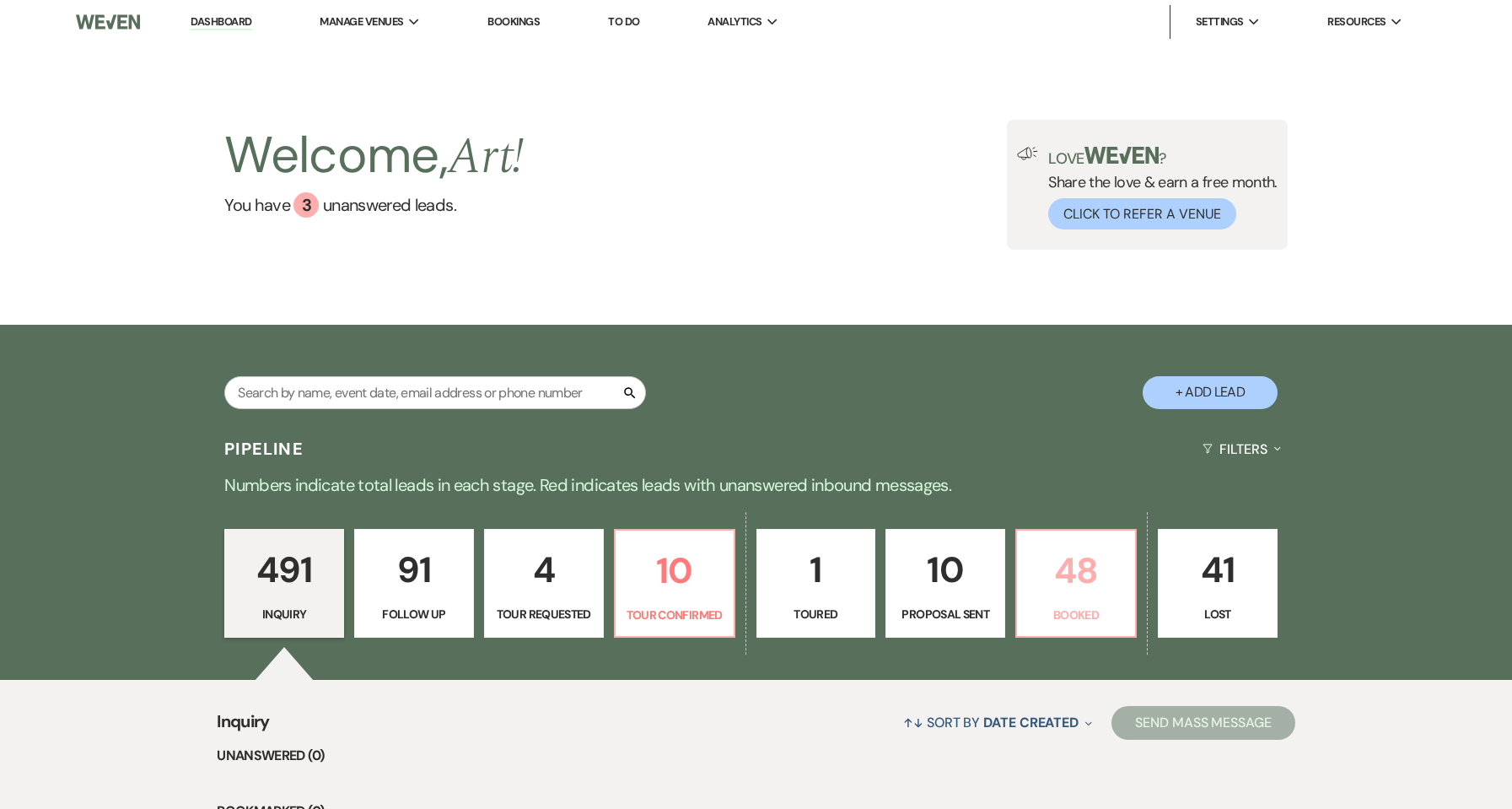
click at [1068, 592] on p "48" at bounding box center [1077, 570] width 98 height 57
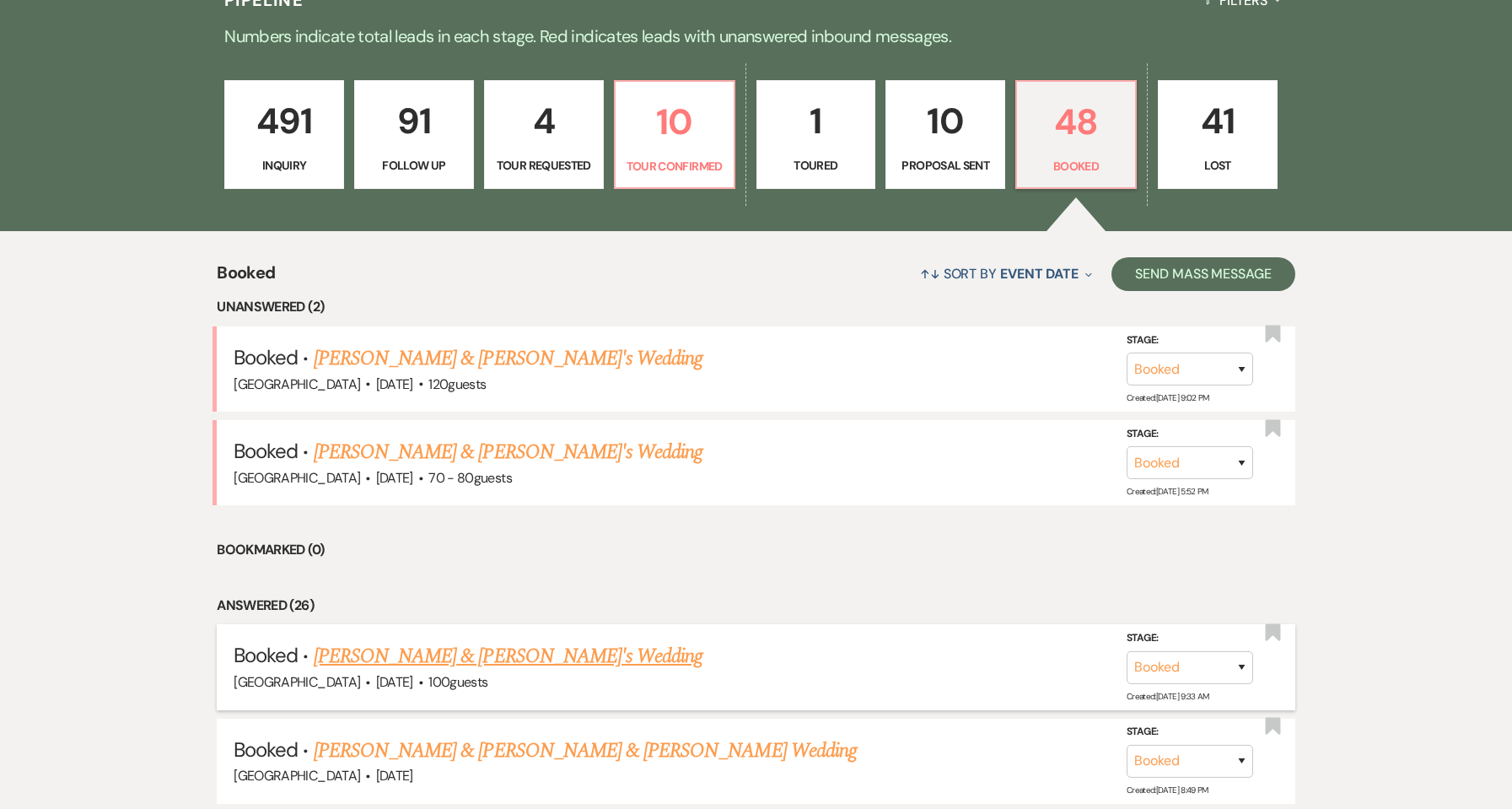
scroll to position [450, 0]
click at [413, 469] on span "[DATE]" at bounding box center [394, 477] width 37 height 17
click at [426, 451] on link "[PERSON_NAME] & [PERSON_NAME]'s Wedding" at bounding box center [508, 452] width 389 height 31
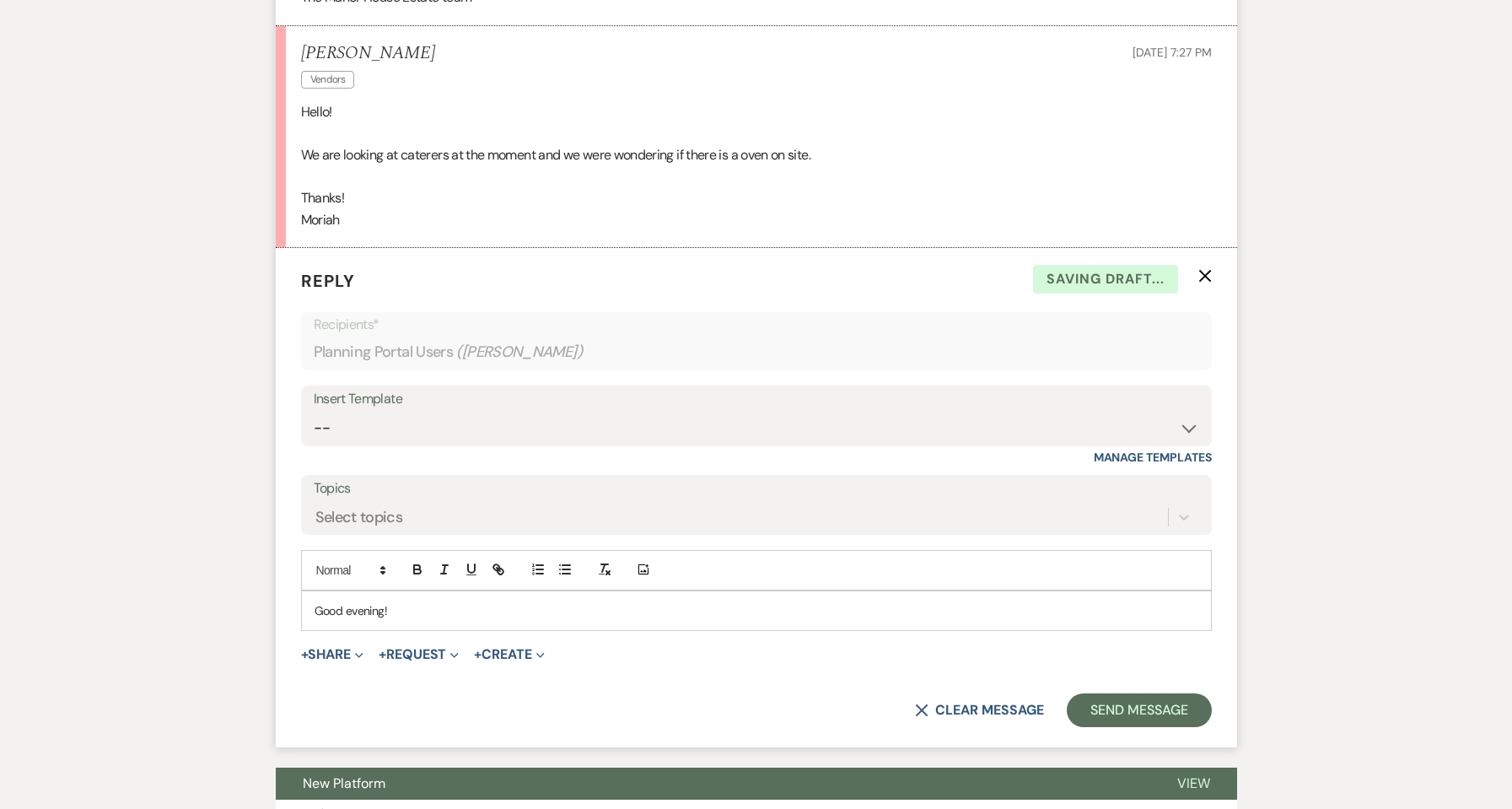
scroll to position [846, 0]
click at [540, 602] on p "Good evening!" at bounding box center [756, 609] width 884 height 18
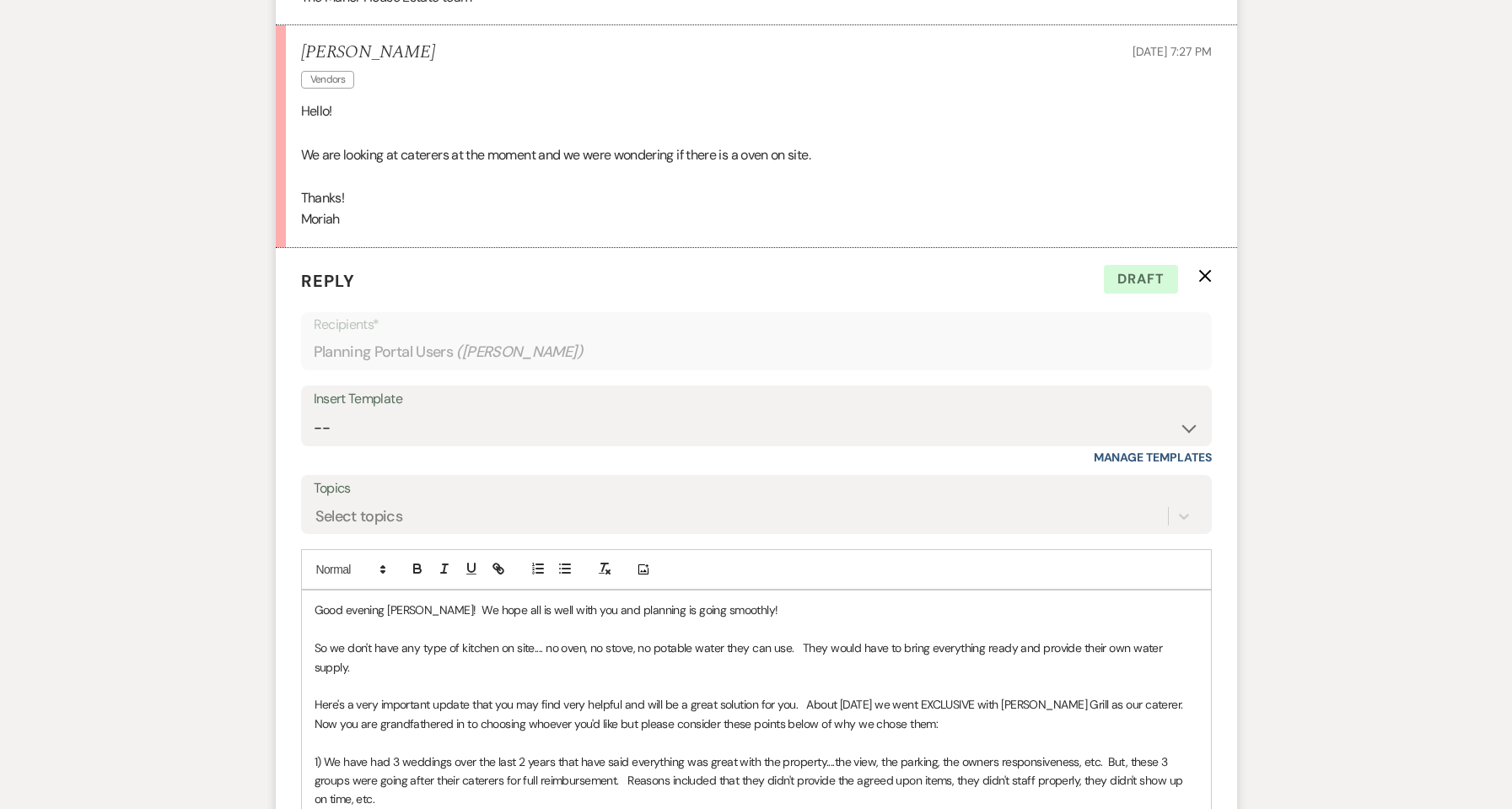
drag, startPoint x: 540, startPoint y: 602, endPoint x: 369, endPoint y: 777, distance: 244.7
click at [369, 777] on p "1) We have had 3 weddings over the last 2 years that have said everything was g…" at bounding box center [756, 780] width 884 height 57
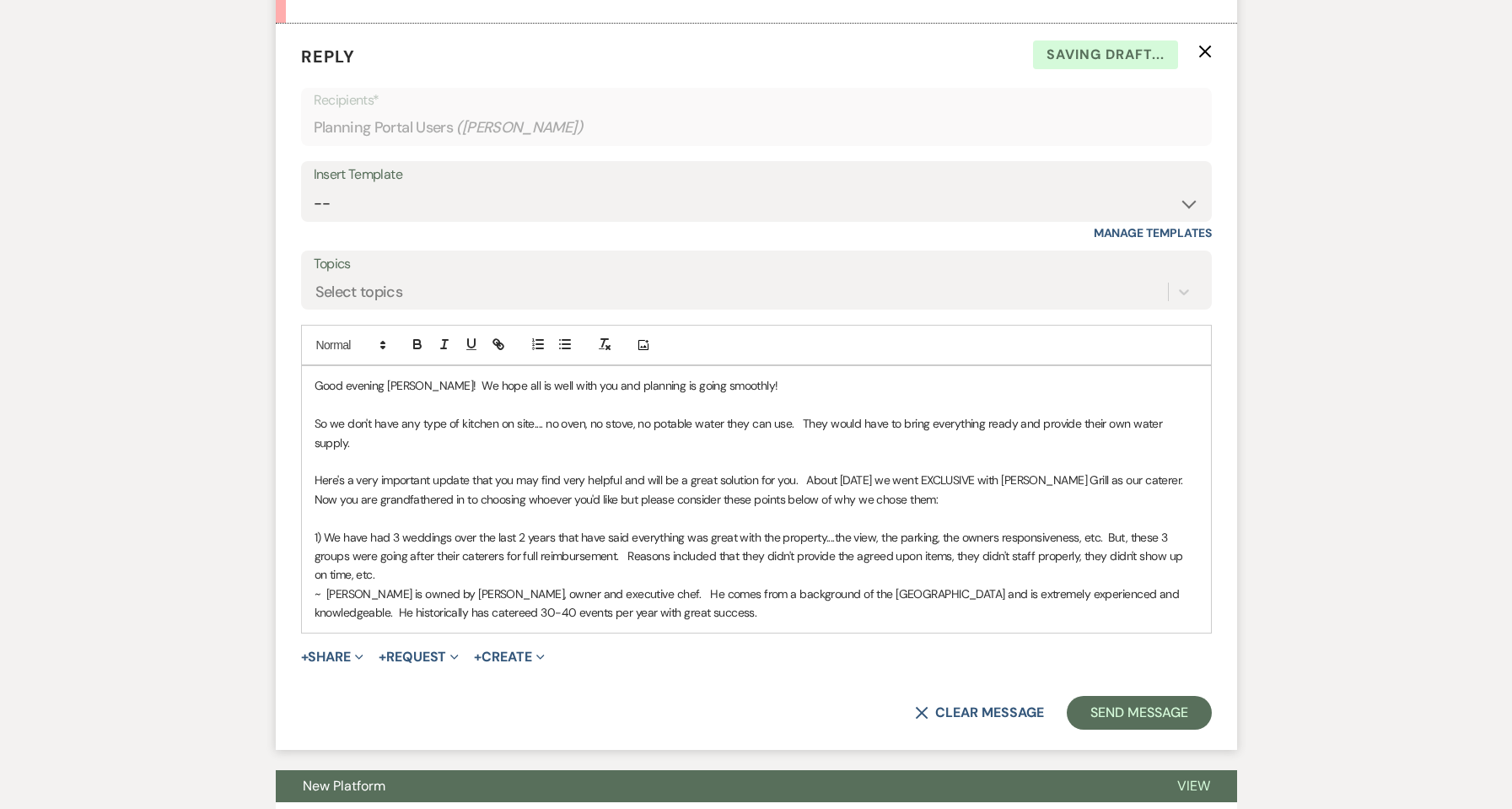
click at [441, 598] on p "~ [PERSON_NAME] is owned by [PERSON_NAME], owner and executive chef. He comes f…" at bounding box center [756, 602] width 884 height 37
click at [706, 592] on p "~ [PERSON_NAME] is owned by [PERSON_NAME], owner and executive chef. He comes f…" at bounding box center [756, 602] width 884 height 37
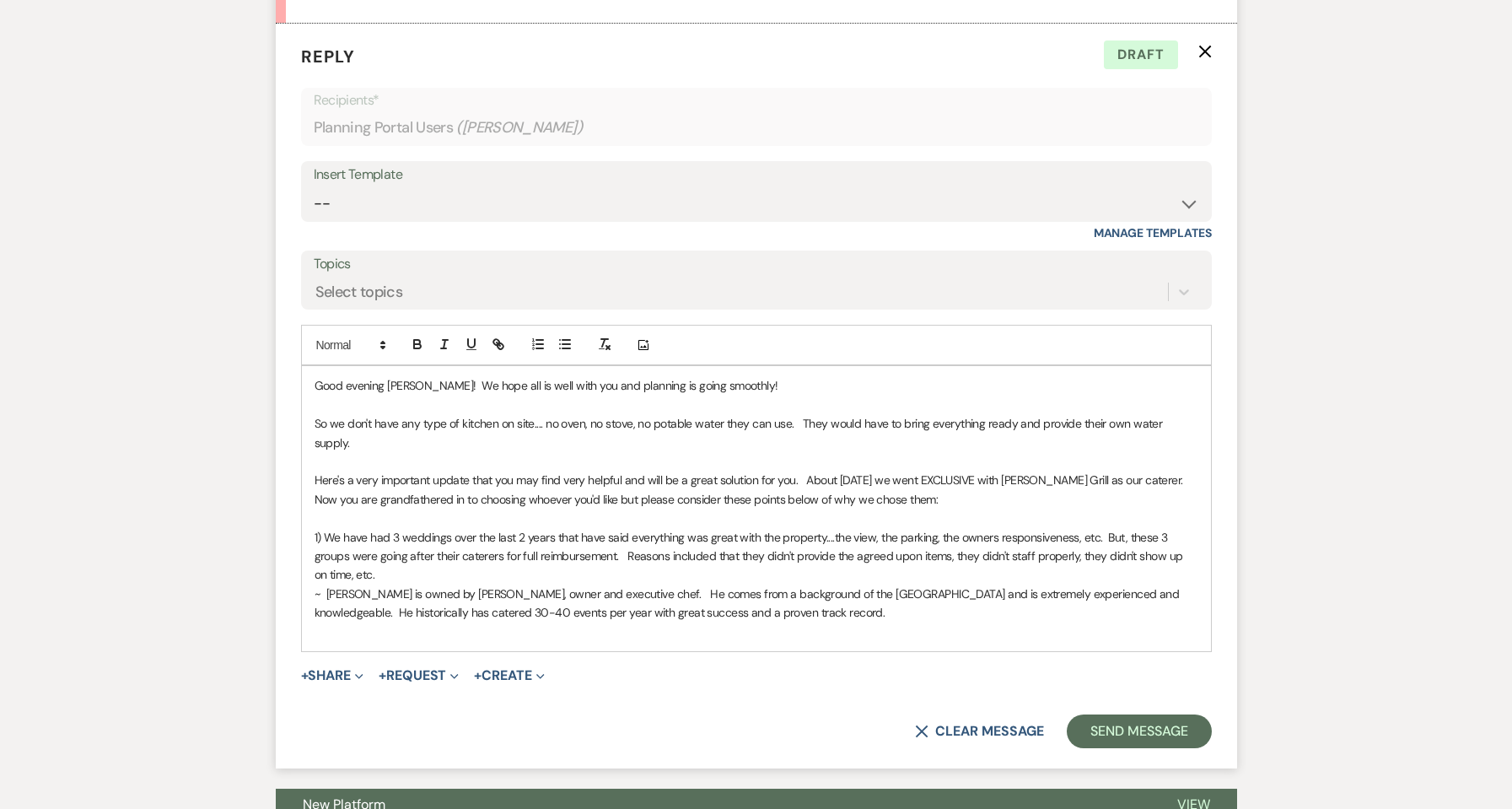
click at [328, 527] on p "1) We have had 3 weddings over the last 2 years that have said everything was g…" at bounding box center [756, 555] width 884 height 57
click at [388, 552] on p "We have had 3 weddings over the last 2 years that have said everything was grea…" at bounding box center [756, 555] width 884 height 57
click at [841, 595] on p "~ [PERSON_NAME] is owned by [PERSON_NAME], owner and executive chef. He comes f…" at bounding box center [756, 602] width 884 height 37
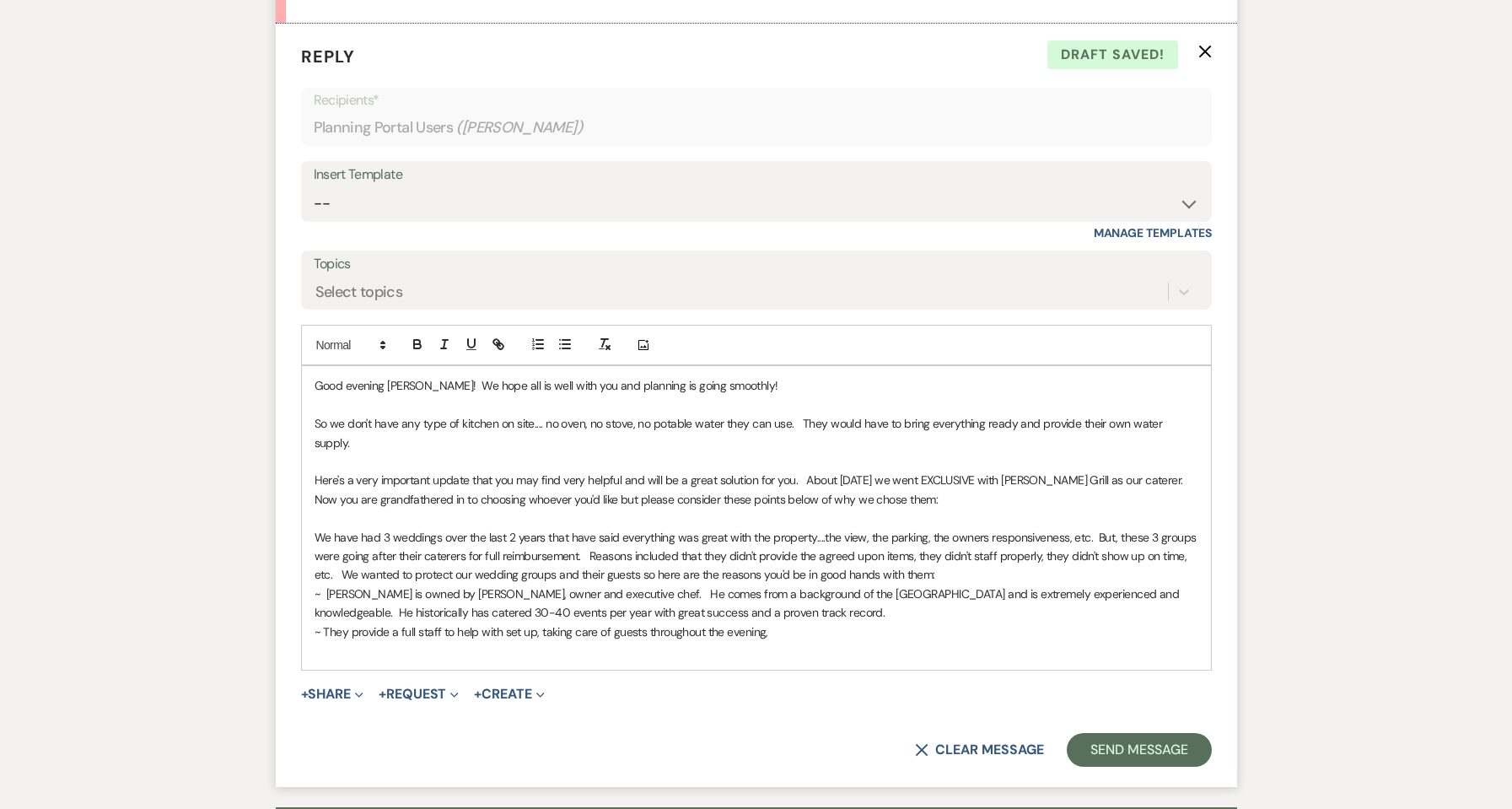
click at [449, 623] on p "~ They provide a full staff to help with set up, taking care of guests througho…" at bounding box center [756, 631] width 884 height 18
click at [574, 623] on p "~ They provide a full staff that provide full set up, taking care of guests thr…" at bounding box center [756, 631] width 884 height 18
click at [825, 623] on p "~ They provide a full staff that provide full set up, take care of guests throu…" at bounding box center [756, 631] width 884 height 18
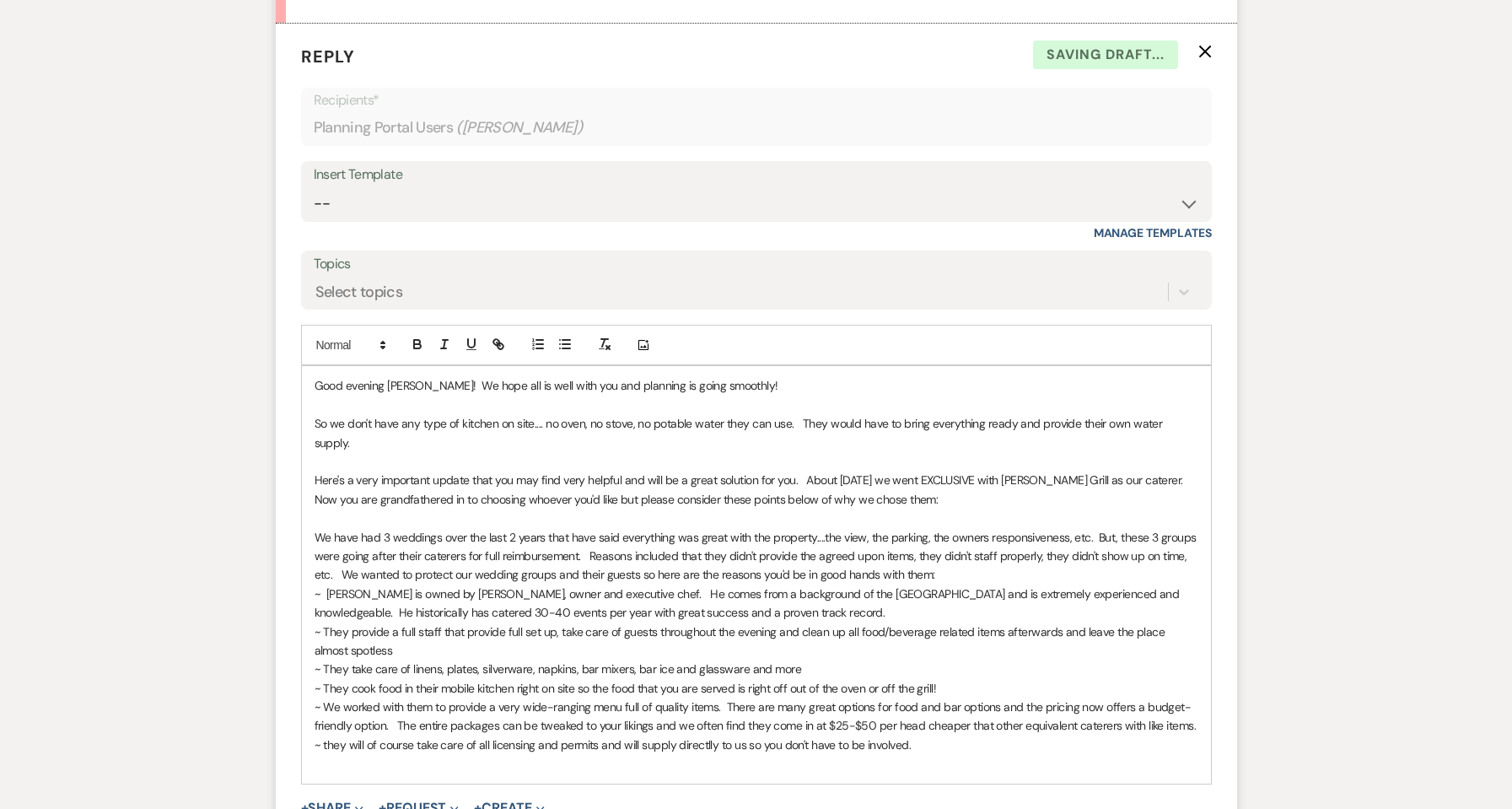
drag, startPoint x: 835, startPoint y: 613, endPoint x: 799, endPoint y: 652, distance: 53.1
click at [810, 637] on p "~ They provide a full staff that provide full set up, take care of guests throu…" at bounding box center [756, 641] width 884 height 37
click at [713, 735] on p "~ they will of course take care of all licensing and permits and will supply di…" at bounding box center [756, 744] width 884 height 18
click at [933, 735] on p "~ they will of course take care of all licensing and permits and will supply di…" at bounding box center [756, 744] width 884 height 18
click at [1195, 712] on p "~ We worked with them to provide a very wide-ranging menu full of quality items…" at bounding box center [756, 716] width 884 height 37
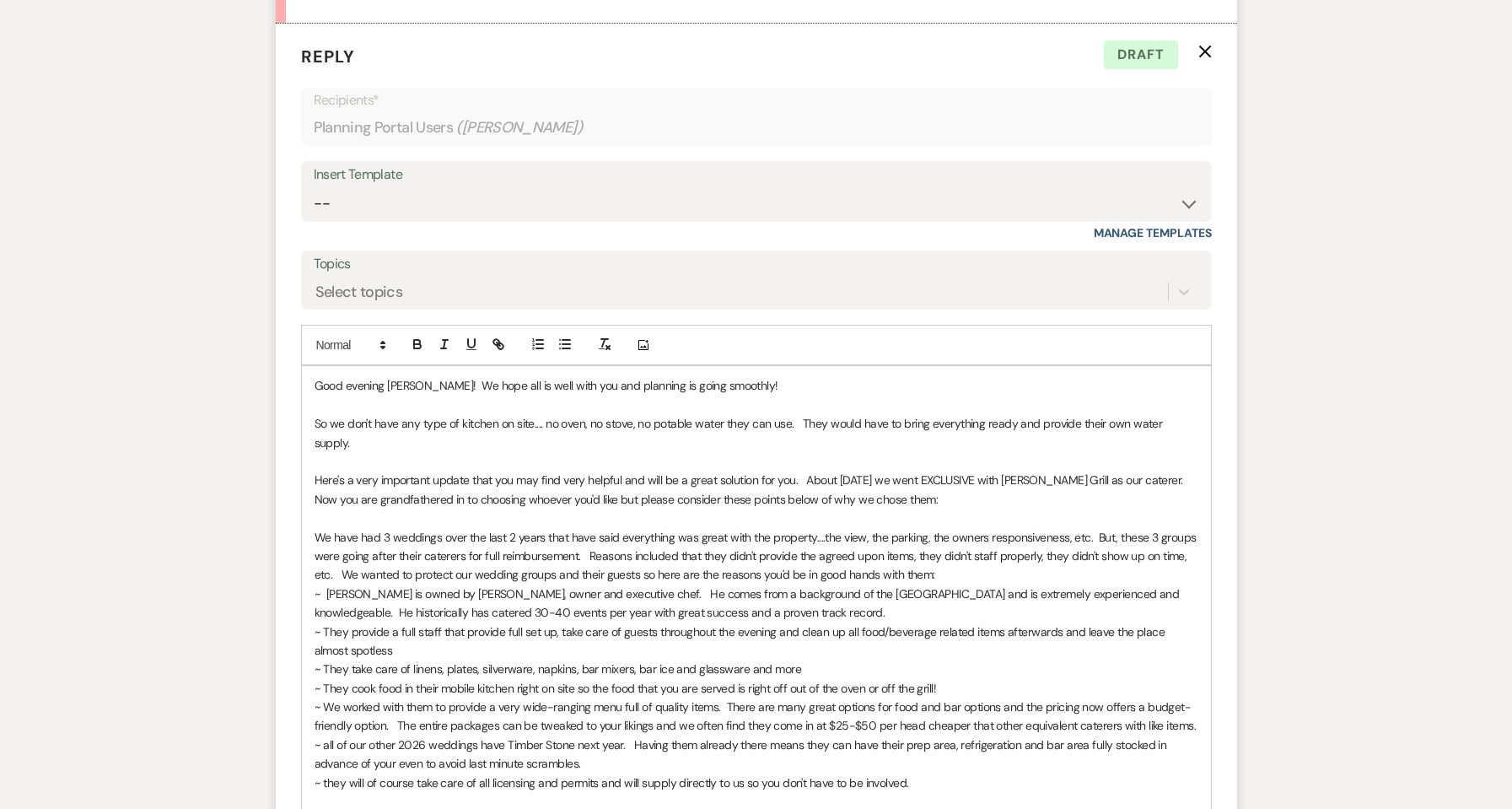
click at [418, 741] on p "~ all of our other 2026 weddings have Timber Stone next year. Having them alrea…" at bounding box center [756, 753] width 884 height 37
click at [644, 740] on p "~ all of our other 2026 weddings have Timber Stone next year. Having them alrea…" at bounding box center [756, 753] width 884 height 37
click at [931, 773] on p "~ they will of course take care of all licensing and permits and will supply di…" at bounding box center [756, 782] width 884 height 18
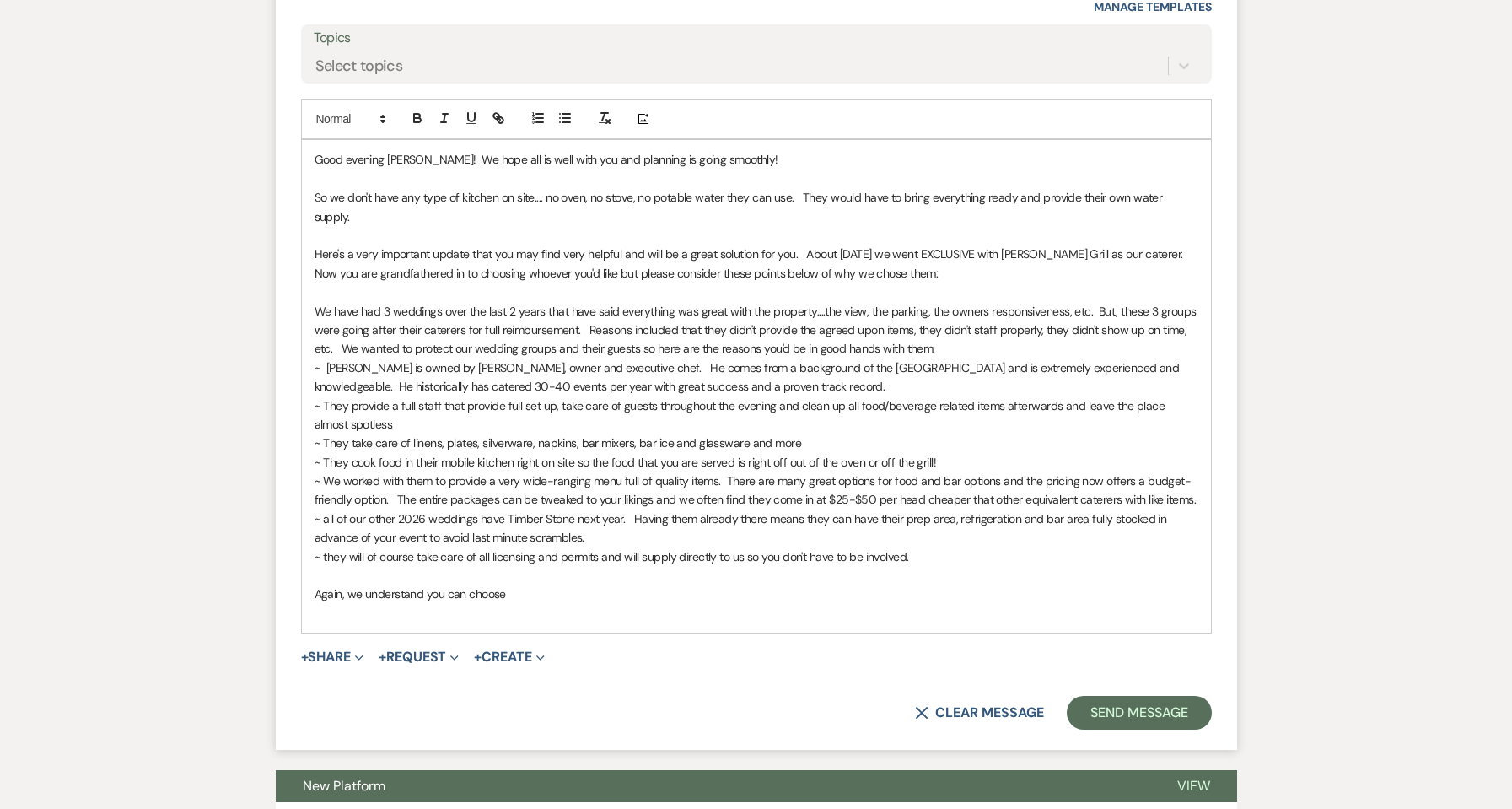
drag, startPoint x: 524, startPoint y: 569, endPoint x: 349, endPoint y: 577, distance: 175.2
click at [349, 584] on p "Again, we understand you can choose" at bounding box center [756, 593] width 884 height 18
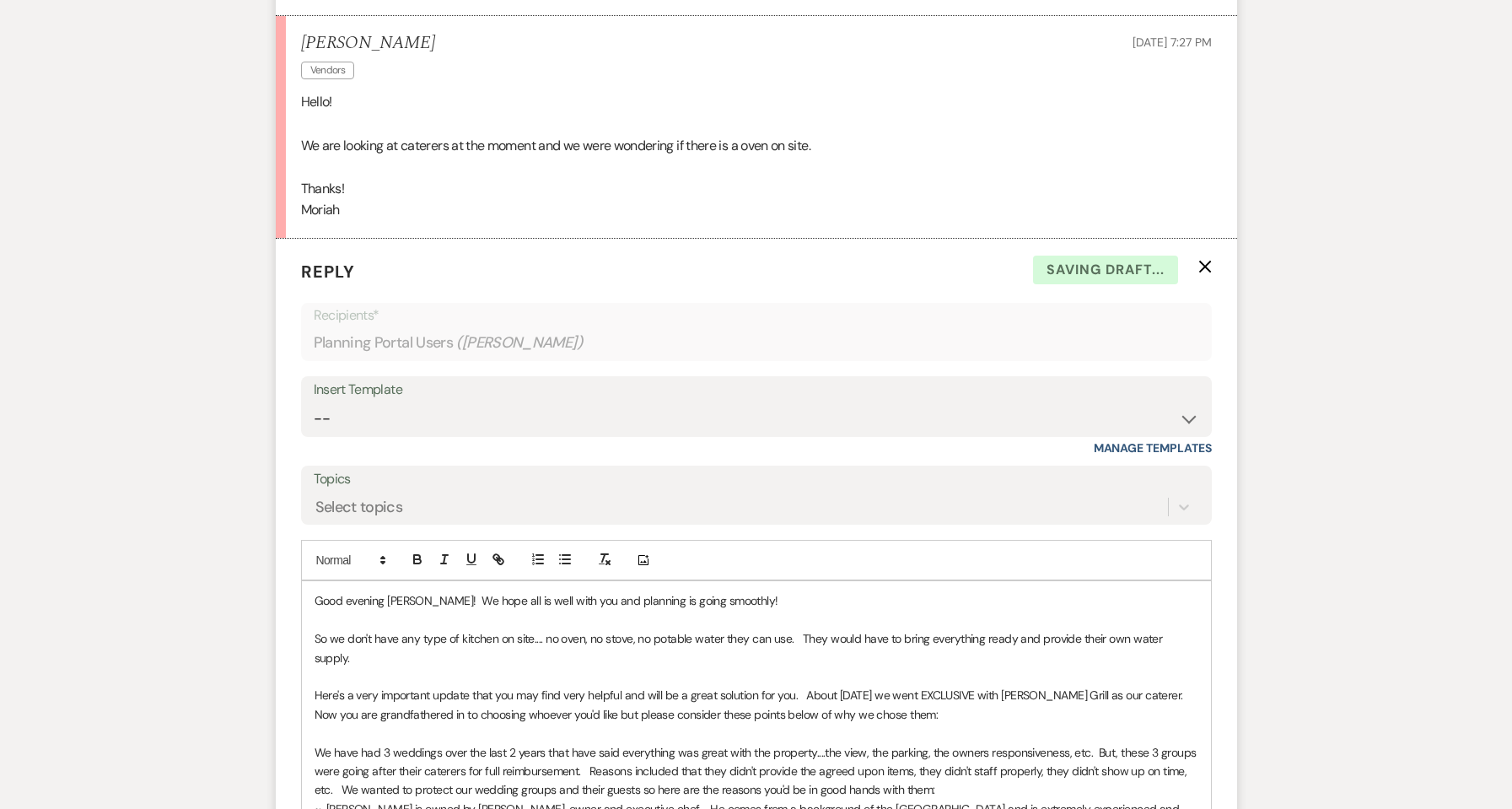
scroll to position [1070, 0]
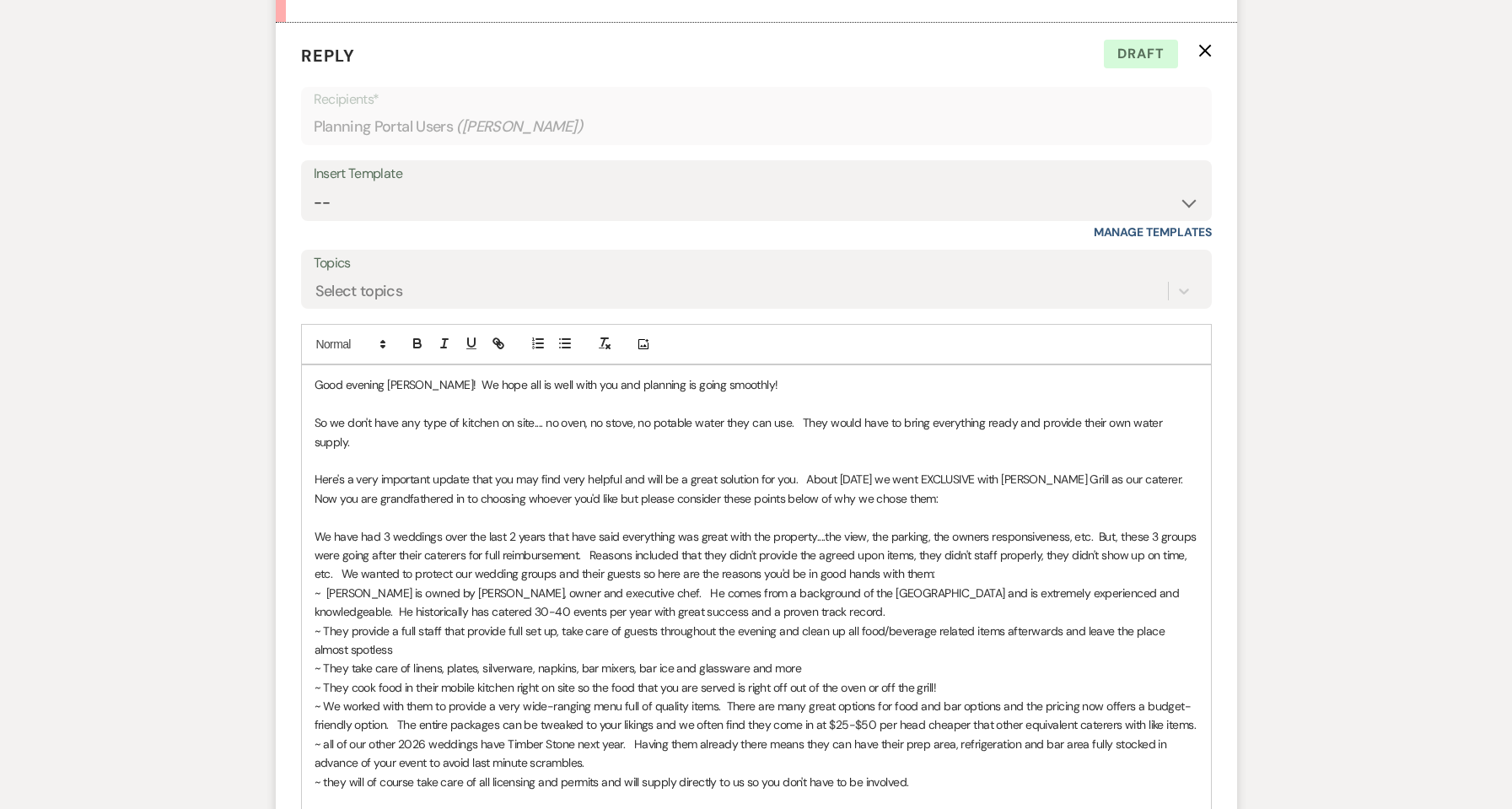
click at [381, 480] on p "Here's a very important update that you may find very helpful and will be a gre…" at bounding box center [756, 488] width 884 height 37
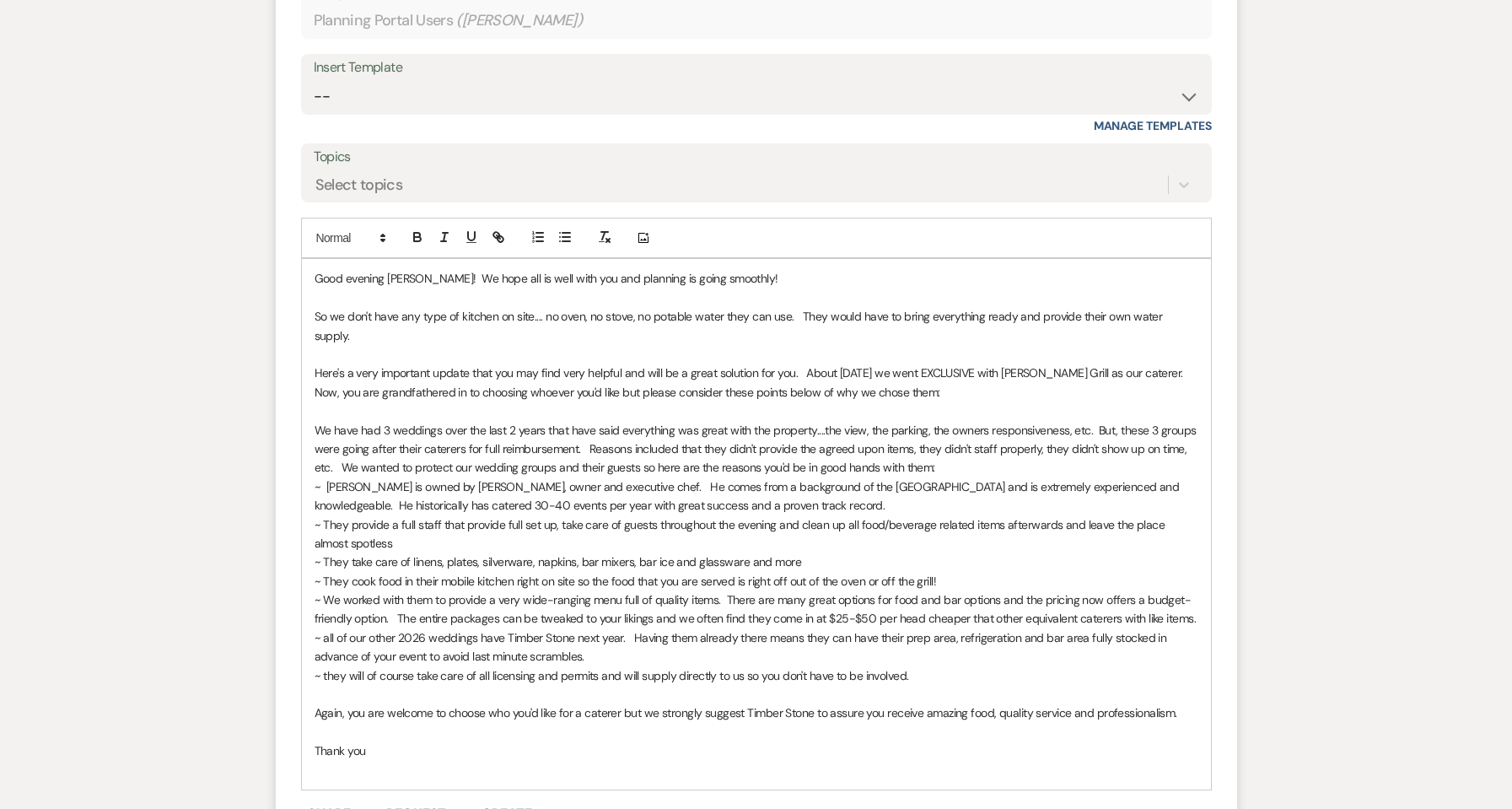
scroll to position [1296, 0]
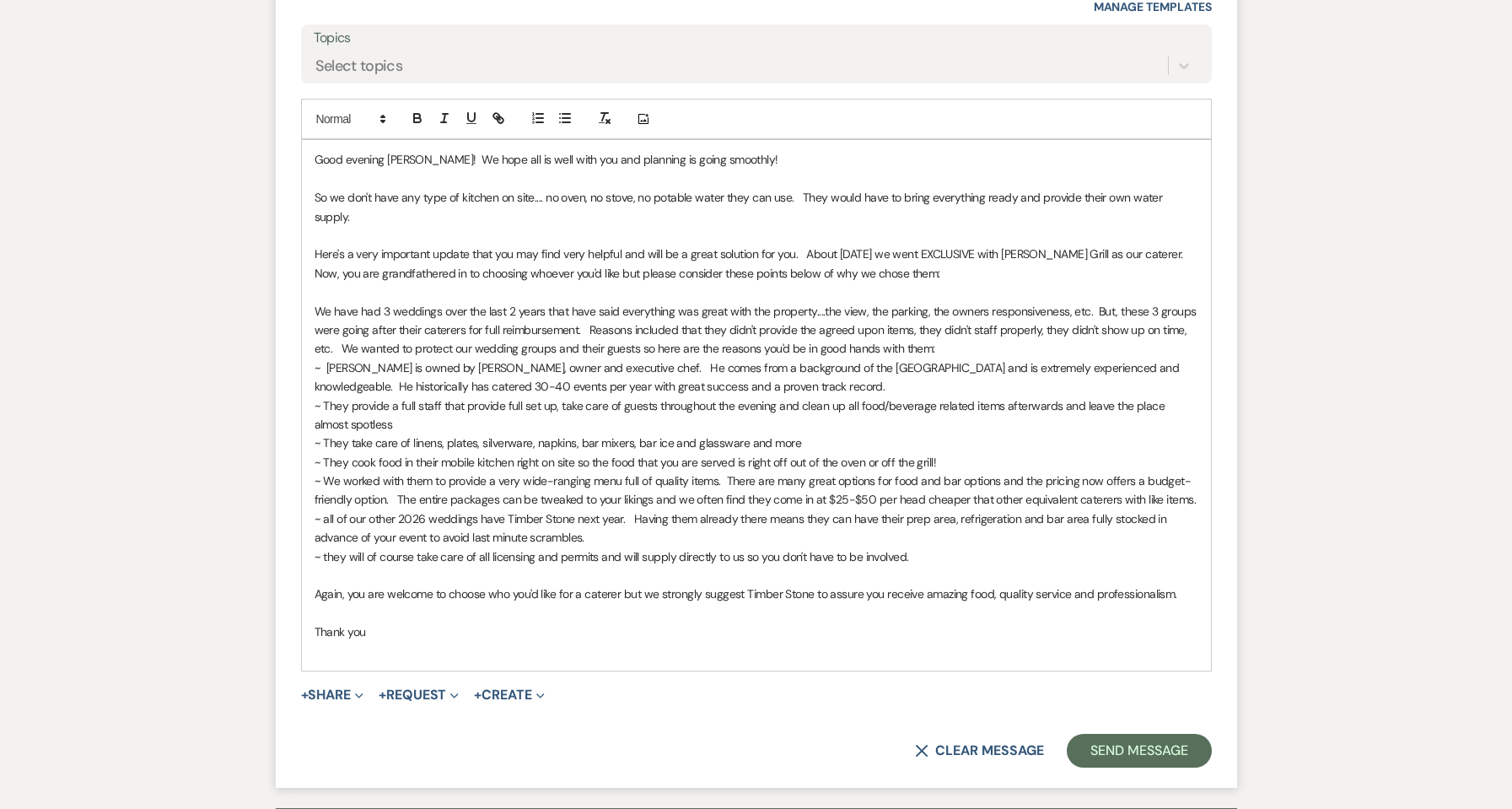
click at [925, 302] on p "We have had 3 weddings over the last 2 years that have said everything was grea…" at bounding box center [756, 330] width 884 height 57
click at [626, 306] on p "We have had 3 weddings over the last 2 years that have said everything was grea…" at bounding box center [756, 330] width 884 height 57
click at [530, 313] on p "We have had 3 weddings over the last 2 years that have said everything was grea…" at bounding box center [756, 330] width 884 height 57
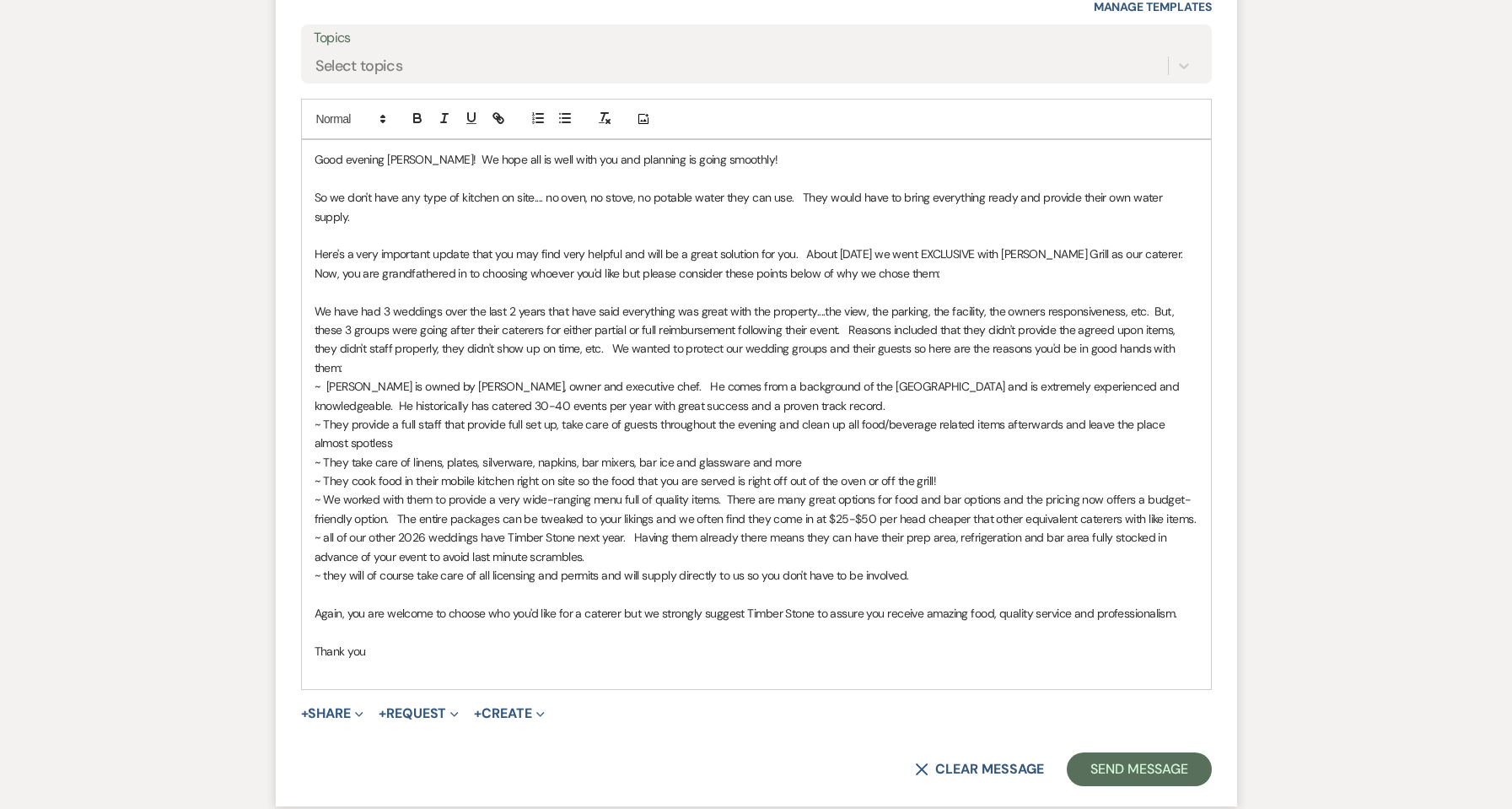
click at [1152, 328] on p "We have had 3 weddings over the last 2 years that have said everything was grea…" at bounding box center [756, 339] width 884 height 76
click at [508, 424] on p "~ They provide a full staff that provide full set up, take care of guests throu…" at bounding box center [756, 433] width 884 height 37
click at [397, 492] on p "~ We worked with them to provide a very wide-ranging menu full of quality items…" at bounding box center [756, 508] width 884 height 37
click at [768, 527] on p "~ all of our other 2026 weddings have Timber Stone next year. Having them alrea…" at bounding box center [756, 546] width 884 height 37
click at [1174, 603] on p "Again, you are welcome to choose who you'd like for a caterer but we strongly s…" at bounding box center [756, 612] width 884 height 18
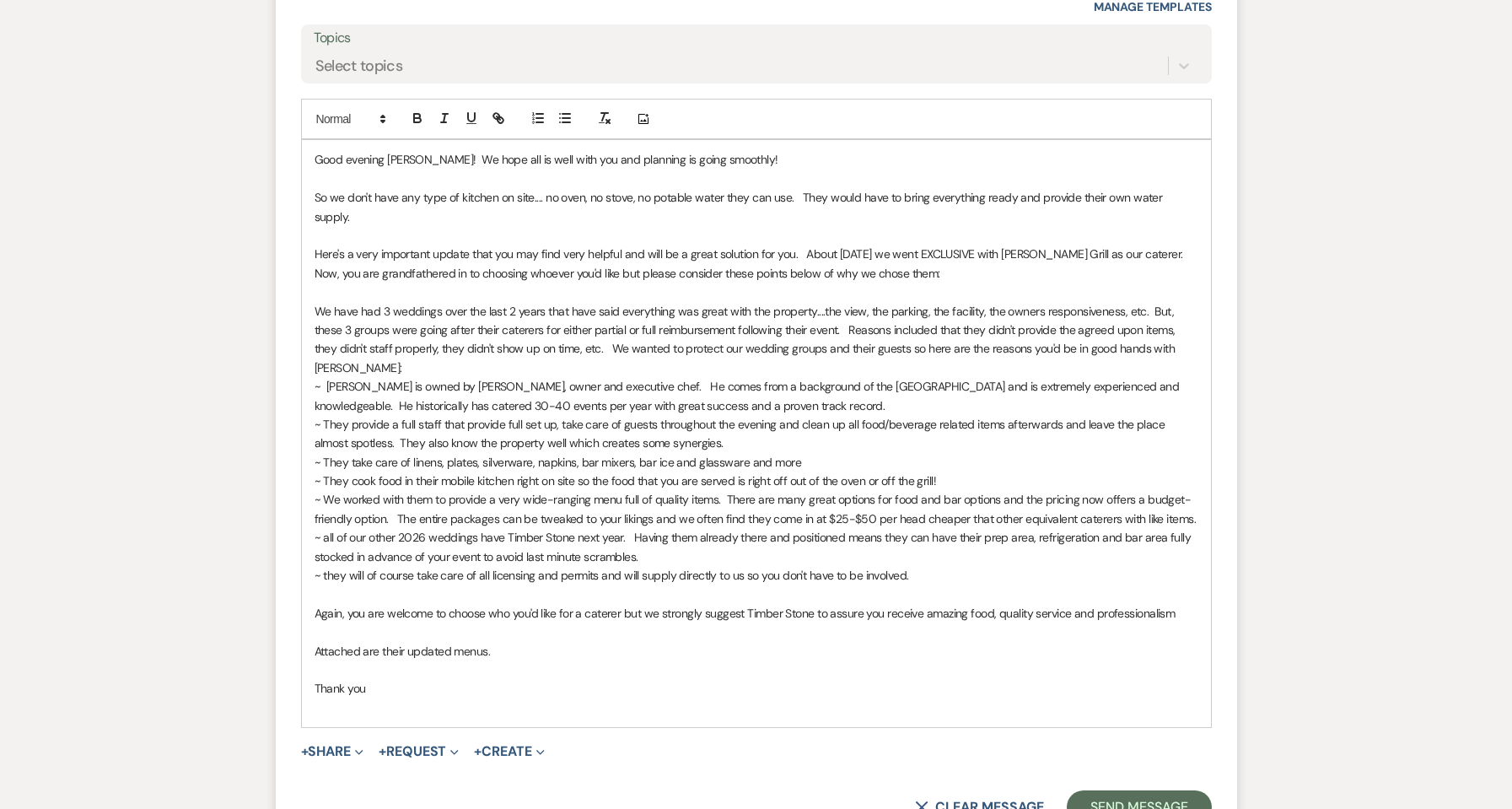
click at [1171, 603] on p "Again, you are welcome to choose who you'd like for a caterer but we strongly s…" at bounding box center [756, 612] width 884 height 18
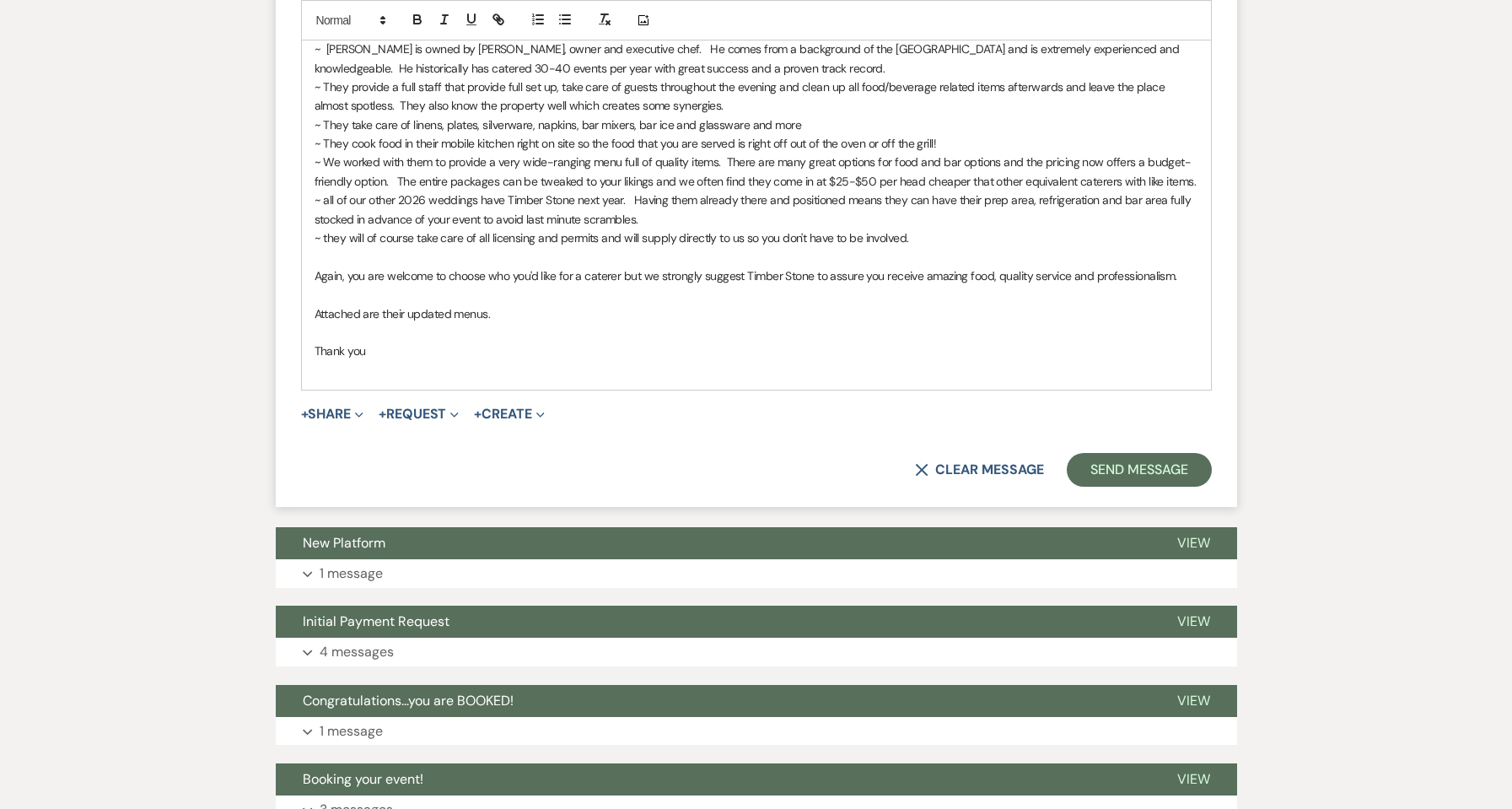
click at [368, 404] on div "+ Share Expand Doc Upload Documents Add Photo Images Pref Vendors Preferred ven…" at bounding box center [756, 413] width 911 height 20
click at [361, 410] on icon "Expand" at bounding box center [359, 414] width 9 height 9
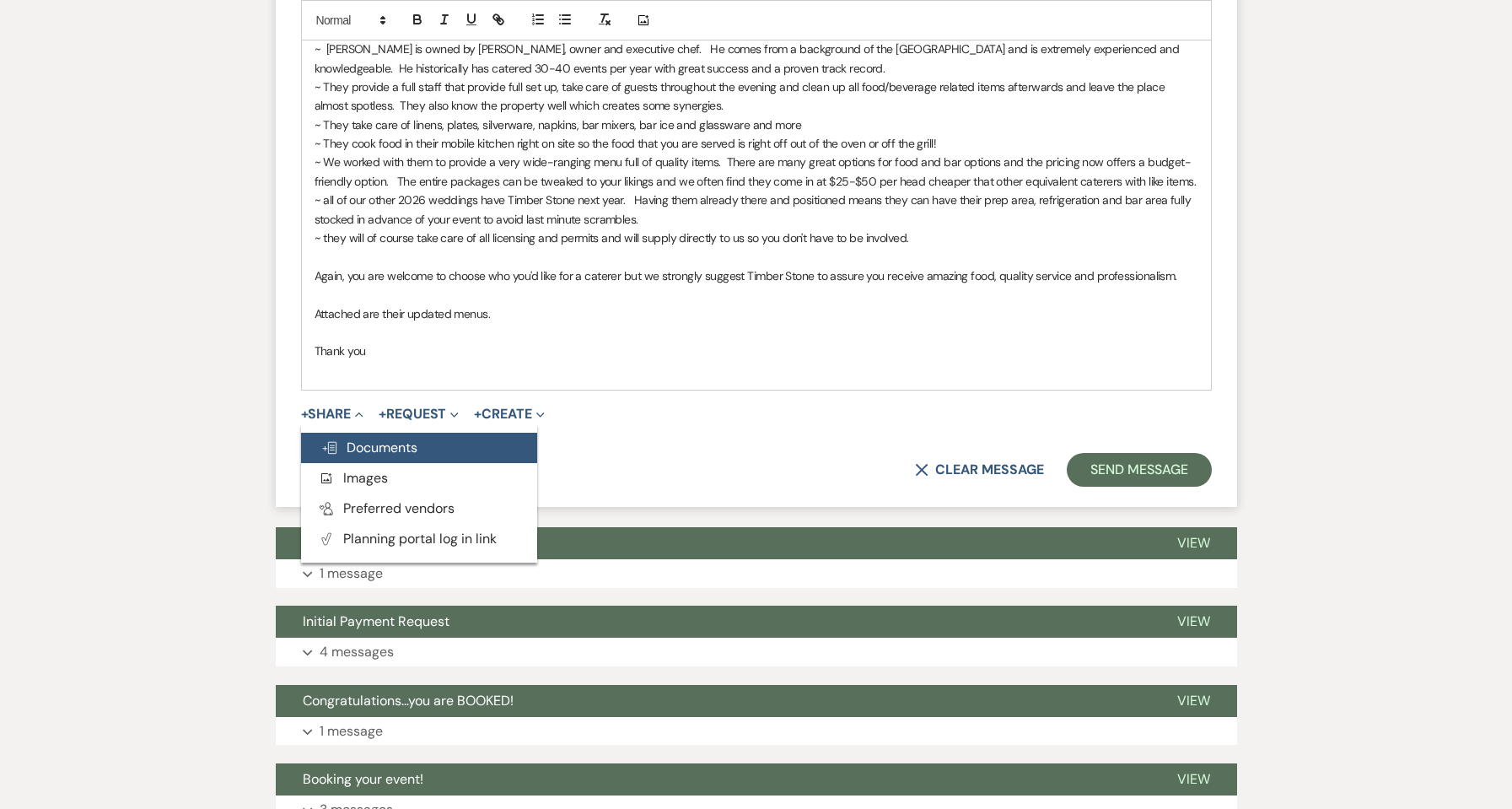
click at [380, 438] on span "Doc Upload Documents" at bounding box center [369, 447] width 96 height 17
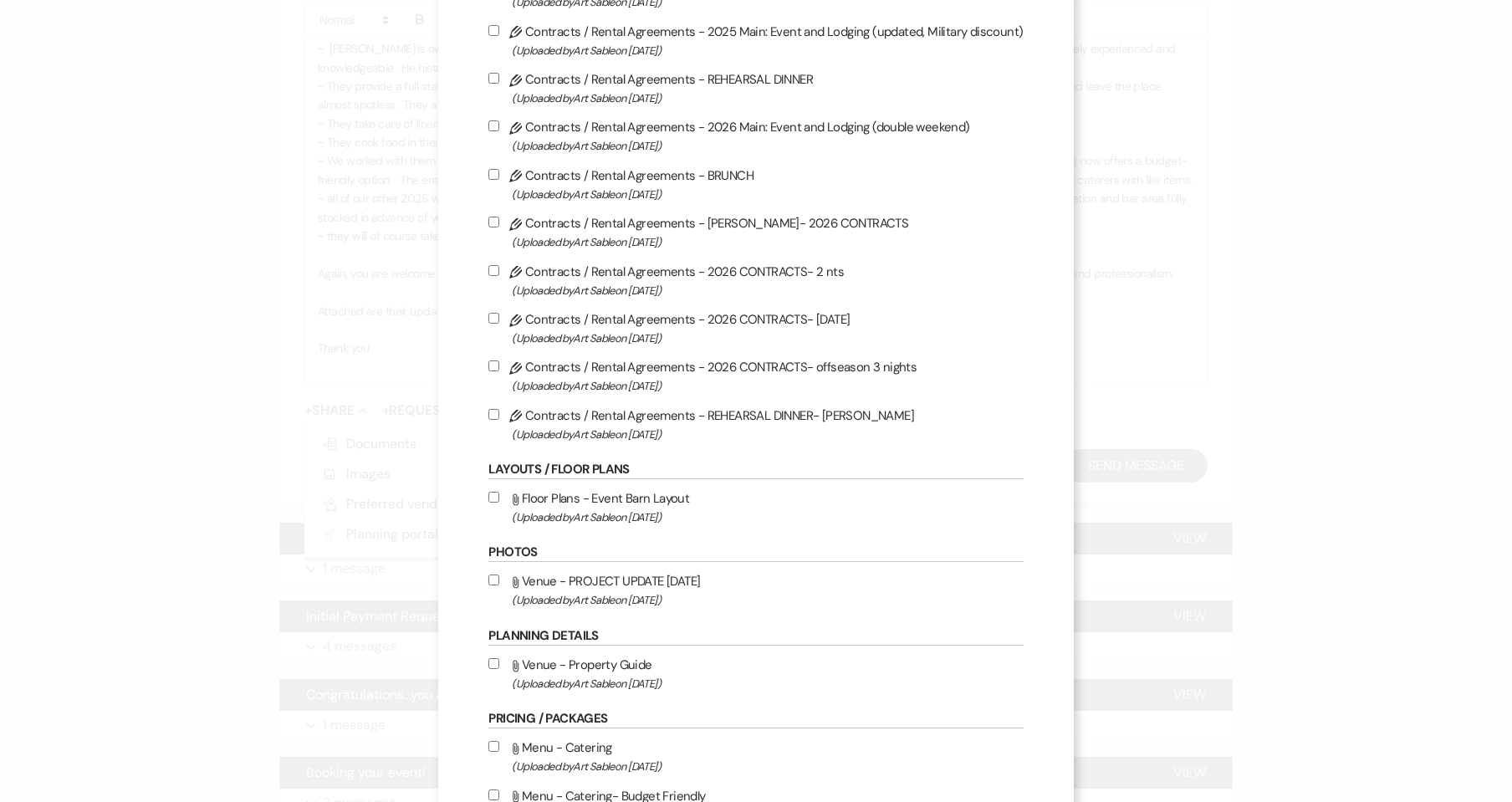
scroll to position [446, 0]
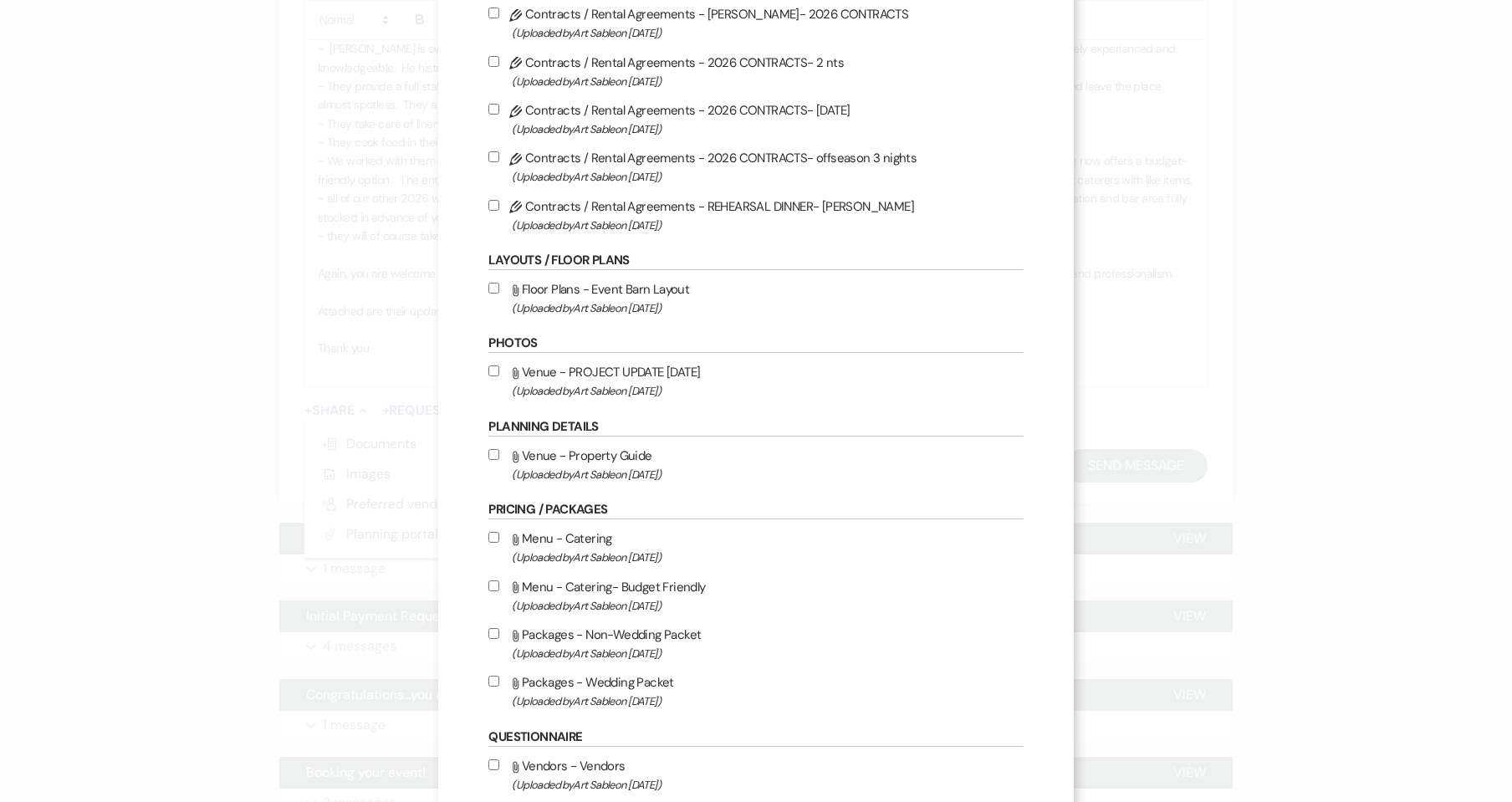
click at [615, 546] on label "Attach File Menu - Catering (Uploaded by Art Sable on [DATE] )" at bounding box center [755, 547] width 534 height 39
click at [499, 543] on input "Attach File Menu - Catering (Uploaded by Art Sable on [DATE] )" at bounding box center [493, 536] width 10 height 10
checkbox input "true"
click at [605, 586] on label "Attach File Menu - Catering- Budget Friendly (Uploaded by Art Sable on [DATE] )" at bounding box center [755, 595] width 534 height 39
click at [499, 586] on input "Attach File Menu - Catering- Budget Friendly (Uploaded by Art Sable on [DATE] )" at bounding box center [493, 585] width 10 height 10
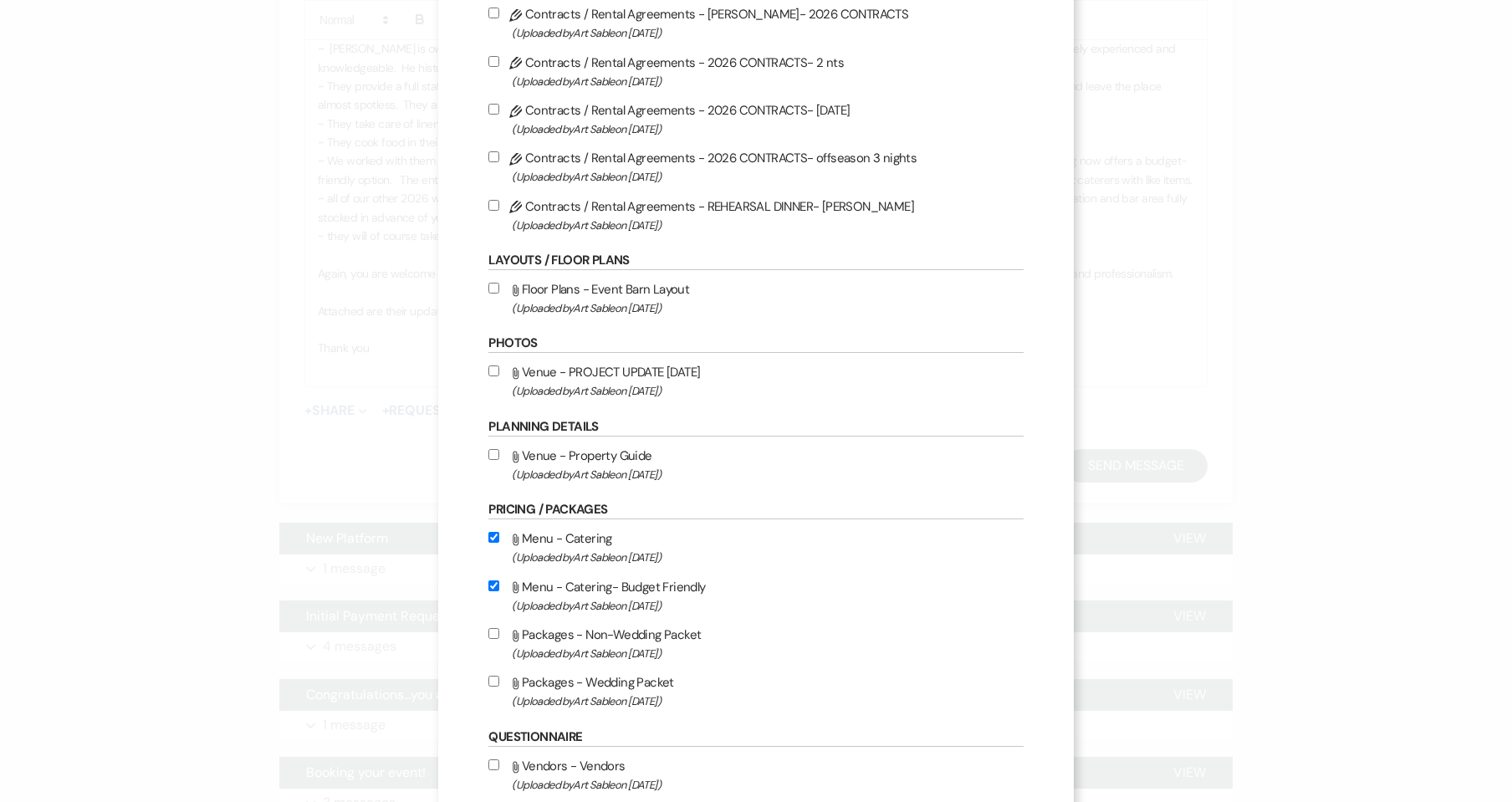
checkbox input "true"
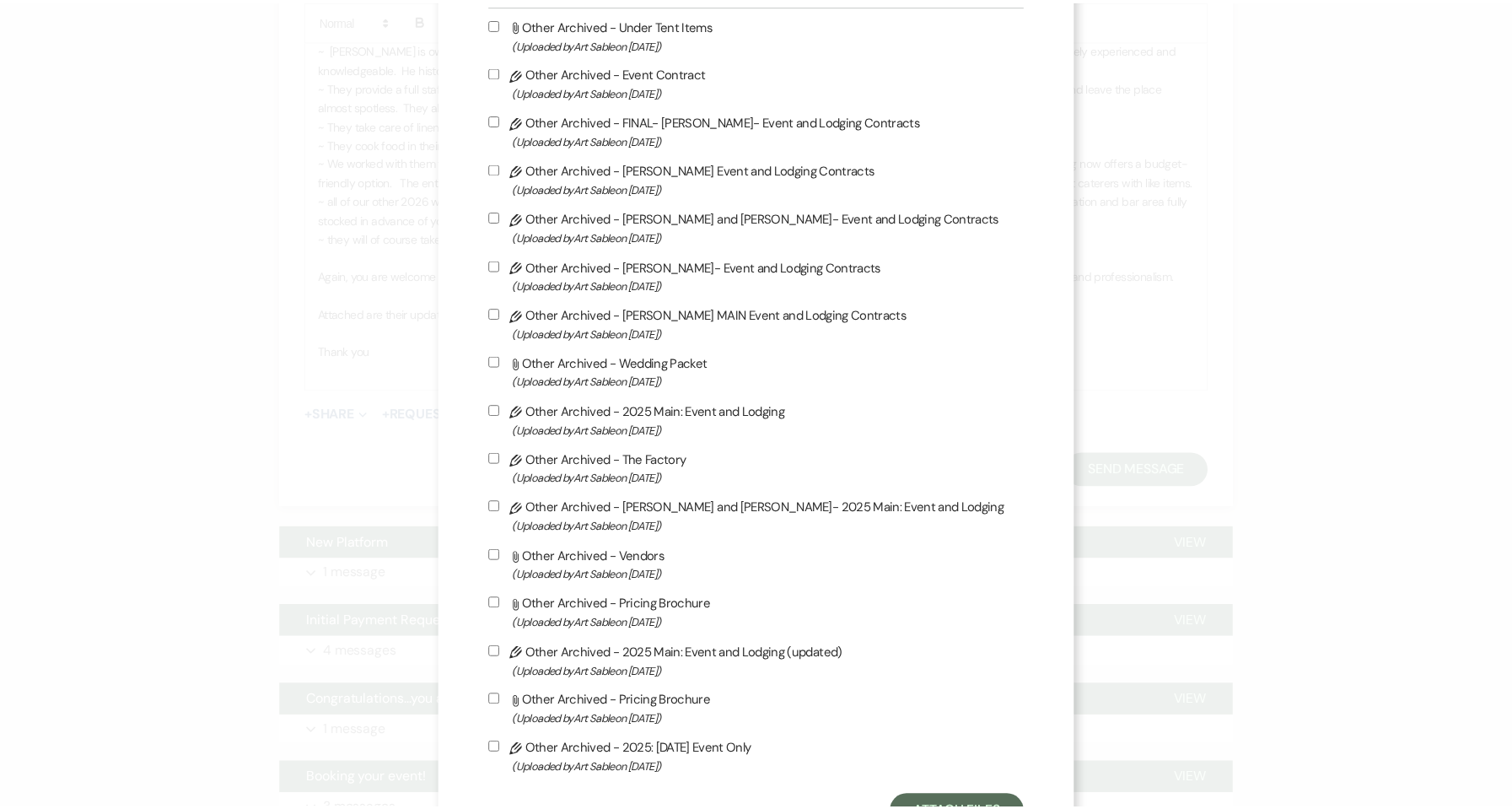
scroll to position [1679, 0]
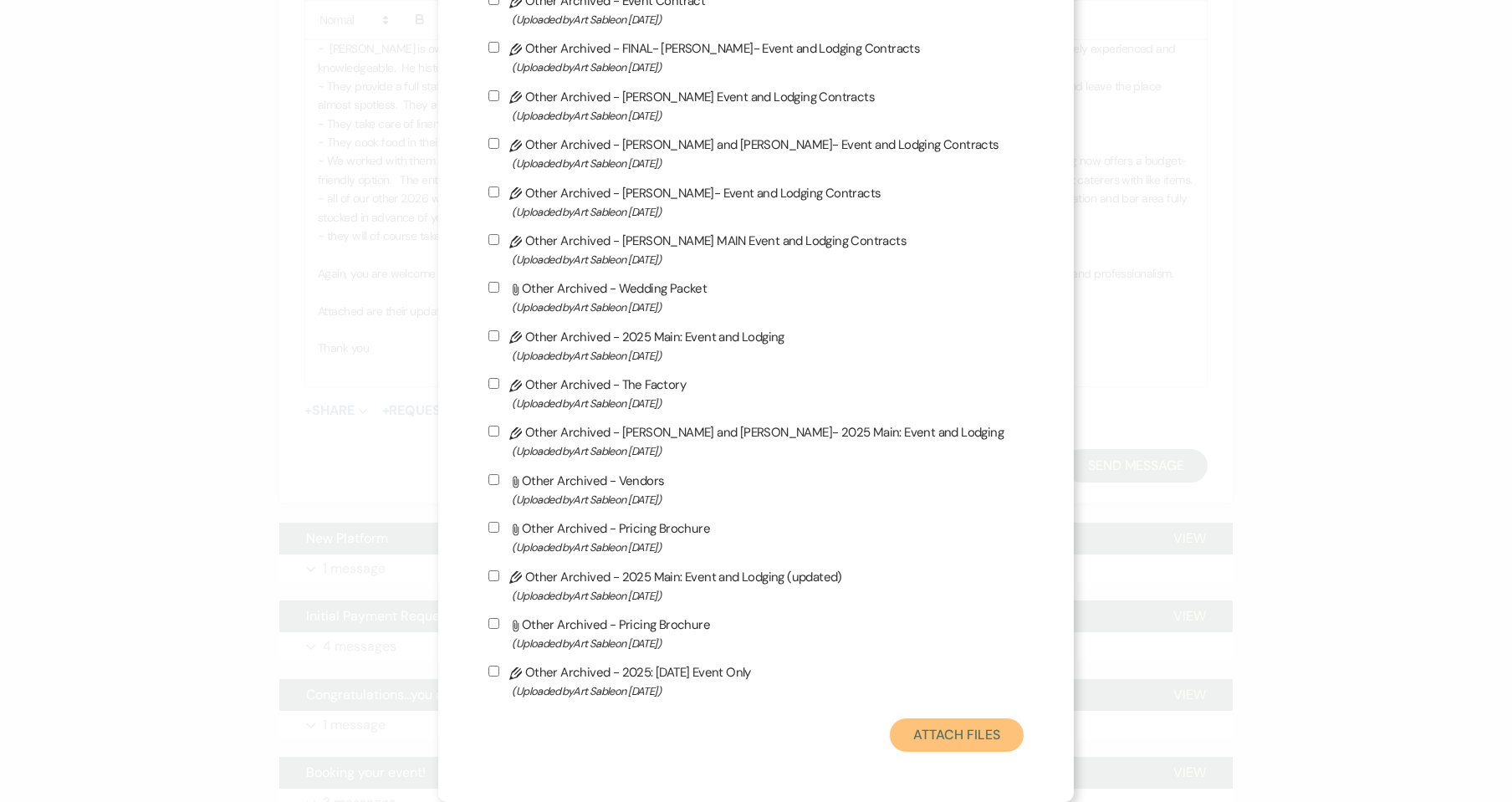
click at [969, 732] on button "Attach Files" at bounding box center [957, 734] width 133 height 33
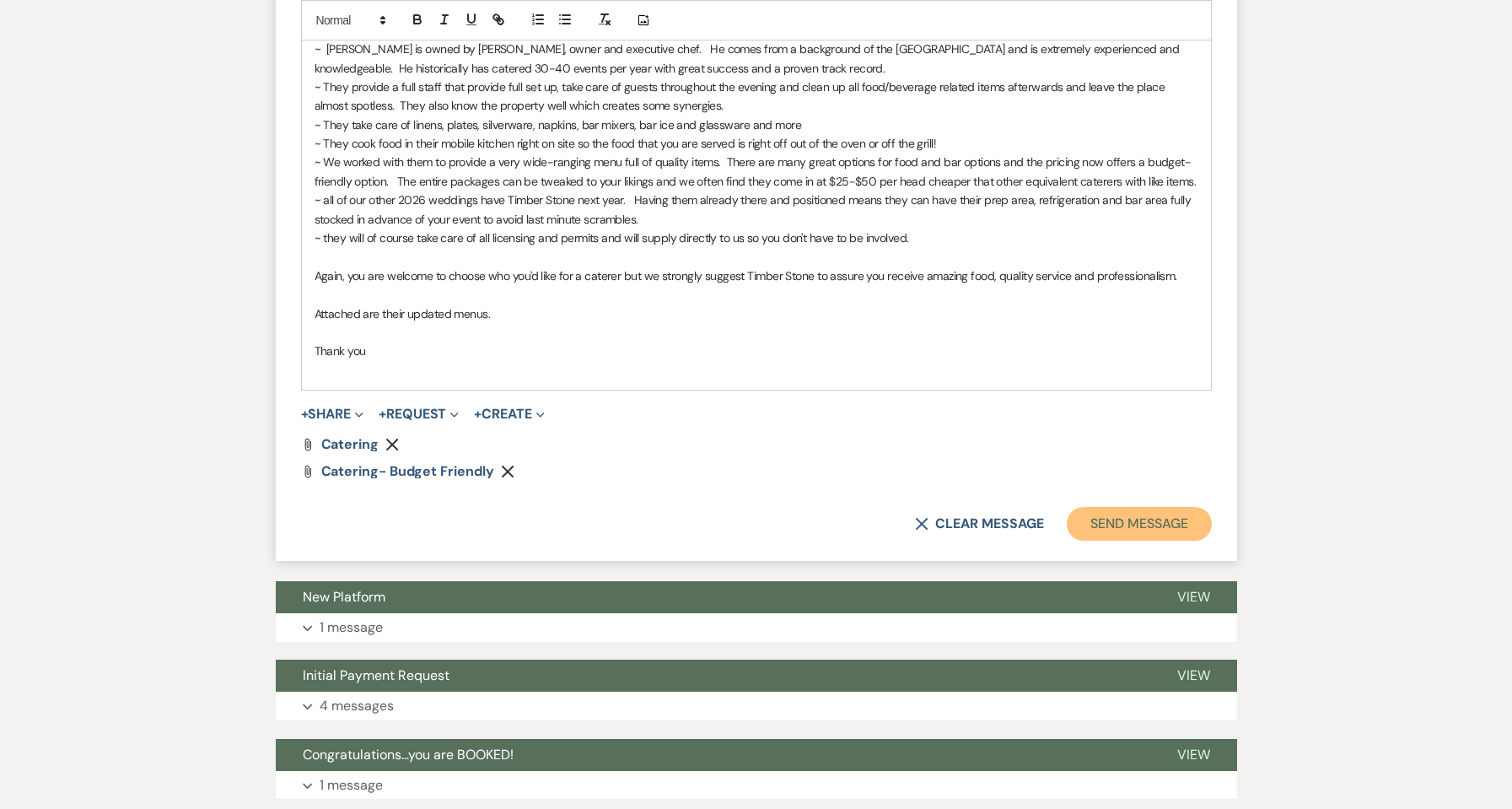
click at [1127, 517] on button "Send Message" at bounding box center [1139, 523] width 144 height 34
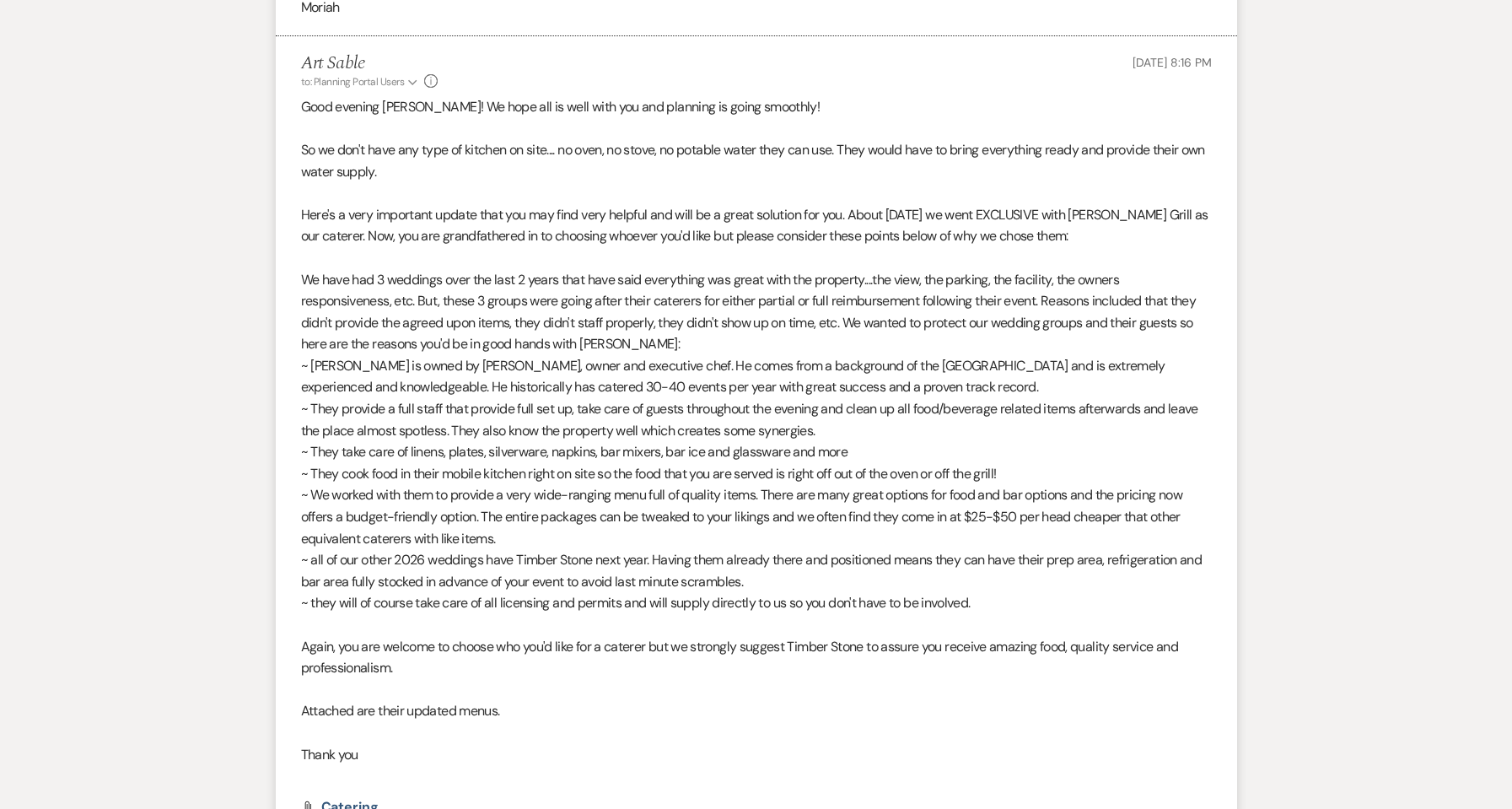
scroll to position [782, 0]
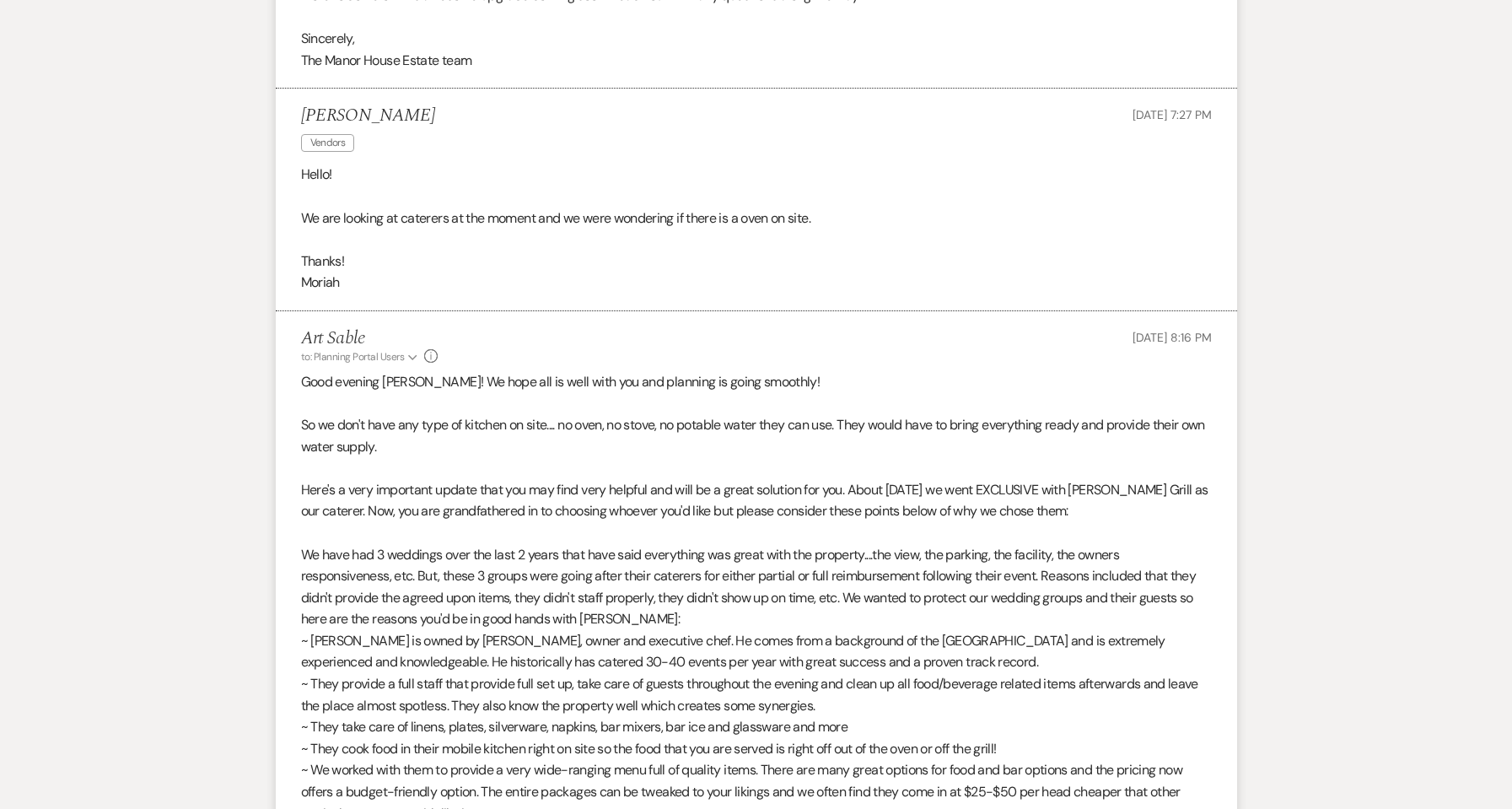
click at [422, 358] on div "to: Planning Portal Users Expand Info" at bounding box center [369, 356] width 137 height 15
click at [409, 358] on icon "Expand" at bounding box center [413, 357] width 10 height 11
click at [590, 458] on p at bounding box center [756, 468] width 911 height 22
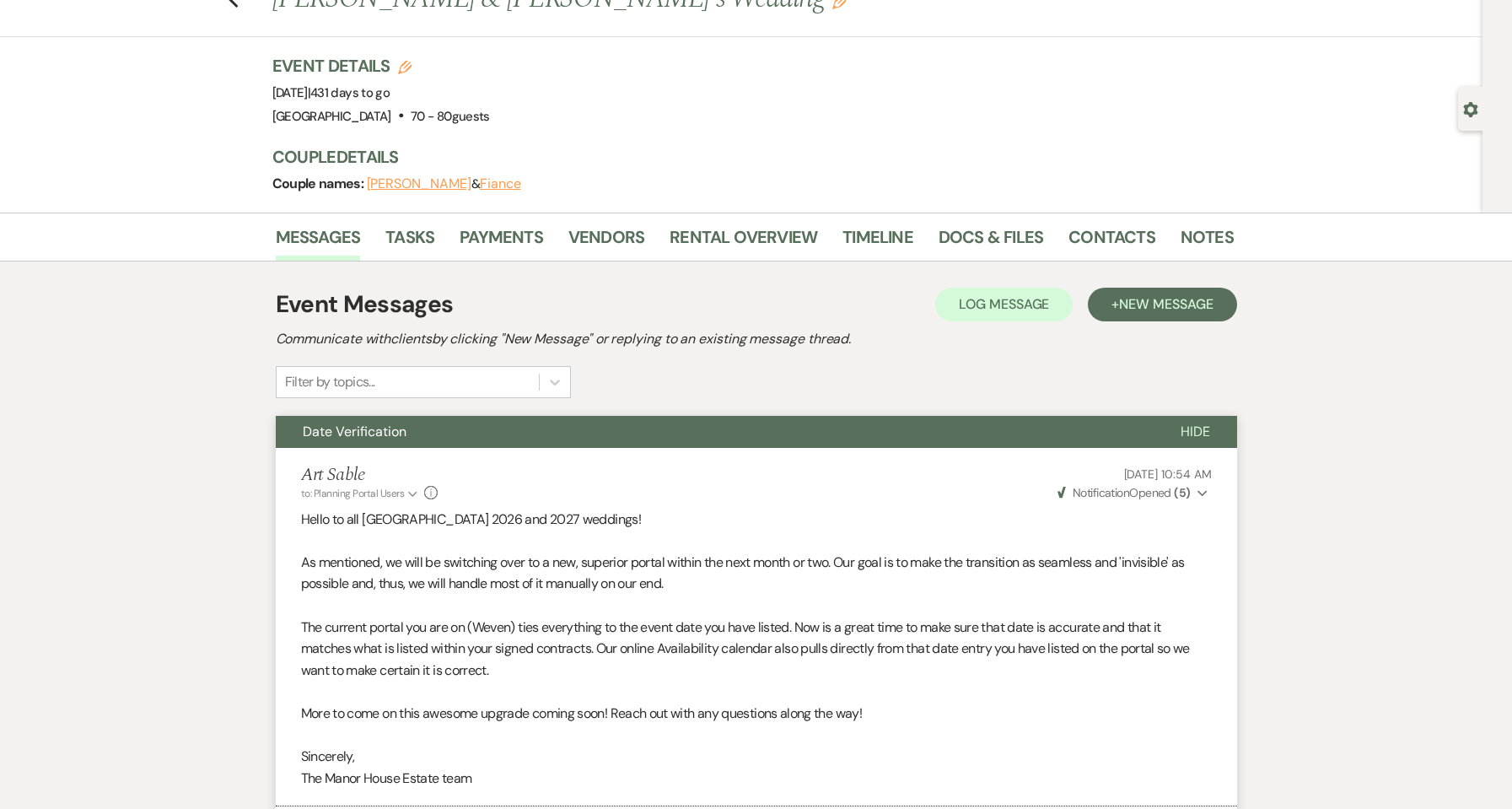
scroll to position [0, 0]
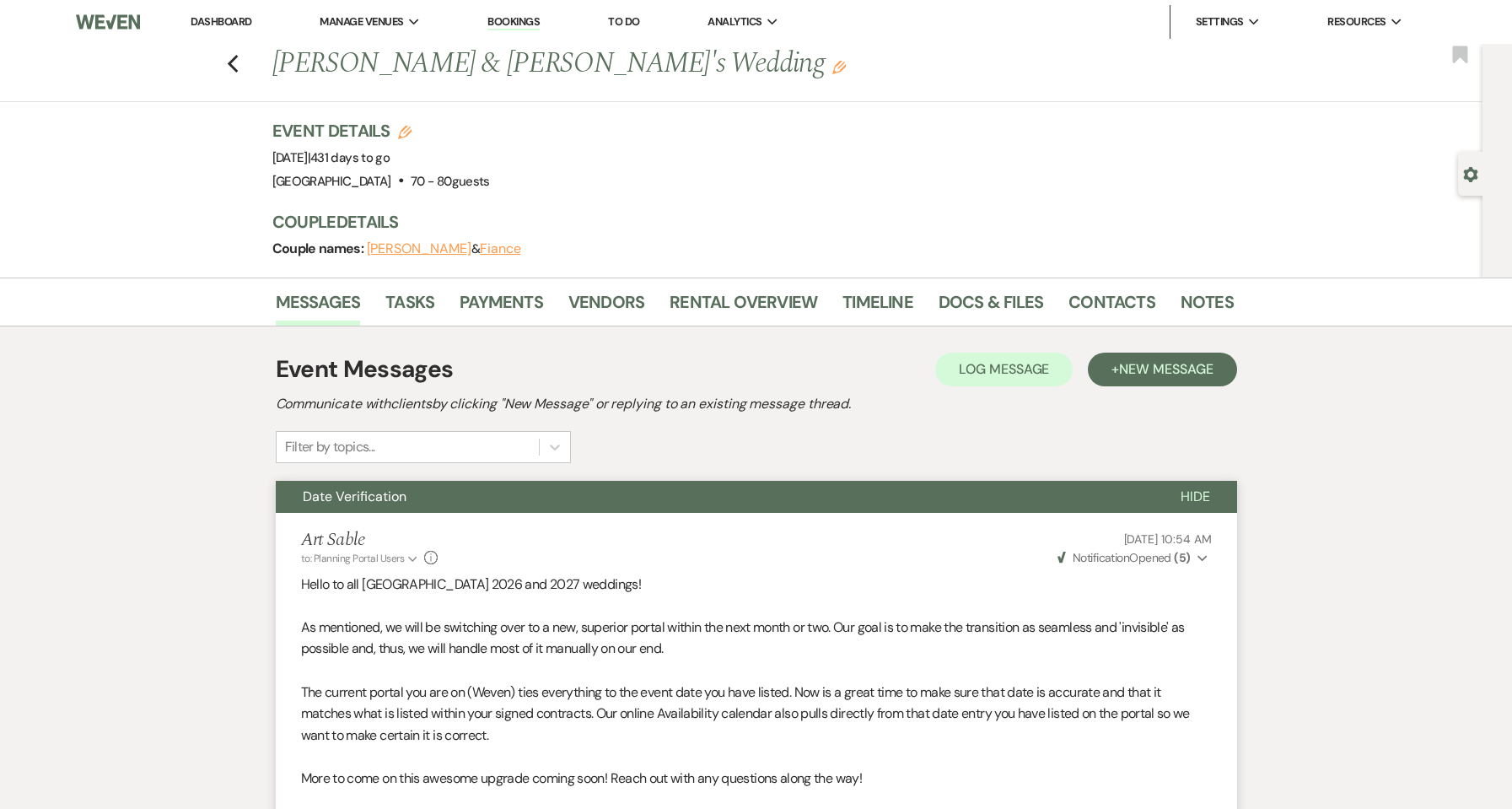
click at [241, 28] on link "Dashboard" at bounding box center [220, 21] width 61 height 14
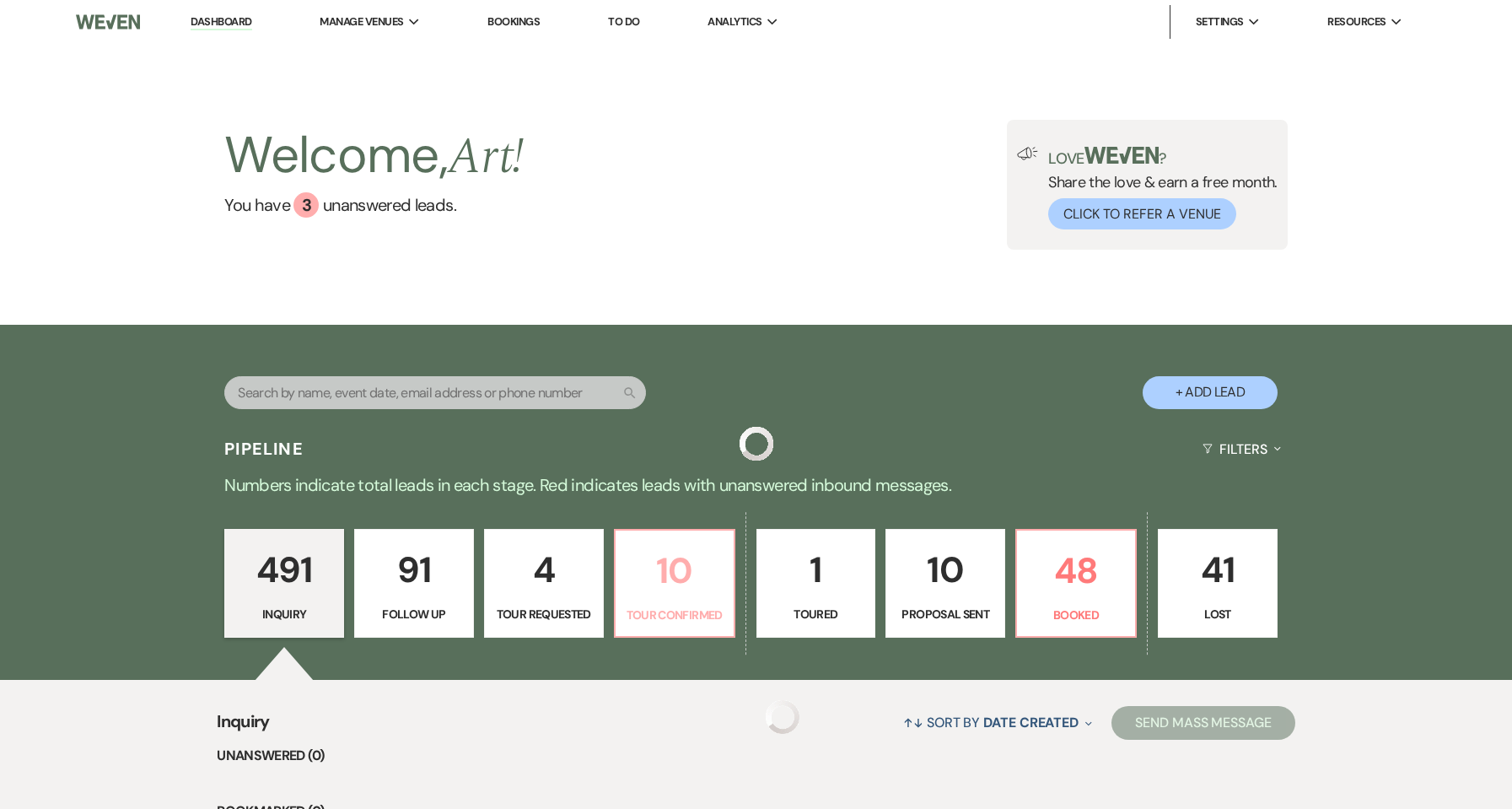
click at [673, 568] on p "10" at bounding box center [675, 570] width 98 height 57
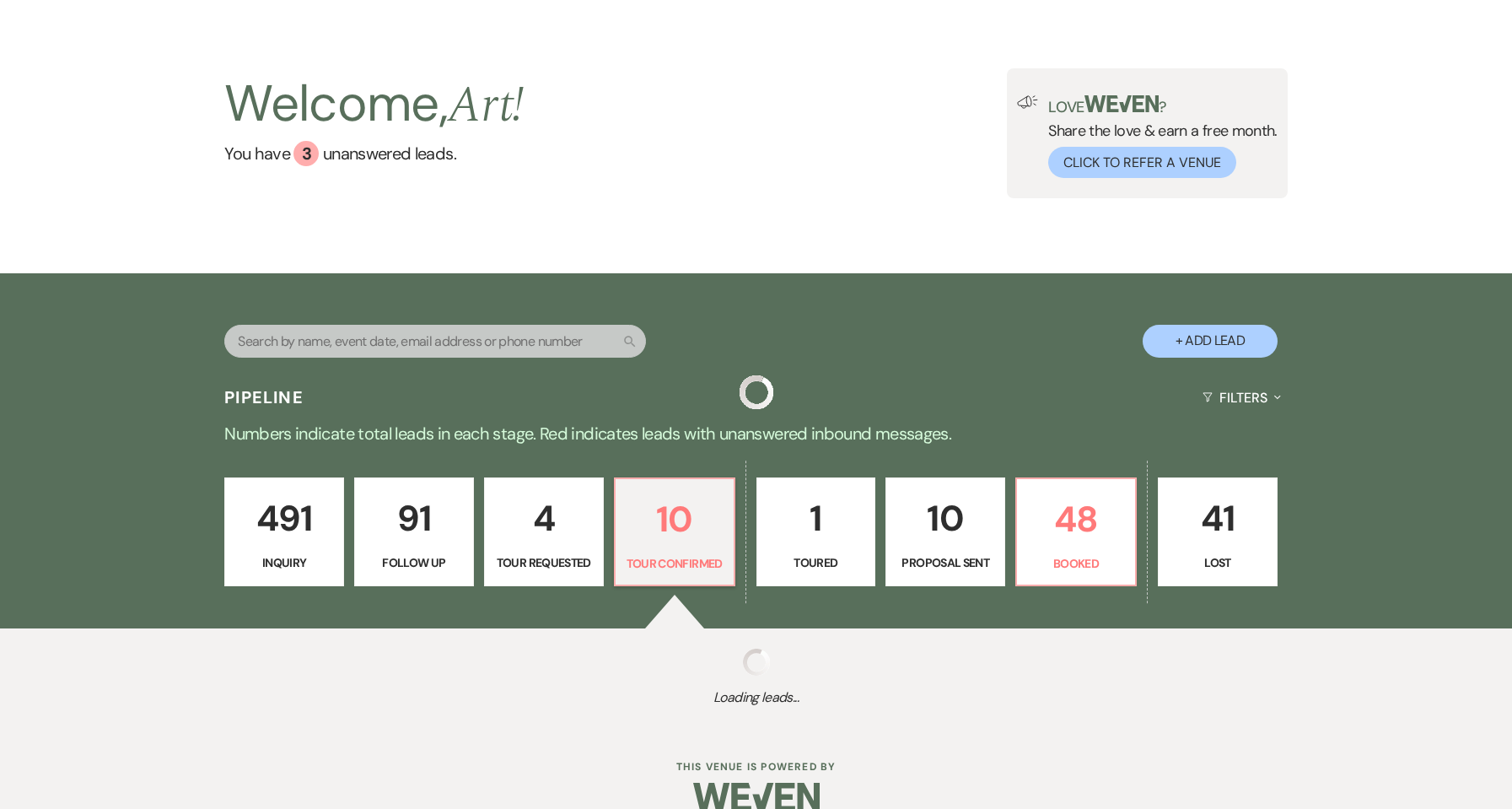
select select "4"
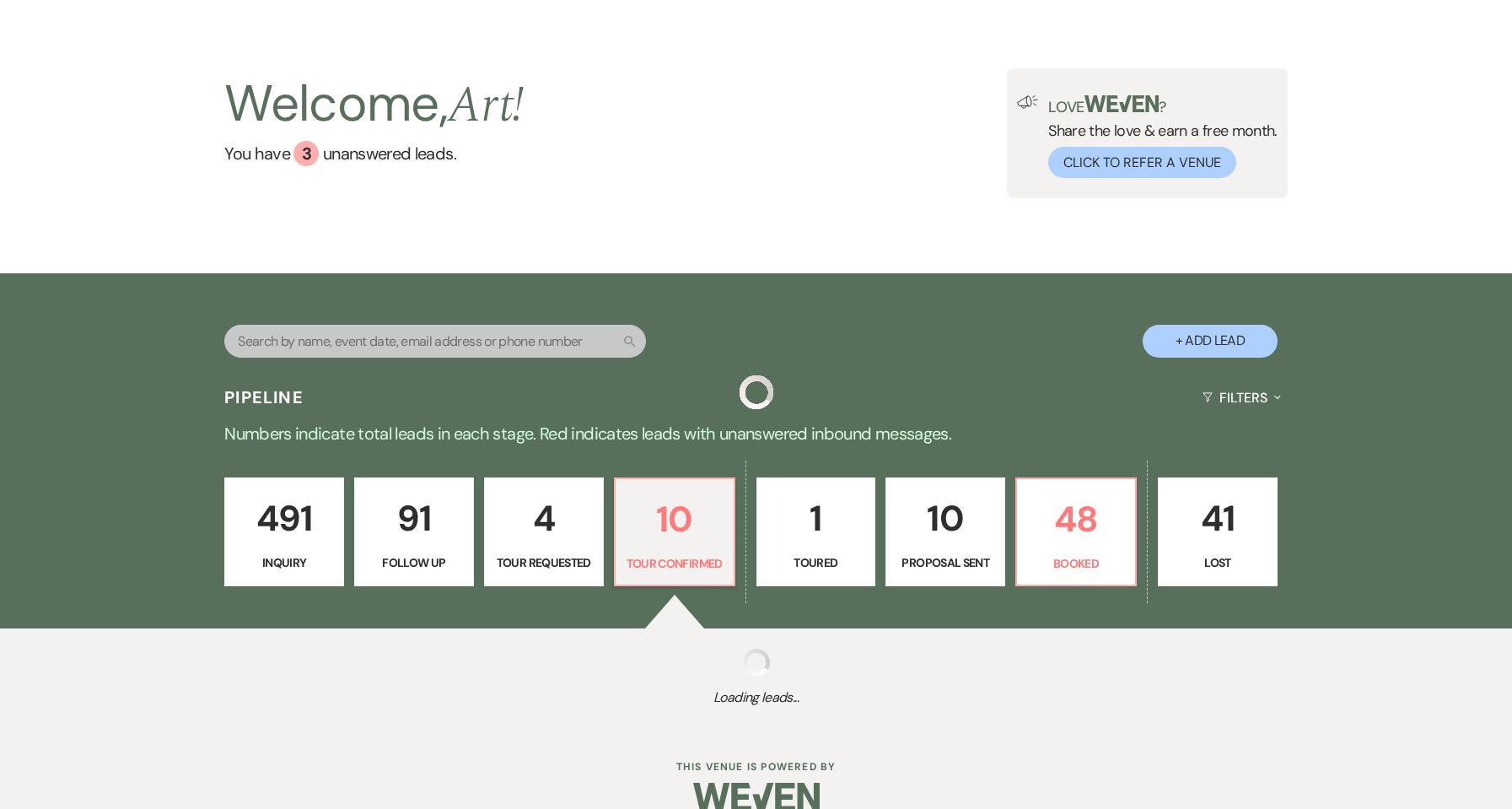
select select "4"
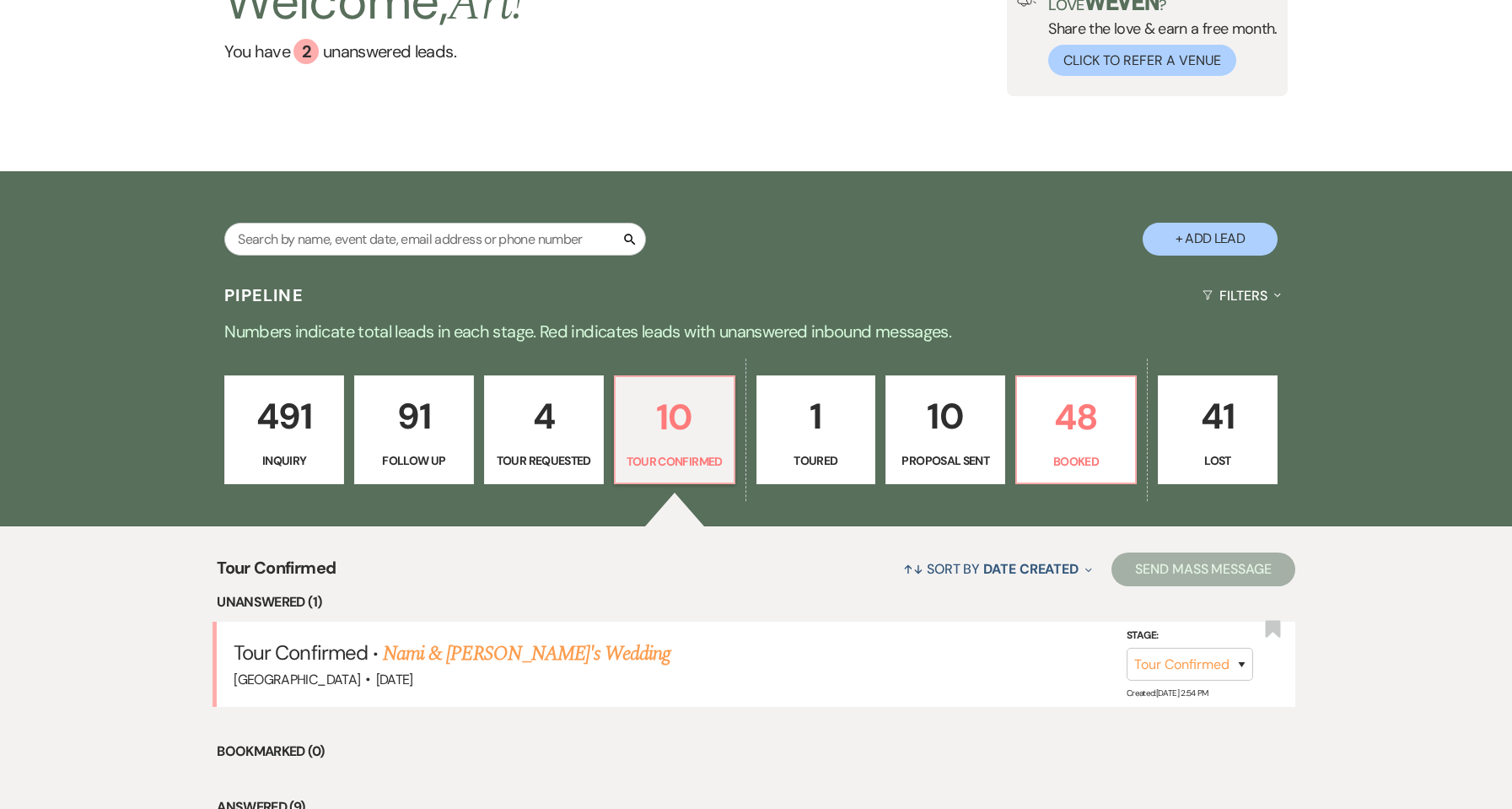
scroll to position [191, 0]
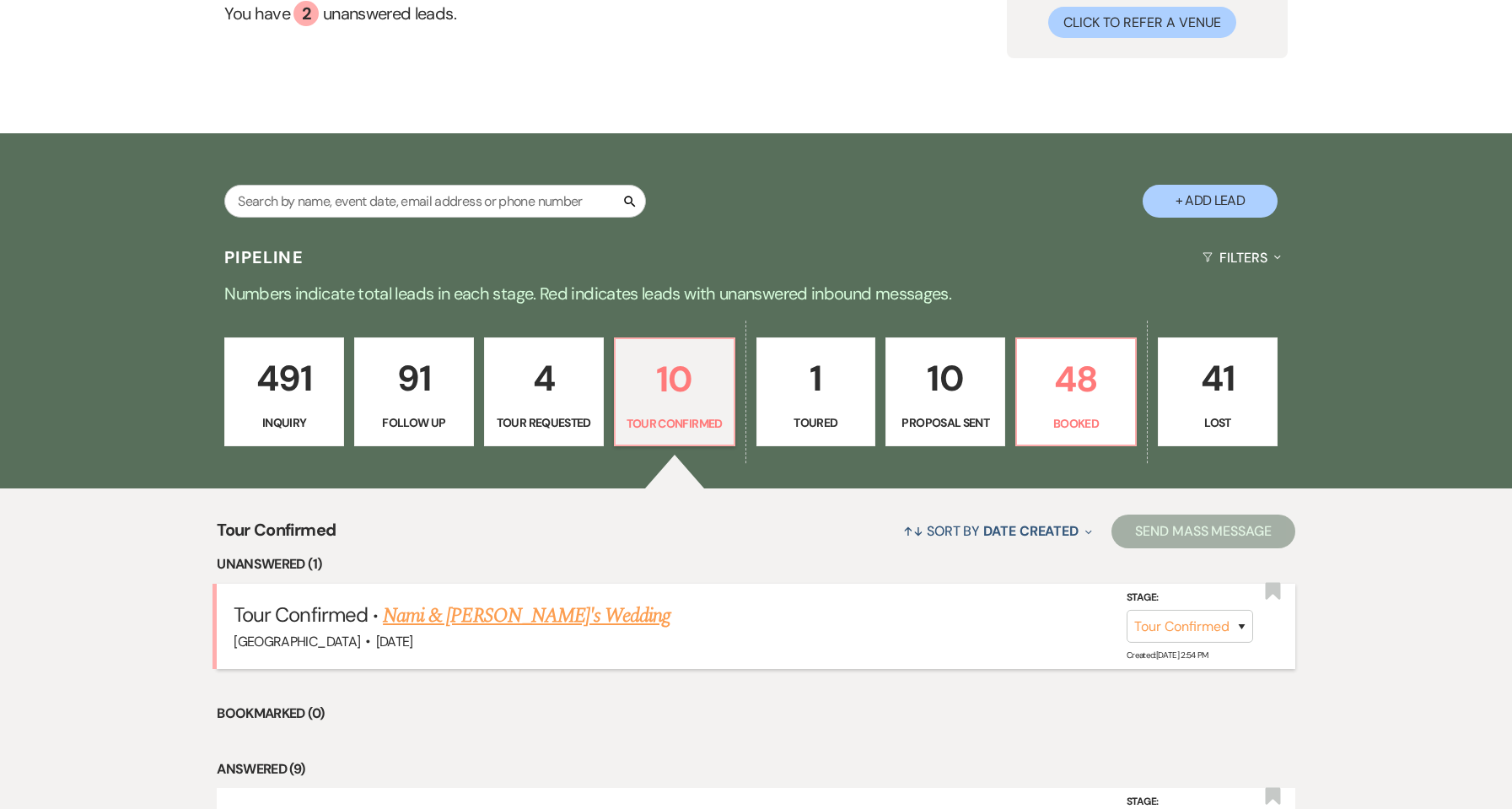
click at [496, 595] on li "Tour Confirmed · Nami & [PERSON_NAME]'s [GEOGRAPHIC_DATA] · [DATE] Stage: Inqui…" at bounding box center [756, 625] width 1078 height 86
click at [474, 613] on link "Nami & [PERSON_NAME]'s Wedding" at bounding box center [526, 616] width 287 height 31
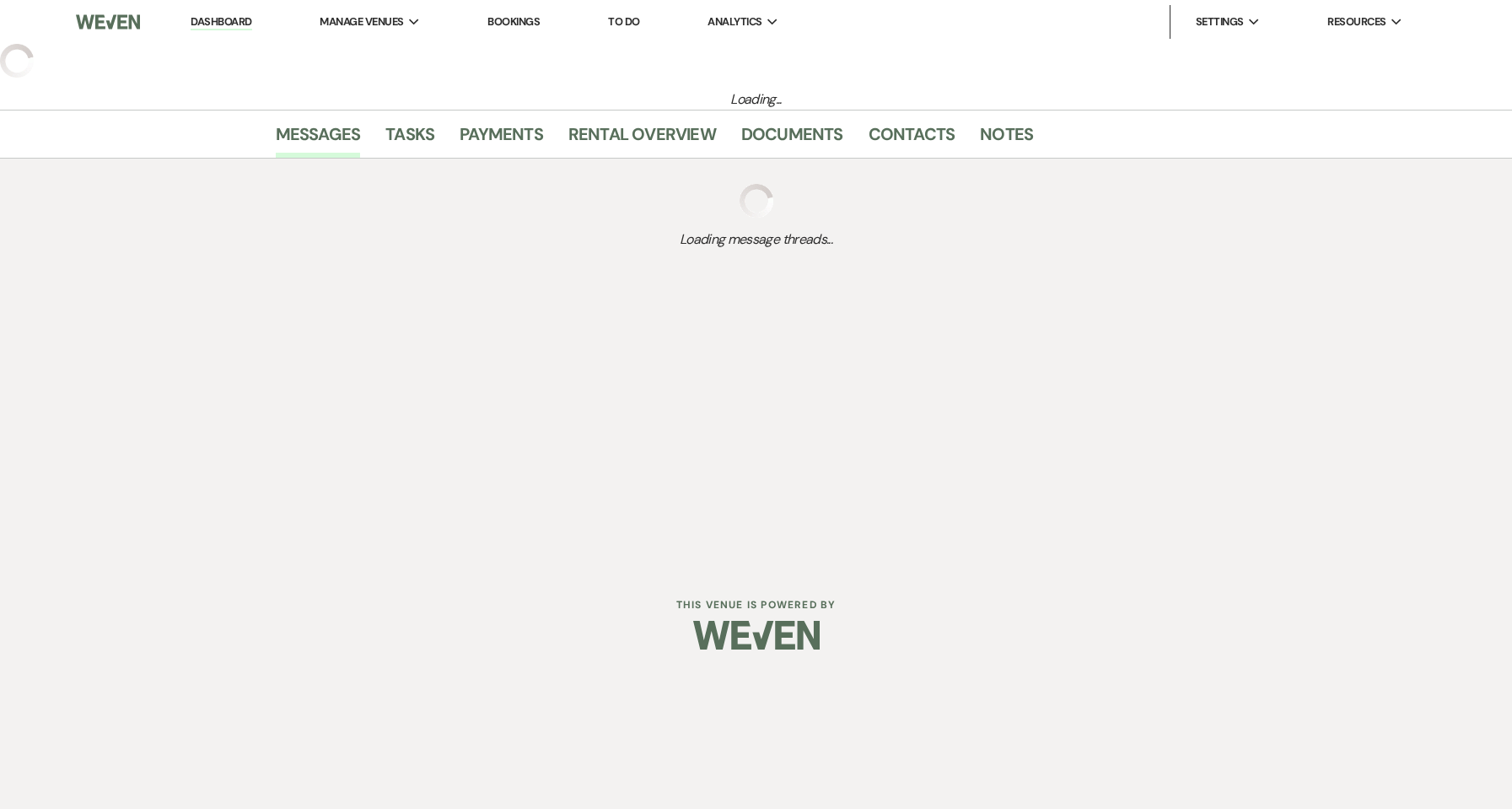
select select "4"
select select "5"
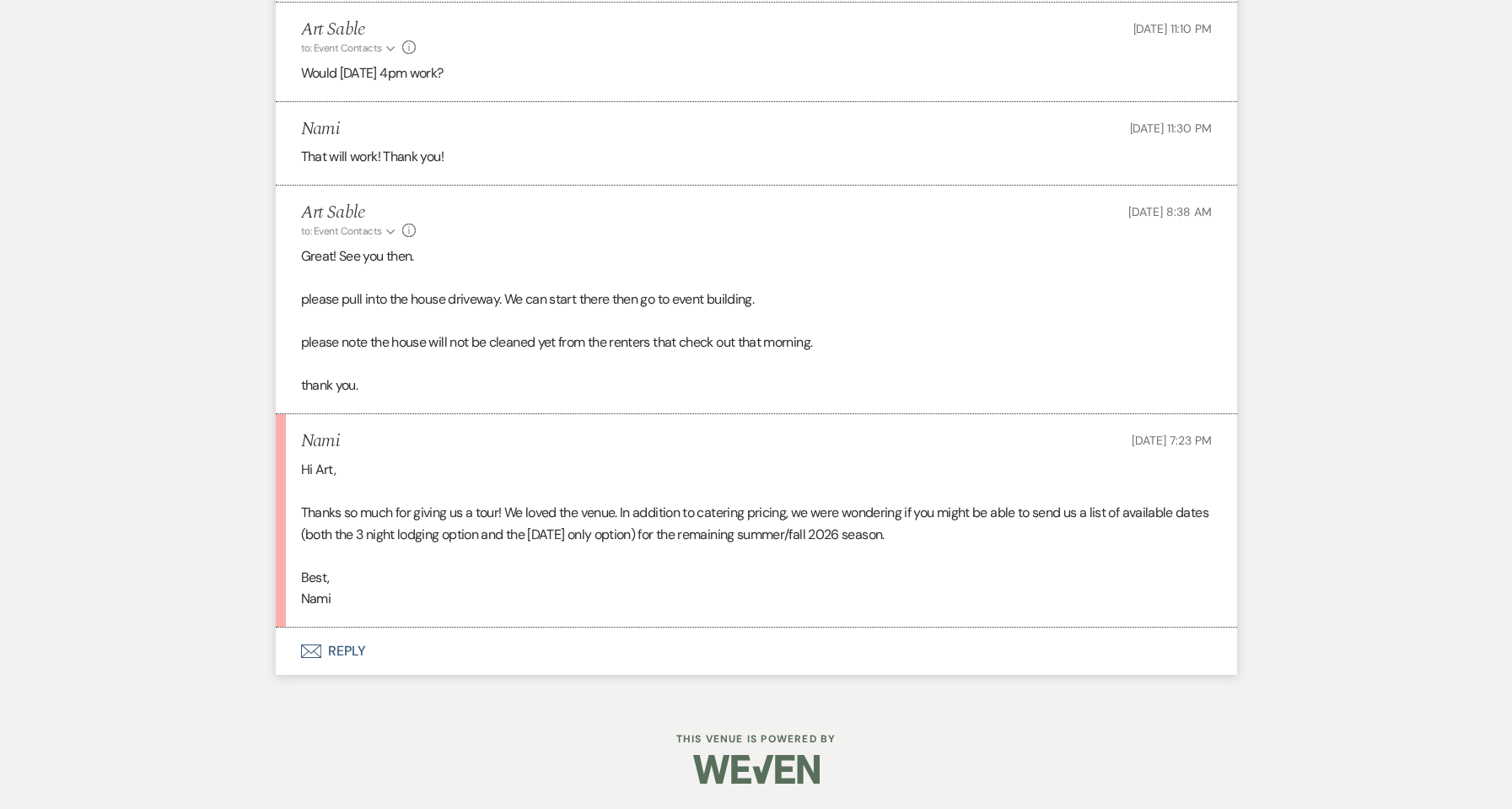
scroll to position [1741, 0]
click at [316, 650] on icon "Envelope" at bounding box center [310, 650] width 20 height 13
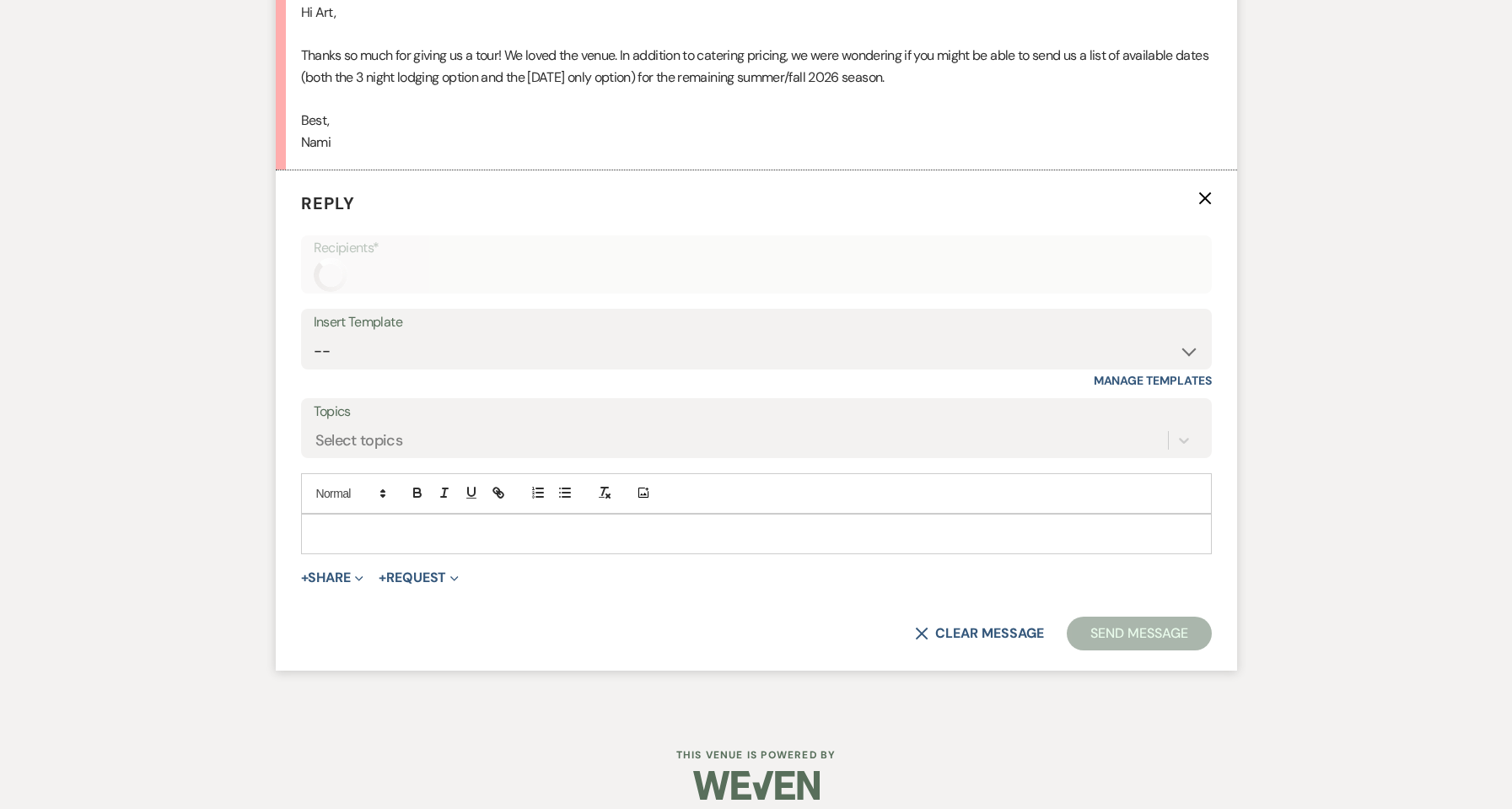
scroll to position [2214, 0]
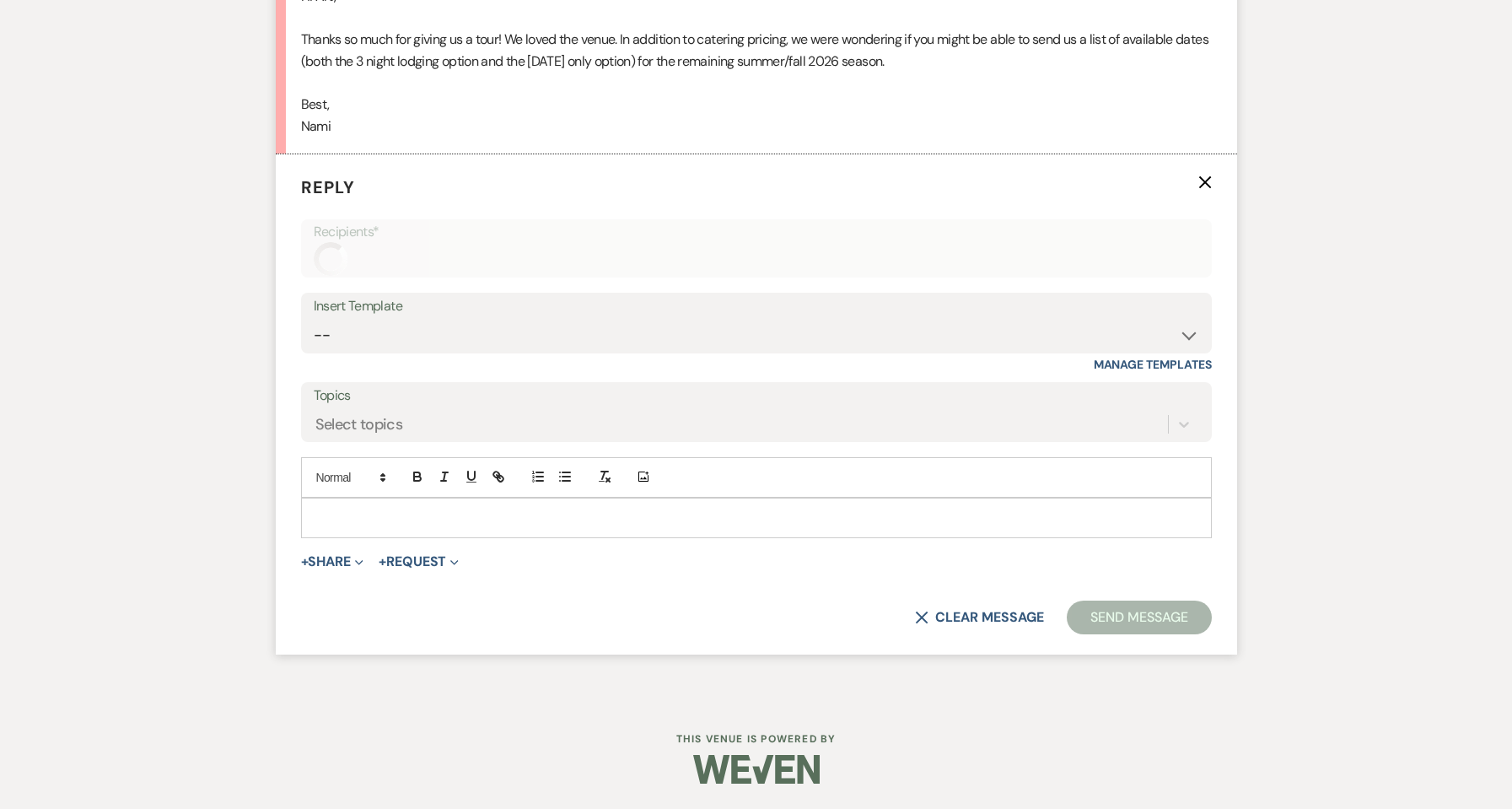
click at [467, 520] on p at bounding box center [756, 517] width 884 height 18
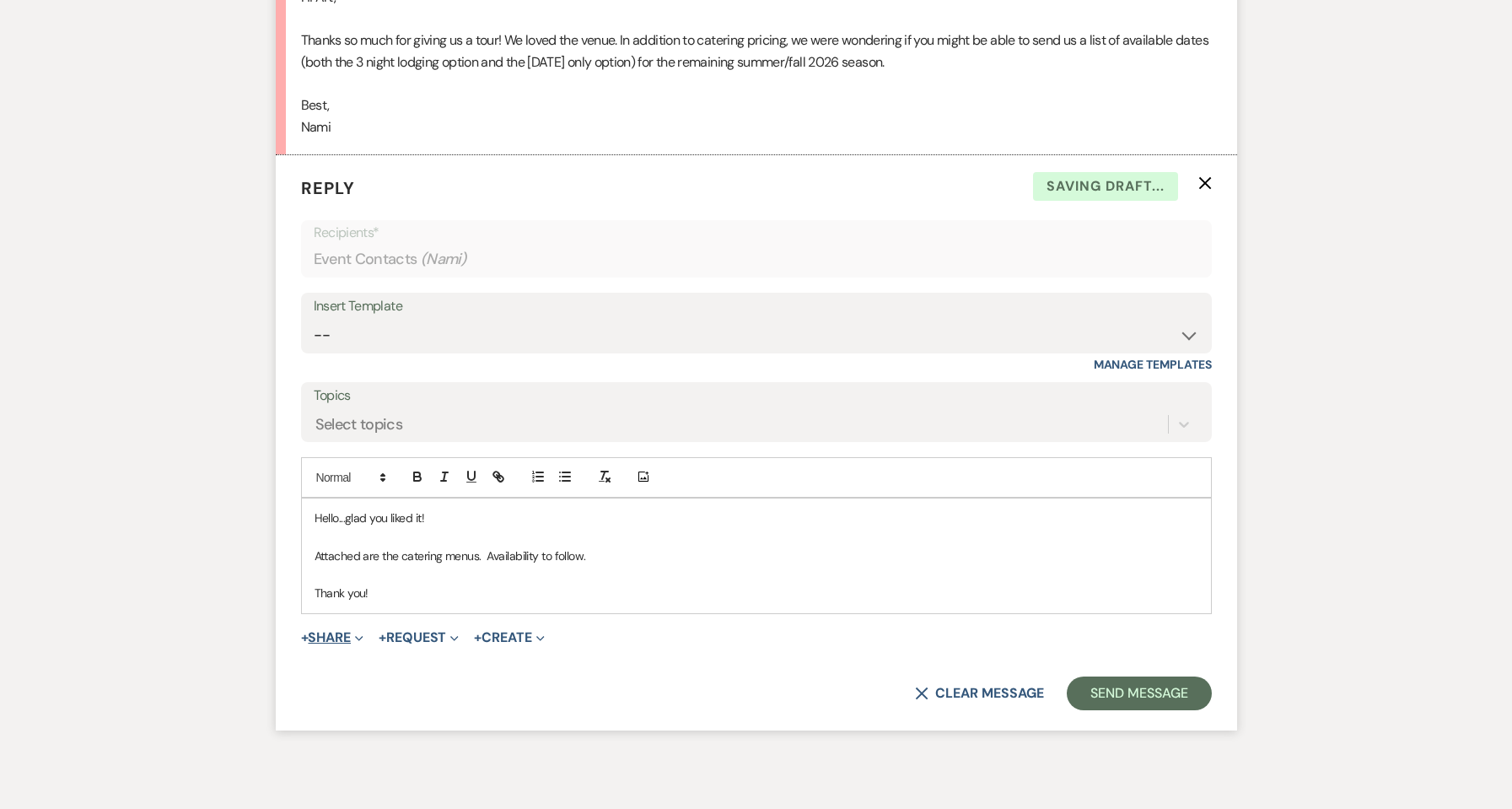
click at [361, 641] on icon "Expand" at bounding box center [359, 638] width 9 height 9
click at [361, 657] on button "Doc Upload Documents" at bounding box center [419, 672] width 236 height 31
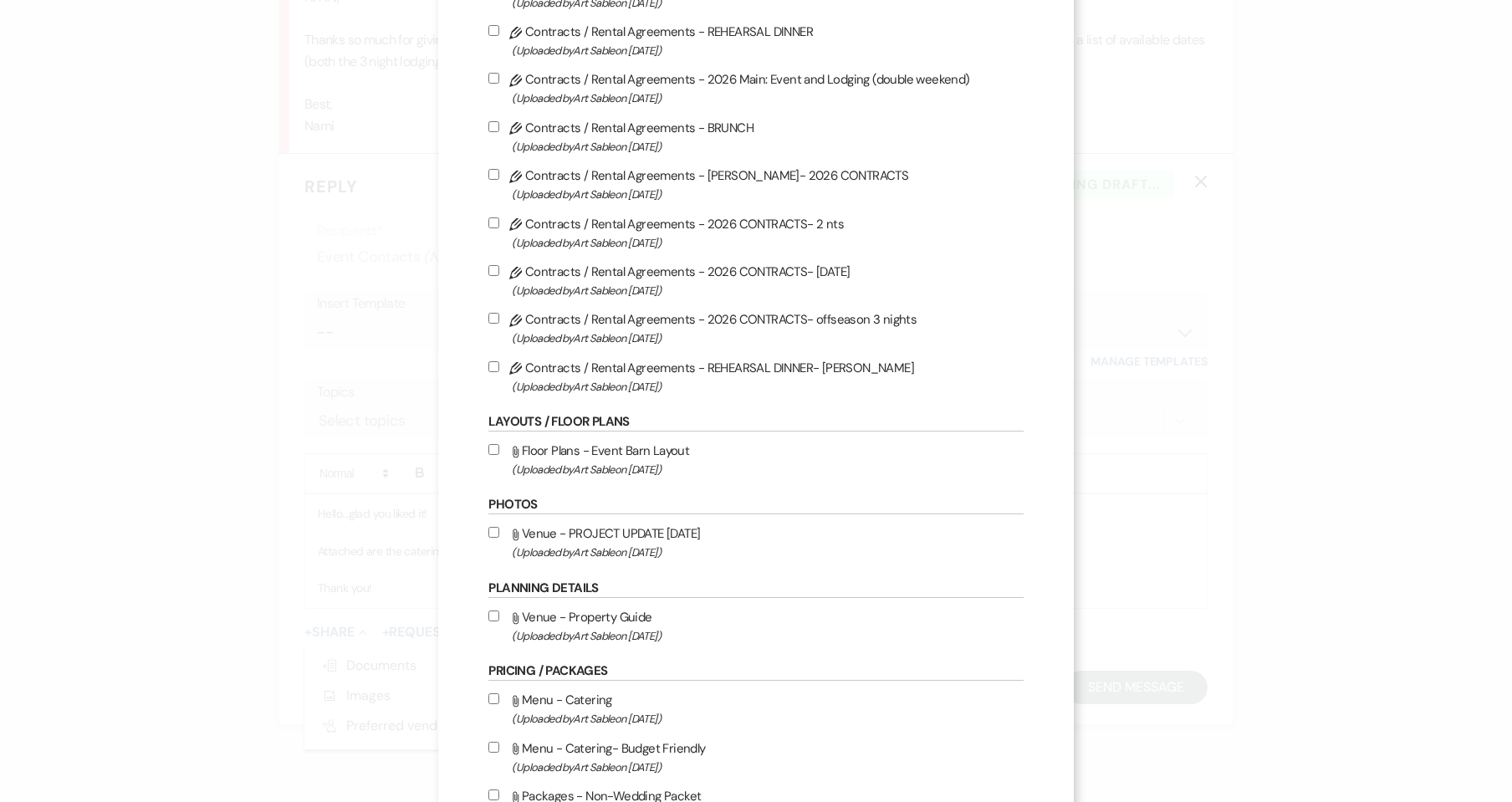
scroll to position [446, 0]
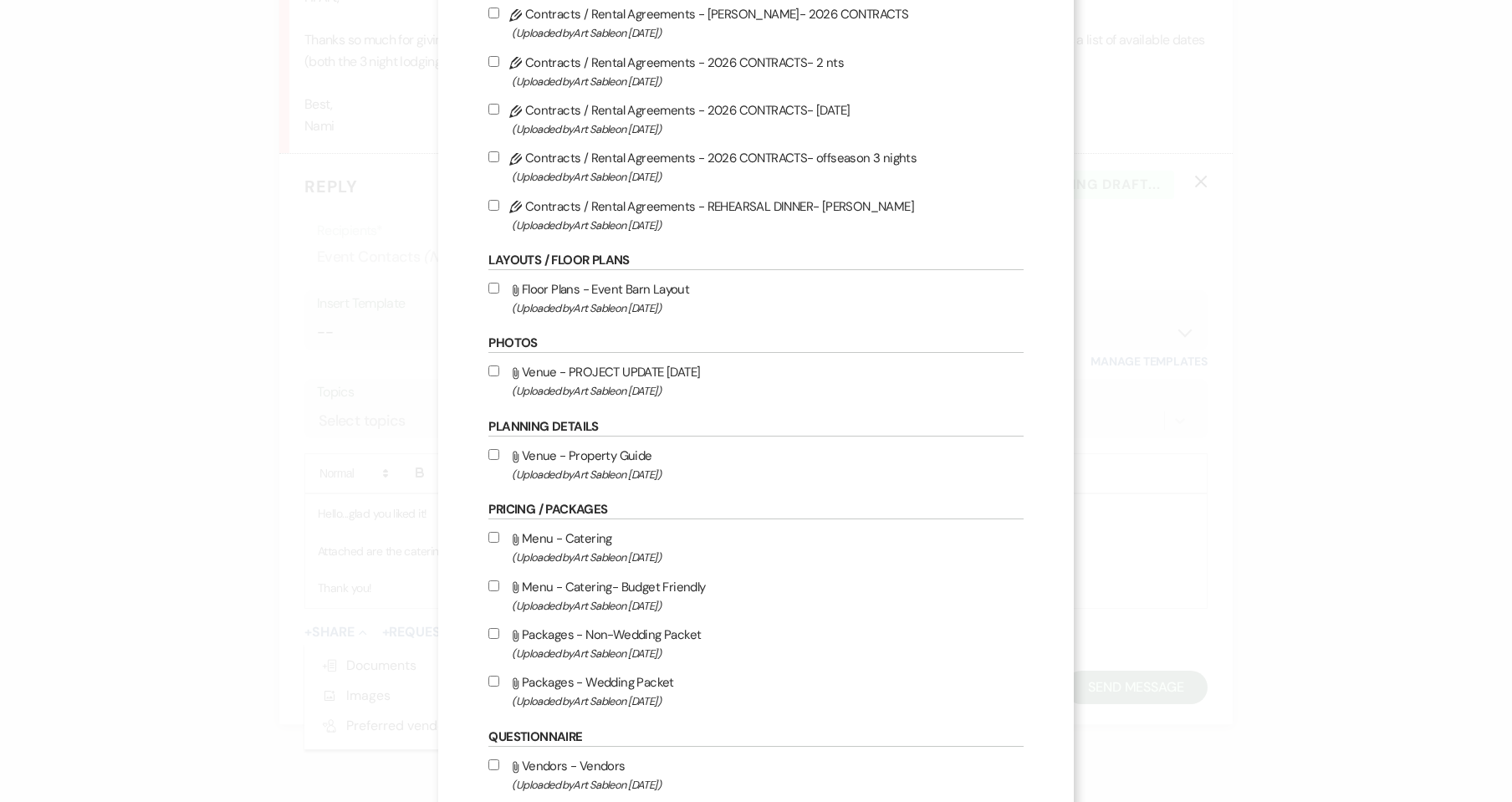
click at [635, 604] on span "(Uploaded by [PERSON_NAME] on [DATE] )" at bounding box center [767, 606] width 511 height 19
click at [499, 591] on input "Attach File Menu - Catering- Budget Friendly (Uploaded by Art Sable on [DATE] )" at bounding box center [493, 585] width 10 height 10
checkbox input "true"
click at [627, 553] on span "(Uploaded by [PERSON_NAME] on [DATE] )" at bounding box center [767, 557] width 511 height 19
click at [499, 543] on input "Attach File Menu - Catering (Uploaded by Art Sable on [DATE] )" at bounding box center [493, 536] width 10 height 10
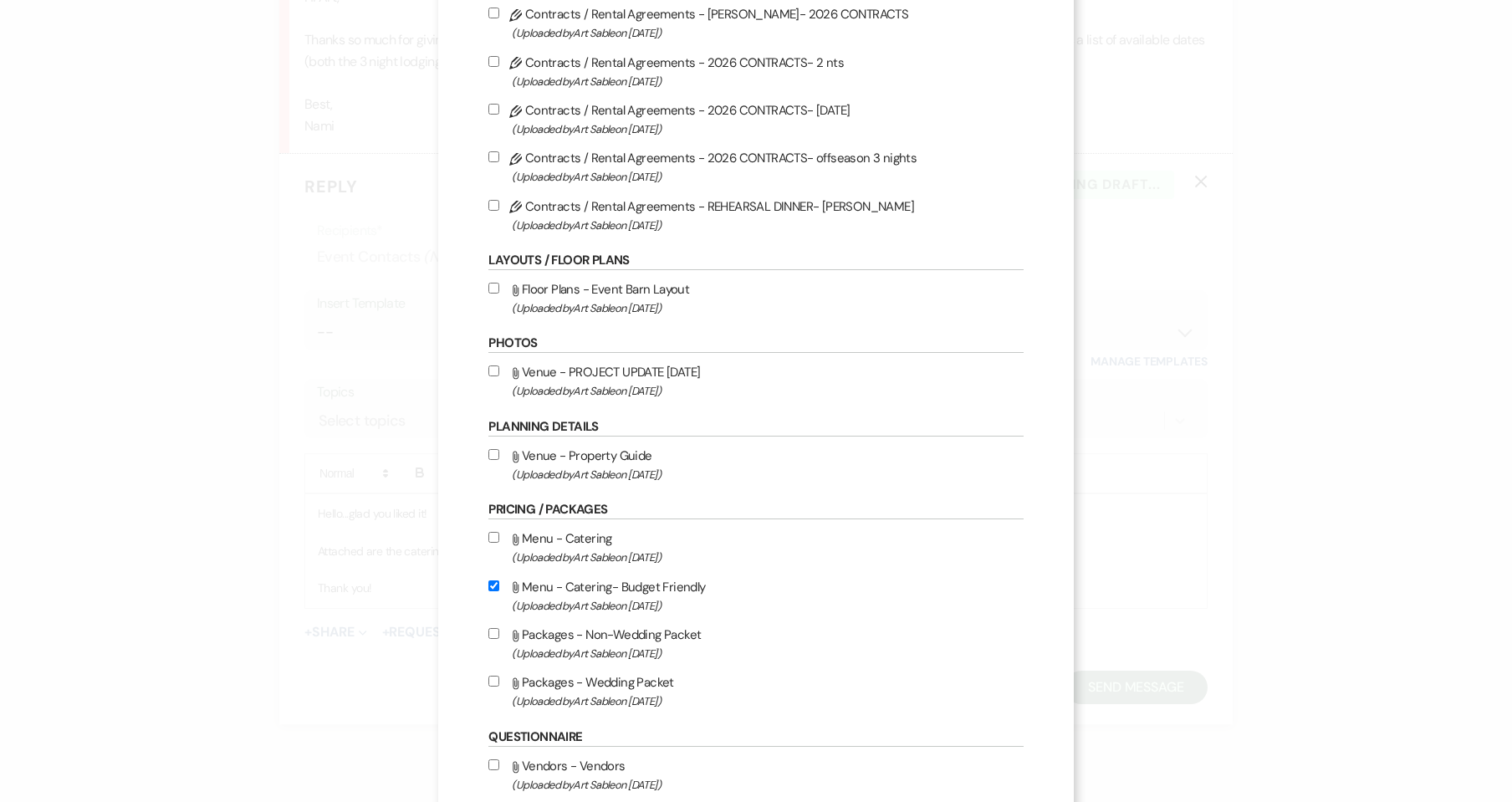
checkbox input "true"
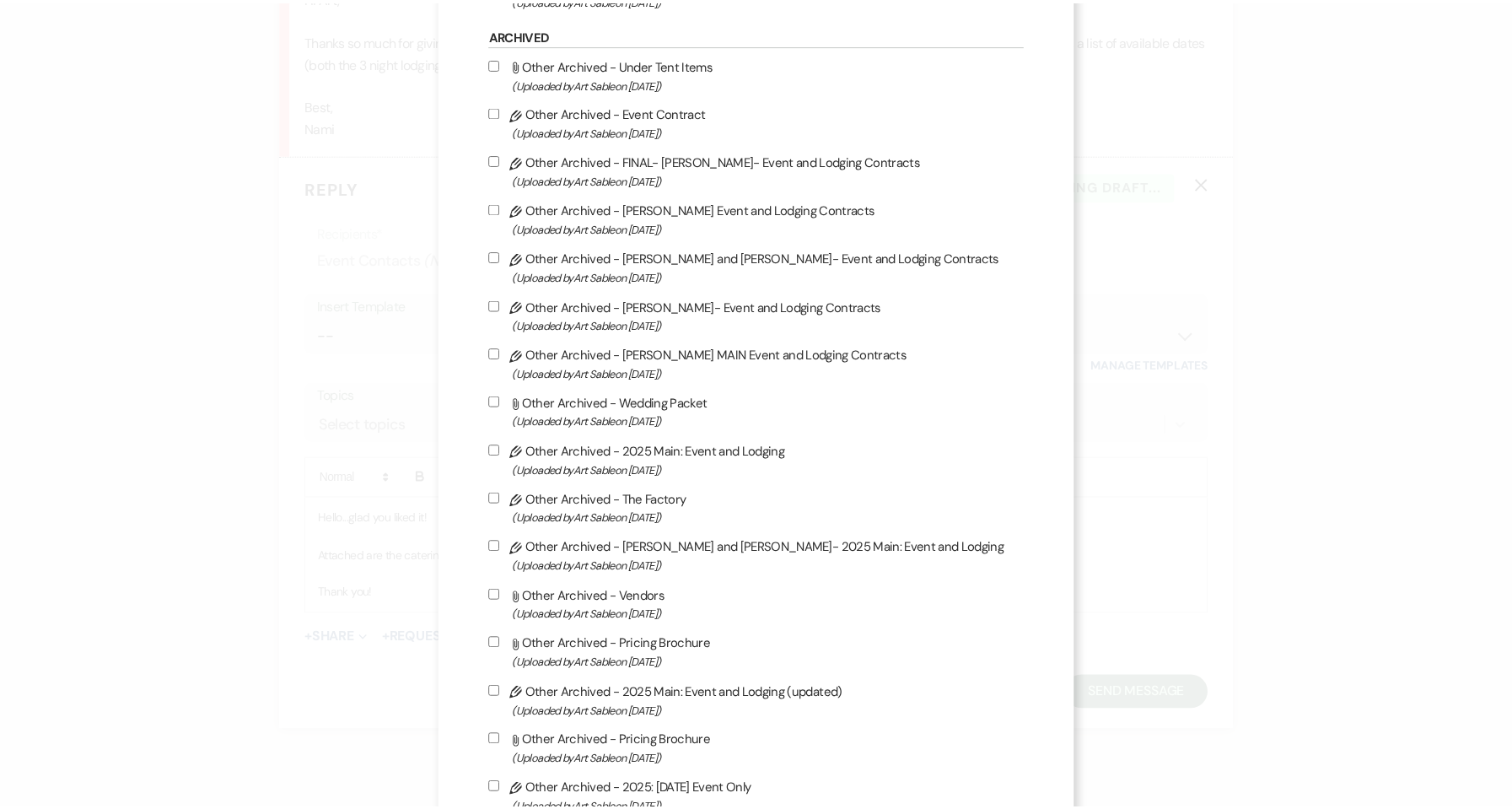
scroll to position [1679, 0]
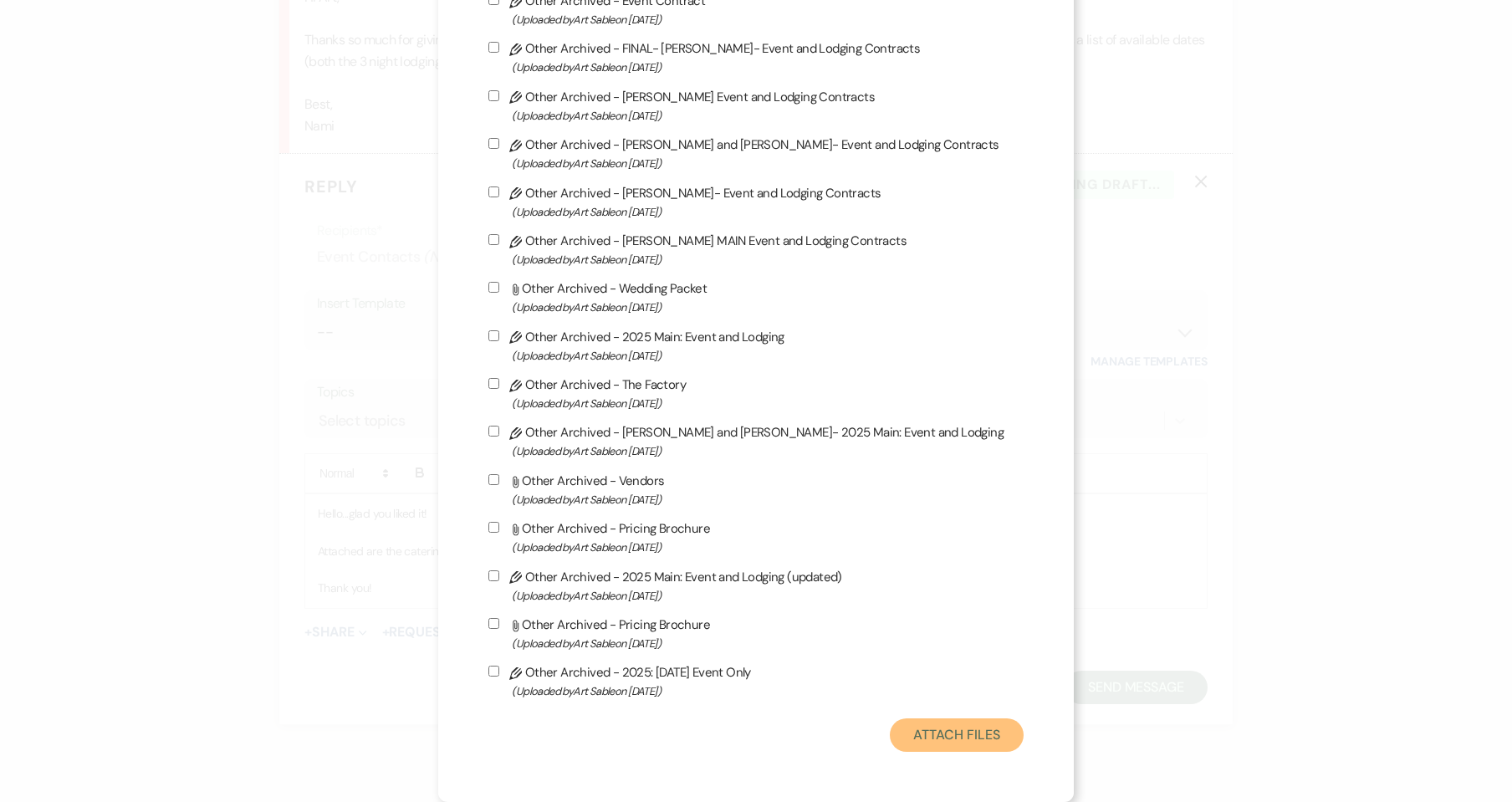
click at [953, 725] on button "Attach Files" at bounding box center [957, 734] width 133 height 33
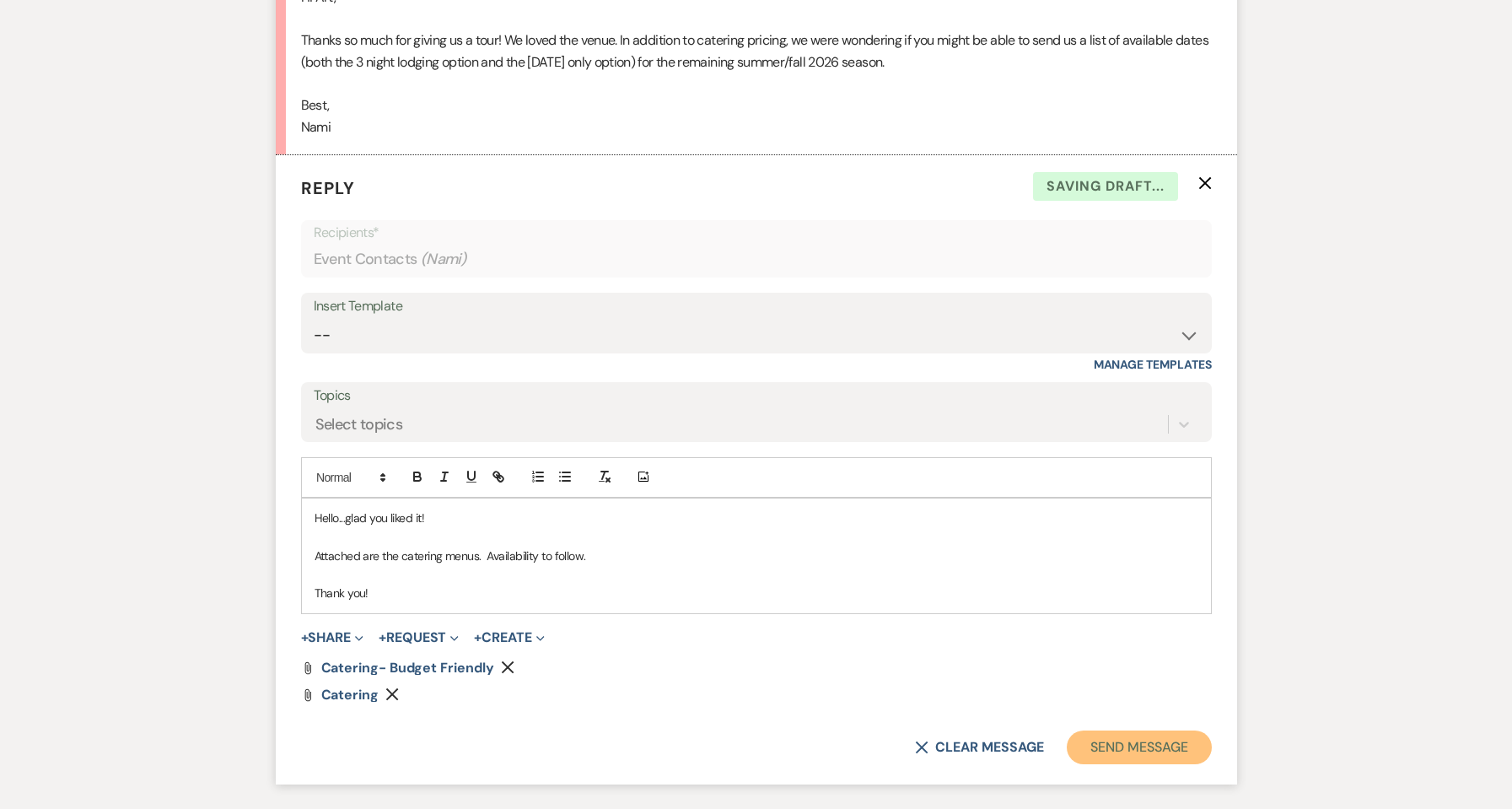
click at [1130, 745] on button "Send Message" at bounding box center [1139, 747] width 144 height 34
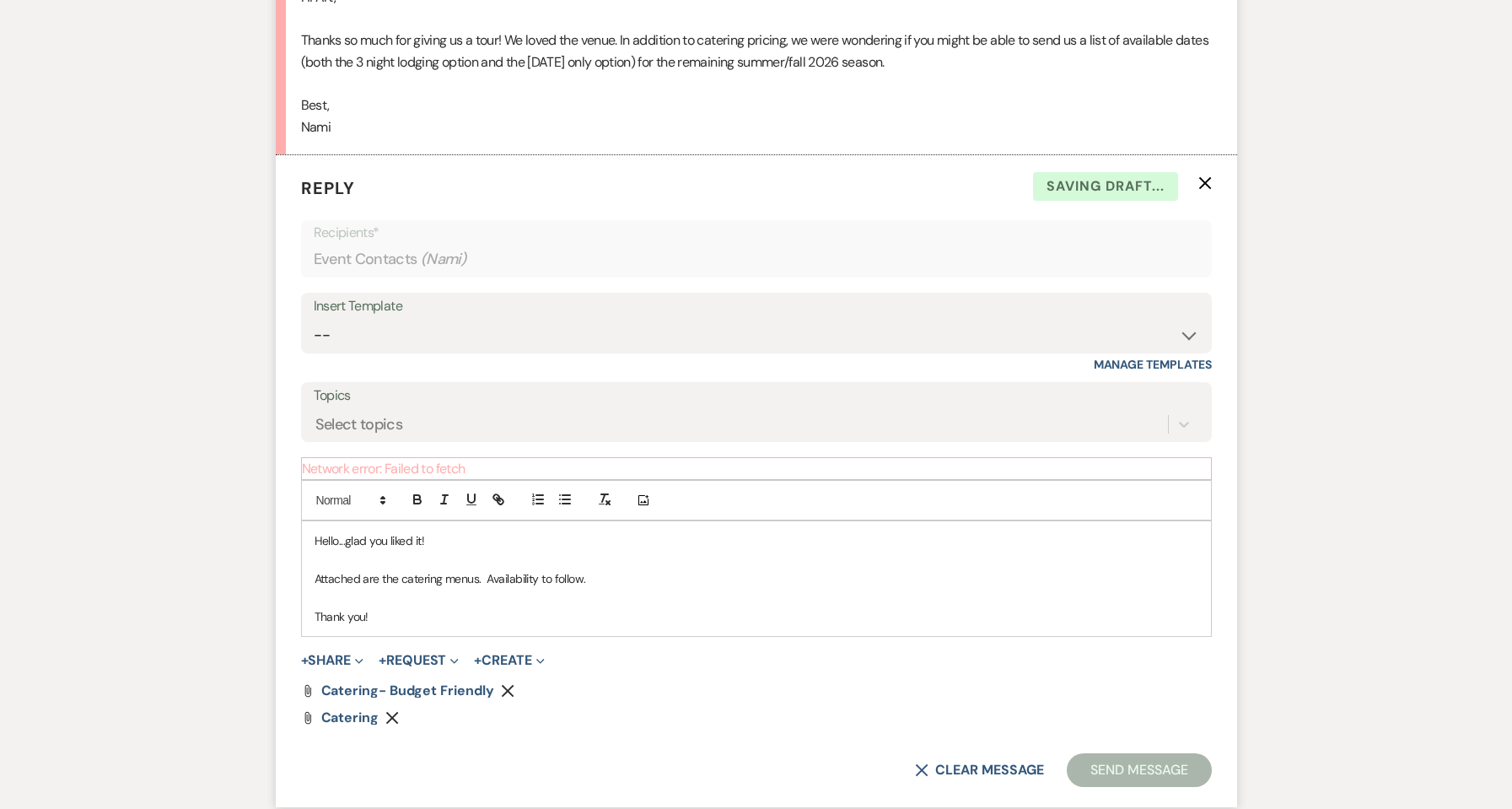
click at [528, 594] on p at bounding box center [756, 598] width 884 height 18
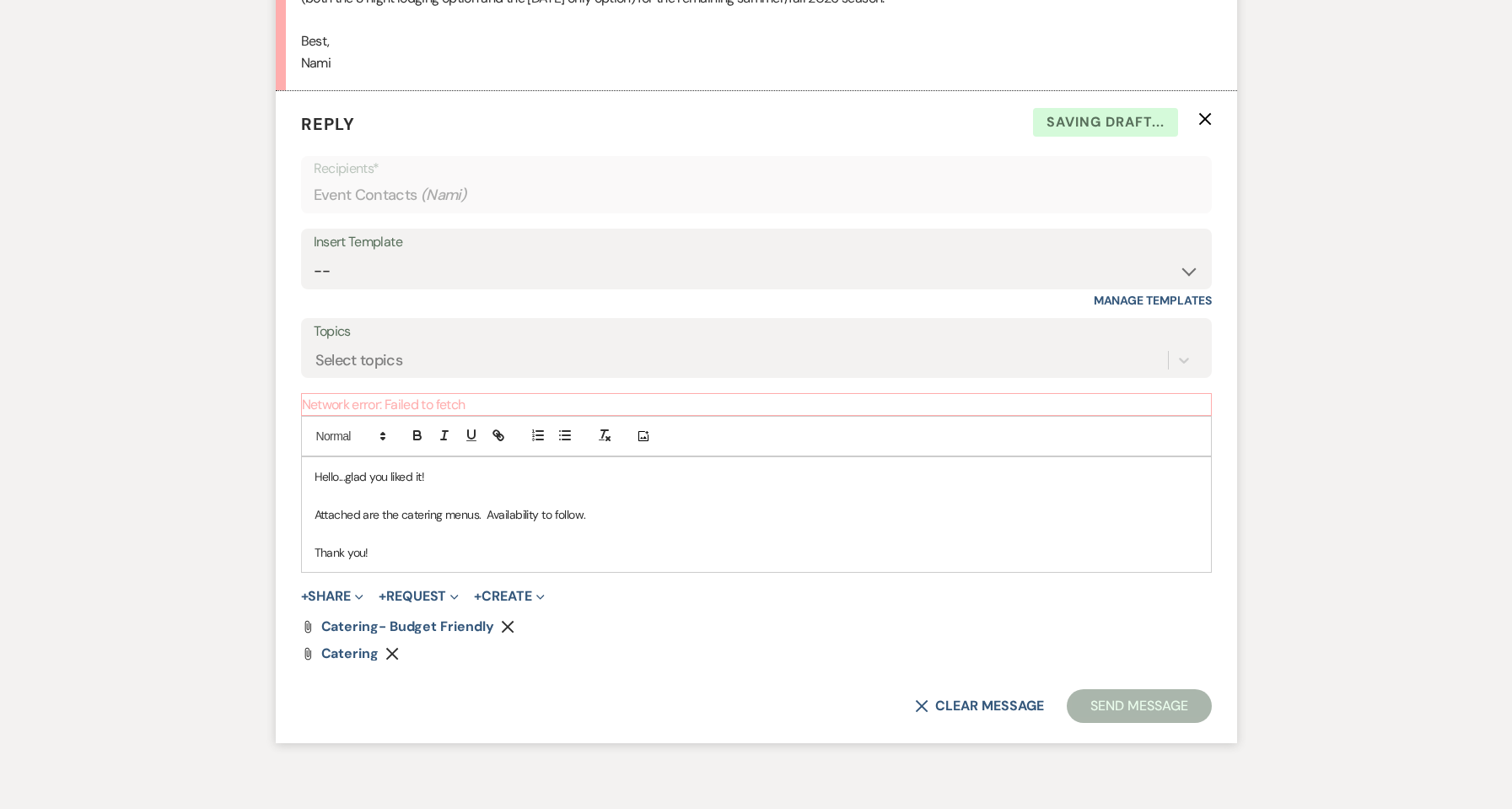
scroll to position [2366, 0]
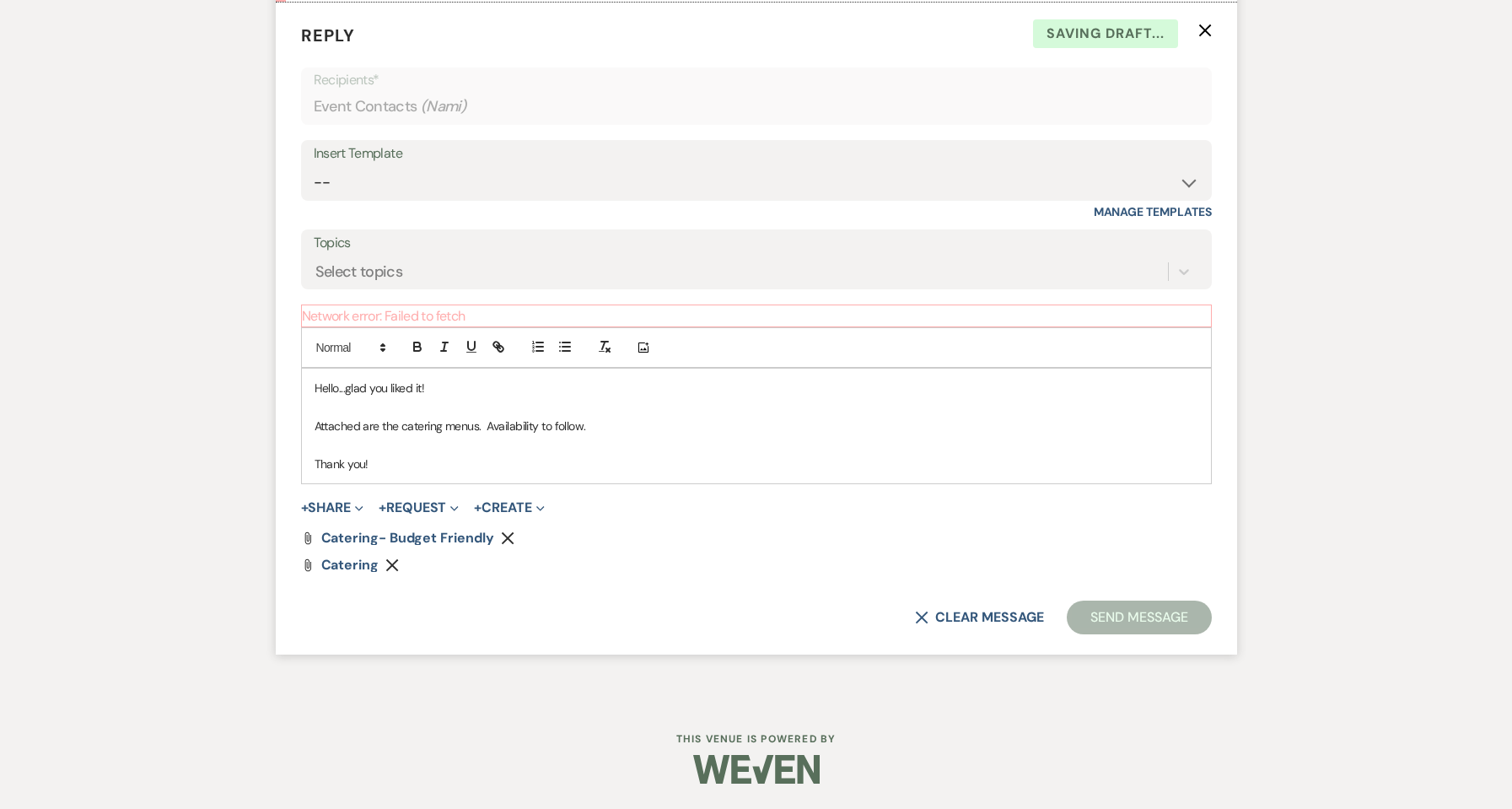
click at [566, 445] on p at bounding box center [756, 445] width 884 height 18
drag, startPoint x: 534, startPoint y: 452, endPoint x: 527, endPoint y: 457, distance: 8.6
click at [533, 452] on p at bounding box center [756, 445] width 884 height 18
click at [523, 460] on p "Thank you!" at bounding box center [756, 463] width 884 height 18
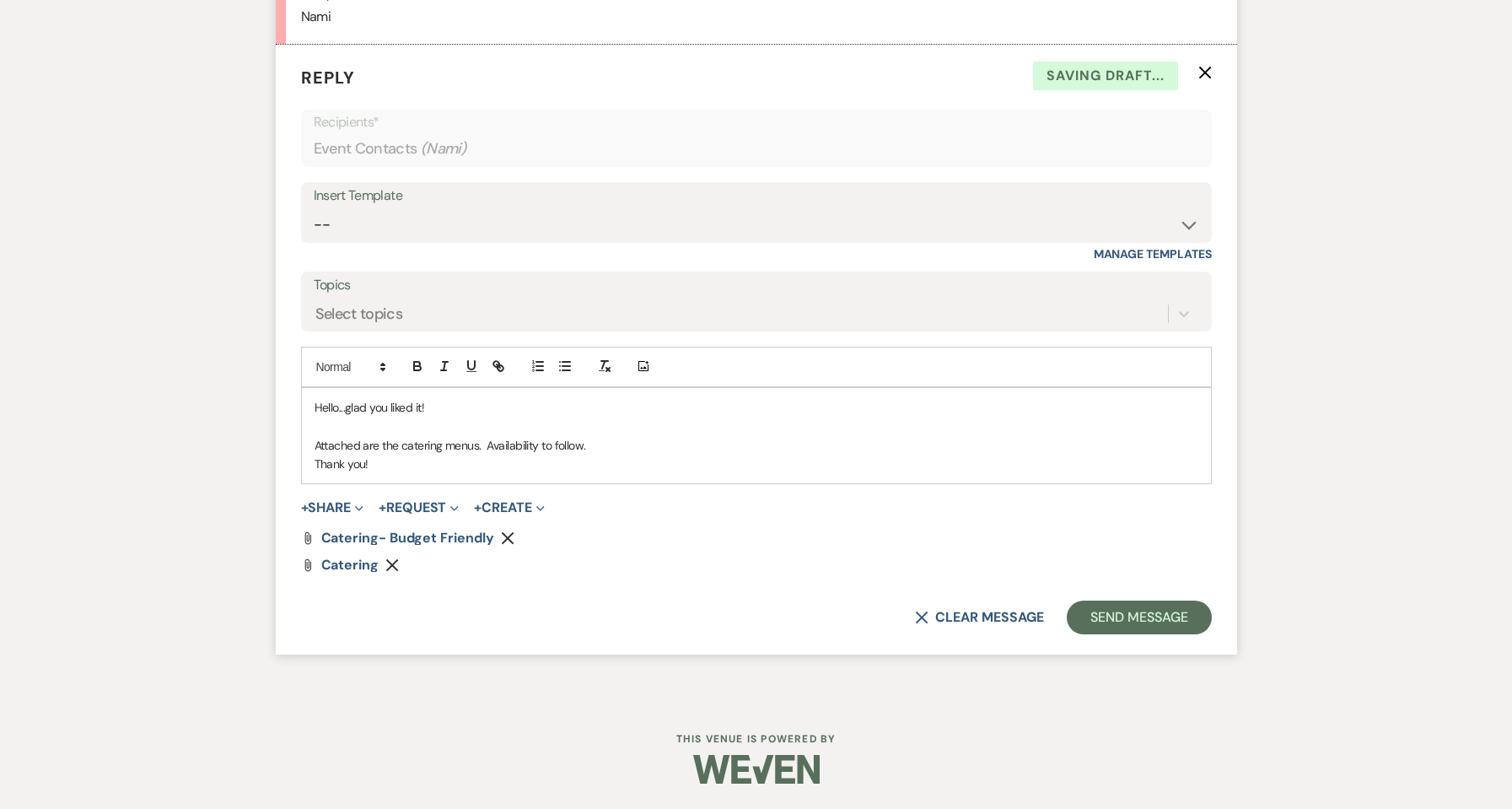
scroll to position [2343, 0]
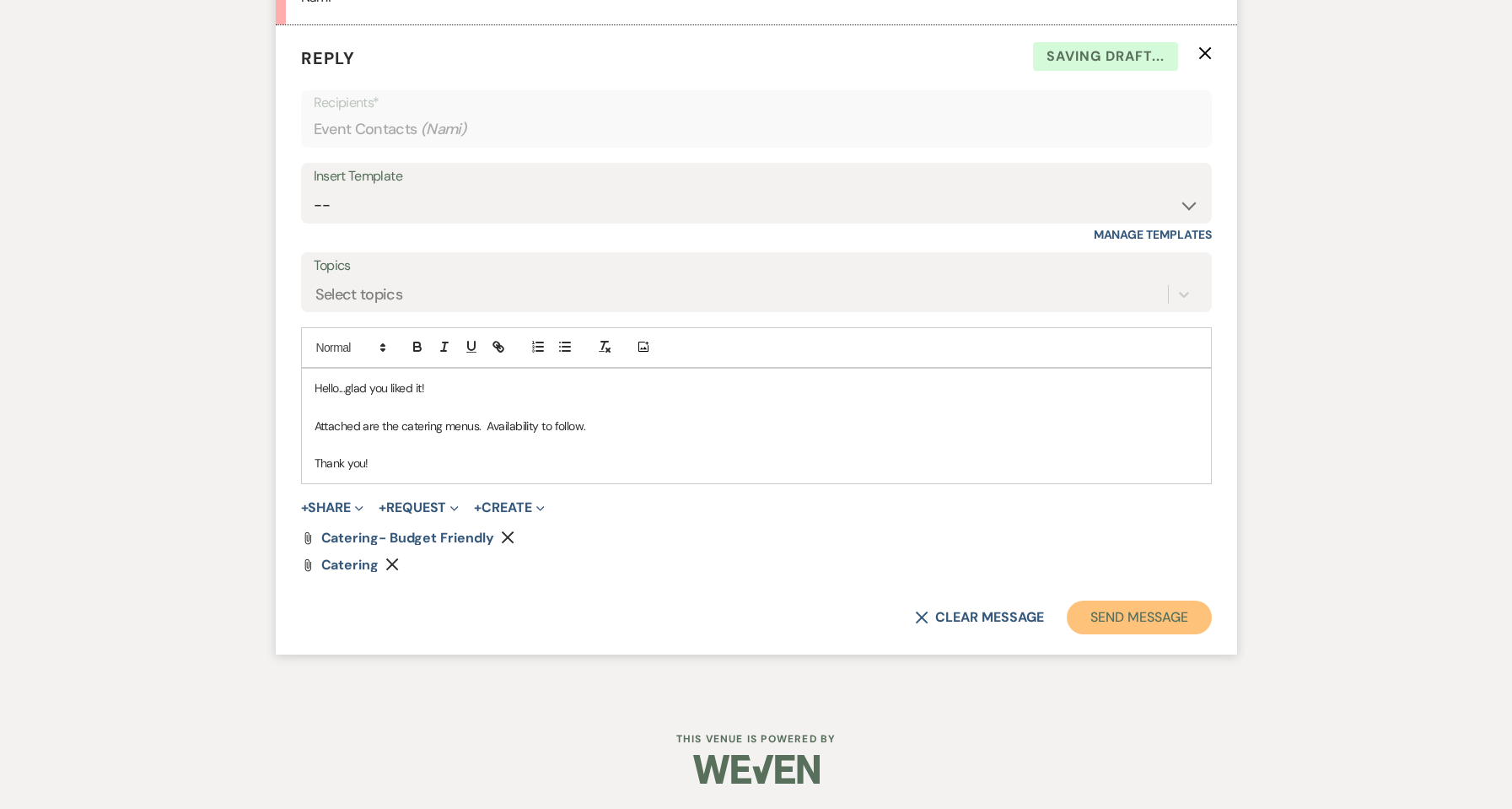
click at [1171, 622] on button "Send Message" at bounding box center [1139, 617] width 144 height 34
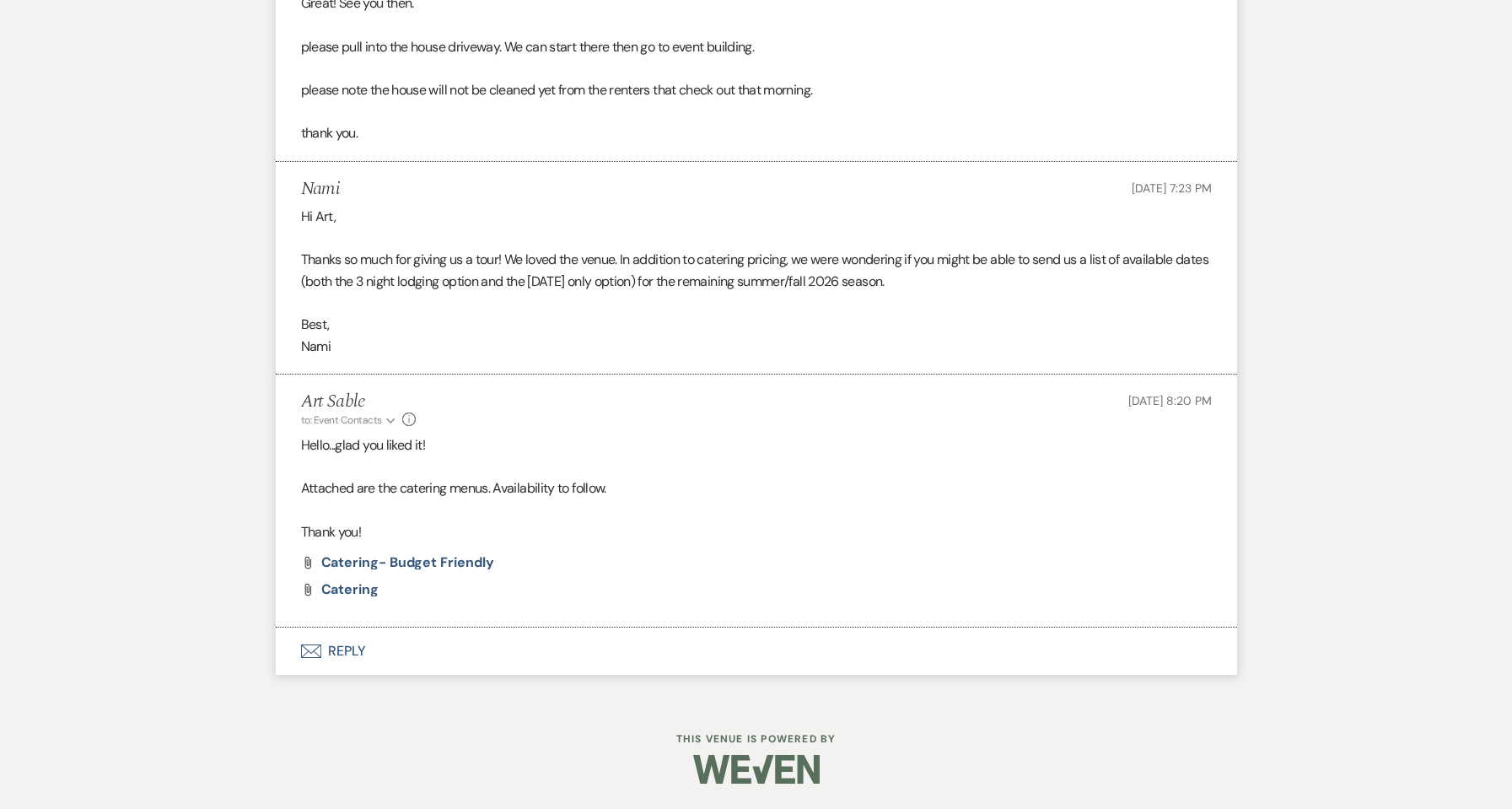
scroll to position [1994, 0]
click at [354, 653] on button "Envelope Reply" at bounding box center [756, 650] width 961 height 47
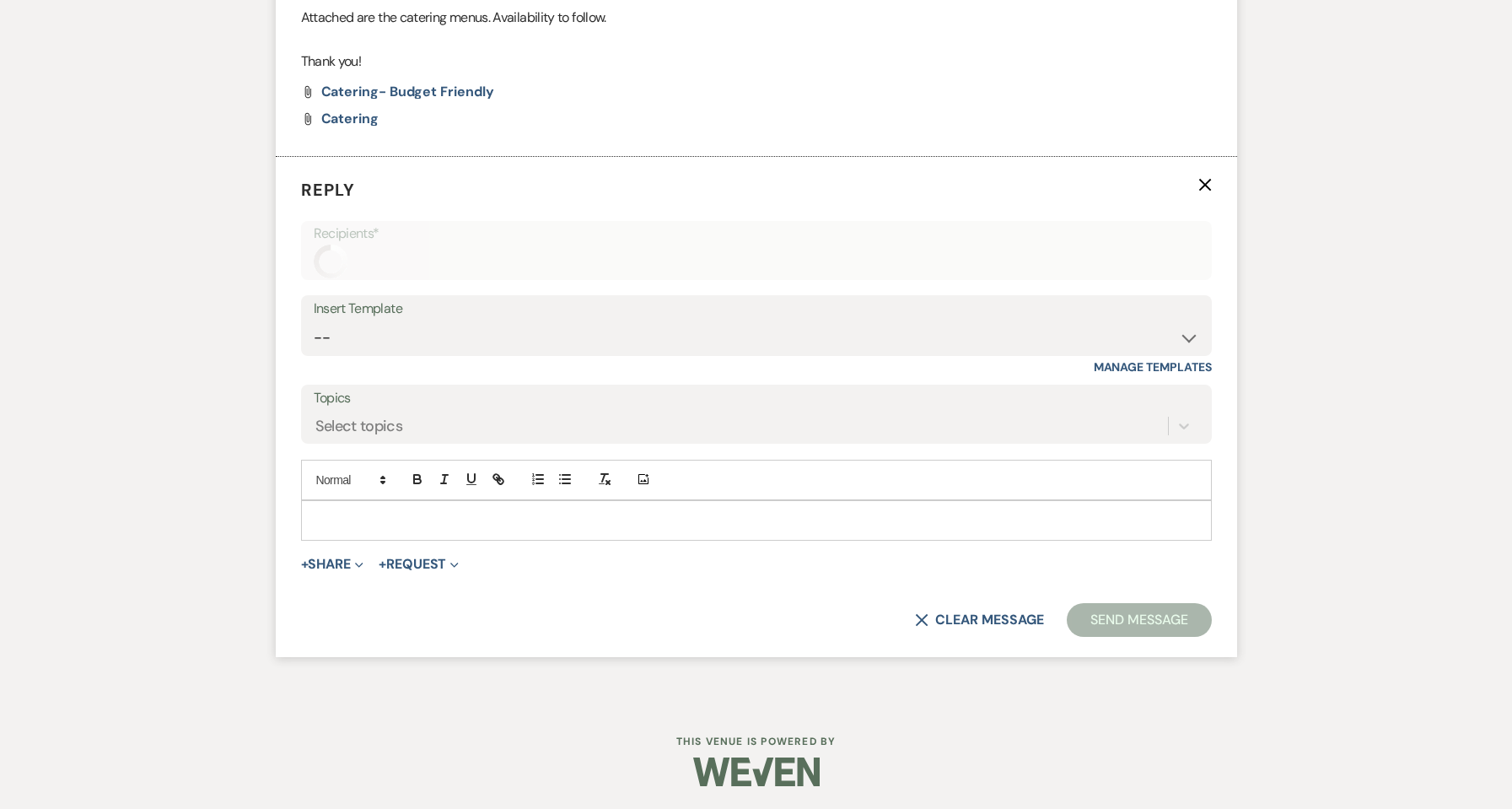
scroll to position [2467, 0]
click at [438, 523] on p at bounding box center [756, 517] width 884 height 18
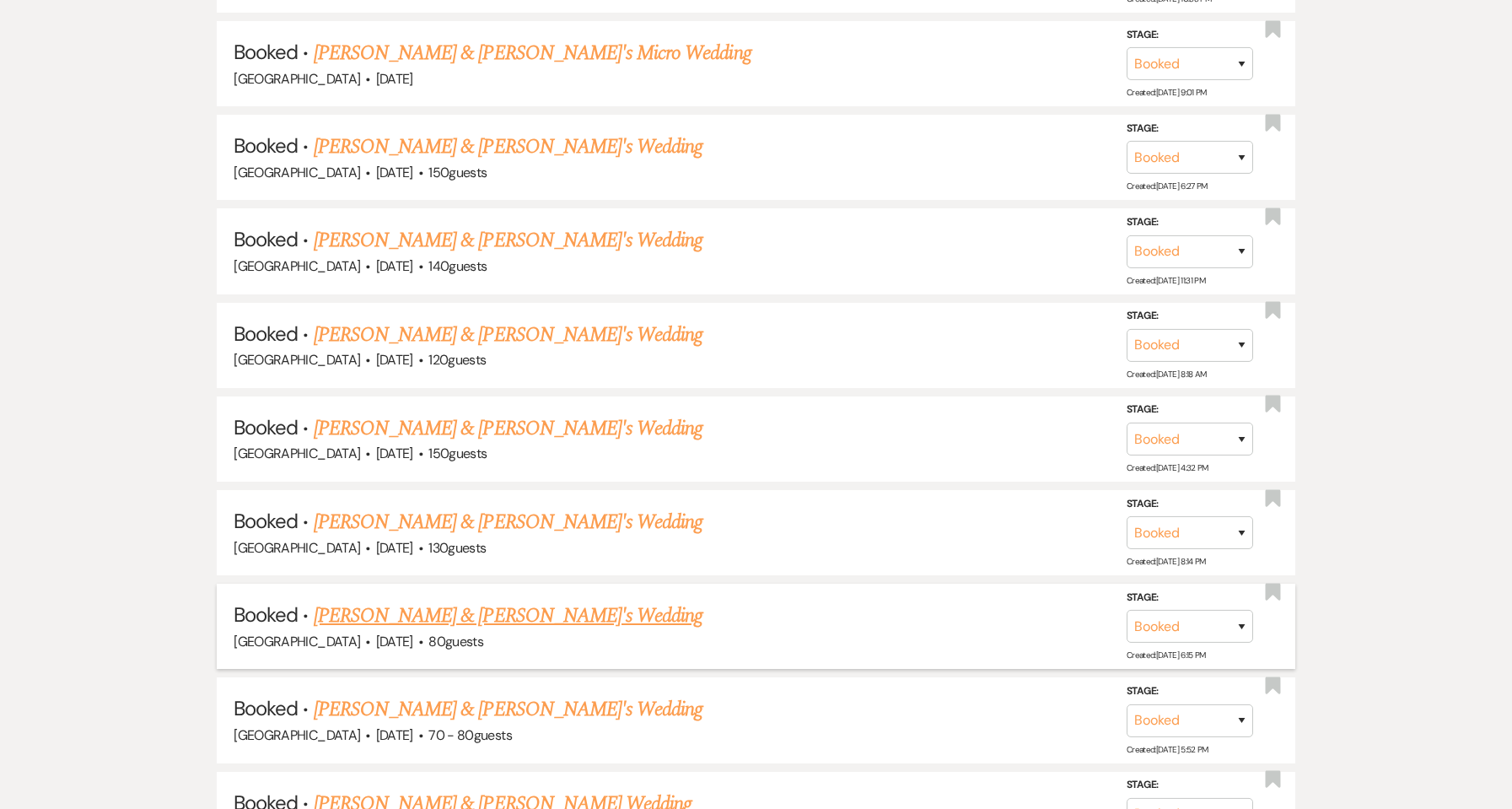
scroll to position [2440, 0]
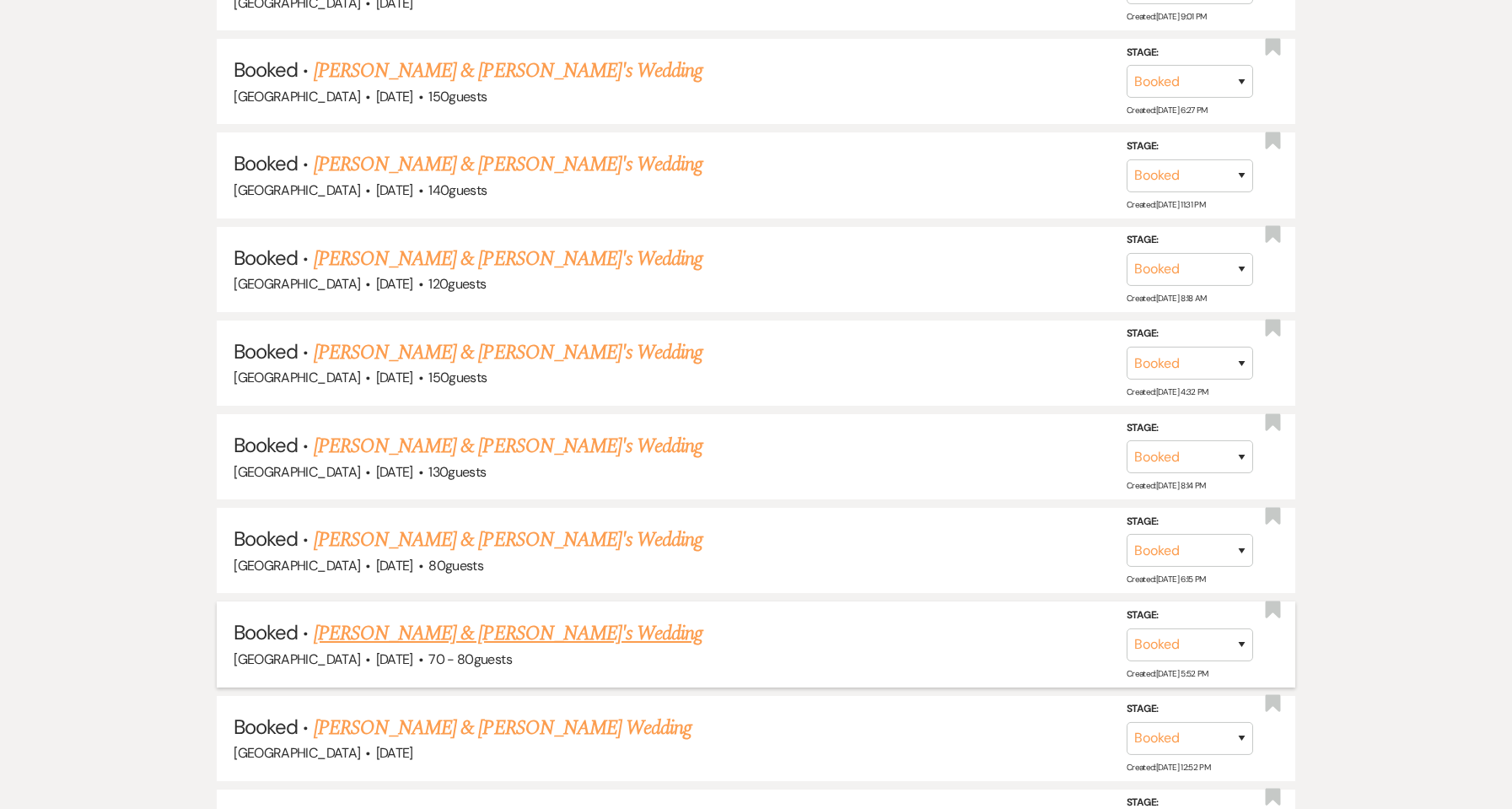
click at [485, 630] on link "[PERSON_NAME] & [PERSON_NAME]'s Wedding" at bounding box center [508, 633] width 389 height 31
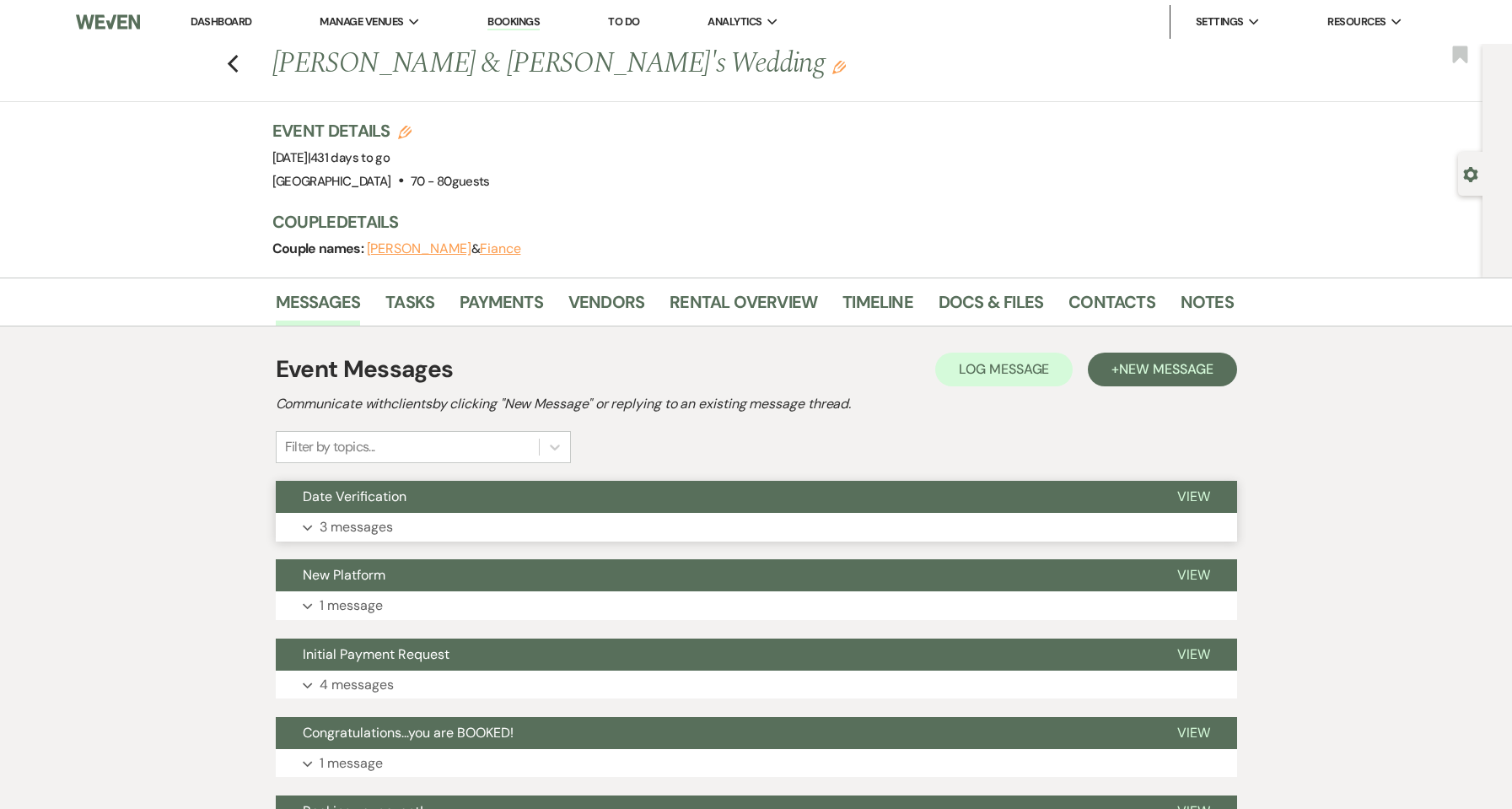
click at [465, 534] on button "Expand 3 messages" at bounding box center [756, 527] width 961 height 29
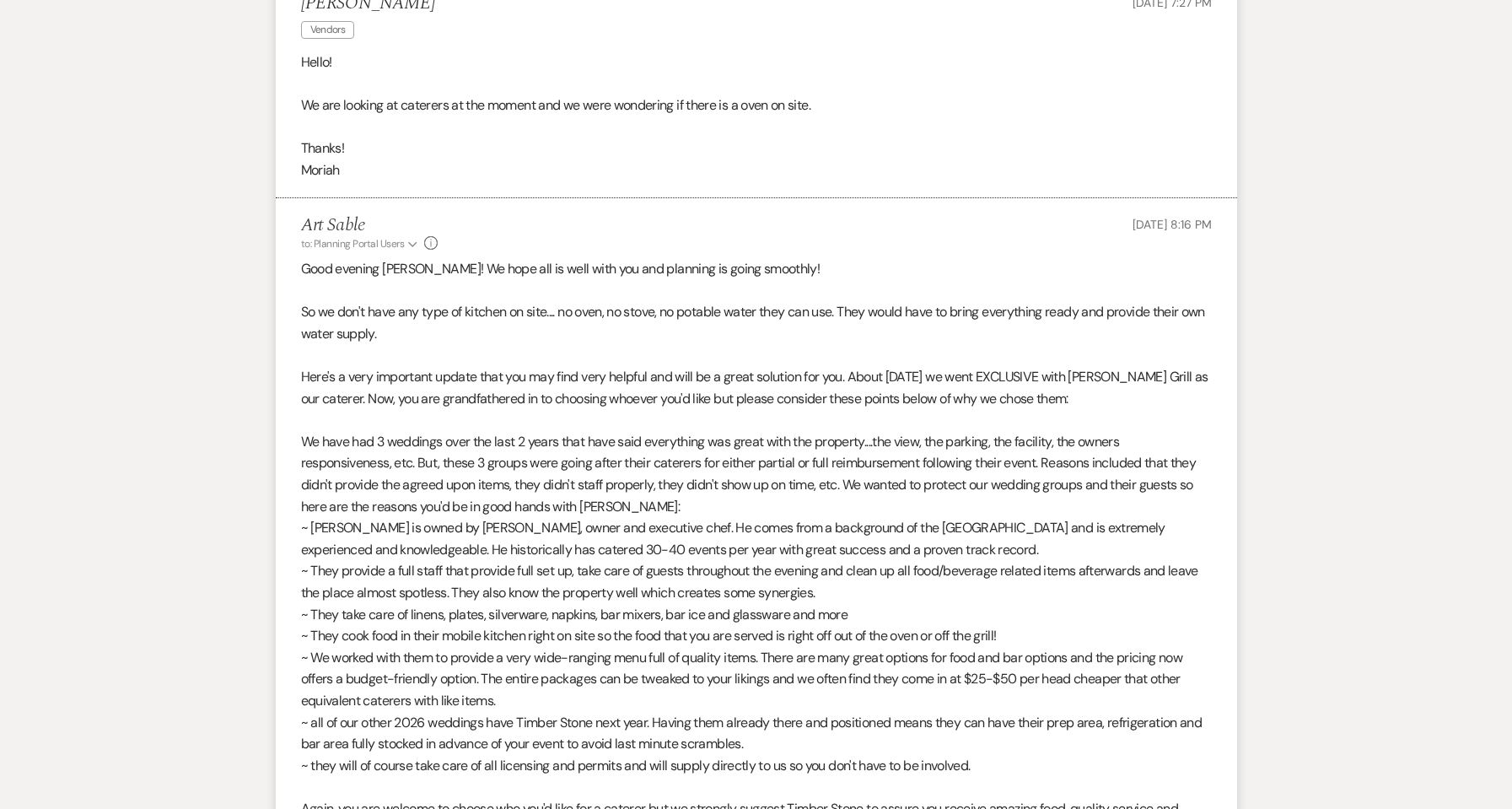
scroll to position [899, 0]
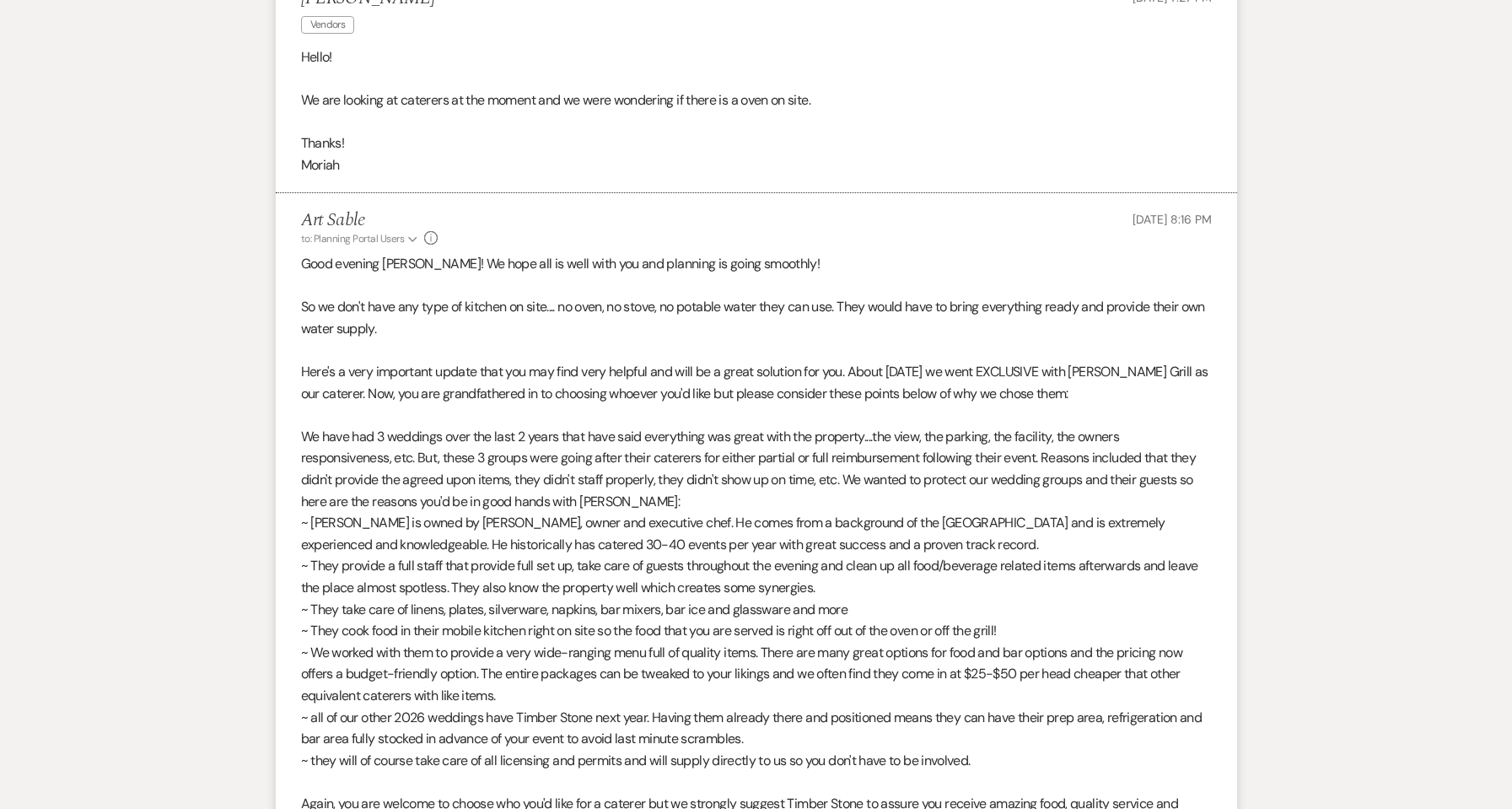
click at [912, 272] on p "Good evening [PERSON_NAME]! We hope all is well with you and planning is going …" at bounding box center [756, 263] width 911 height 22
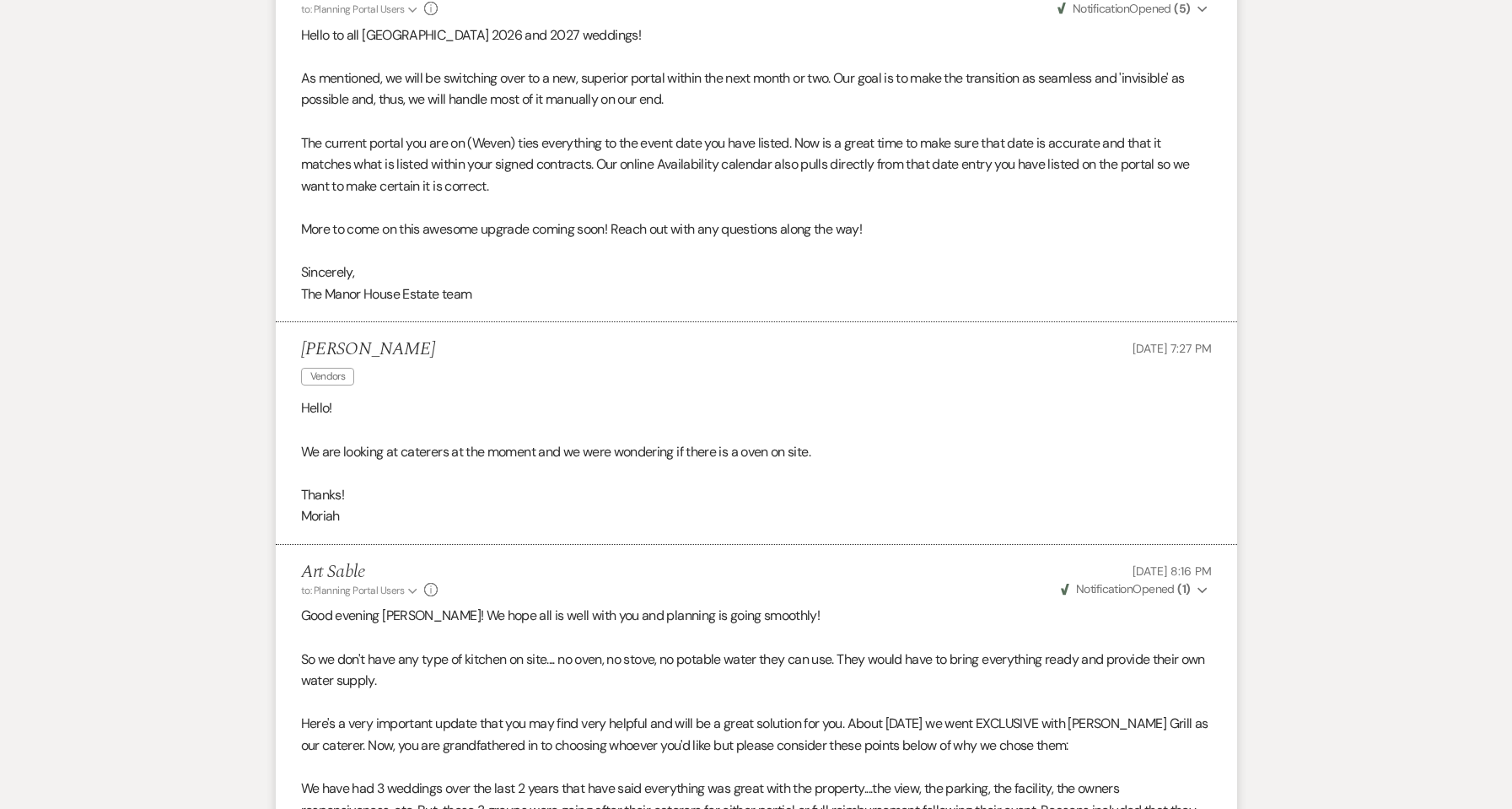
scroll to position [674, 0]
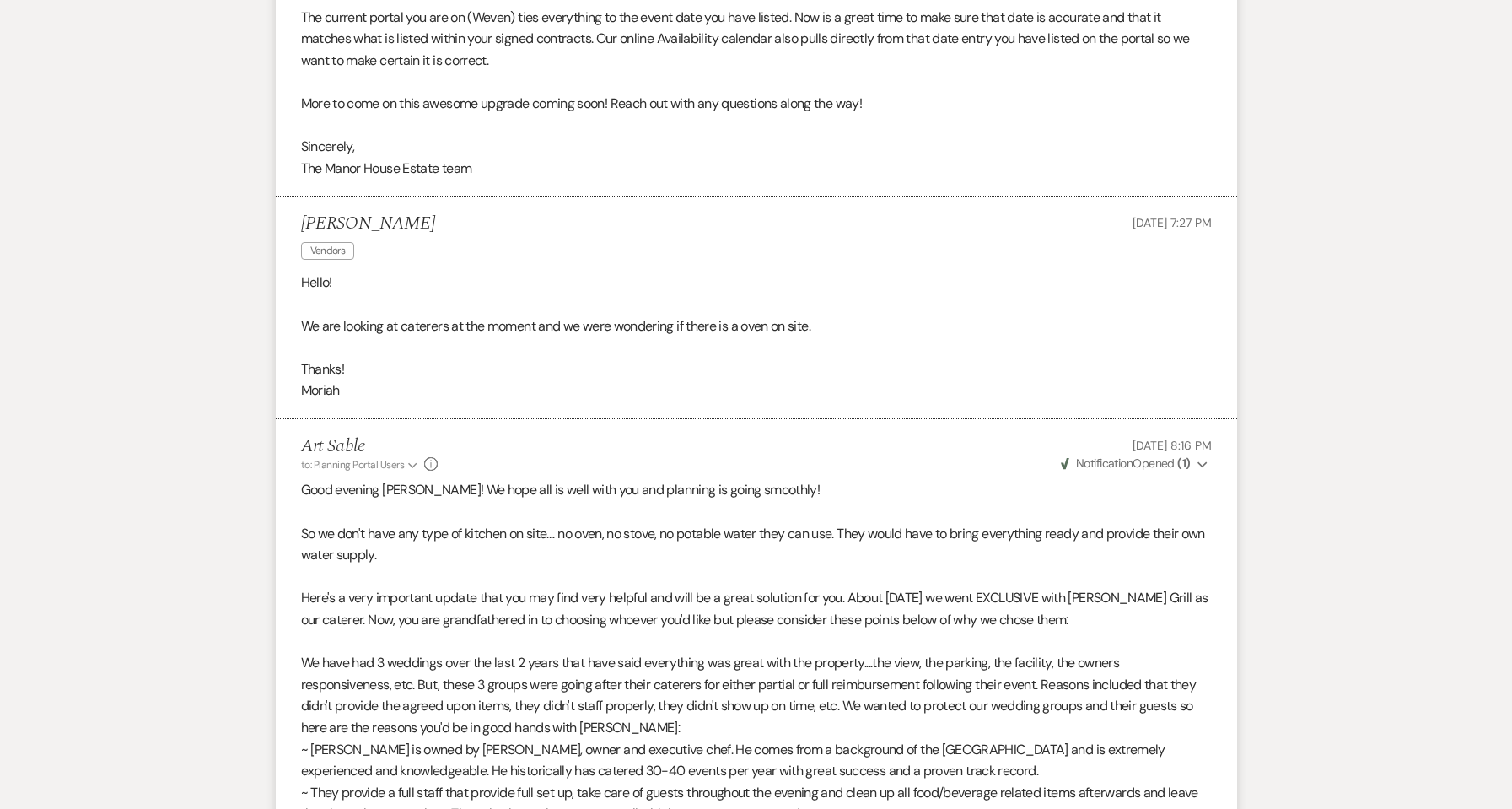
click at [1195, 461] on button "Weven Check Notification Opened ( 1 ) Expand" at bounding box center [1135, 463] width 154 height 17
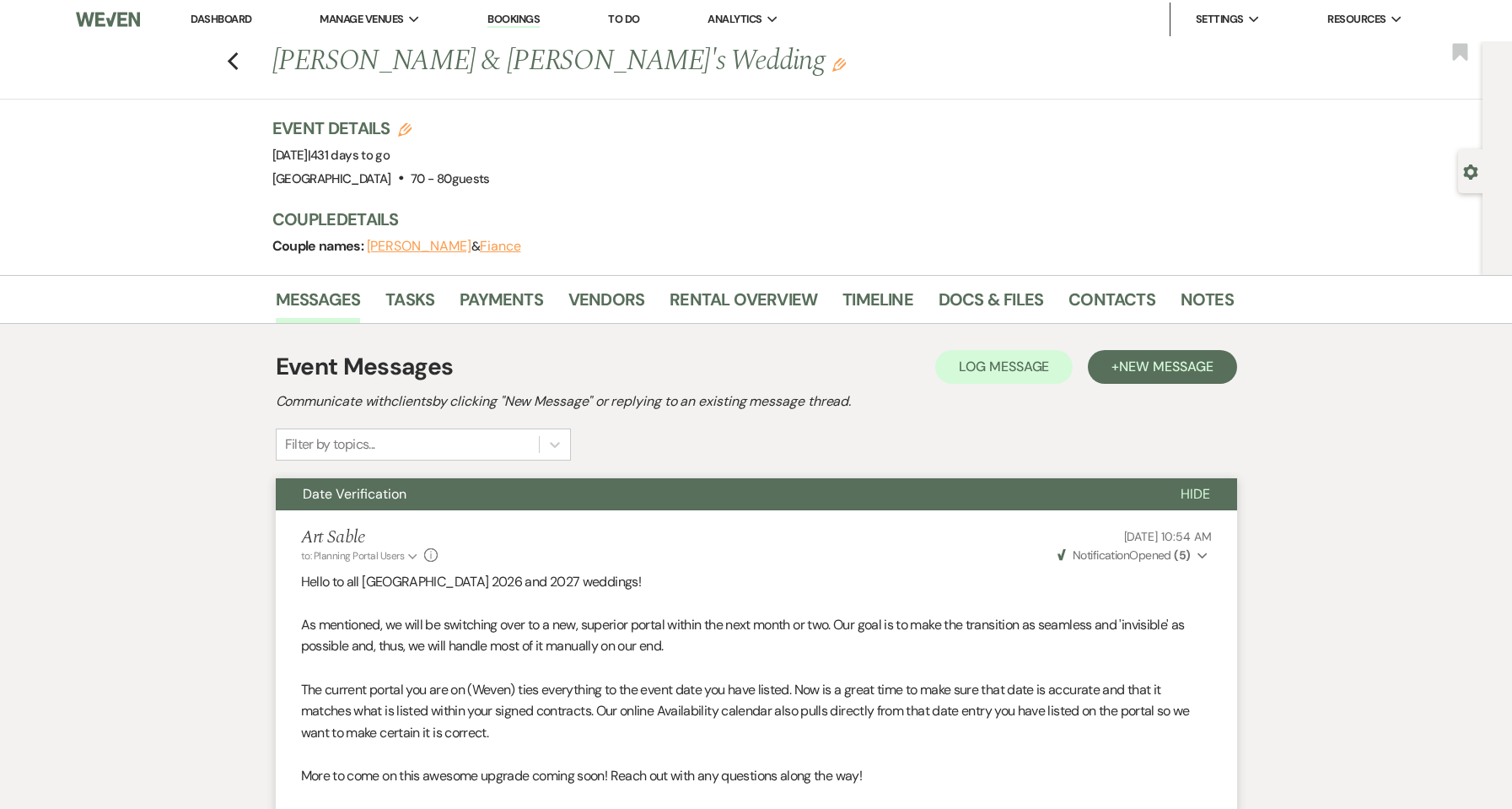
scroll to position [0, 0]
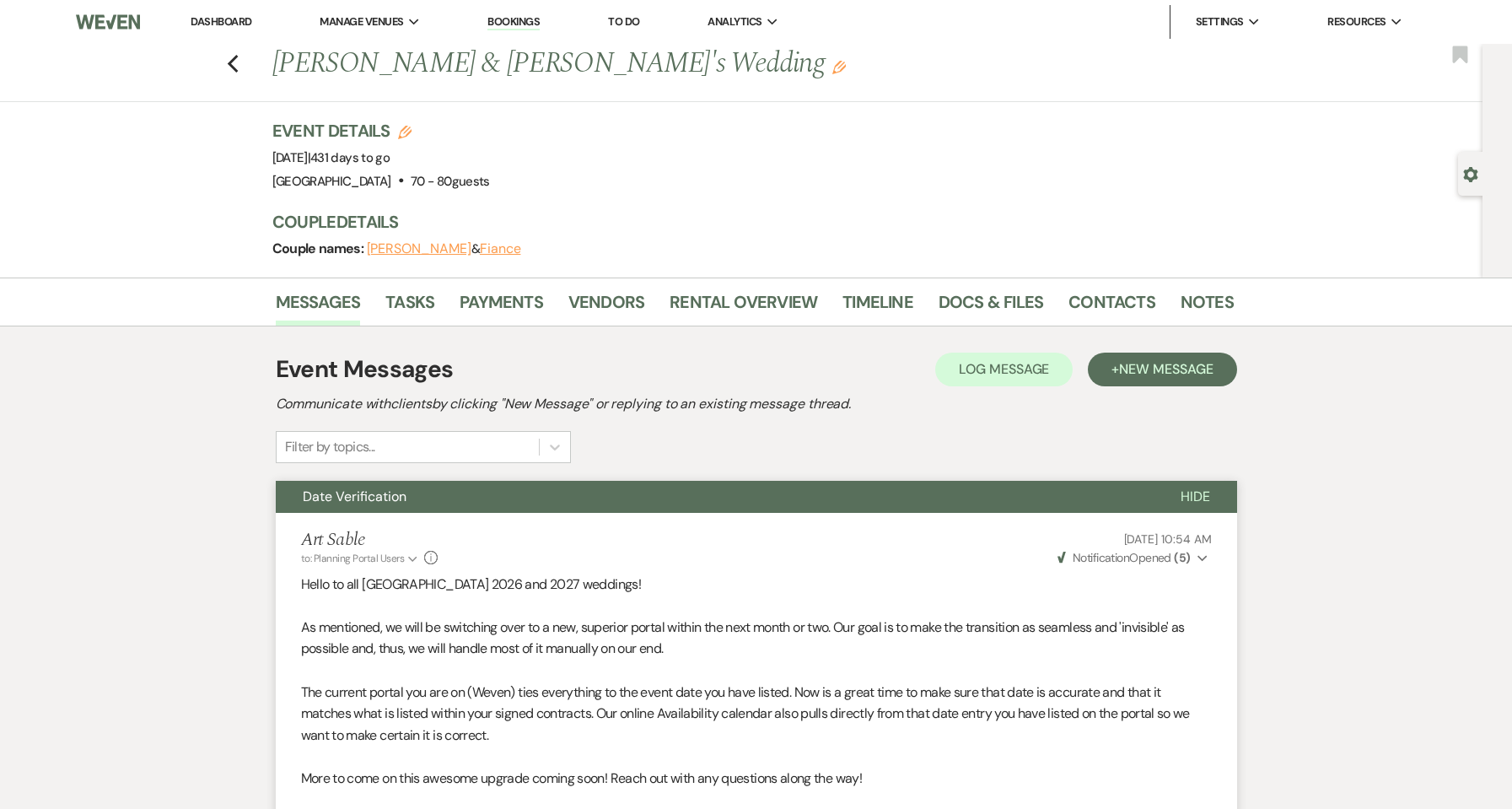
click at [223, 17] on link "Dashboard" at bounding box center [220, 21] width 61 height 14
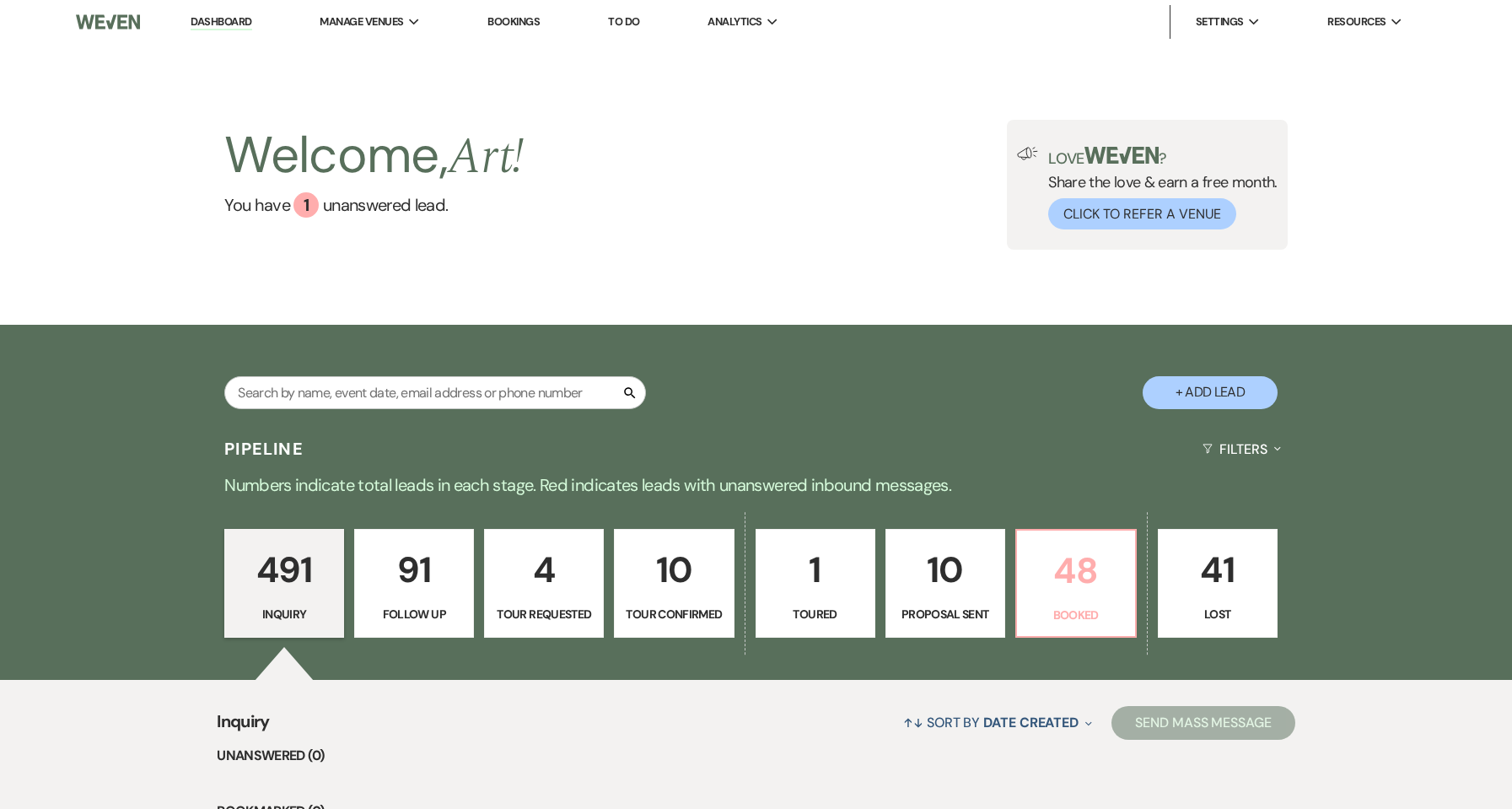
click at [1091, 575] on p "48" at bounding box center [1077, 570] width 98 height 57
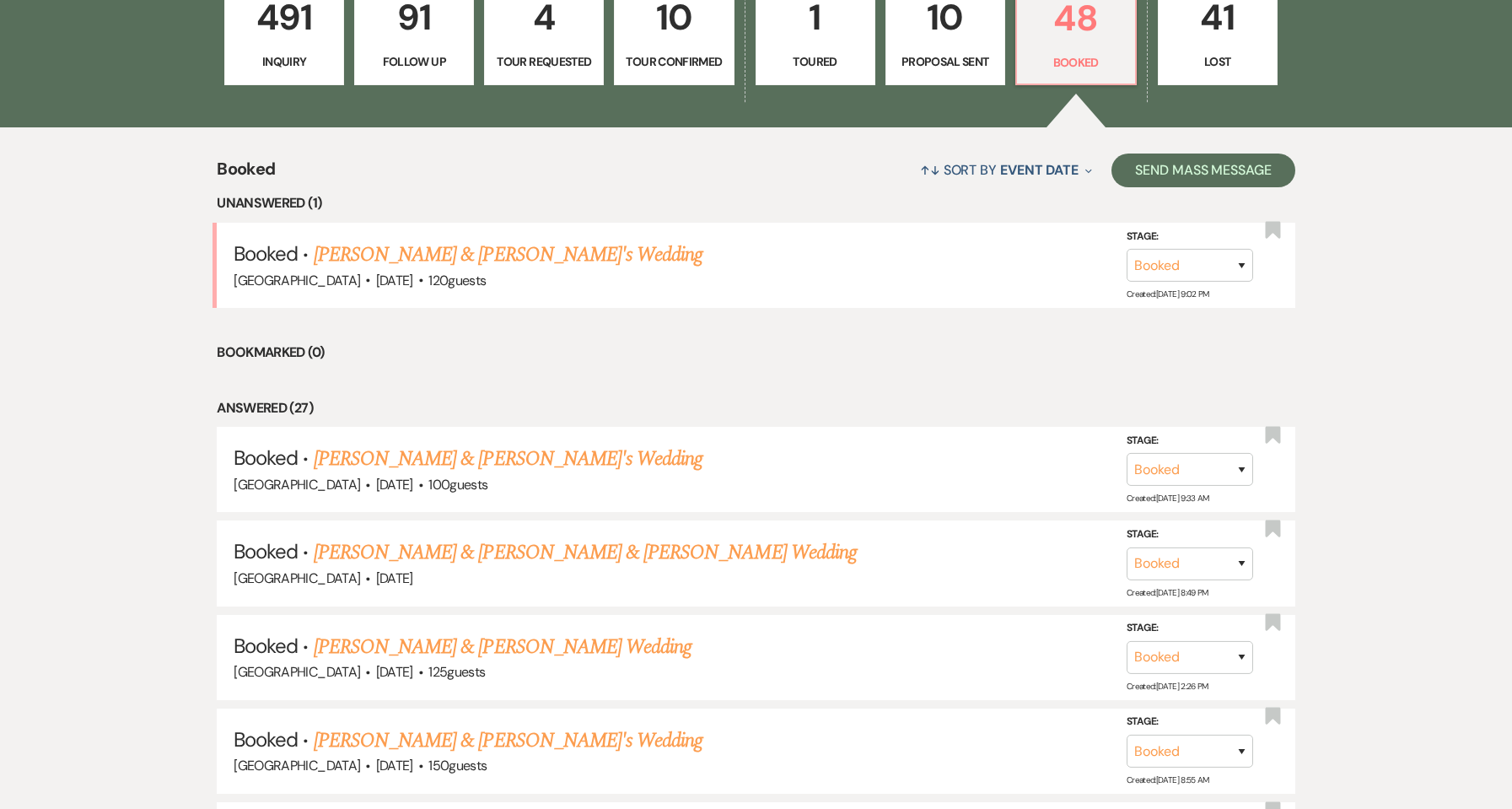
scroll to position [562, 0]
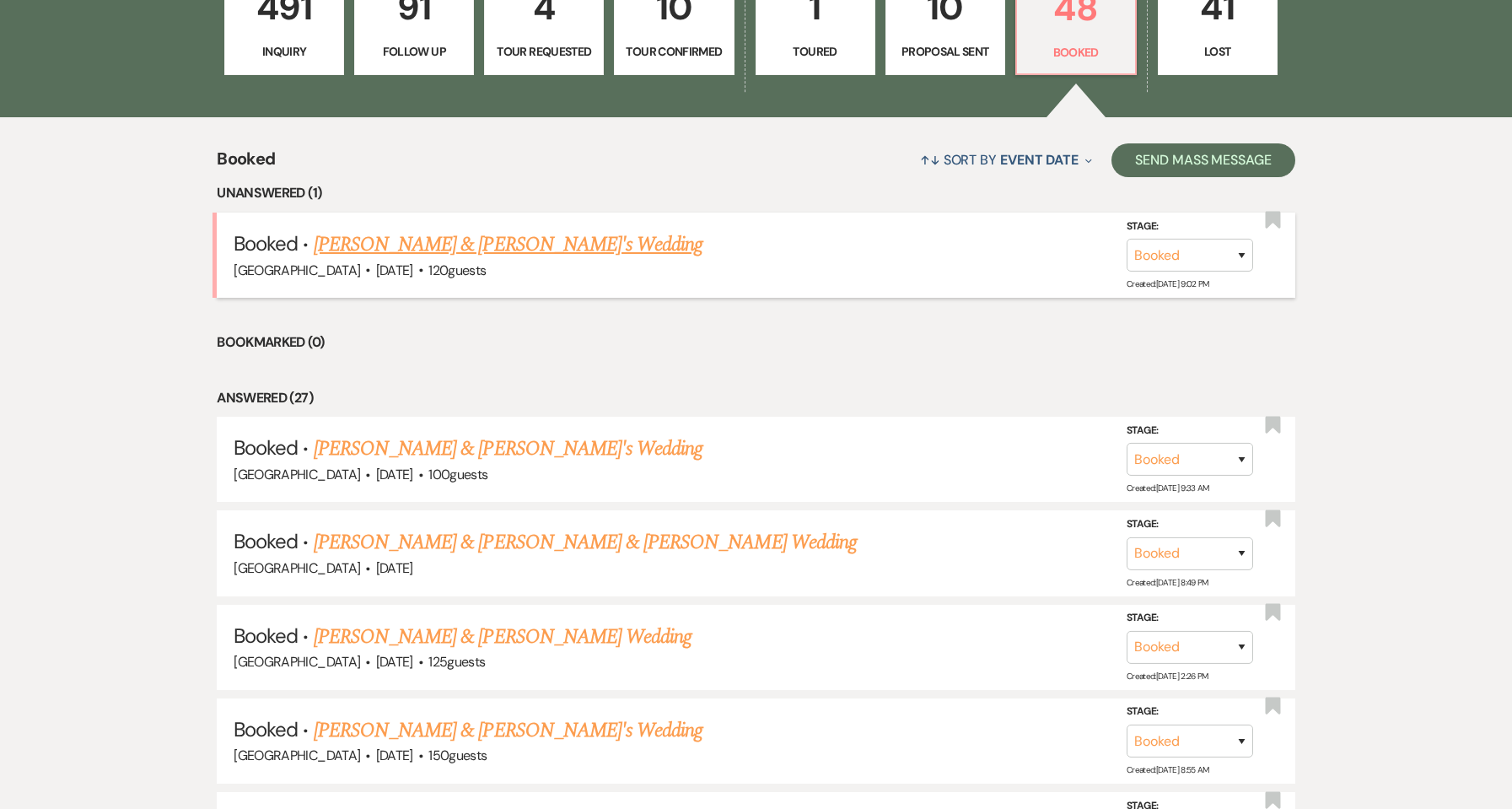
click at [404, 254] on link "[PERSON_NAME] & [PERSON_NAME]'s Wedding" at bounding box center [508, 245] width 389 height 31
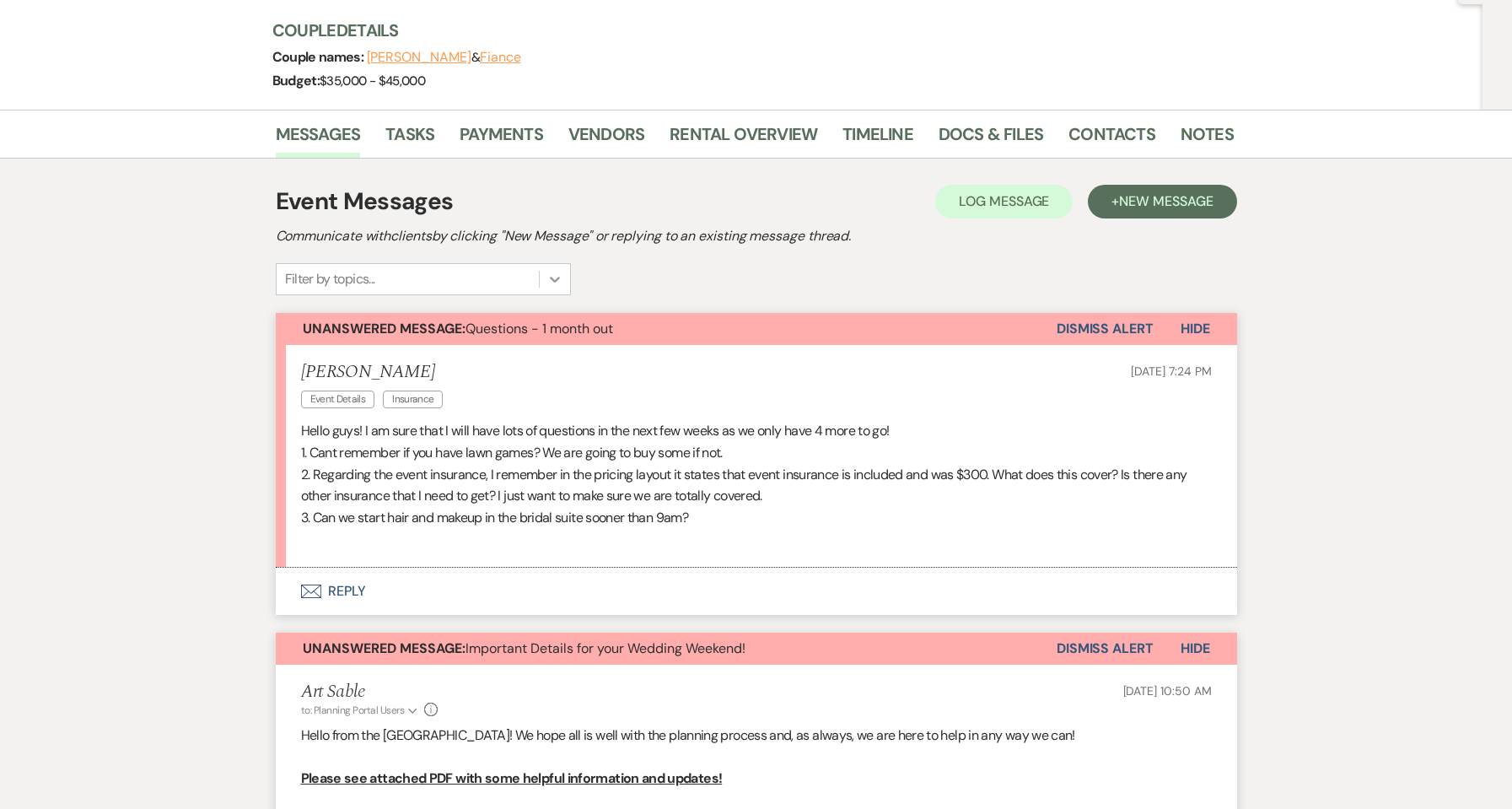
scroll to position [337, 0]
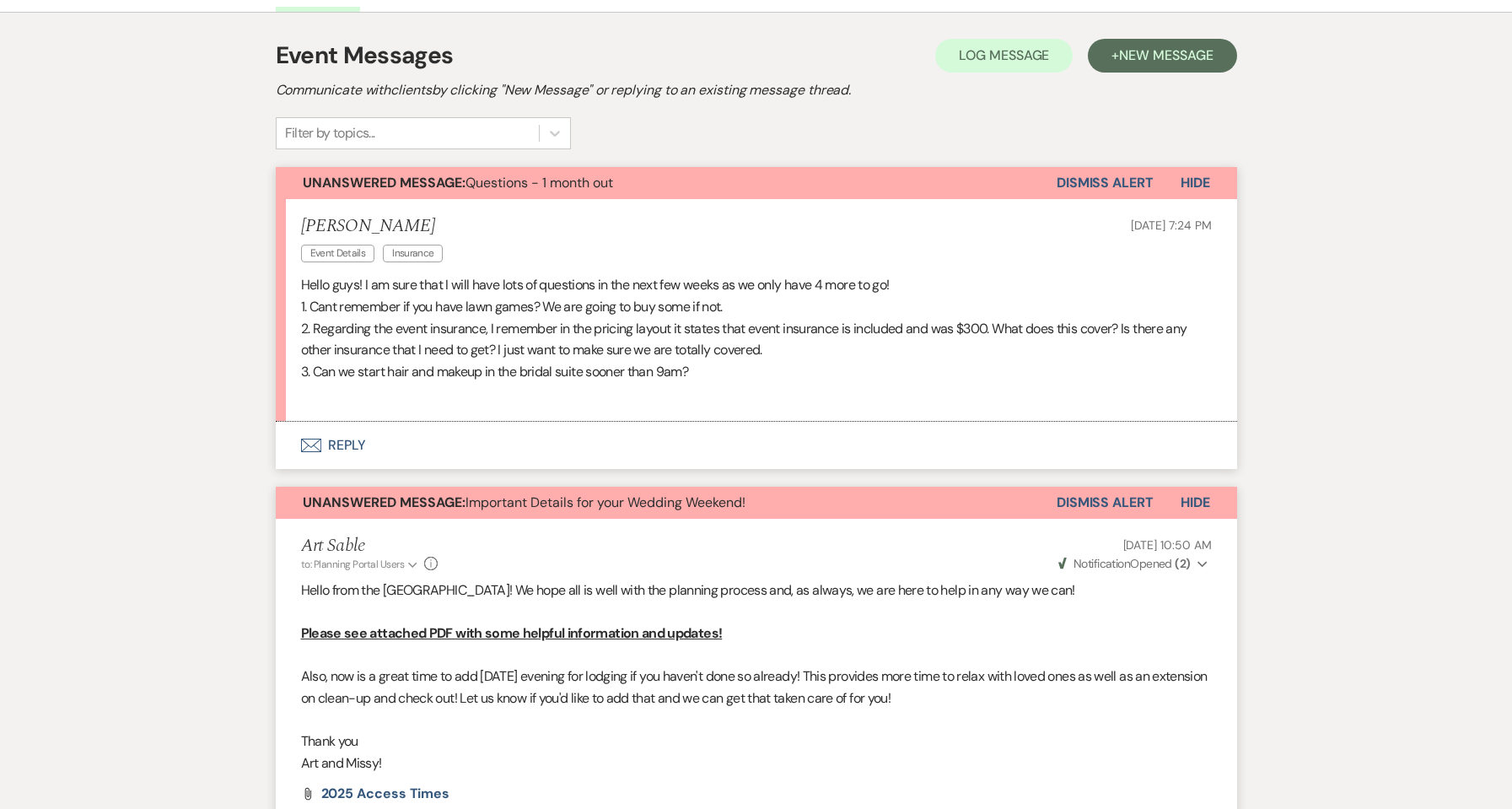
click at [328, 442] on button "Envelope Reply" at bounding box center [756, 445] width 961 height 47
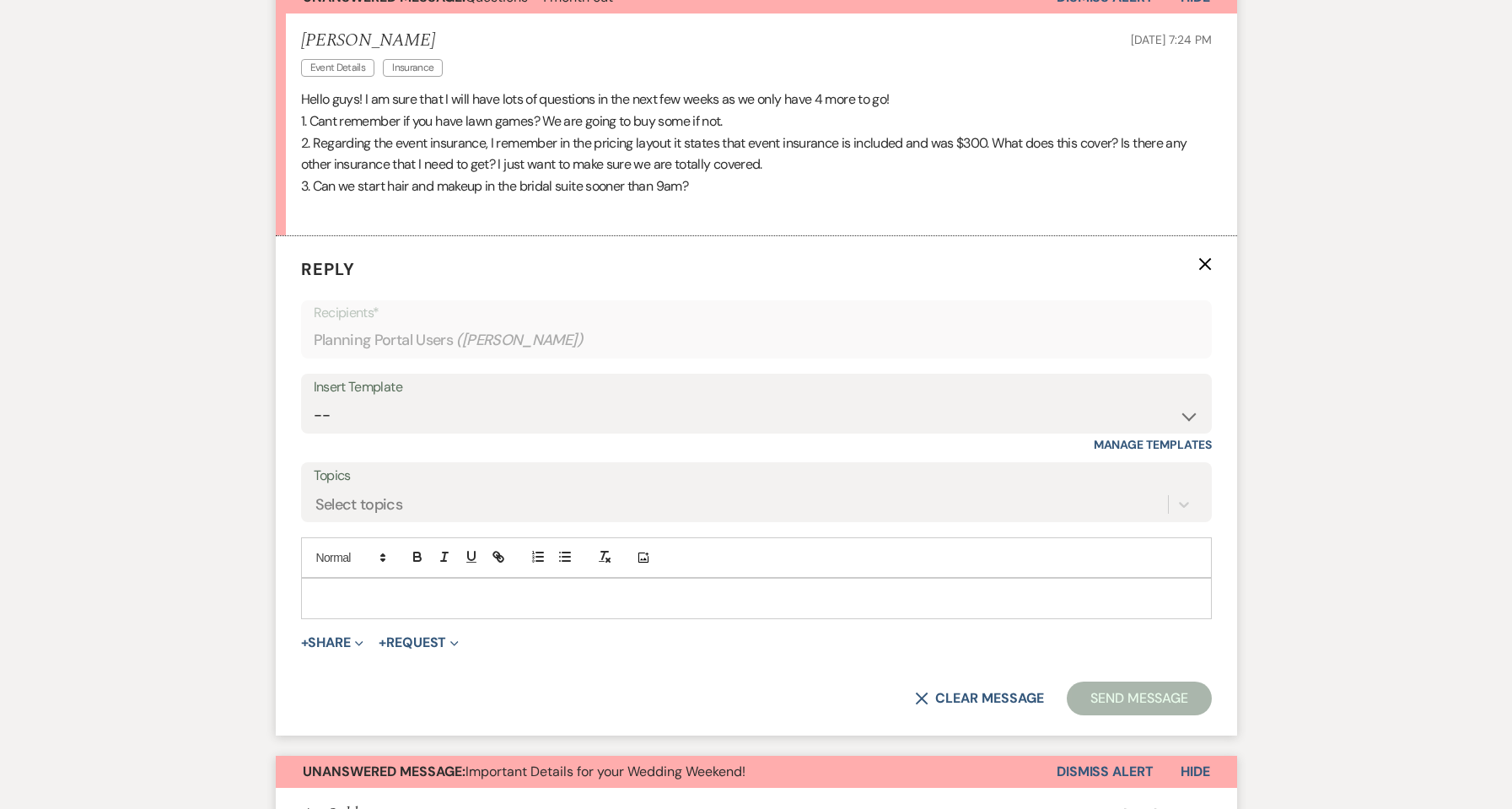
scroll to position [528, 0]
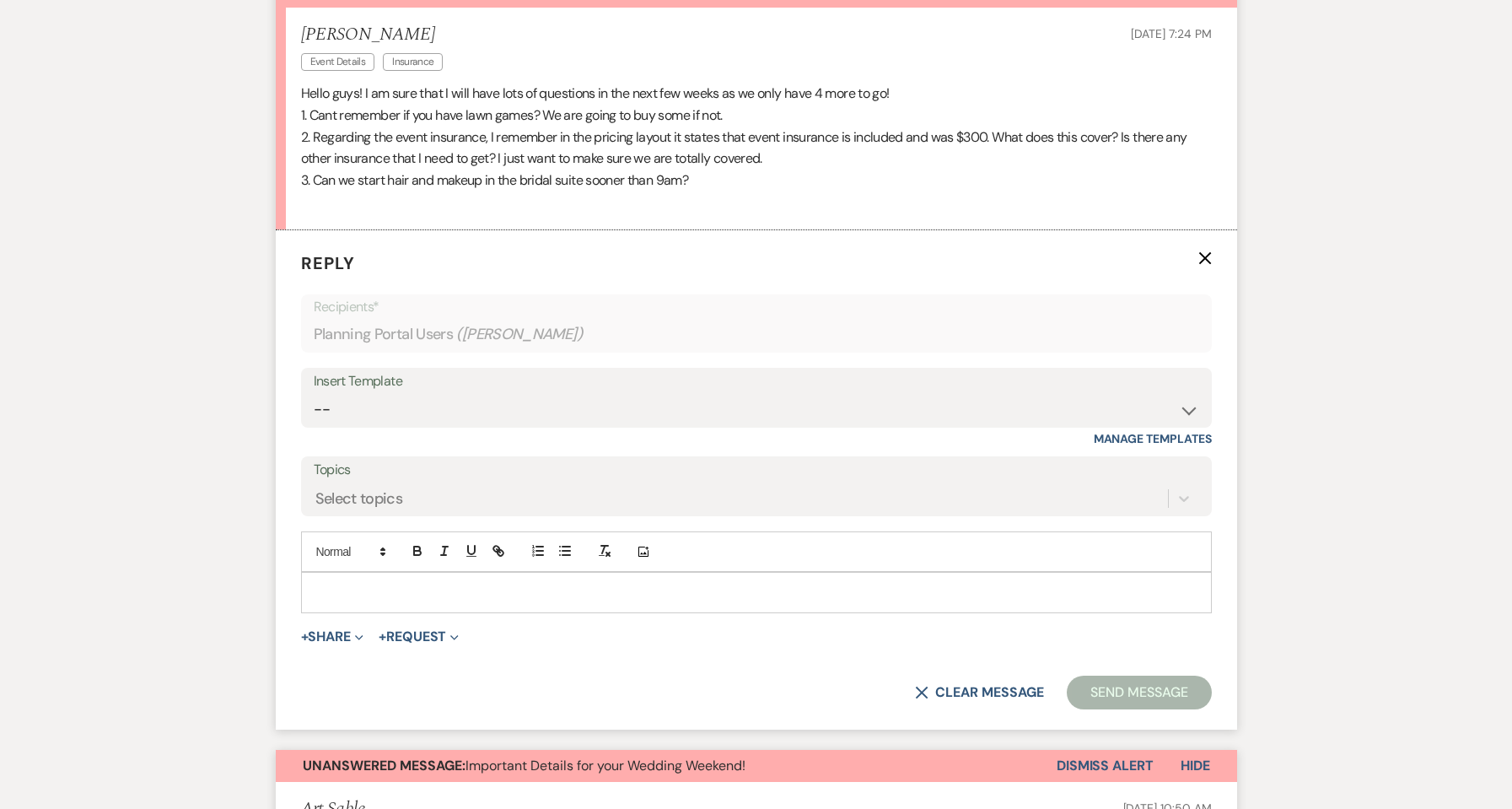
click at [384, 586] on p at bounding box center [756, 591] width 884 height 18
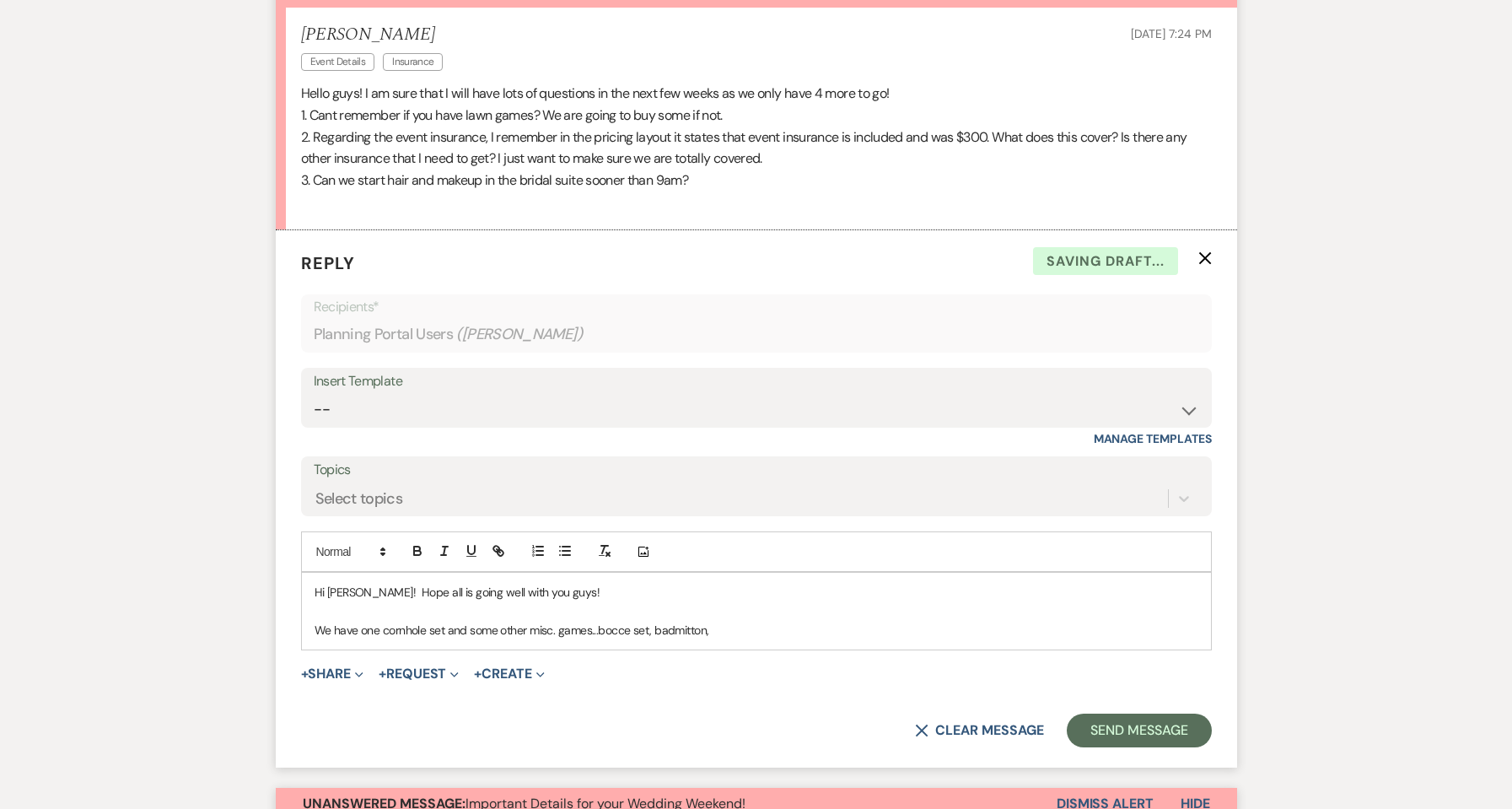
click at [694, 631] on p "We have one cornhole set and some other misc. games...bocce set, badmitton," at bounding box center [756, 629] width 884 height 18
drag, startPoint x: 721, startPoint y: 630, endPoint x: 654, endPoint y: 633, distance: 67.1
click at [654, 633] on p "We have one cornhole set and some other misc. games...bocce set, badmitton," at bounding box center [756, 629] width 884 height 18
click at [817, 645] on div "Hi Colleen! Hope all is going well with you guys! We have one cornhole set and …" at bounding box center [756, 611] width 909 height 77
drag, startPoint x: 753, startPoint y: 627, endPoint x: 656, endPoint y: 623, distance: 97.1
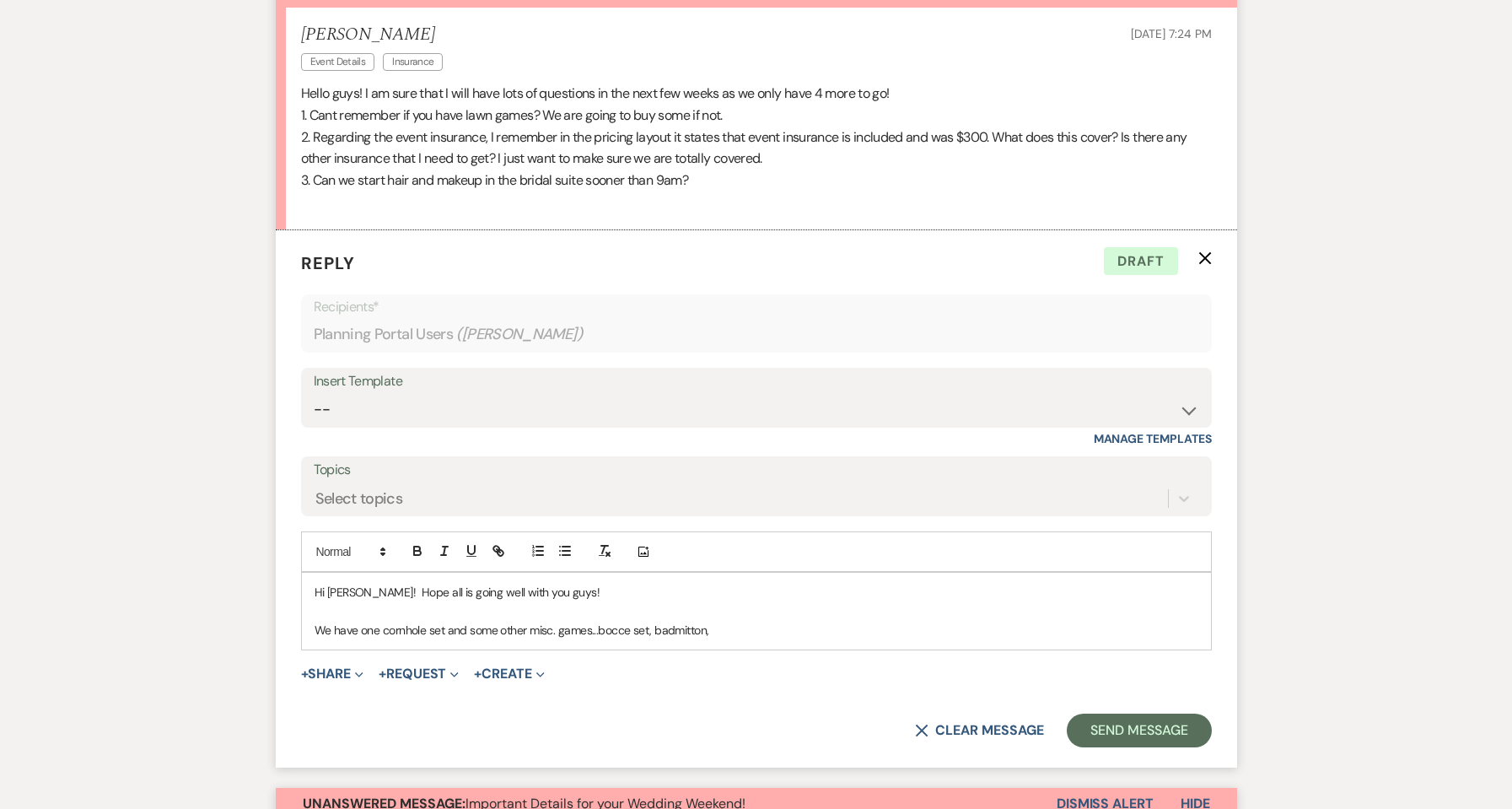
click at [656, 623] on p "We have one cornhole set and some other misc. games...bocce set, badmitton," at bounding box center [756, 629] width 884 height 18
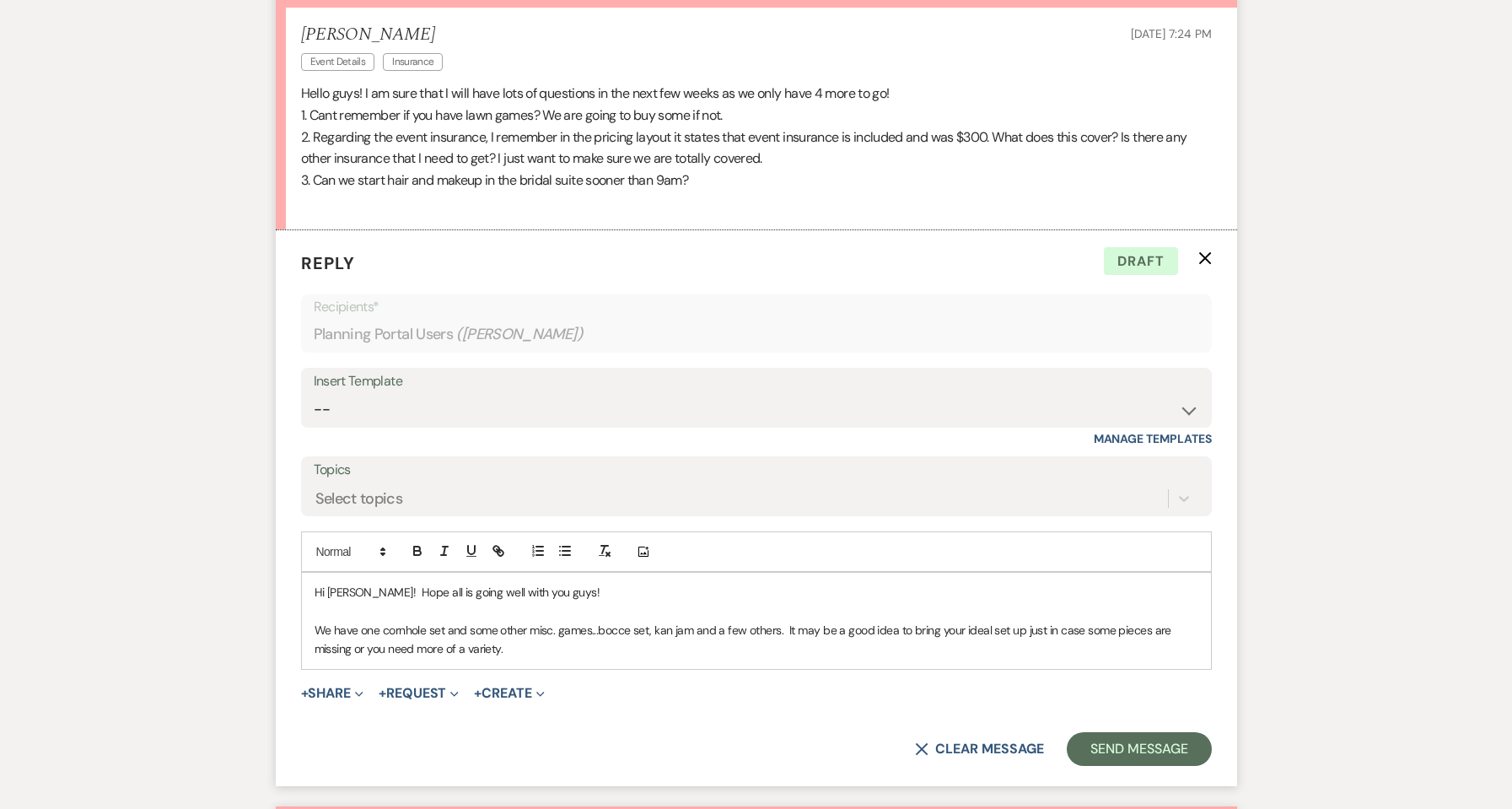
scroll to position [0, 0]
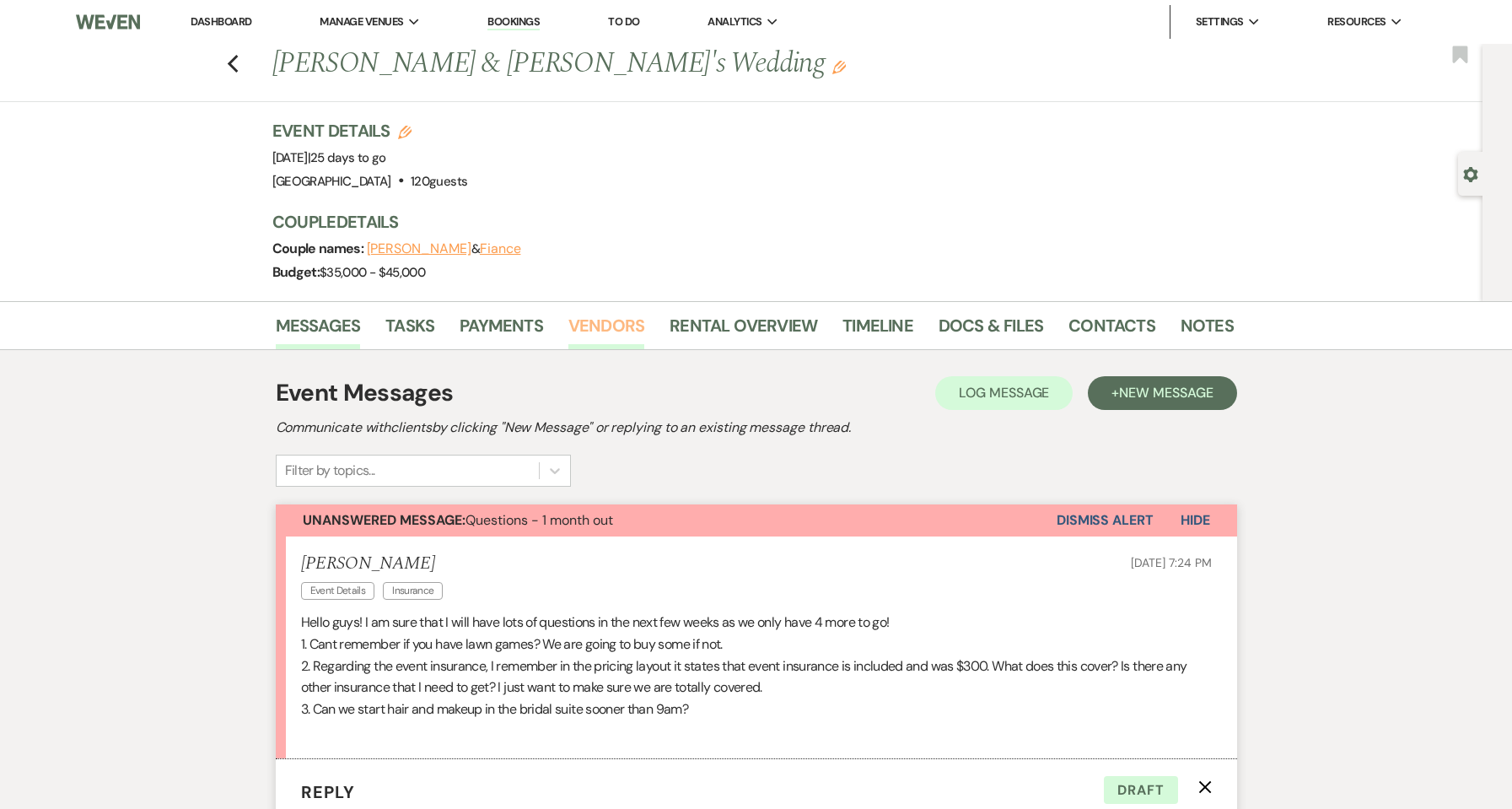
click at [606, 328] on link "Vendors" at bounding box center [606, 331] width 76 height 37
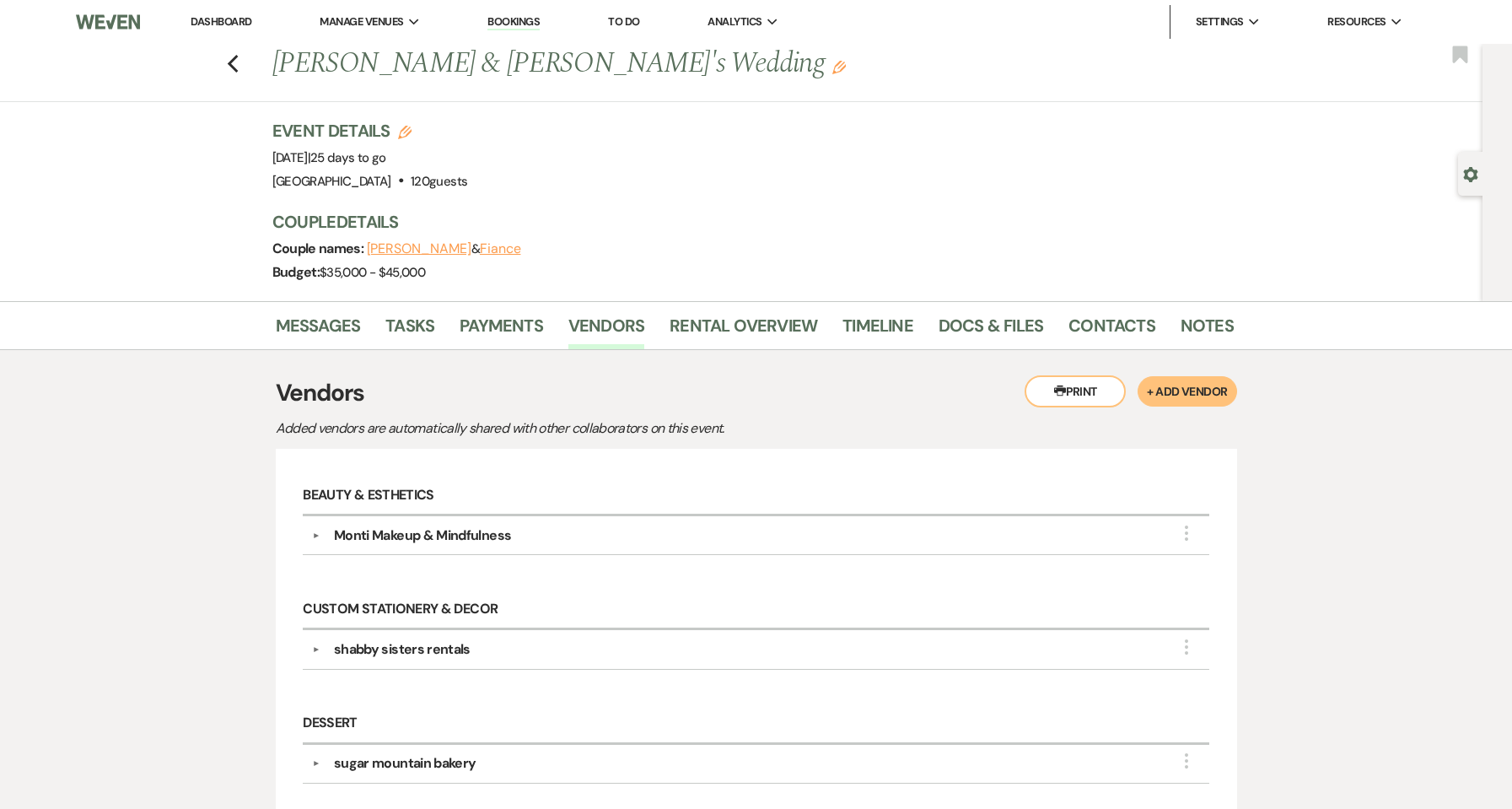
click at [200, 24] on link "Dashboard" at bounding box center [220, 21] width 61 height 14
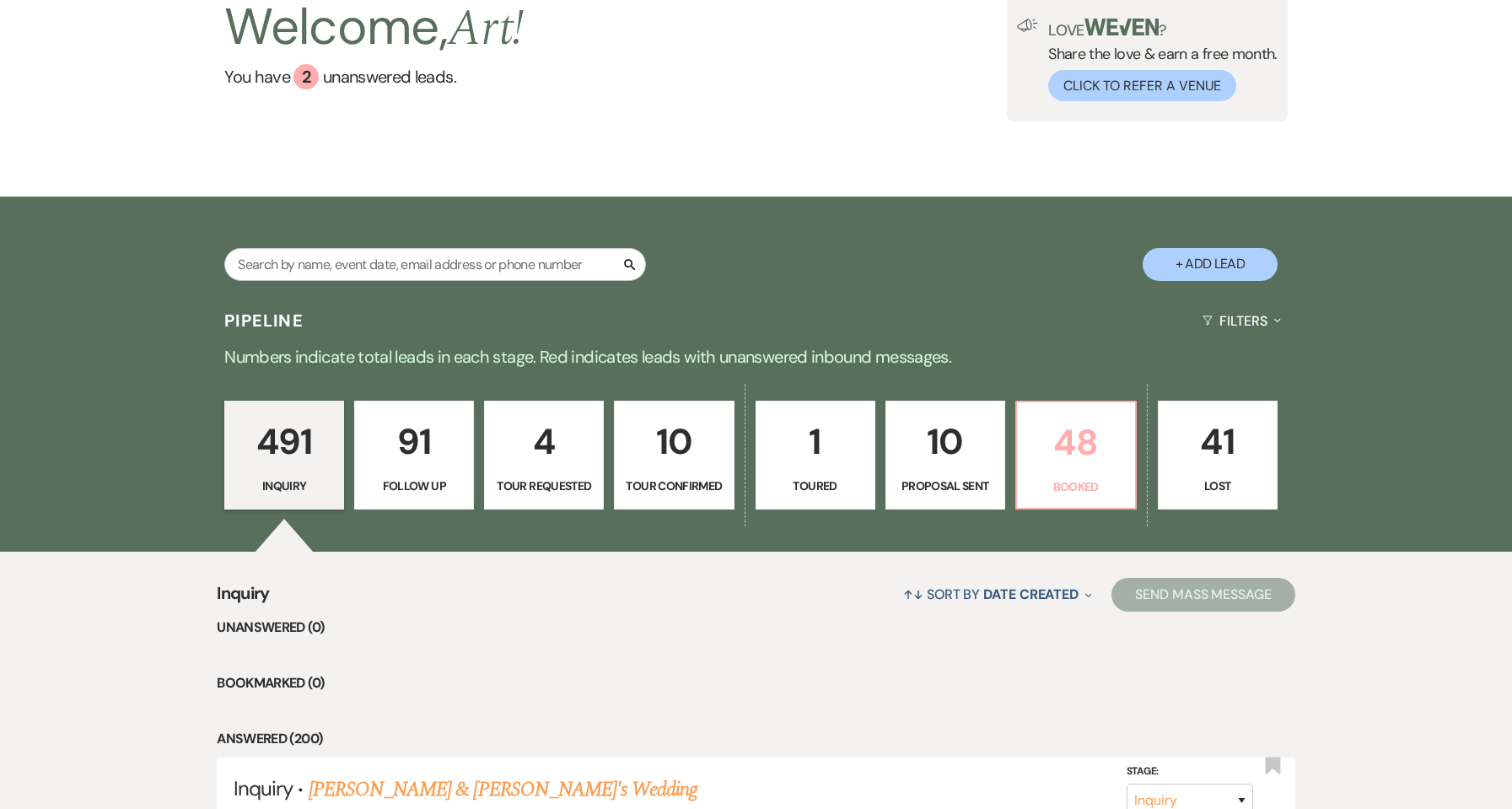
scroll to position [225, 0]
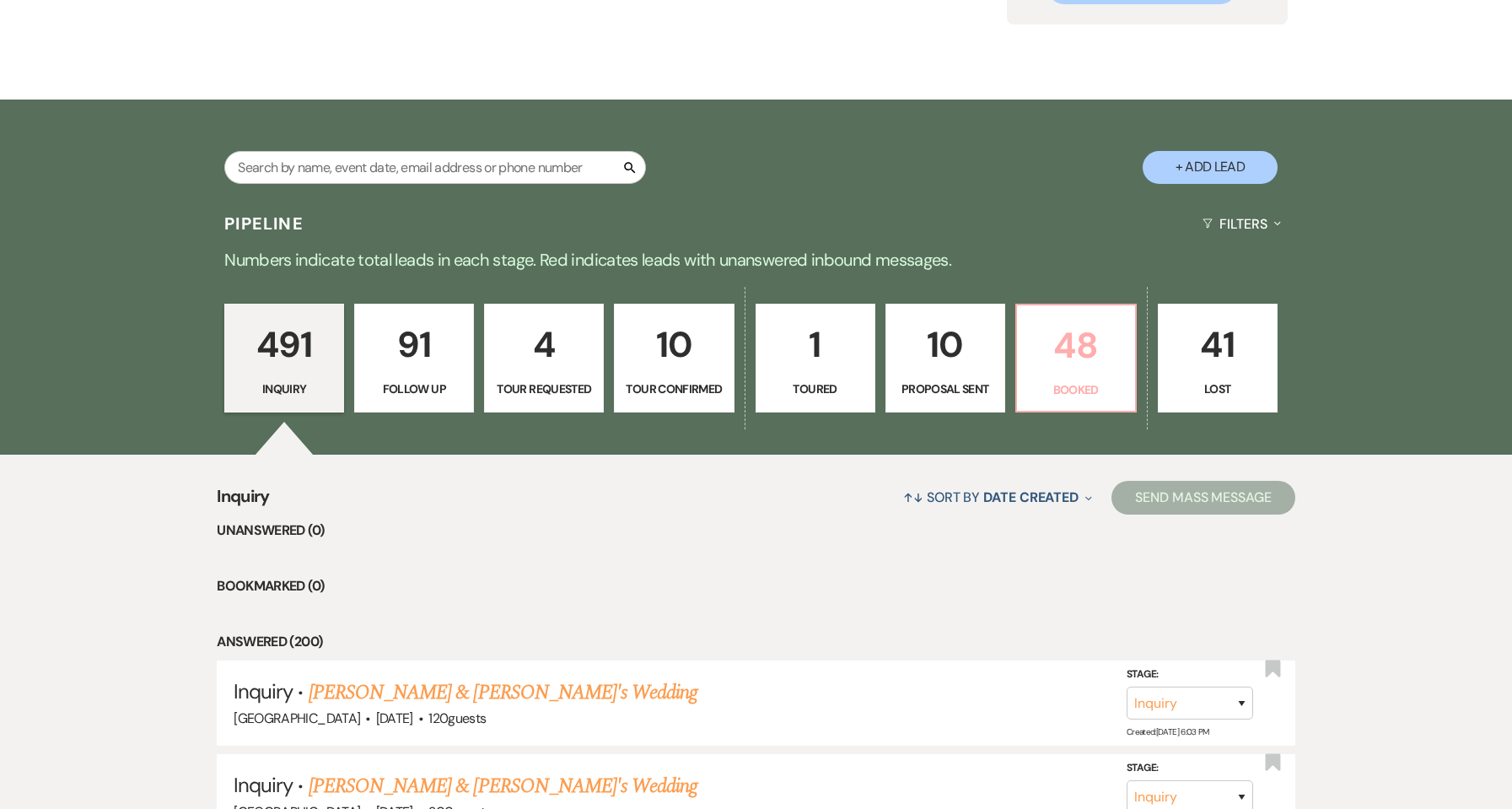
click at [1076, 380] on p "Booked" at bounding box center [1077, 389] width 98 height 18
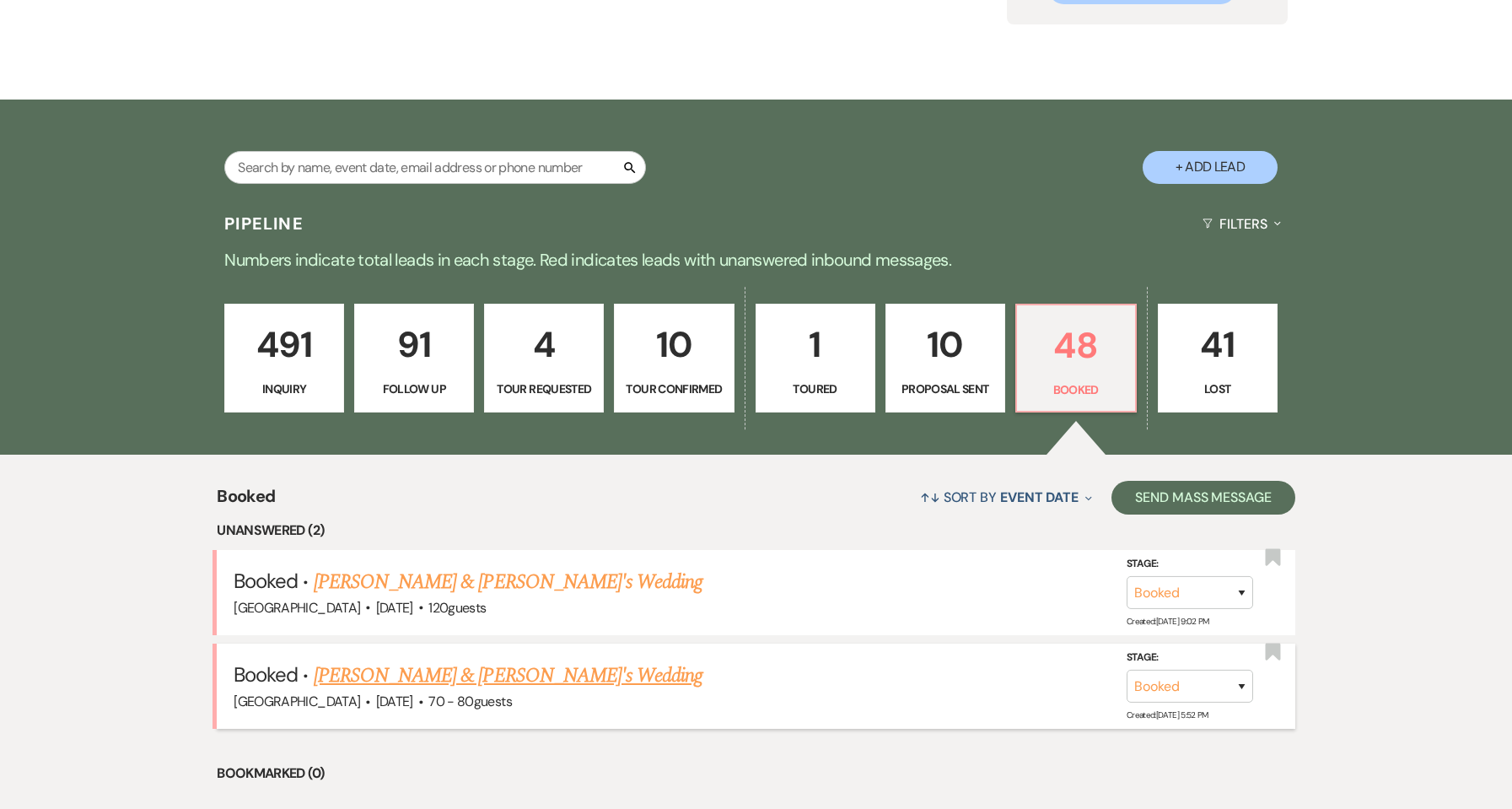
click at [529, 679] on link "[PERSON_NAME] & [PERSON_NAME]'s Wedding" at bounding box center [508, 675] width 389 height 31
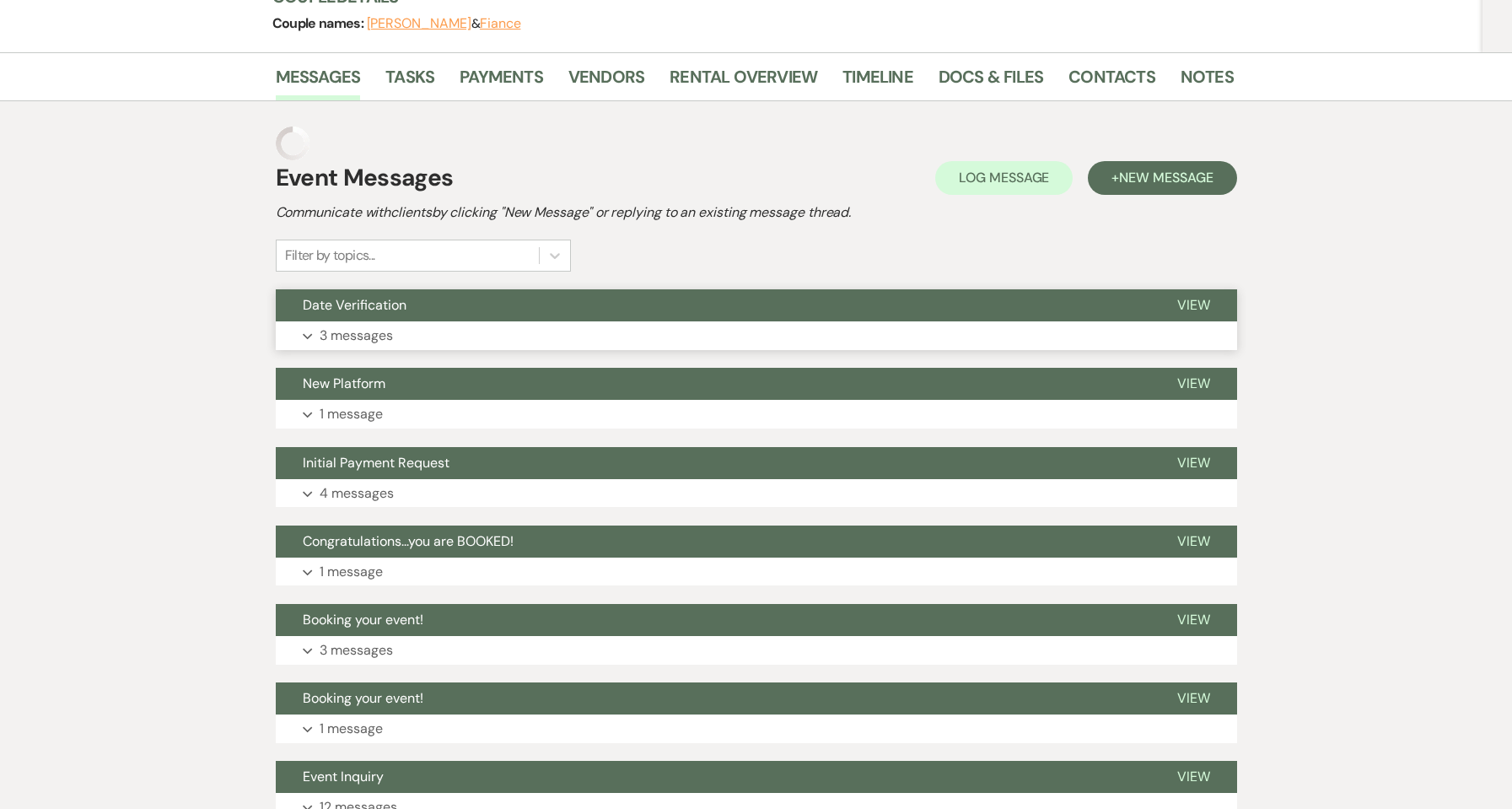
click at [465, 336] on button "Expand 3 messages" at bounding box center [756, 335] width 961 height 29
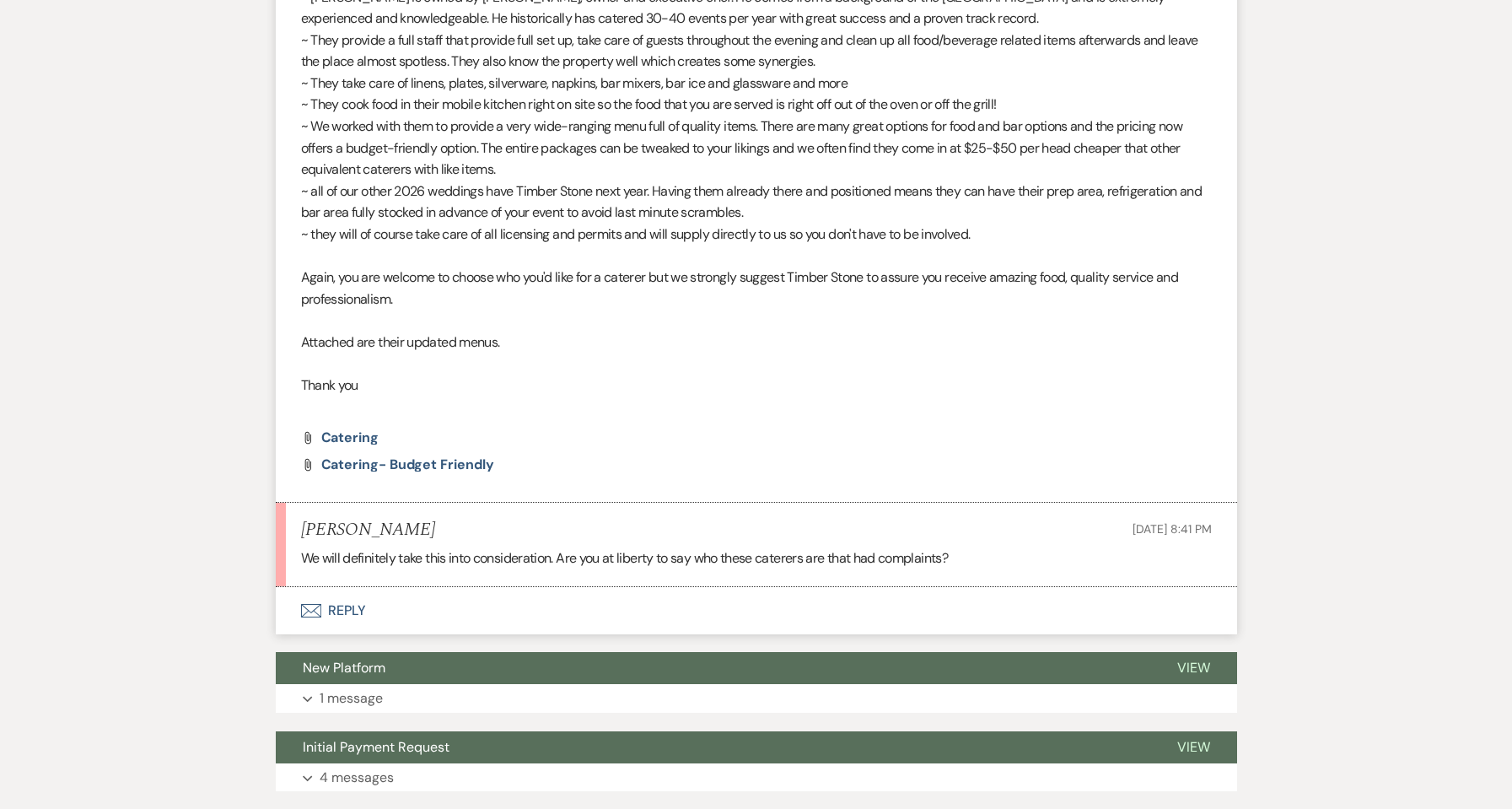
scroll to position [1428, 0]
click at [358, 611] on button "Envelope Reply" at bounding box center [756, 609] width 961 height 47
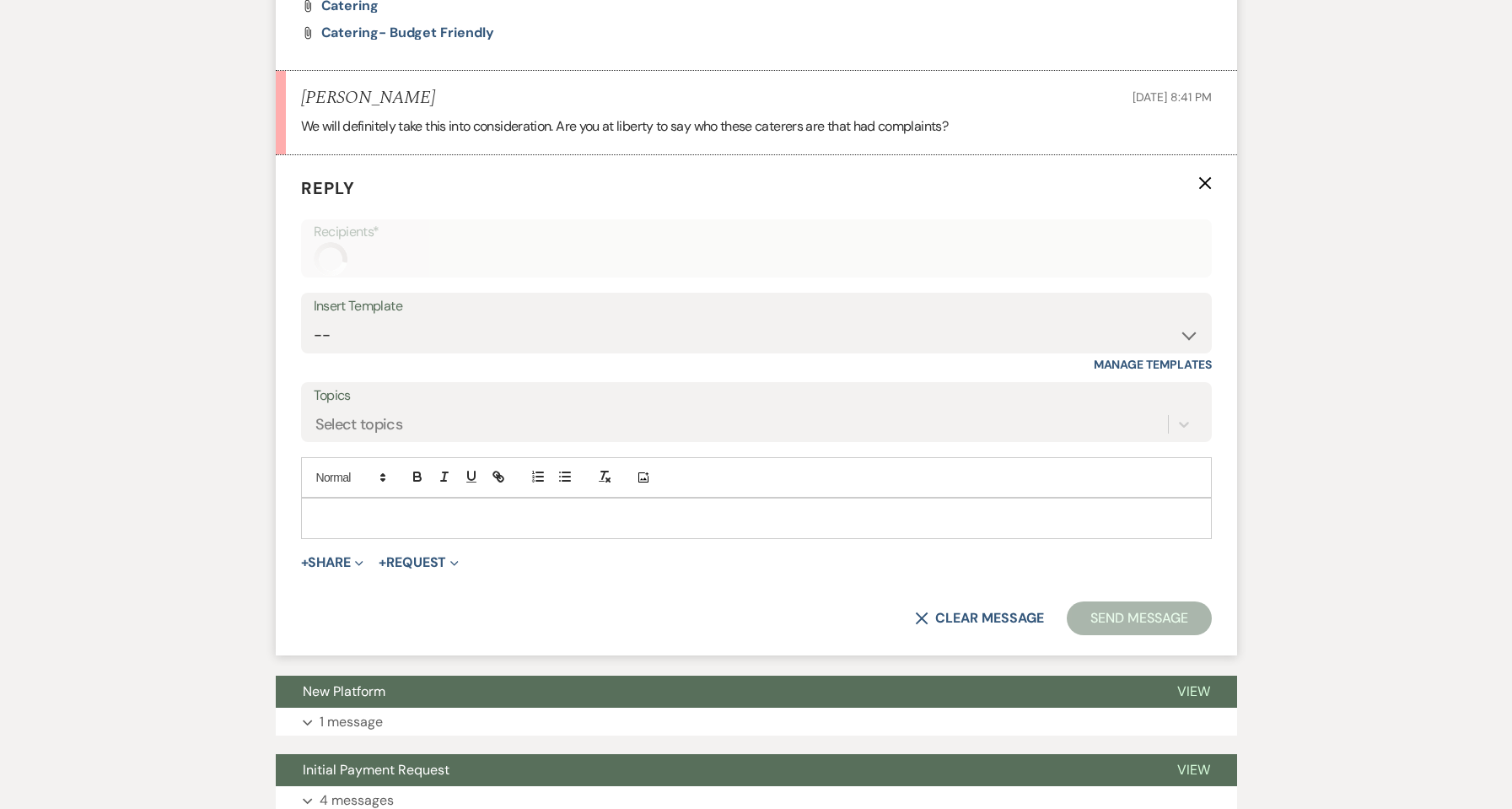
scroll to position [1859, 0]
click at [421, 518] on p at bounding box center [756, 516] width 884 height 18
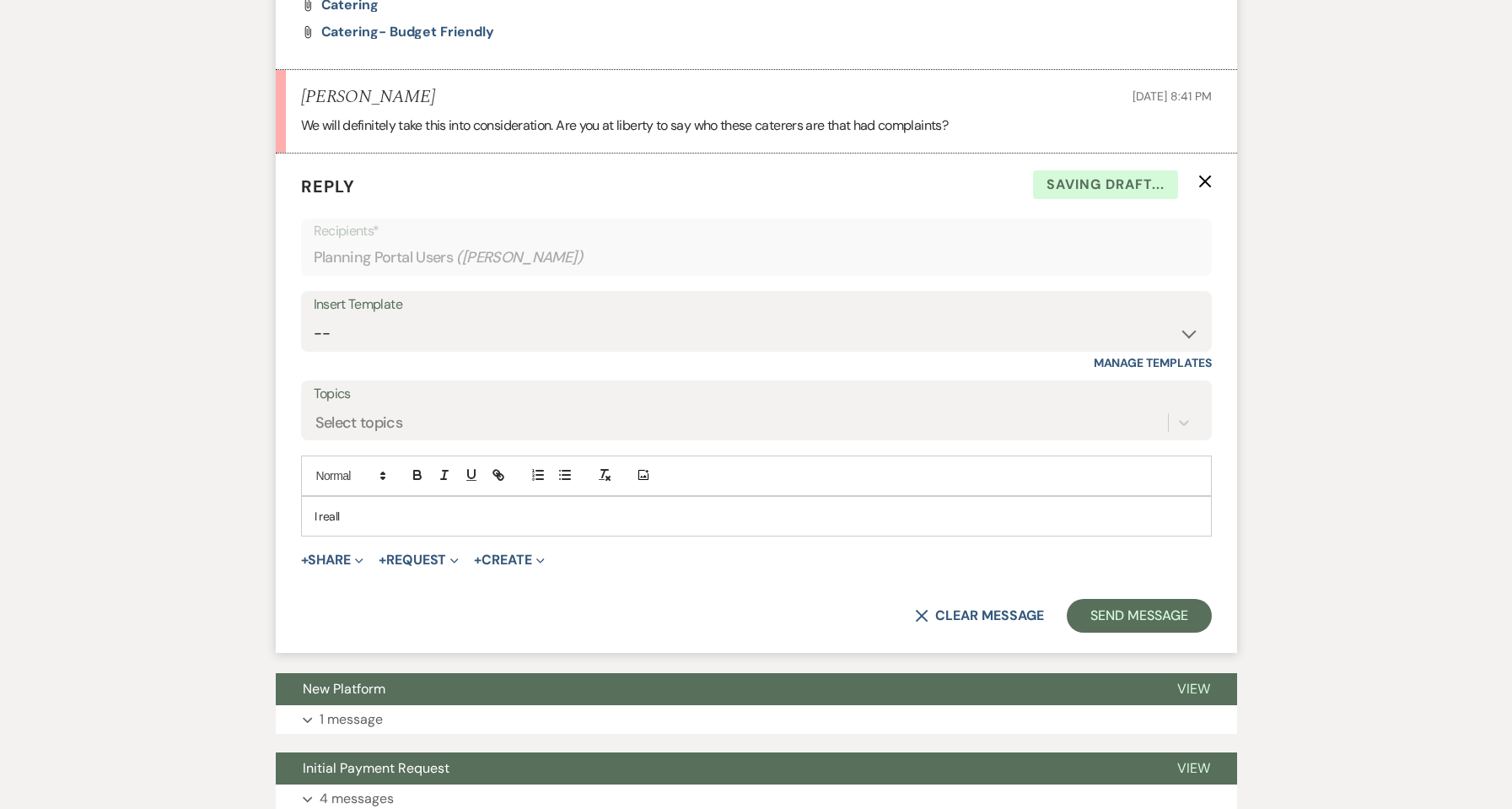
scroll to position [1857, 0]
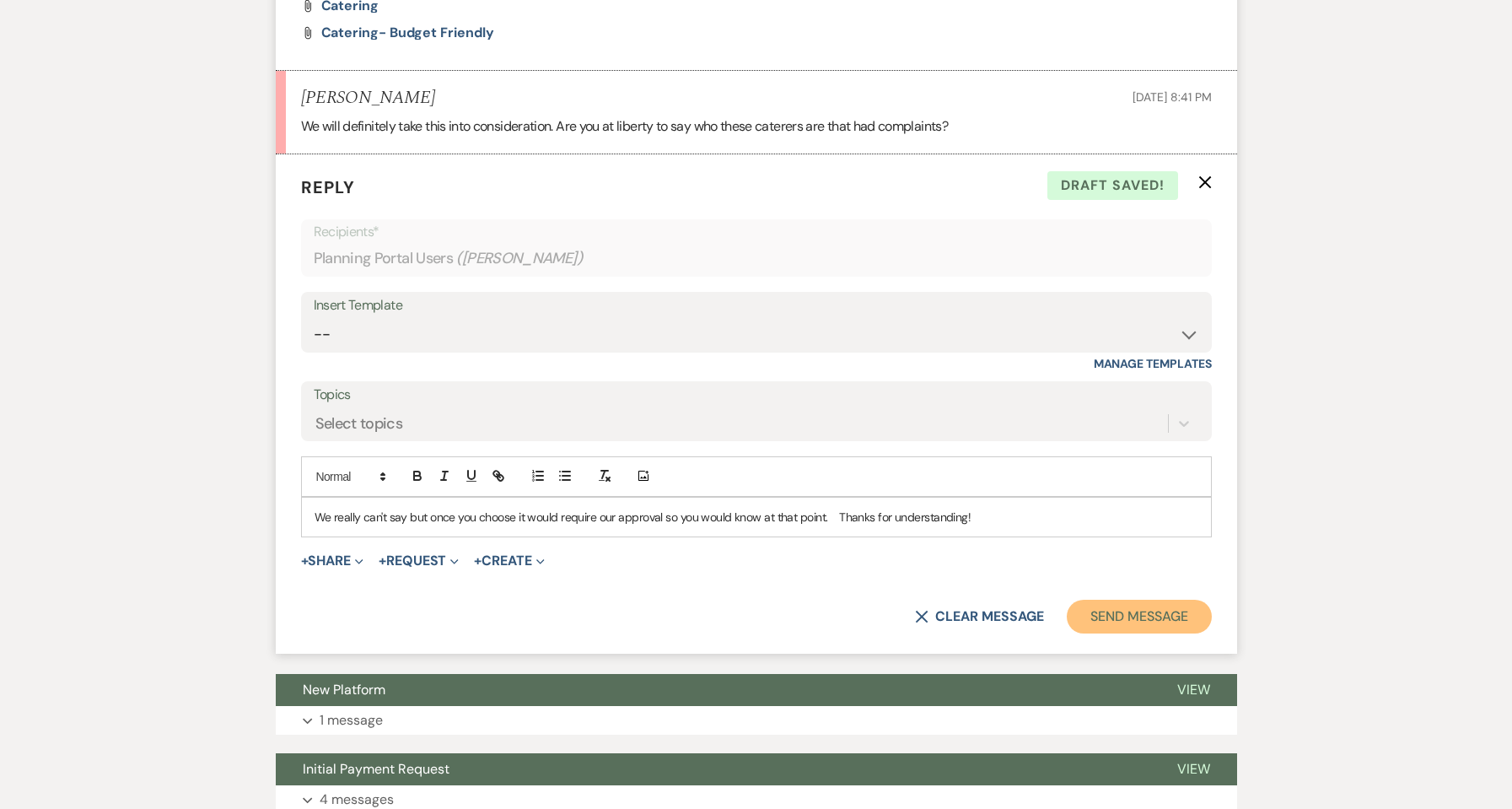
click at [1121, 627] on button "Send Message" at bounding box center [1139, 616] width 144 height 34
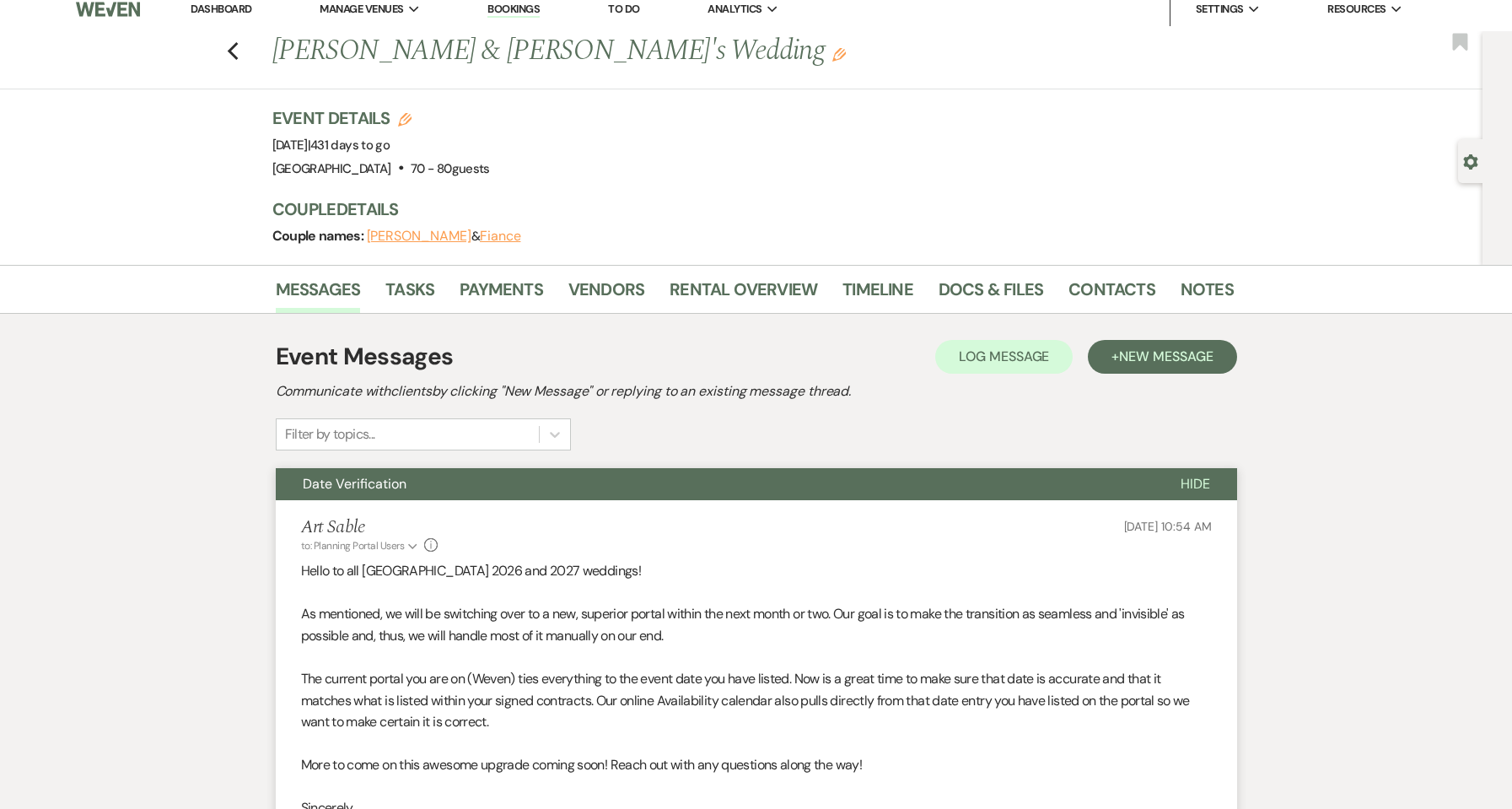
scroll to position [0, 0]
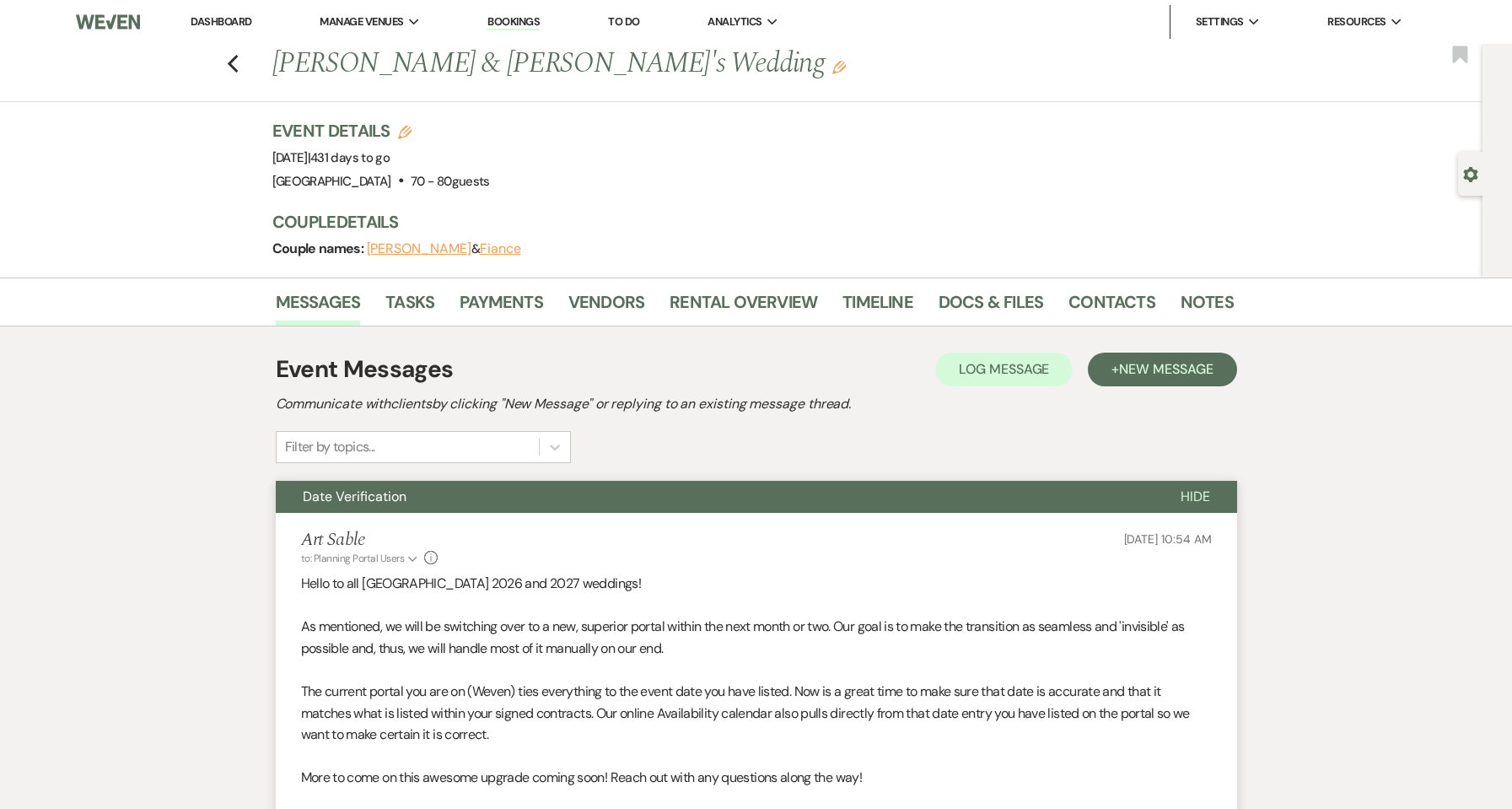
click at [235, 17] on link "Dashboard" at bounding box center [220, 21] width 61 height 14
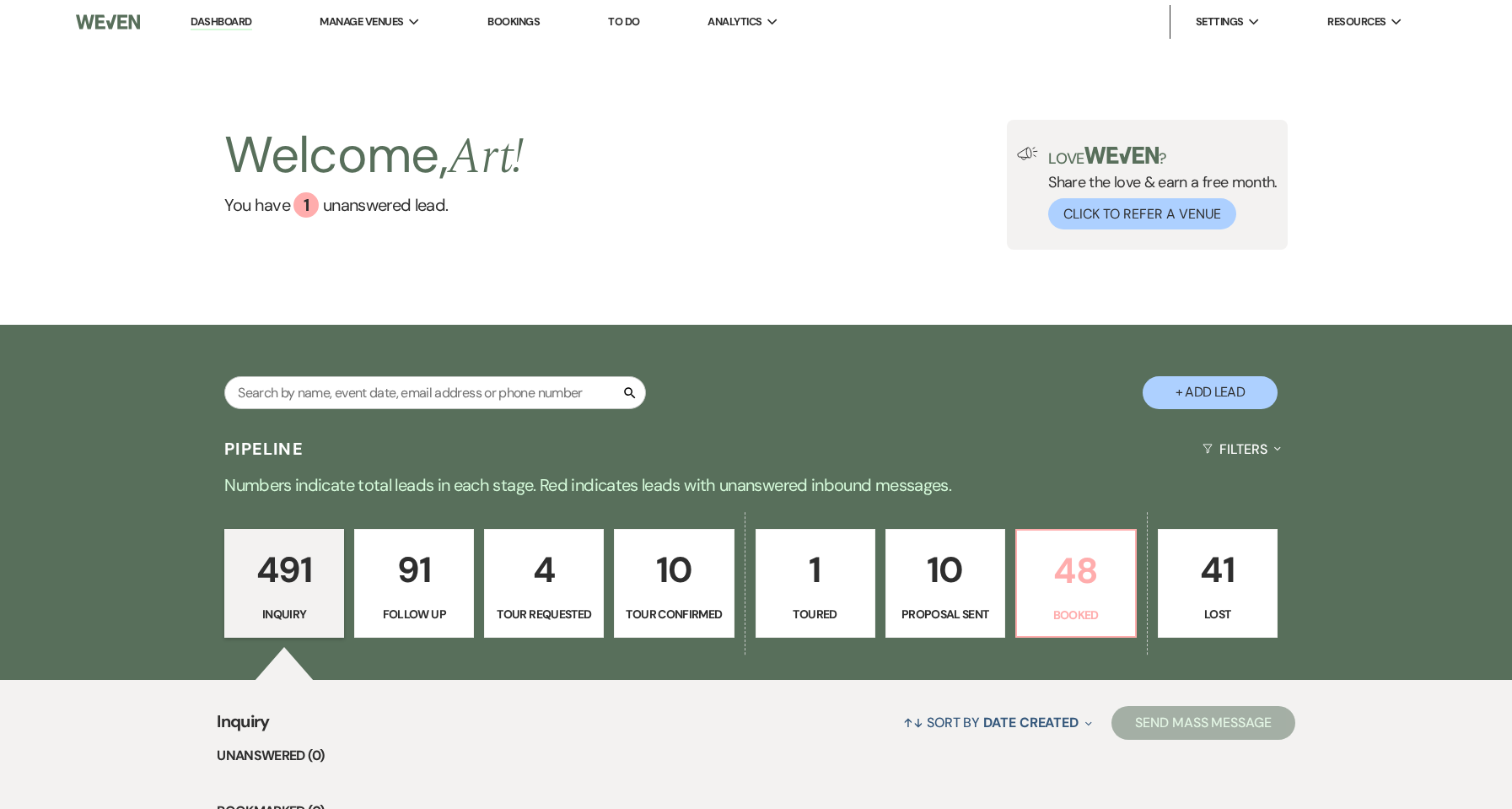
click at [1068, 595] on p "48" at bounding box center [1077, 570] width 98 height 57
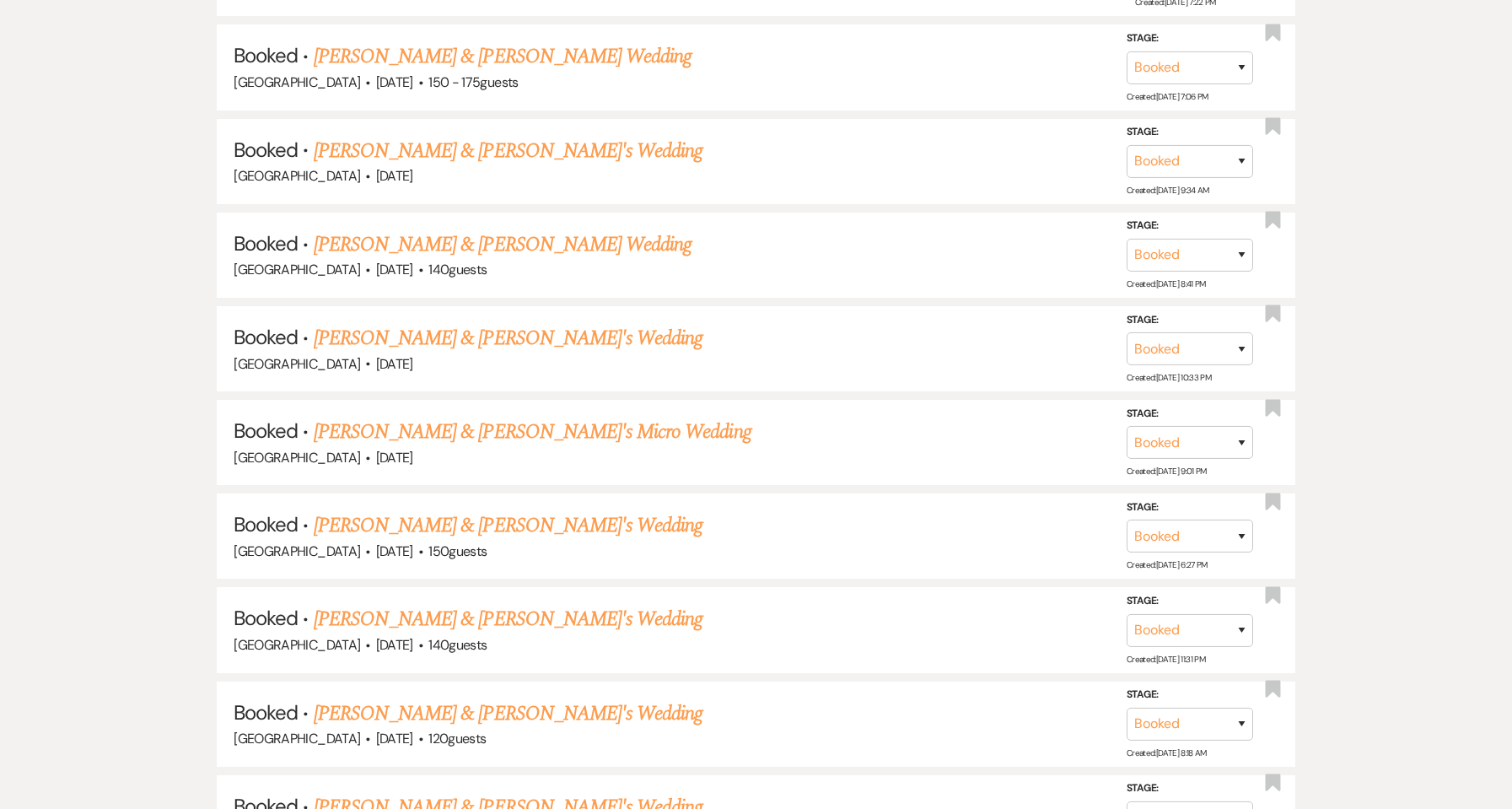
scroll to position [2023, 0]
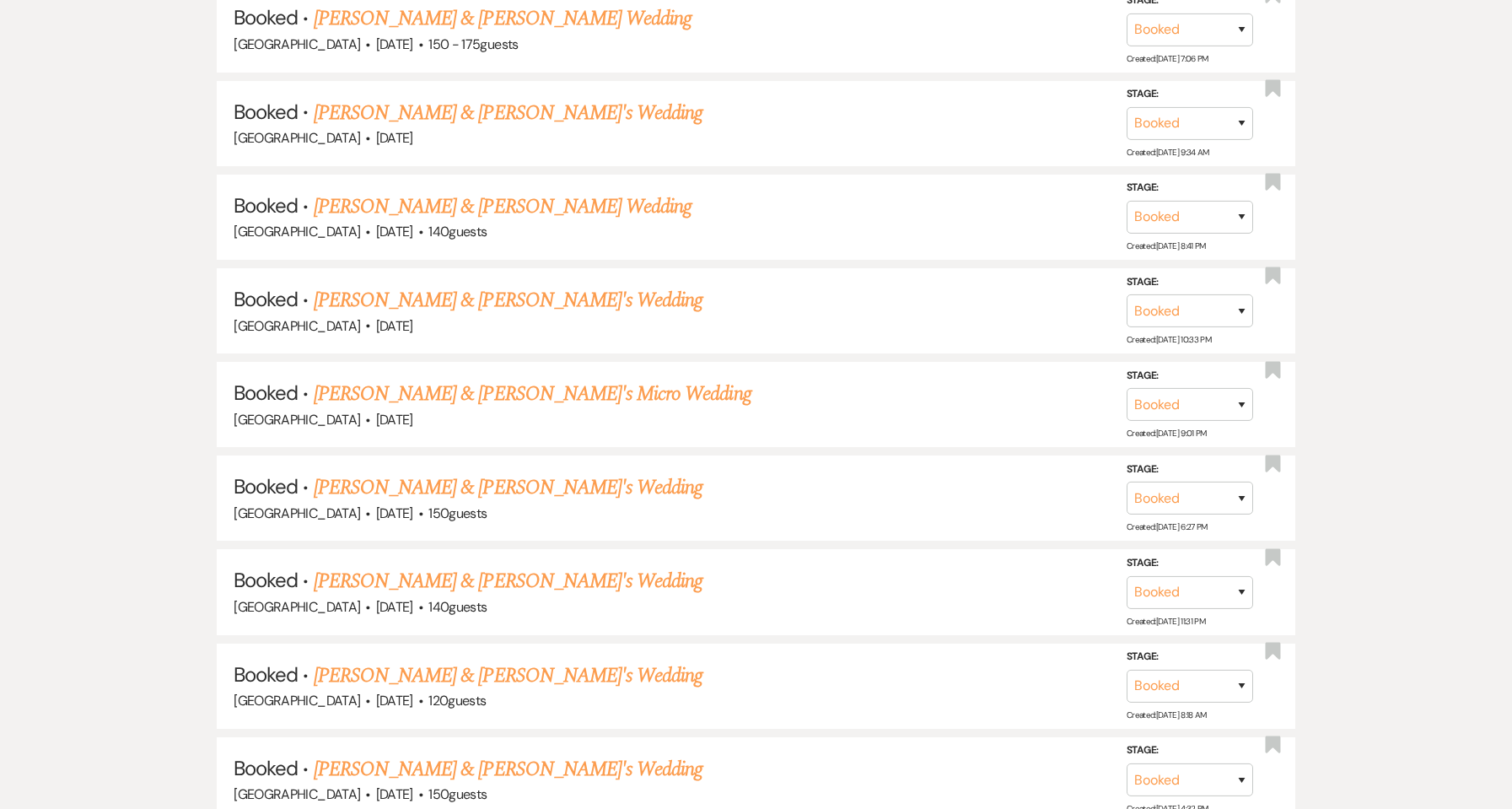
click at [497, 676] on link "[PERSON_NAME] & [PERSON_NAME]'s Wedding" at bounding box center [508, 675] width 389 height 31
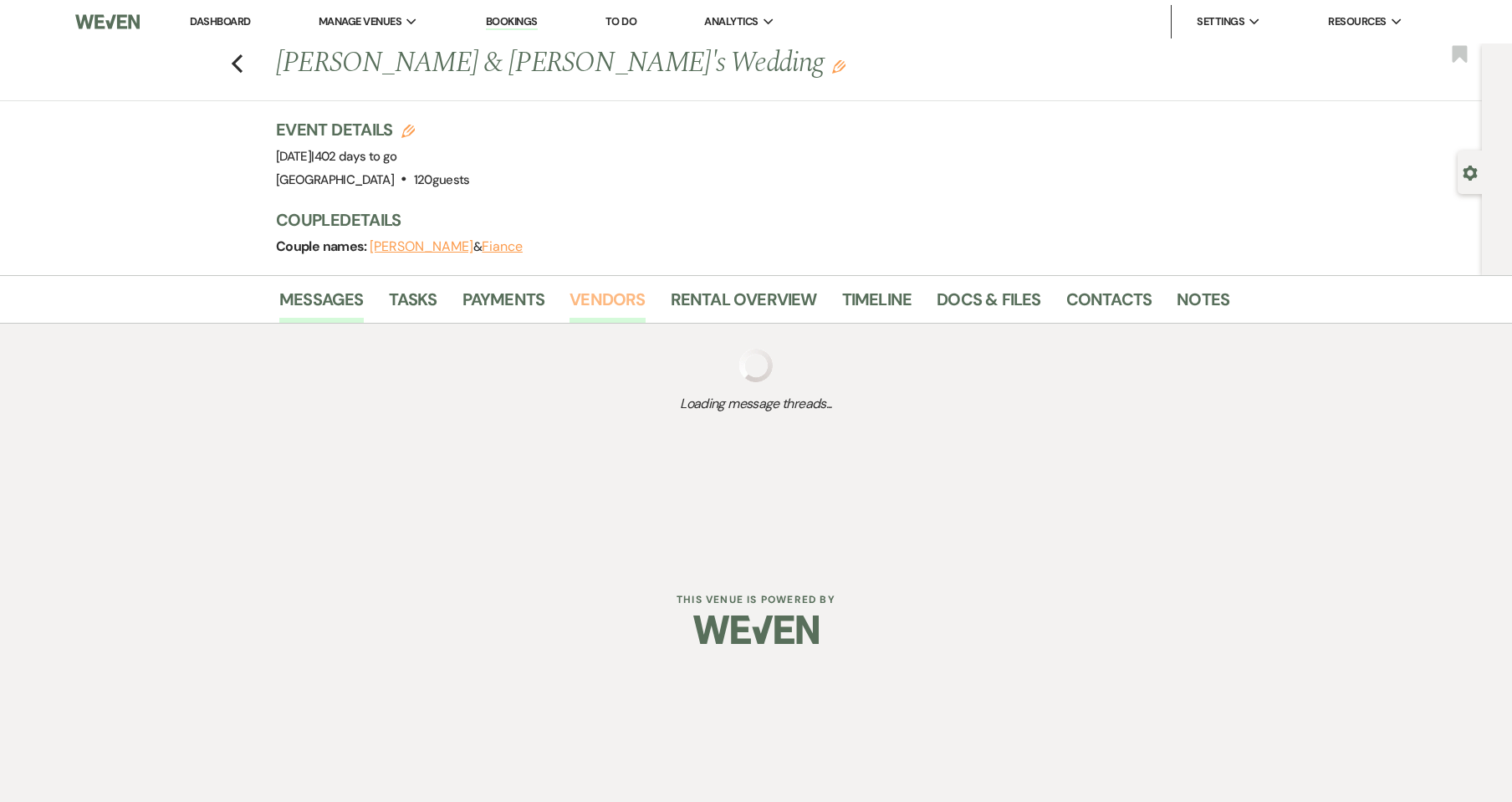
click at [608, 303] on link "Vendors" at bounding box center [607, 304] width 75 height 37
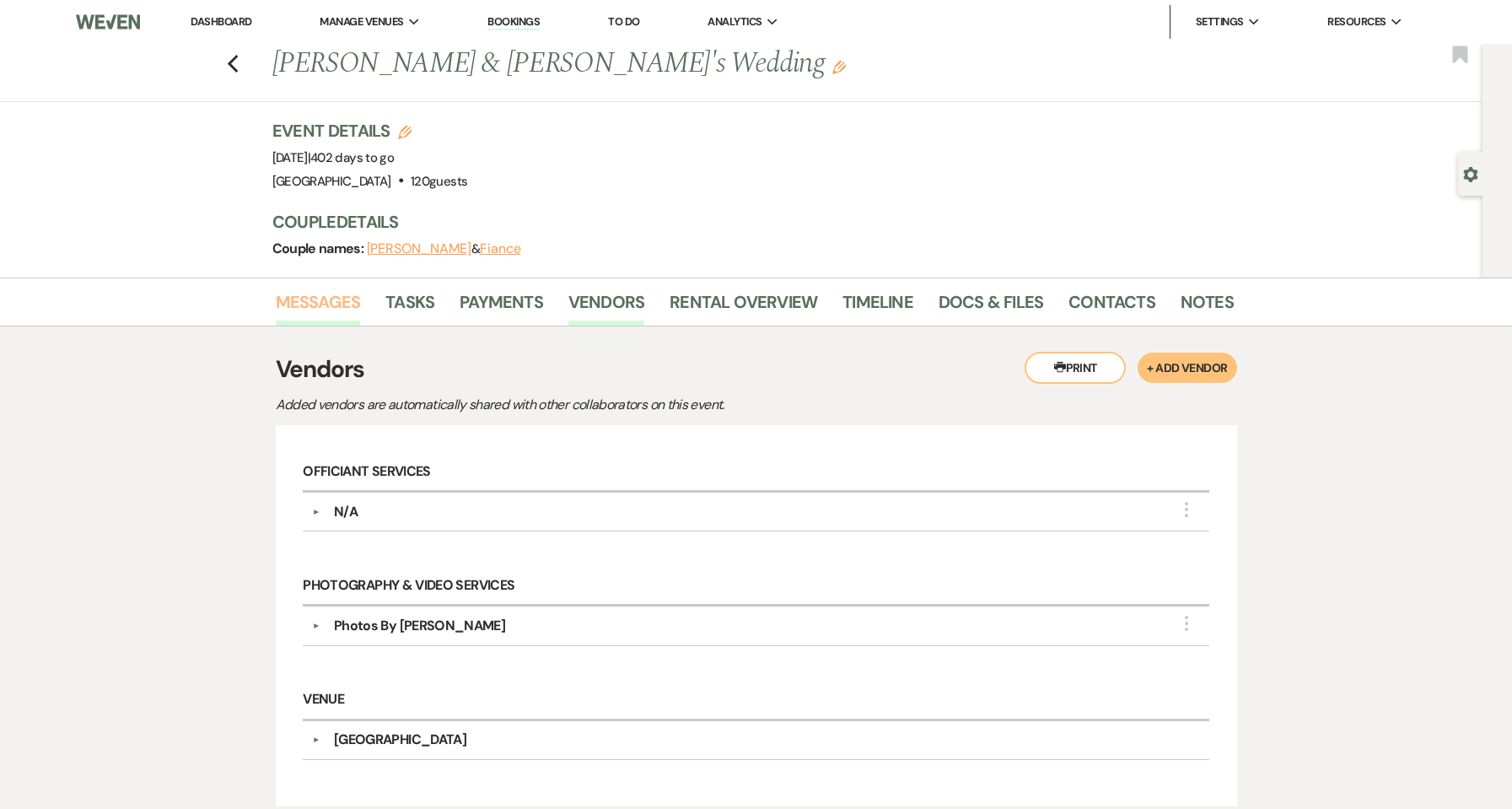
click at [332, 307] on link "Messages" at bounding box center [318, 306] width 86 height 37
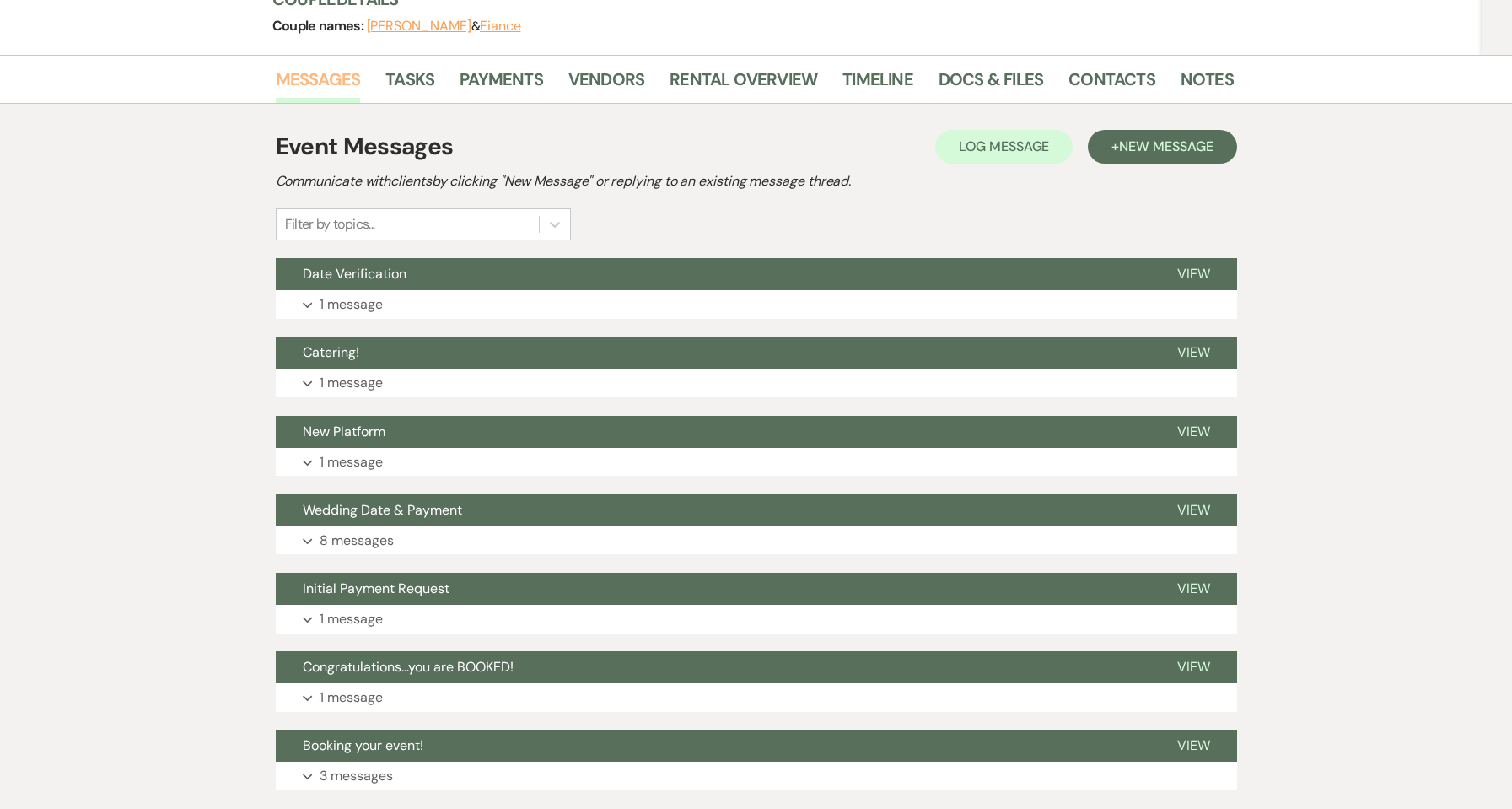
scroll to position [225, 0]
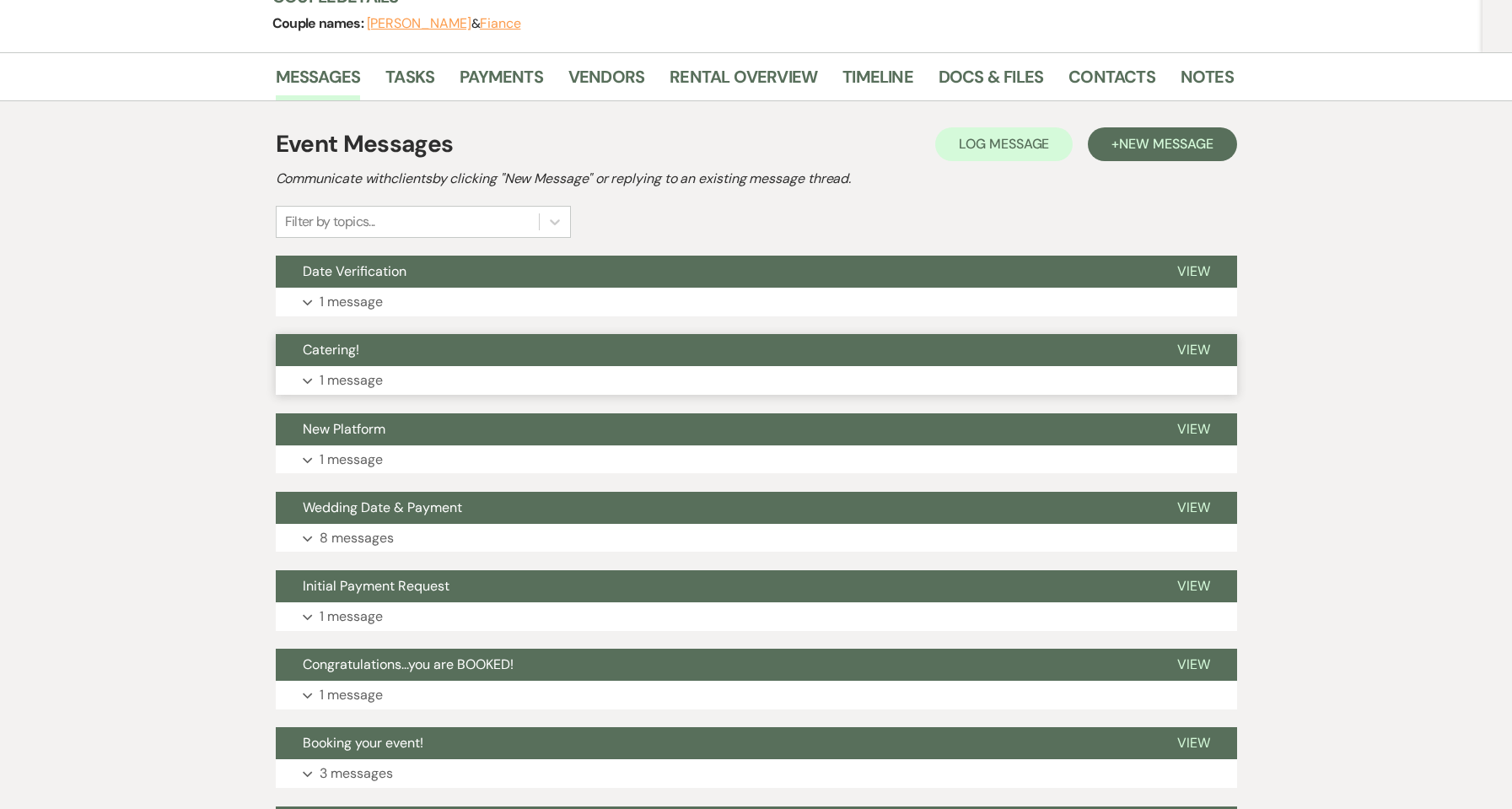
click at [321, 373] on p "1 message" at bounding box center [352, 380] width 63 height 22
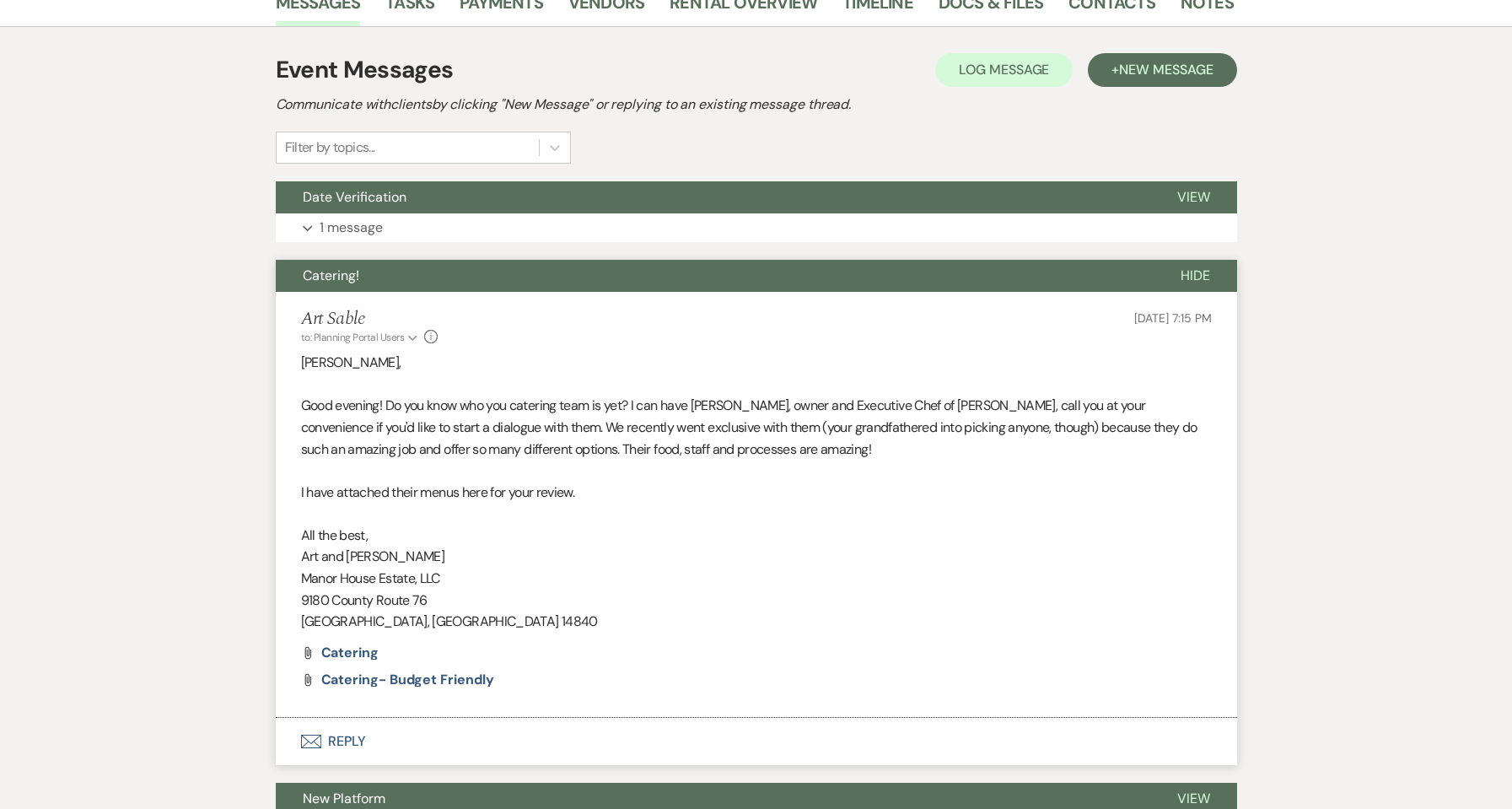
scroll to position [337, 0]
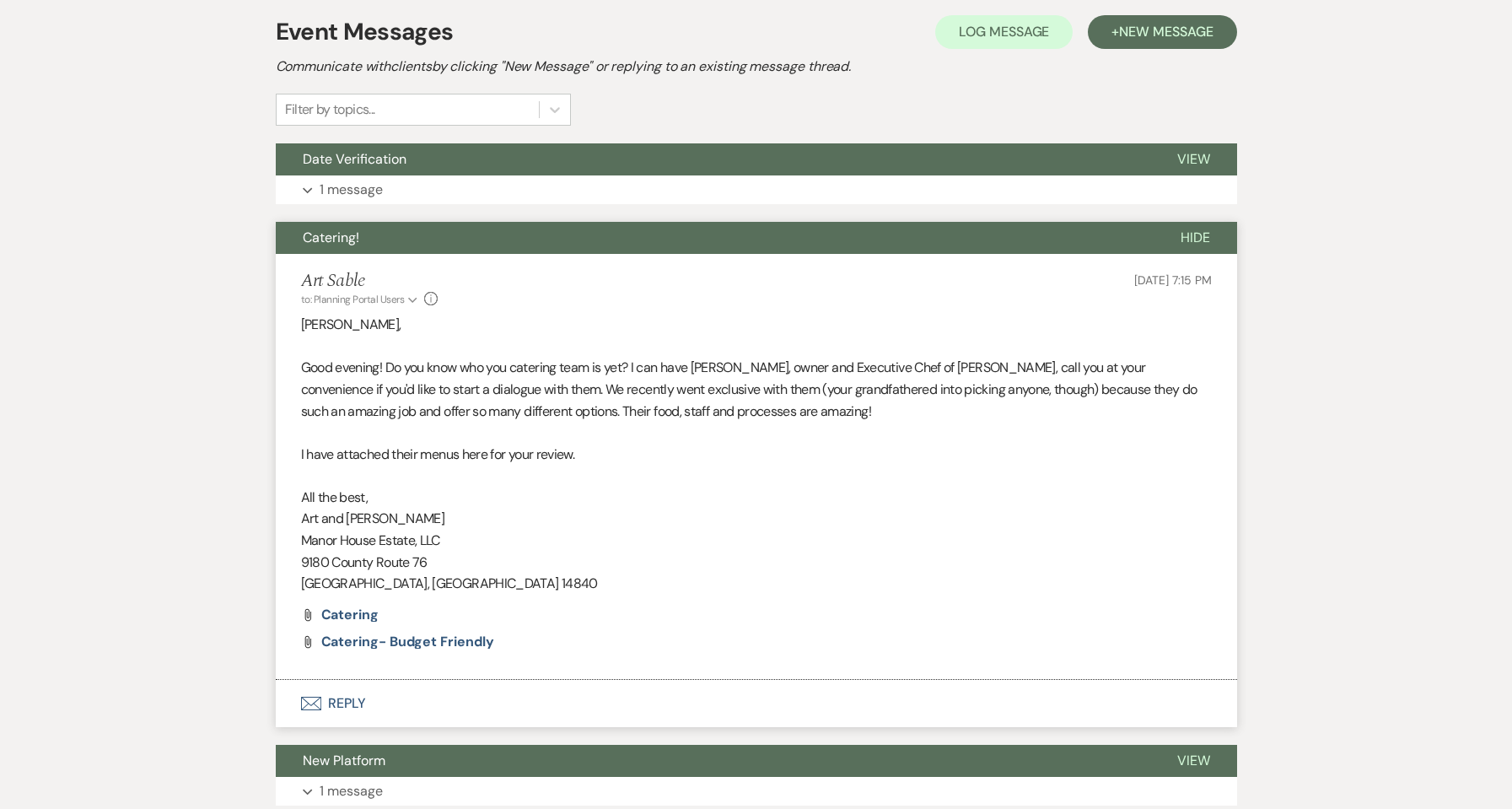
click at [1146, 298] on div "Jul 13, 2025, 7:15 PM" at bounding box center [1173, 289] width 77 height 37
click at [1149, 282] on span "Jul 13, 2025, 7:15 PM" at bounding box center [1173, 280] width 77 height 15
click at [381, 196] on p "1 message" at bounding box center [352, 189] width 63 height 22
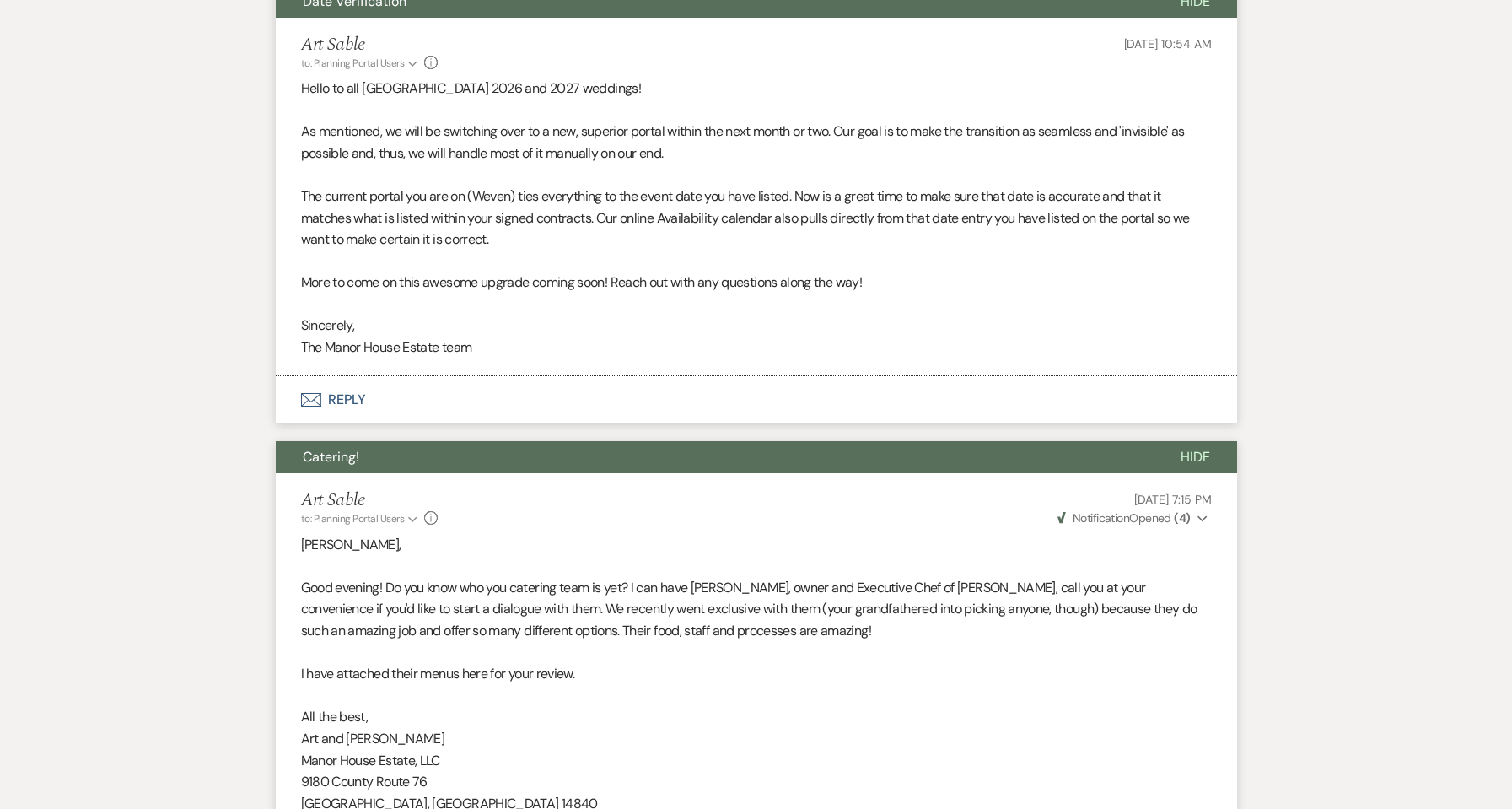
scroll to position [788, 0]
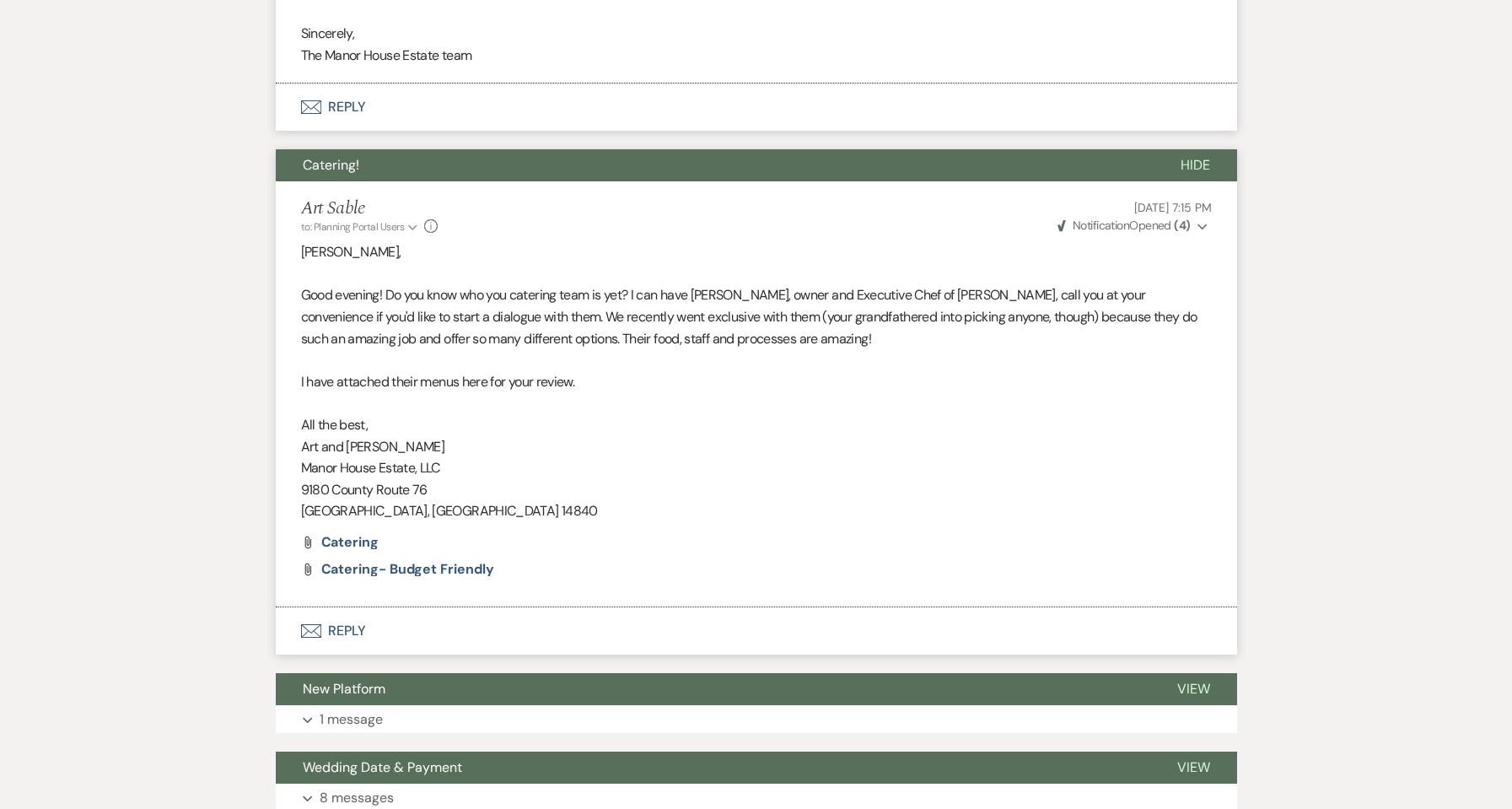
click at [349, 631] on button "Envelope Reply" at bounding box center [756, 630] width 961 height 47
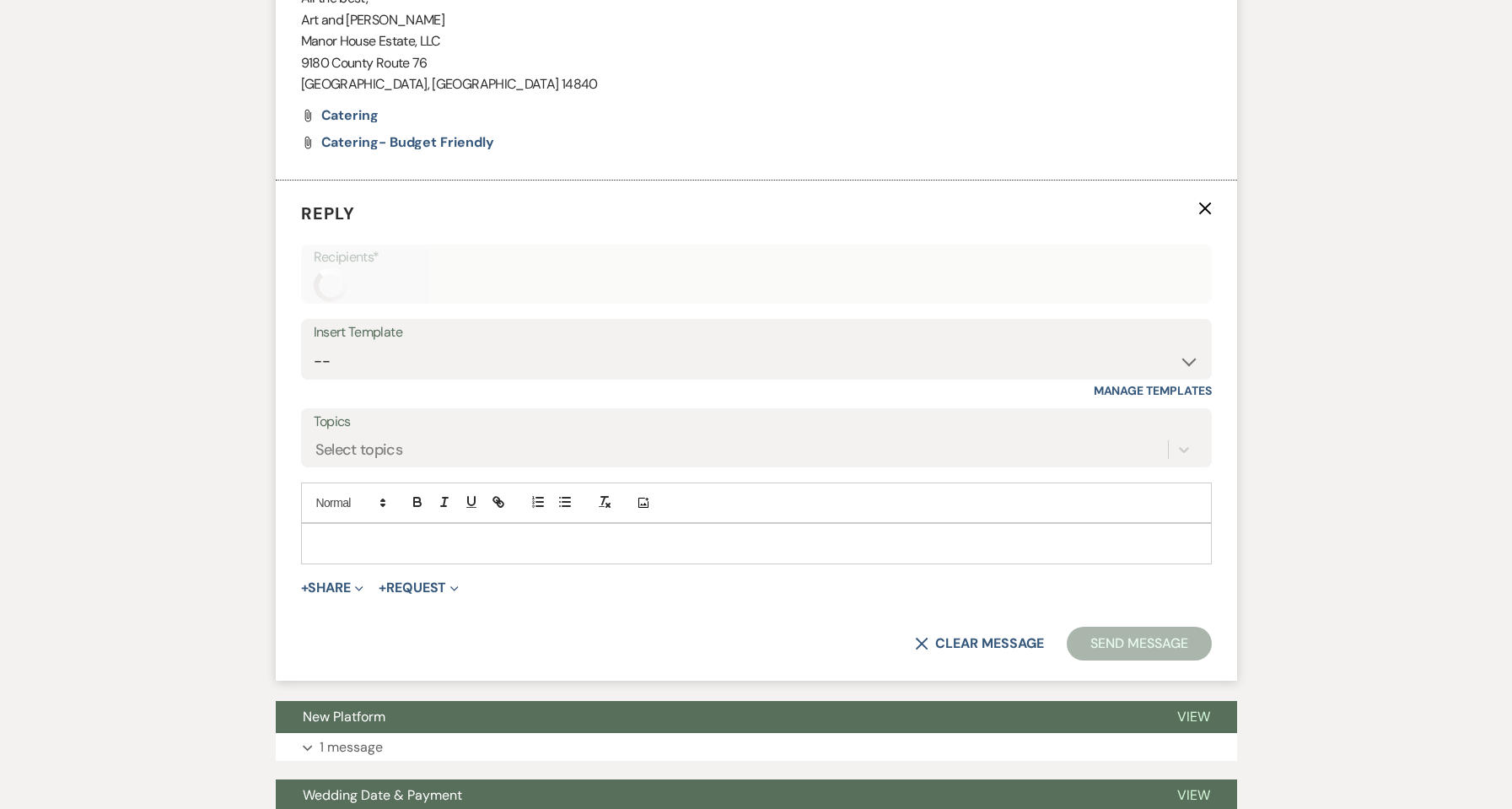
scroll to position [1240, 0]
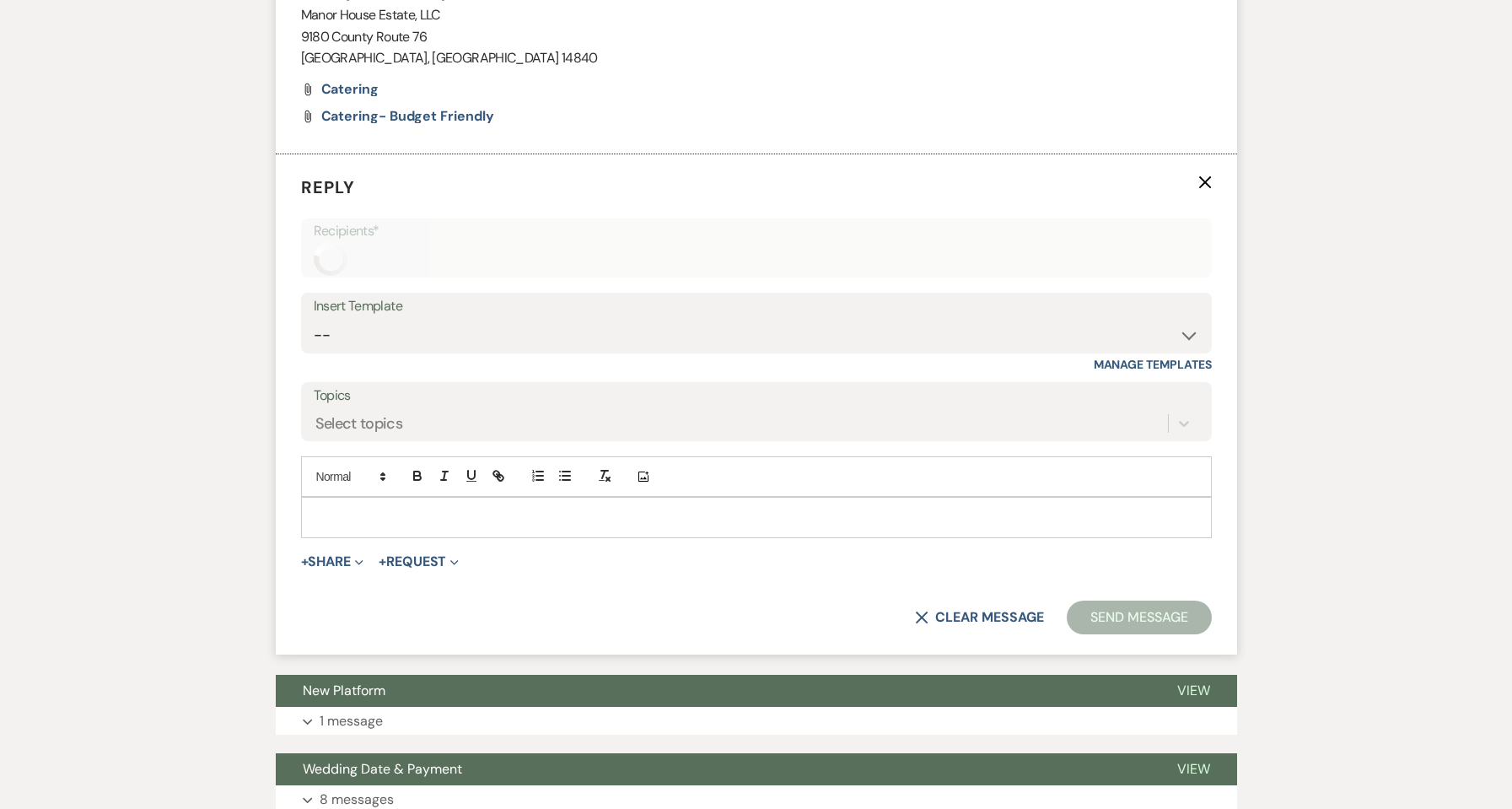
click at [395, 506] on div at bounding box center [756, 517] width 909 height 38
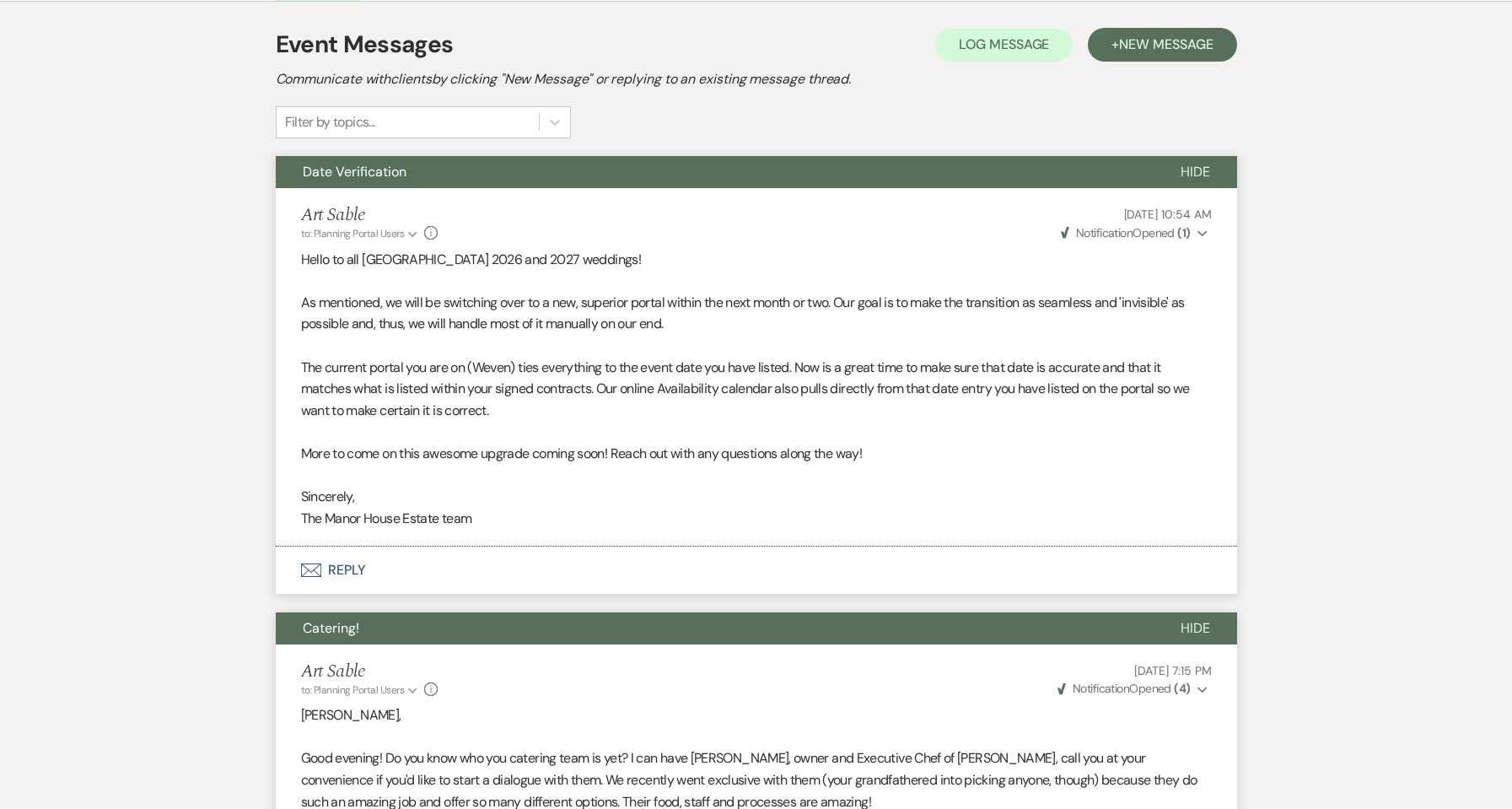
scroll to position [3, 0]
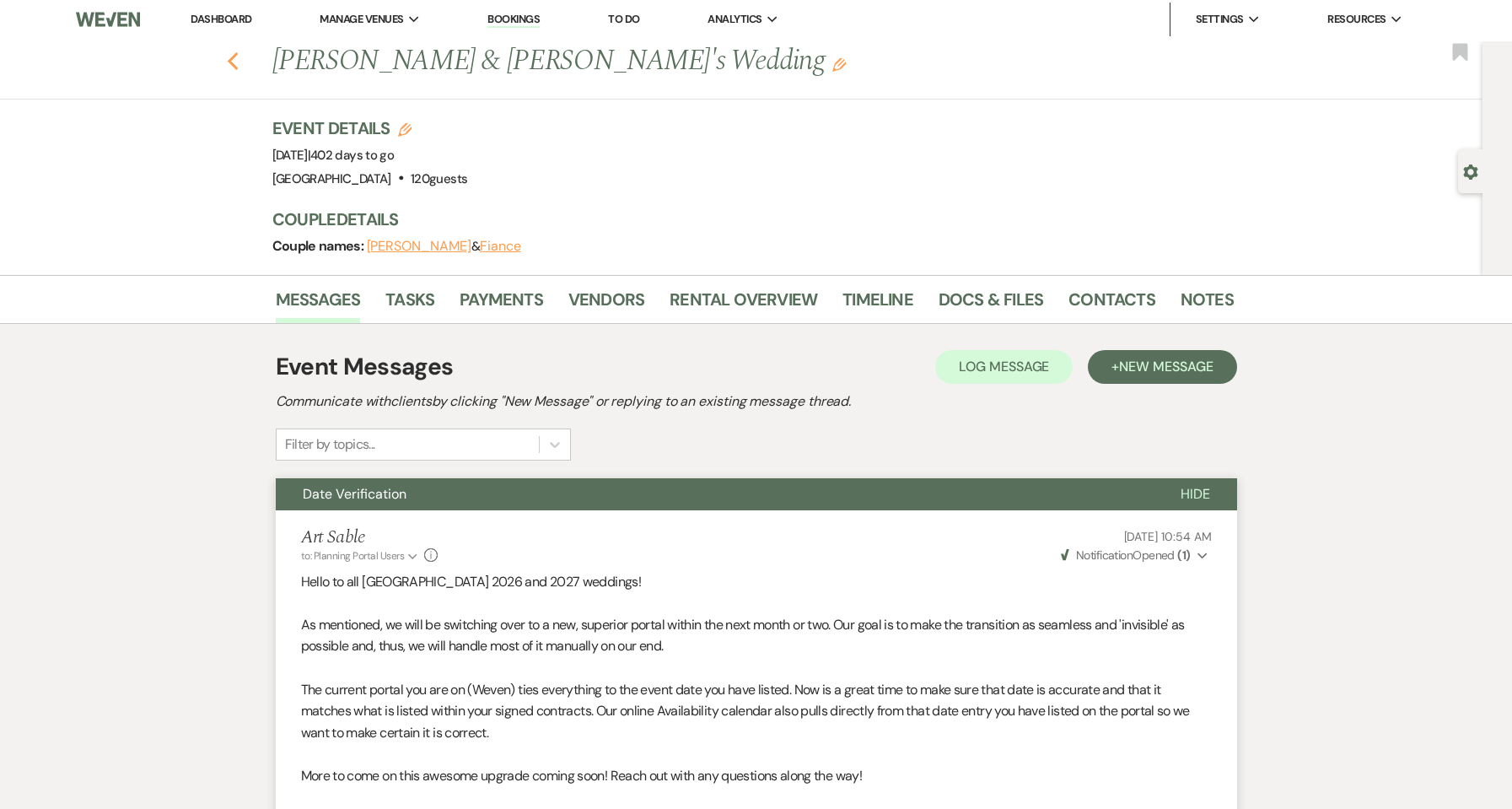
click at [237, 69] on use "button" at bounding box center [232, 61] width 11 height 18
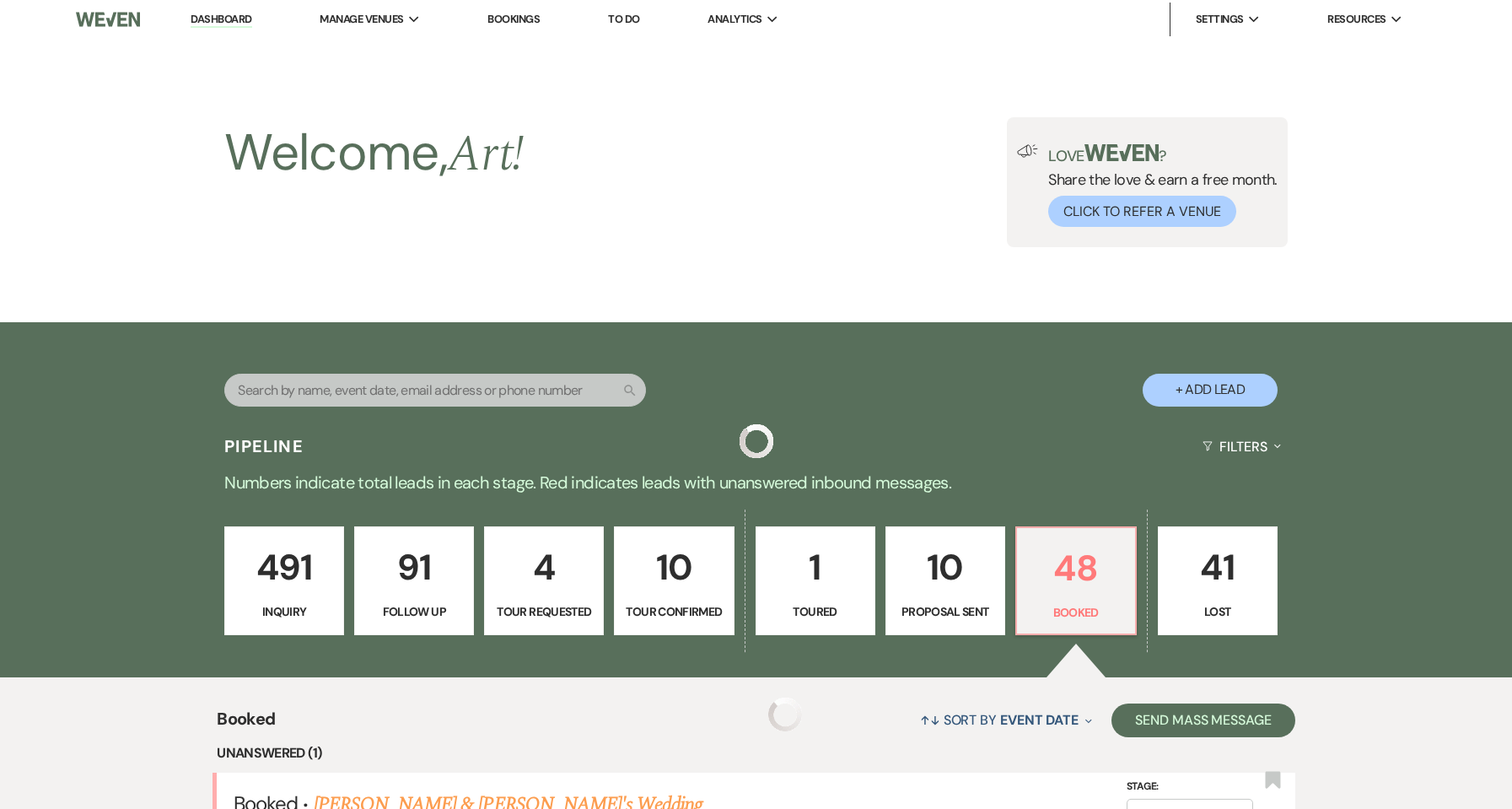
scroll to position [2023, 0]
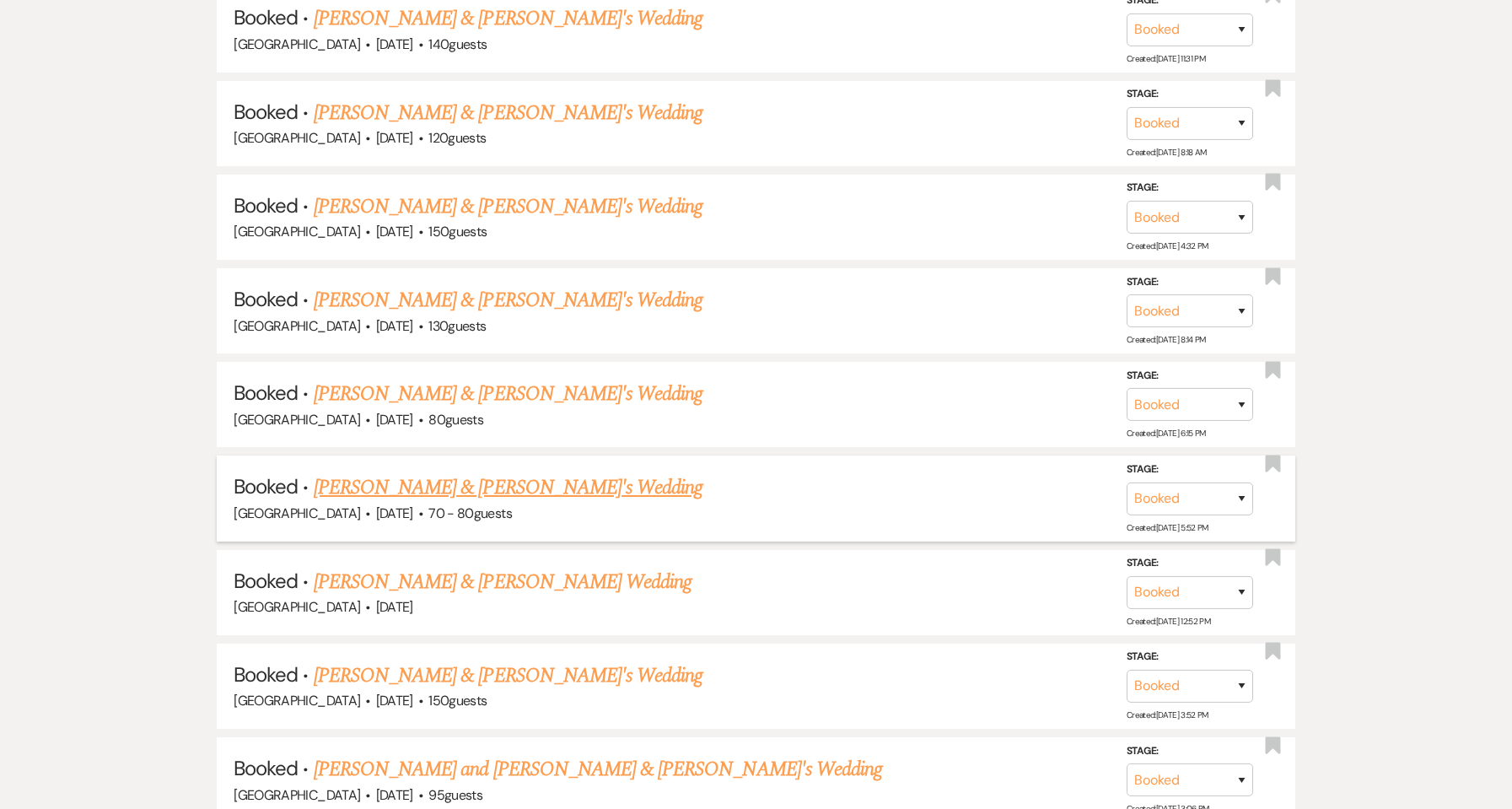
click at [479, 486] on link "[PERSON_NAME] & [PERSON_NAME]'s Wedding" at bounding box center [508, 487] width 389 height 31
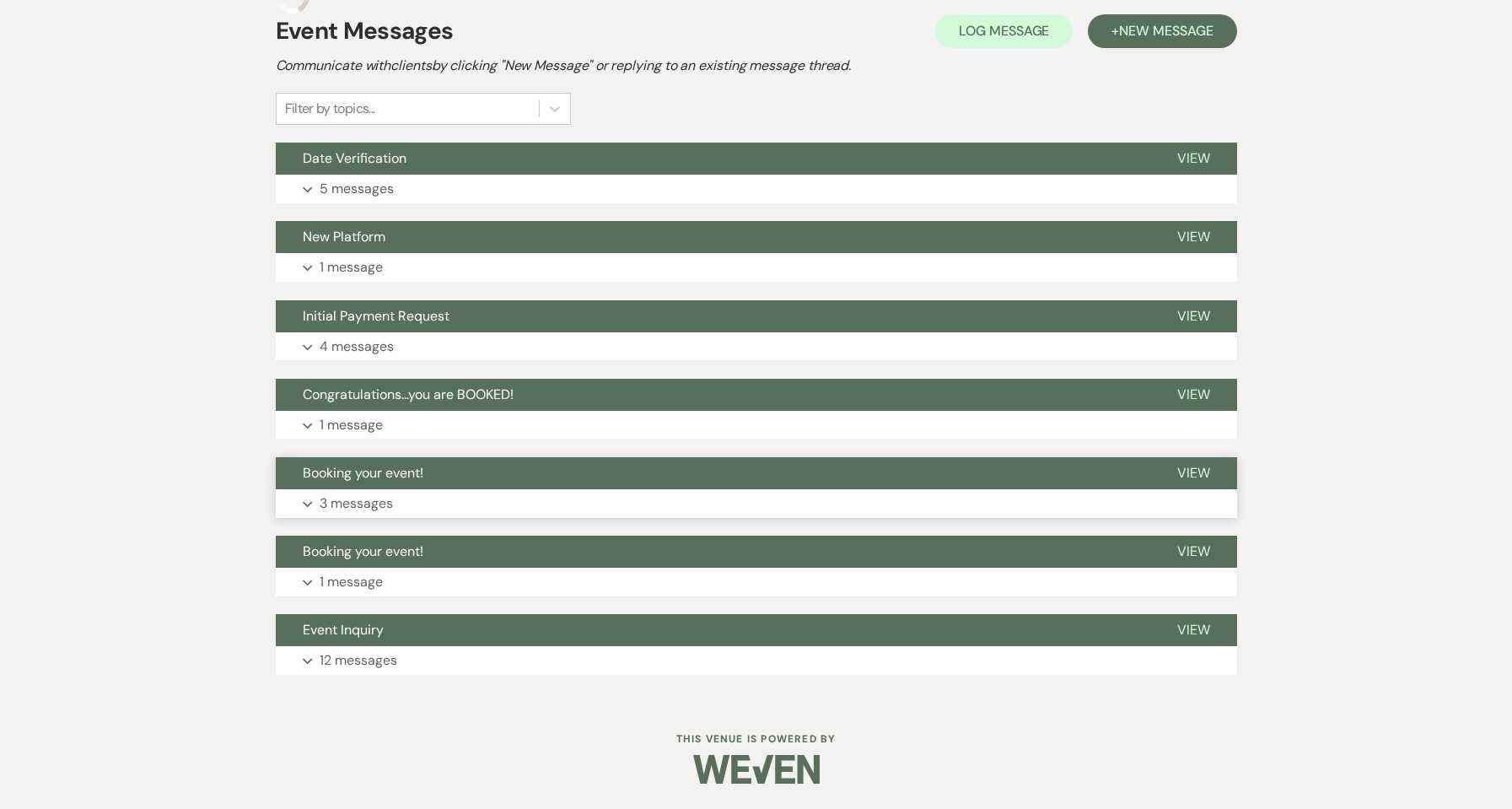
scroll to position [338, 0]
click at [405, 195] on button "Expand 5 messages" at bounding box center [756, 189] width 961 height 29
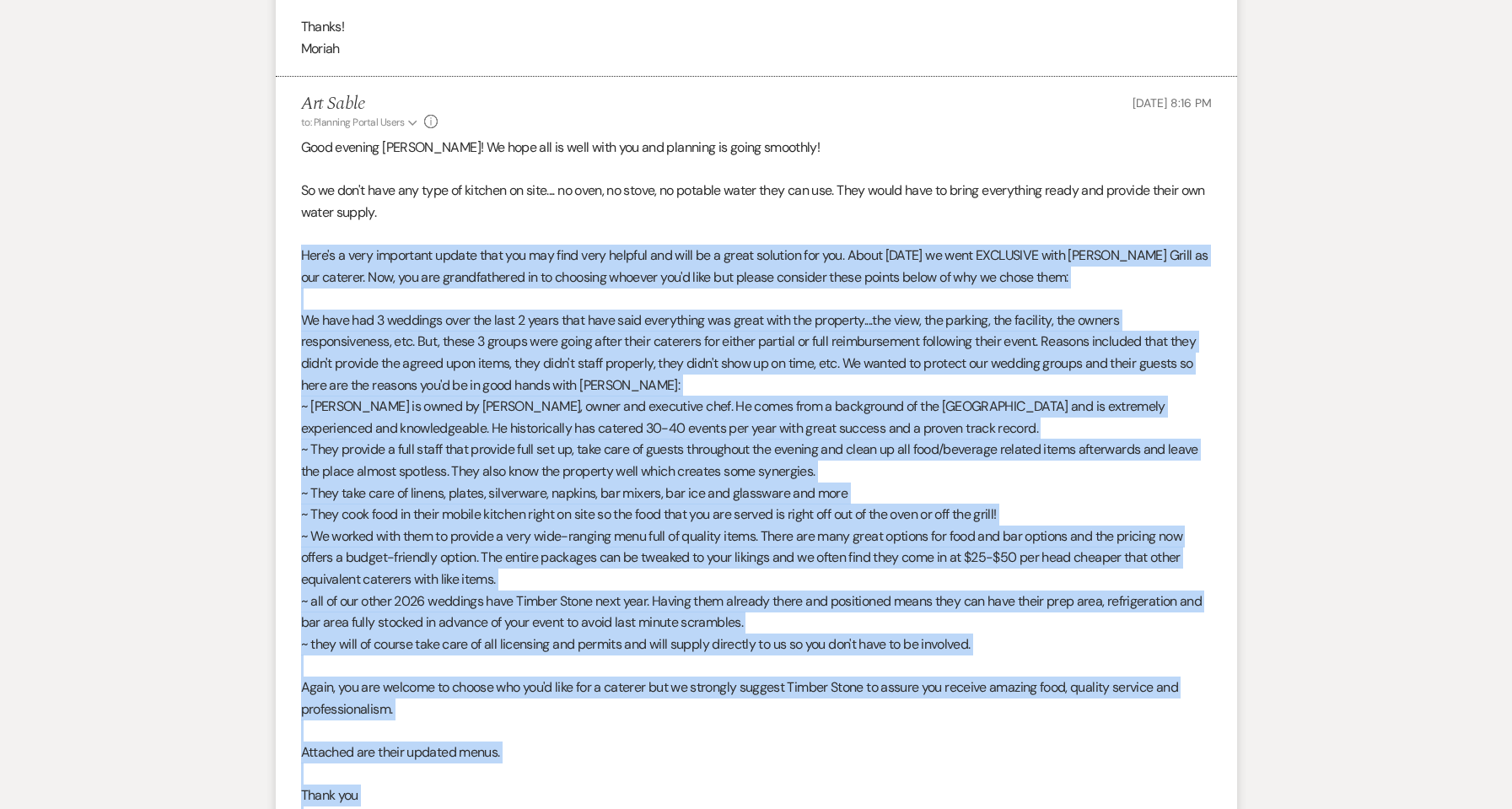
scroll to position [1181, 0]
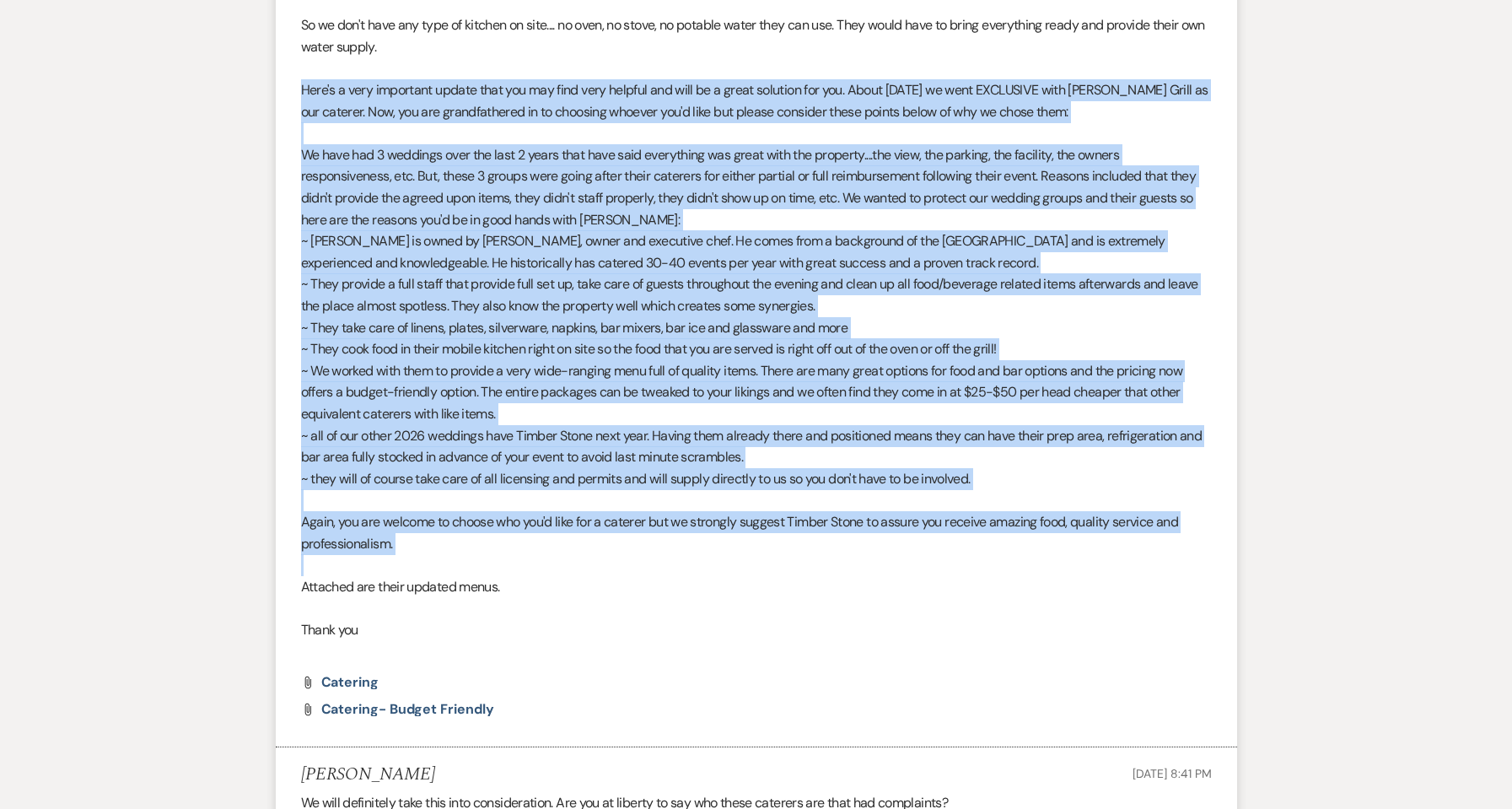
drag, startPoint x: 305, startPoint y: 364, endPoint x: 493, endPoint y: 557, distance: 269.4
click at [493, 557] on div "Good evening Moriah! We hope all is well with you and planning is going smoothl…" at bounding box center [756, 316] width 911 height 691
copy div "Here's a very important update that you may find very helpful and will be a gre…"
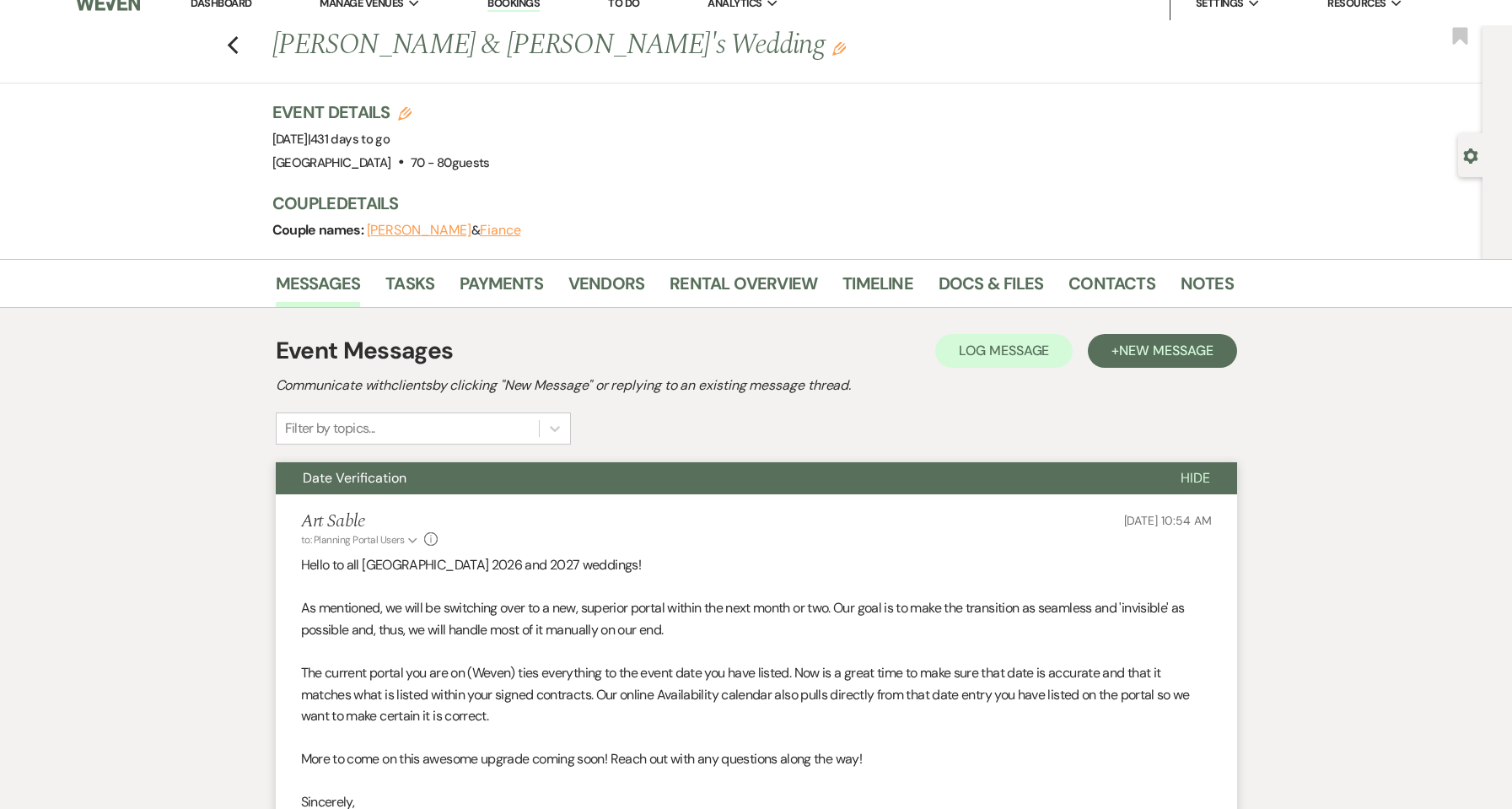
scroll to position [0, 0]
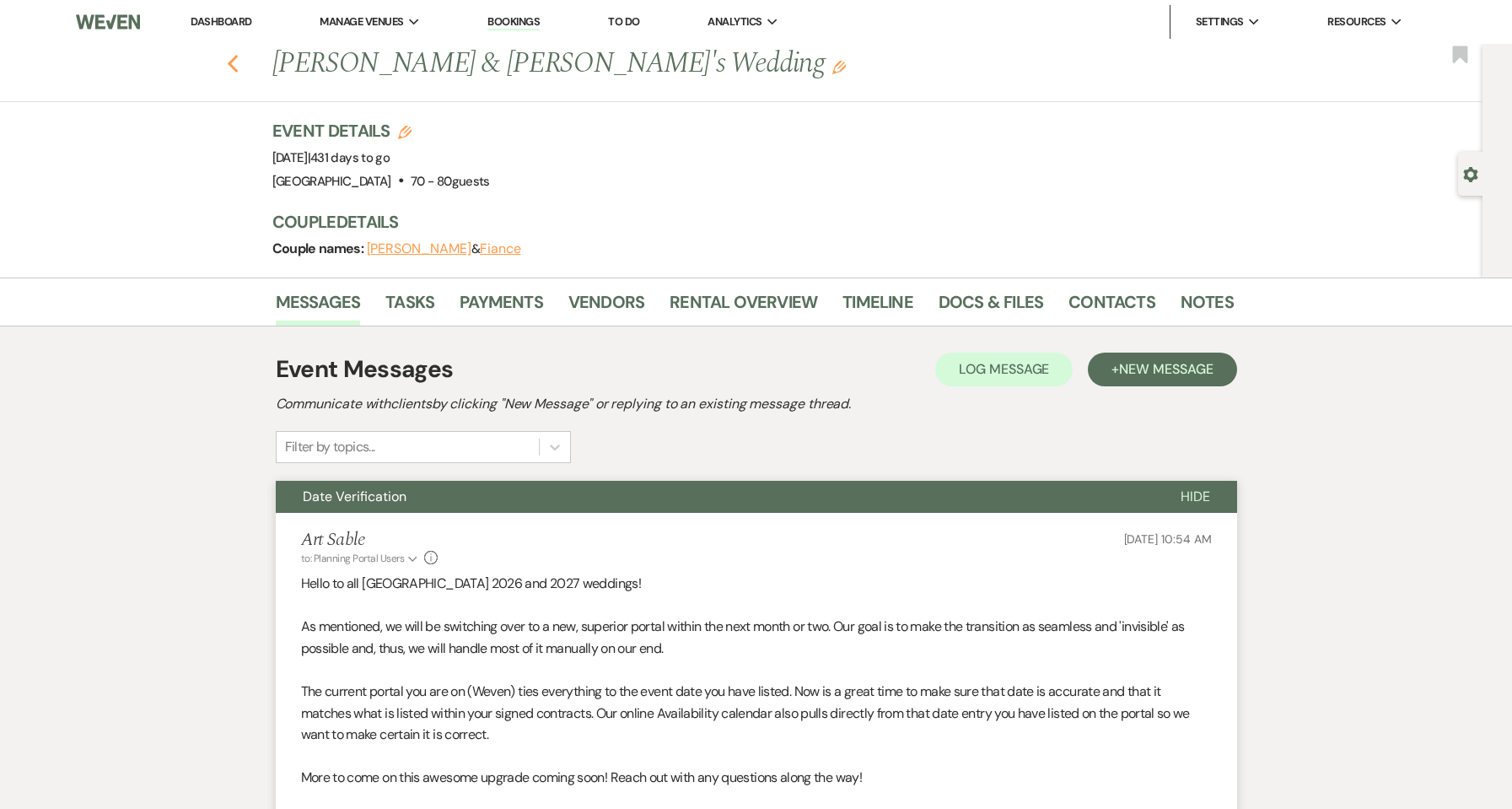
click at [237, 57] on use "button" at bounding box center [232, 63] width 11 height 18
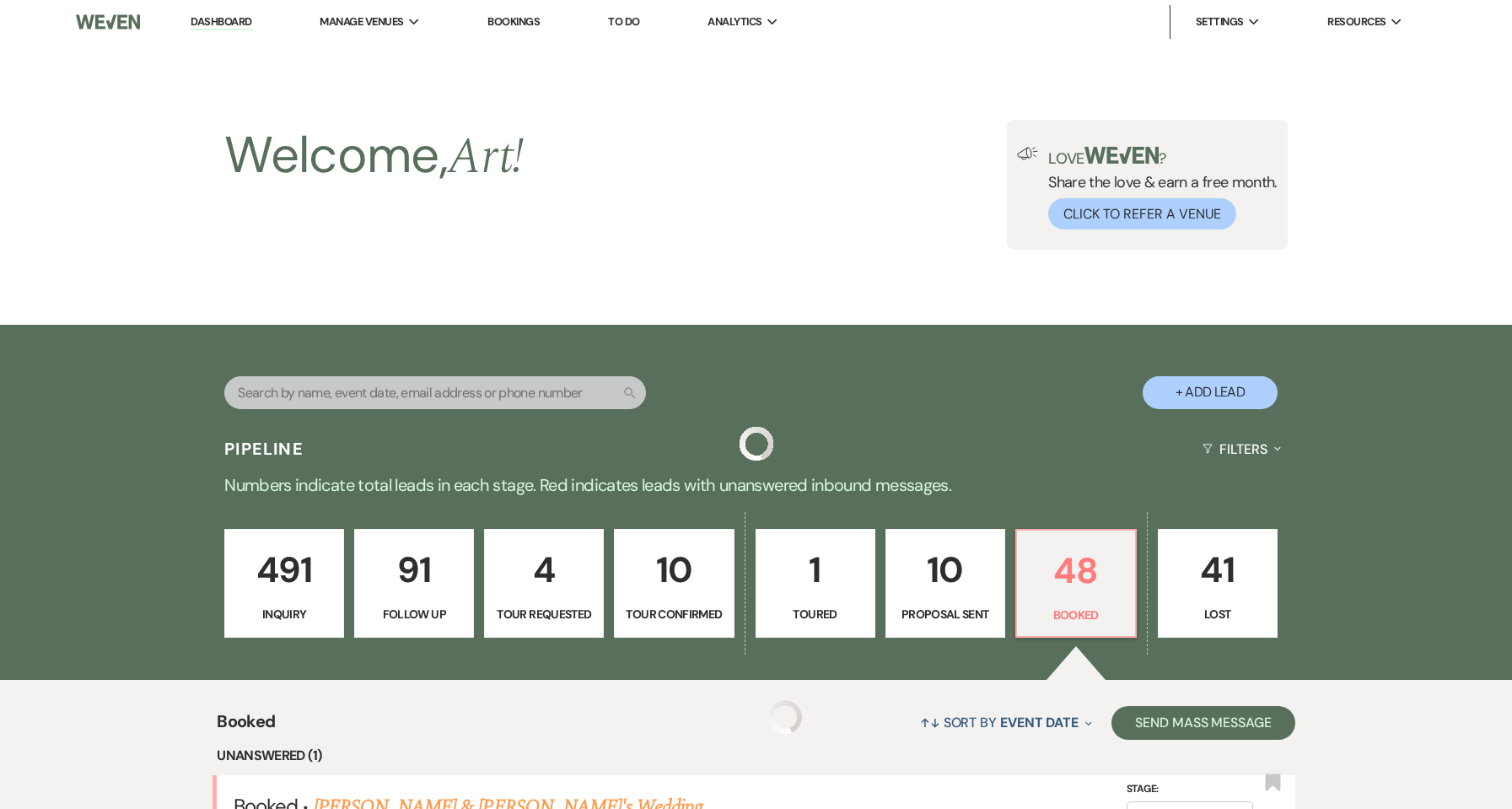
scroll to position [2586, 0]
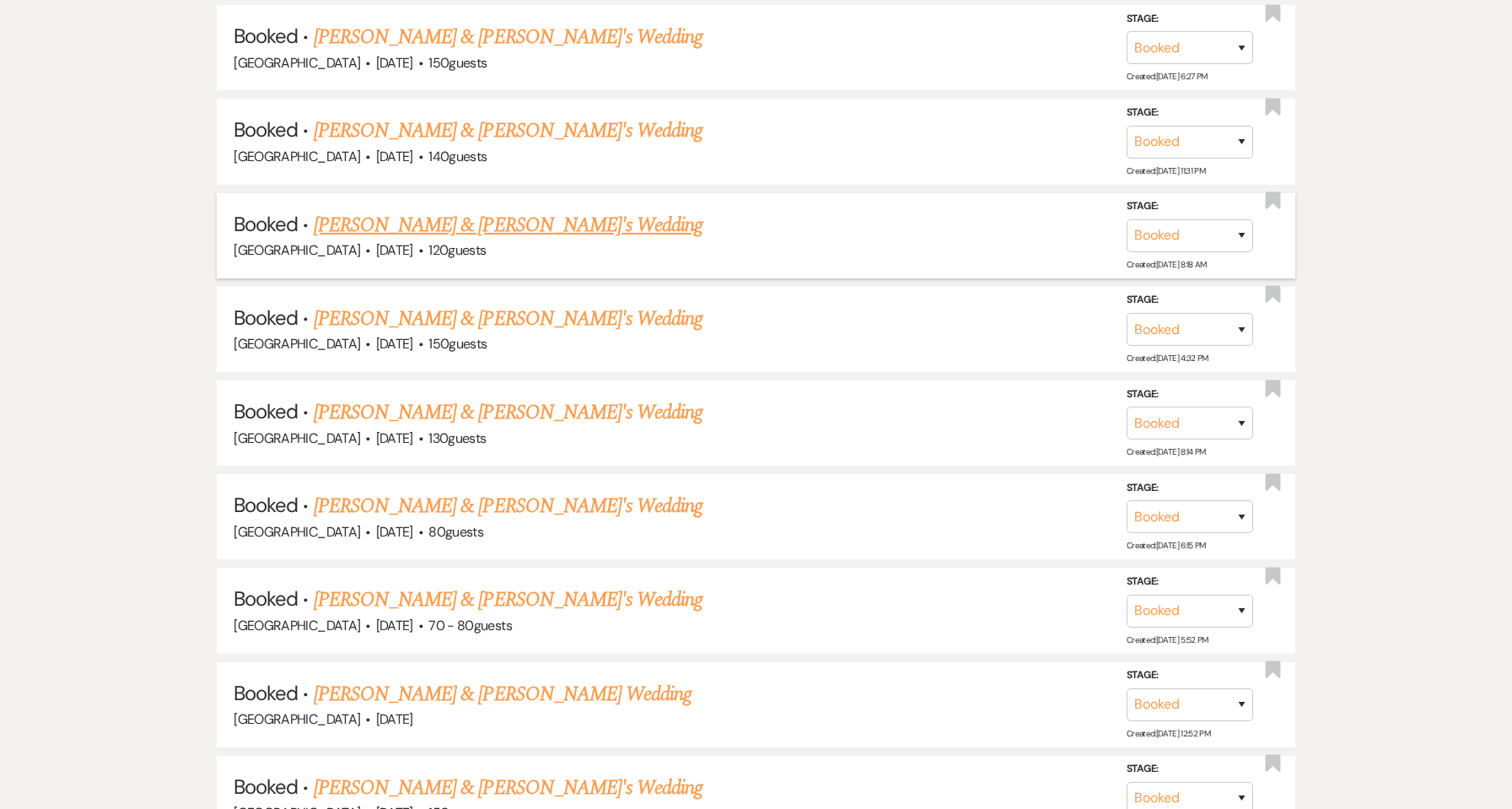
click at [418, 231] on link "[PERSON_NAME] & [PERSON_NAME]'s Wedding" at bounding box center [508, 226] width 389 height 31
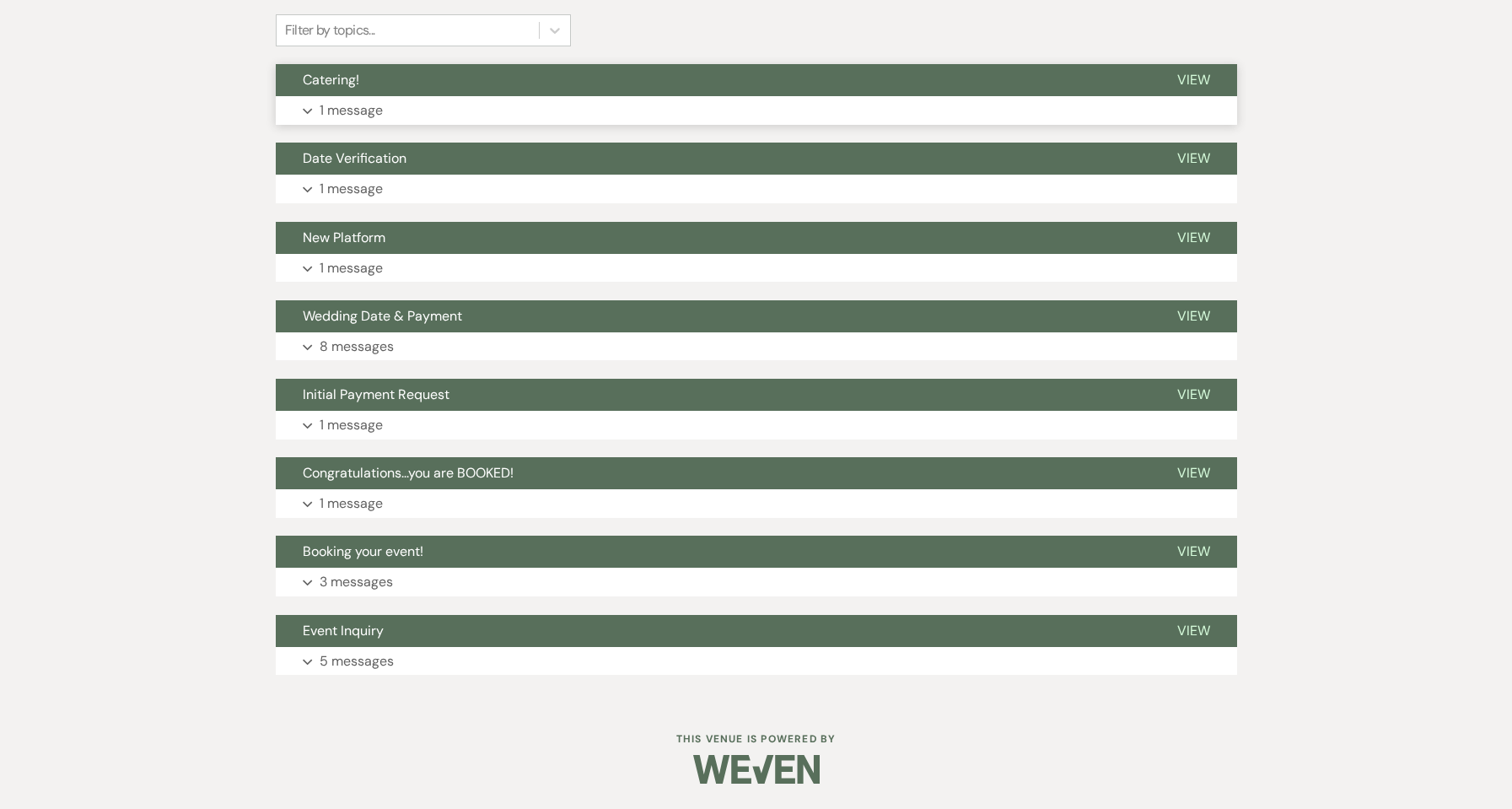
click at [341, 115] on p "1 message" at bounding box center [352, 110] width 63 height 22
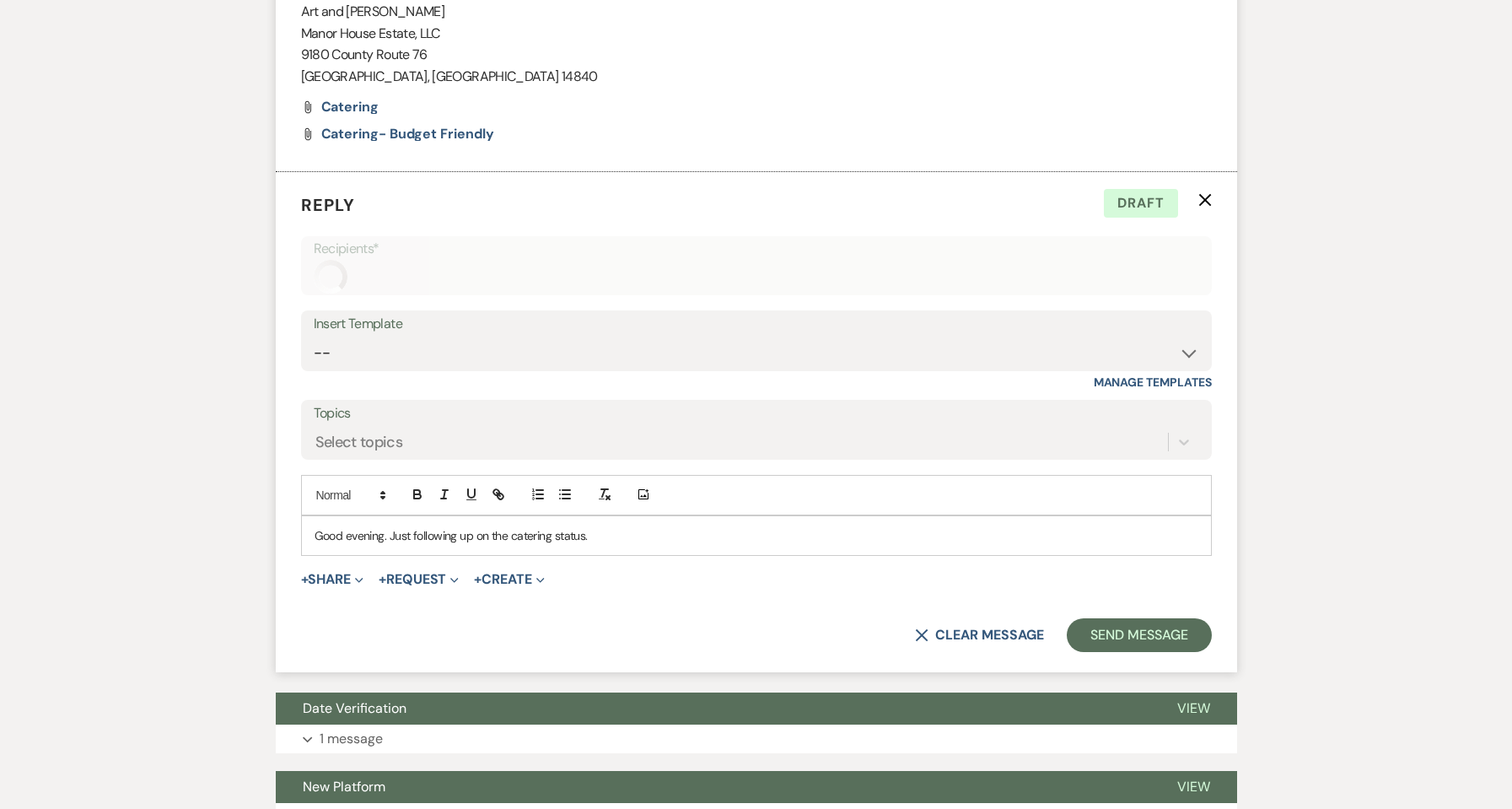
scroll to position [784, 0]
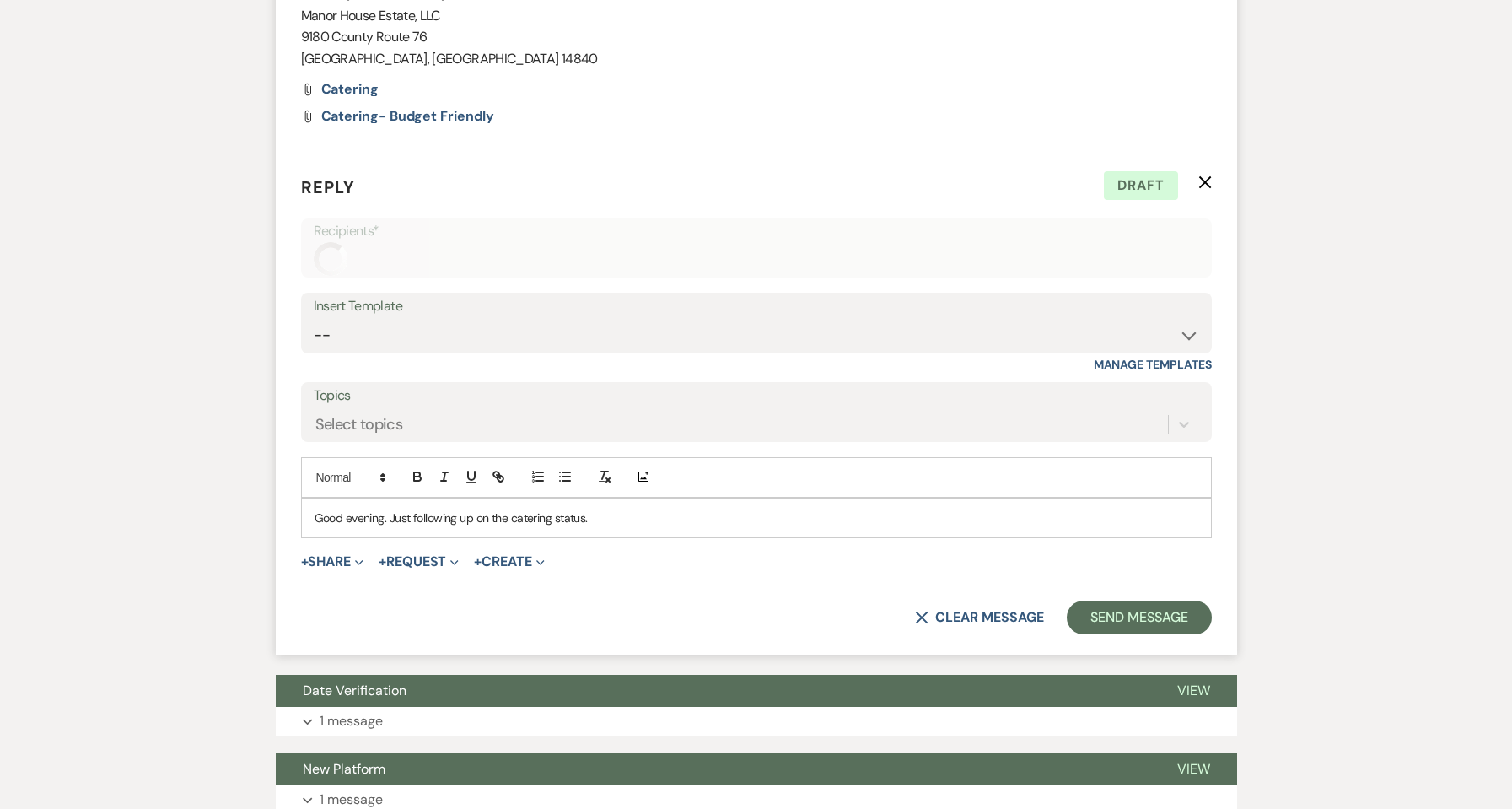
click at [663, 513] on p "Good evening. Just following up on the catering status." at bounding box center [756, 517] width 884 height 18
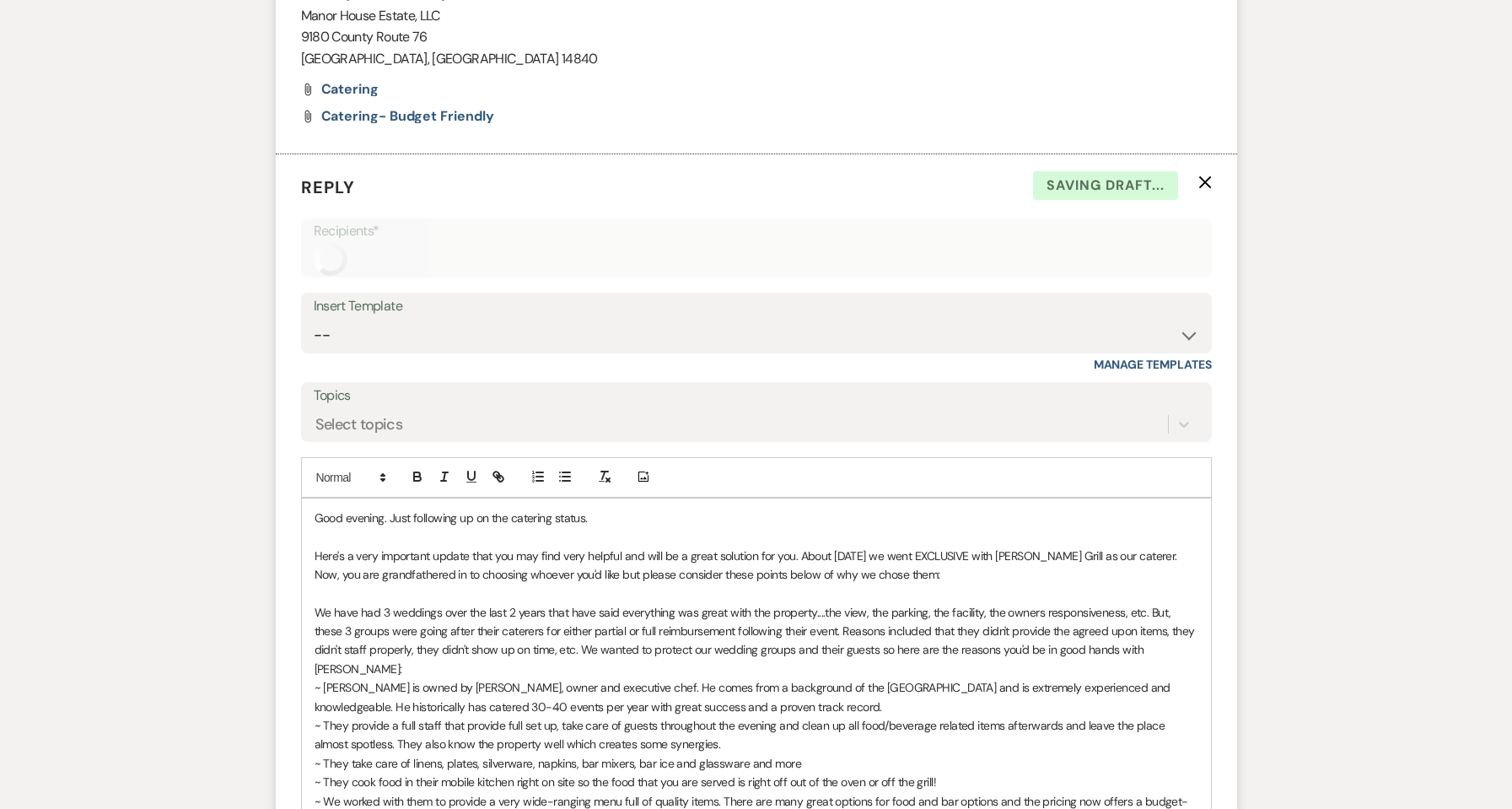
scroll to position [783, 0]
click at [356, 561] on p "Here's a very important update that you may find very helpful and will be a gre…" at bounding box center [756, 565] width 884 height 37
click at [679, 551] on p "Here's an important update that you may find very helpful and will be a great s…" at bounding box center [756, 565] width 884 height 37
click at [604, 556] on p "Here's an important update that you may find very helpful and will be a great s…" at bounding box center [756, 565] width 884 height 37
click at [1135, 554] on p "Here's an important update that you may find very helpful. As previously mentio…" at bounding box center [756, 565] width 884 height 37
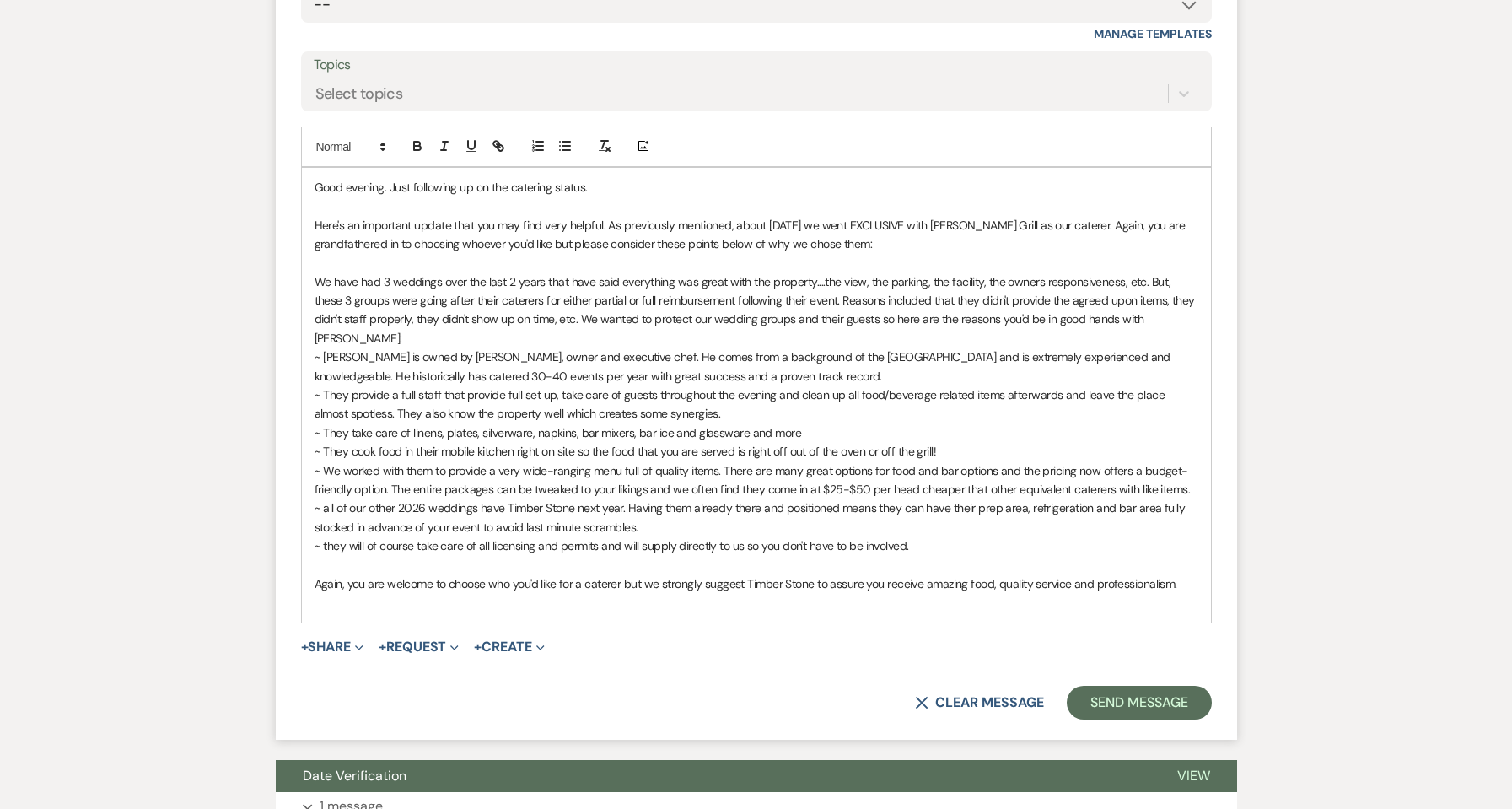
scroll to position [1120, 0]
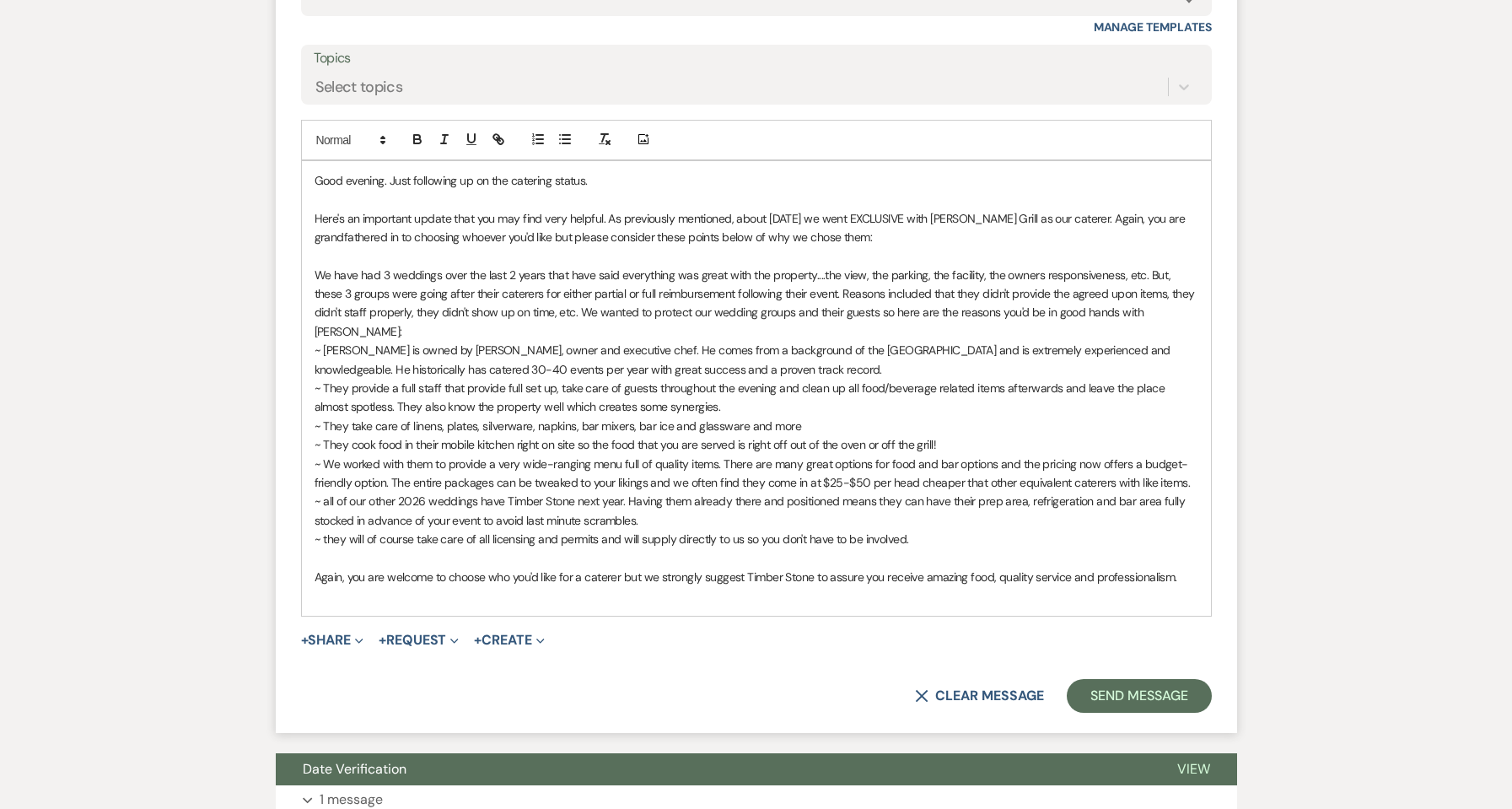
click at [662, 568] on p "Again, you are welcome to choose who you'd like for a caterer but we strongly s…" at bounding box center [756, 576] width 884 height 18
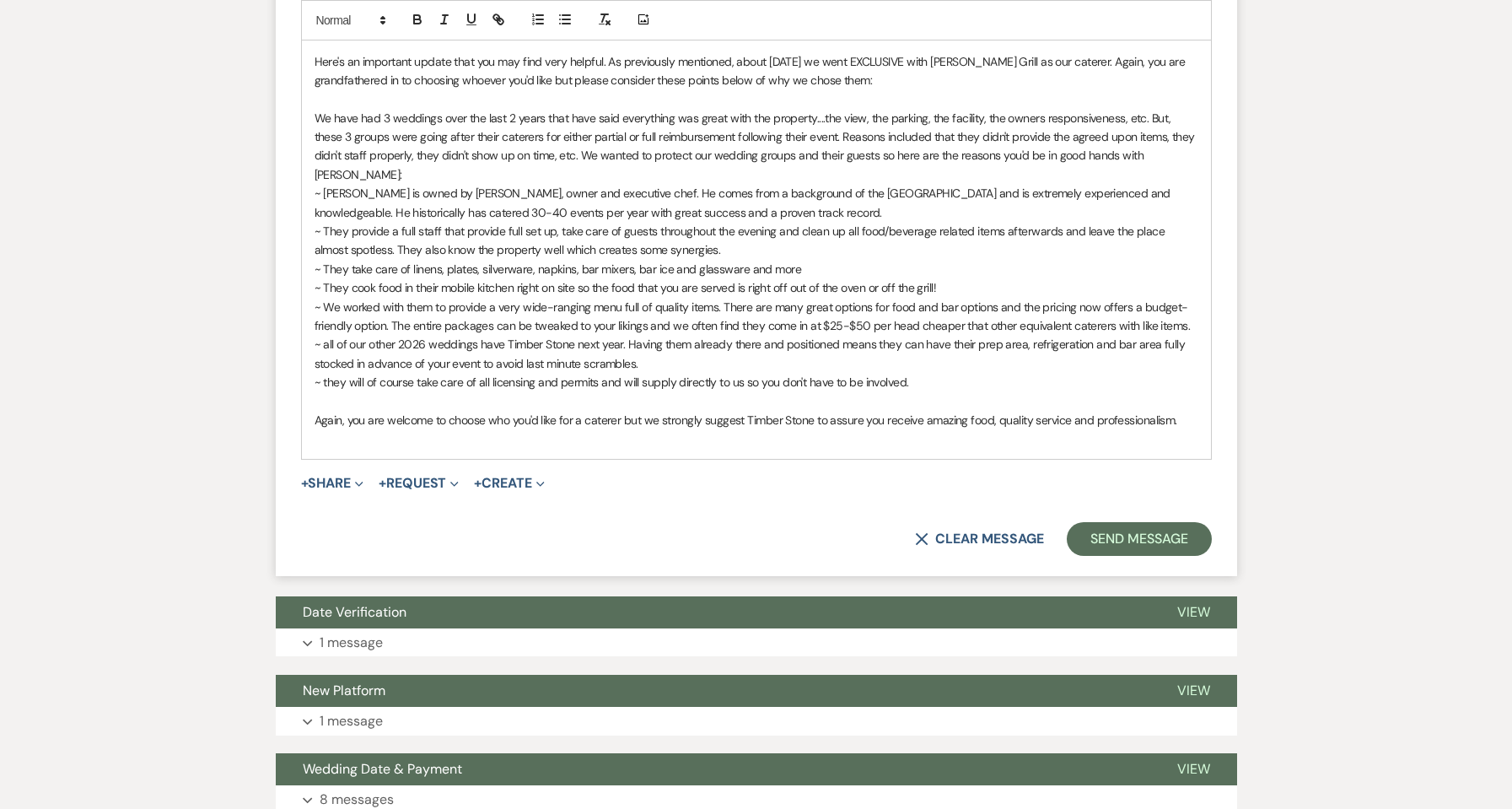
scroll to position [1458, 0]
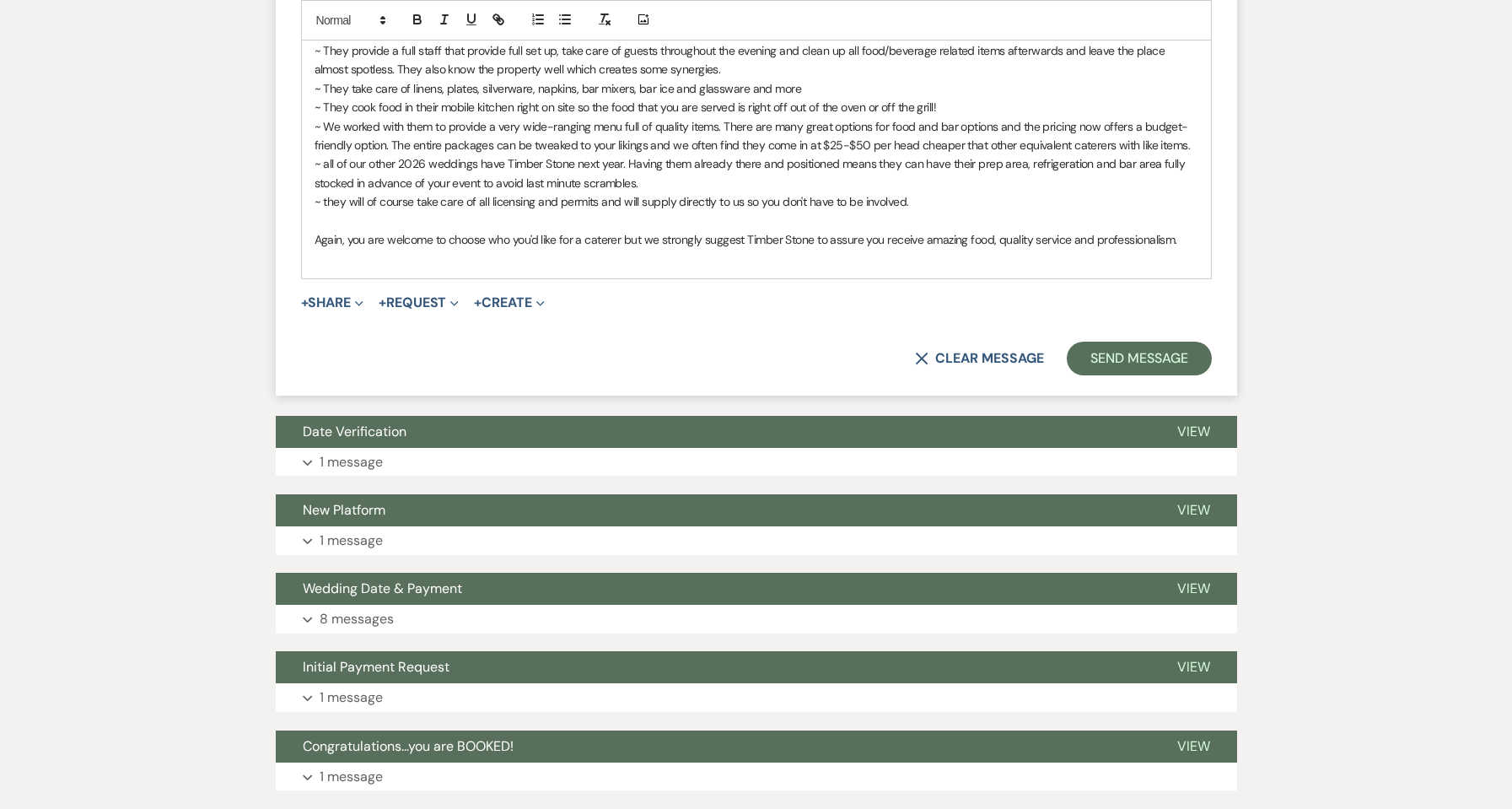
click at [1202, 224] on div "Good evening. Just following up on the catering status. Here's an important upd…" at bounding box center [756, 51] width 909 height 454
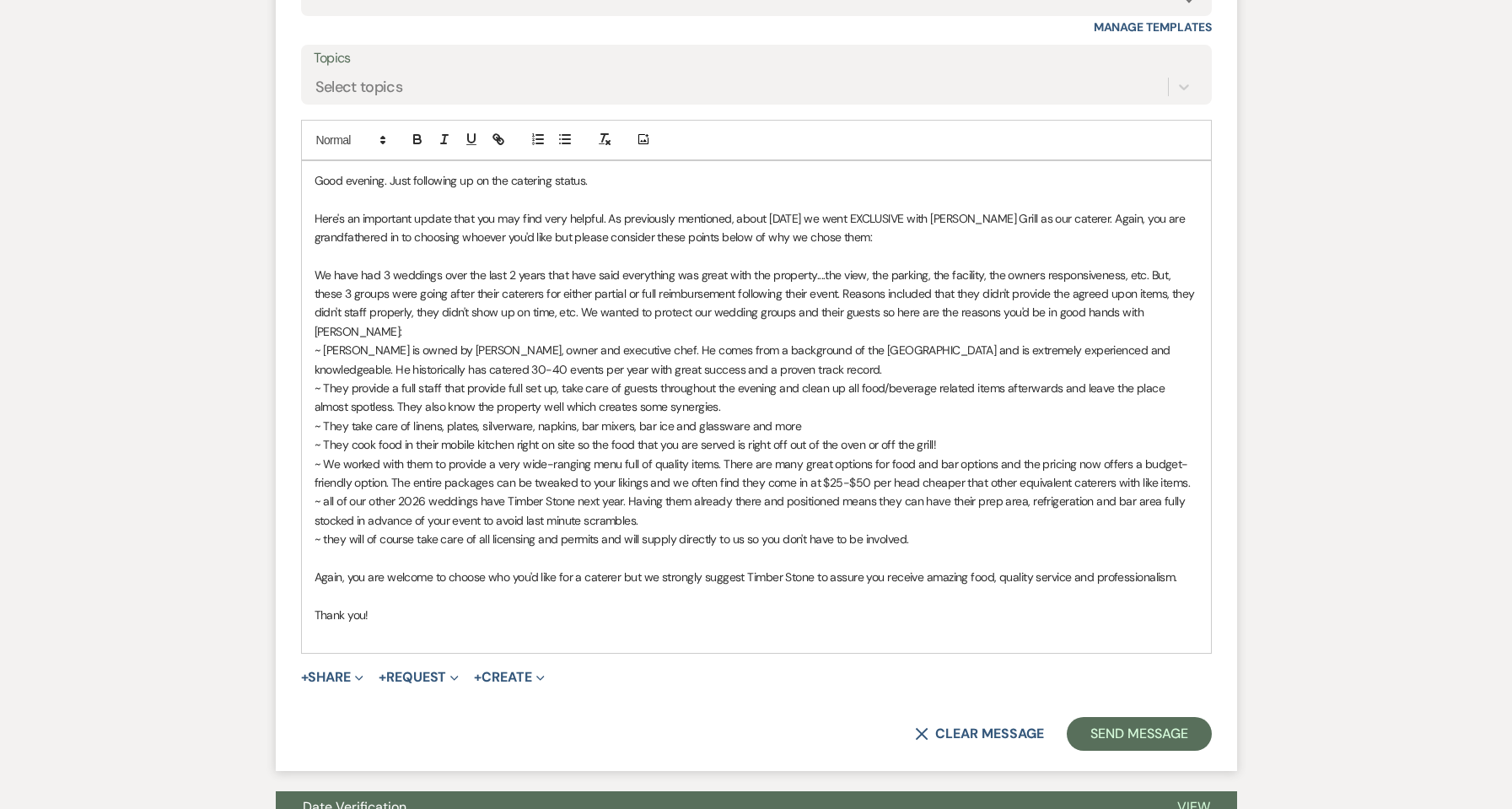
scroll to position [1345, 0]
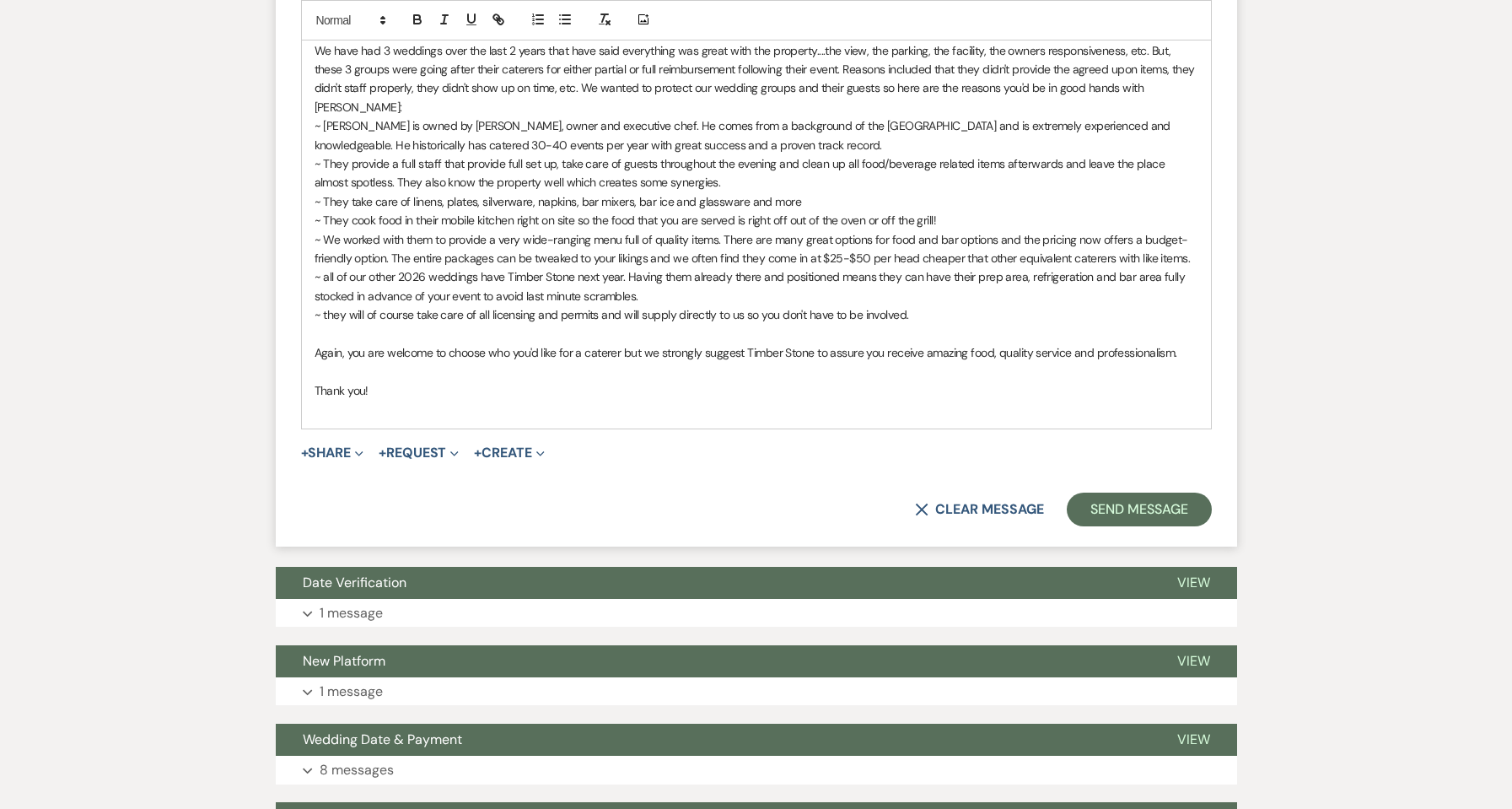
click at [832, 234] on p "~ We worked with them to provide a very wide-ranging menu full of quality items…" at bounding box center [756, 249] width 884 height 37
click at [927, 276] on p "~ all of our other 2026 weddings have Timber Stone next year. Having them alrea…" at bounding box center [756, 285] width 884 height 37
click at [1146, 492] on button "Send Message" at bounding box center [1139, 508] width 144 height 34
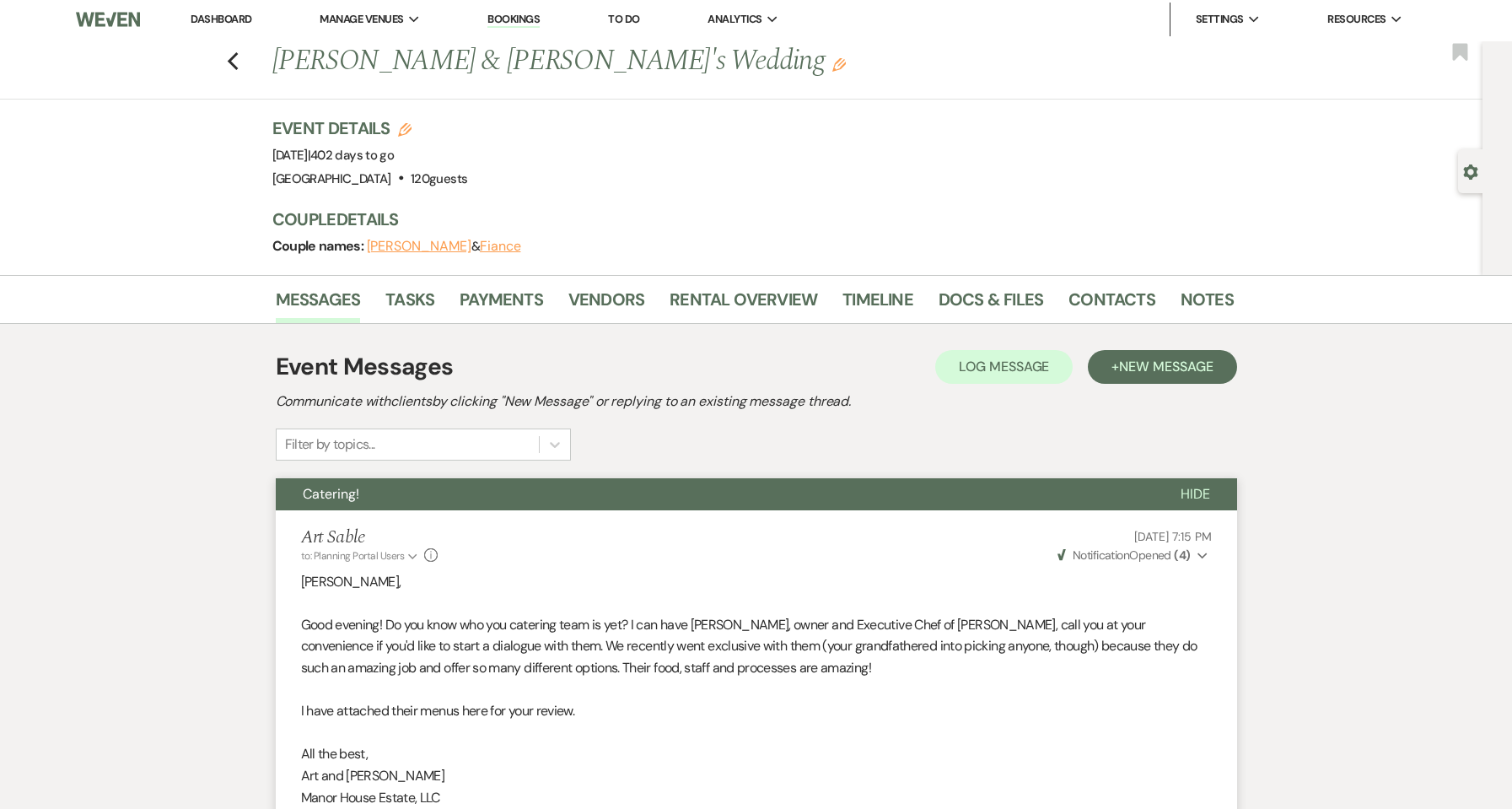
scroll to position [0, 0]
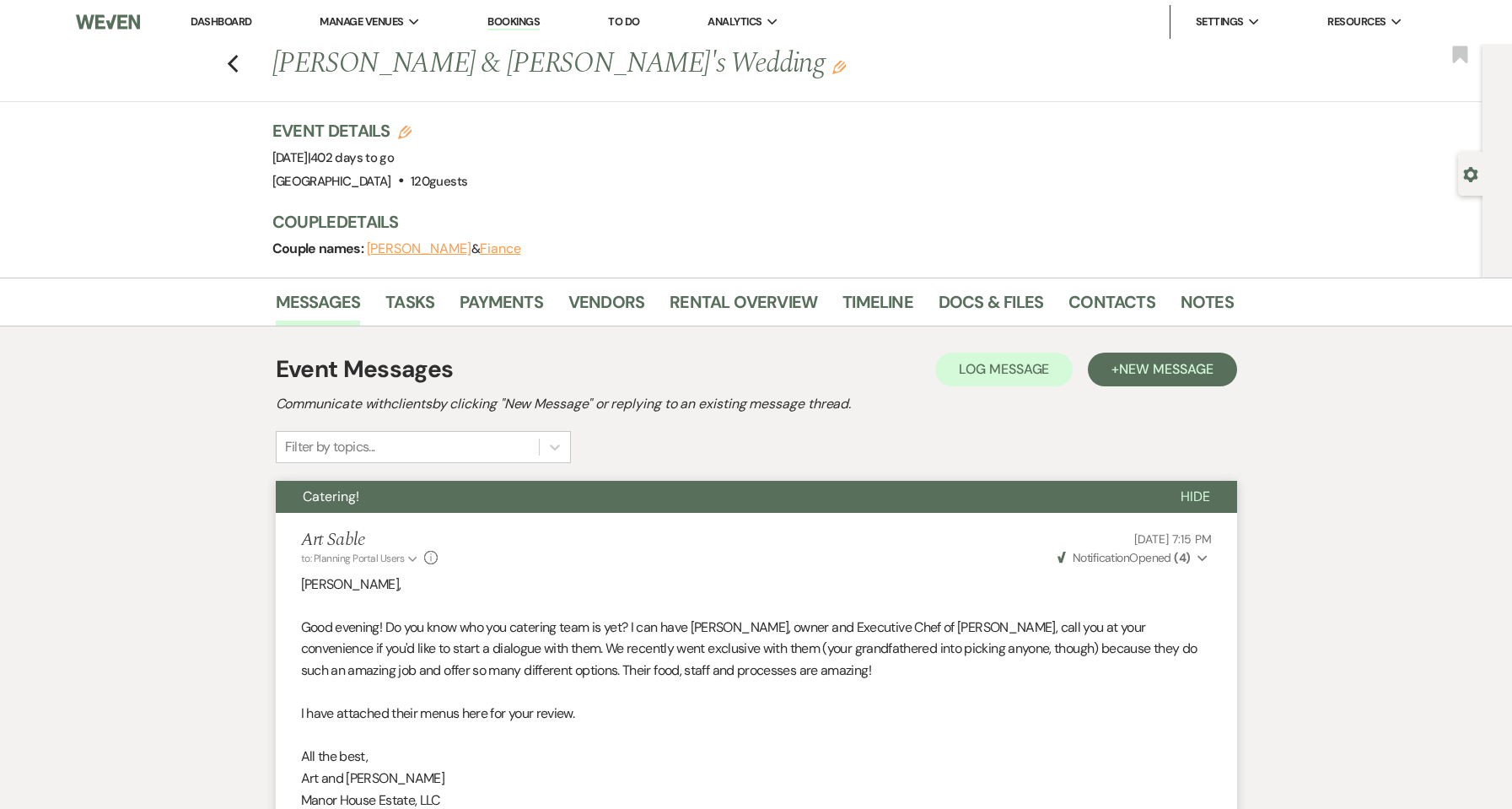
click at [218, 24] on link "Dashboard" at bounding box center [220, 21] width 61 height 14
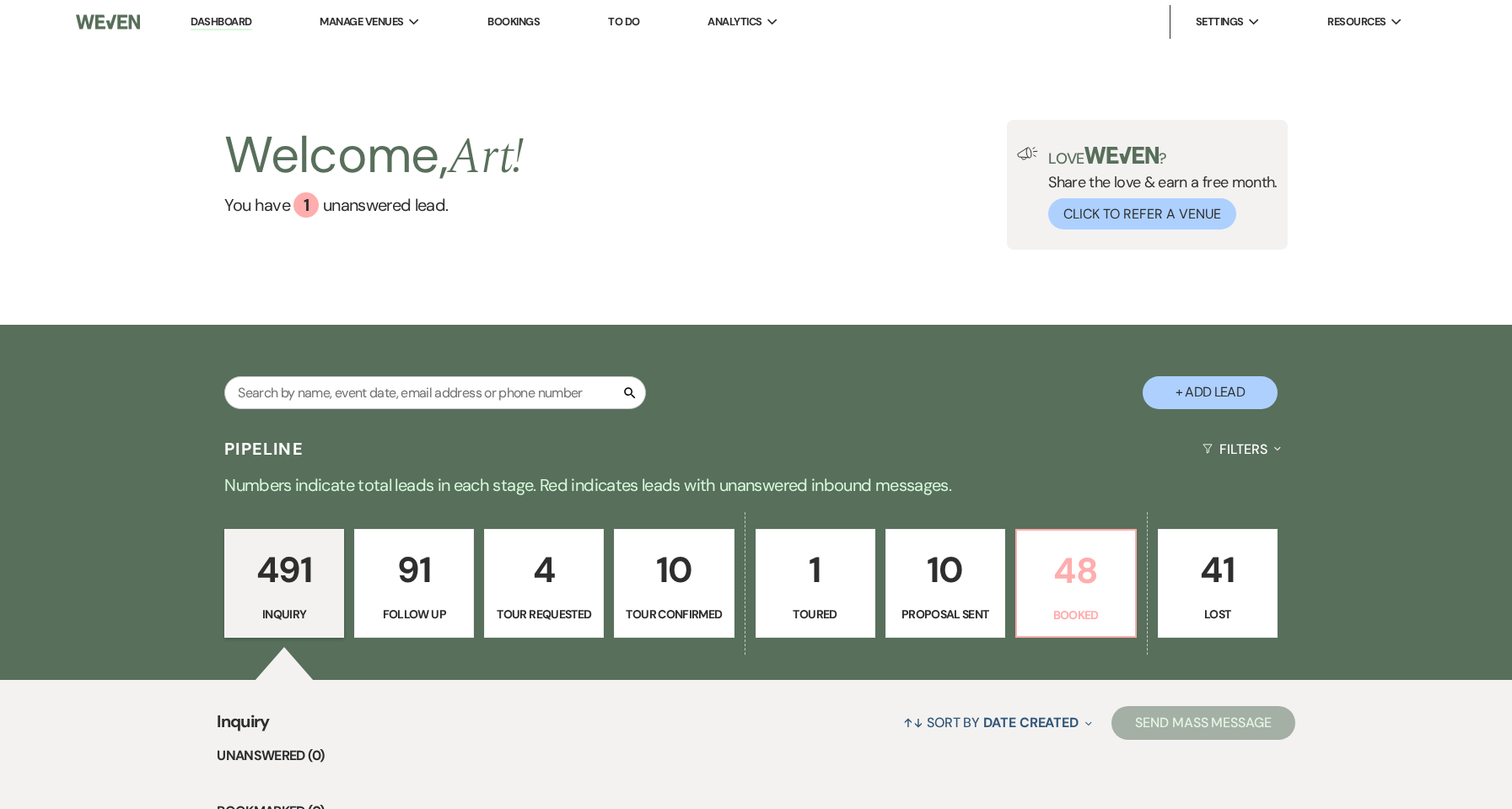
click at [1101, 586] on p "48" at bounding box center [1077, 570] width 98 height 57
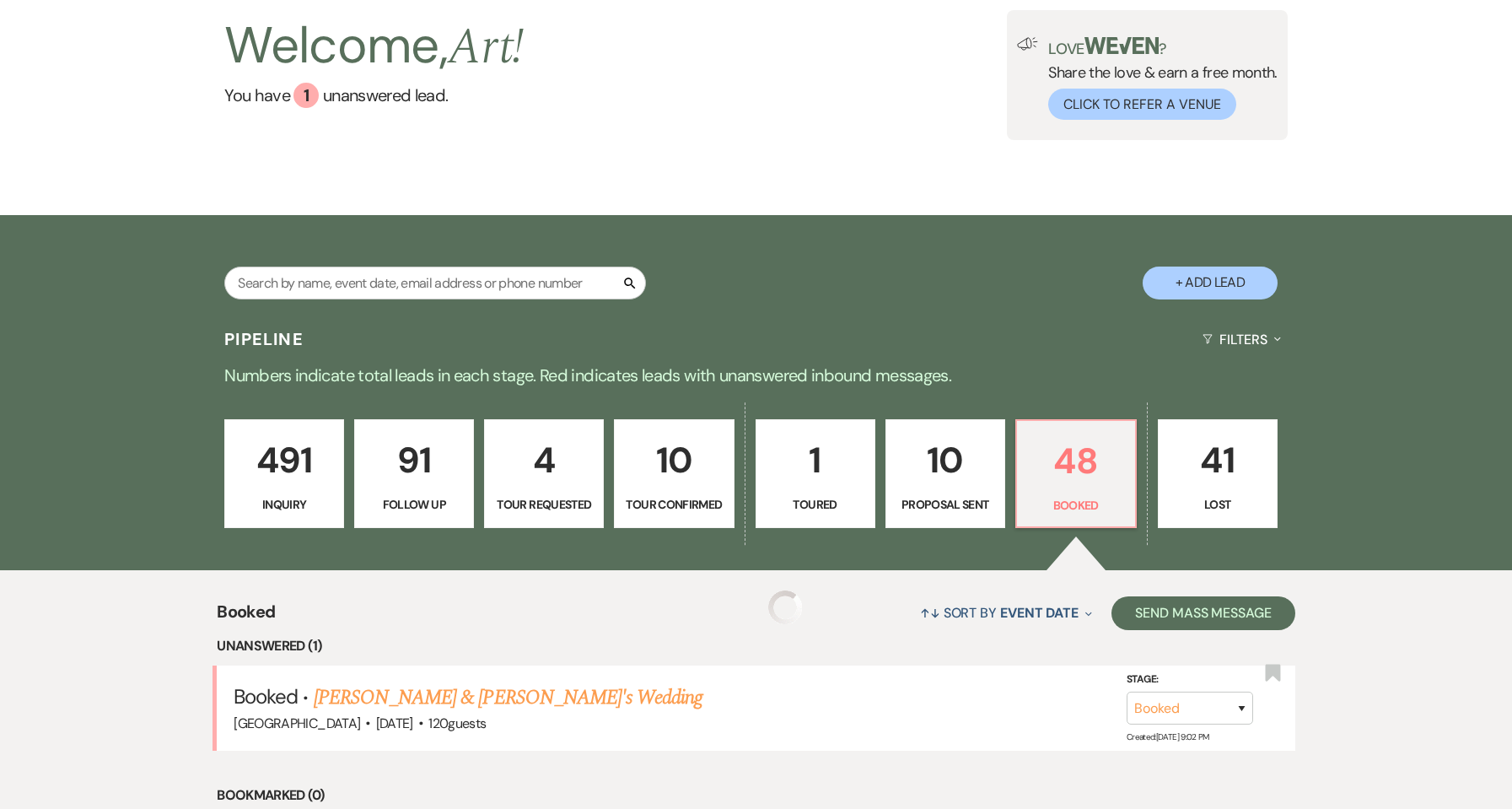
scroll to position [337, 0]
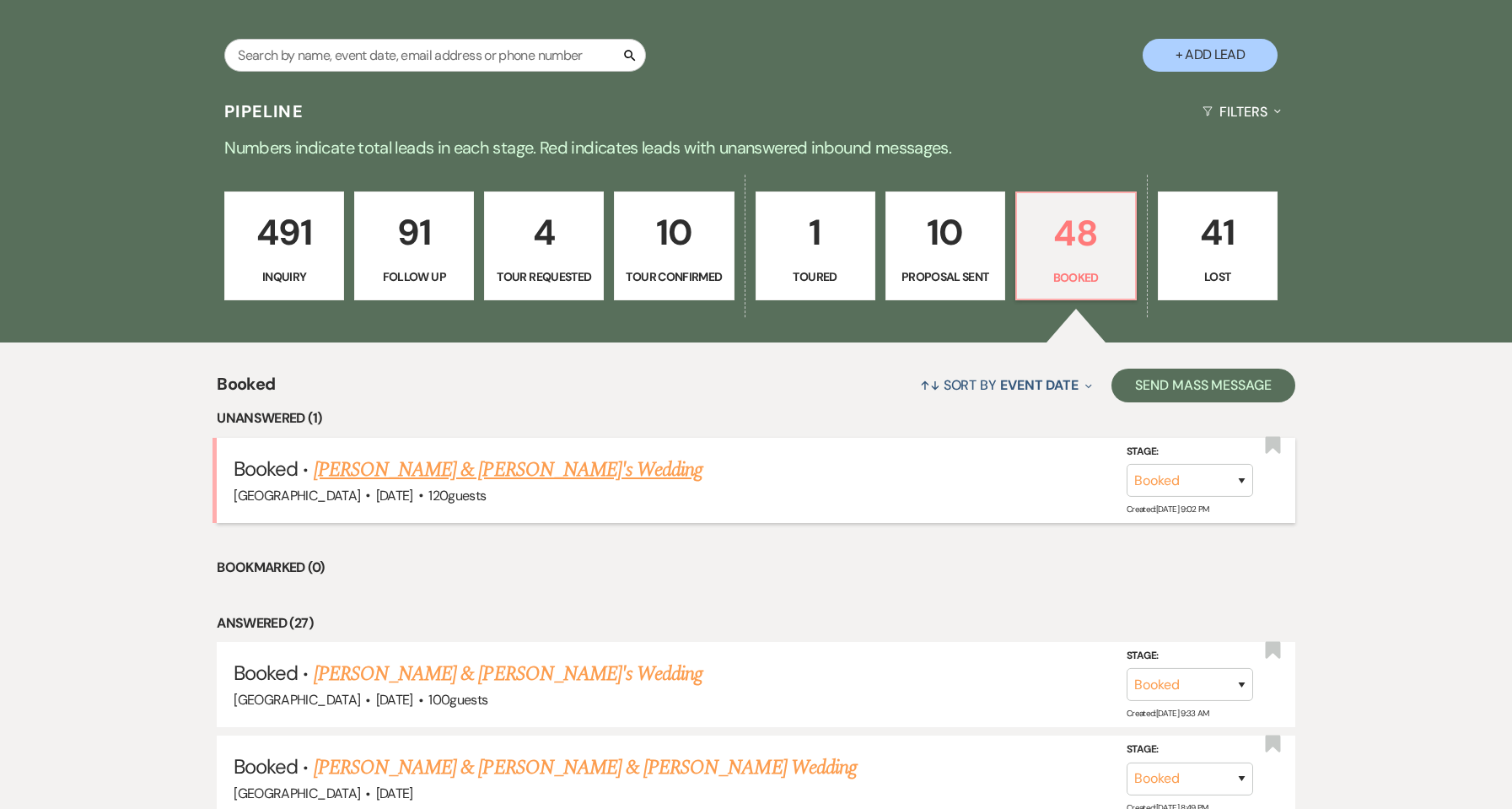
click at [541, 455] on link "[PERSON_NAME] & [PERSON_NAME]'s Wedding" at bounding box center [508, 470] width 389 height 31
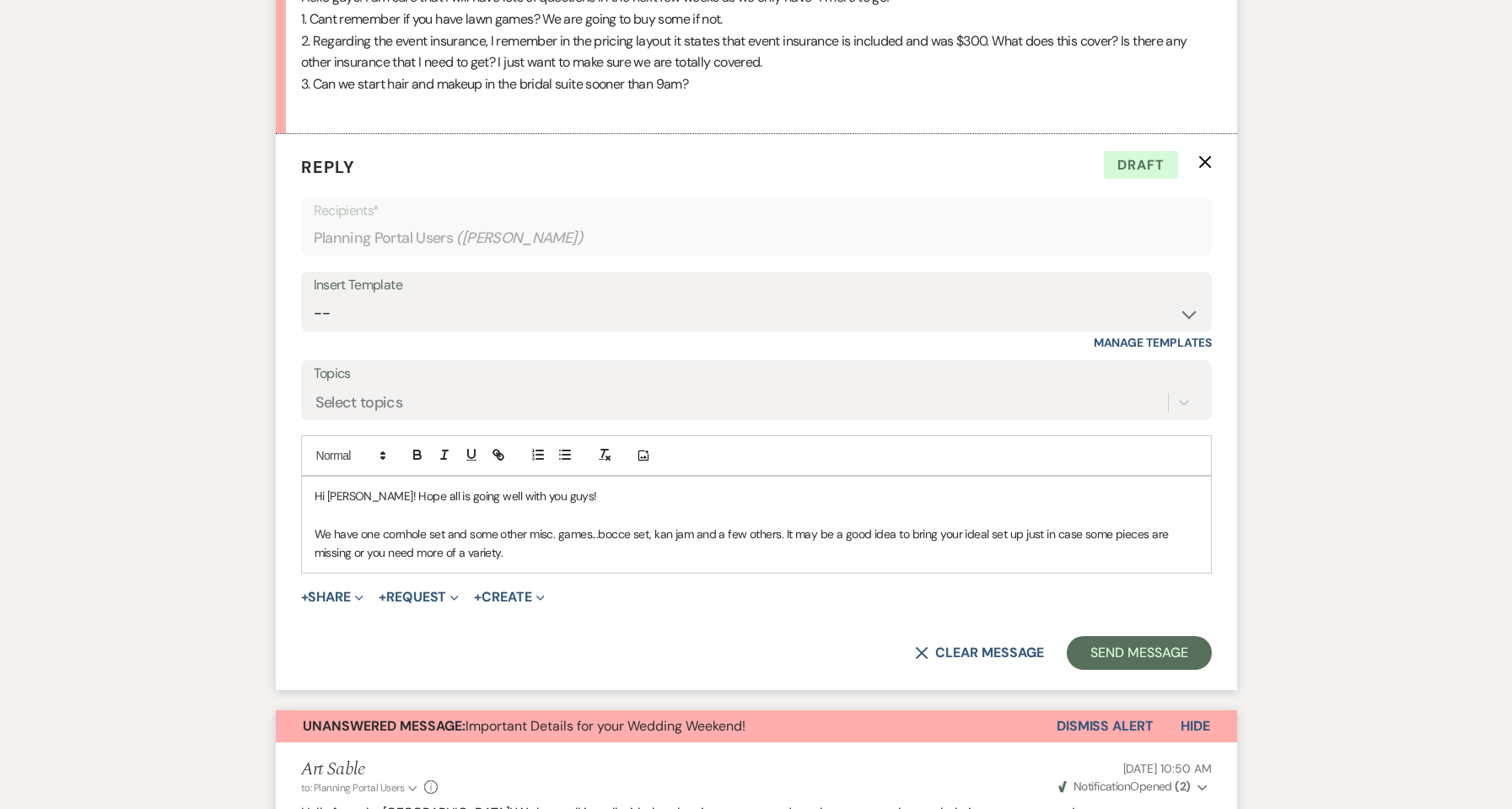
scroll to position [632, 0]
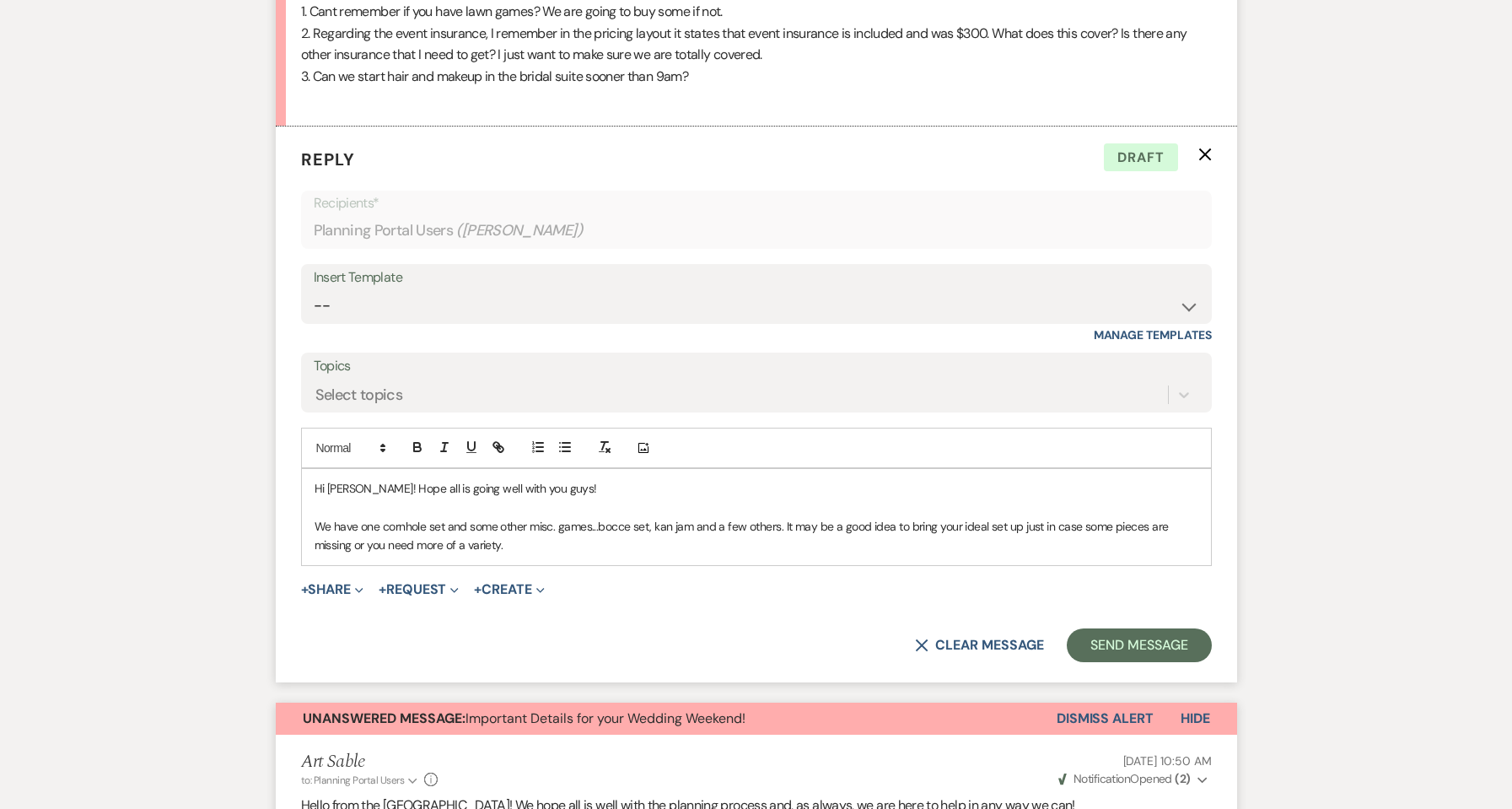
click at [587, 547] on p "We have one cornhole set and some other misc. games...bocce set, kan jam and a …" at bounding box center [756, 535] width 884 height 37
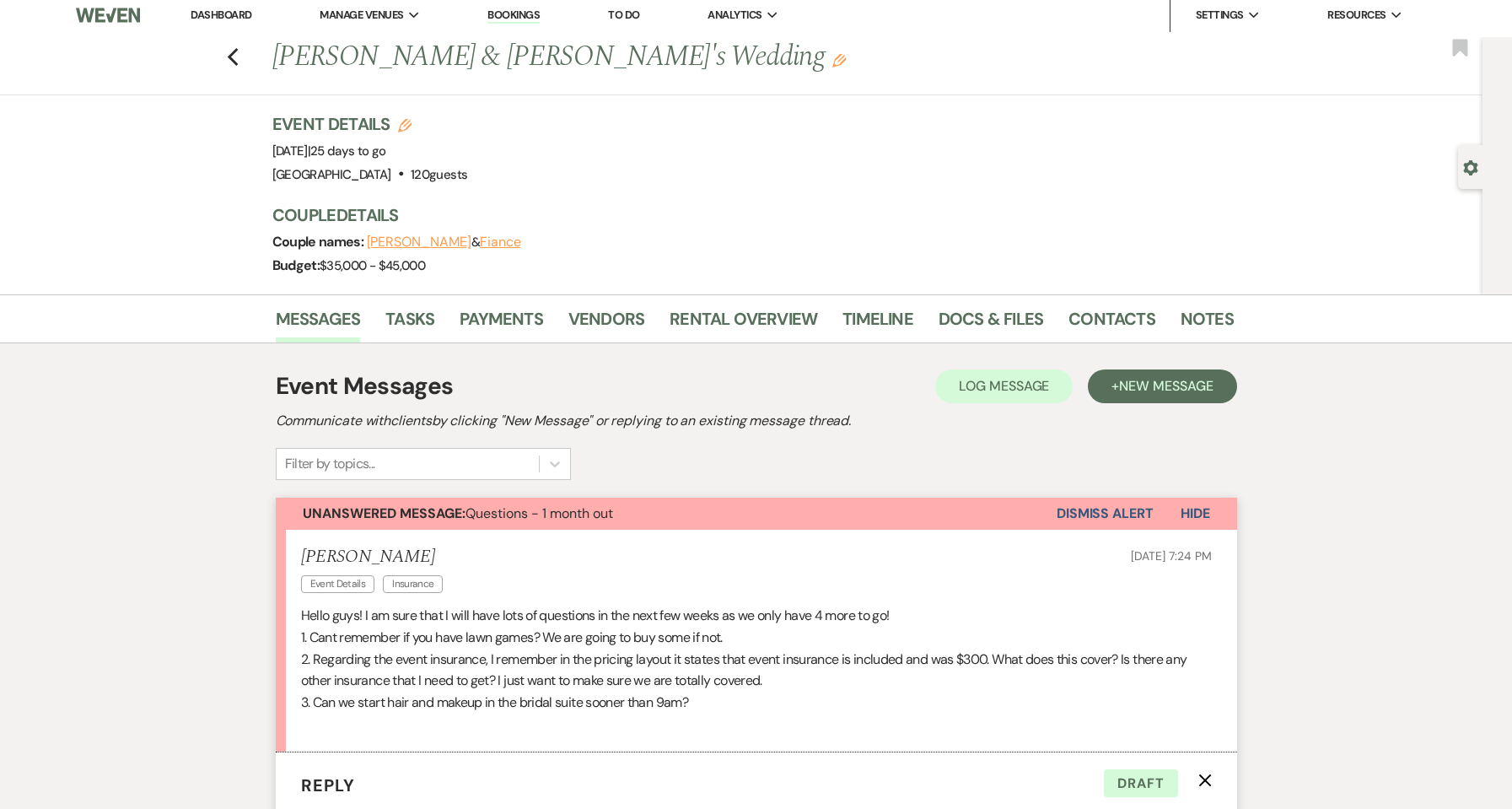
scroll to position [0, 0]
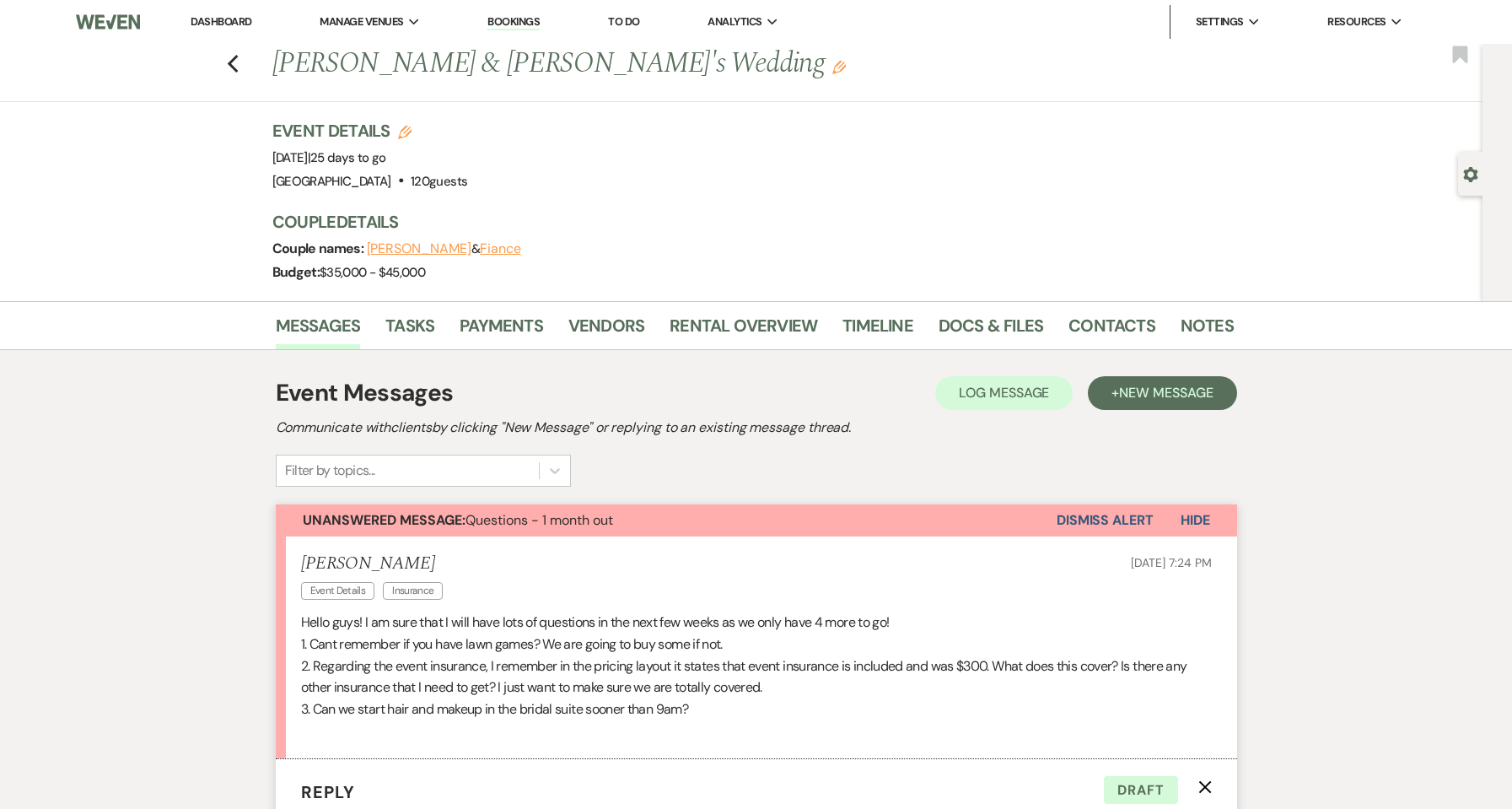
click at [241, 28] on link "Dashboard" at bounding box center [220, 21] width 61 height 14
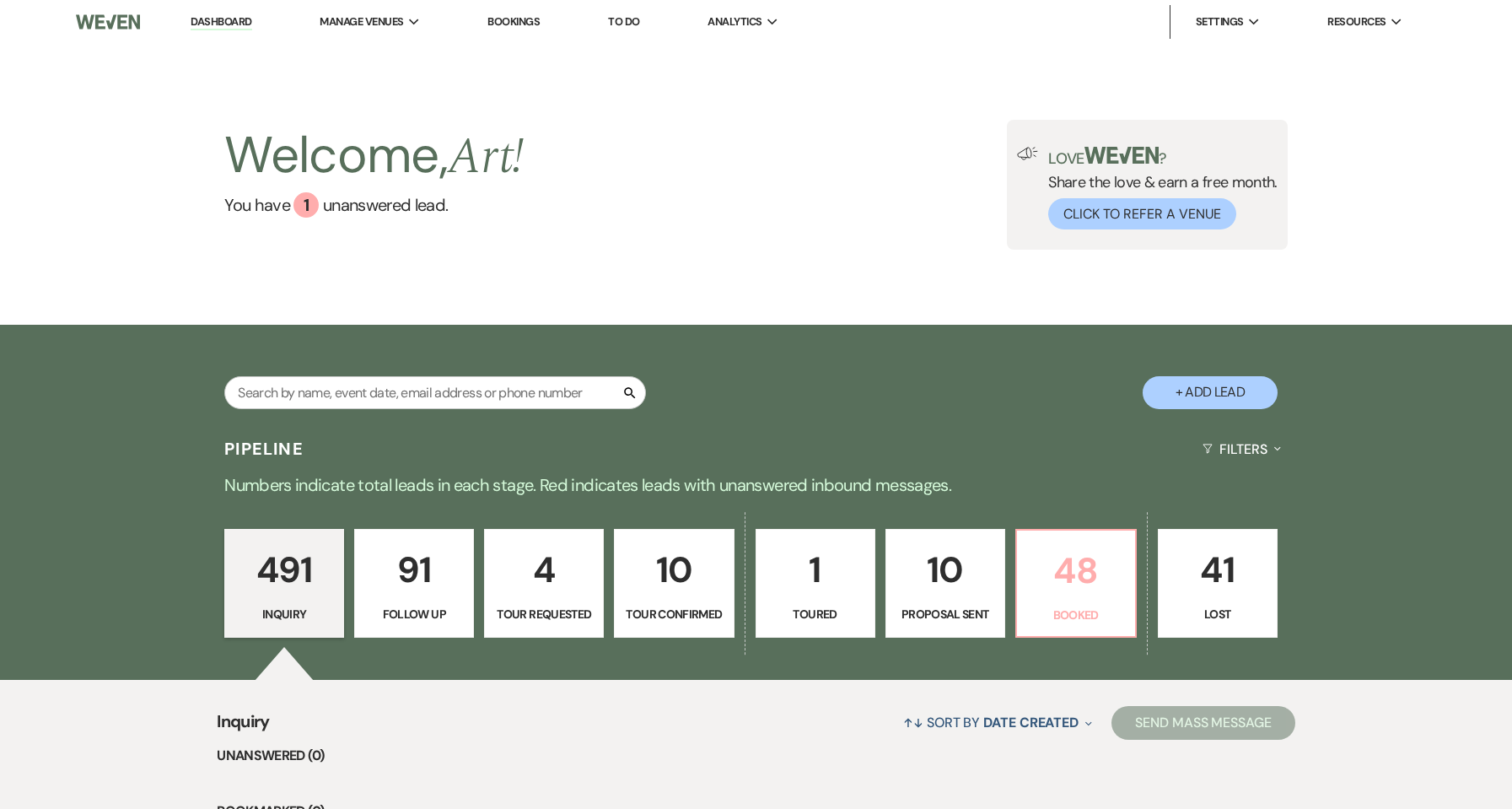
click at [1135, 578] on link "48 Booked" at bounding box center [1077, 583] width 121 height 110
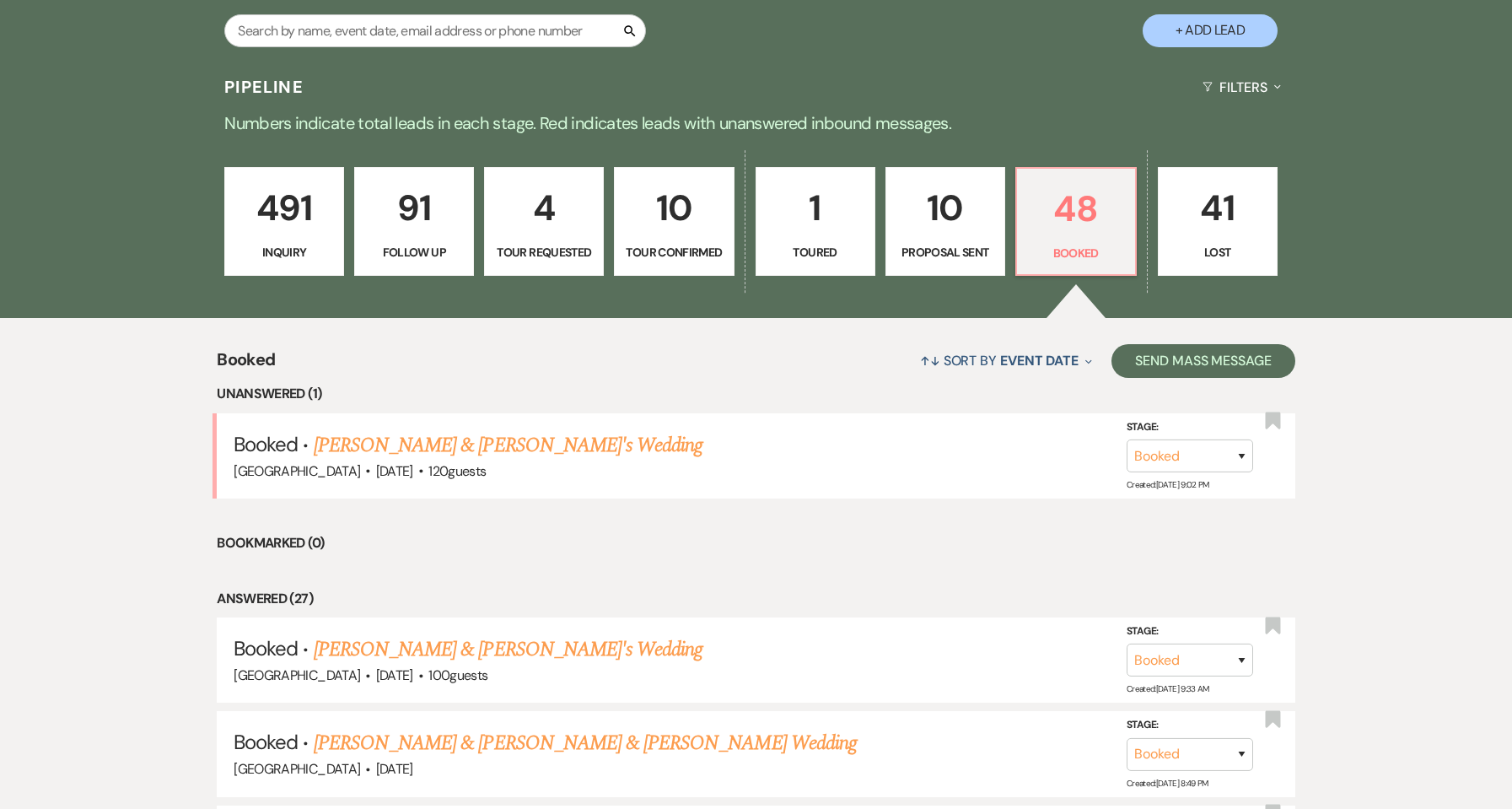
scroll to position [337, 0]
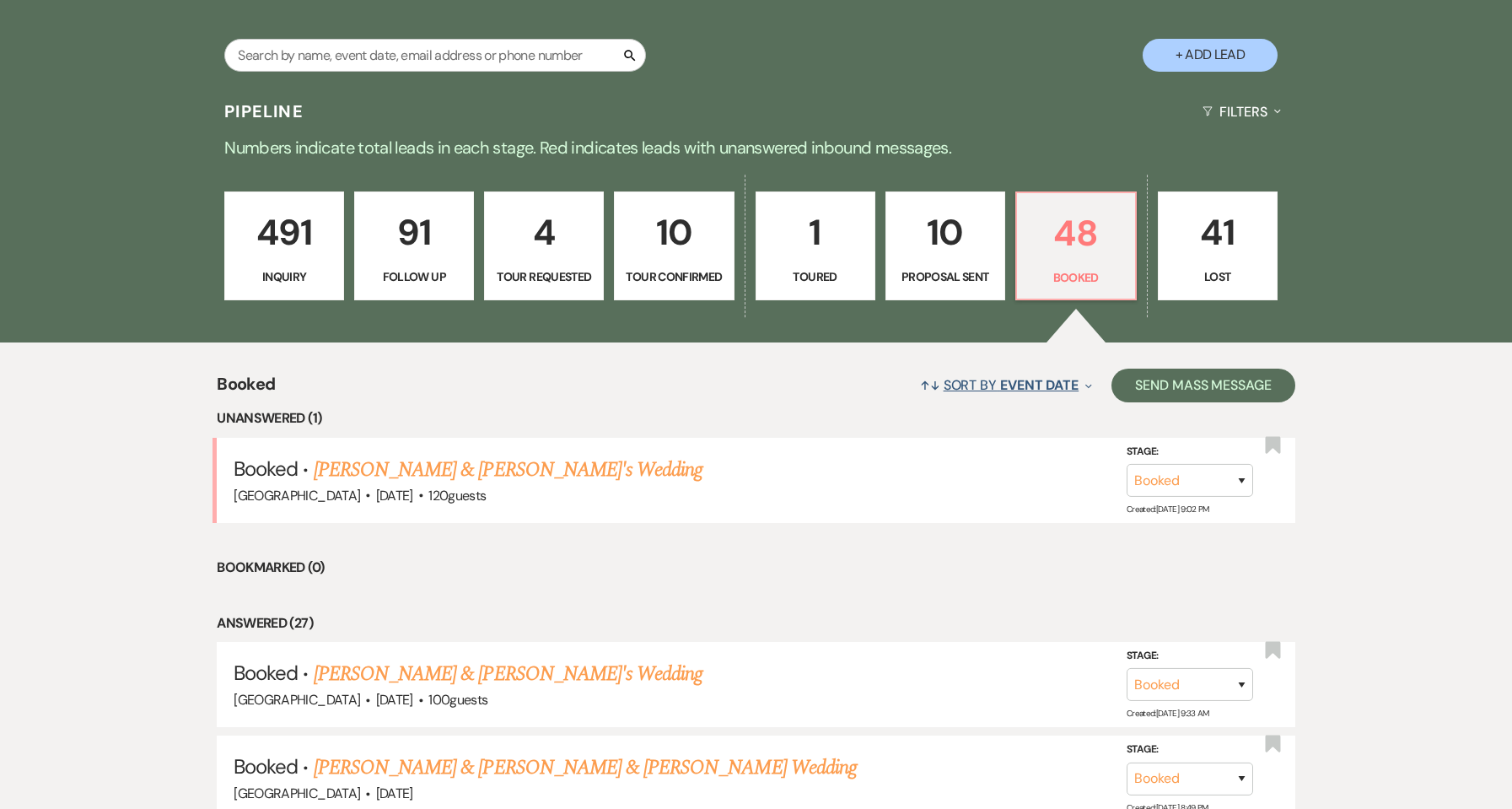
click at [1061, 376] on span "Event Date" at bounding box center [1040, 384] width 79 height 17
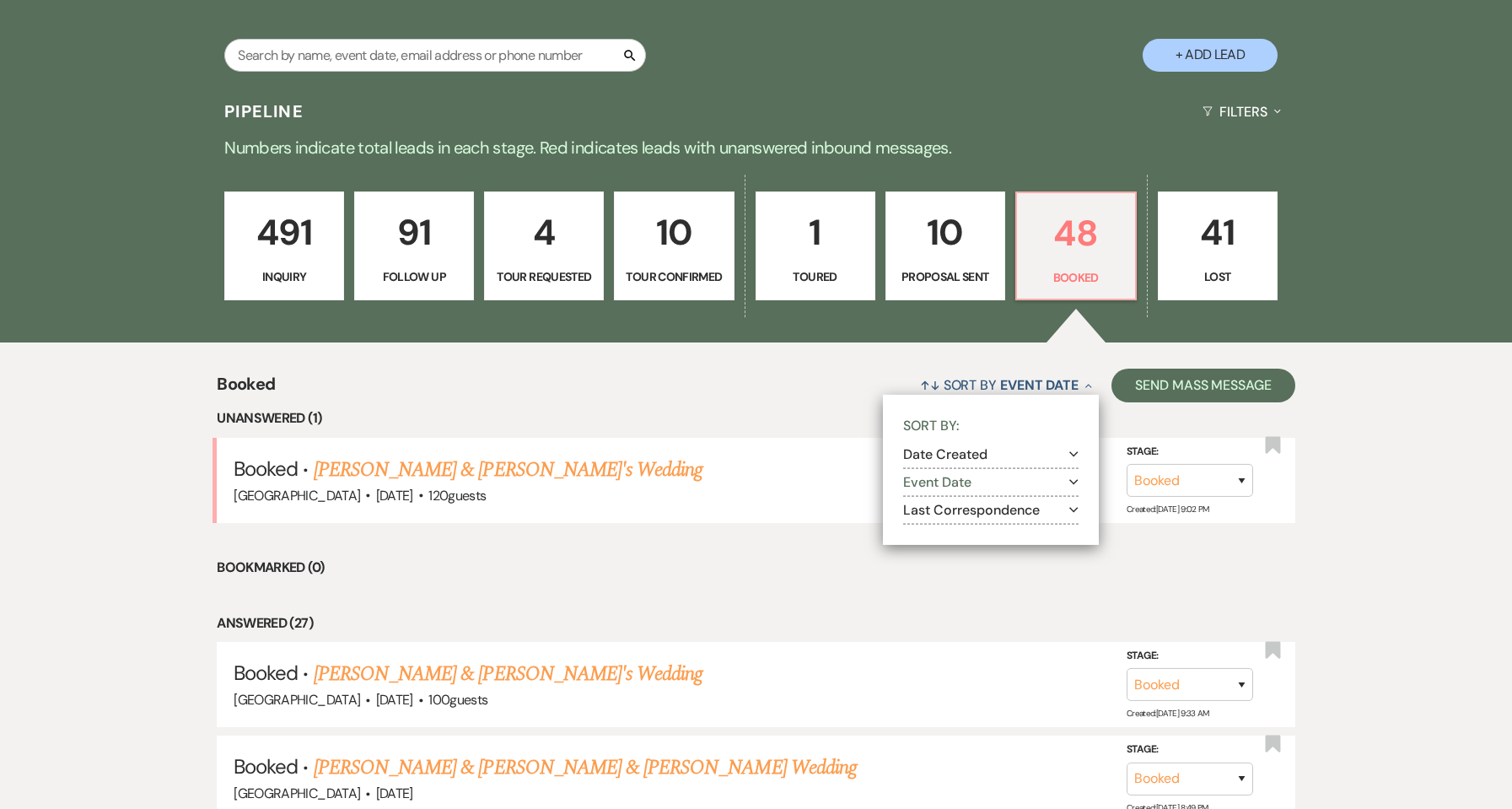
click at [995, 505] on button "Last Correspondence Expand" at bounding box center [991, 510] width 176 height 13
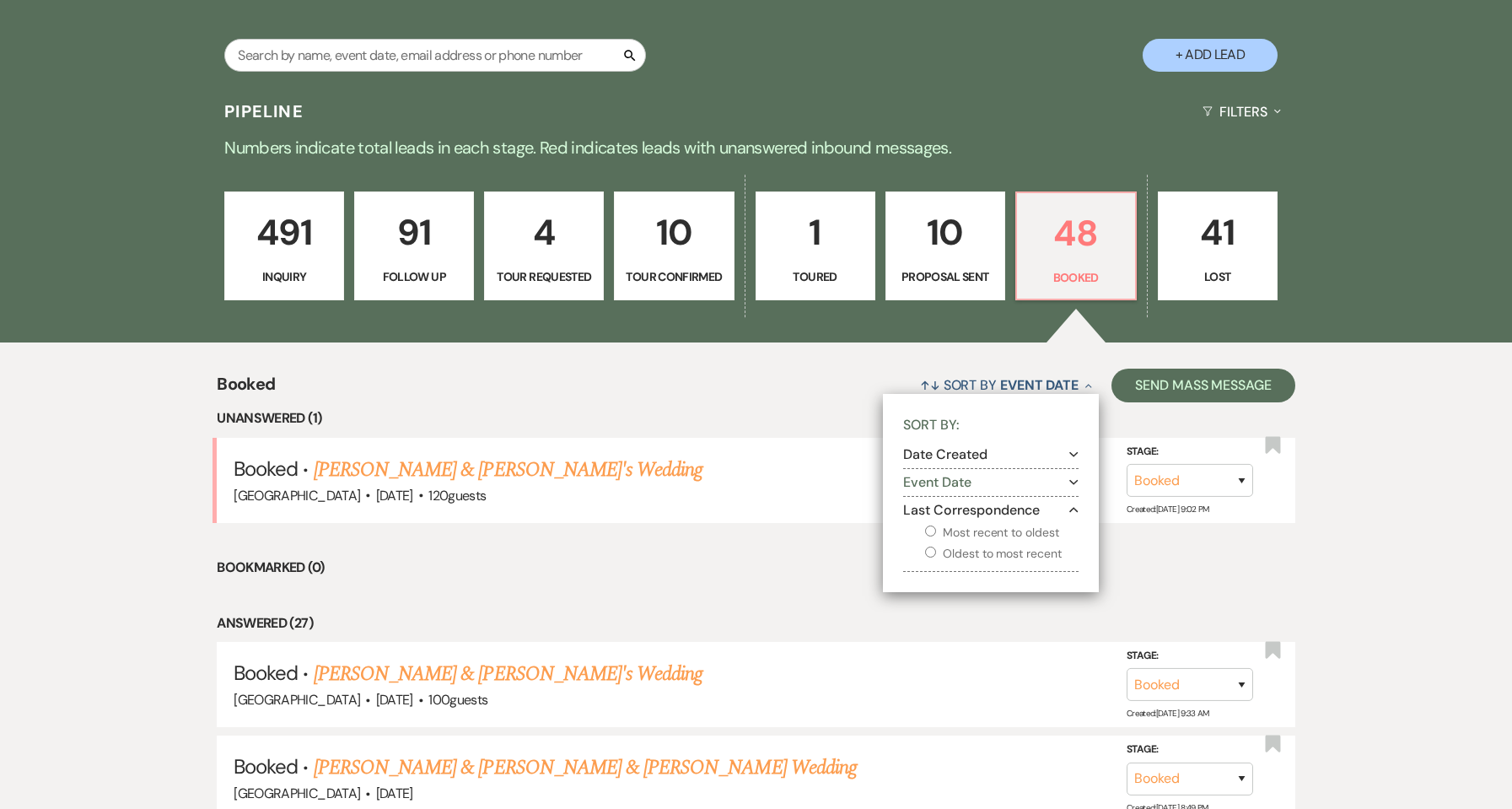
click at [1015, 532] on label "Most recent to oldest" at bounding box center [1003, 532] width 154 height 21
click at [936, 532] on input "Most recent to oldest" at bounding box center [930, 530] width 11 height 11
radio input "true"
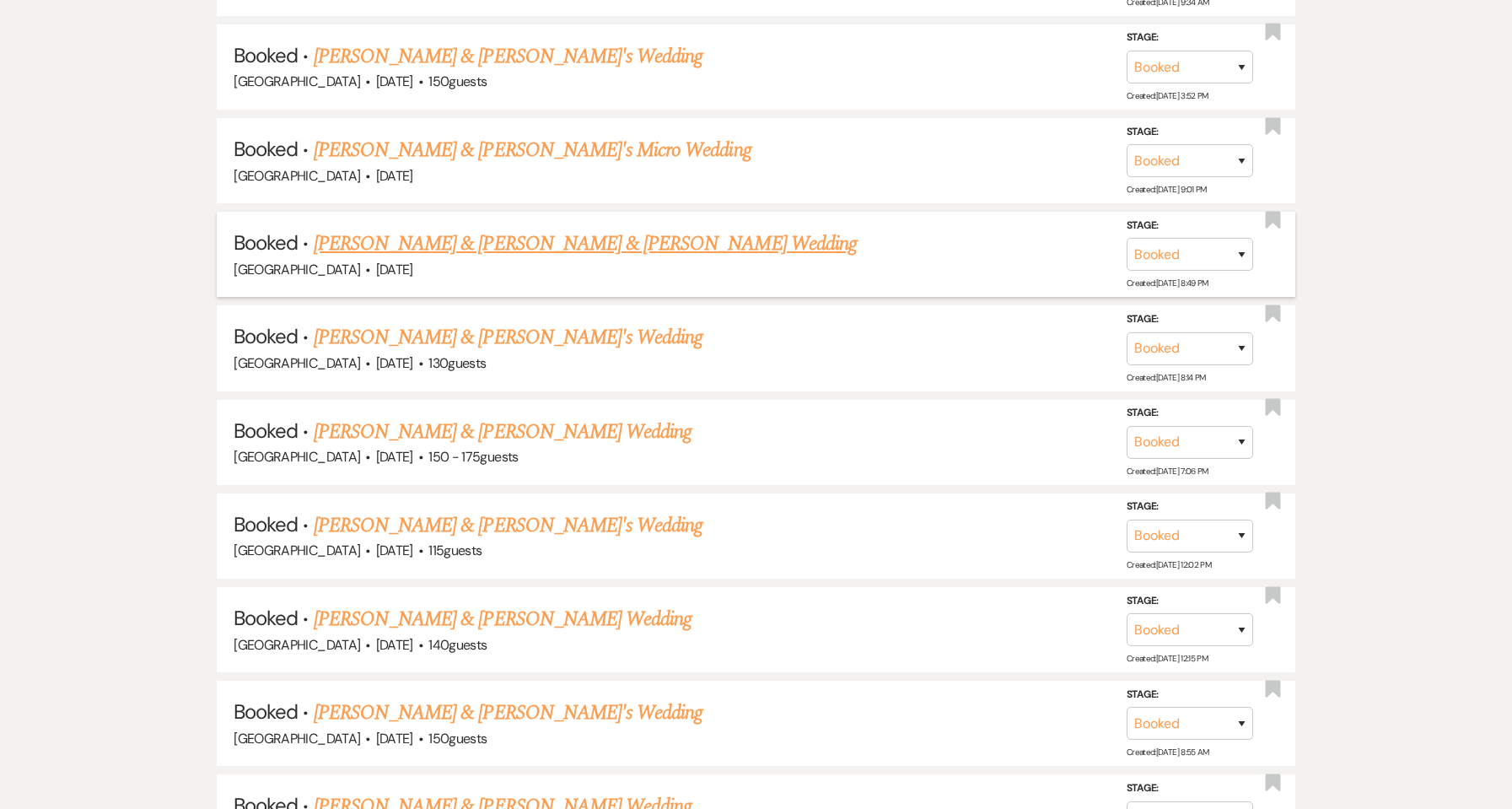
scroll to position [1237, 0]
click at [552, 509] on link "[PERSON_NAME] & [PERSON_NAME]'s Wedding" at bounding box center [508, 525] width 389 height 31
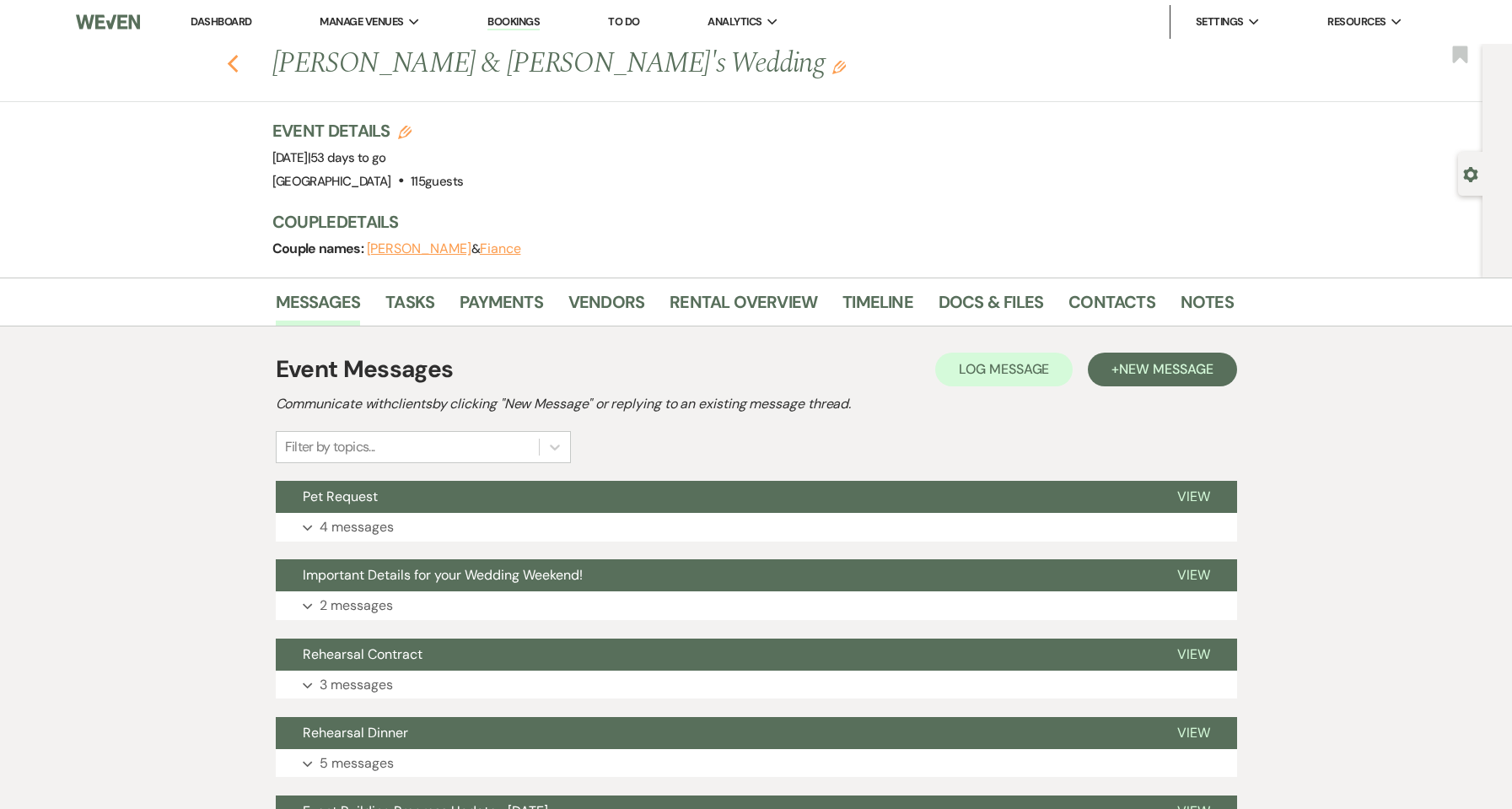
click at [239, 65] on icon "Previous" at bounding box center [233, 63] width 12 height 20
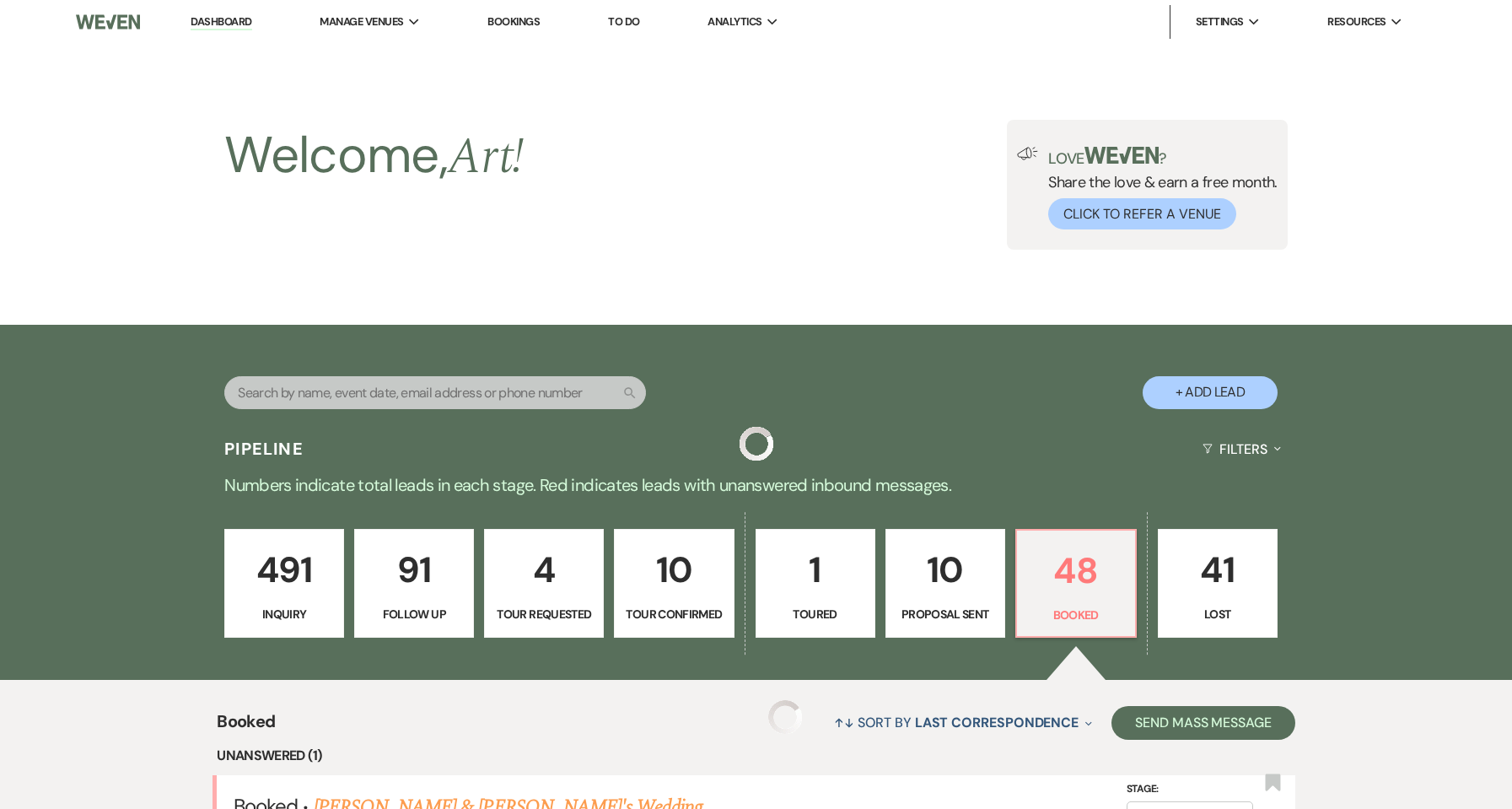
scroll to position [1237, 0]
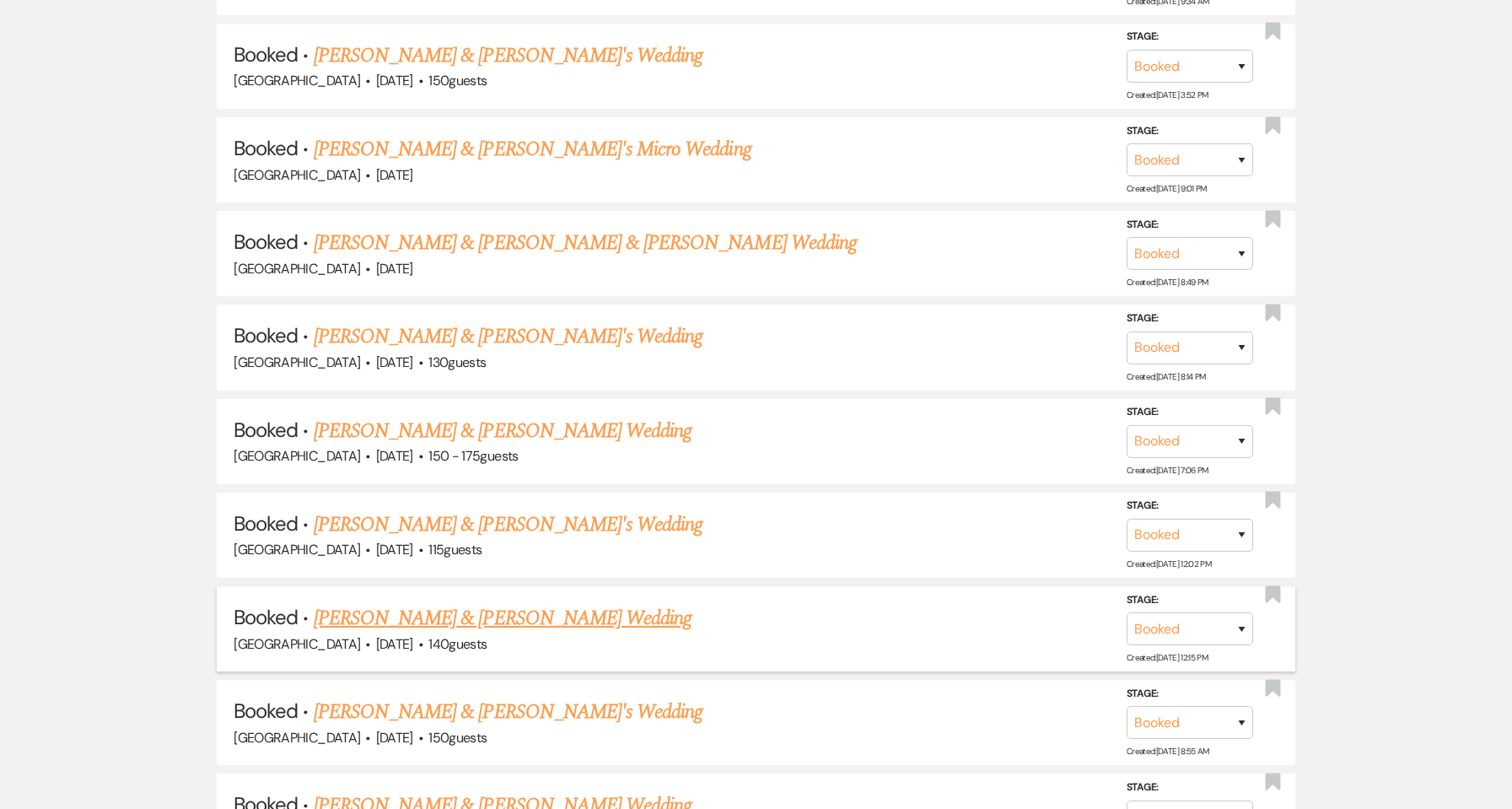
click at [568, 612] on link "[PERSON_NAME] & [PERSON_NAME] Wedding" at bounding box center [502, 618] width 378 height 31
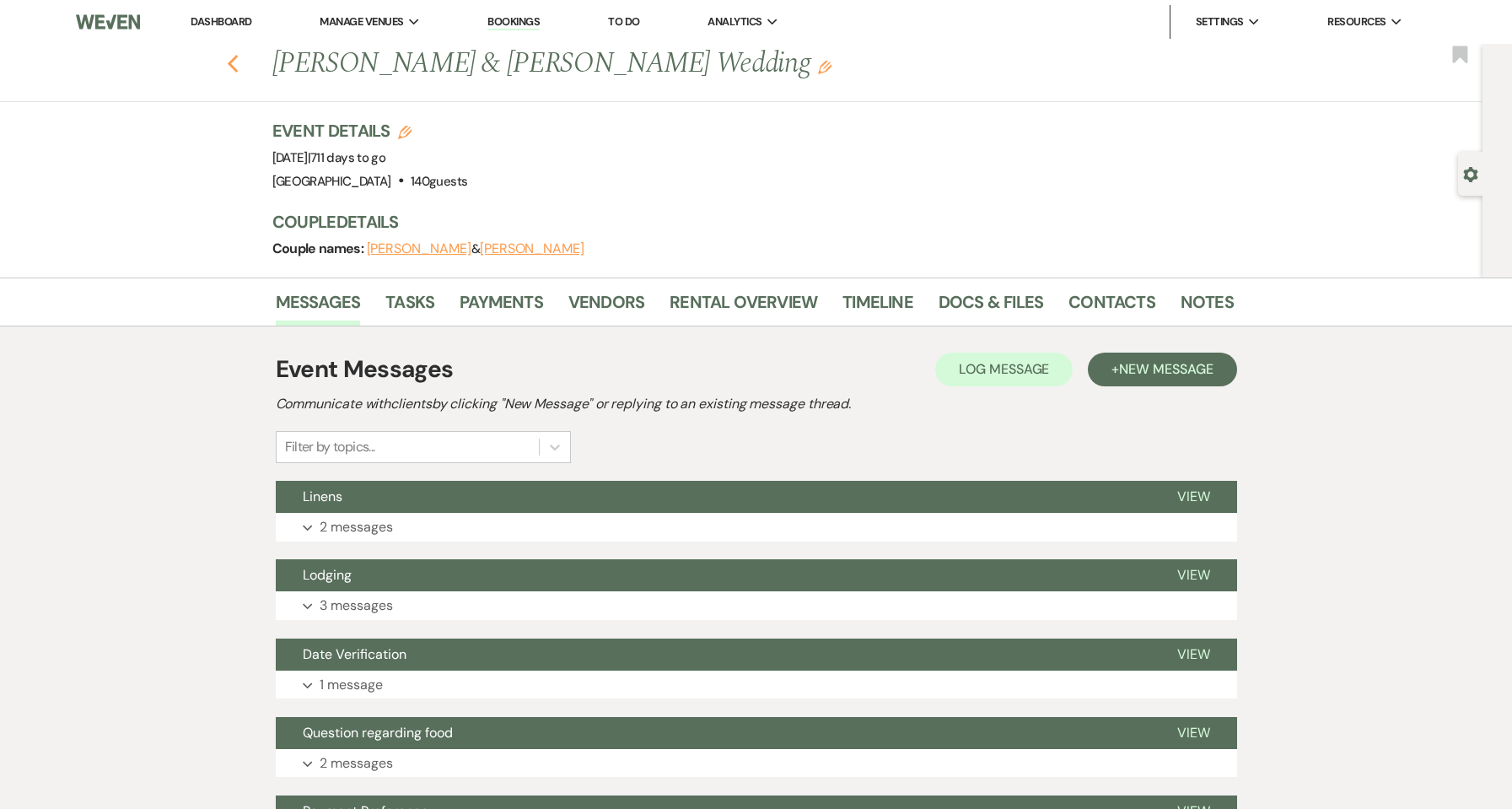
click at [235, 61] on icon "Previous" at bounding box center [233, 63] width 12 height 20
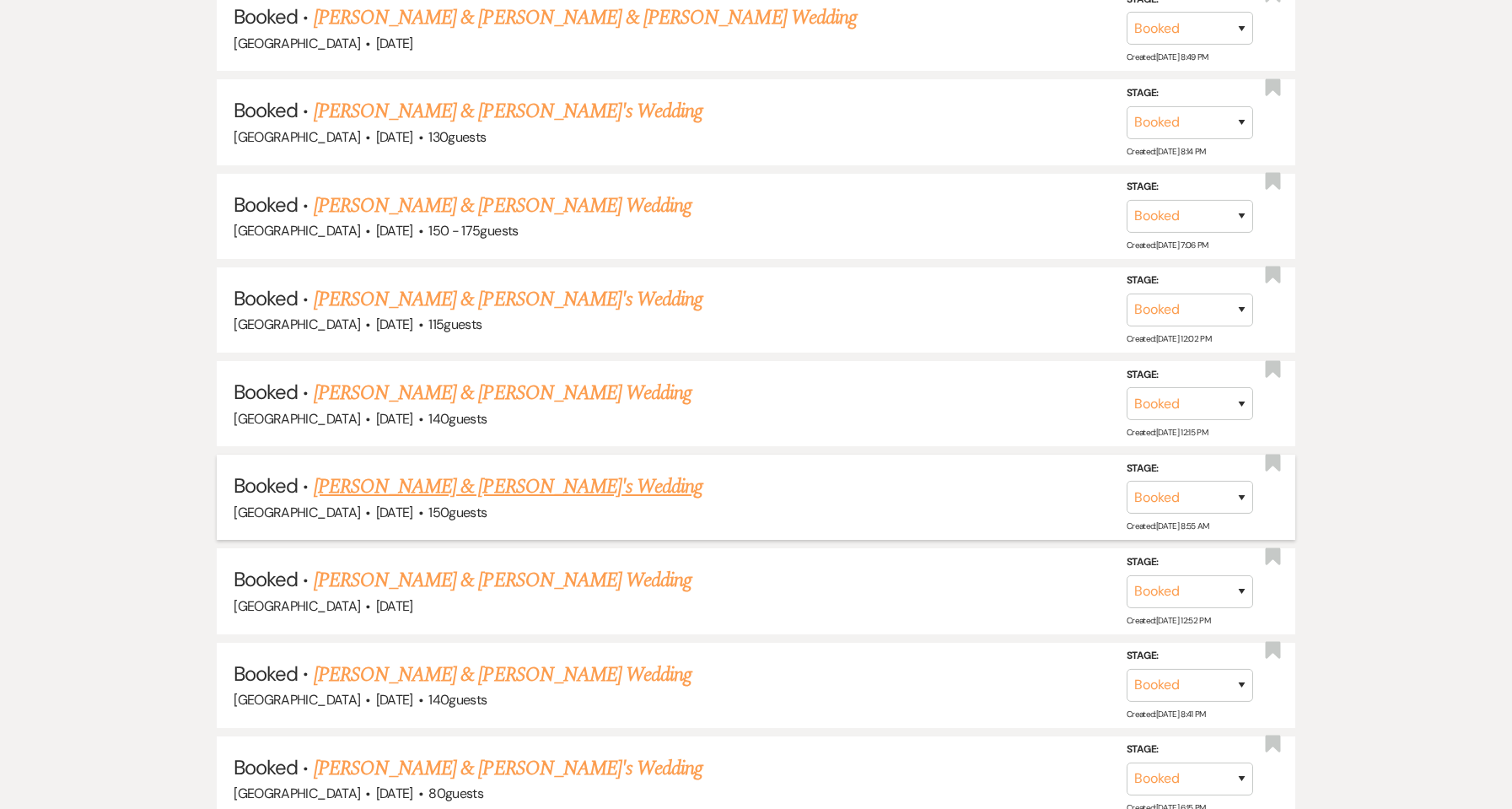
scroll to position [1574, 0]
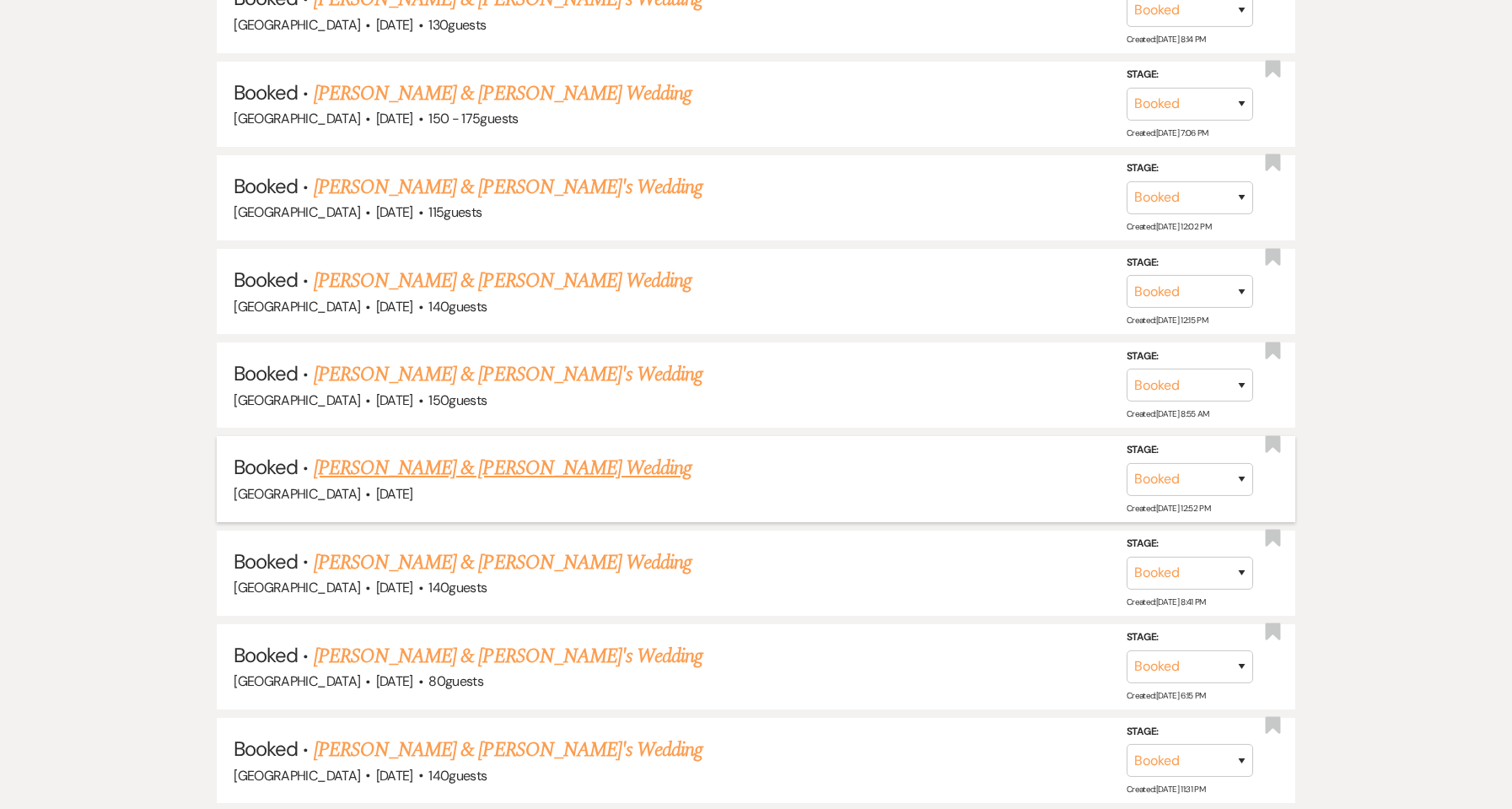
click at [506, 478] on link "[PERSON_NAME] & [PERSON_NAME] Wedding" at bounding box center [502, 468] width 378 height 31
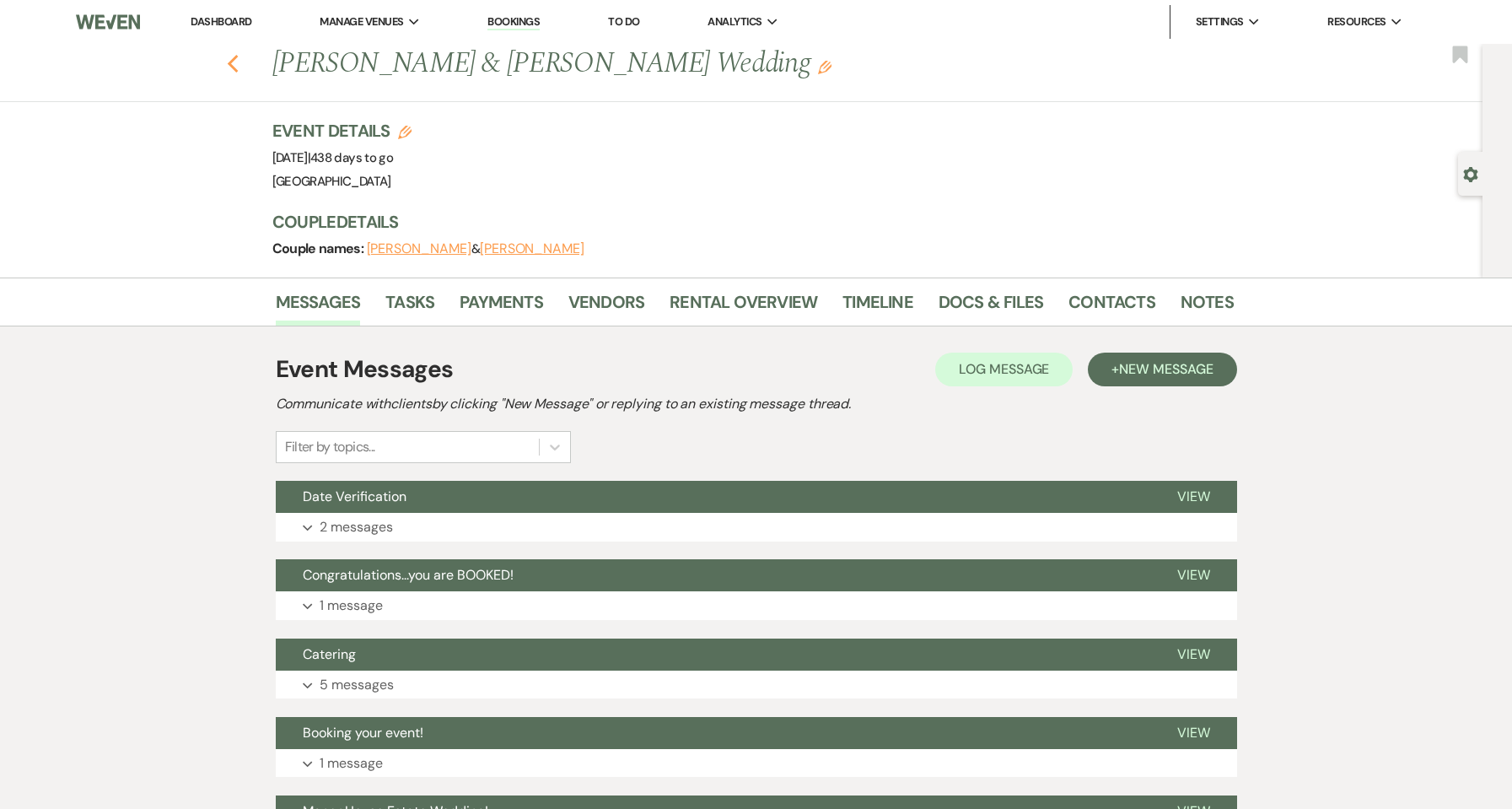
click at [237, 70] on icon "Previous" at bounding box center [233, 63] width 12 height 20
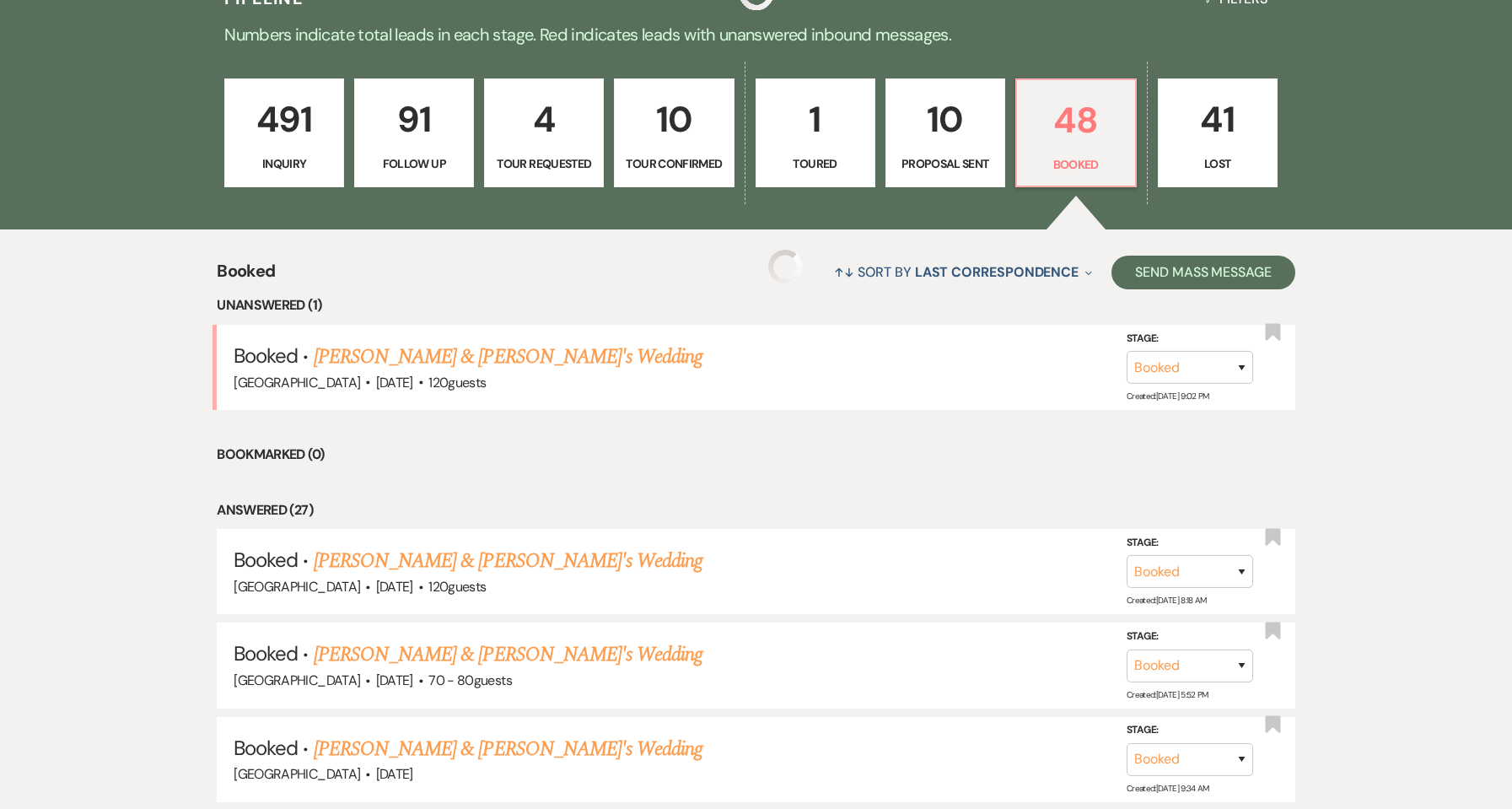
scroll to position [113, 0]
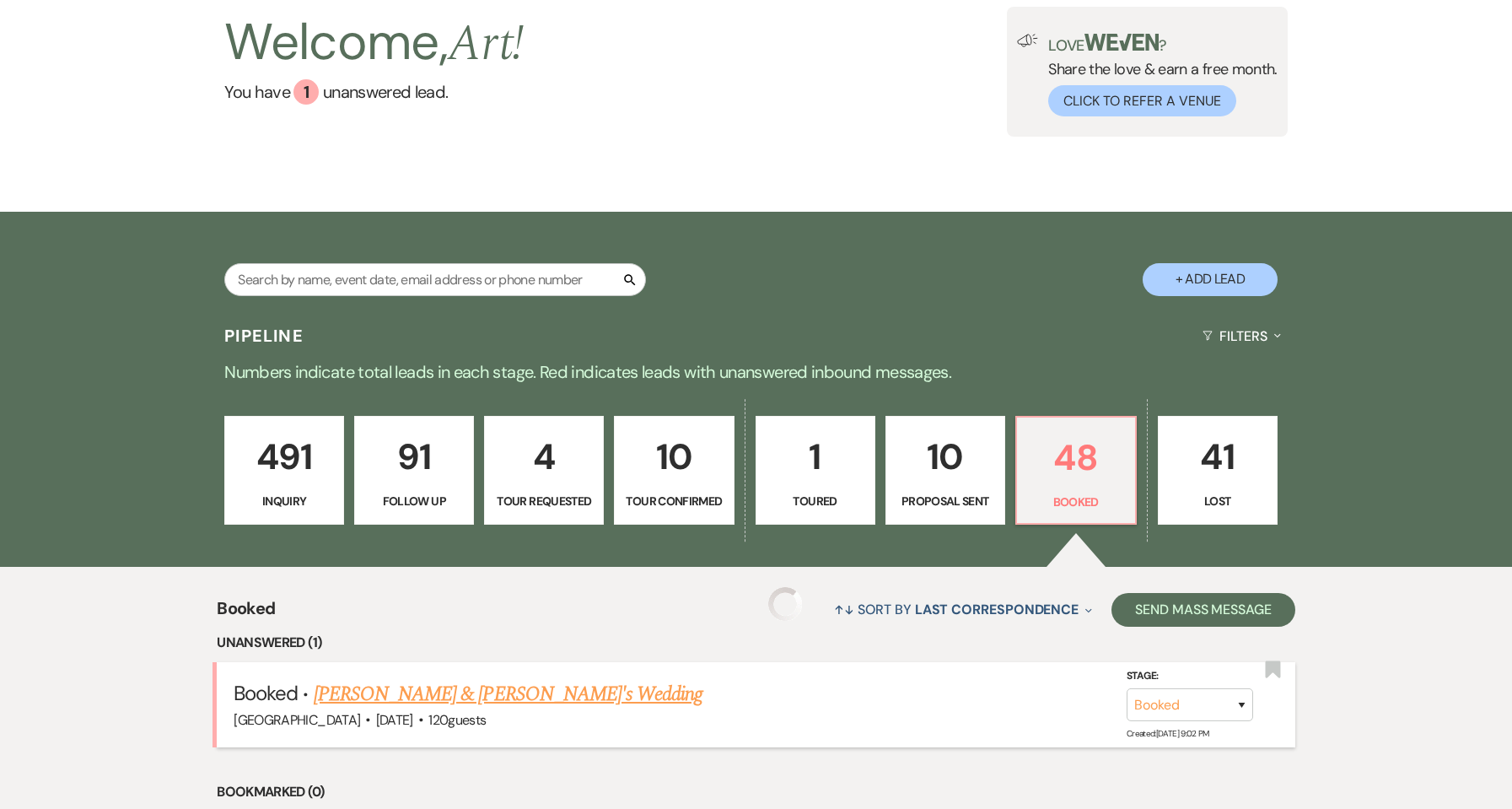
click at [489, 695] on link "[PERSON_NAME] & [PERSON_NAME]'s Wedding" at bounding box center [508, 694] width 389 height 31
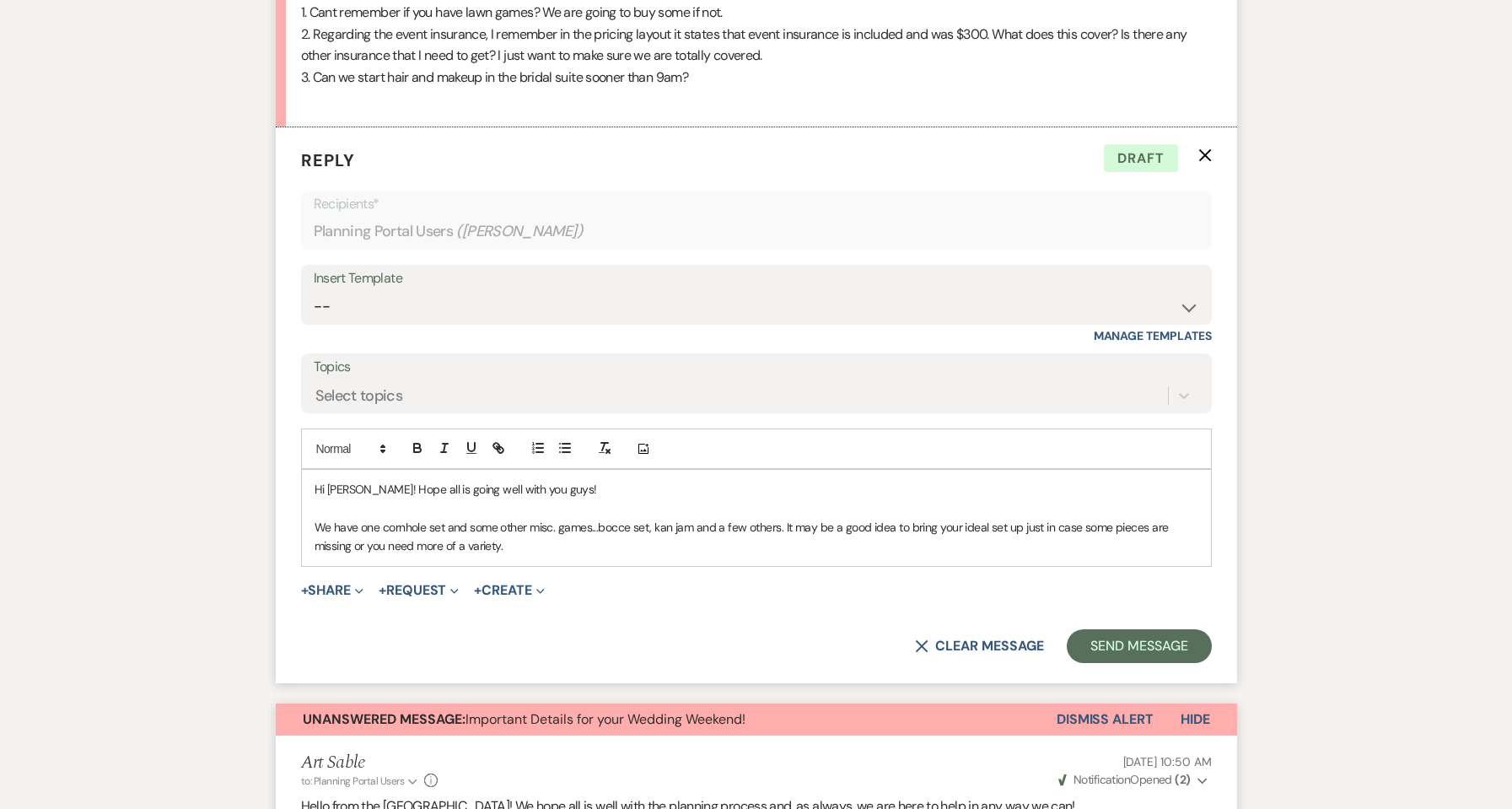
scroll to position [632, 0]
click at [521, 540] on p "We have one cornhole set and some other misc. games...bocce set, kan jam and a …" at bounding box center [756, 535] width 884 height 37
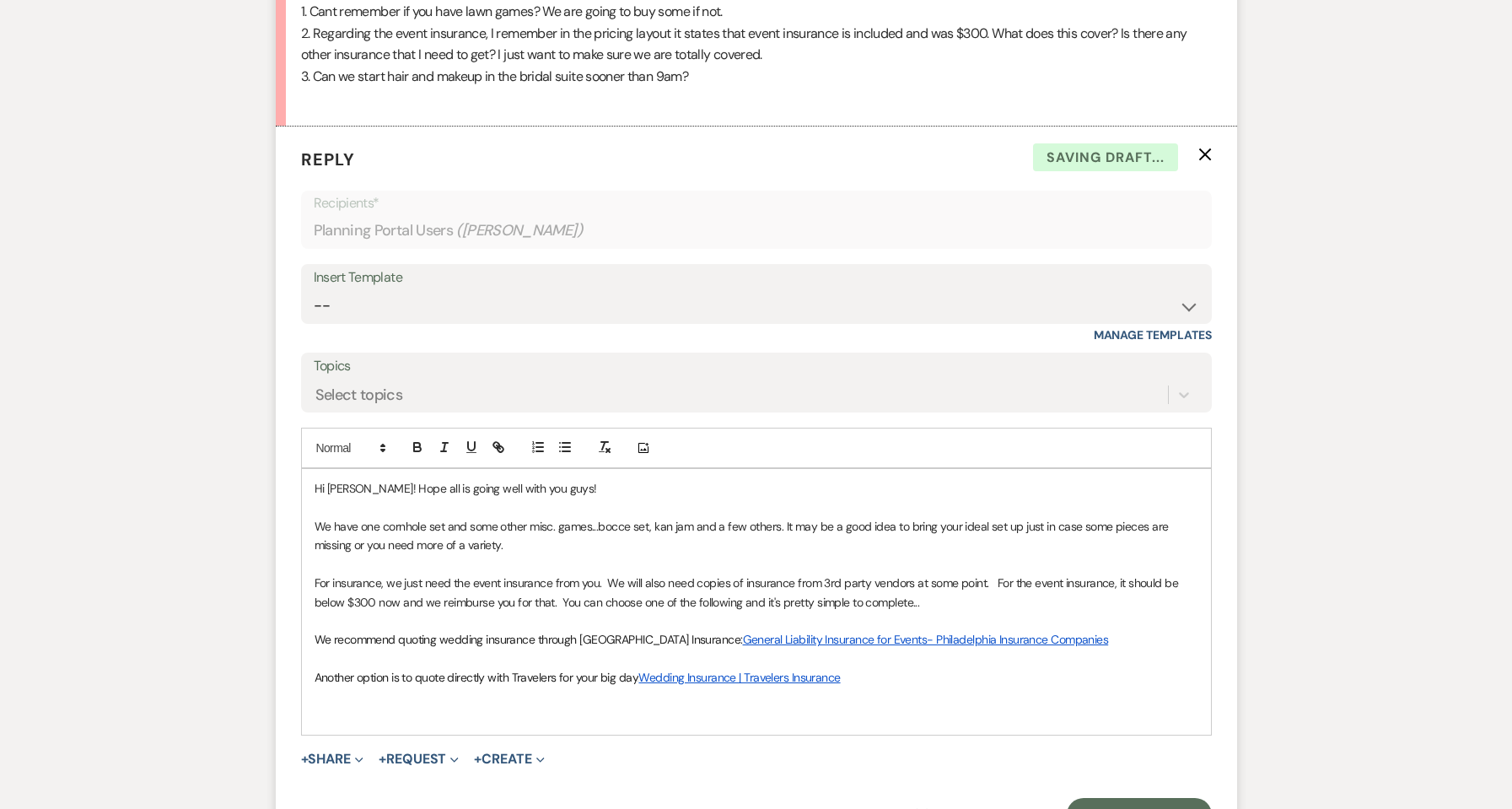
click at [494, 713] on p at bounding box center [756, 714] width 884 height 18
click at [388, 669] on p "Another option is to quote directly with Travelers for your big day. Wedding In…" at bounding box center [756, 676] width 884 height 18
click at [356, 657] on p at bounding box center [756, 658] width 884 height 18
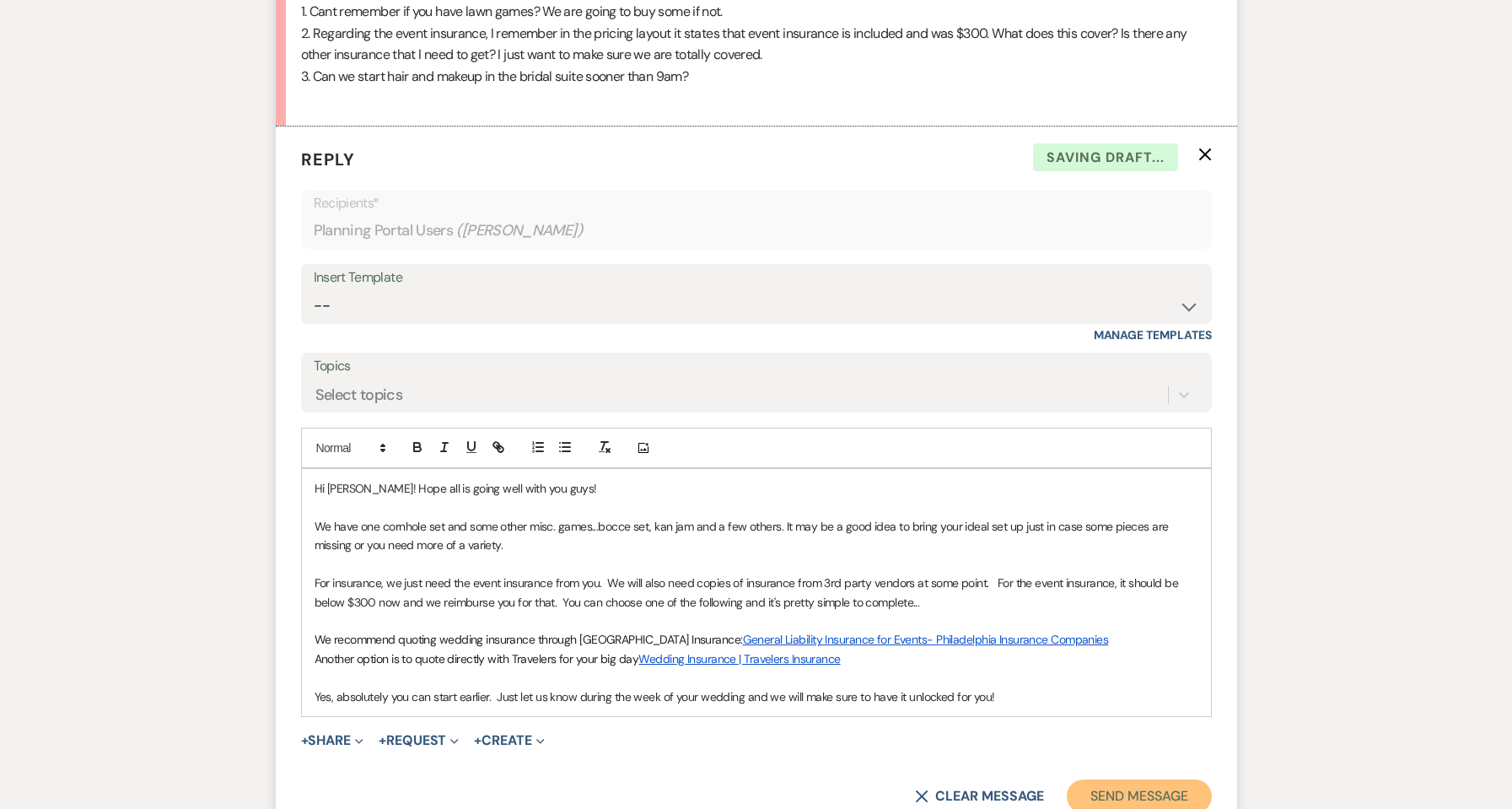
click at [1083, 795] on button "Send Message" at bounding box center [1139, 796] width 144 height 34
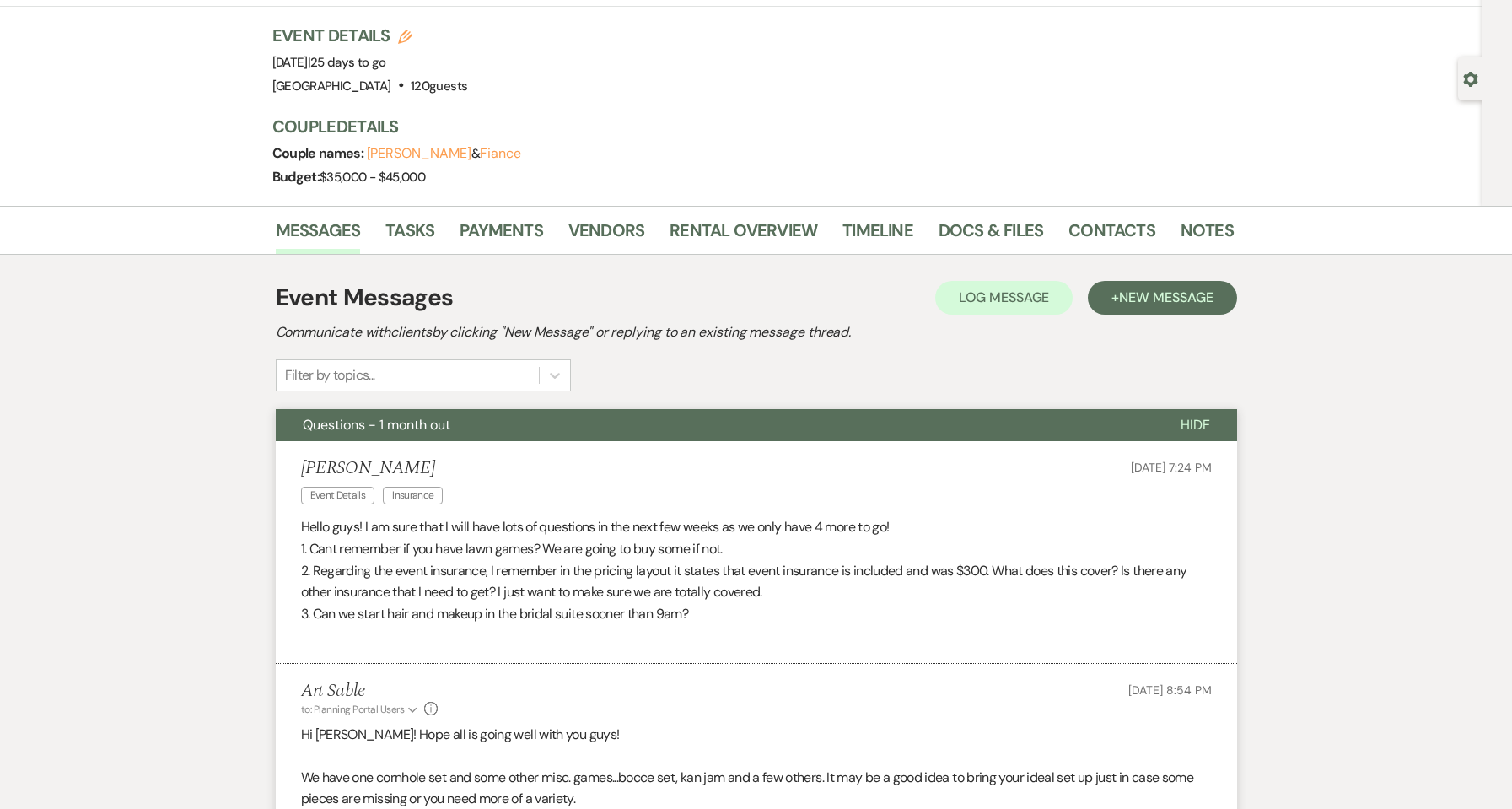
scroll to position [0, 0]
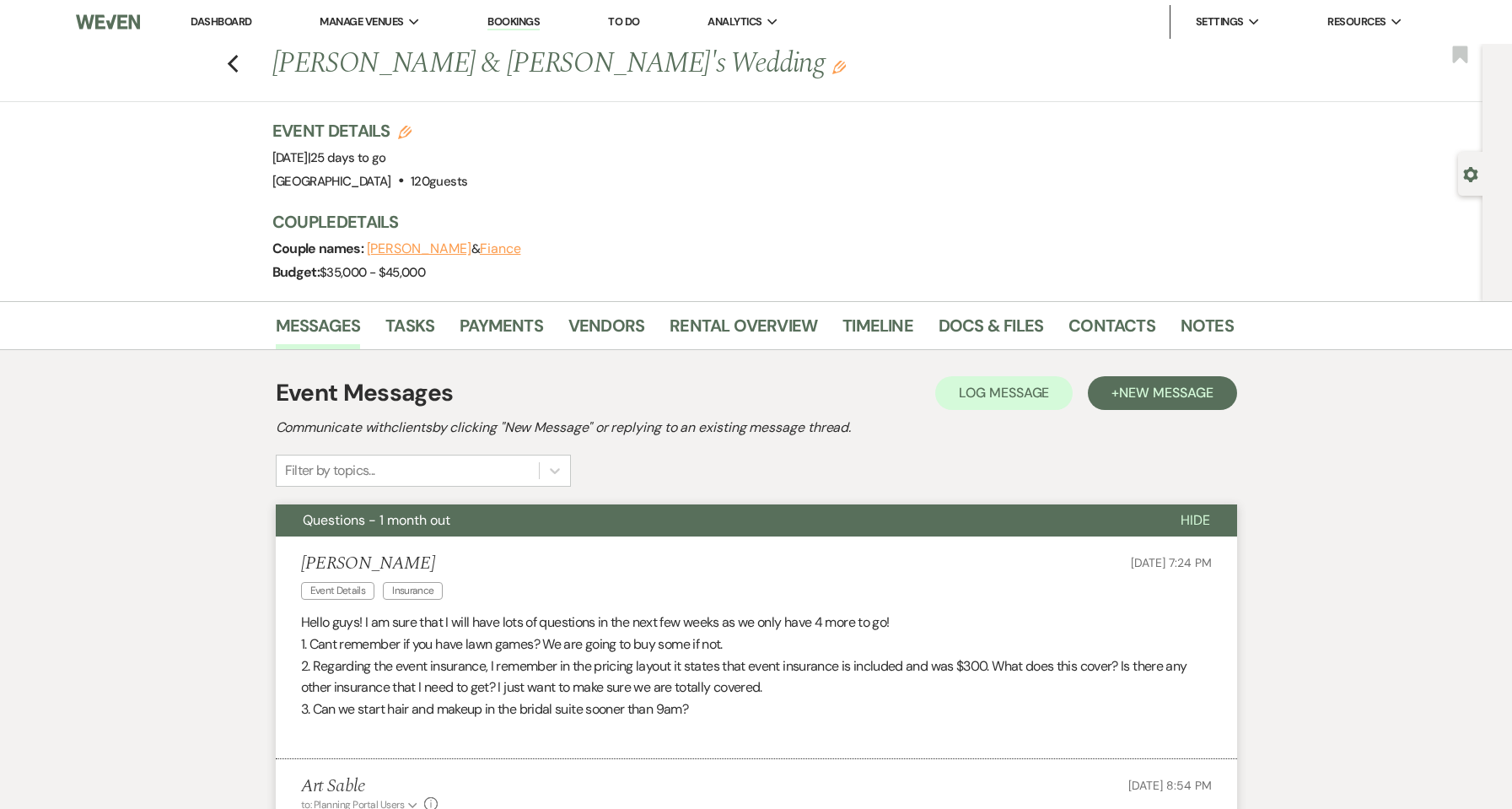
click at [222, 26] on link "Dashboard" at bounding box center [220, 21] width 61 height 14
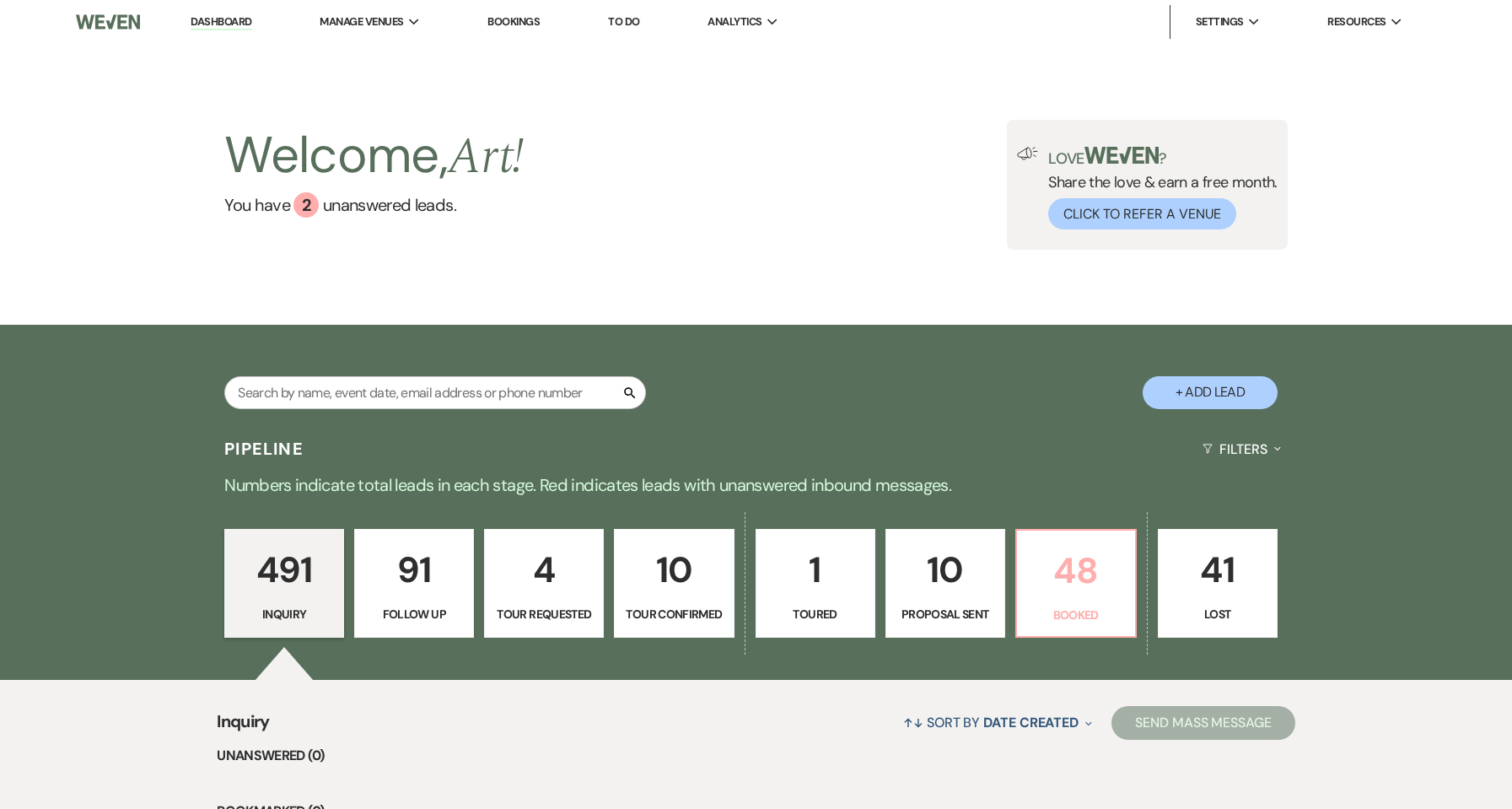
click at [1057, 573] on p "48" at bounding box center [1077, 570] width 98 height 57
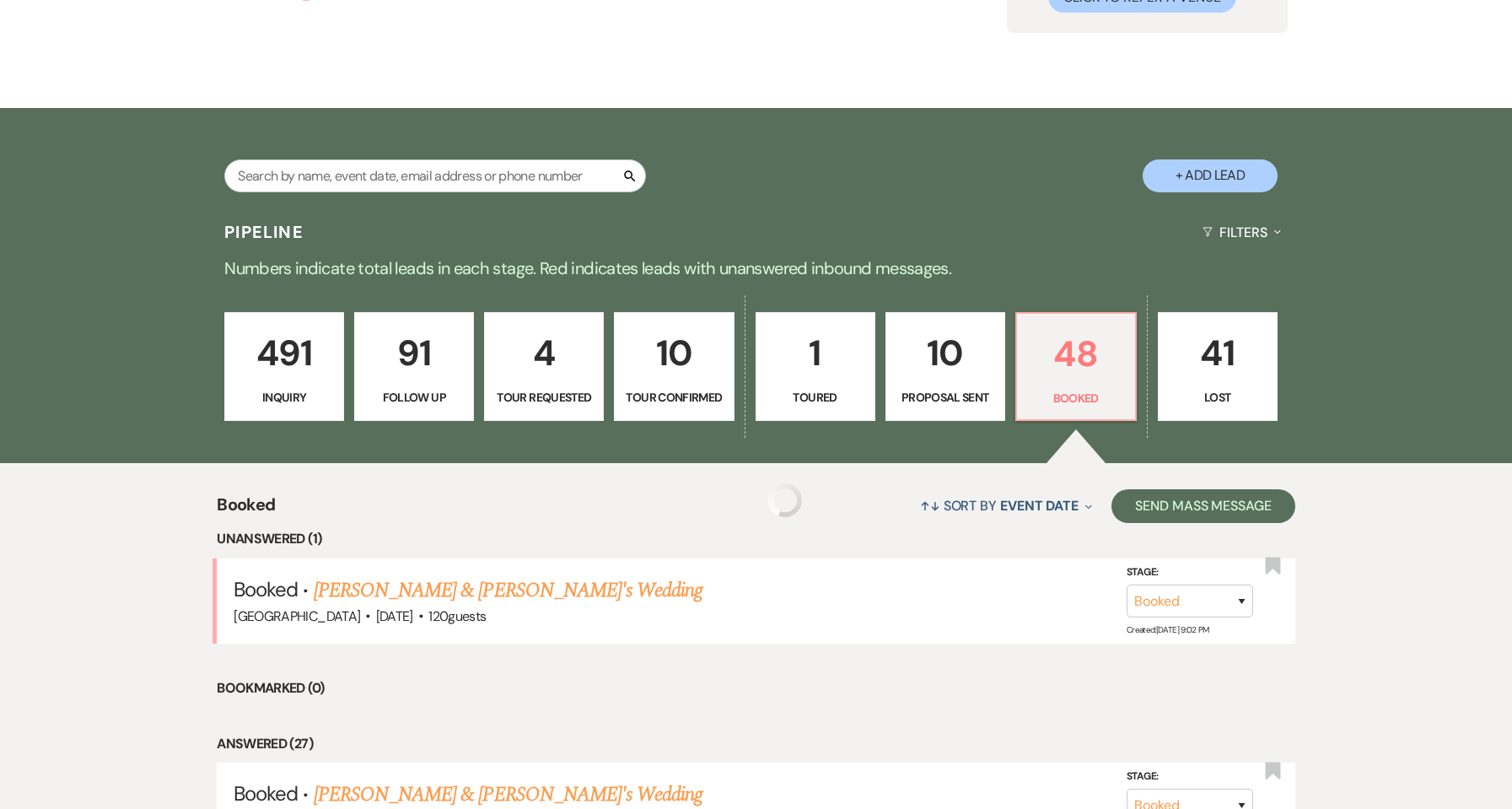
scroll to position [450, 0]
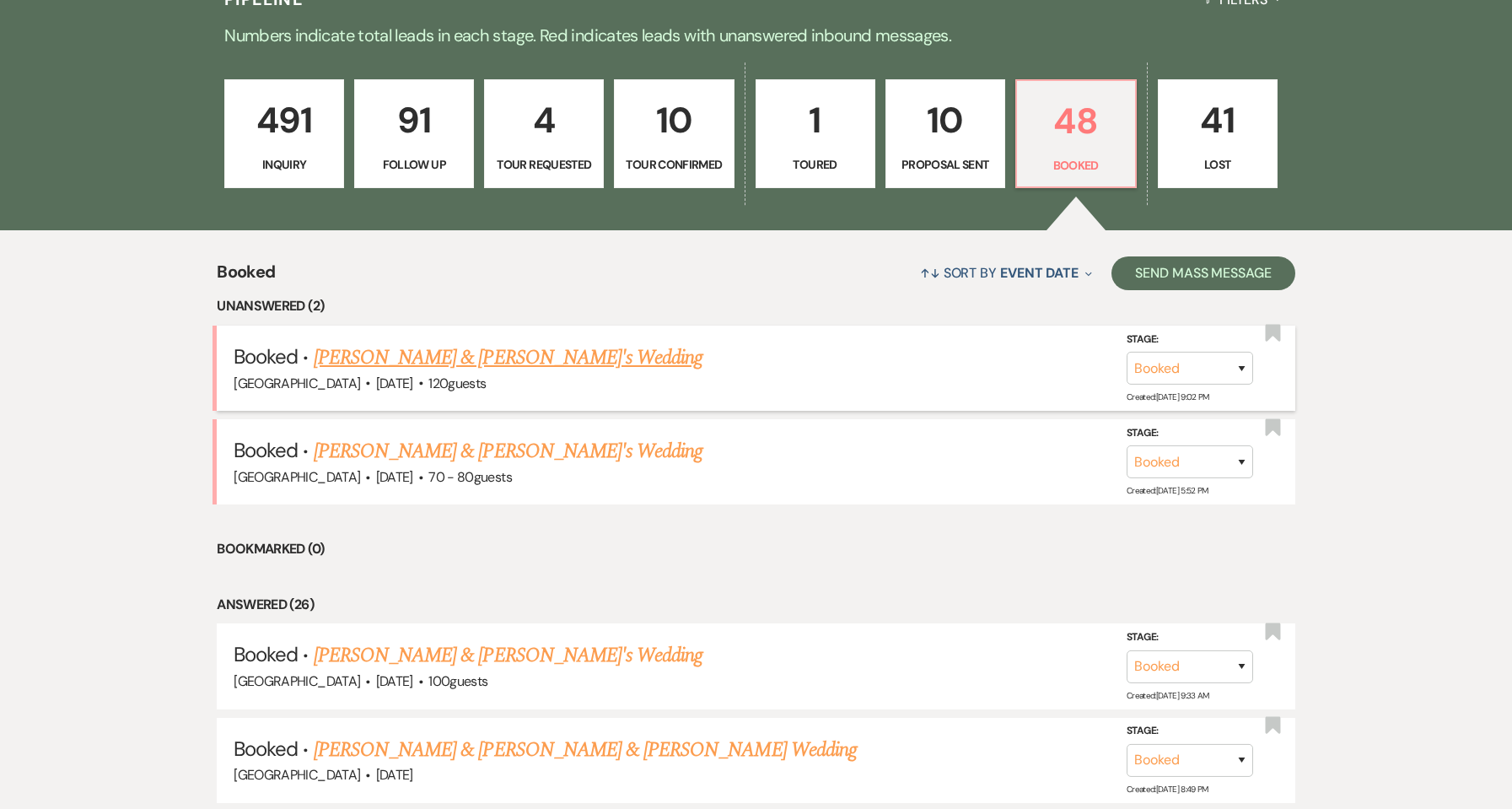
click at [507, 363] on link "[PERSON_NAME] & [PERSON_NAME]'s Wedding" at bounding box center [508, 357] width 389 height 31
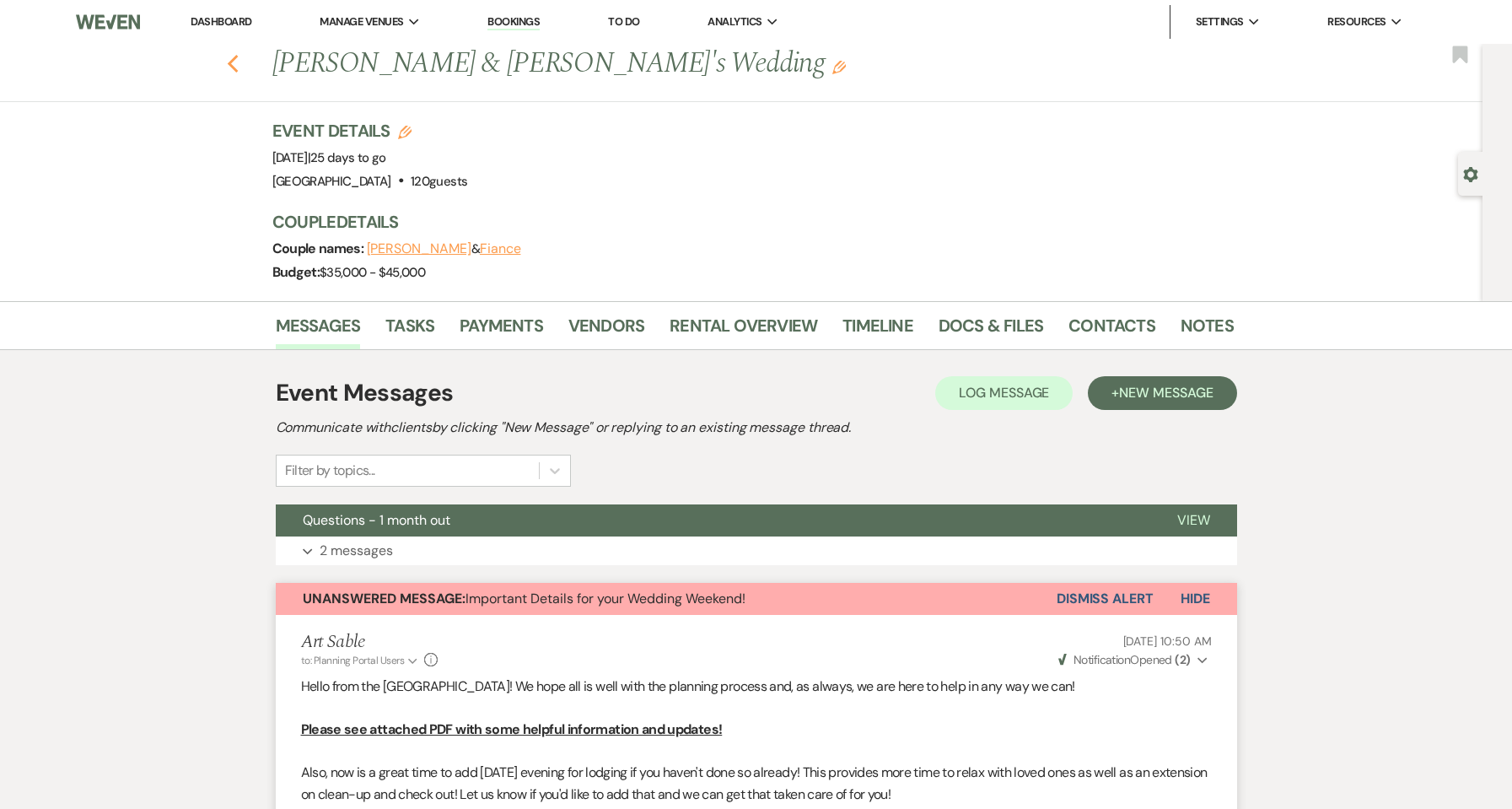
click at [236, 61] on icon "Previous" at bounding box center [233, 63] width 12 height 20
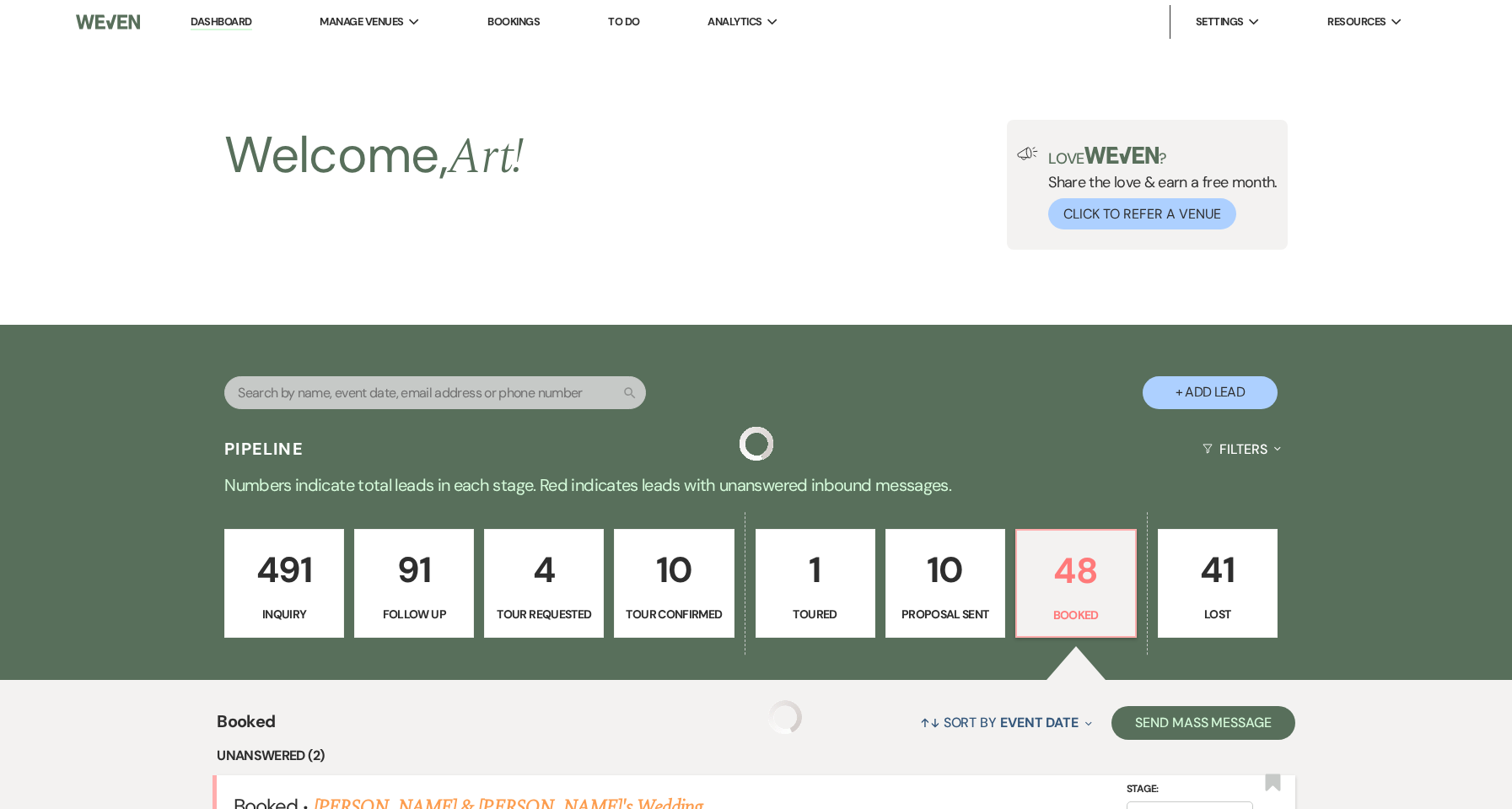
scroll to position [450, 0]
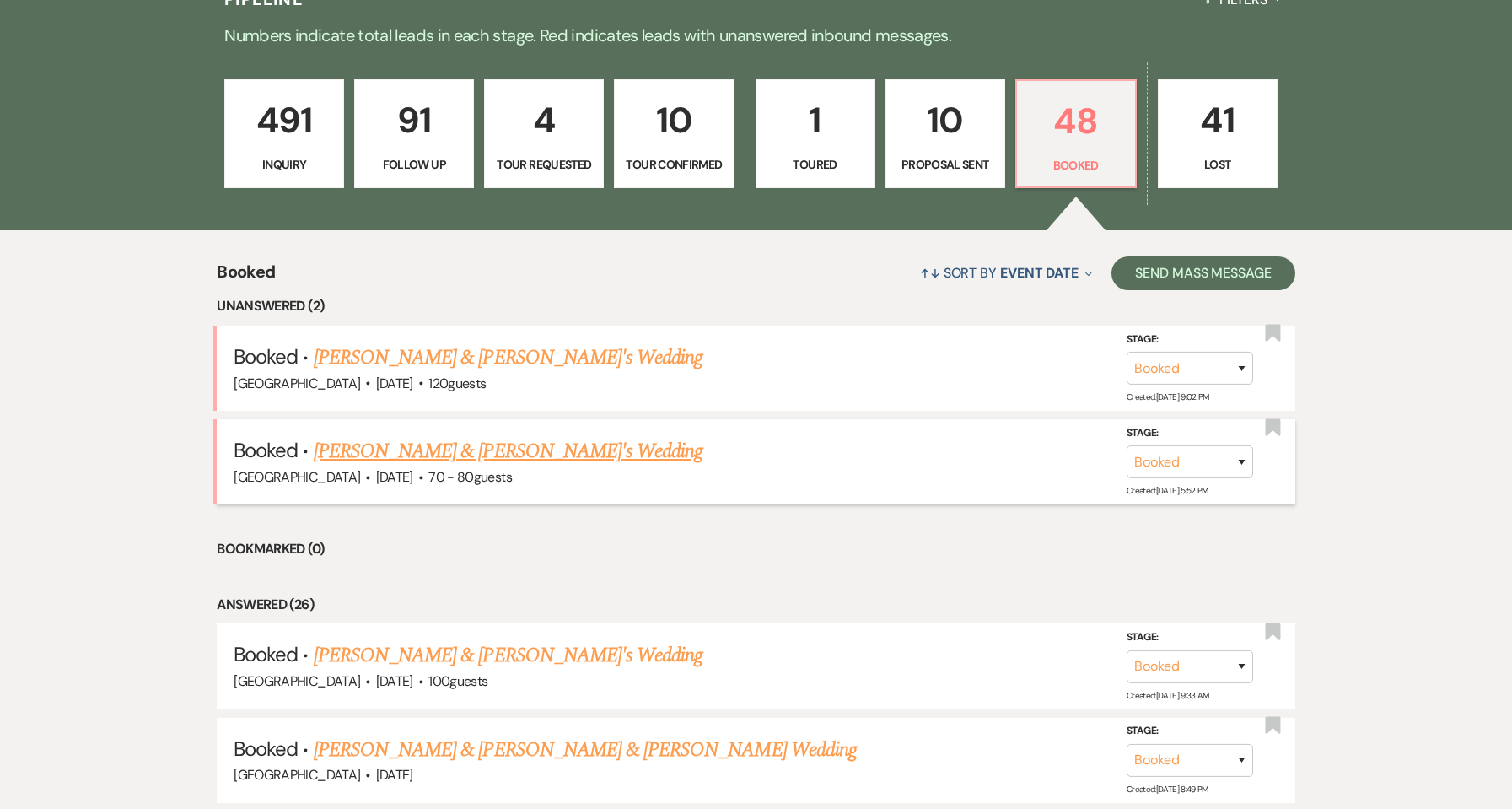
click at [479, 454] on link "[PERSON_NAME] & [PERSON_NAME]'s Wedding" at bounding box center [508, 452] width 389 height 31
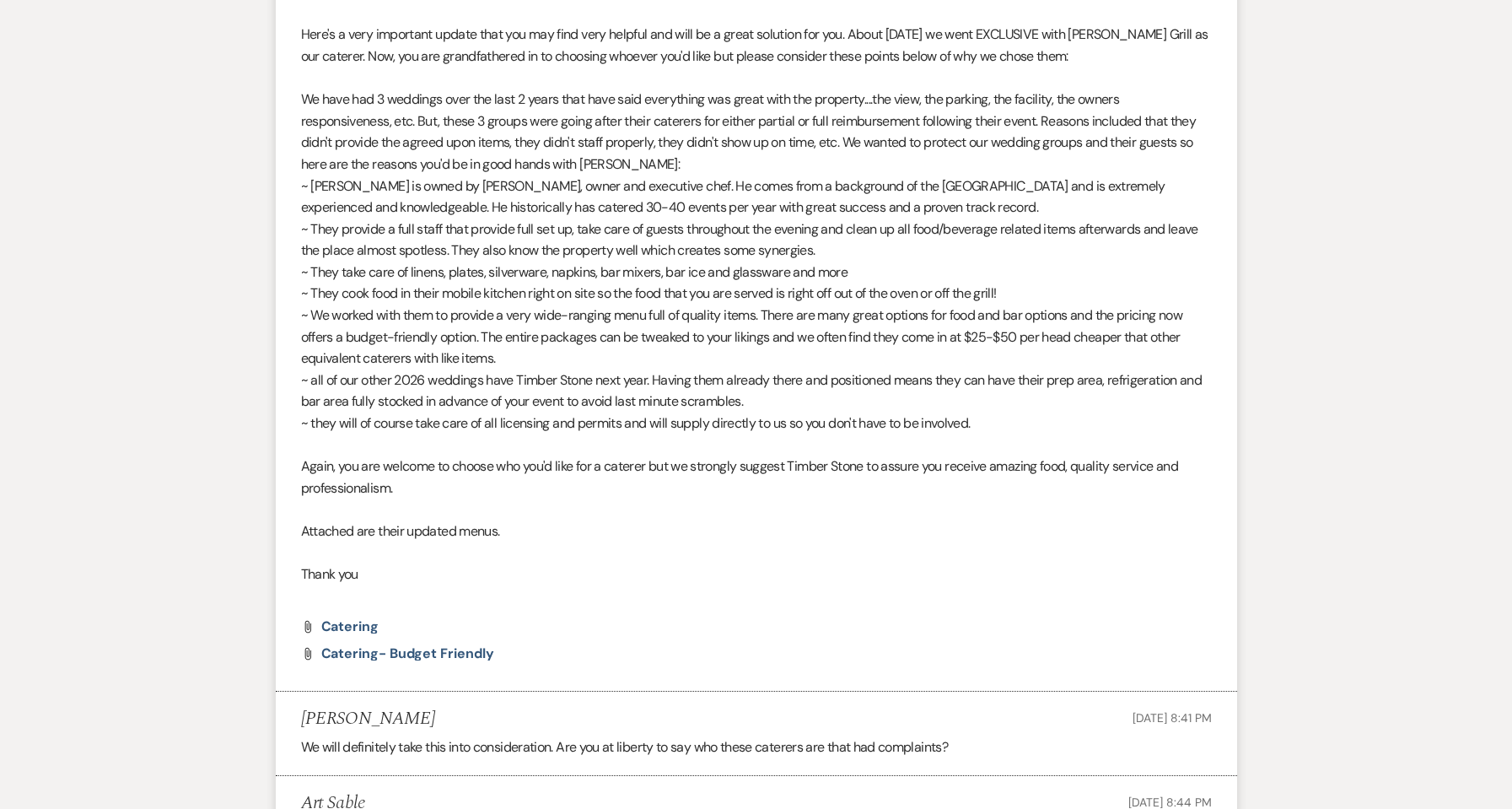
scroll to position [1575, 0]
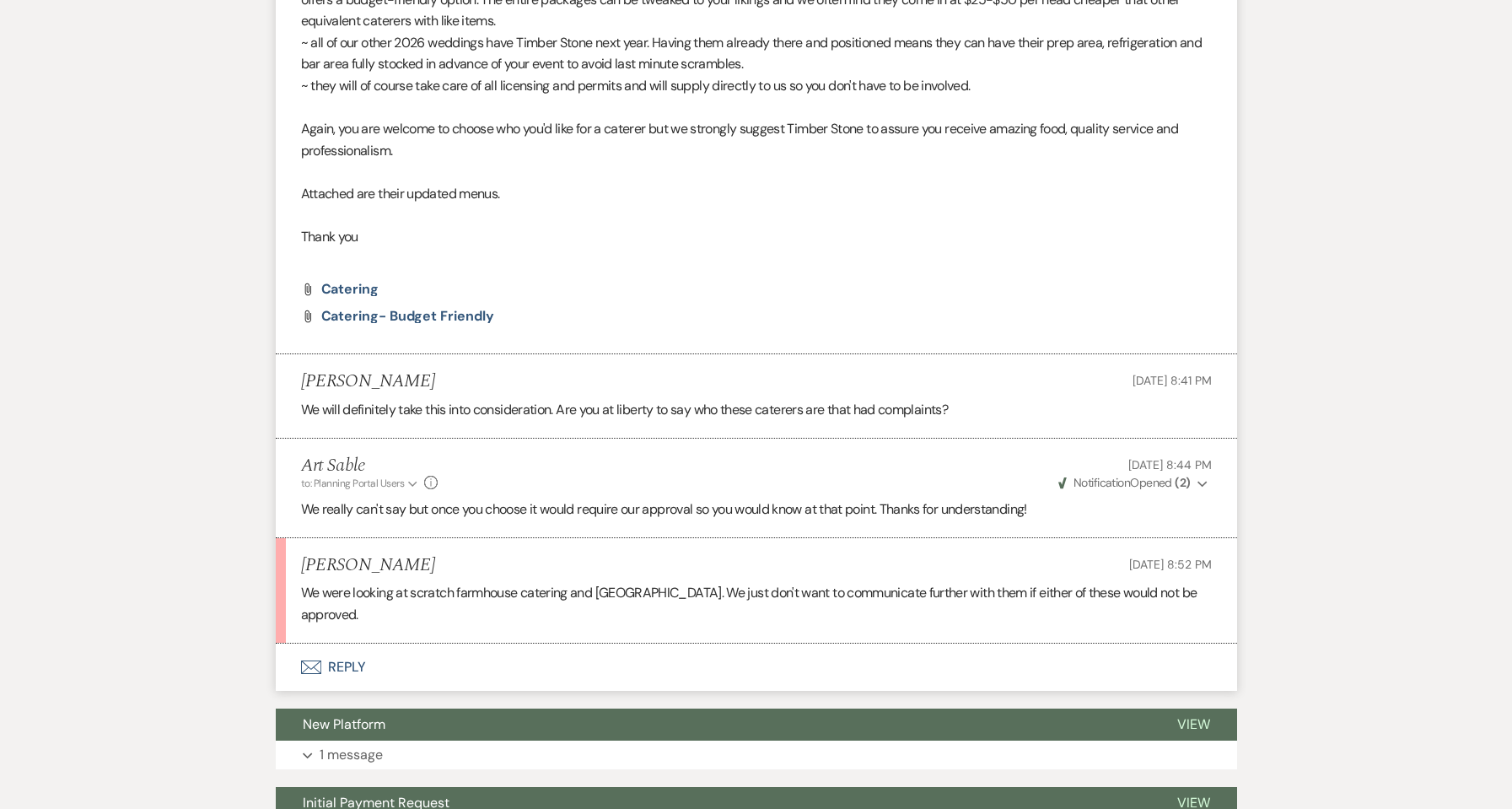
click at [351, 677] on button "Envelope Reply" at bounding box center [756, 667] width 961 height 47
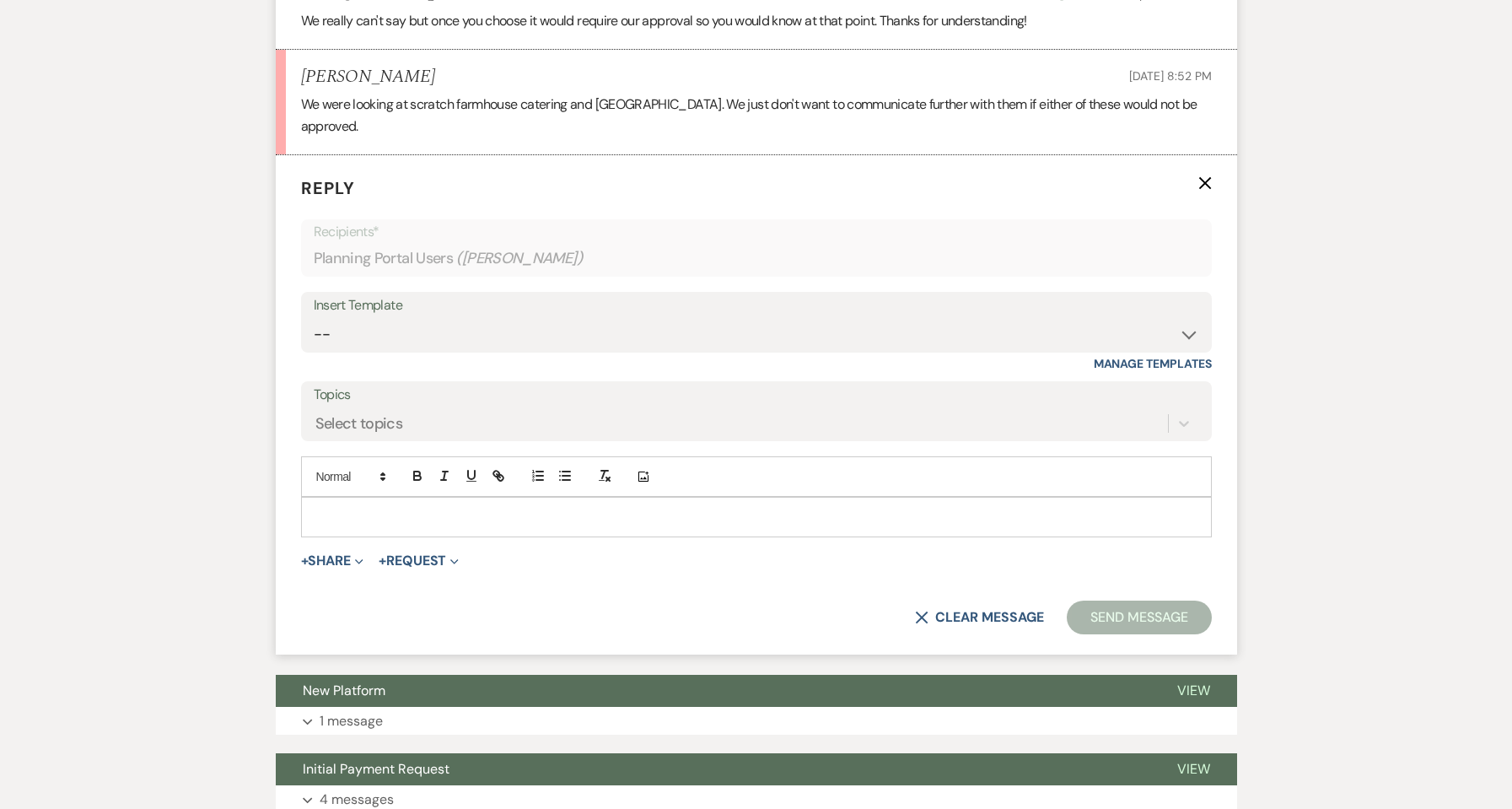
scroll to position [2064, 0]
click at [402, 522] on p at bounding box center [756, 515] width 884 height 18
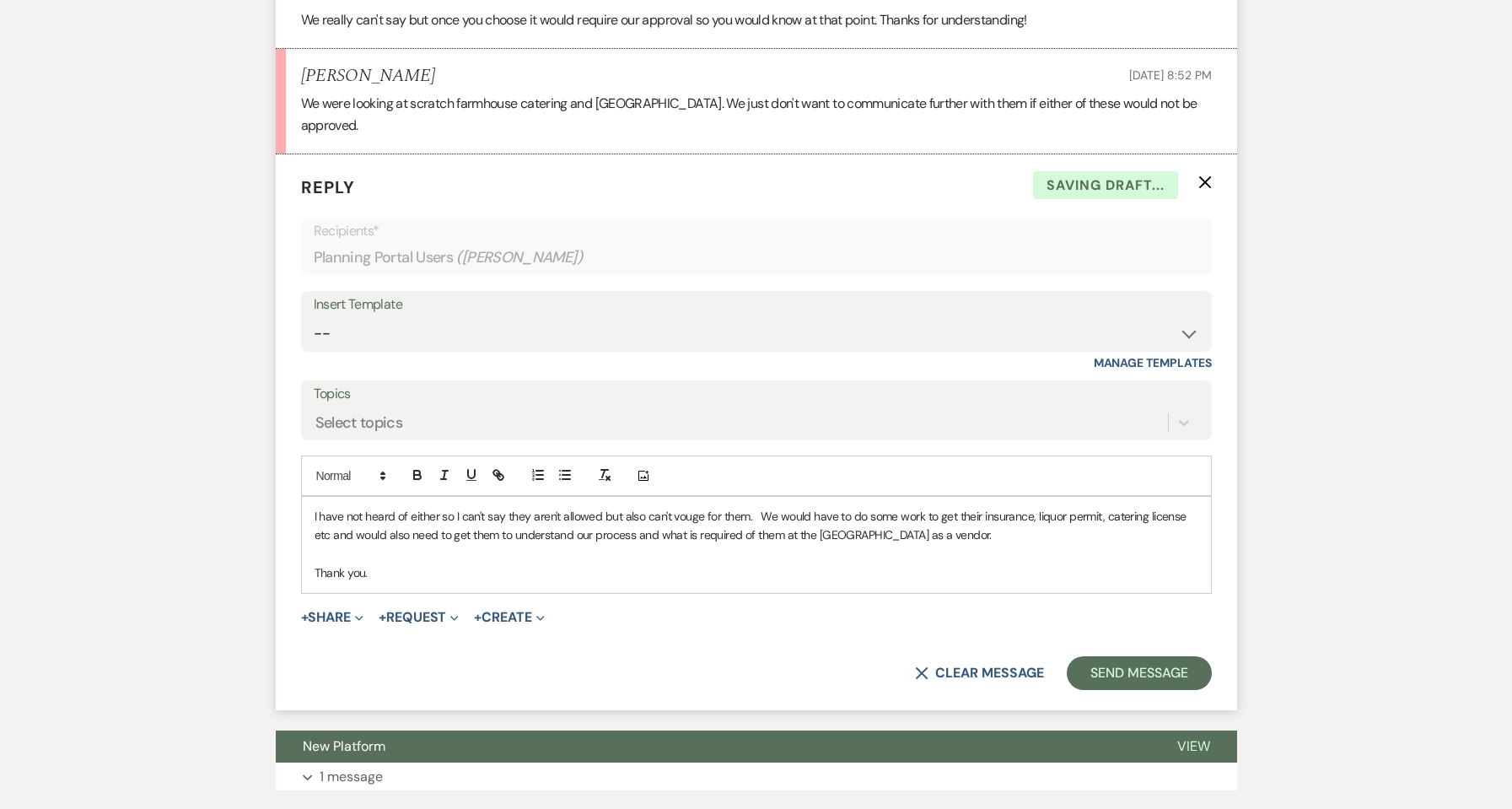
click at [328, 535] on p "I have not heard of either so I can't say they aren't allowed but also can't vo…" at bounding box center [756, 525] width 884 height 37
click at [670, 510] on p "I have not heard of either so I can't say they aren't allowed but also can't vo…" at bounding box center [756, 525] width 884 height 37
click at [1002, 532] on p "I have not heard of either so I can't say they aren't allowed but also can't vo…" at bounding box center [756, 525] width 884 height 37
click at [1118, 680] on button "Send Message" at bounding box center [1139, 673] width 144 height 34
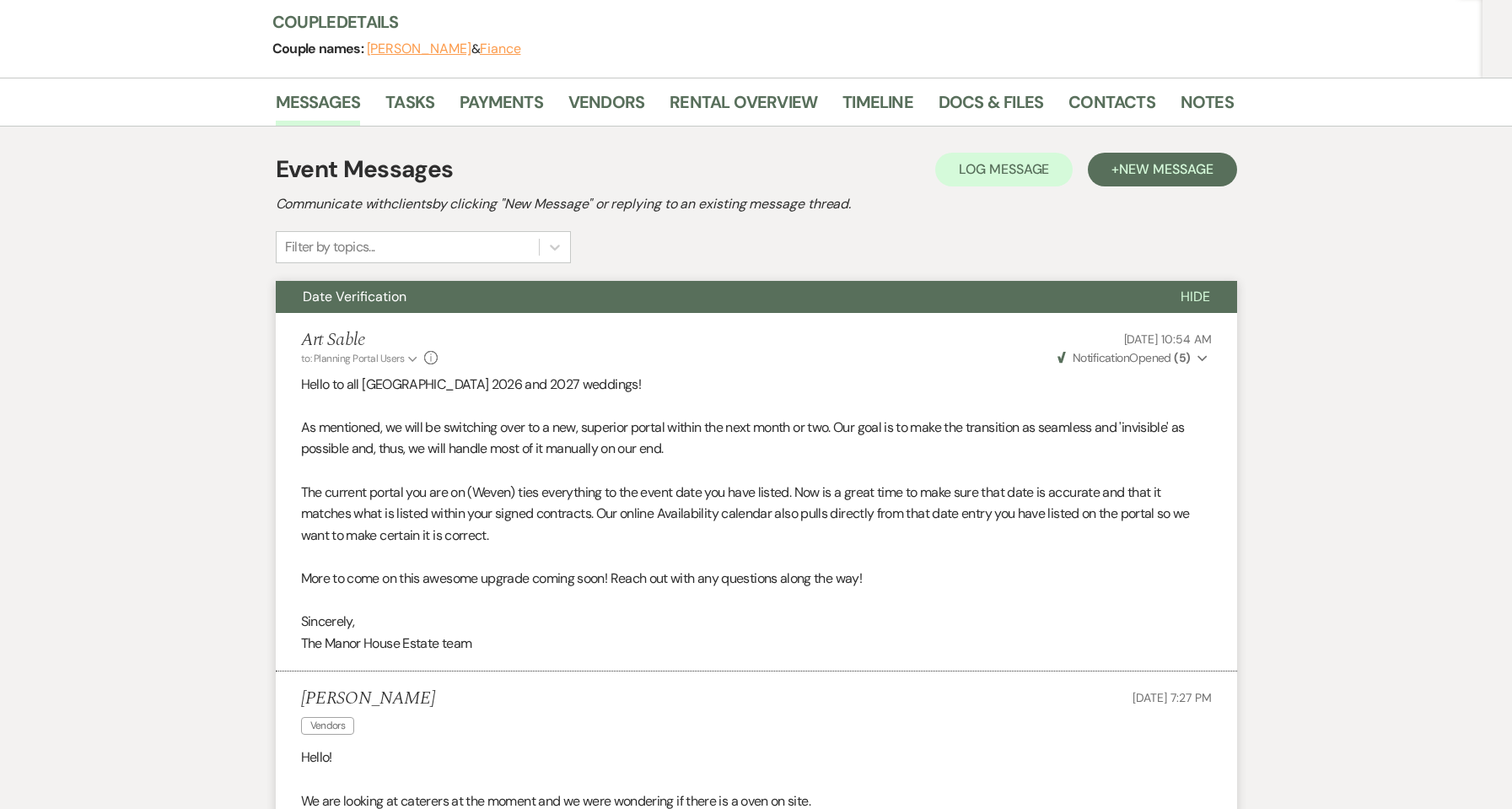
scroll to position [0, 0]
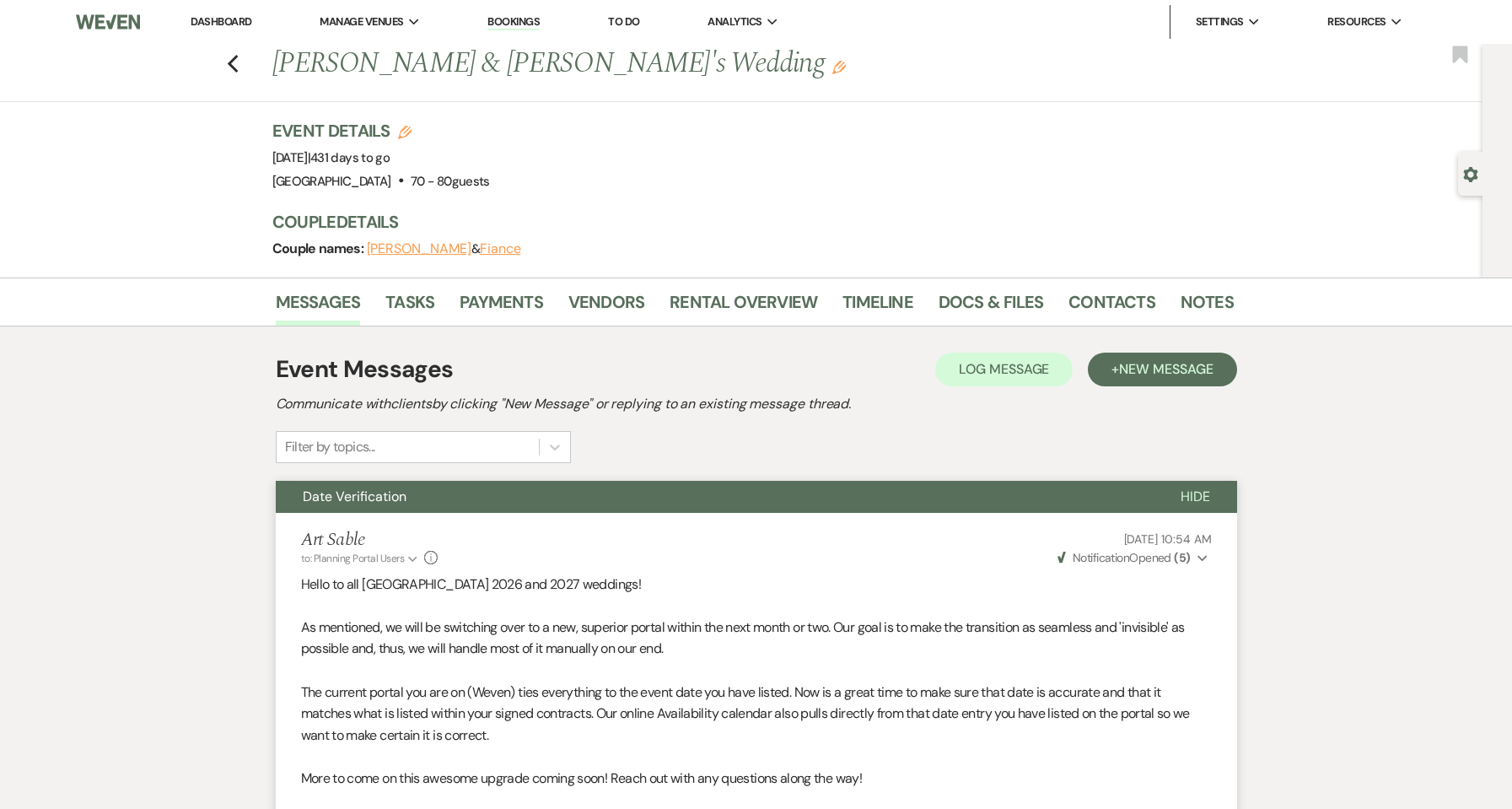
click at [231, 23] on link "Dashboard" at bounding box center [220, 21] width 61 height 14
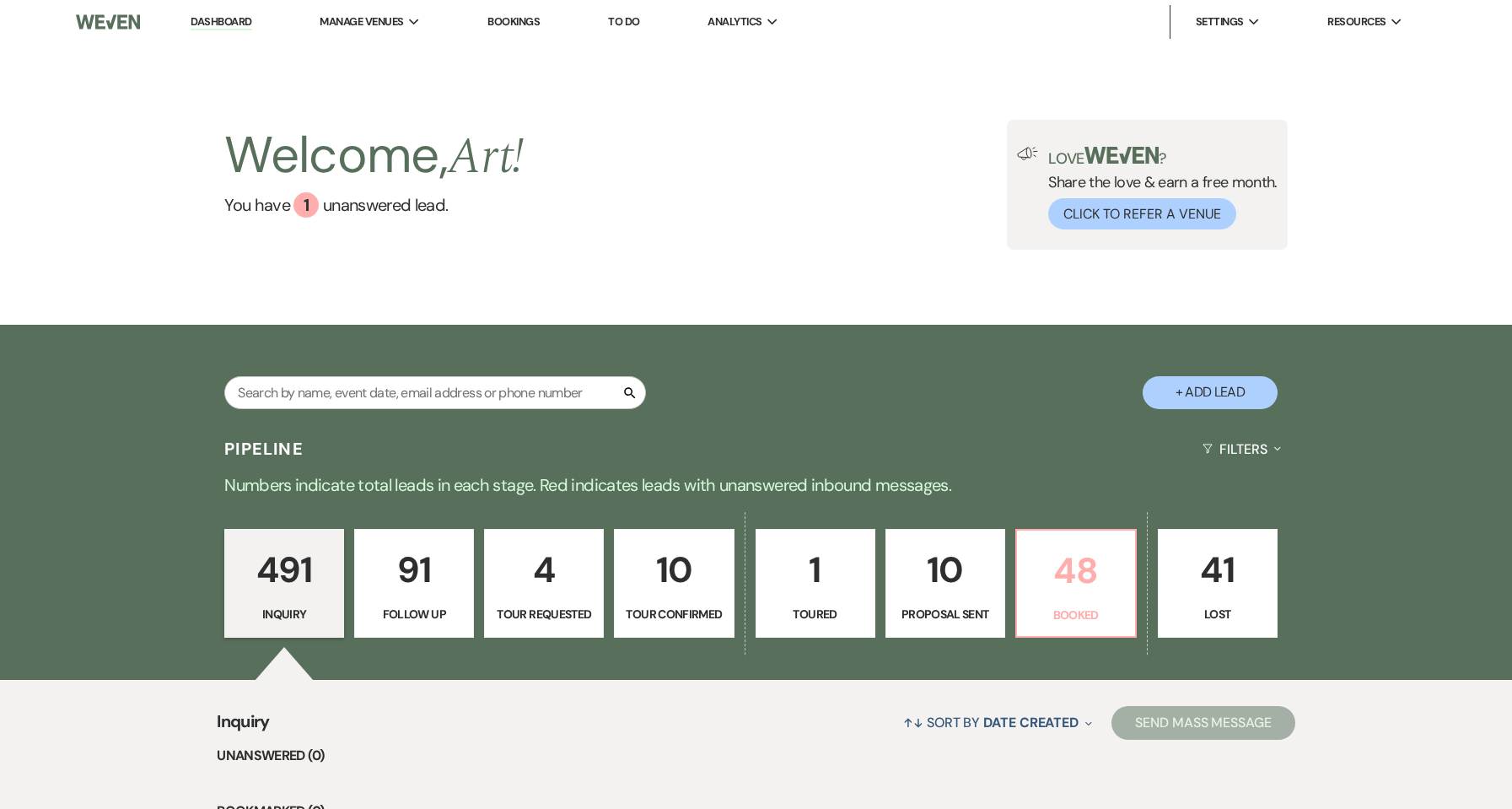
click at [1094, 583] on p "48" at bounding box center [1077, 570] width 98 height 57
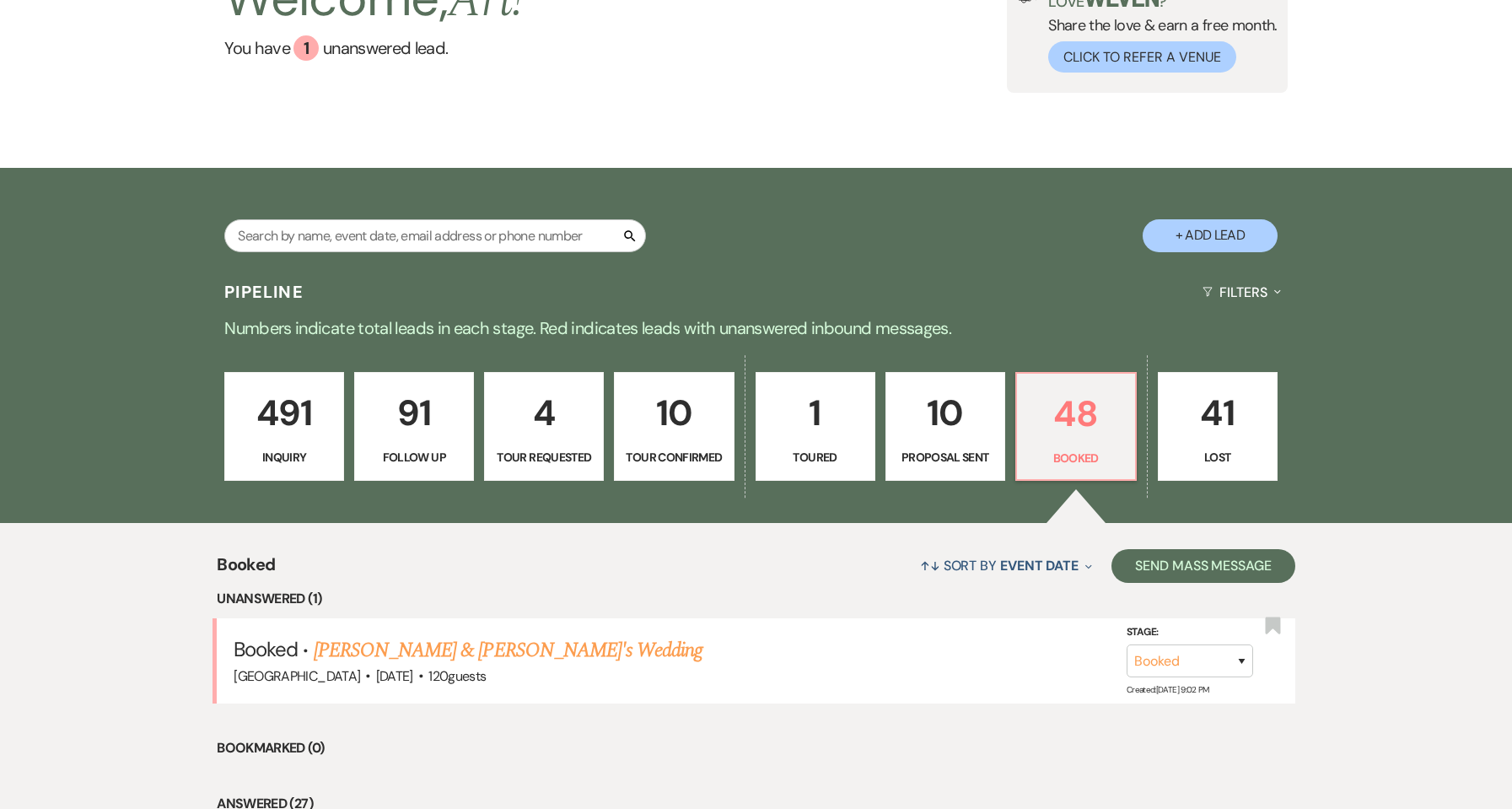
scroll to position [337, 0]
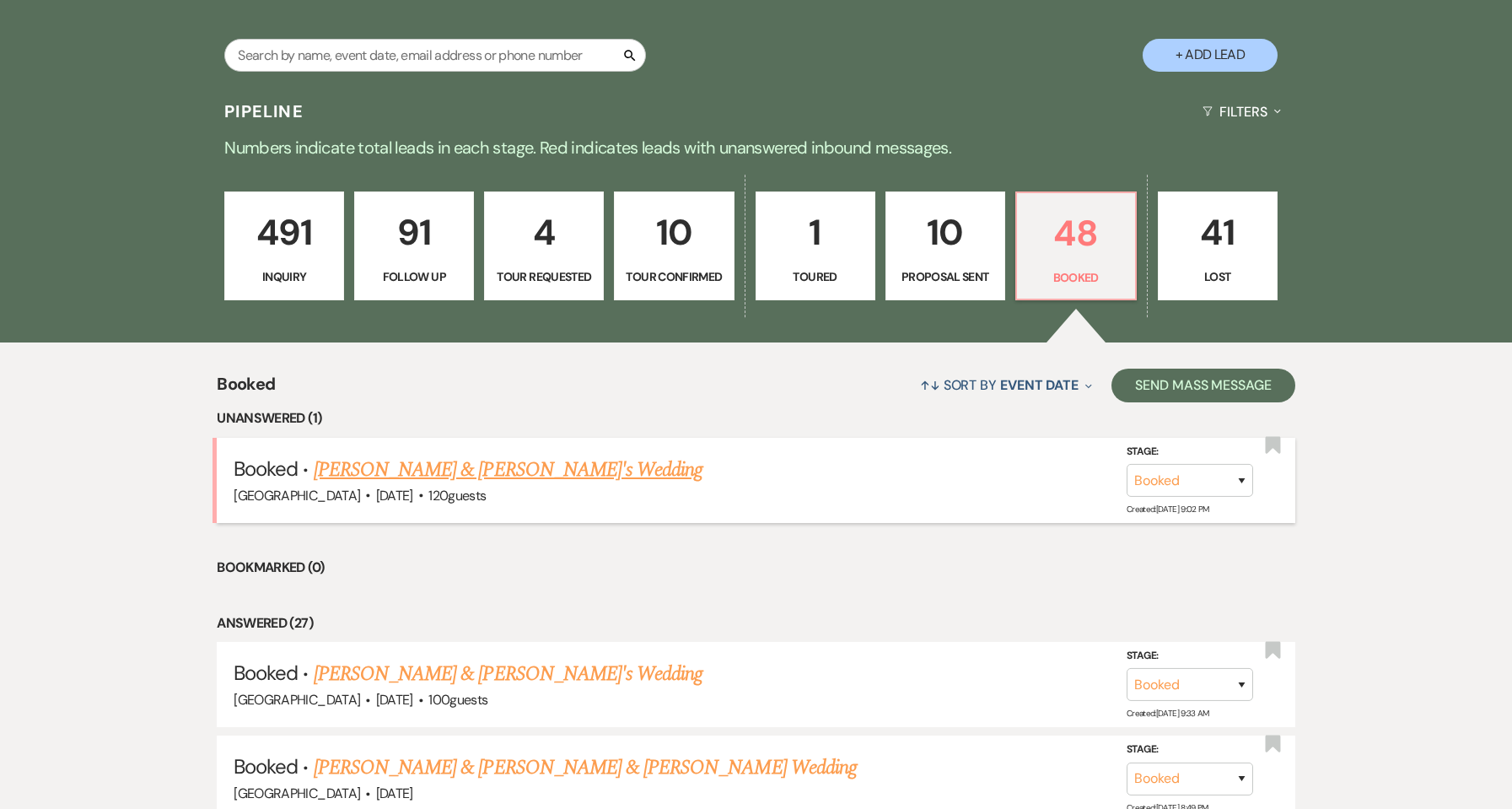
click at [376, 471] on link "[PERSON_NAME] & [PERSON_NAME]'s Wedding" at bounding box center [508, 470] width 389 height 31
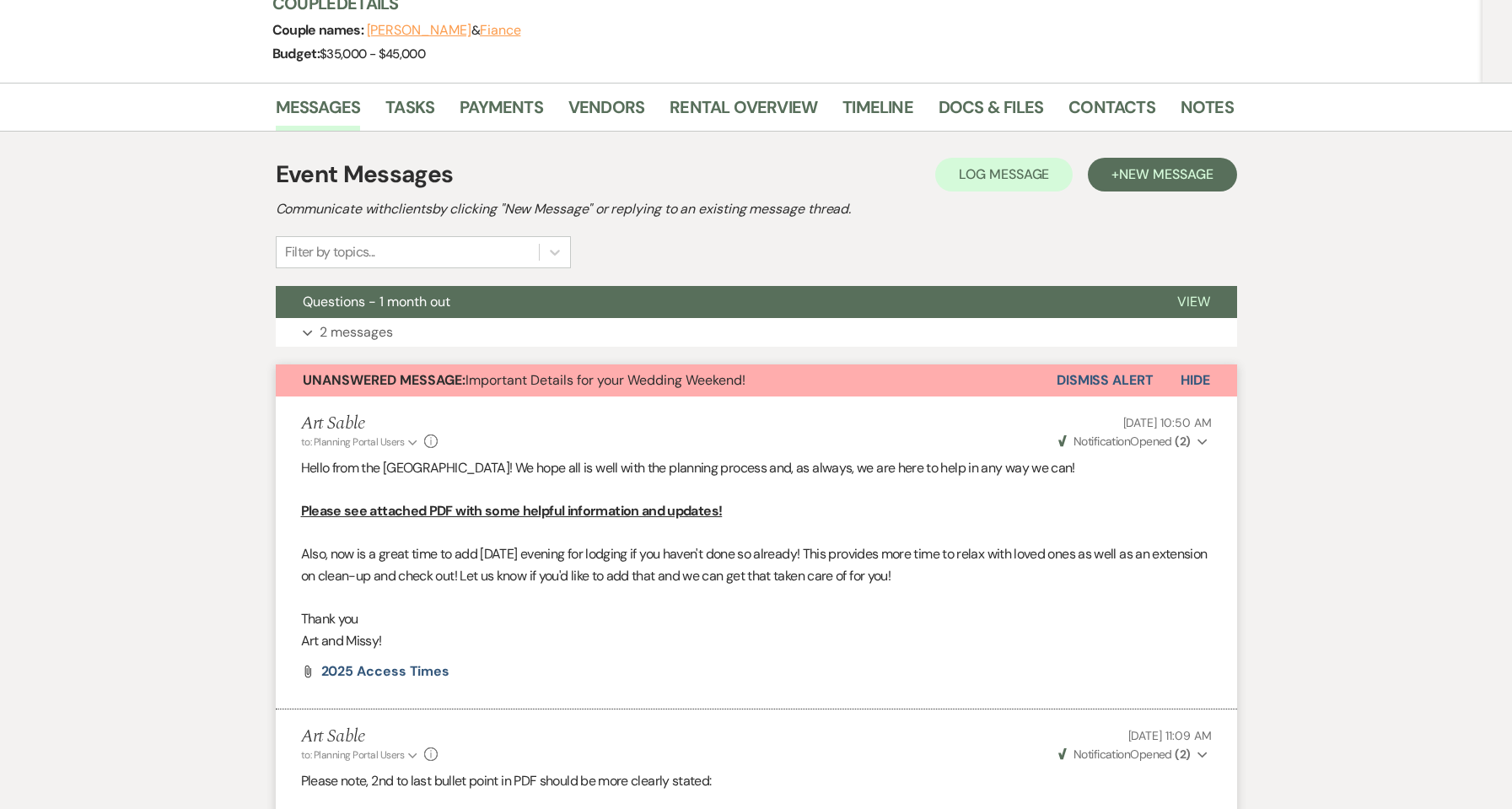
scroll to position [112, 0]
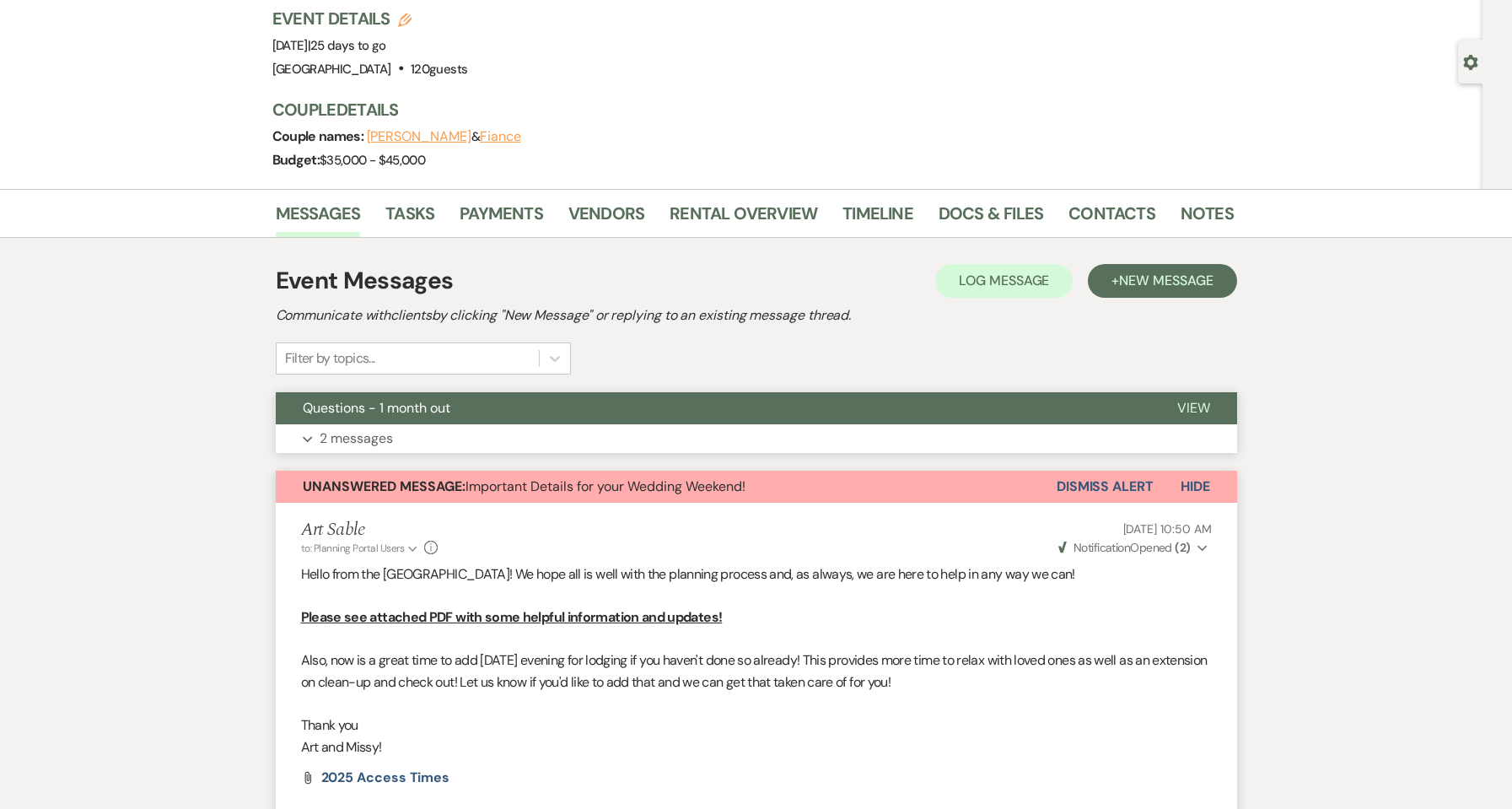
click at [433, 434] on button "Expand 2 messages" at bounding box center [756, 438] width 961 height 29
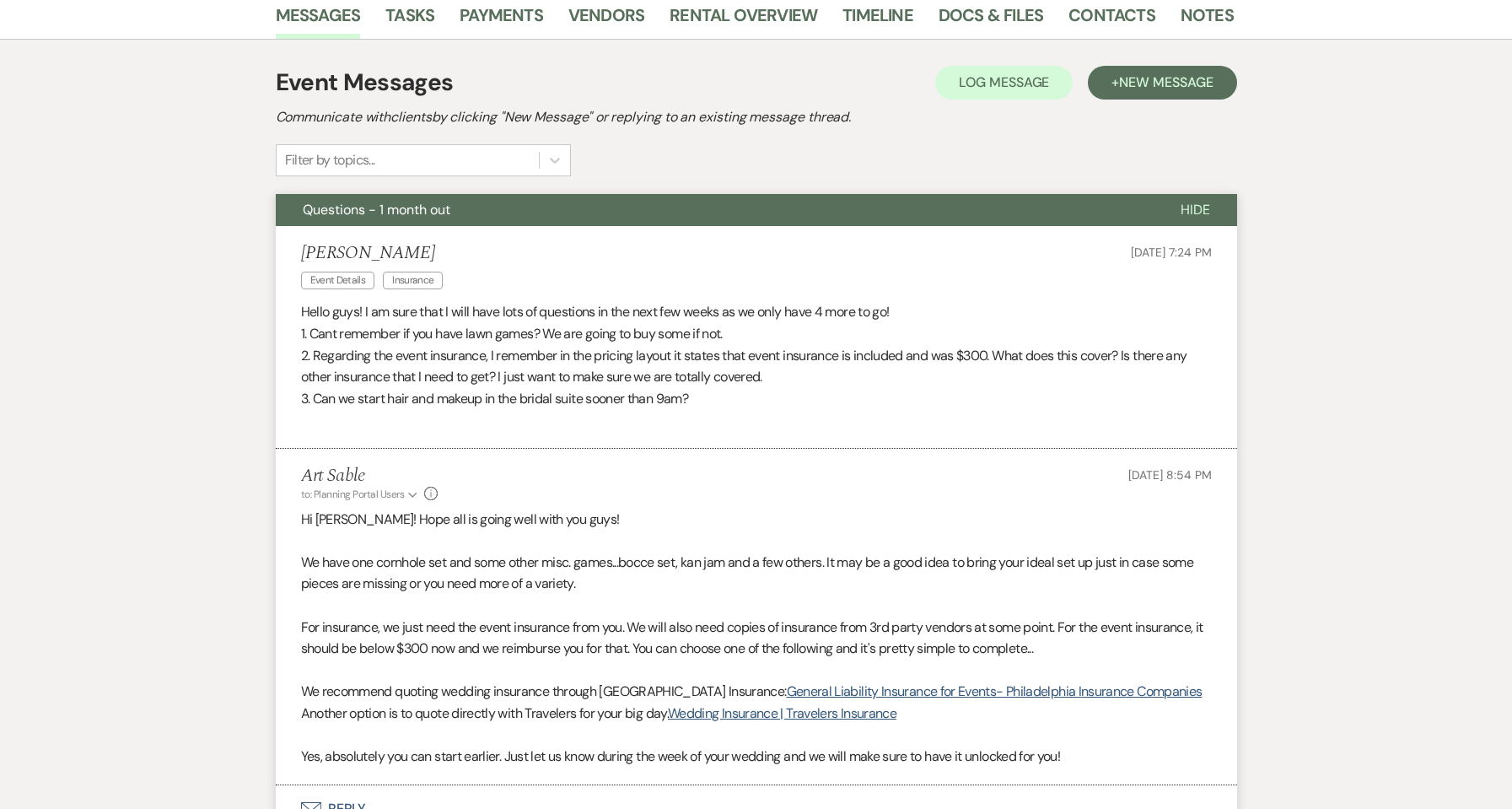
scroll to position [0, 0]
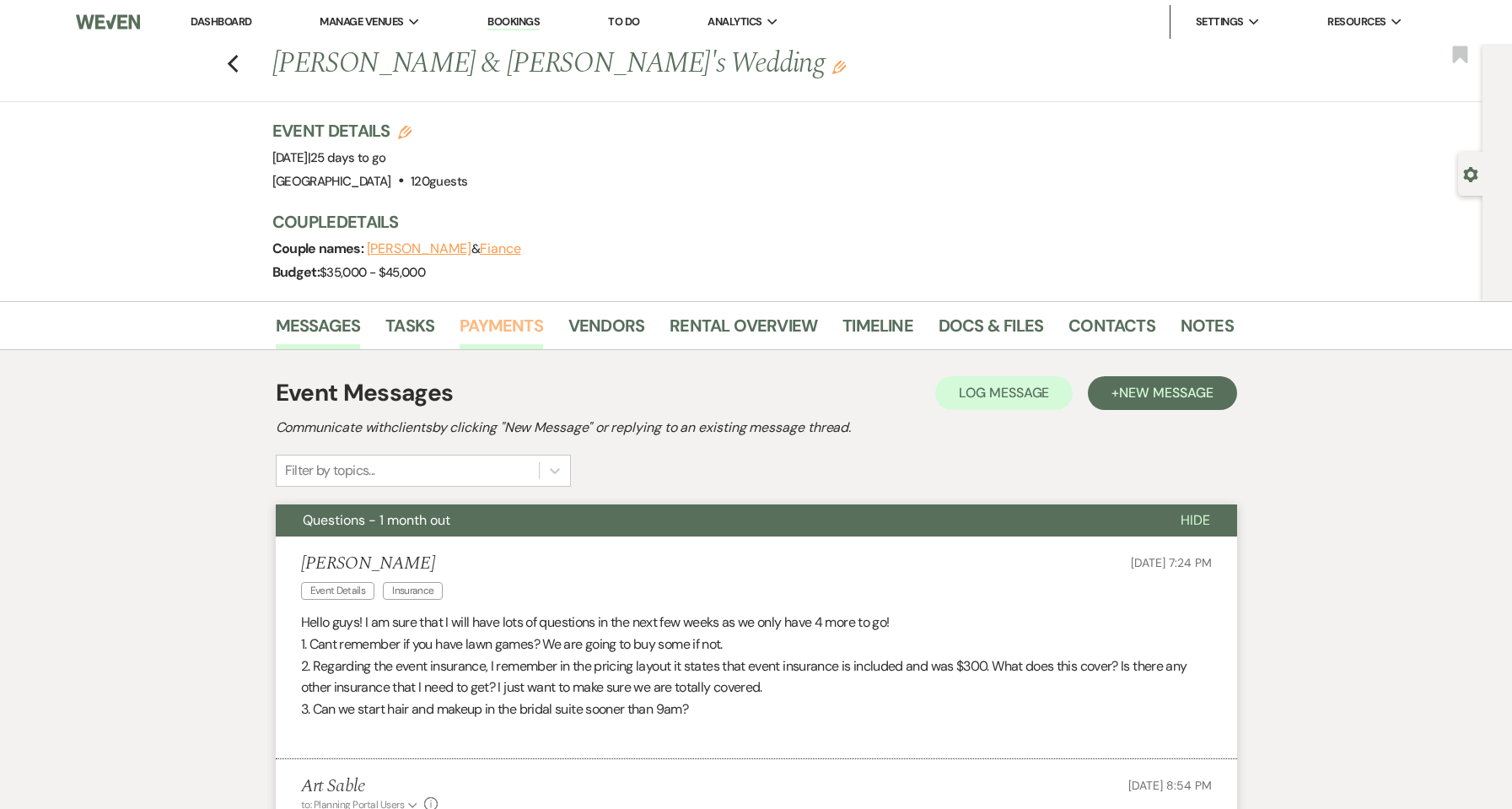
click at [510, 319] on link "Payments" at bounding box center [501, 331] width 84 height 37
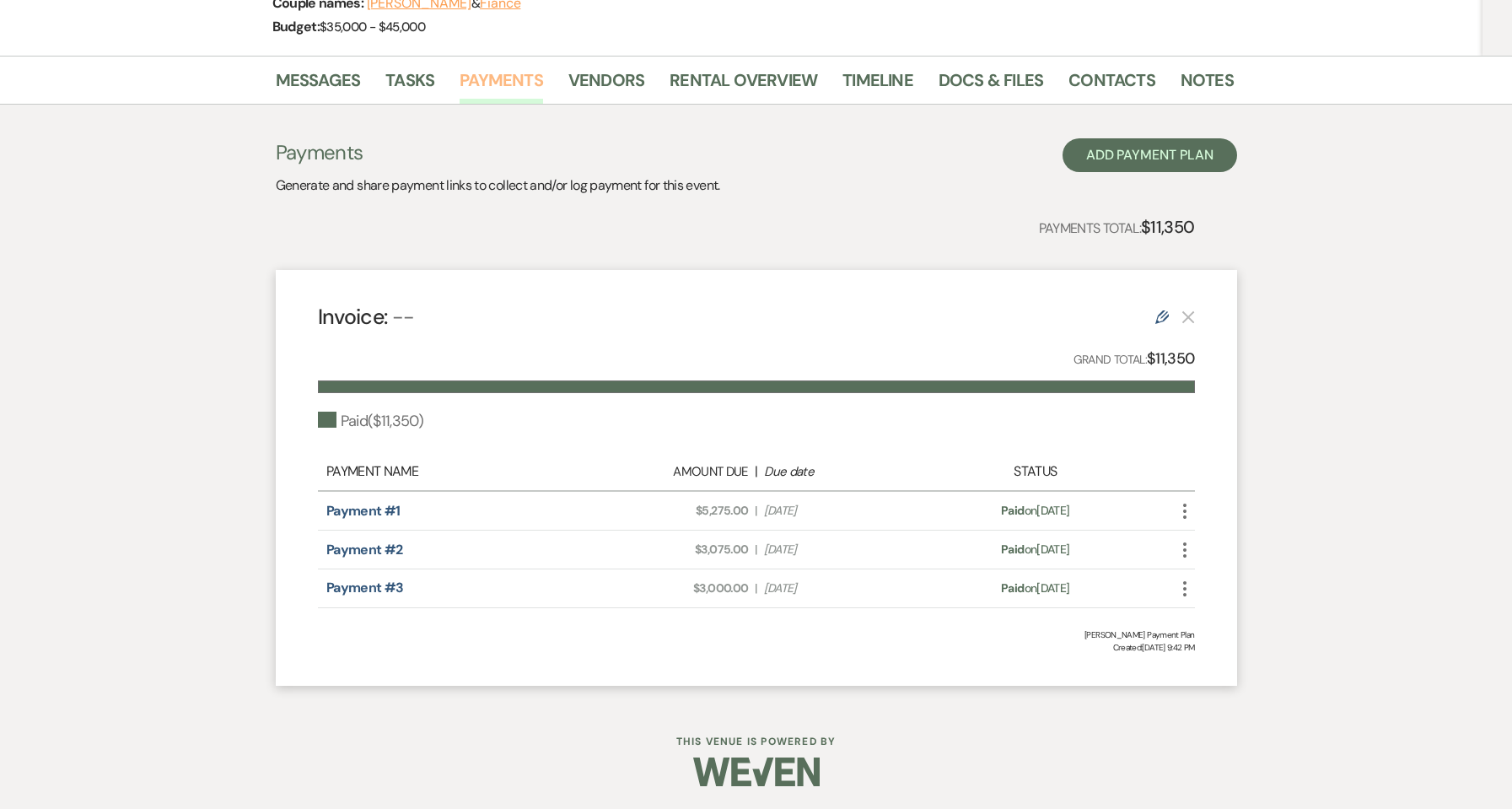
scroll to position [248, 0]
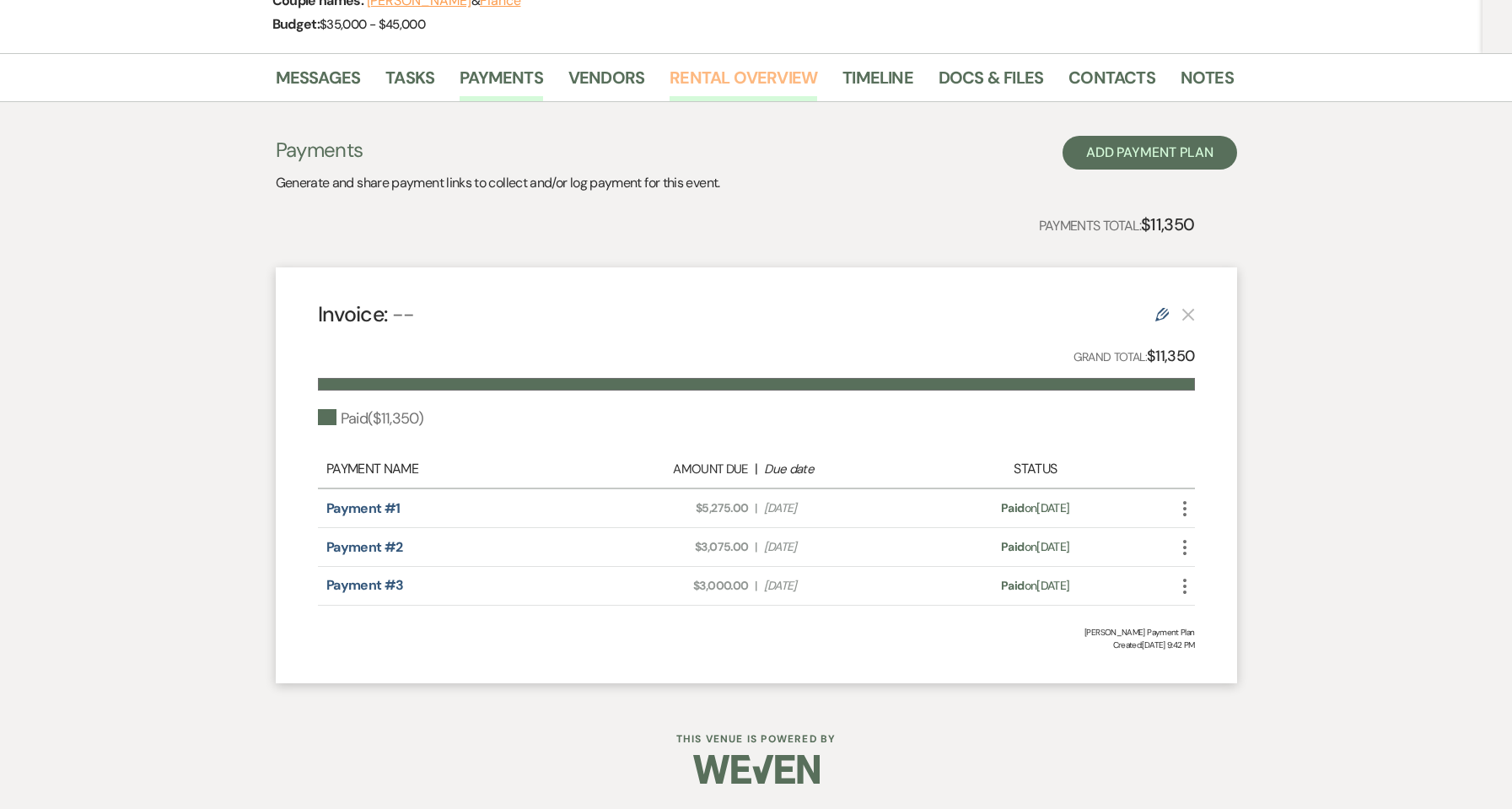
click at [703, 86] on link "Rental Overview" at bounding box center [744, 83] width 148 height 37
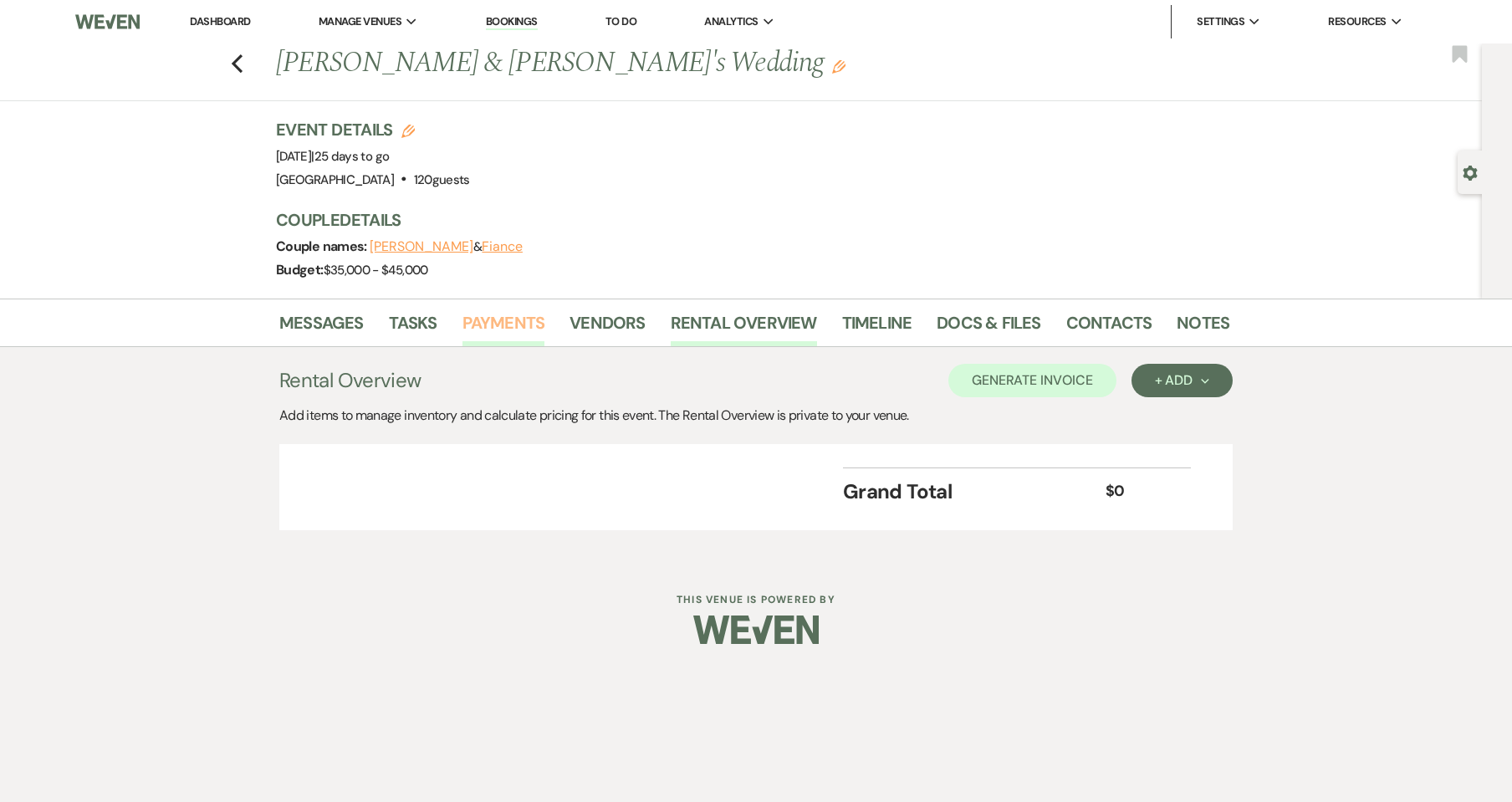
click at [514, 326] on link "Payments" at bounding box center [503, 328] width 83 height 37
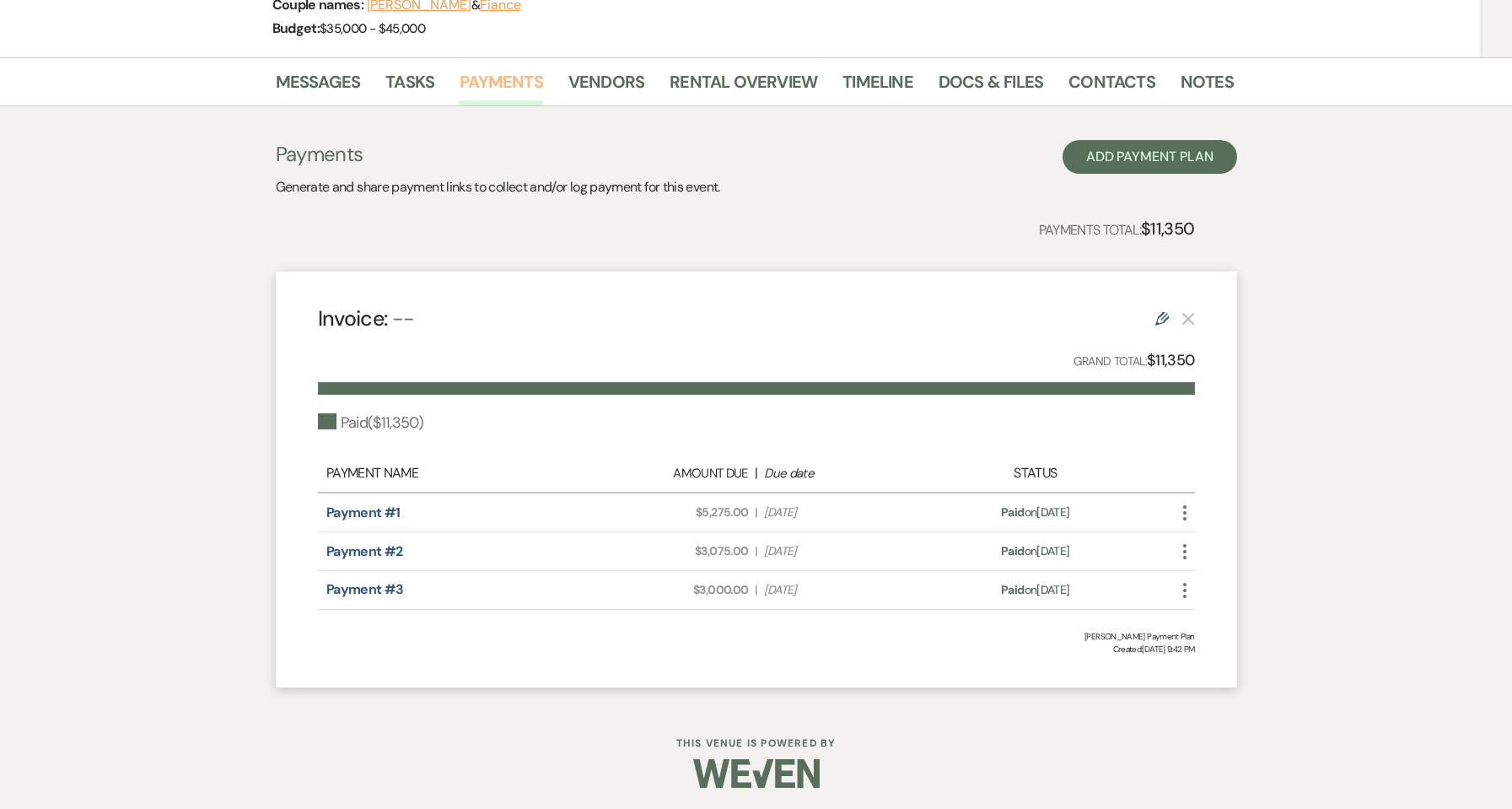
scroll to position [248, 0]
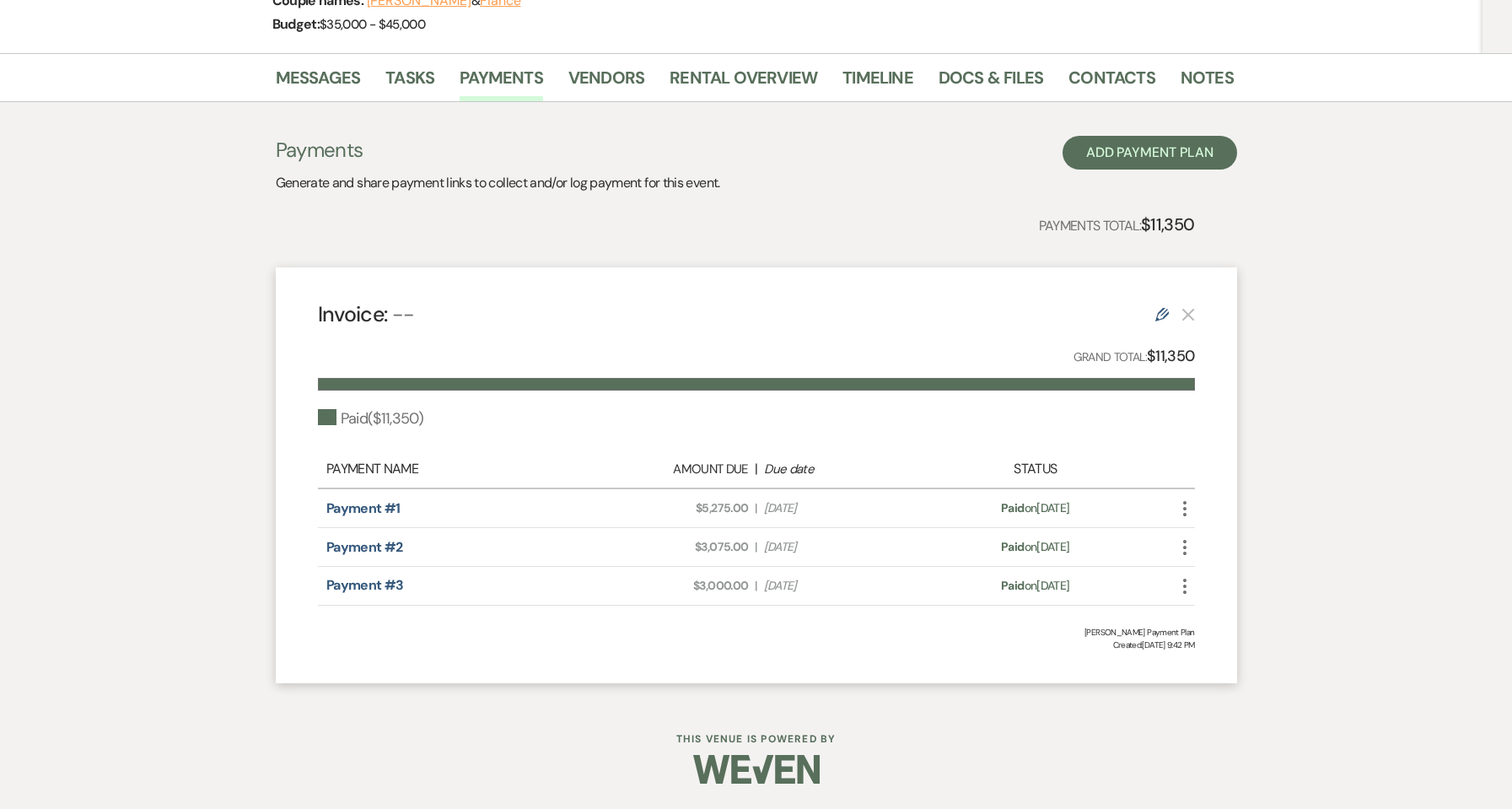
click at [1160, 314] on icon "Edit" at bounding box center [1162, 314] width 13 height 13
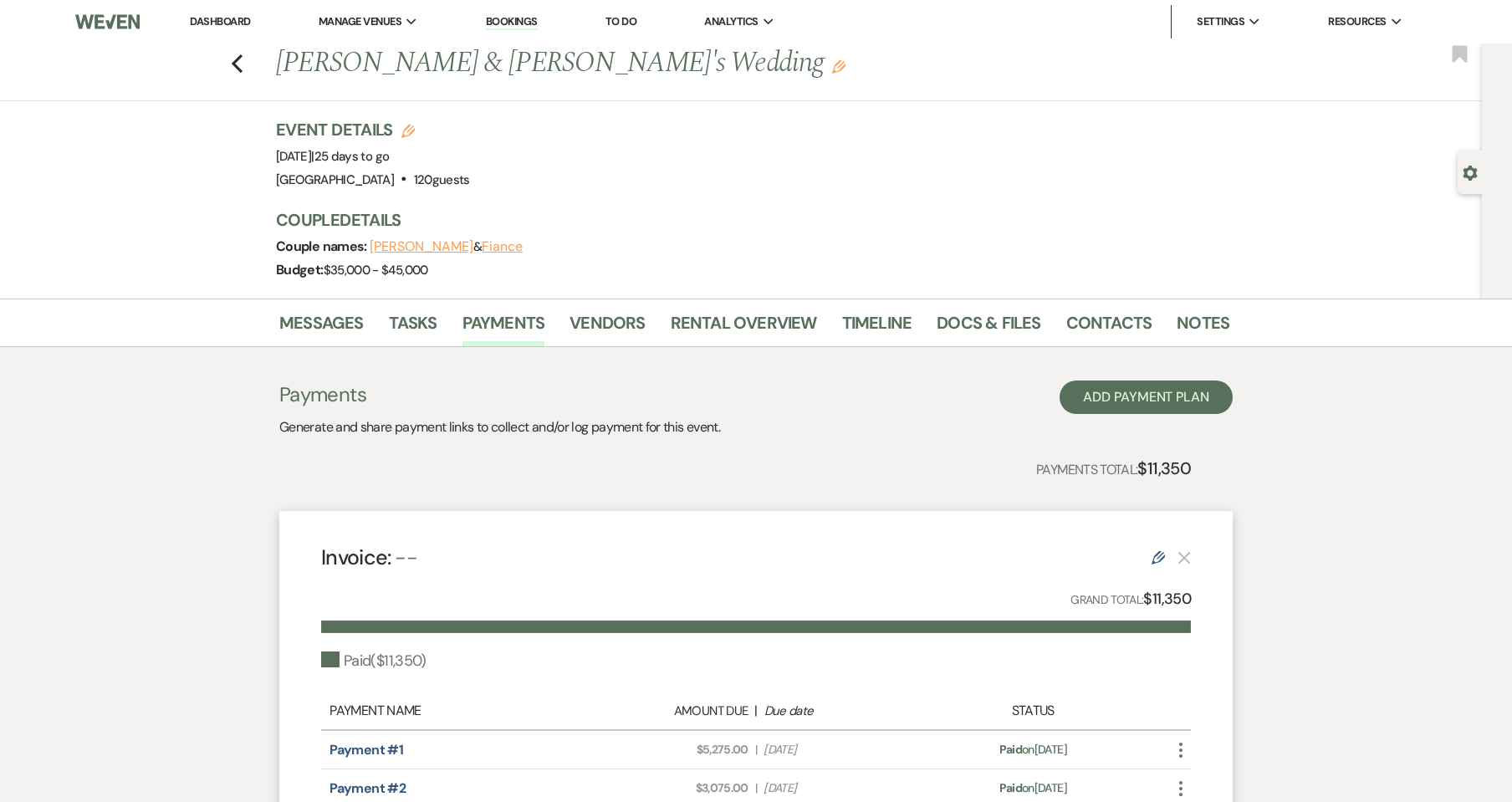
select select "1"
select select "true"
select select "1"
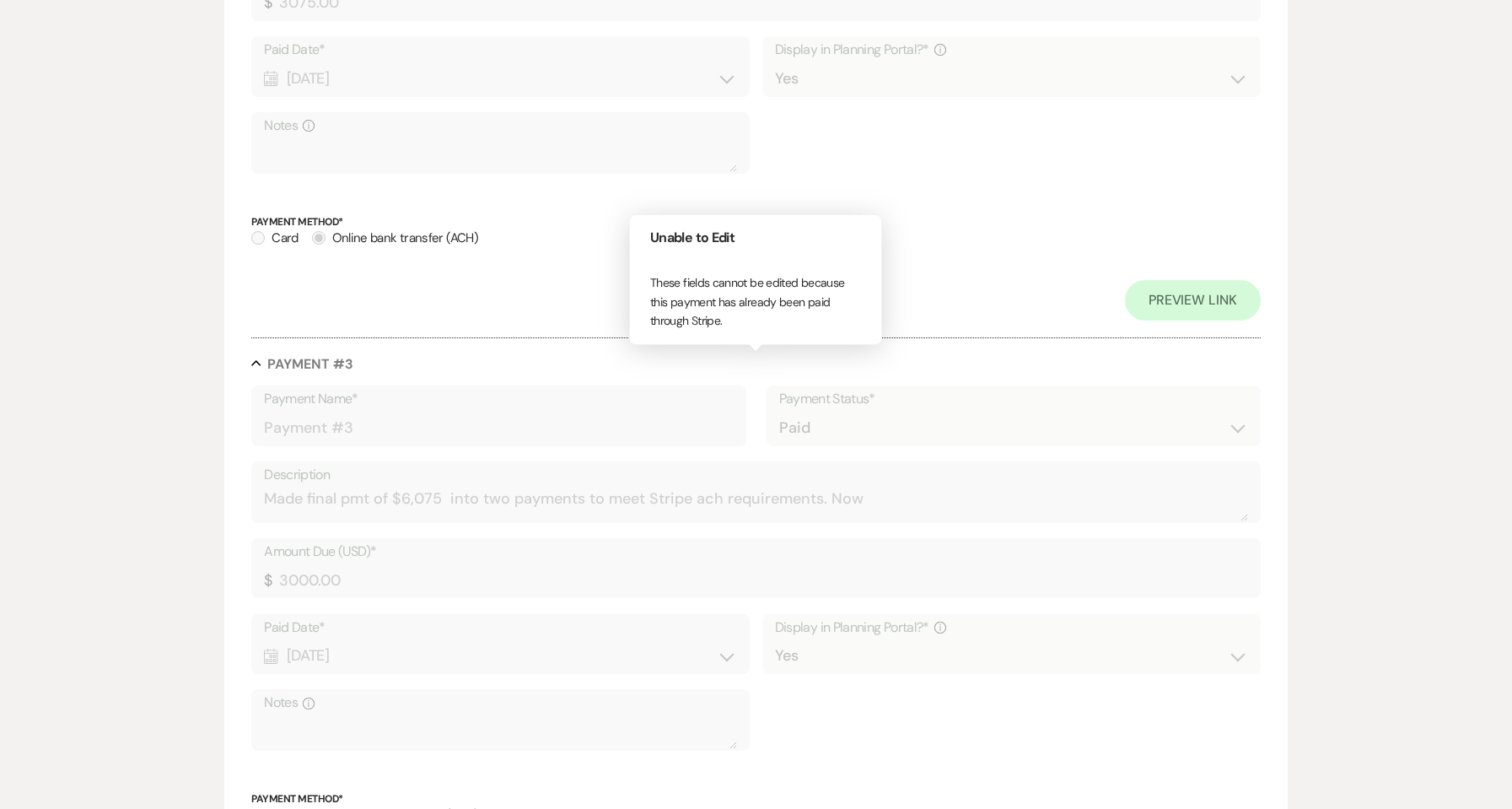
scroll to position [1143, 0]
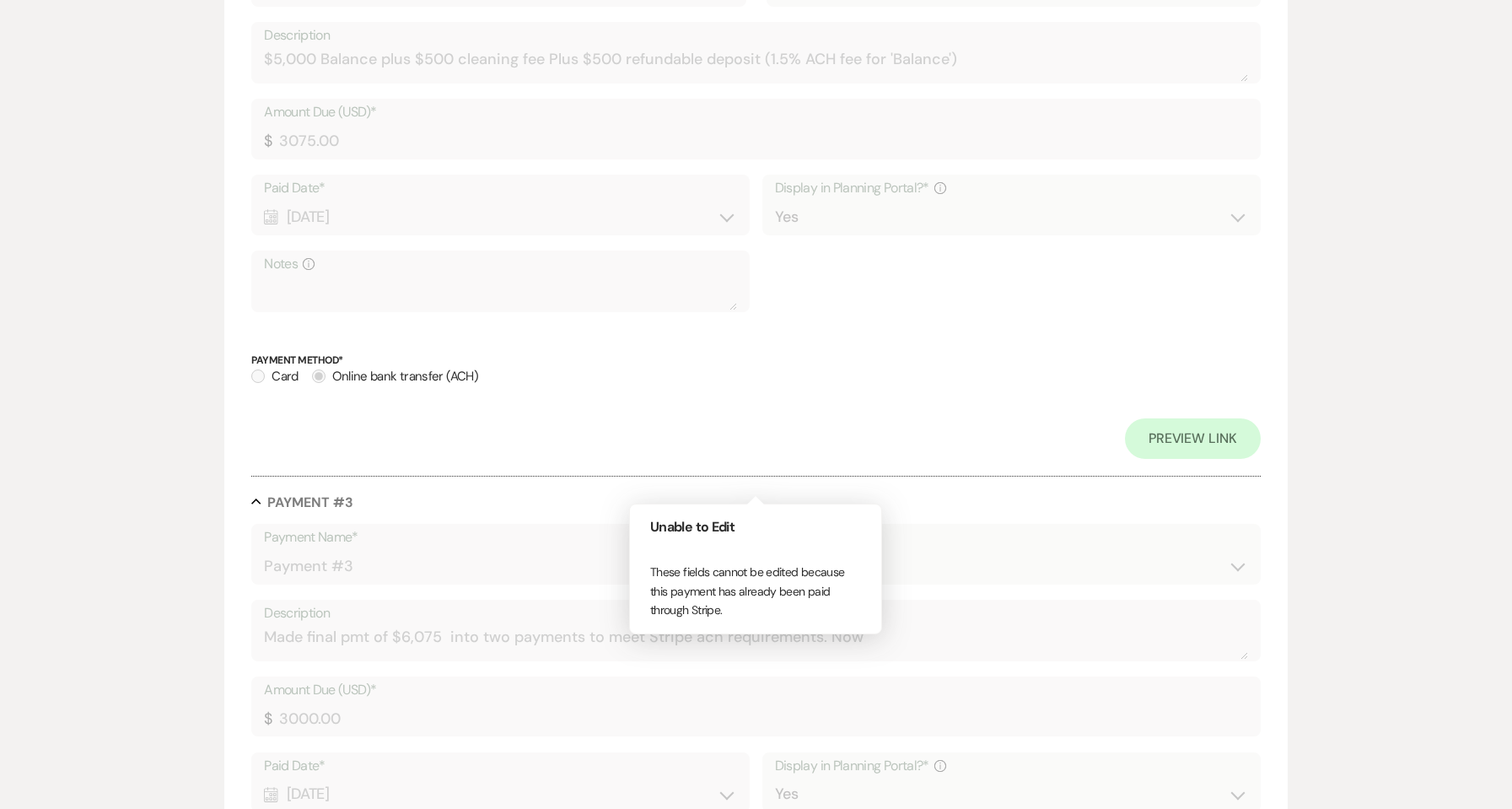
click at [937, 425] on div "Preview Link" at bounding box center [756, 438] width 1009 height 40
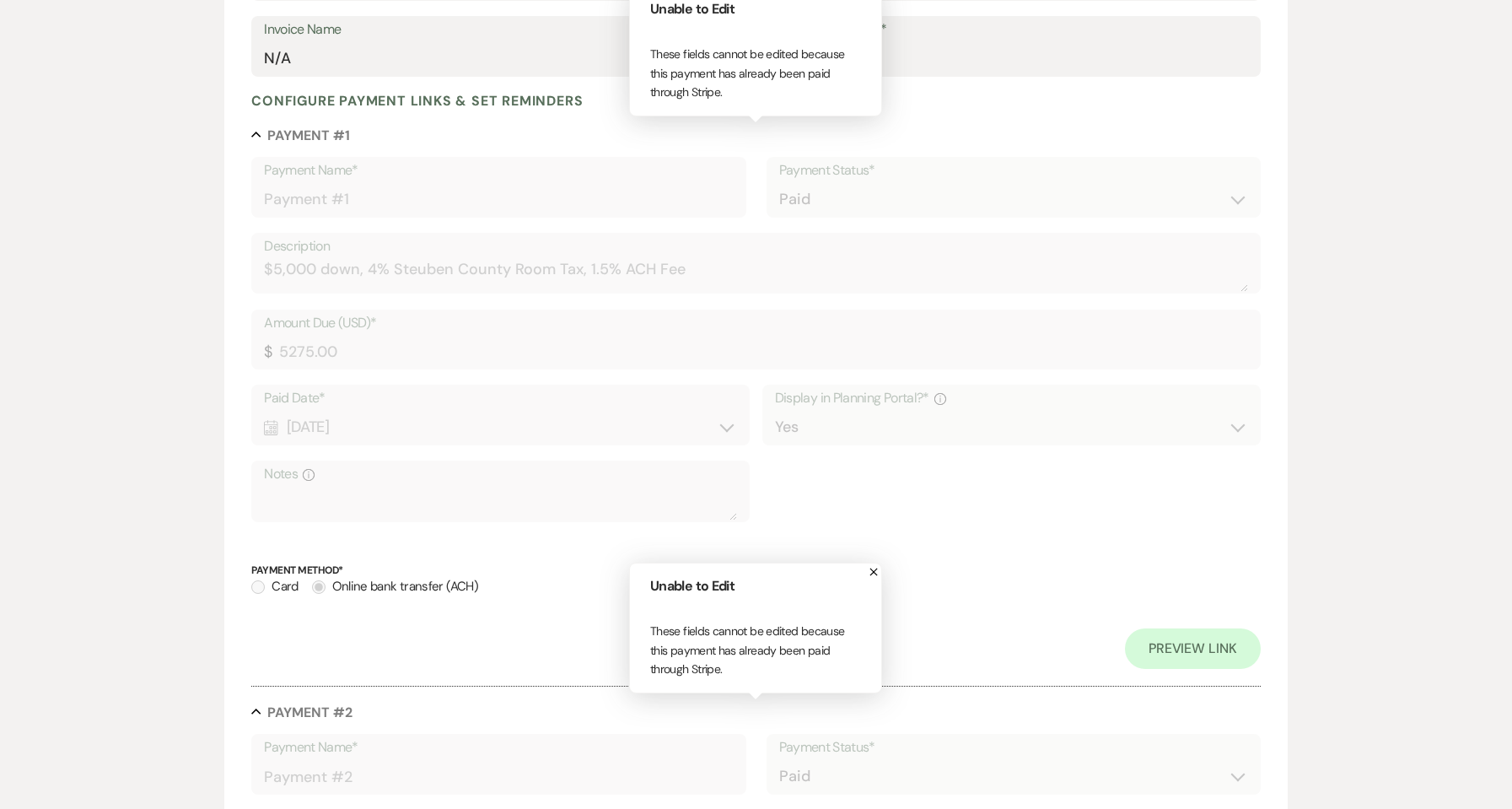
scroll to position [0, 0]
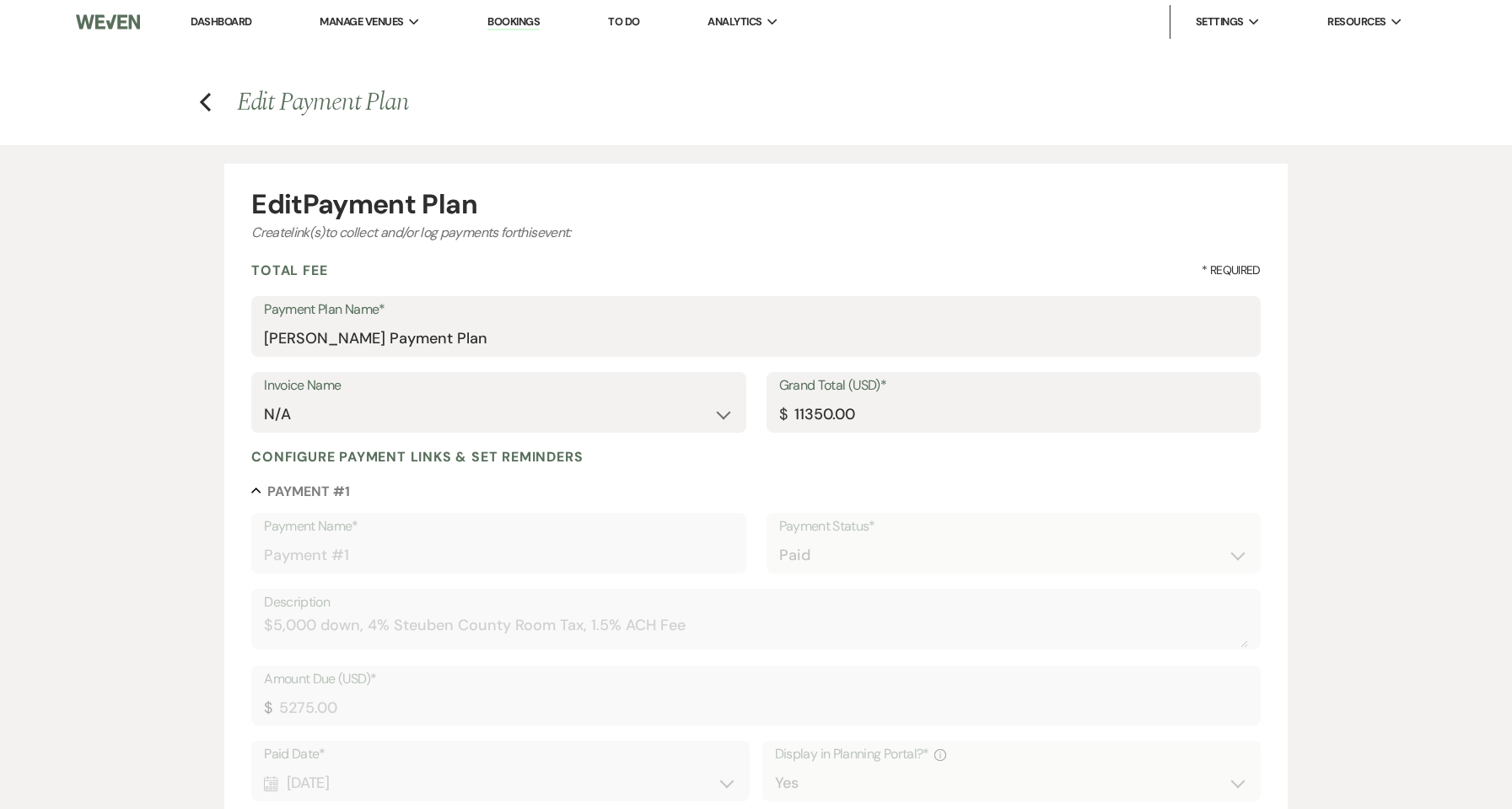
click at [273, 96] on span "Edit Payment Plan" at bounding box center [323, 102] width 172 height 38
click at [206, 95] on icon "Previous" at bounding box center [205, 102] width 12 height 20
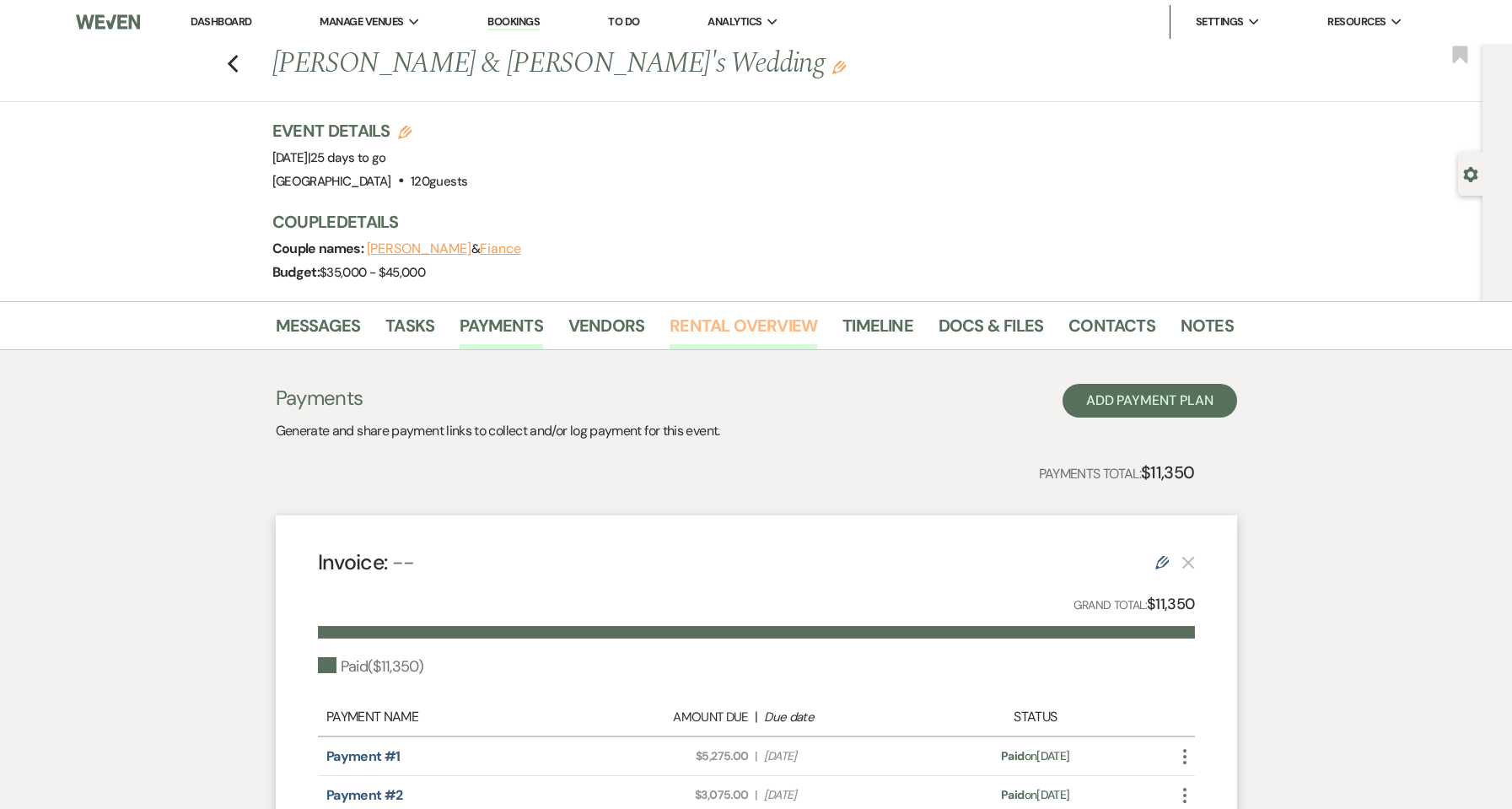
click at [775, 333] on link "Rental Overview" at bounding box center [744, 331] width 148 height 37
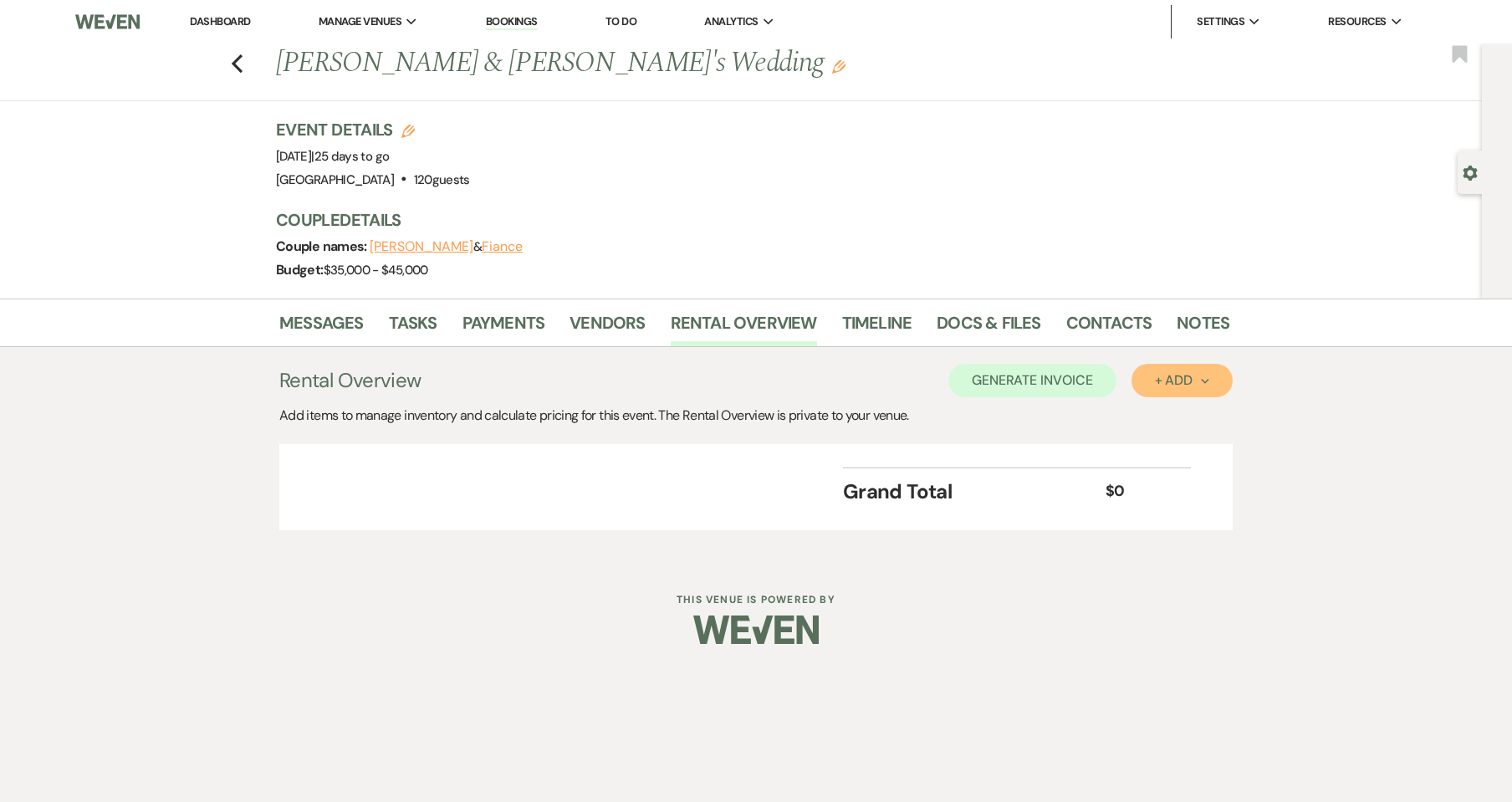
click at [1198, 380] on div "+ Add Next" at bounding box center [1181, 380] width 54 height 13
click at [1183, 408] on button "Item" at bounding box center [1173, 418] width 85 height 26
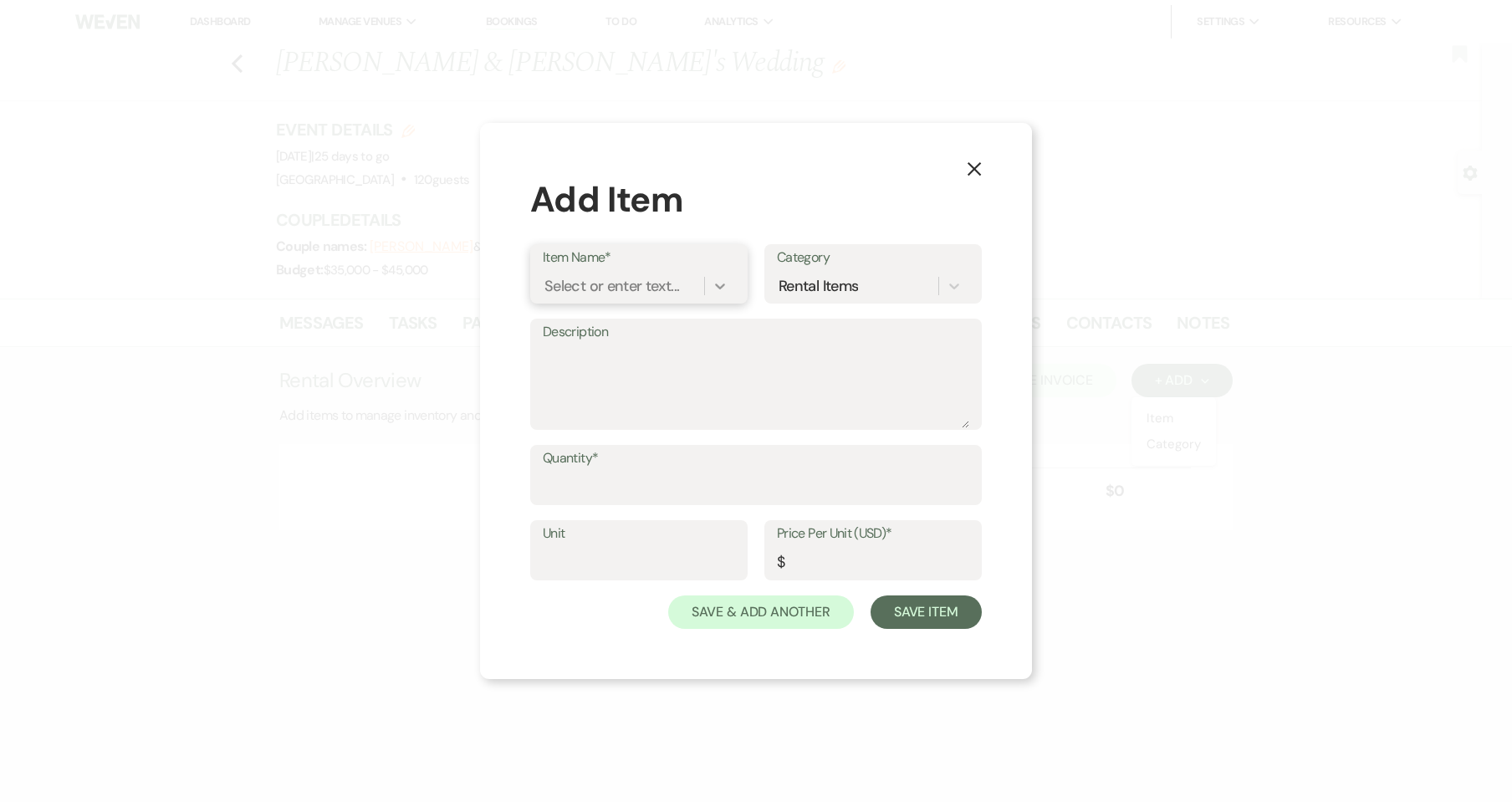
click at [711, 276] on div at bounding box center [720, 286] width 30 height 30
type input "Rehearsal Dinner"
click at [829, 153] on div "X Add Item Item Name* option + Add "Rehearsal Dinner" focused, 7 of 7. 1 result…" at bounding box center [756, 401] width 552 height 556
click at [652, 295] on div "Select or enter text..." at bounding box center [612, 287] width 134 height 23
type input "Rehearsal Dinner"
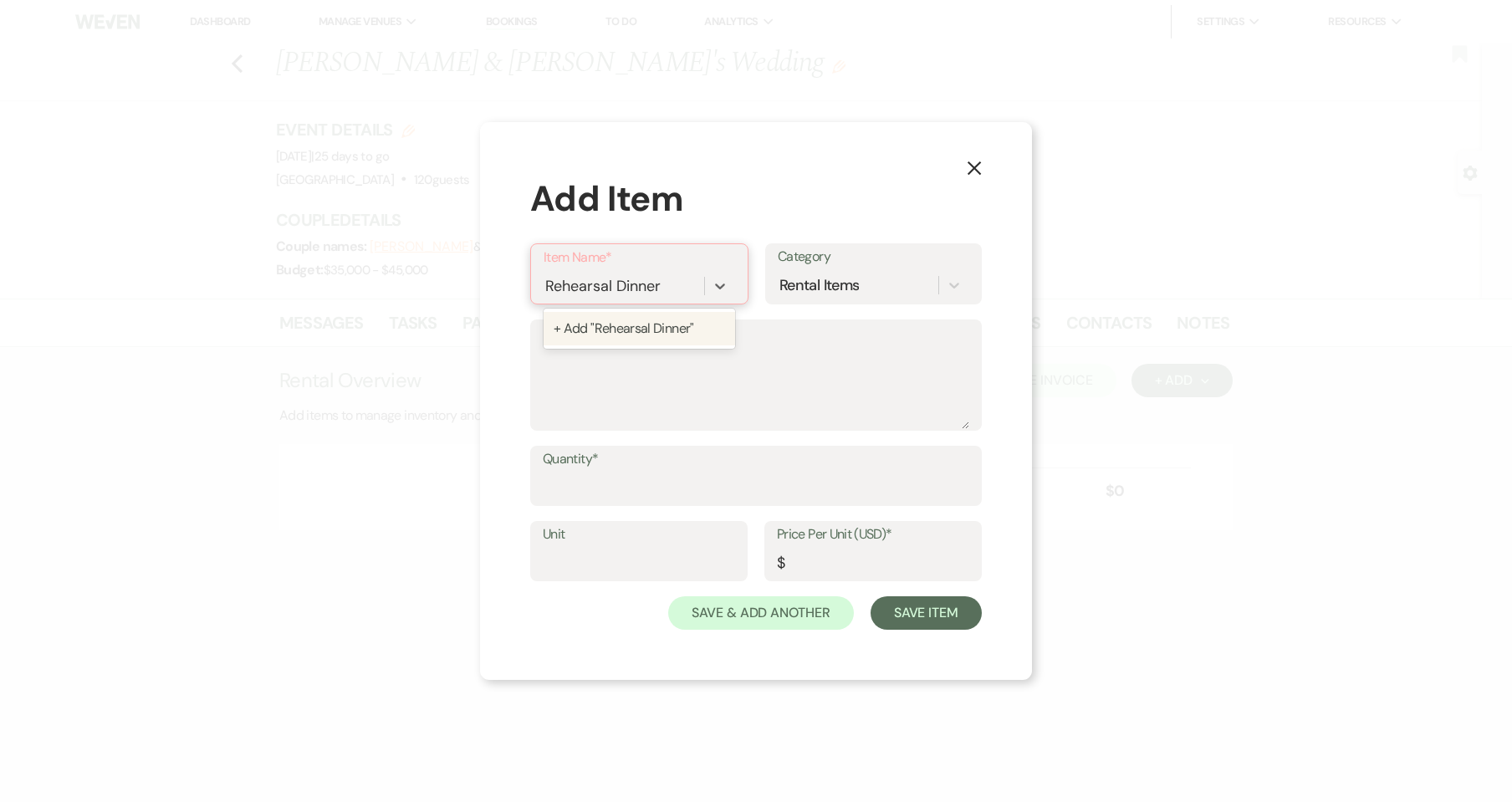
click at [657, 326] on div "+ Add "Rehearsal Dinner"" at bounding box center [638, 328] width 192 height 33
type input "1"
click at [961, 478] on input "1" at bounding box center [756, 487] width 427 height 32
click at [856, 573] on input "Price Per Unit (USD)*" at bounding box center [873, 562] width 192 height 32
type input "500"
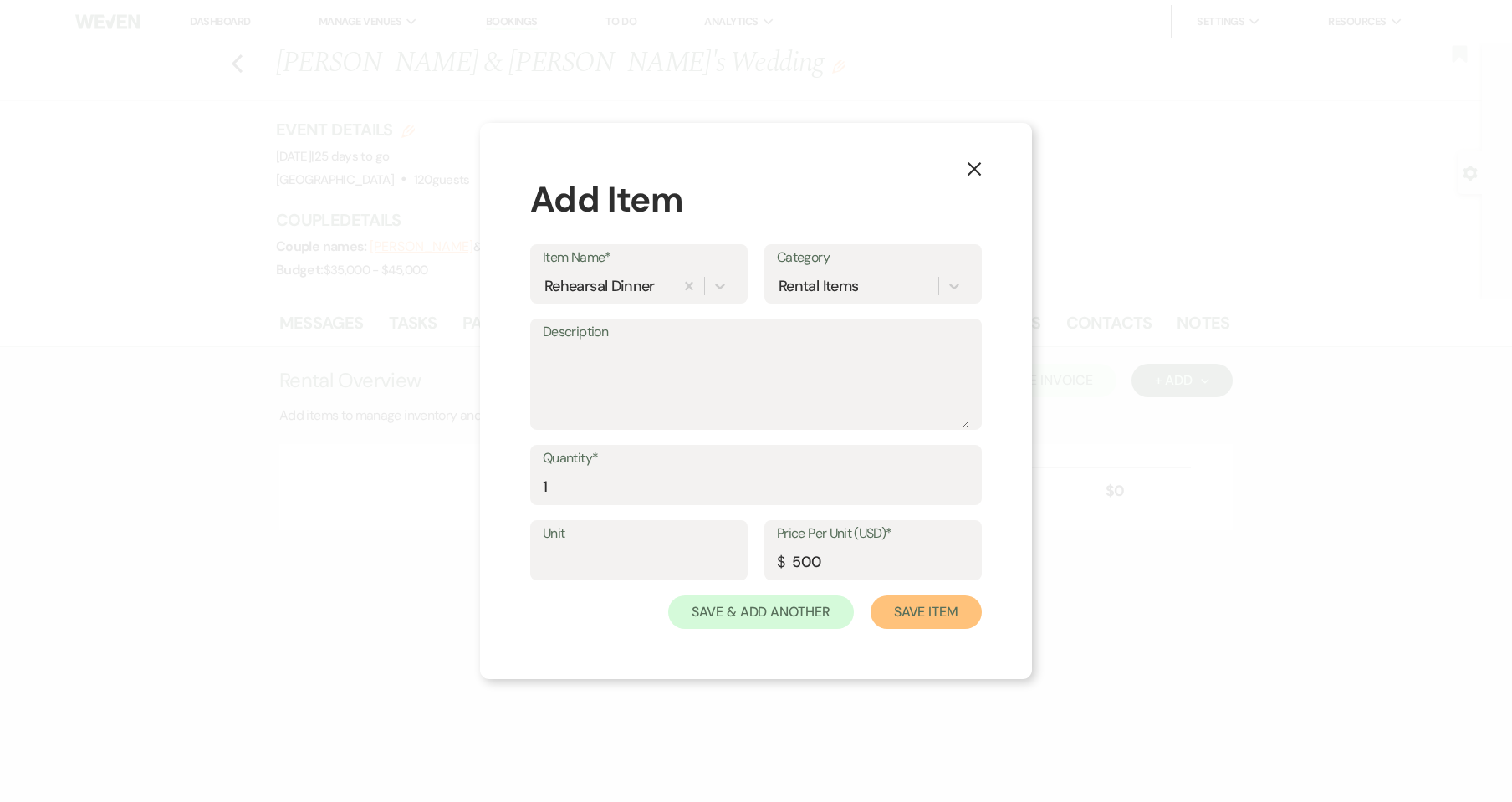
click at [917, 596] on button "Save Item" at bounding box center [925, 612] width 111 height 33
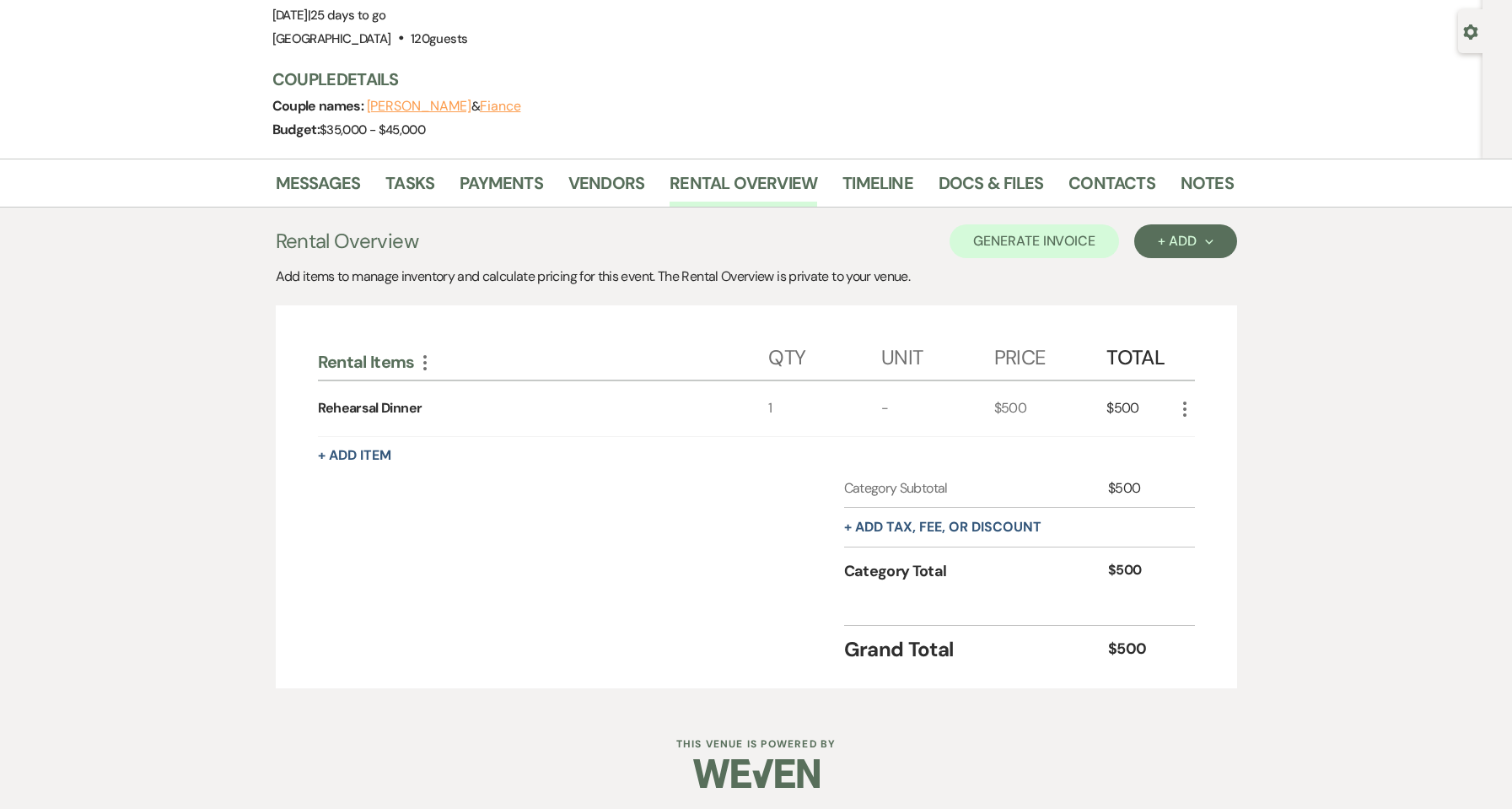
scroll to position [147, 0]
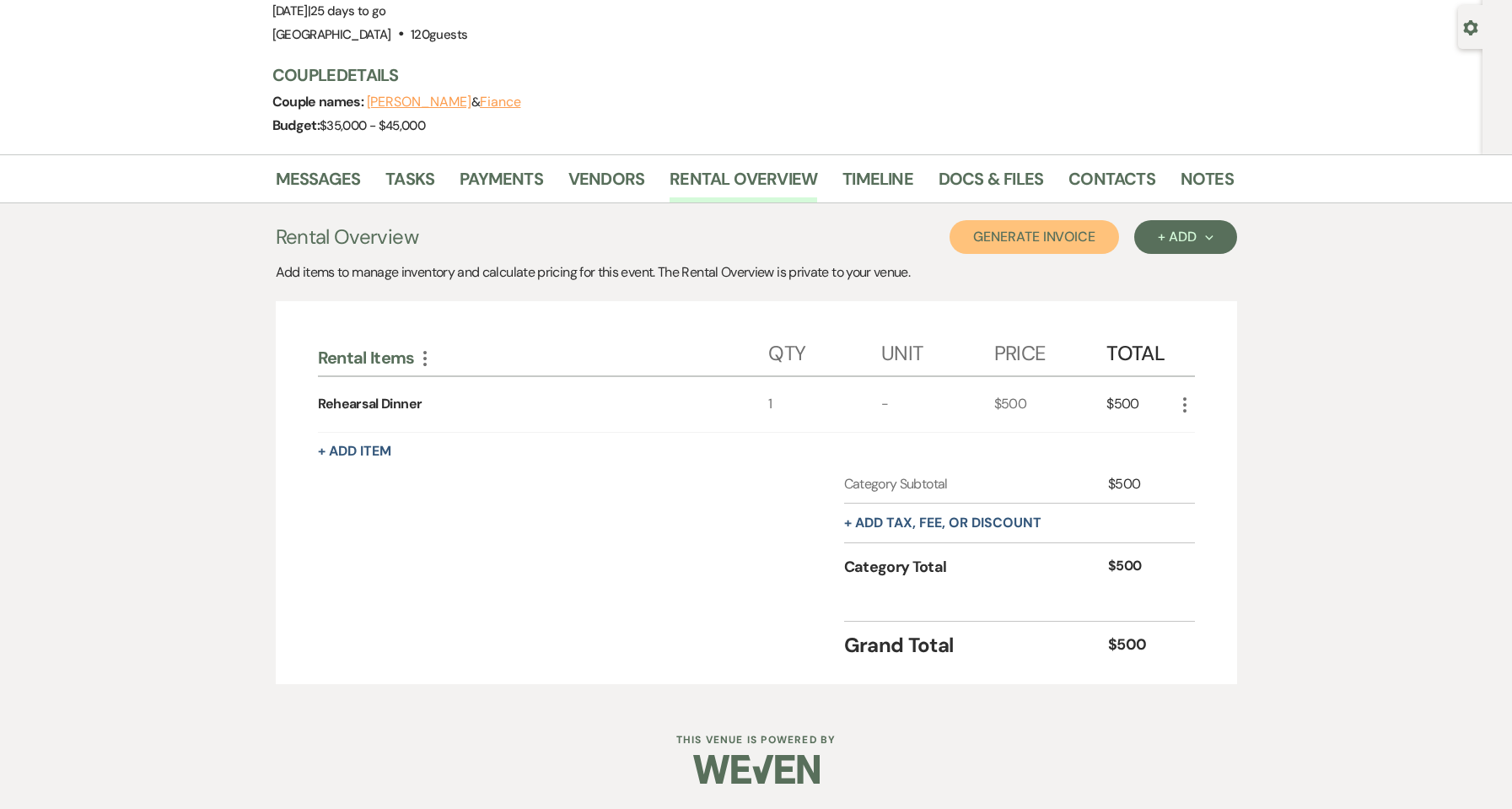
click at [1046, 232] on button "Generate Invoice" at bounding box center [1034, 236] width 169 height 34
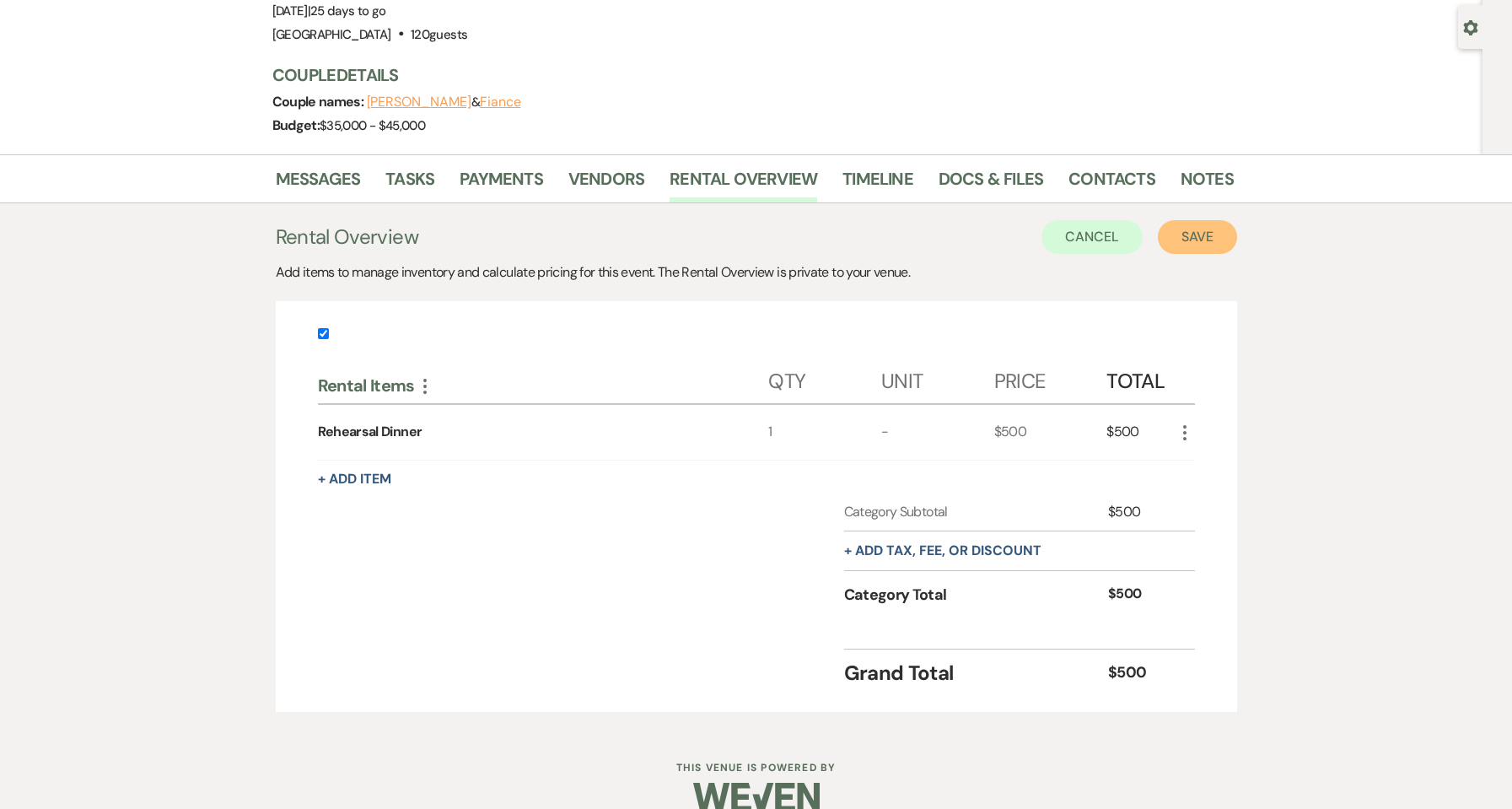
click at [1200, 239] on button "Save" at bounding box center [1198, 236] width 79 height 34
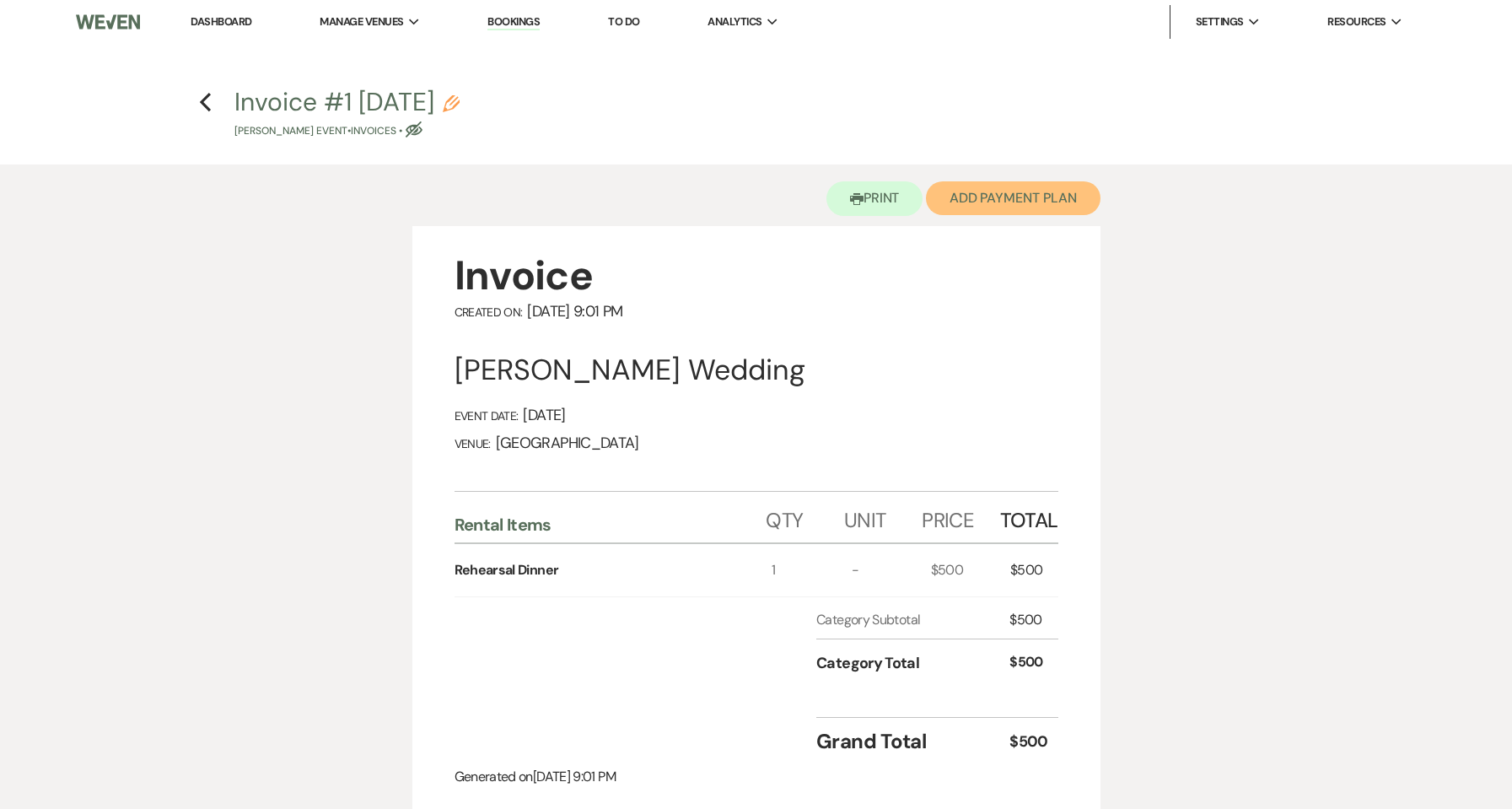
click at [995, 196] on button "Add Payment Plan" at bounding box center [1014, 198] width 175 height 34
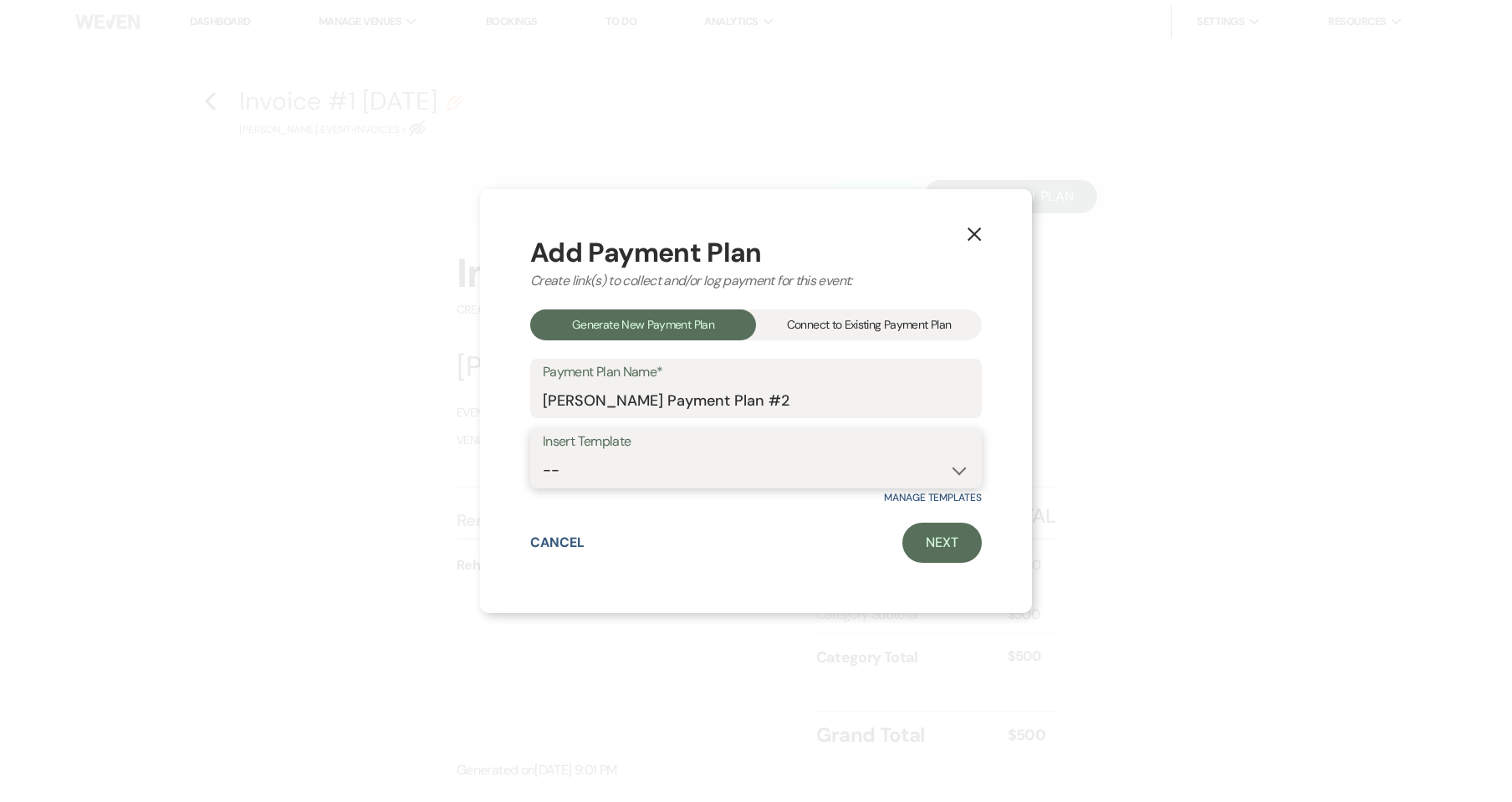
click at [802, 464] on select "-- 2025 Payment Plan 2026 Payment Plan" at bounding box center [756, 470] width 427 height 32
click at [921, 540] on link "Next" at bounding box center [941, 542] width 79 height 40
click at [921, 540] on div "Dashboard Manage Venues Expand Manor House Estate The Factory at Sable Estate B…" at bounding box center [756, 559] width 1512 height 1118
select select "27178"
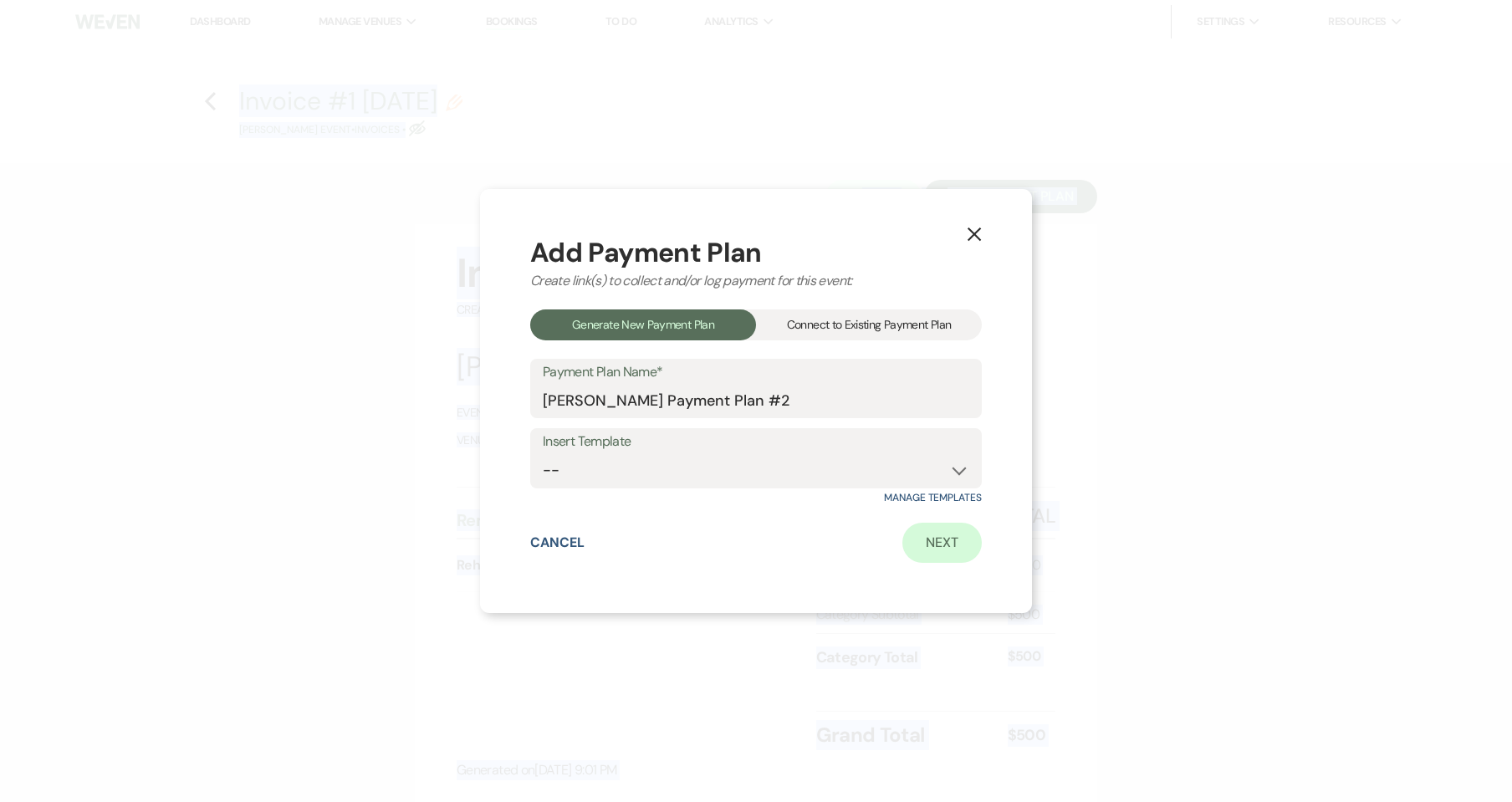
select select "2"
select select "percentage"
select select "true"
select select "client"
select select "weeks"
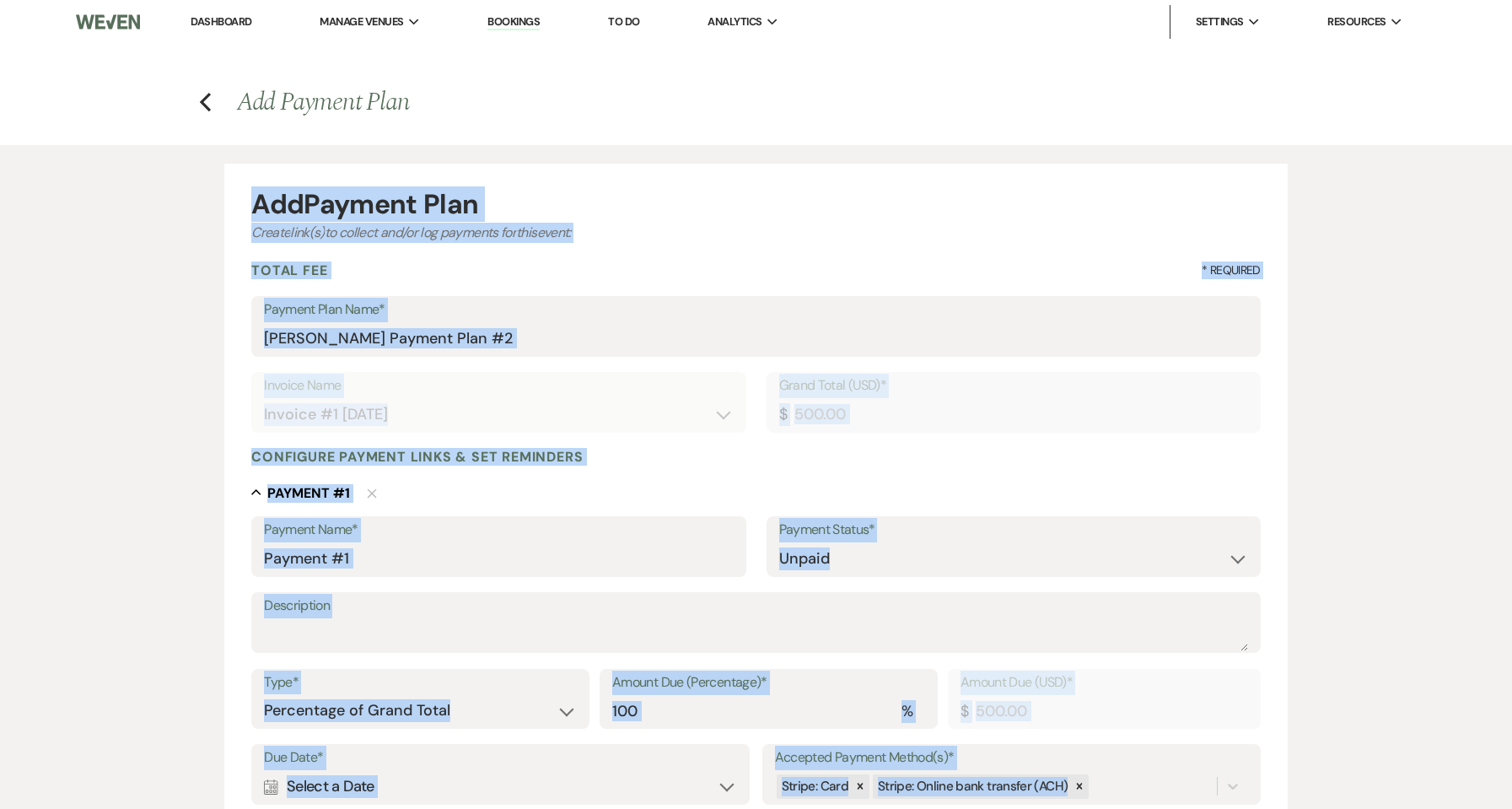
click at [703, 299] on label "Payment Plan Name*" at bounding box center [756, 309] width 984 height 24
click at [703, 322] on input "Colleen M Ostrander's Payment Plan #2" at bounding box center [756, 338] width 984 height 33
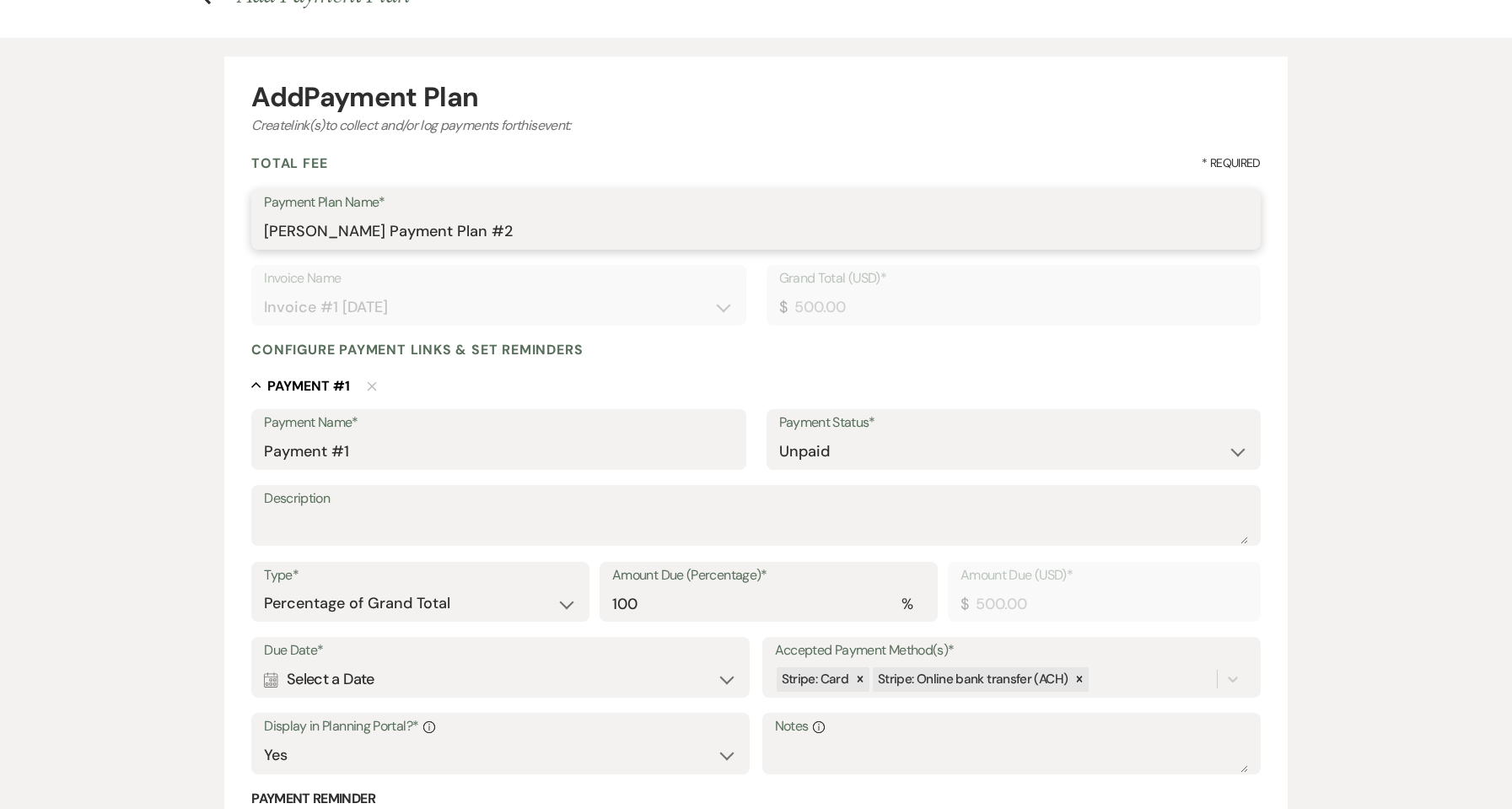
scroll to position [24, 0]
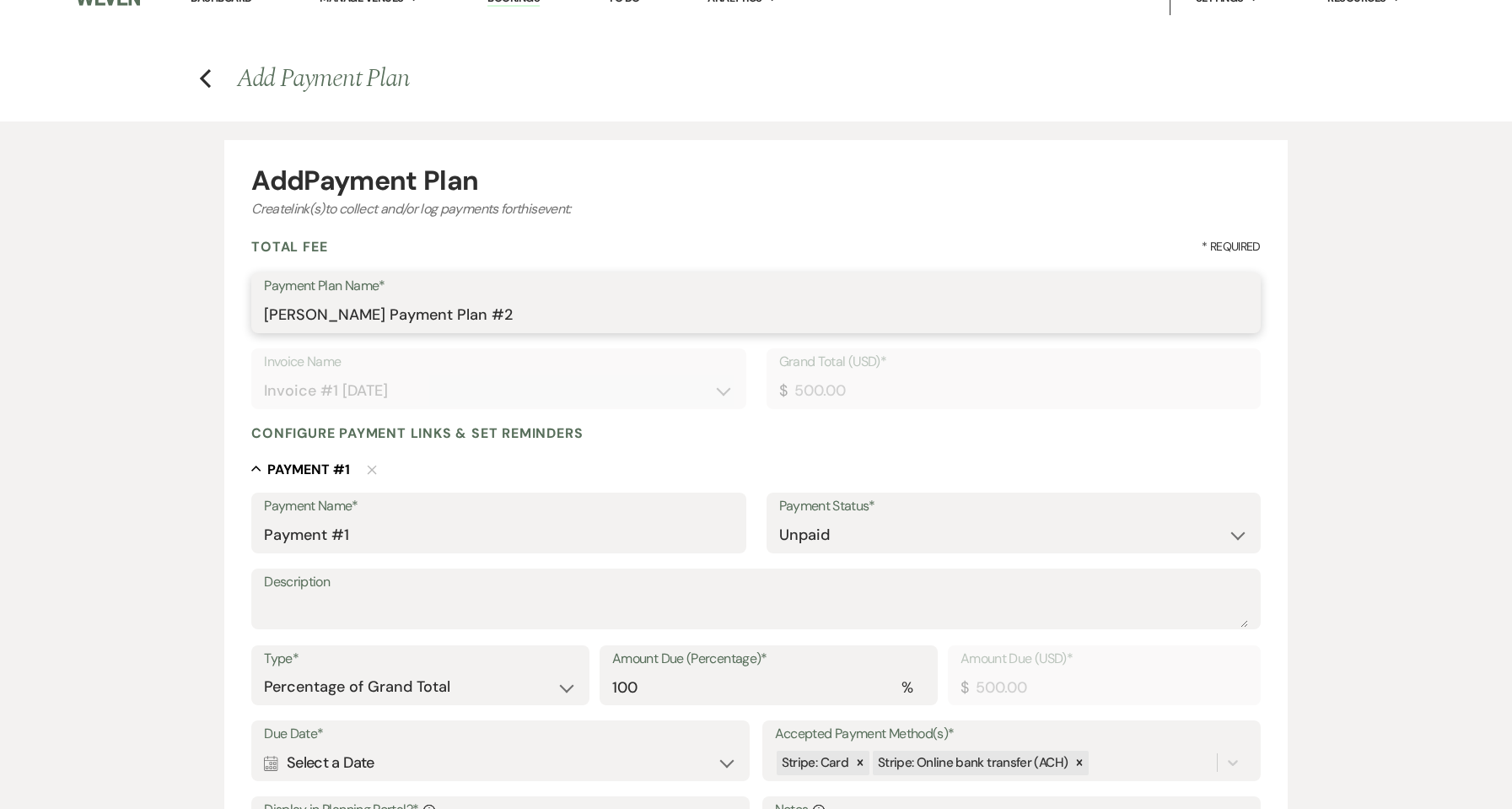
drag, startPoint x: 556, startPoint y: 313, endPoint x: 540, endPoint y: 313, distance: 16.0
click at [540, 313] on input "Colleen M Ostrander's Payment Plan #2" at bounding box center [756, 315] width 984 height 33
click at [561, 310] on input "Colleen M Ostrander's Payment Plan #2" at bounding box center [756, 315] width 984 height 33
type input "Colleen M Ostrander's Payment Plan #2- Rehearsal Dinner"
click at [681, 475] on div "Collapse Payment # 1 Delete" at bounding box center [756, 468] width 1009 height 20
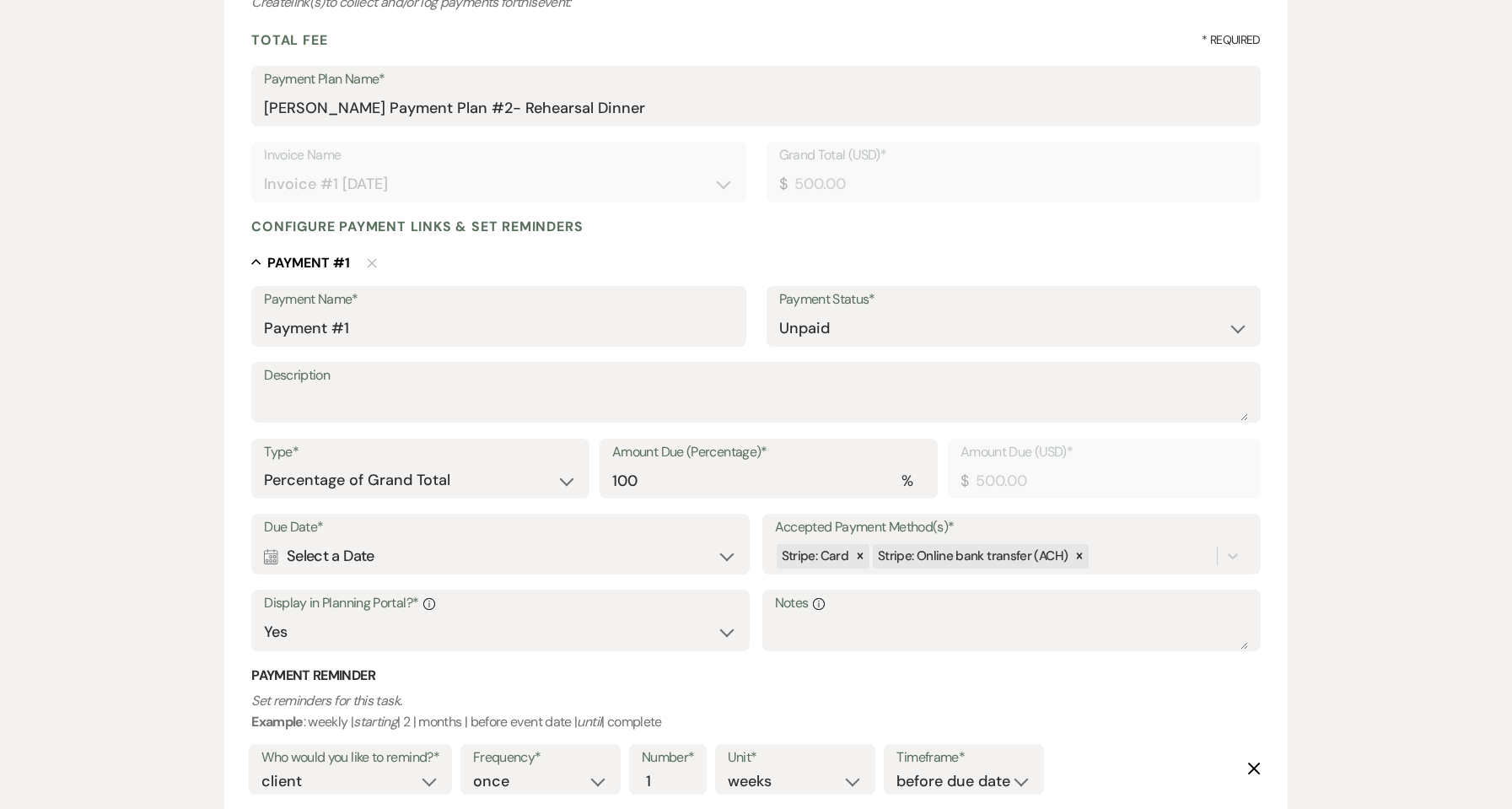
scroll to position [248, 0]
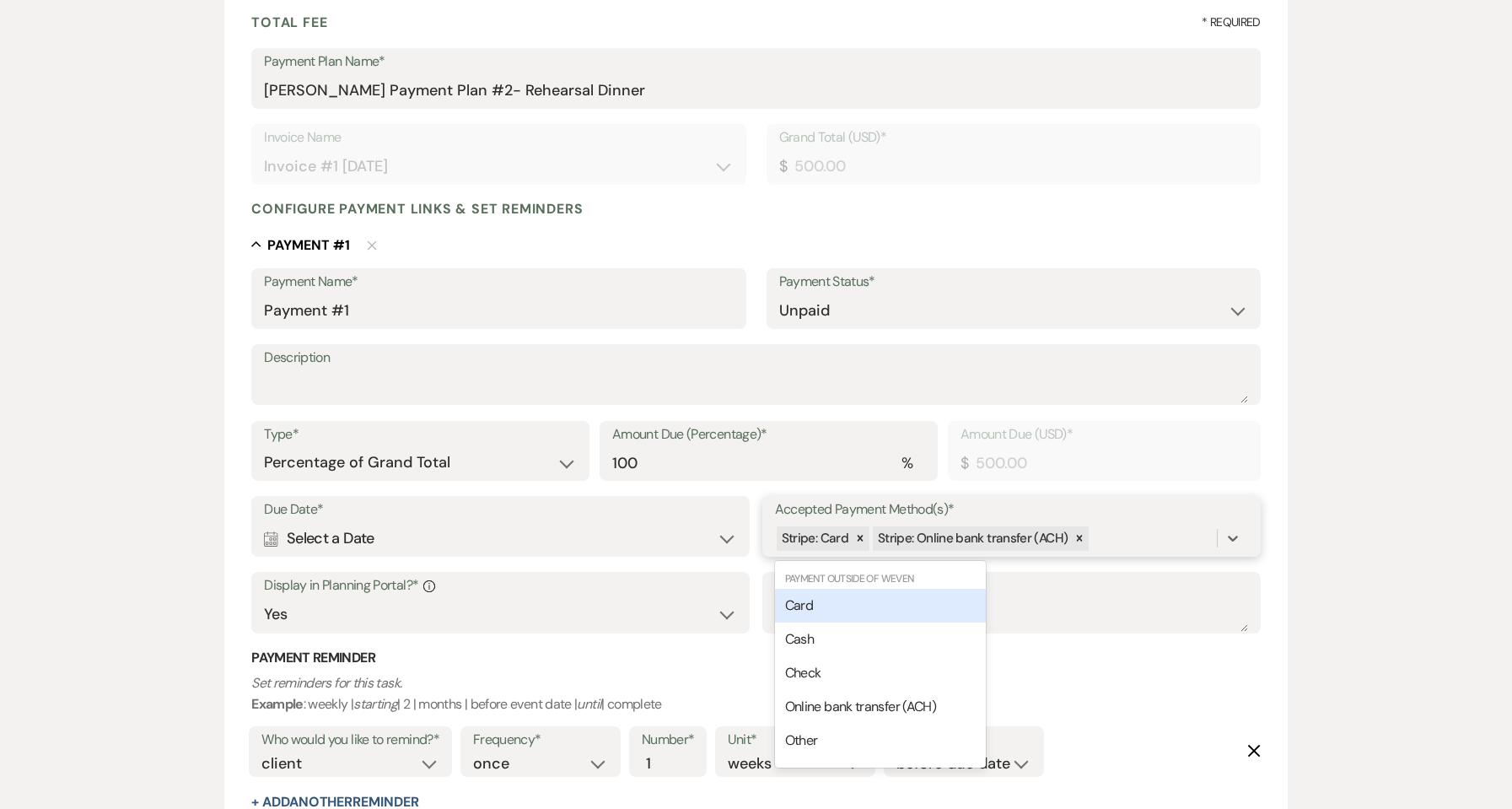
click at [1191, 545] on div "Stripe: Card Stripe: Online bank transfer (ACH)" at bounding box center [996, 538] width 442 height 30
click at [834, 613] on div "Card" at bounding box center [880, 605] width 211 height 34
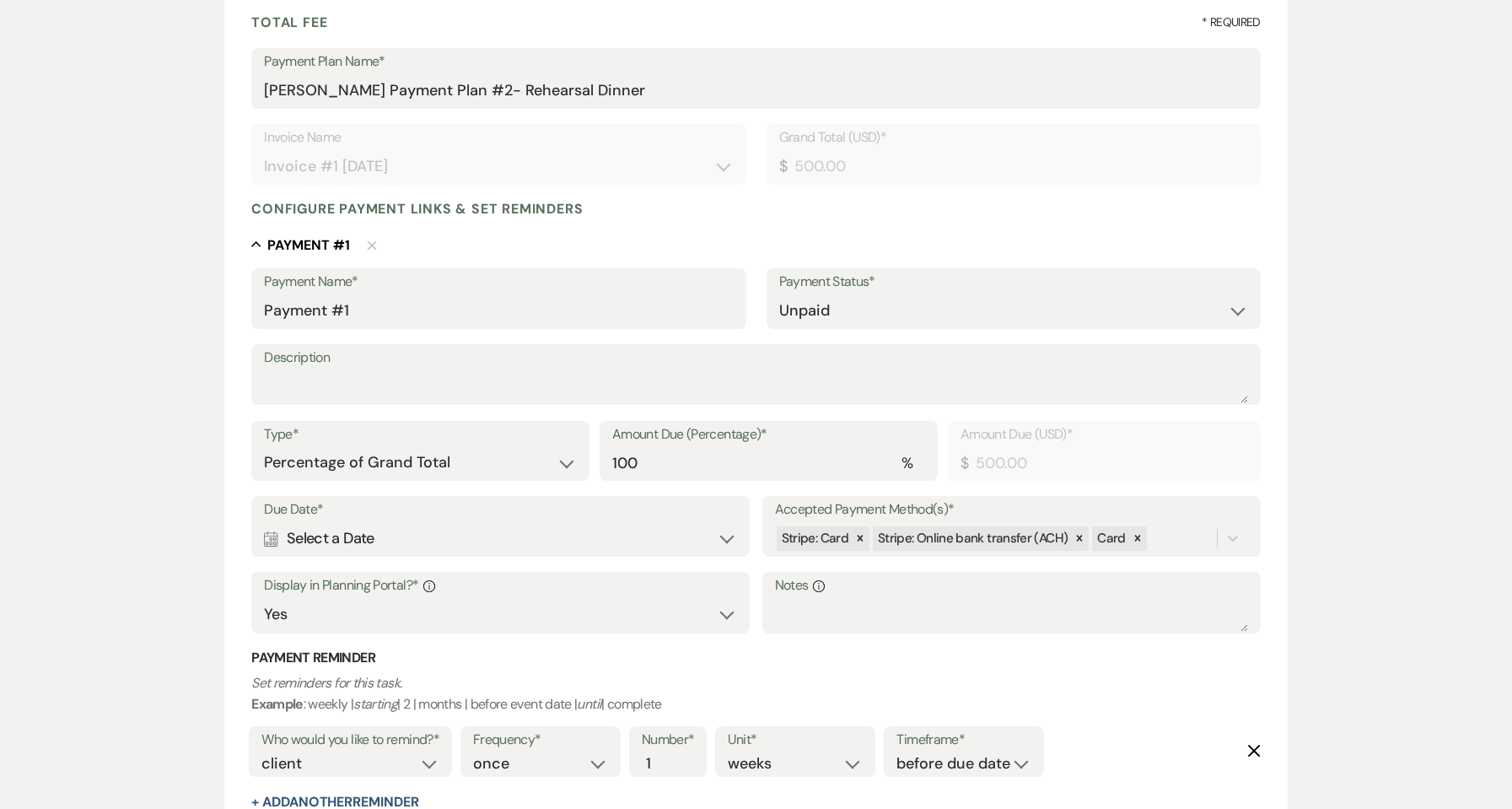
click at [519, 529] on div "Calendar Select a Date Expand" at bounding box center [501, 538] width 473 height 33
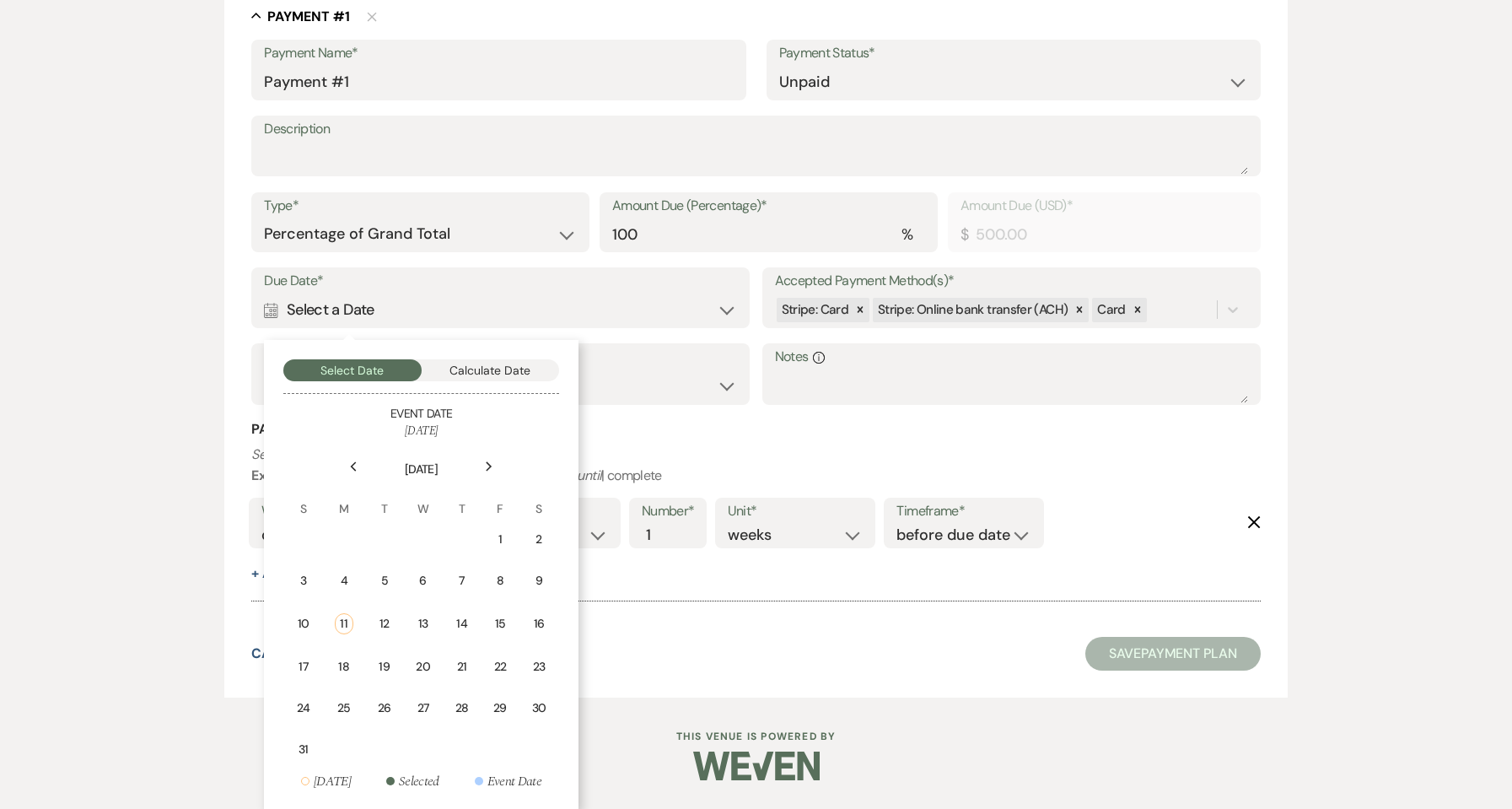
scroll to position [478, 0]
click at [355, 659] on td "18" at bounding box center [344, 664] width 41 height 39
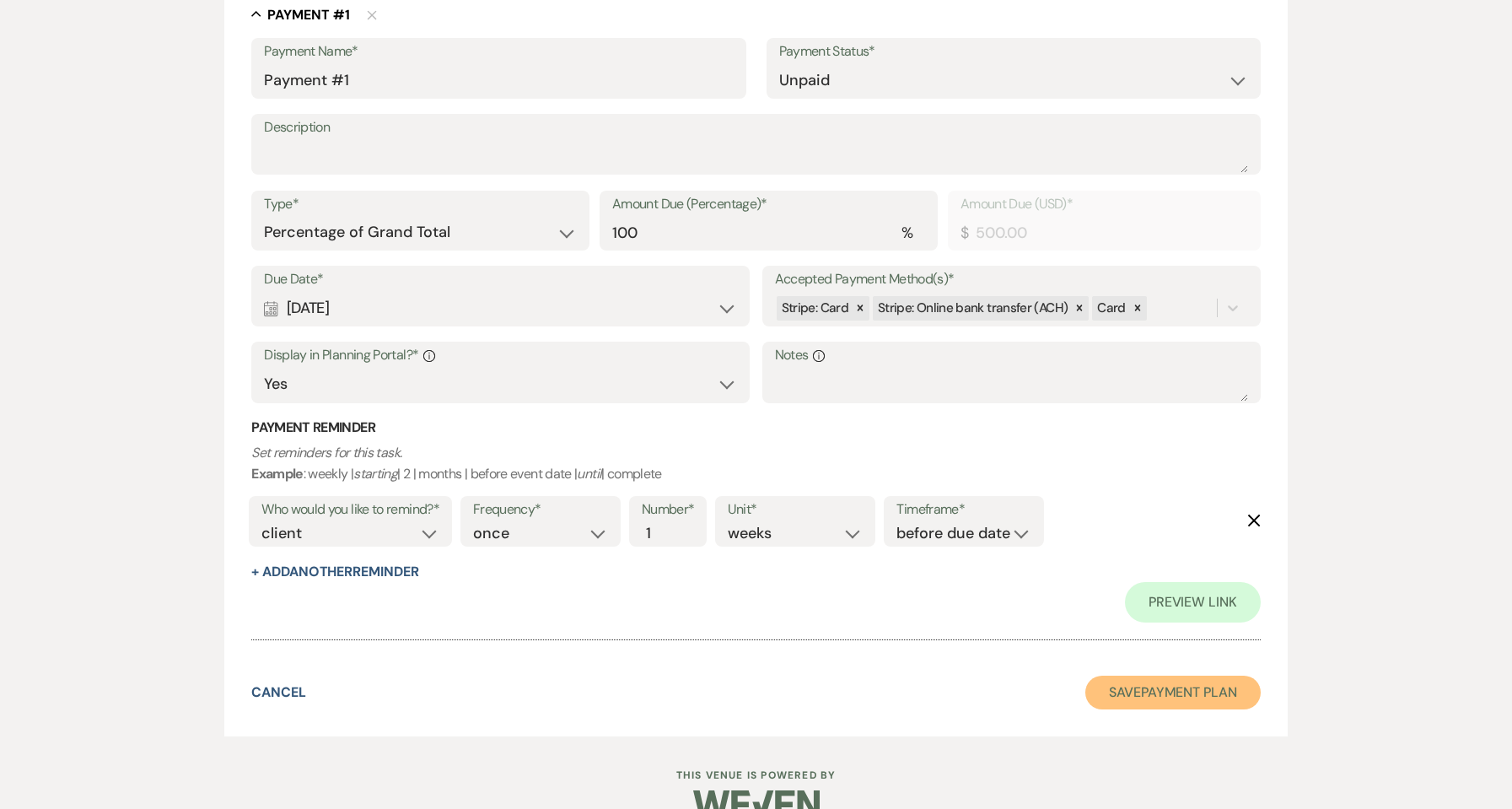
click at [1138, 693] on button "Save Payment Plan" at bounding box center [1173, 692] width 176 height 34
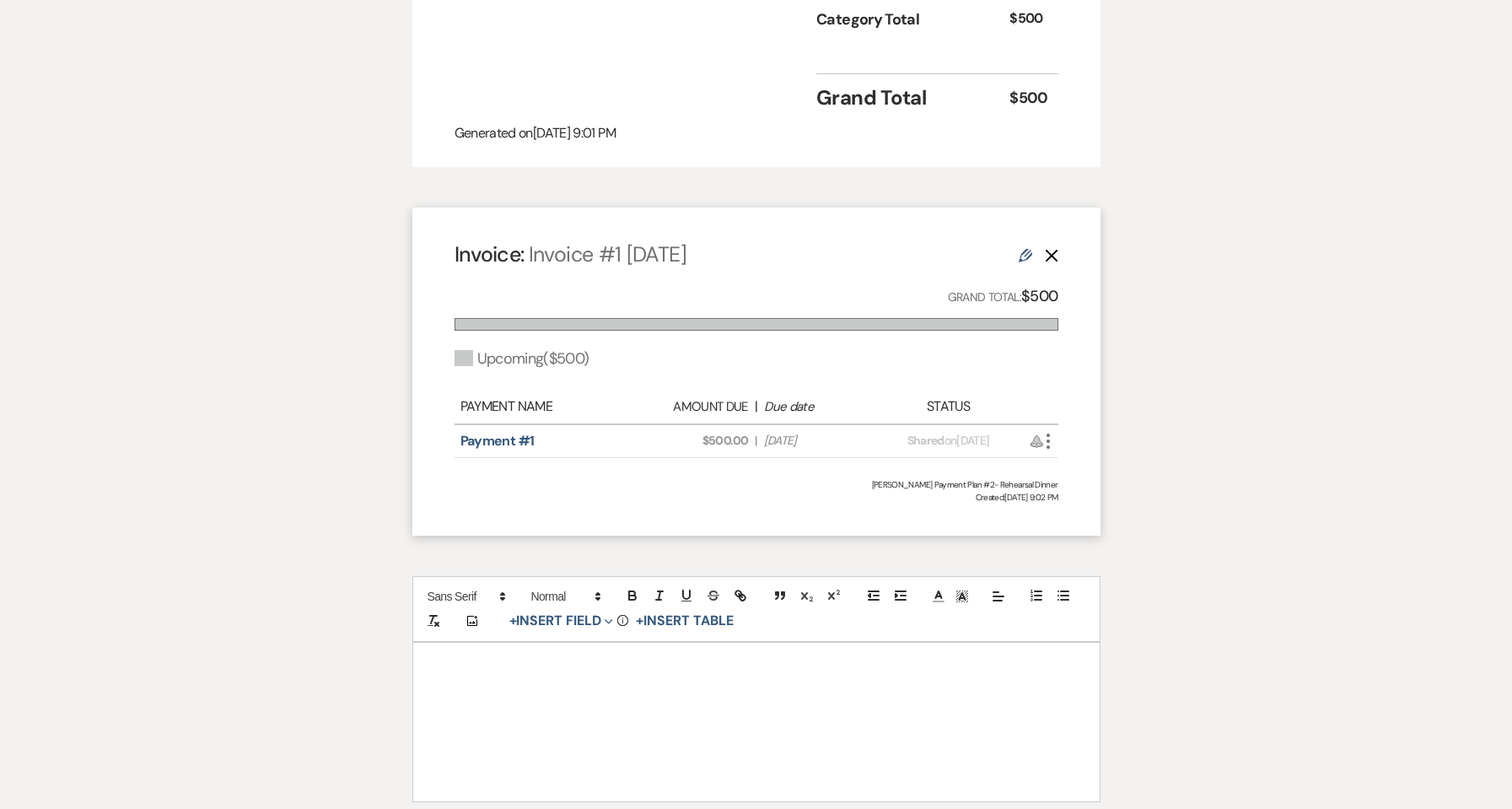
scroll to position [796, 0]
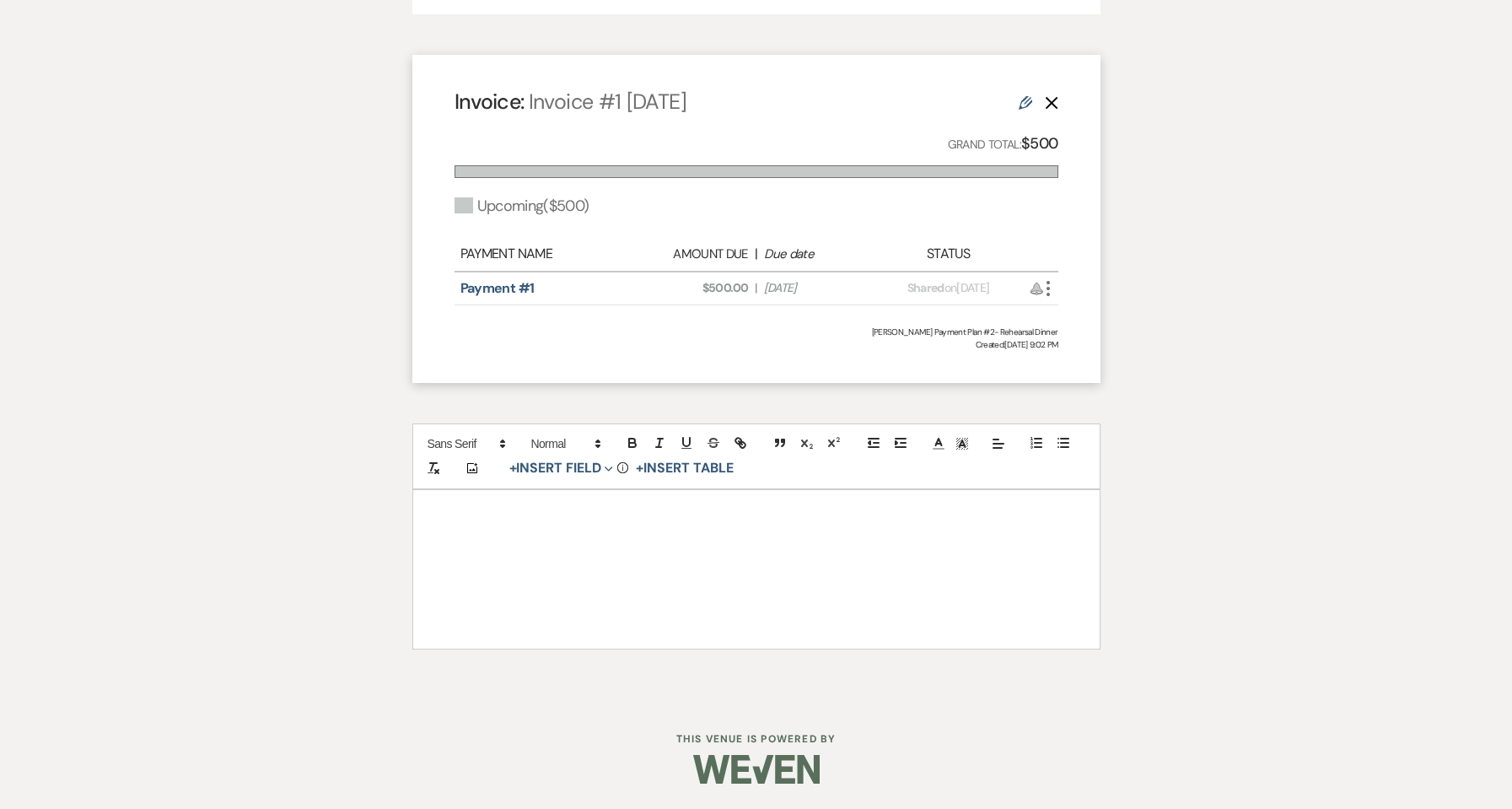
click at [1021, 103] on use at bounding box center [1026, 103] width 13 height 13
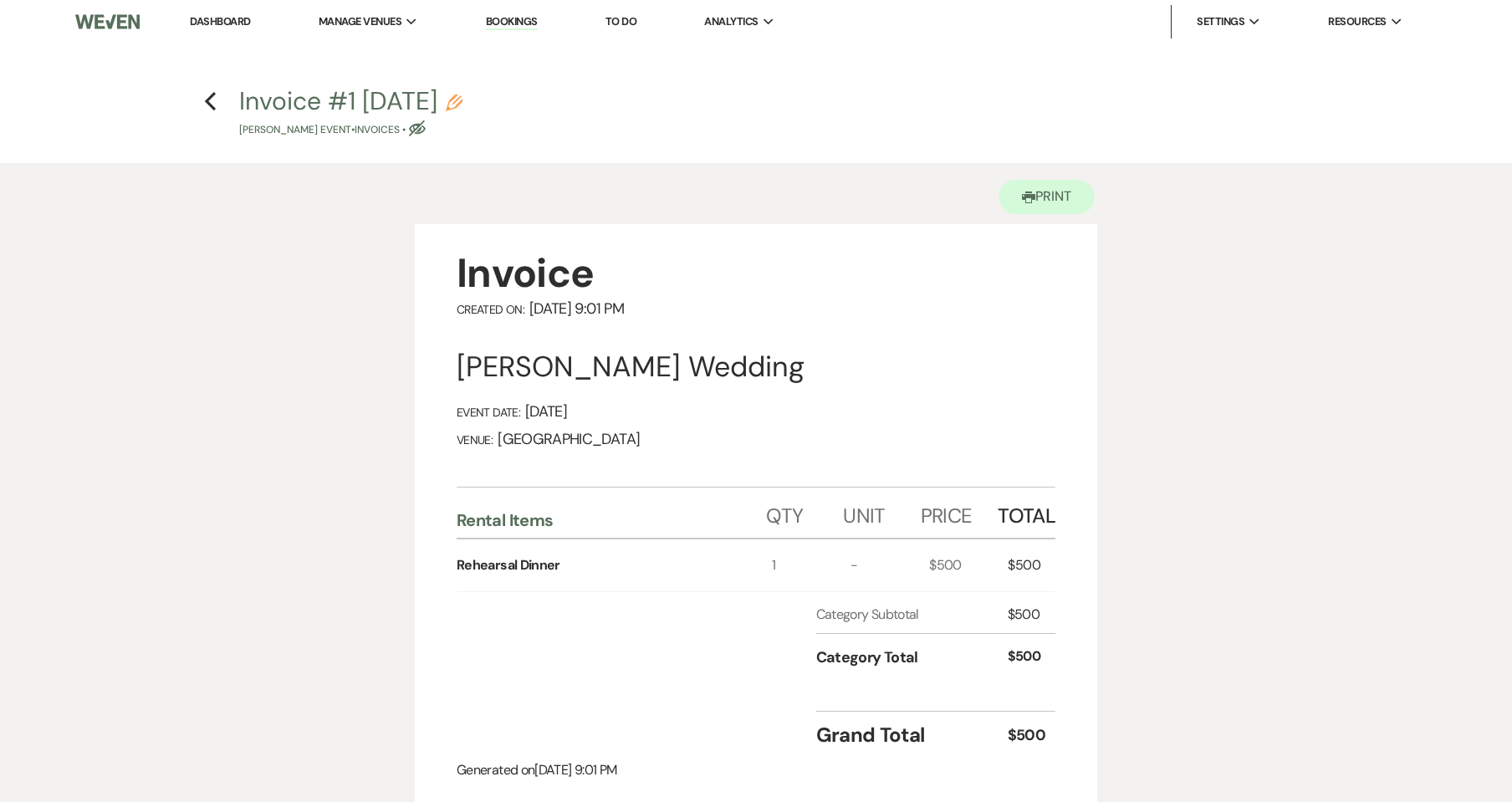
select select "27178"
select select "2"
select select "percentage"
select select "true"
select select "client"
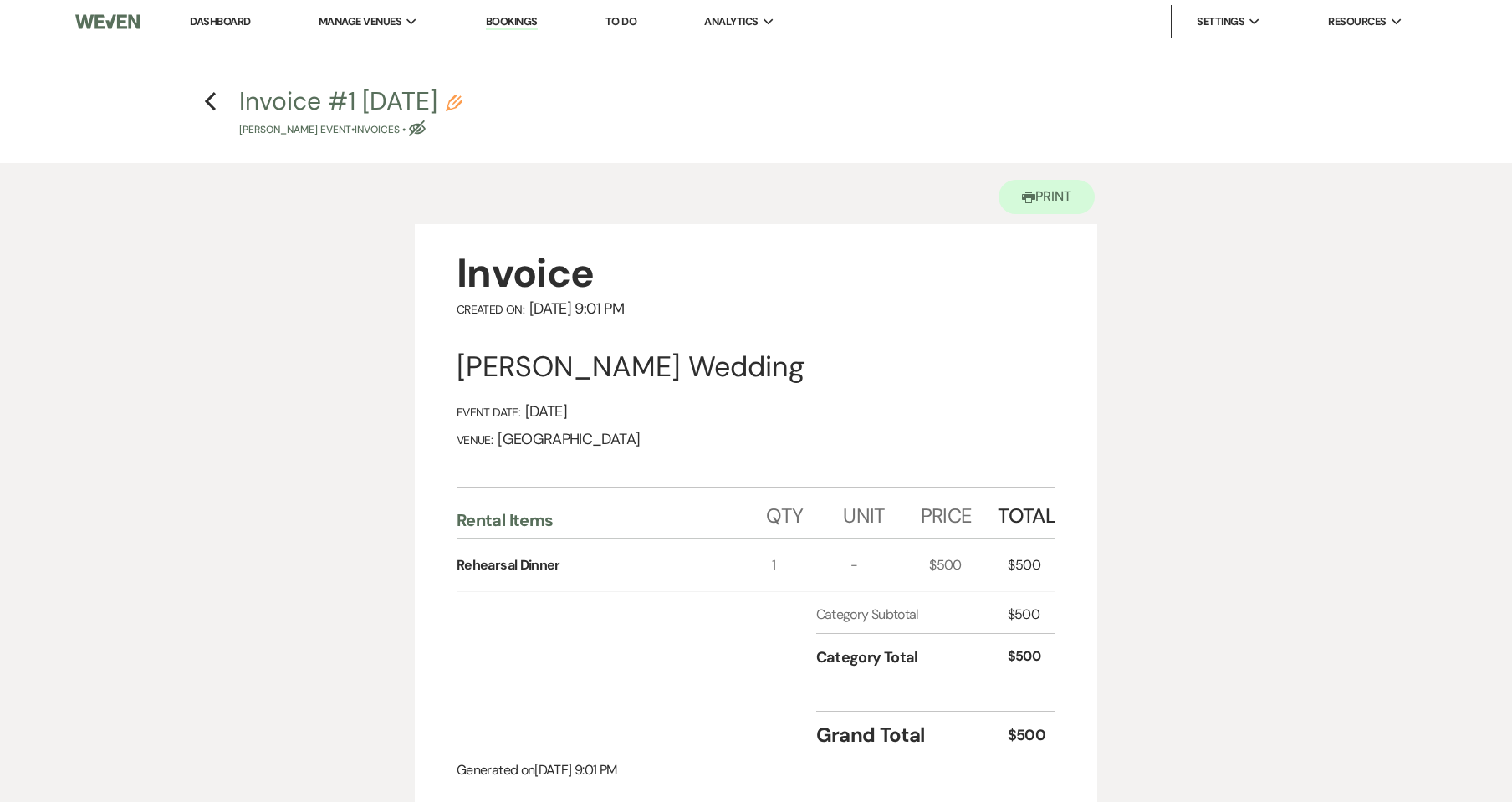
select select "weeks"
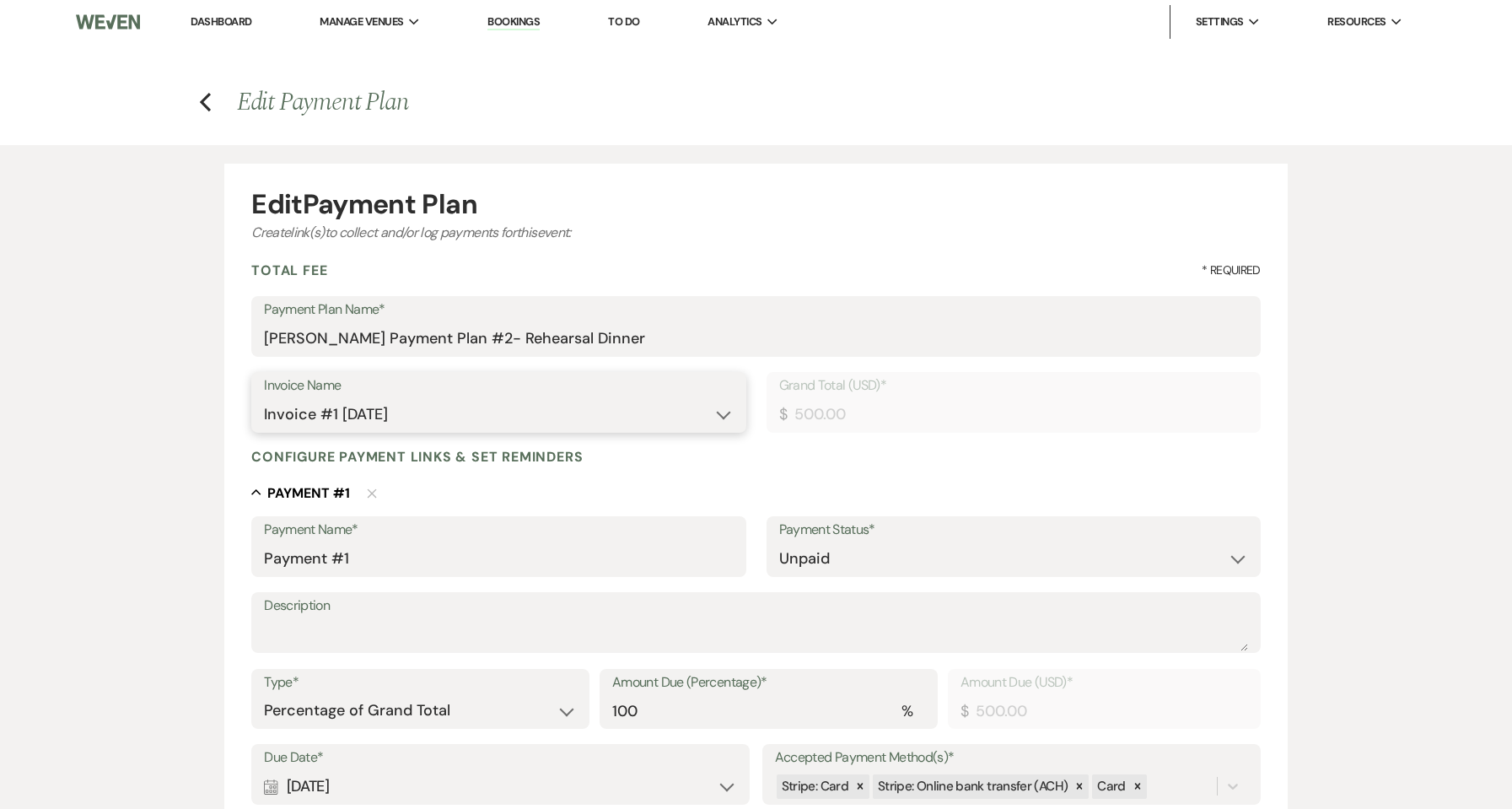
click at [340, 408] on select "N/A Invoice #1 8-10-2025" at bounding box center [499, 414] width 469 height 33
click at [264, 398] on select "N/A Invoice #1 8-10-2025" at bounding box center [499, 414] width 469 height 33
click at [326, 416] on select "N/A Invoice #1 8-10-2025" at bounding box center [499, 414] width 469 height 33
click at [327, 416] on select "N/A Invoice #1 8-10-2025" at bounding box center [499, 414] width 469 height 33
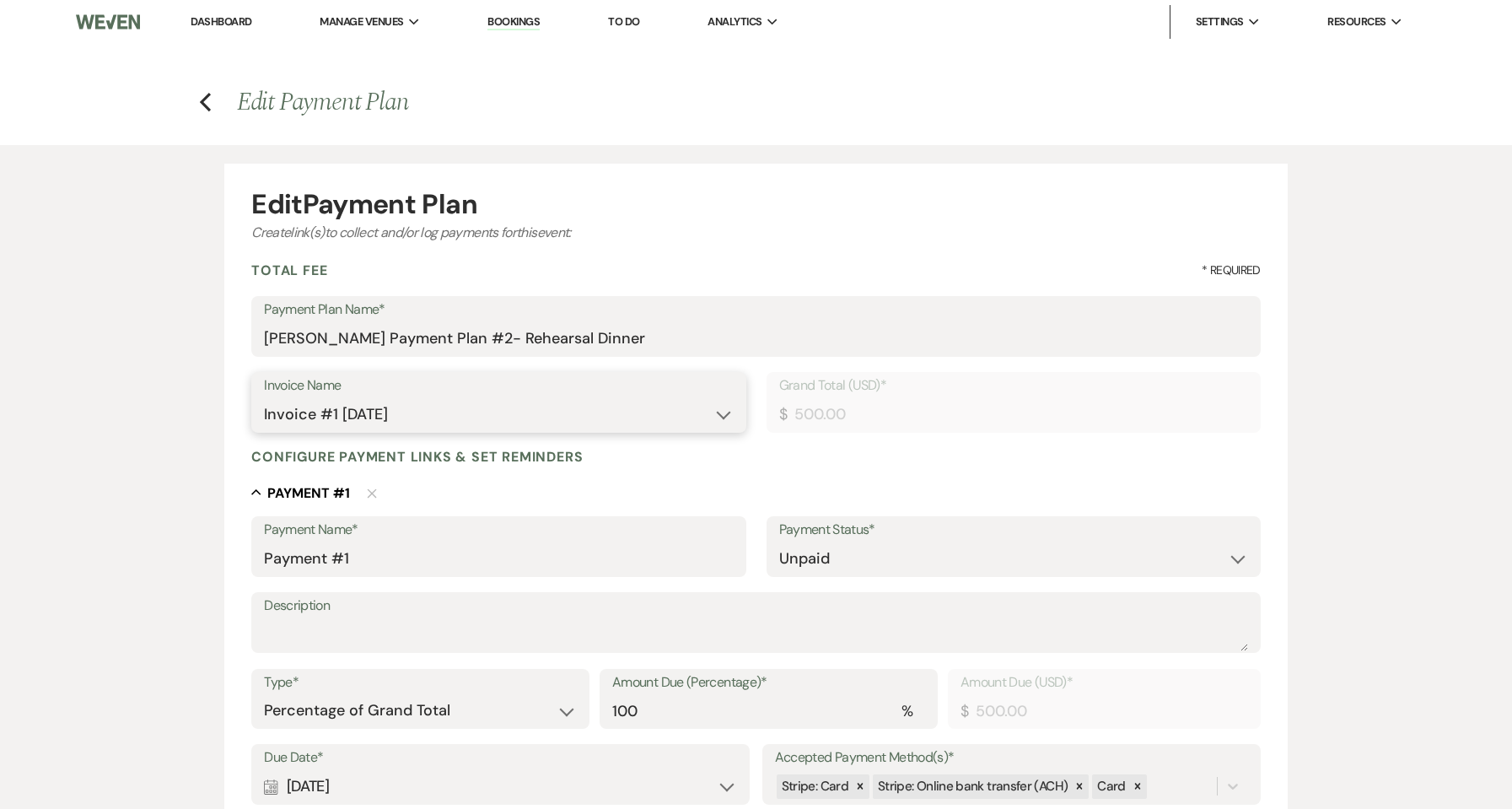
click at [327, 416] on select "N/A Invoice #1 8-10-2025" at bounding box center [499, 414] width 469 height 33
click at [329, 416] on select "N/A Invoice #1 8-10-2025" at bounding box center [499, 414] width 469 height 33
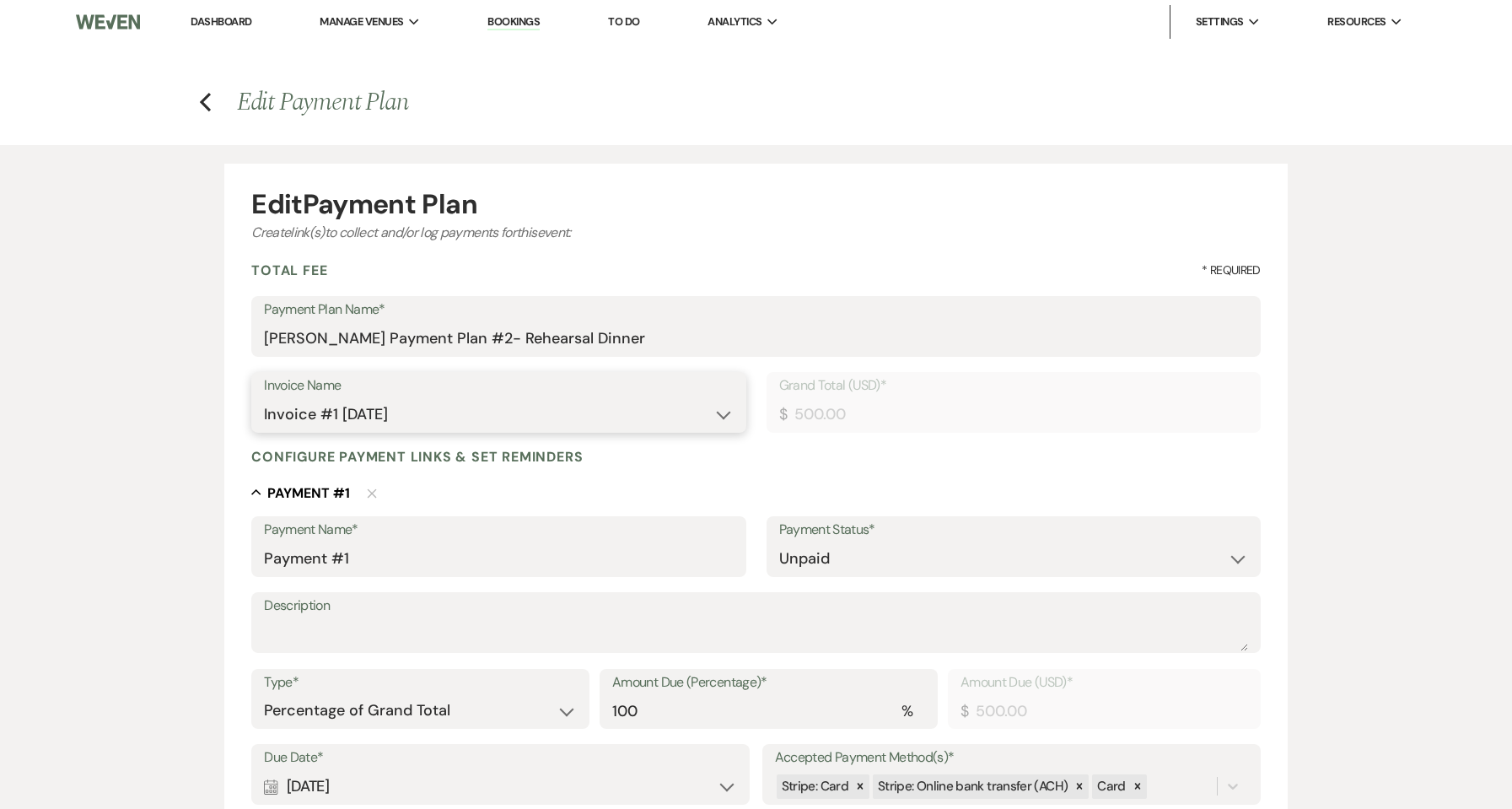
click at [329, 416] on select "N/A Invoice #1 8-10-2025" at bounding box center [499, 414] width 469 height 33
click at [330, 416] on select "N/A Invoice #1 8-10-2025" at bounding box center [499, 414] width 469 height 33
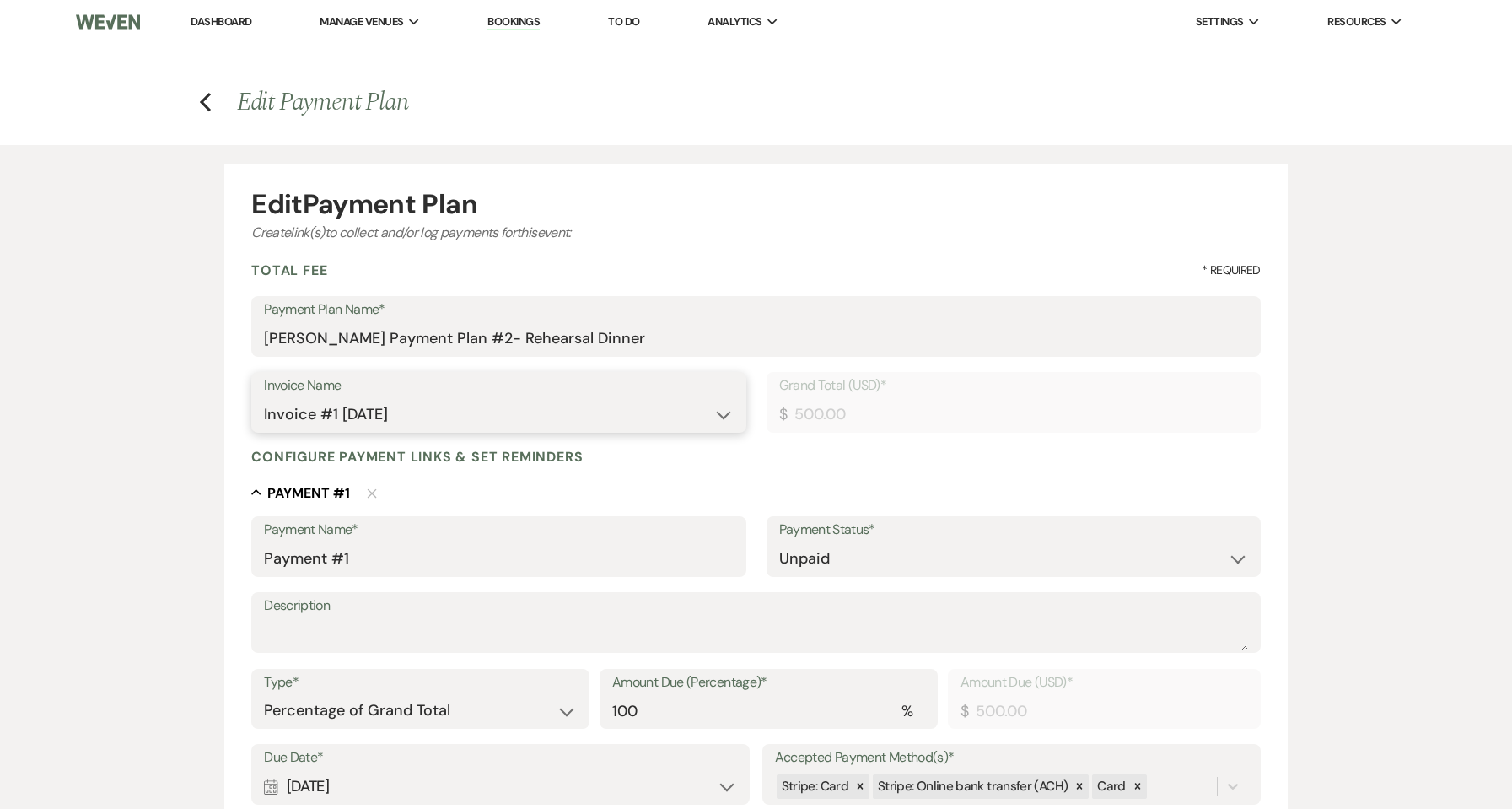
click at [330, 416] on select "N/A Invoice #1 8-10-2025" at bounding box center [499, 414] width 469 height 33
click at [331, 416] on select "N/A Invoice #1 8-10-2025" at bounding box center [499, 414] width 469 height 33
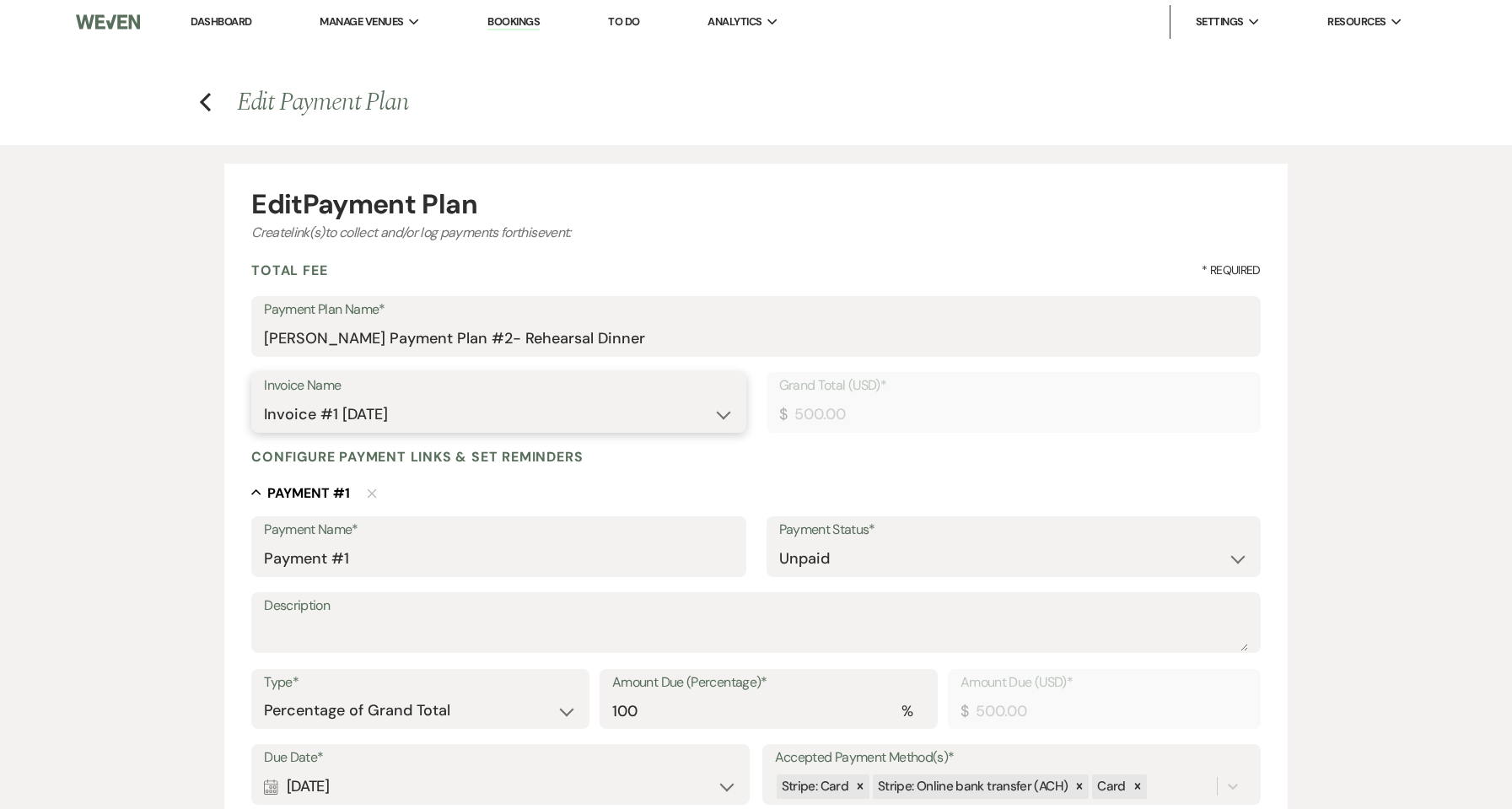
click at [331, 416] on select "N/A Invoice #1 8-10-2025" at bounding box center [499, 414] width 469 height 33
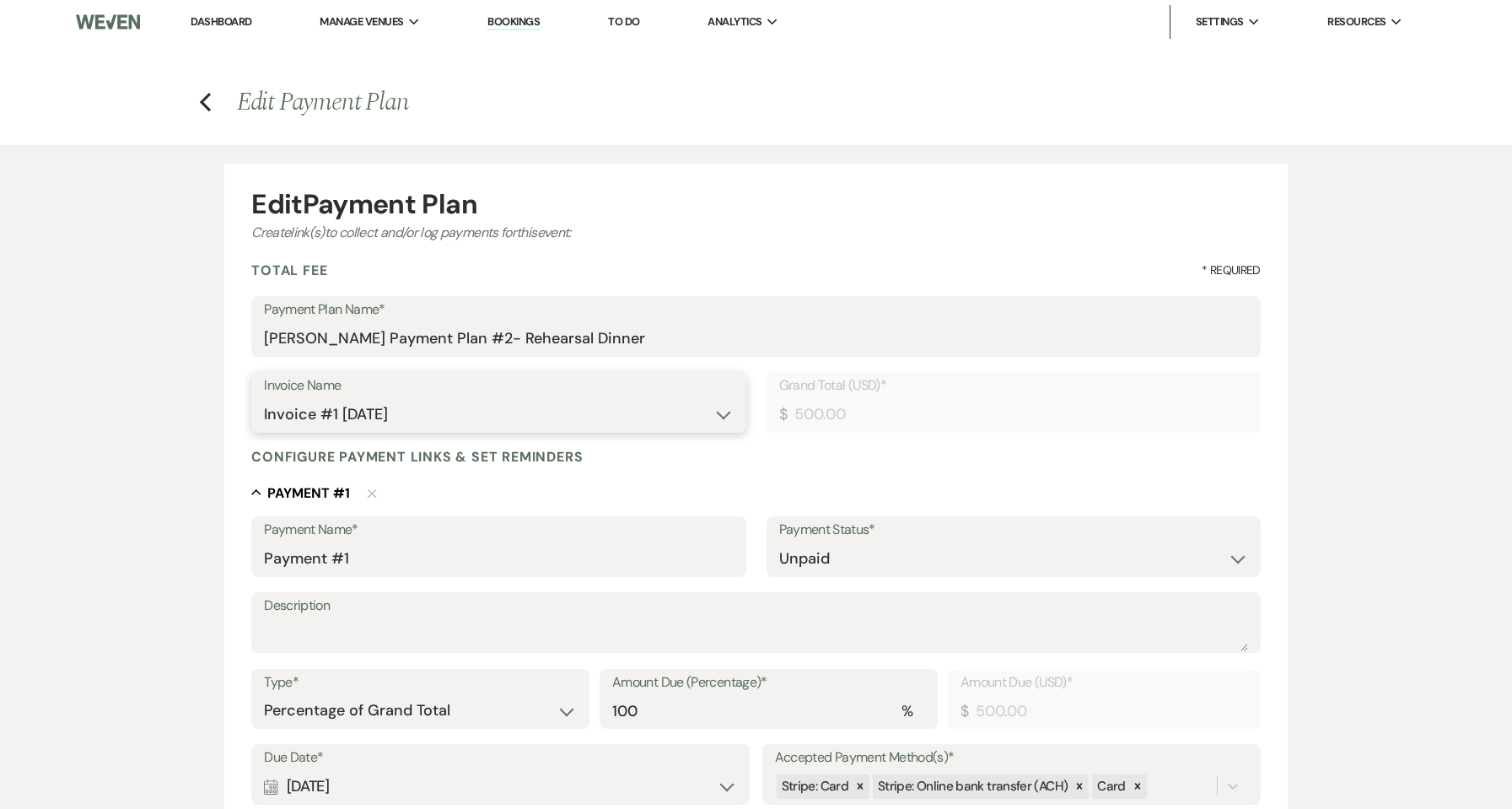
click at [331, 416] on select "N/A Invoice #1 8-10-2025" at bounding box center [499, 414] width 469 height 33
click at [212, 100] on h4 "Previous Edit Payment Plan" at bounding box center [756, 102] width 1215 height 36
click at [205, 102] on icon "Previous" at bounding box center [205, 102] width 12 height 20
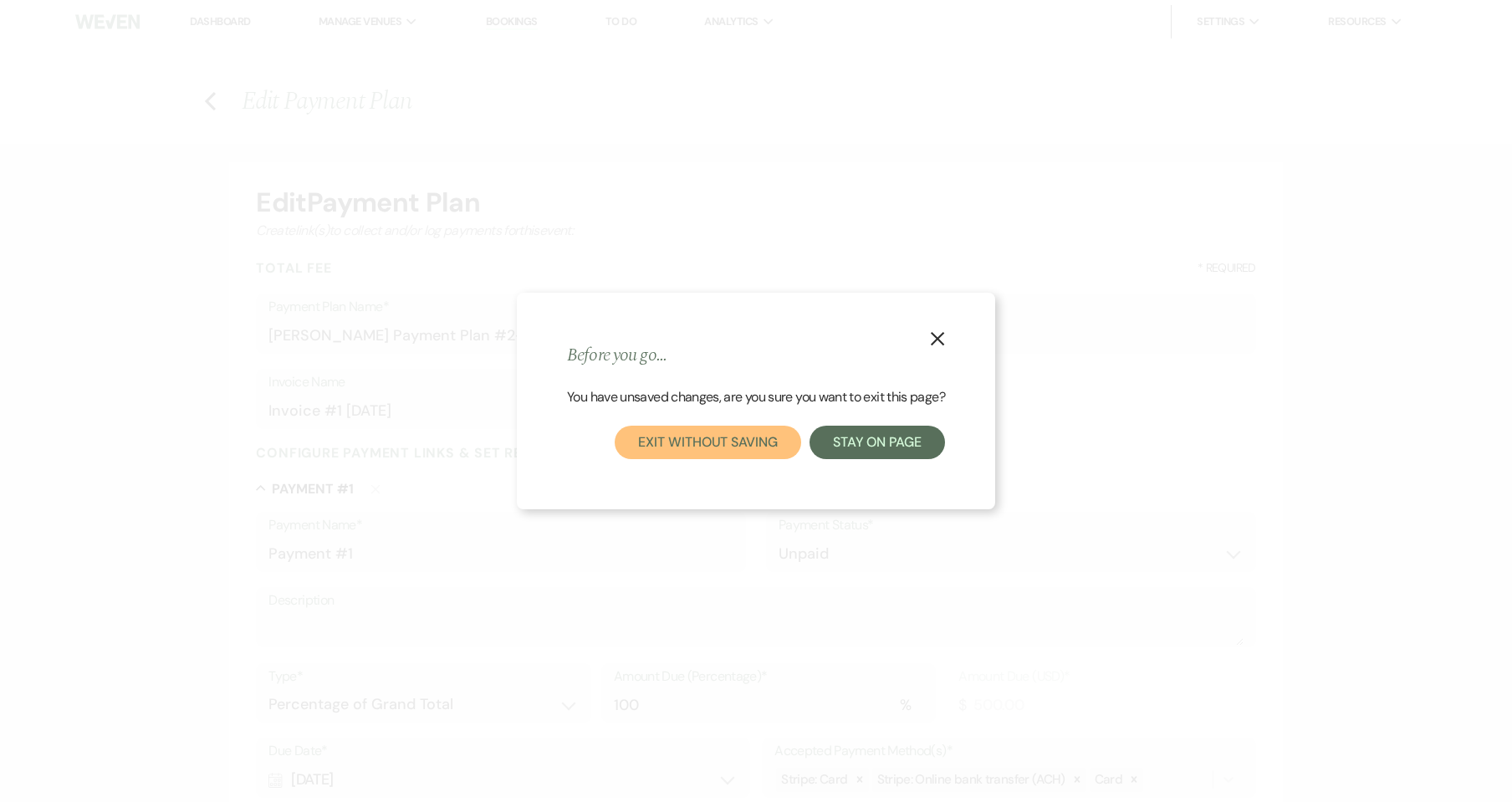
click at [761, 447] on button "Exit without saving" at bounding box center [707, 442] width 186 height 33
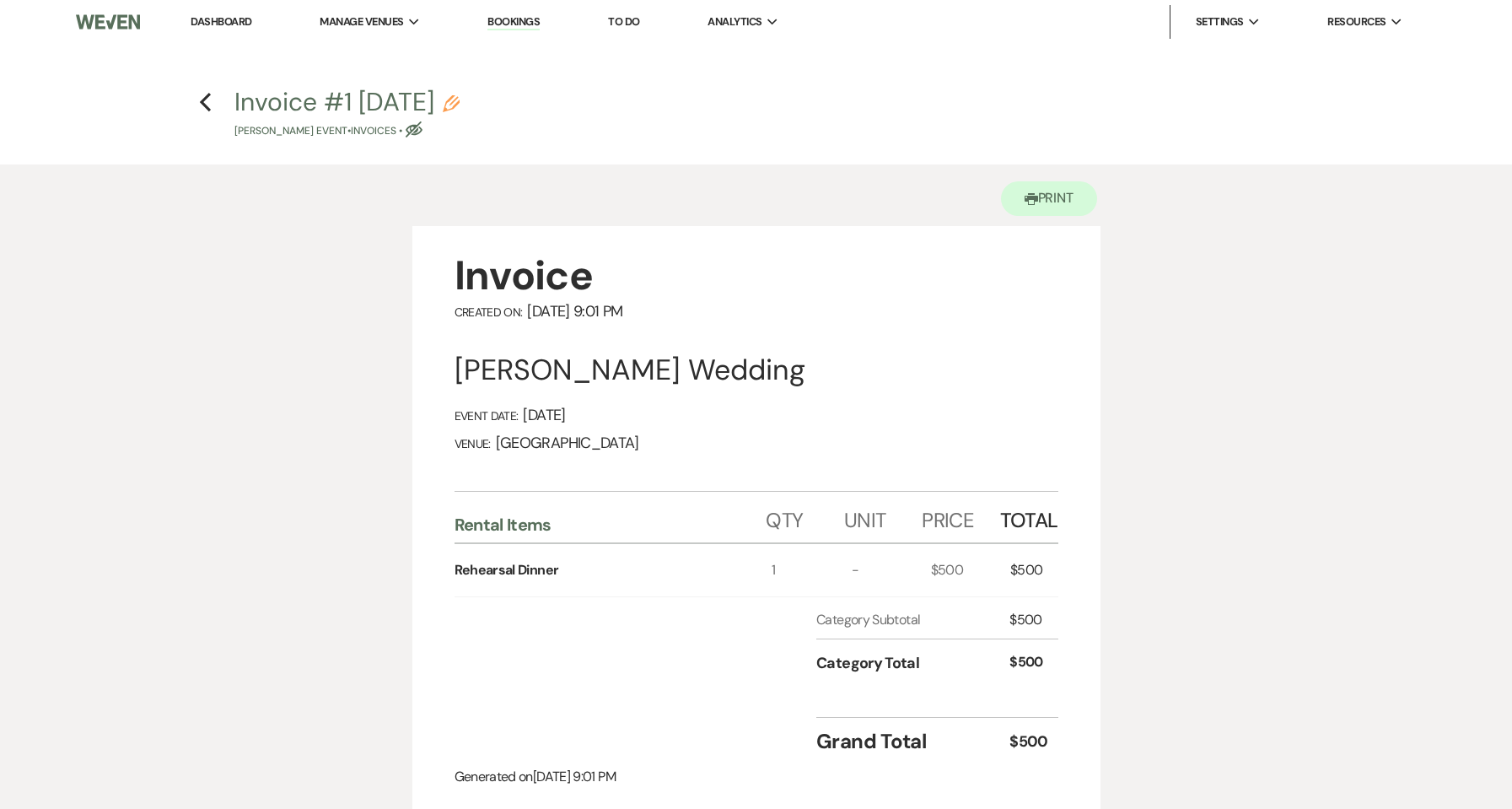
click at [211, 107] on h4 "Previous Invoice #1 8-10-2025 Pencil Colleen M Ostrander's Event • Invoices • E…" at bounding box center [756, 111] width 1215 height 55
click at [205, 104] on use "button" at bounding box center [205, 102] width 11 height 18
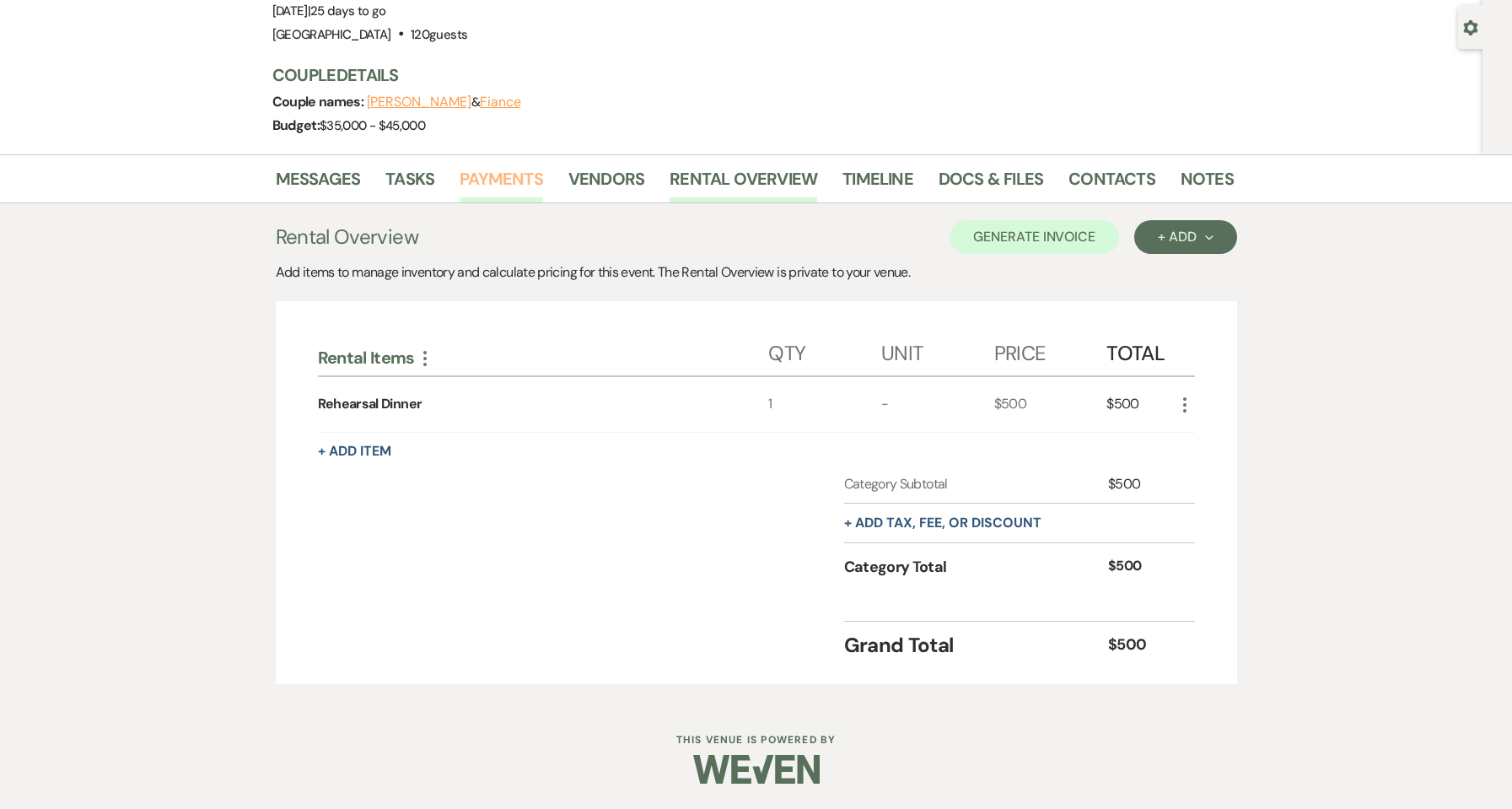
click at [519, 189] on link "Payments" at bounding box center [501, 184] width 84 height 37
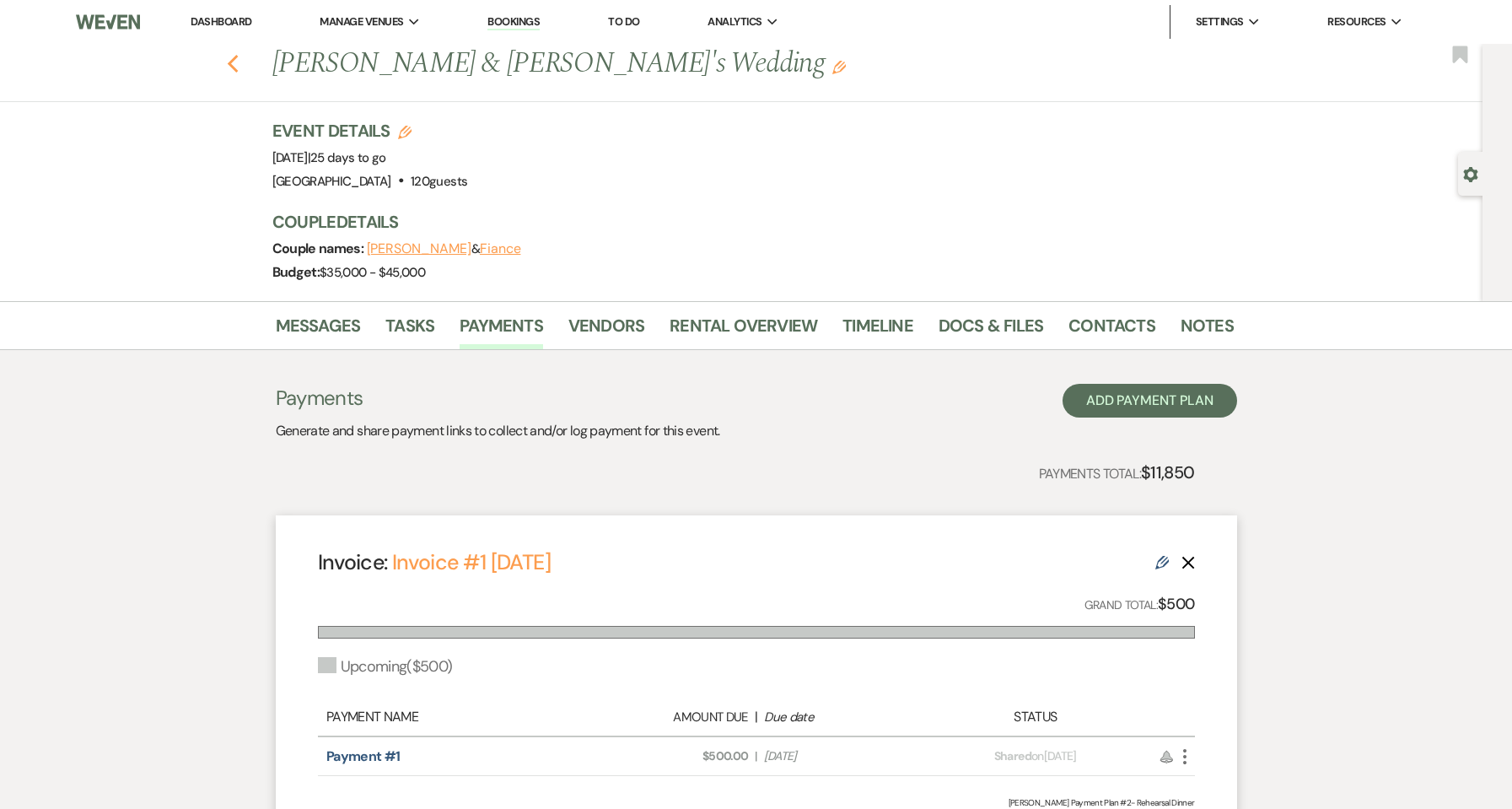
click at [239, 64] on icon "Previous" at bounding box center [233, 63] width 12 height 20
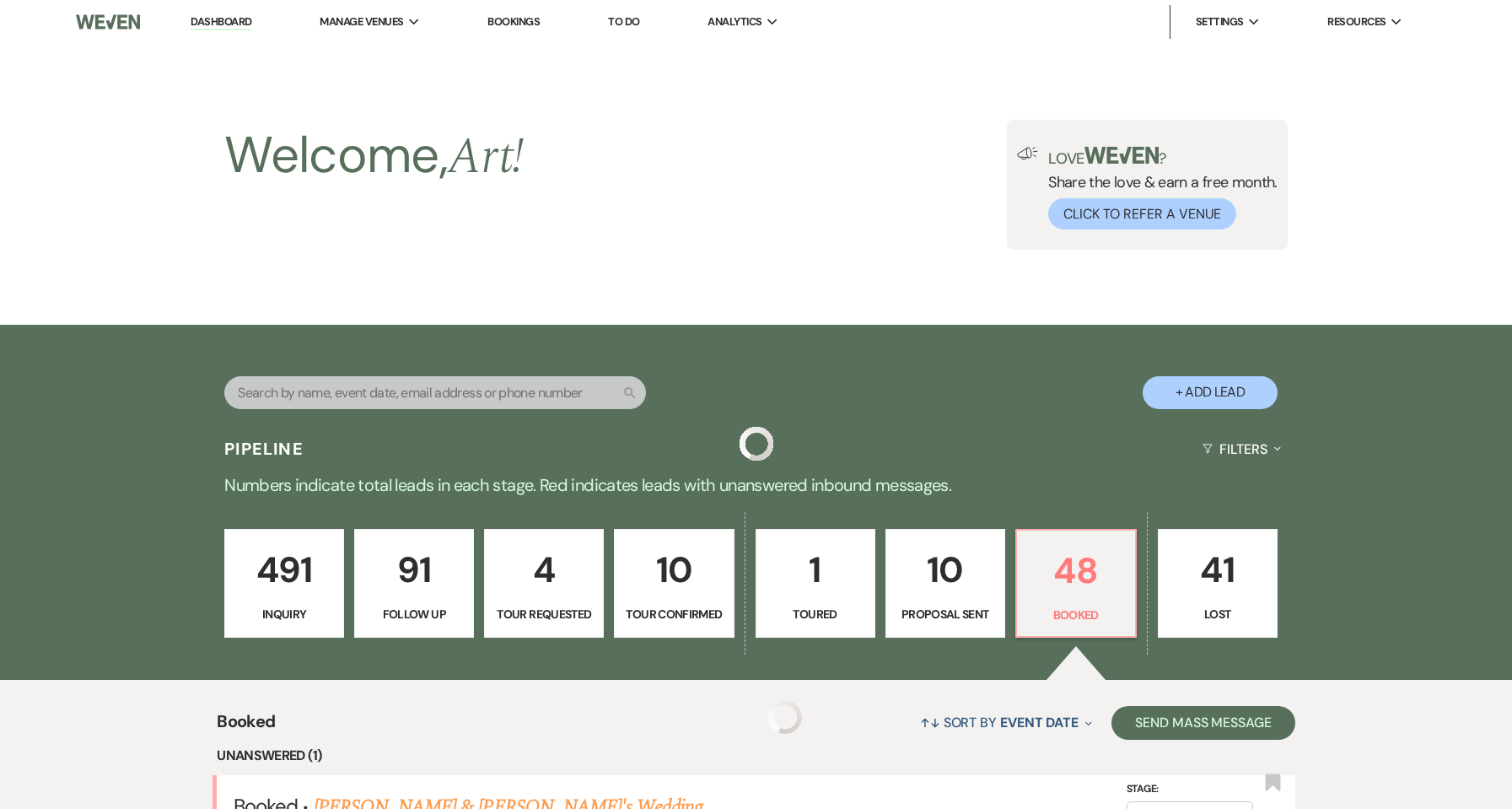
scroll to position [337, 0]
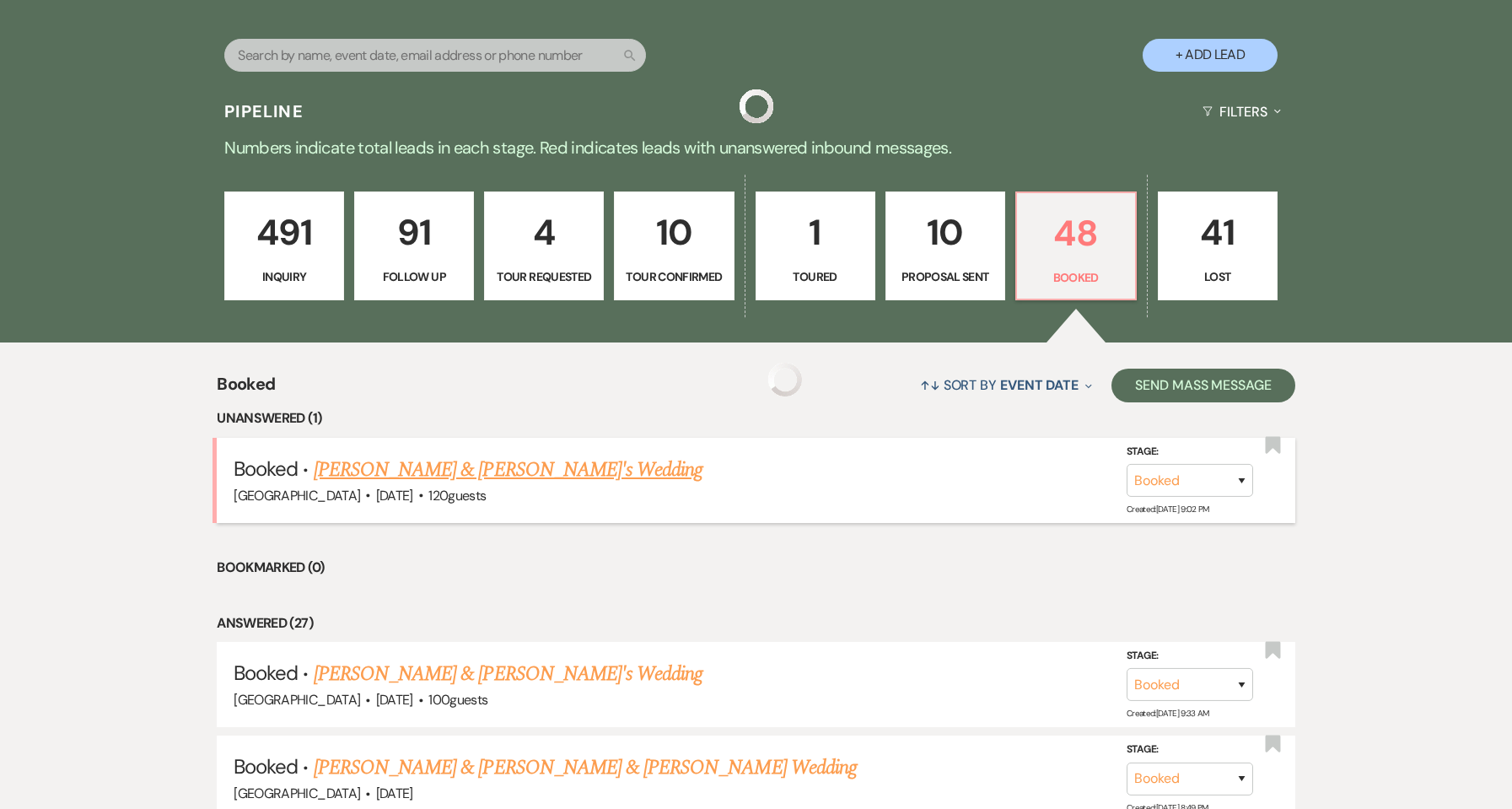
click at [492, 469] on link "[PERSON_NAME] & [PERSON_NAME]'s Wedding" at bounding box center [508, 470] width 389 height 31
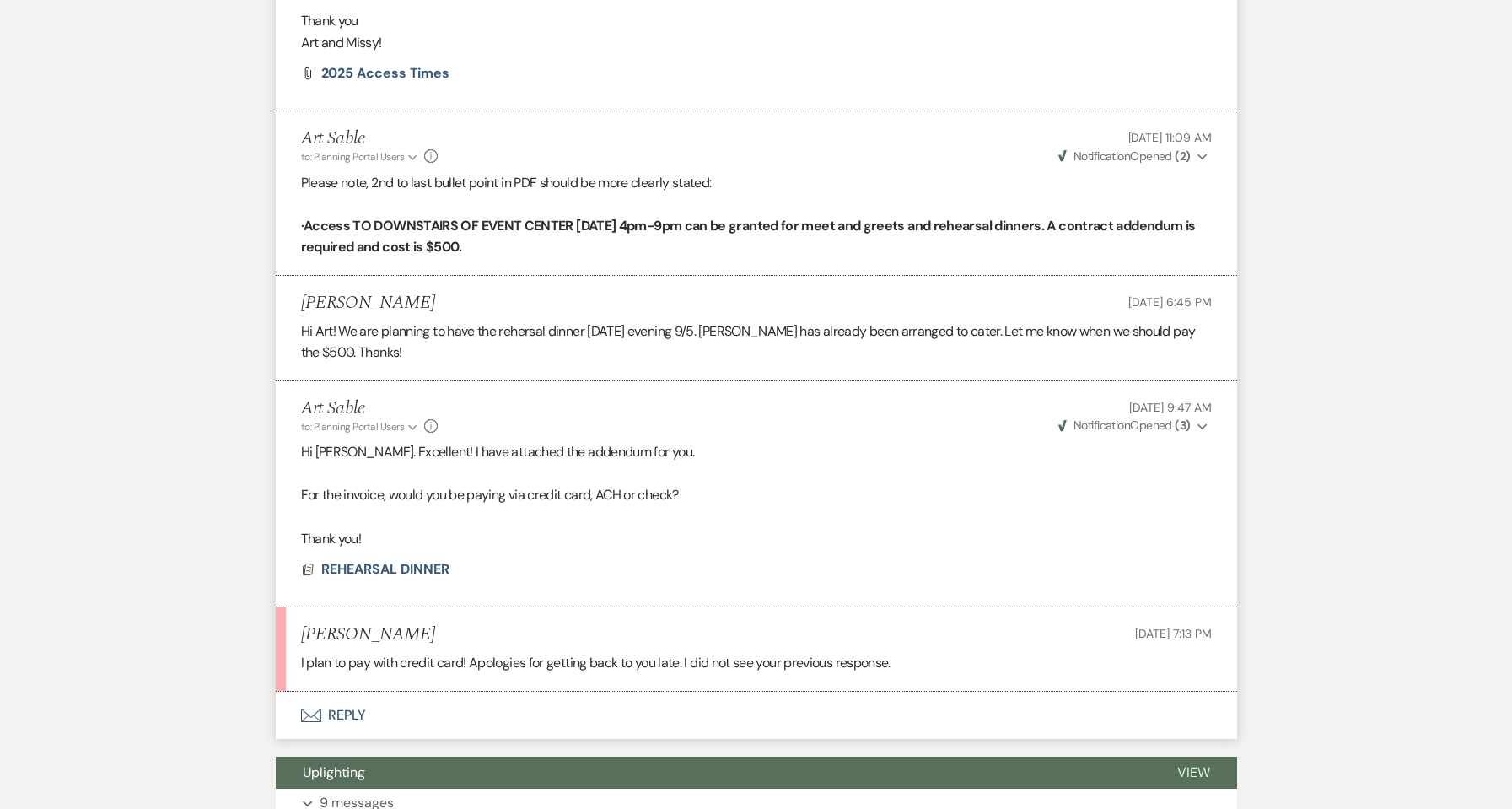
scroll to position [866, 0]
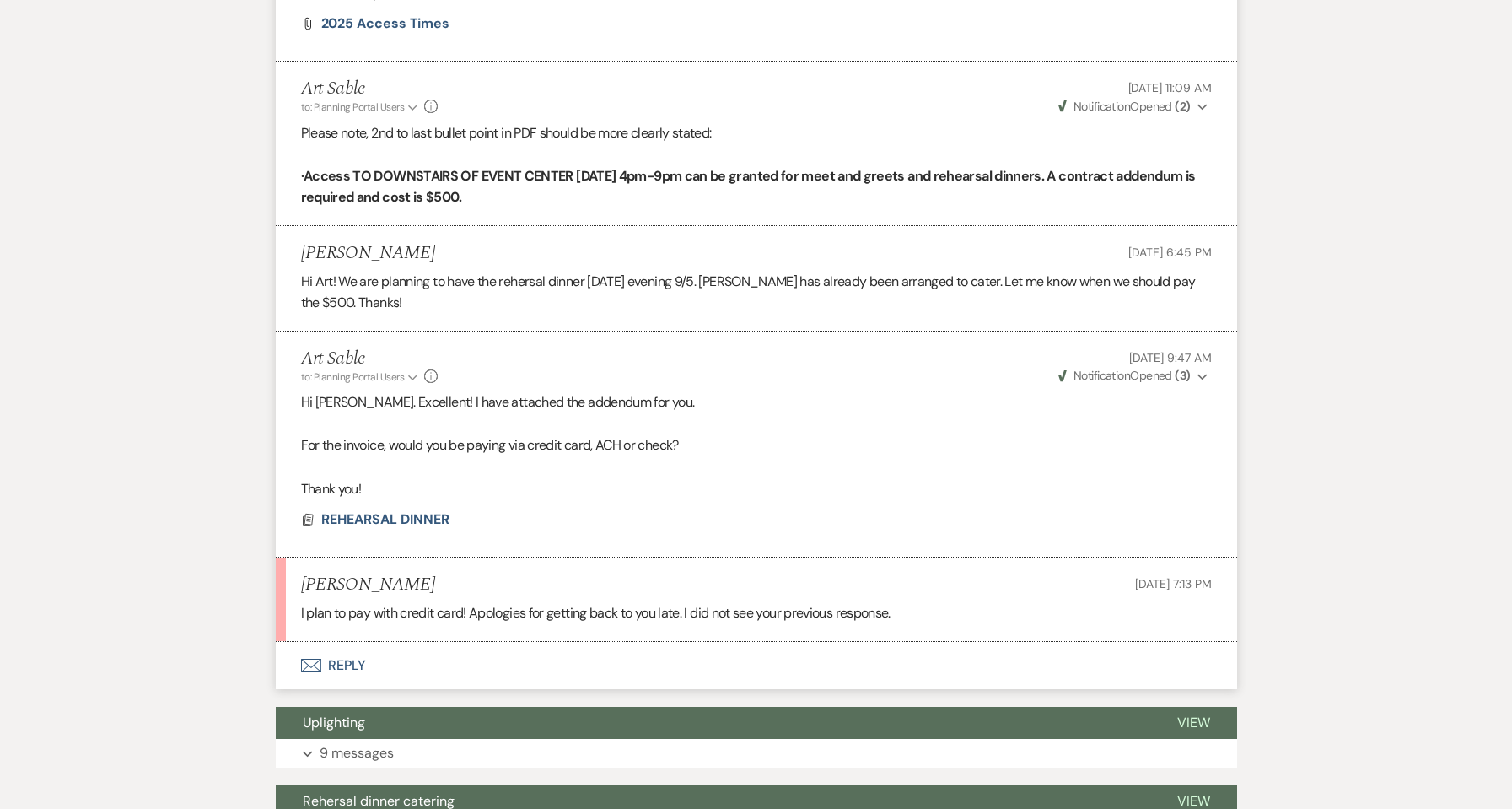
click at [346, 658] on button "Envelope Reply" at bounding box center [756, 665] width 961 height 47
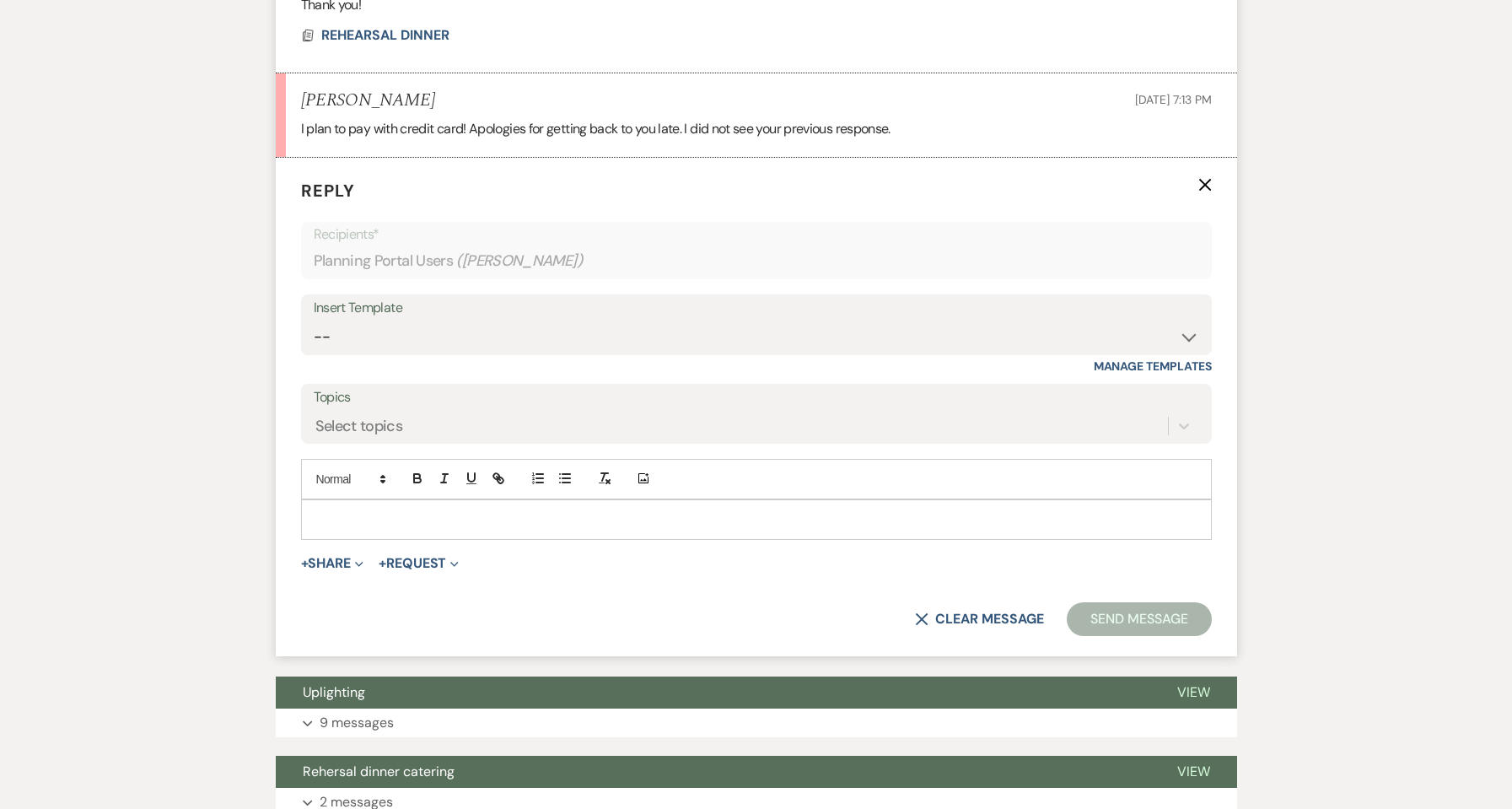
scroll to position [1353, 0]
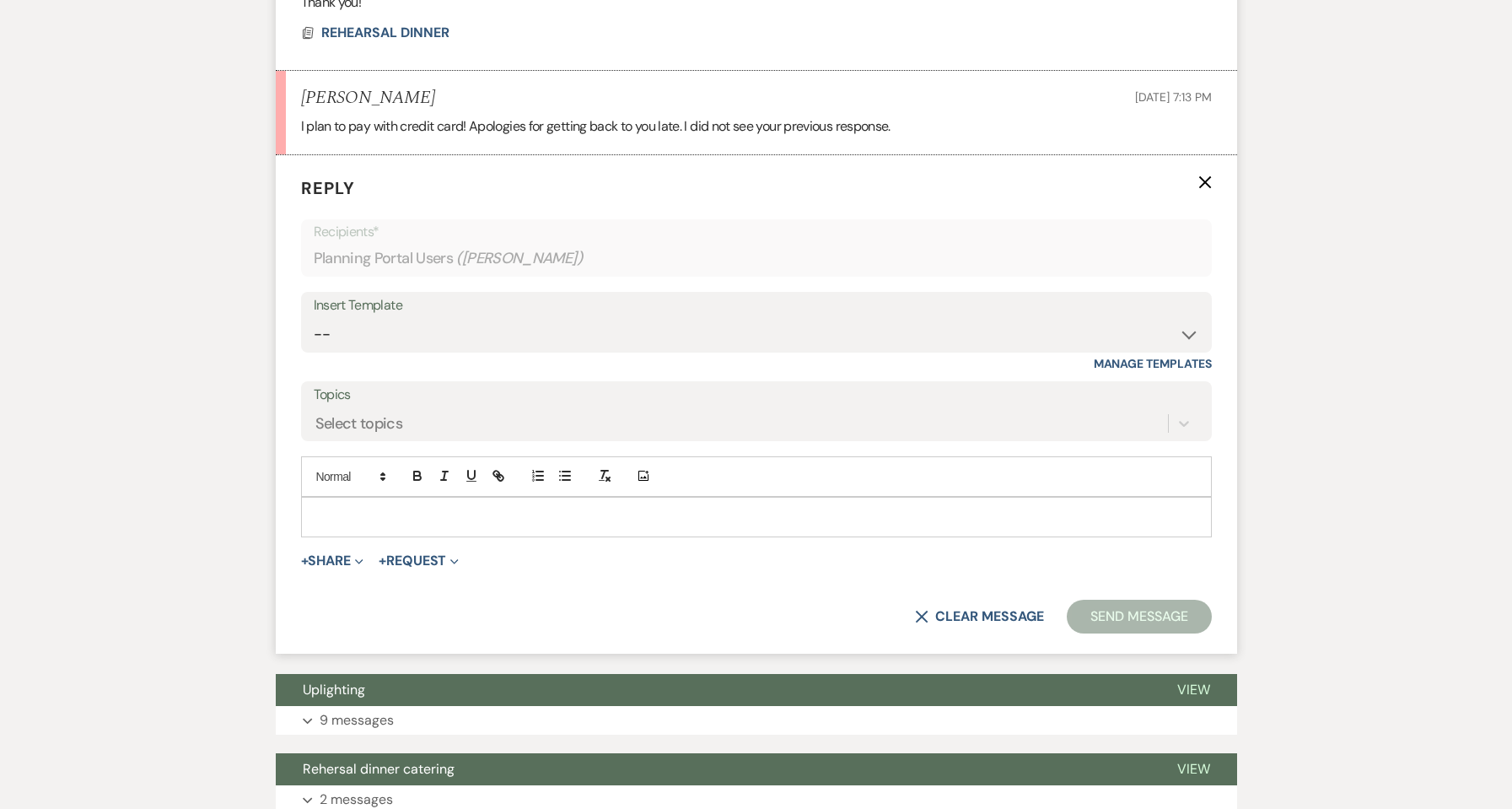
click at [396, 520] on p at bounding box center [756, 516] width 884 height 18
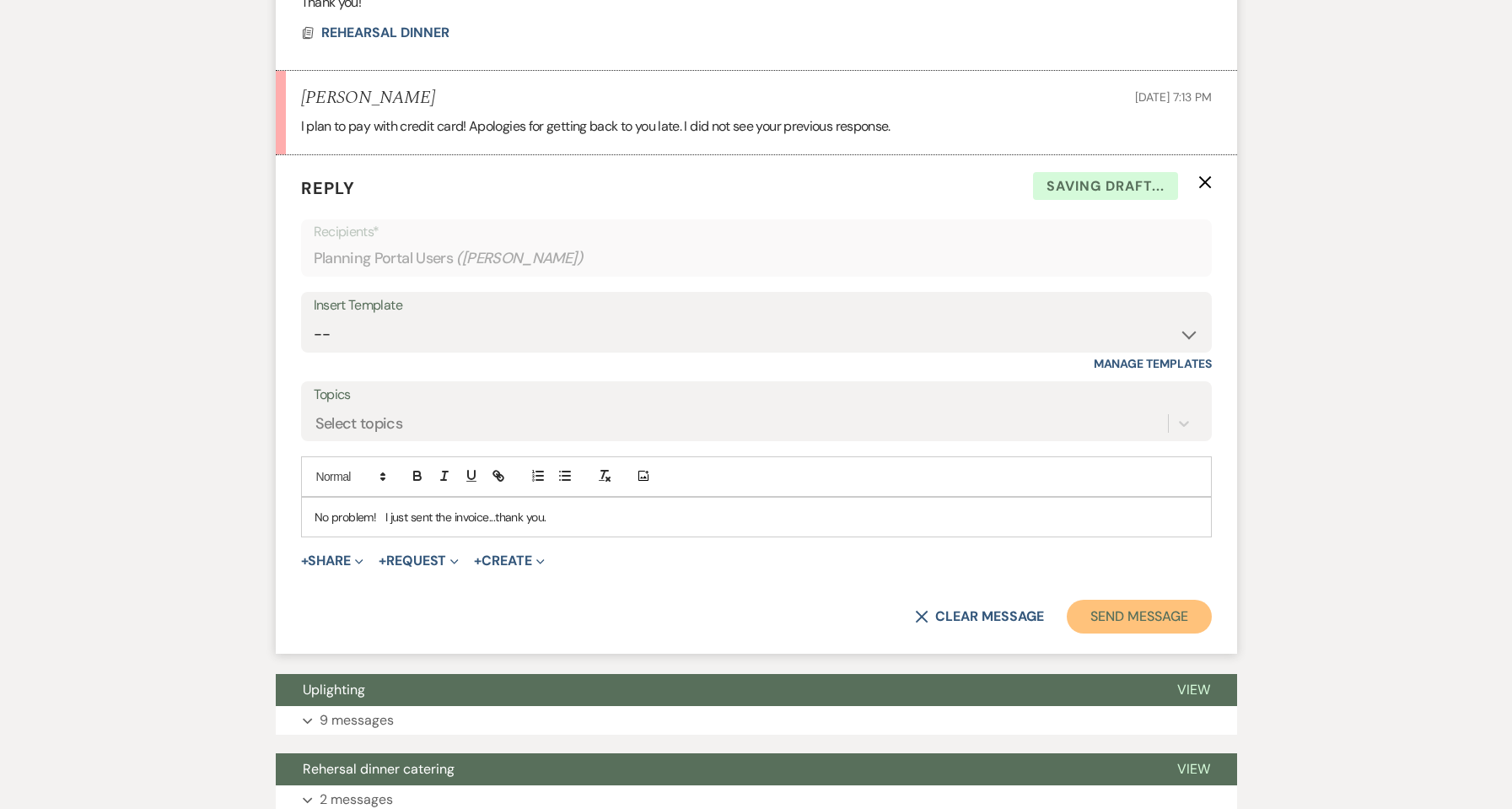
click at [1123, 611] on button "Send Message" at bounding box center [1139, 616] width 144 height 34
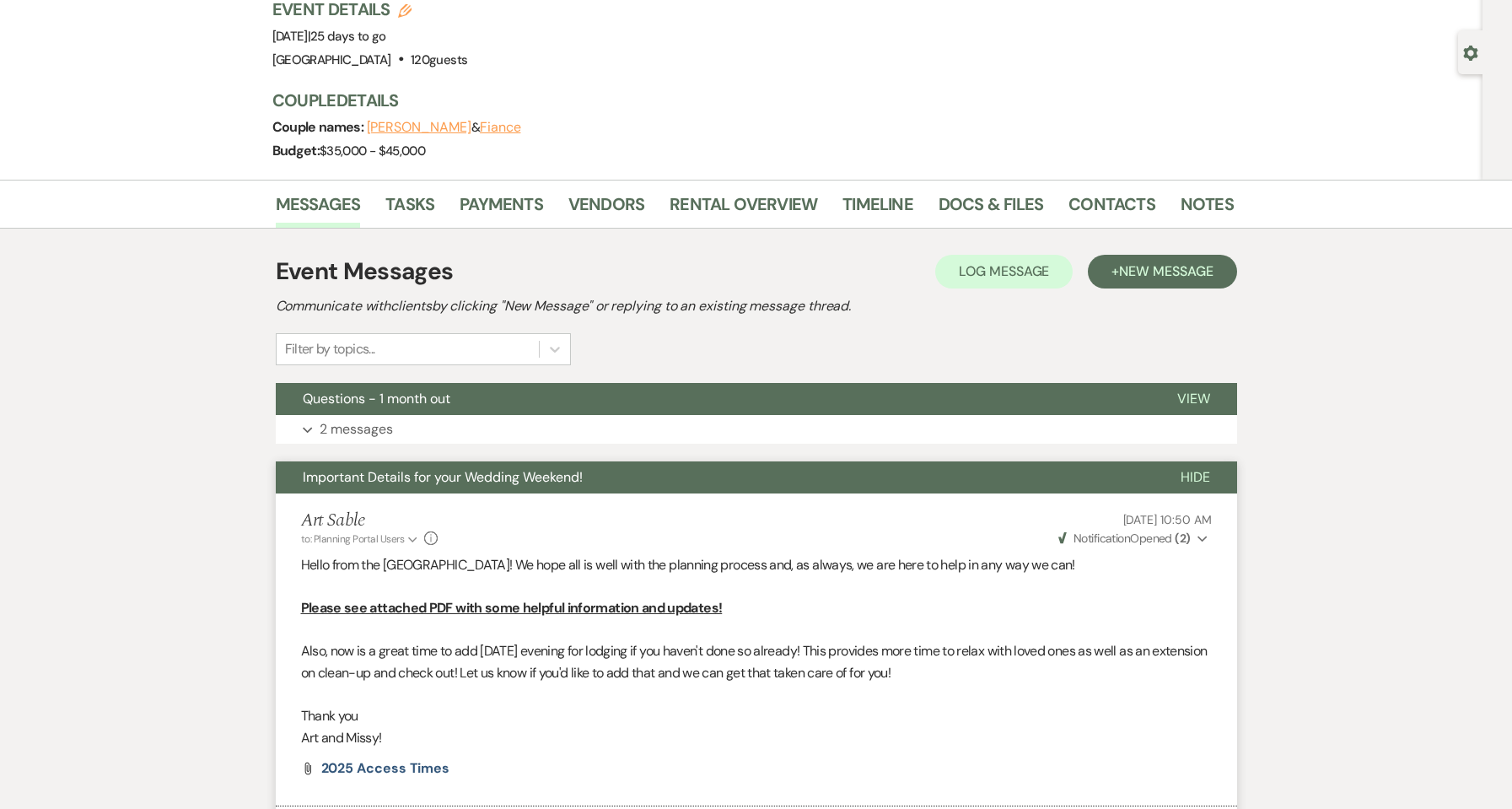
scroll to position [0, 0]
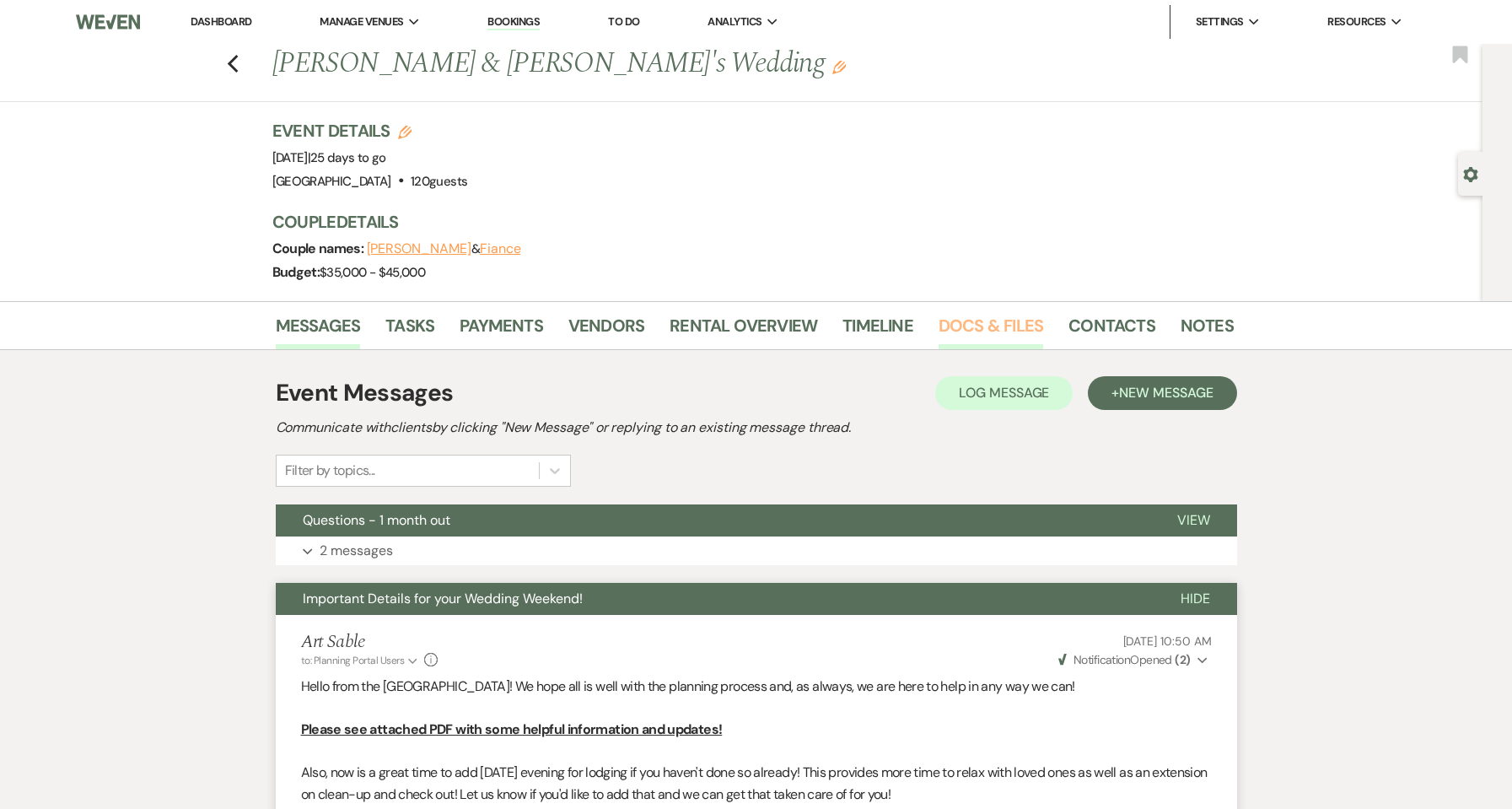
click at [960, 334] on link "Docs & Files" at bounding box center [991, 331] width 105 height 37
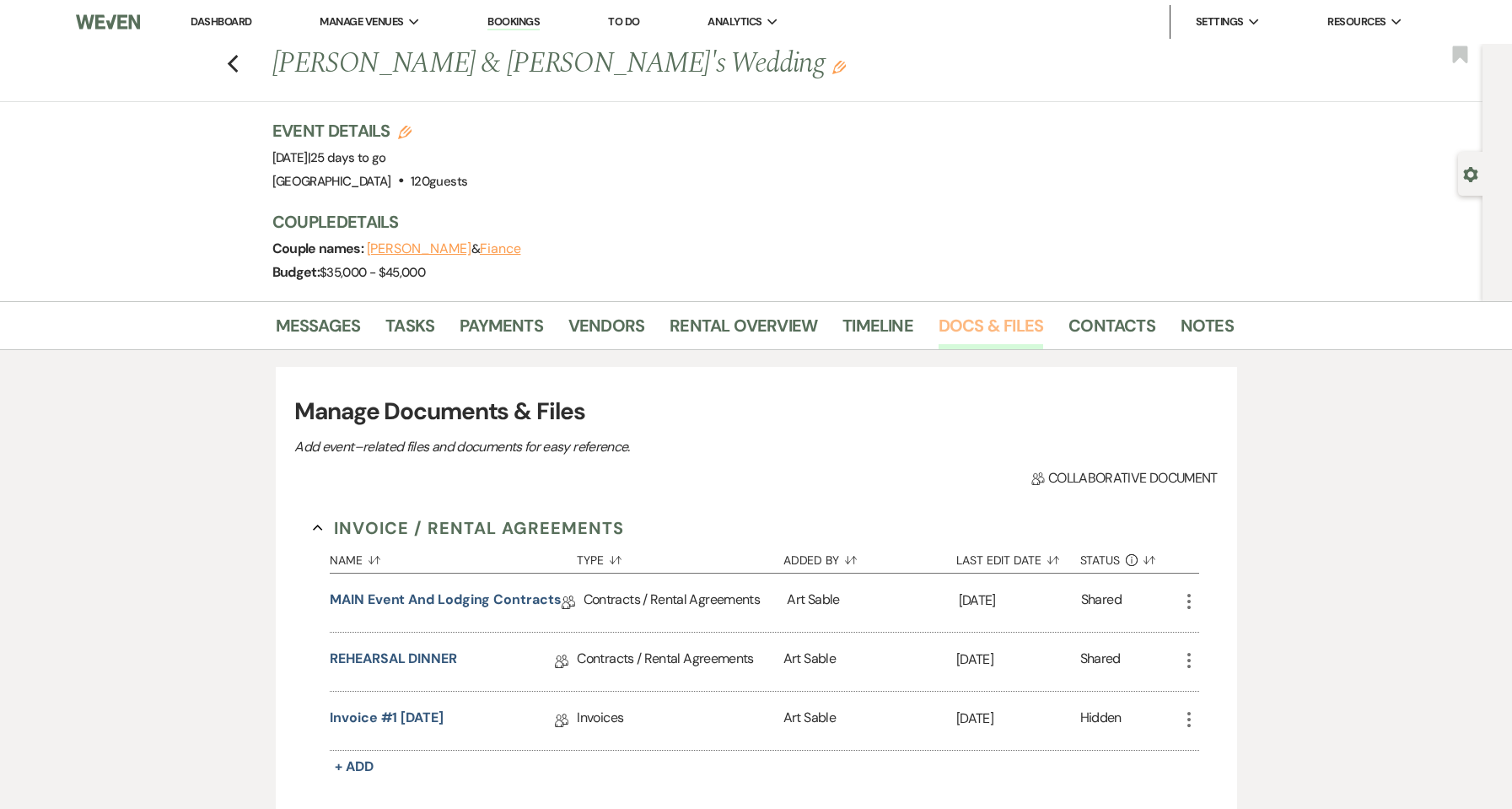
scroll to position [337, 0]
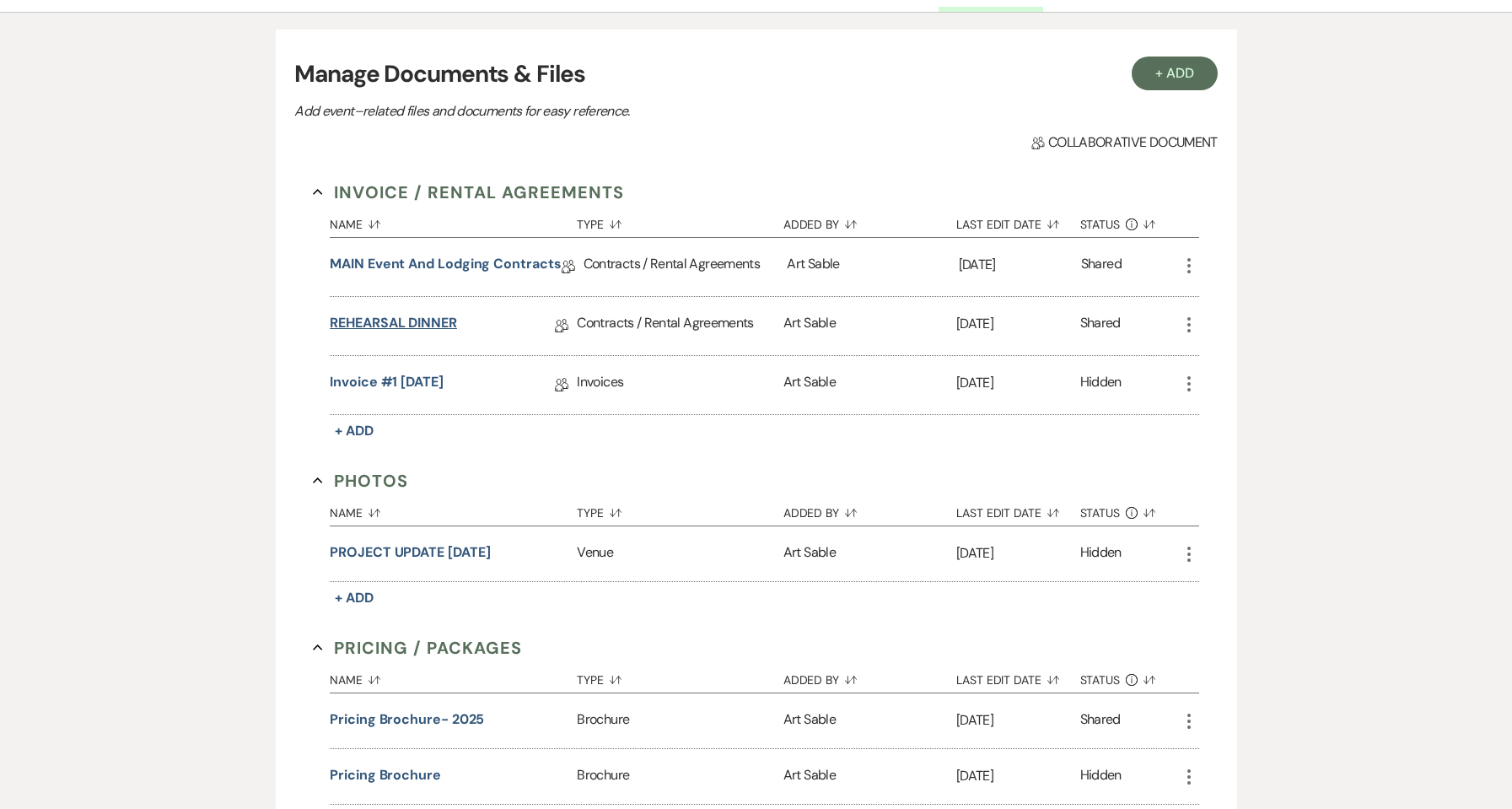
click at [376, 314] on link "REHEARSAL DINNER" at bounding box center [393, 326] width 128 height 26
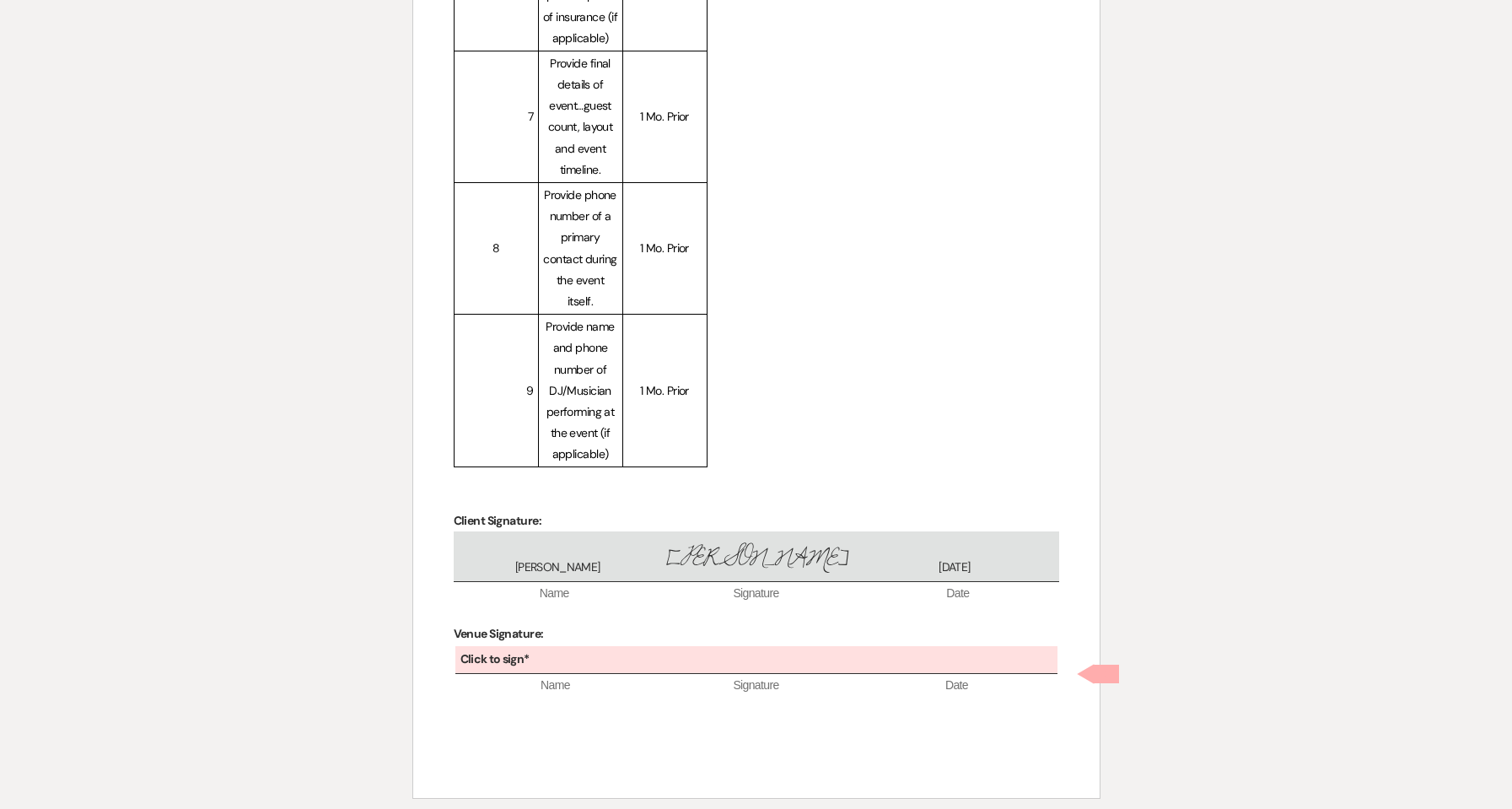
scroll to position [3539, 0]
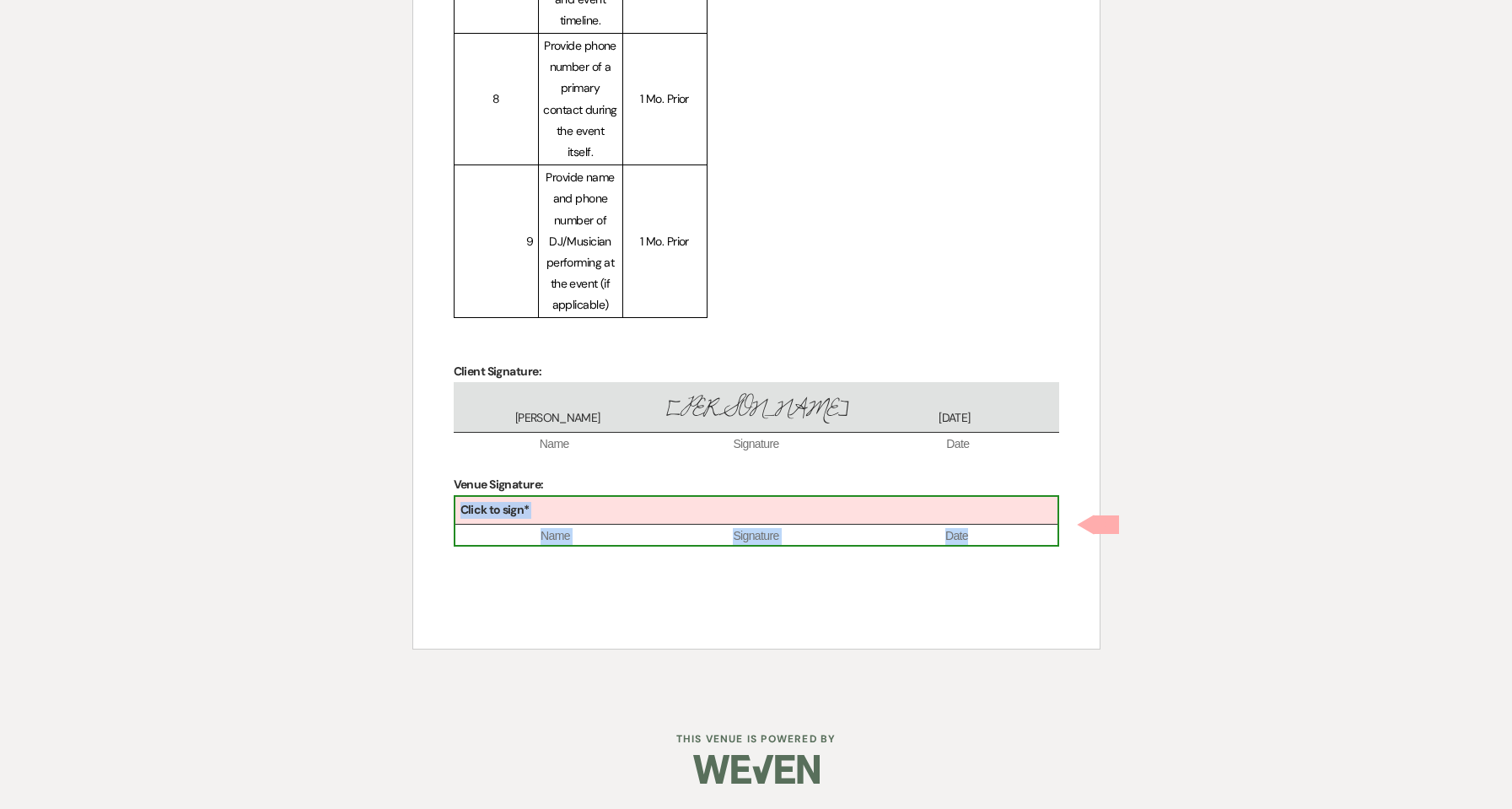
click at [507, 517] on b "Click to sign*" at bounding box center [495, 509] width 69 height 15
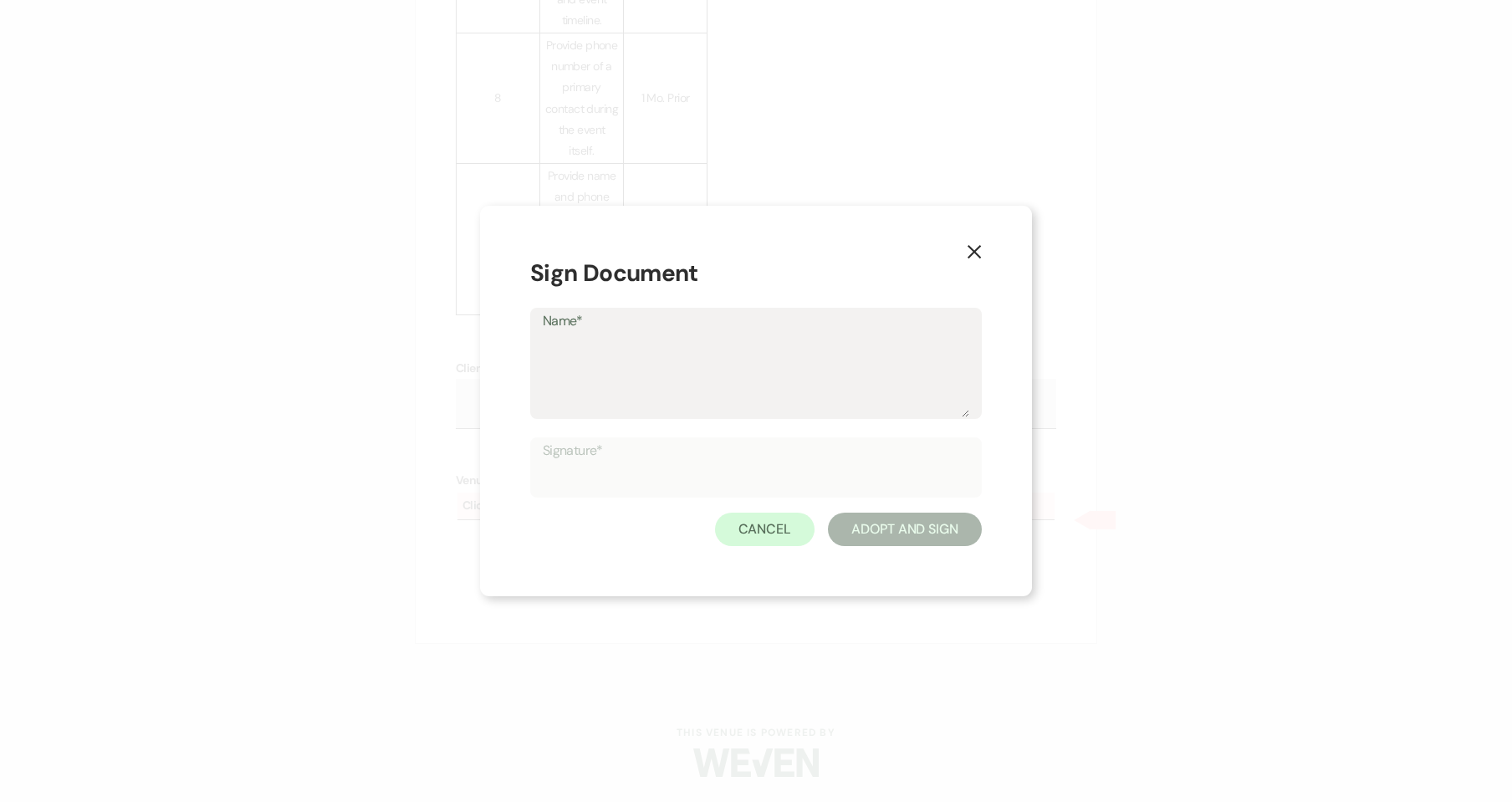
type textarea "a"
type input "a"
type textarea "ar"
type input "ar"
type textarea "art"
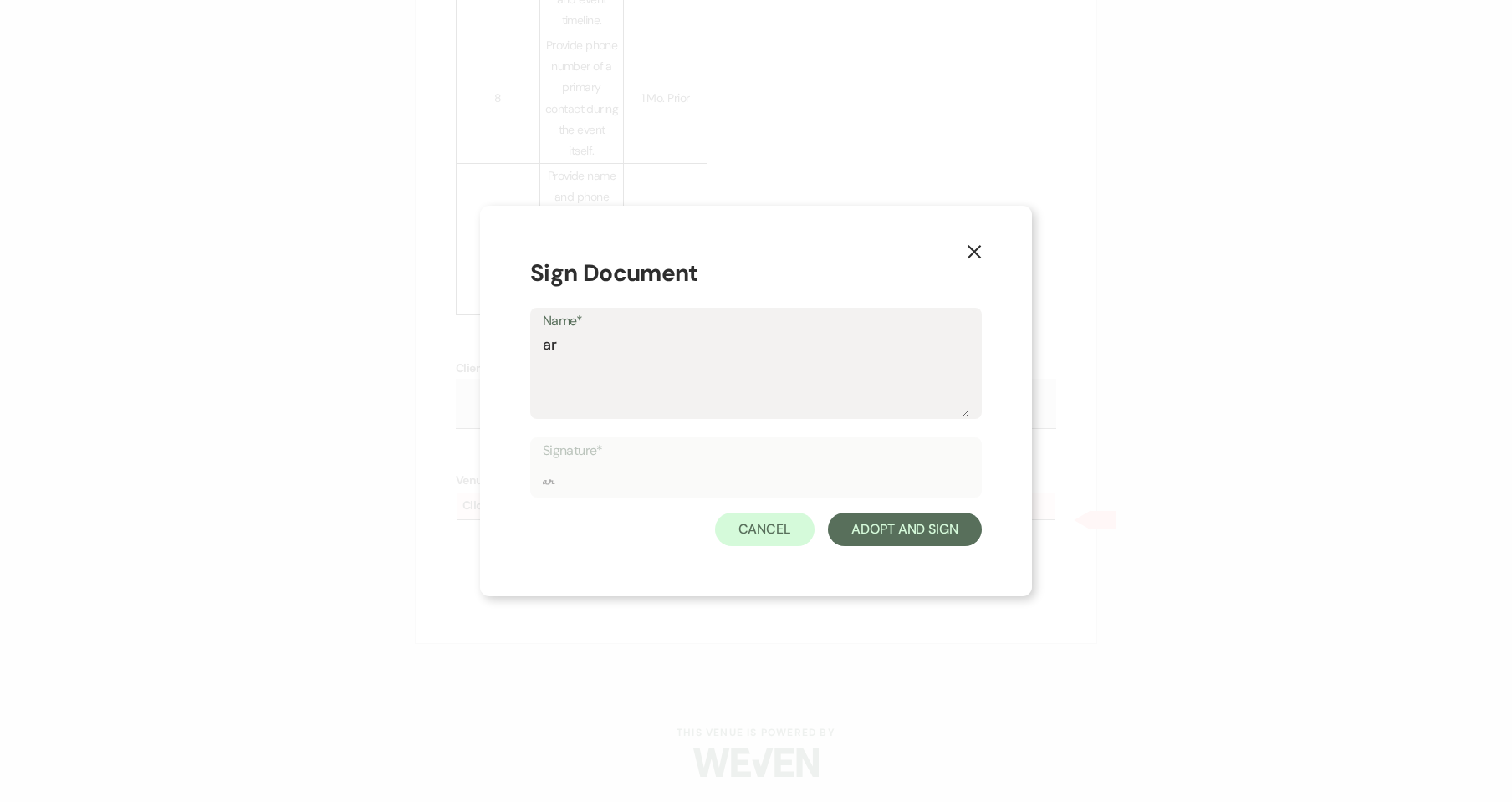
type input "art"
type textarea "art"
type input "art"
type textarea "art"
type input "art"
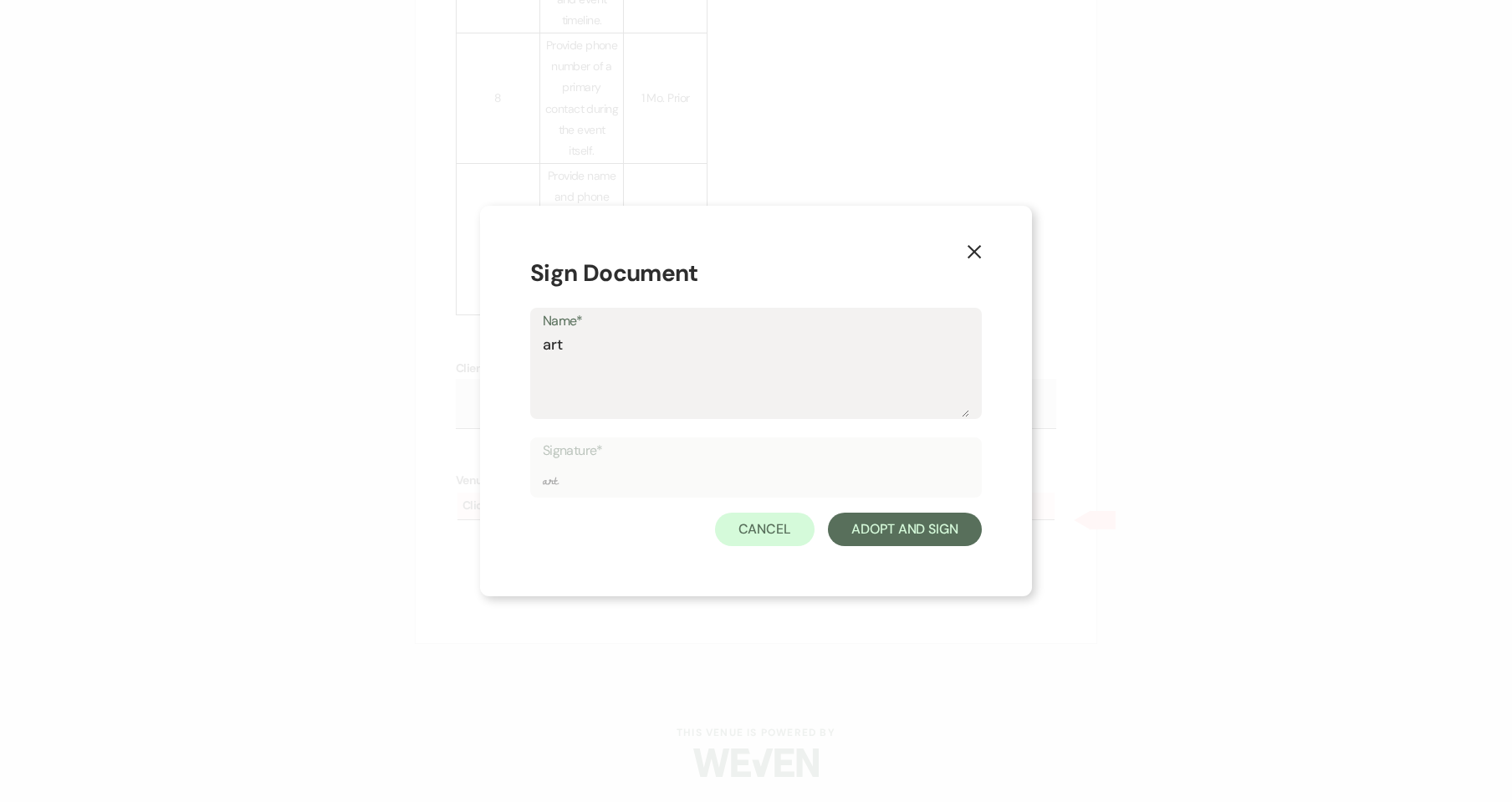
type textarea "ar"
type input "ar"
type textarea "a"
type input "a"
type textarea "A"
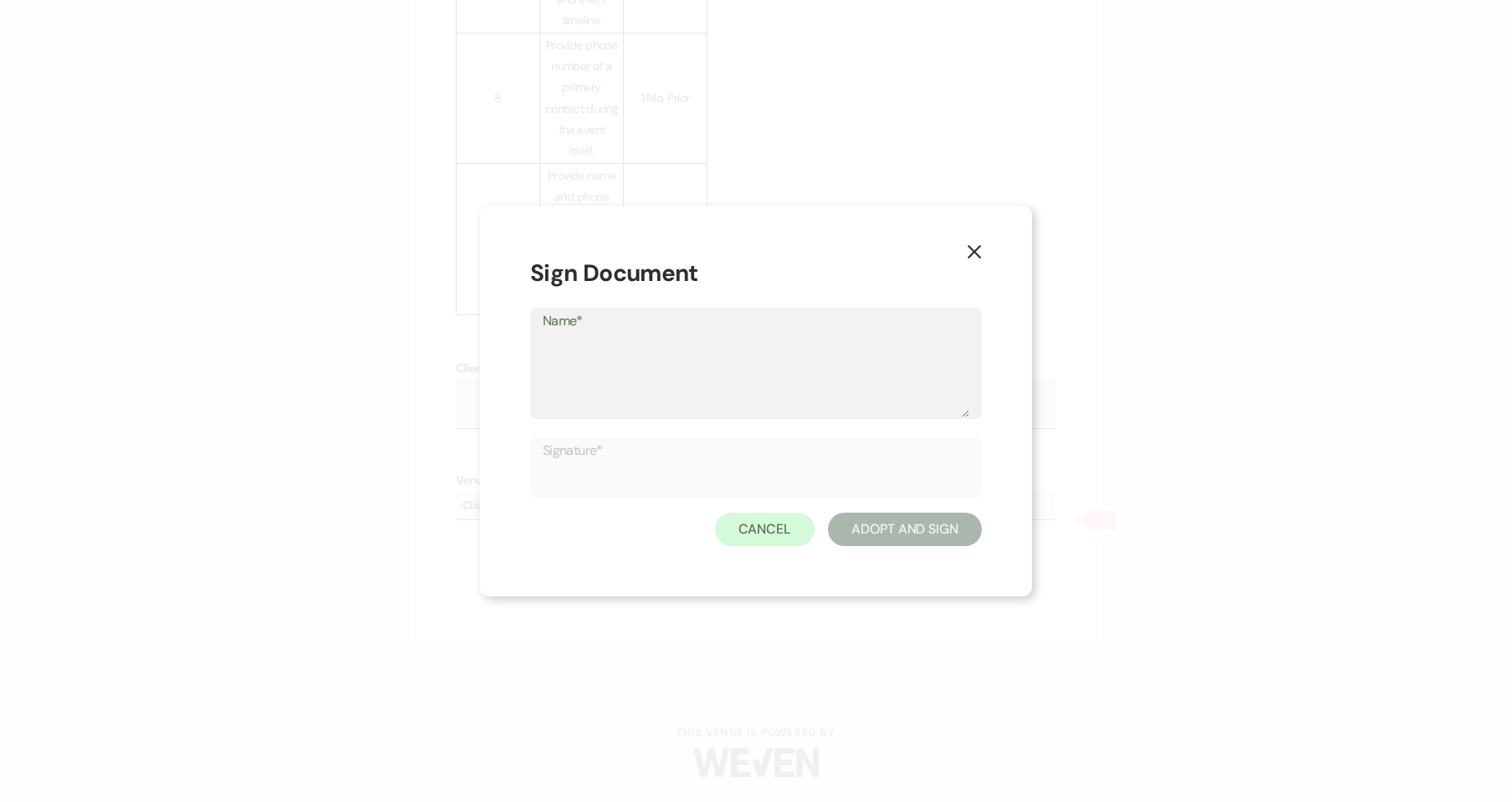
type input "A"
type textarea "Ar"
type input "Ar"
type textarea "Art"
type input "Art"
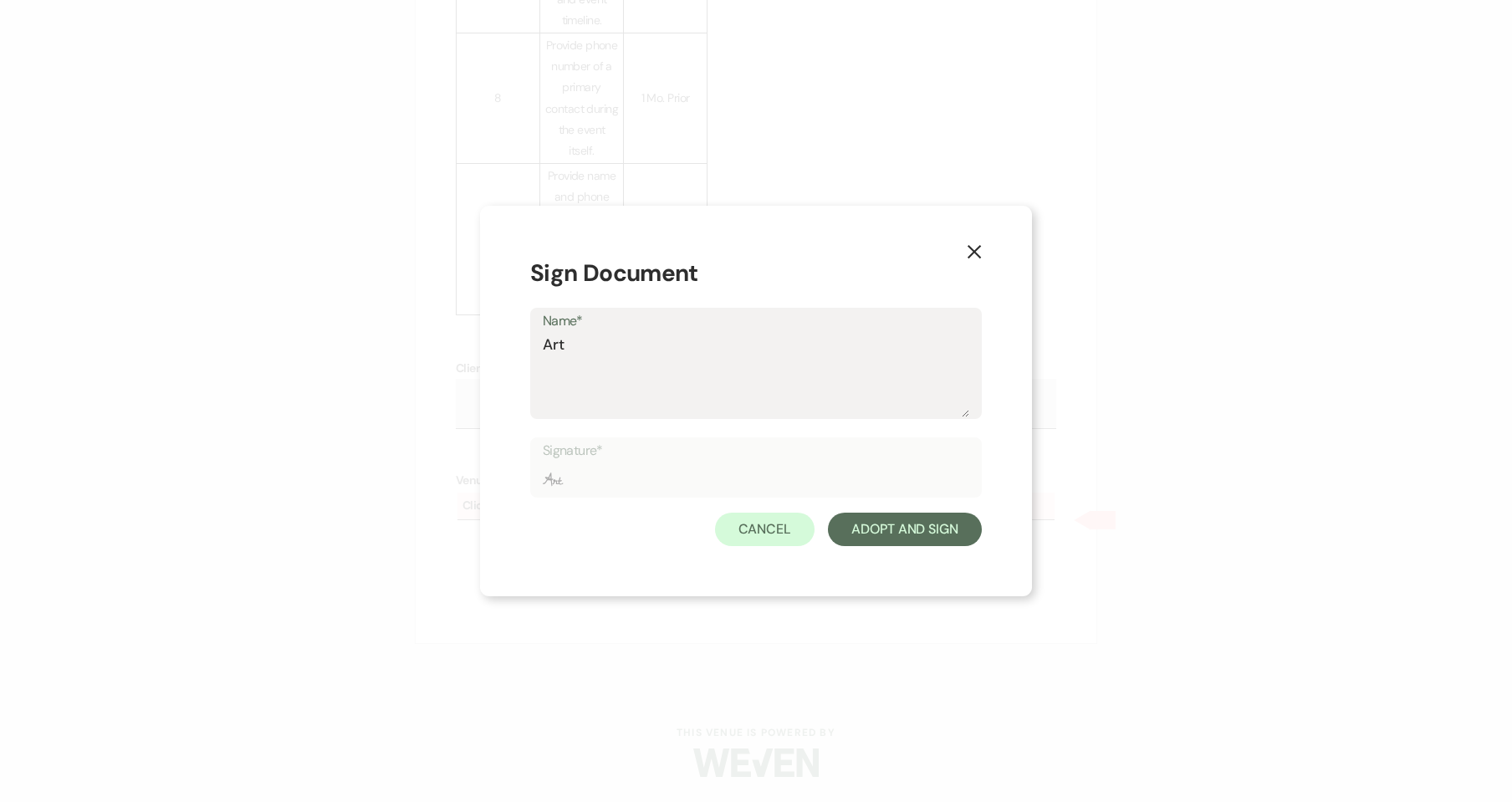
type textarea "Art"
type input "Art"
type textarea "Art S"
type input "Art S"
type textarea "Art Sa"
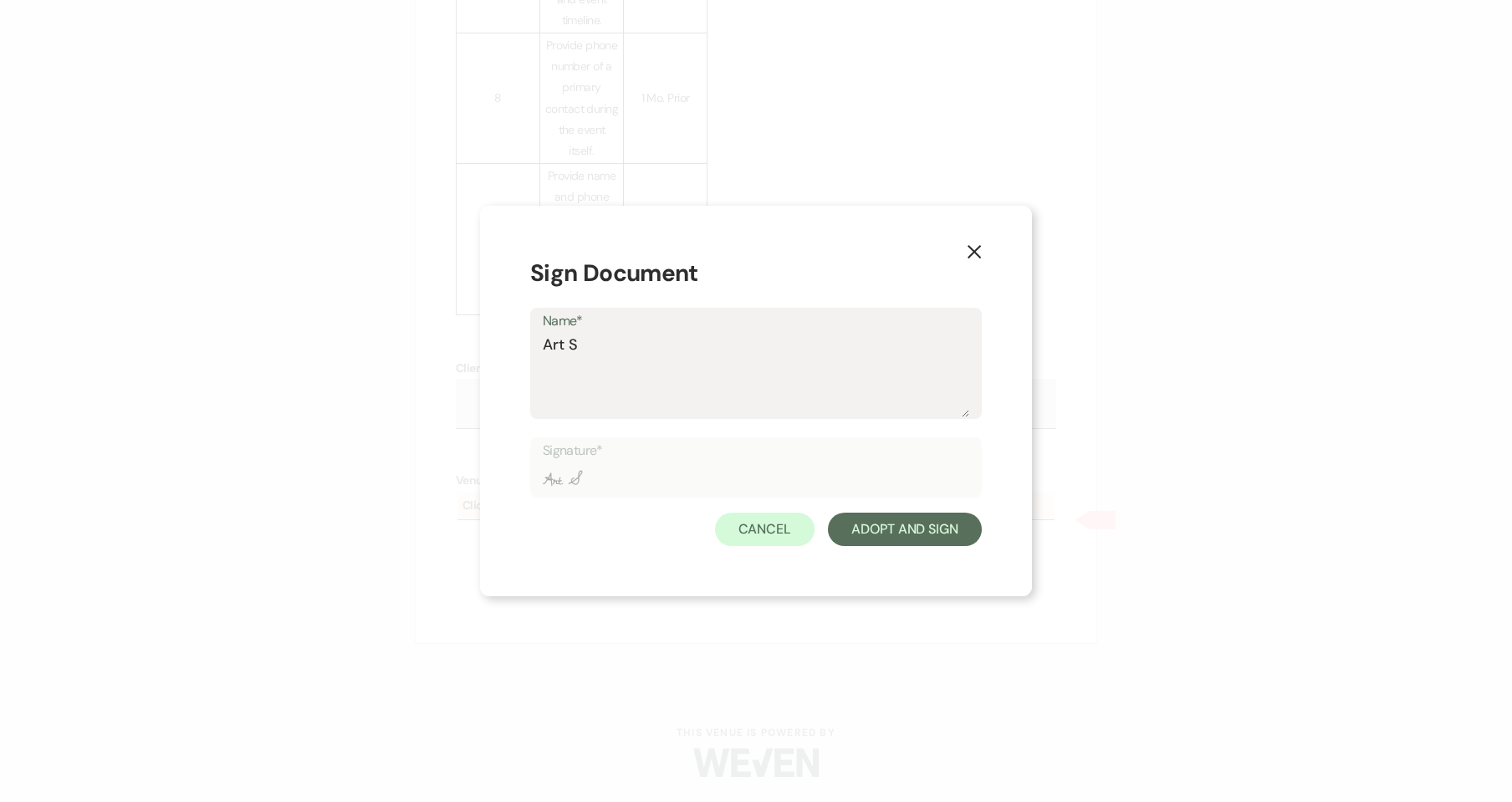
type input "Art Sa"
type textarea "Art Sab"
type input "Art Sab"
type textarea "Art Sabl"
type input "Art Sabl"
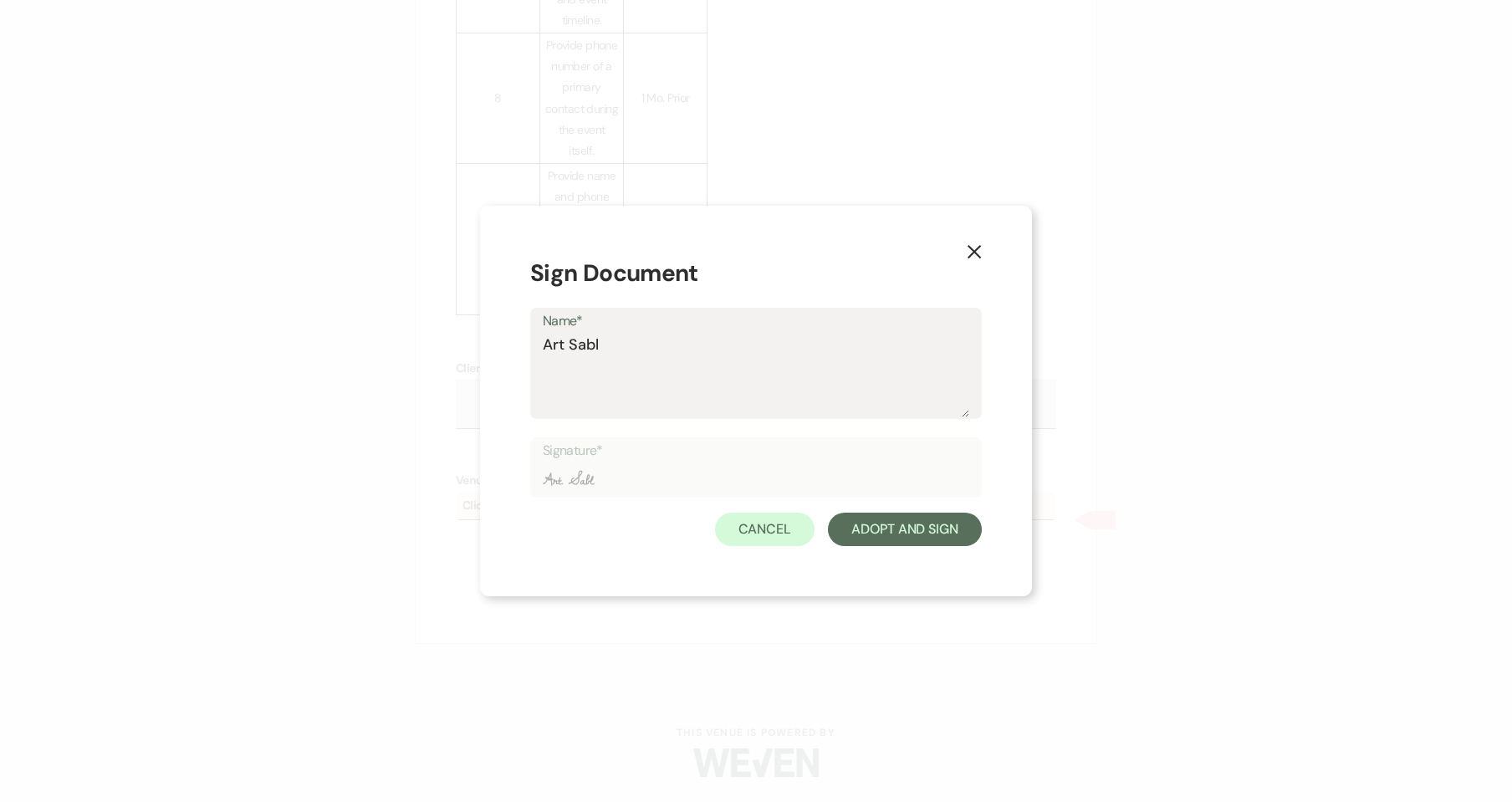
type textarea "Art Sable"
type input "Art Sable"
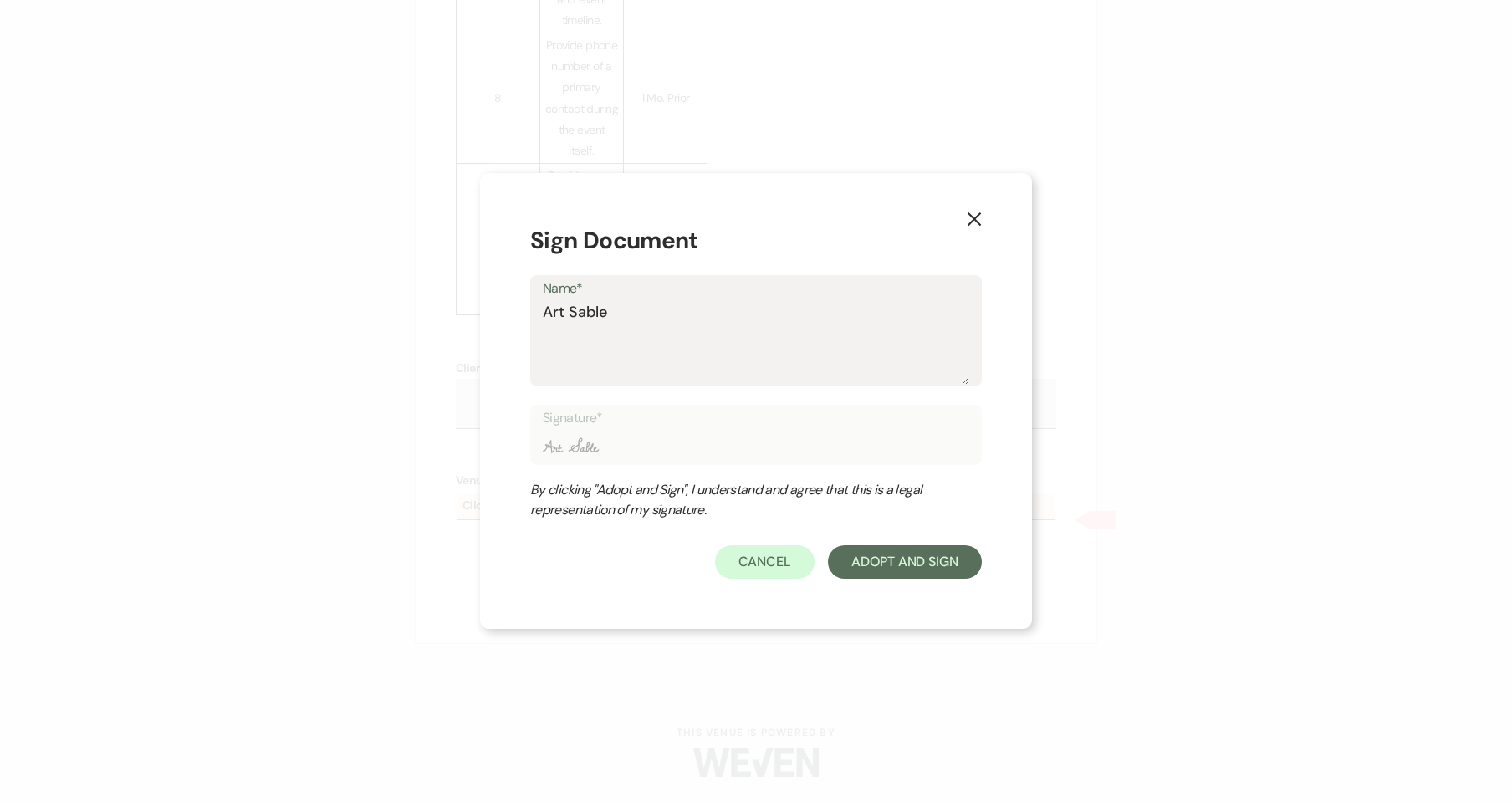
type textarea "Art Sable"
click at [857, 531] on form "Sign Document Name* Art Sable Signature* Art Sable By clicking "Adopt and Sign"…" at bounding box center [756, 400] width 452 height 355
click at [880, 553] on button "Adopt And Sign" at bounding box center [904, 561] width 153 height 33
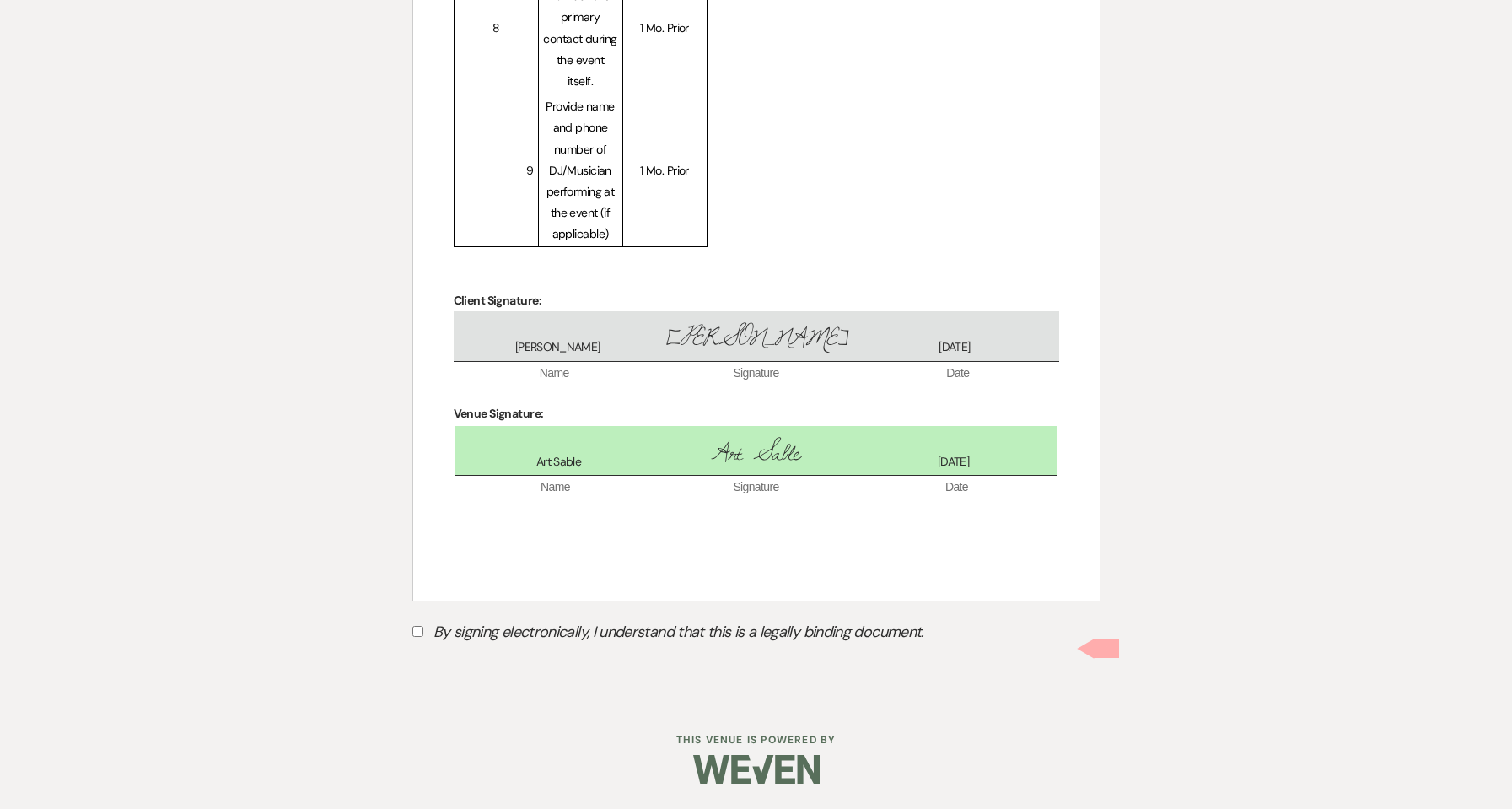
scroll to position [3629, 0]
click at [1102, 639] on span at bounding box center [1106, 648] width 25 height 18
click at [504, 634] on label "By signing electronically, I understand that this is a legally binding document." at bounding box center [756, 633] width 688 height 32
click at [424, 634] on input "By signing electronically, I understand that this is a legally binding document." at bounding box center [417, 630] width 11 height 11
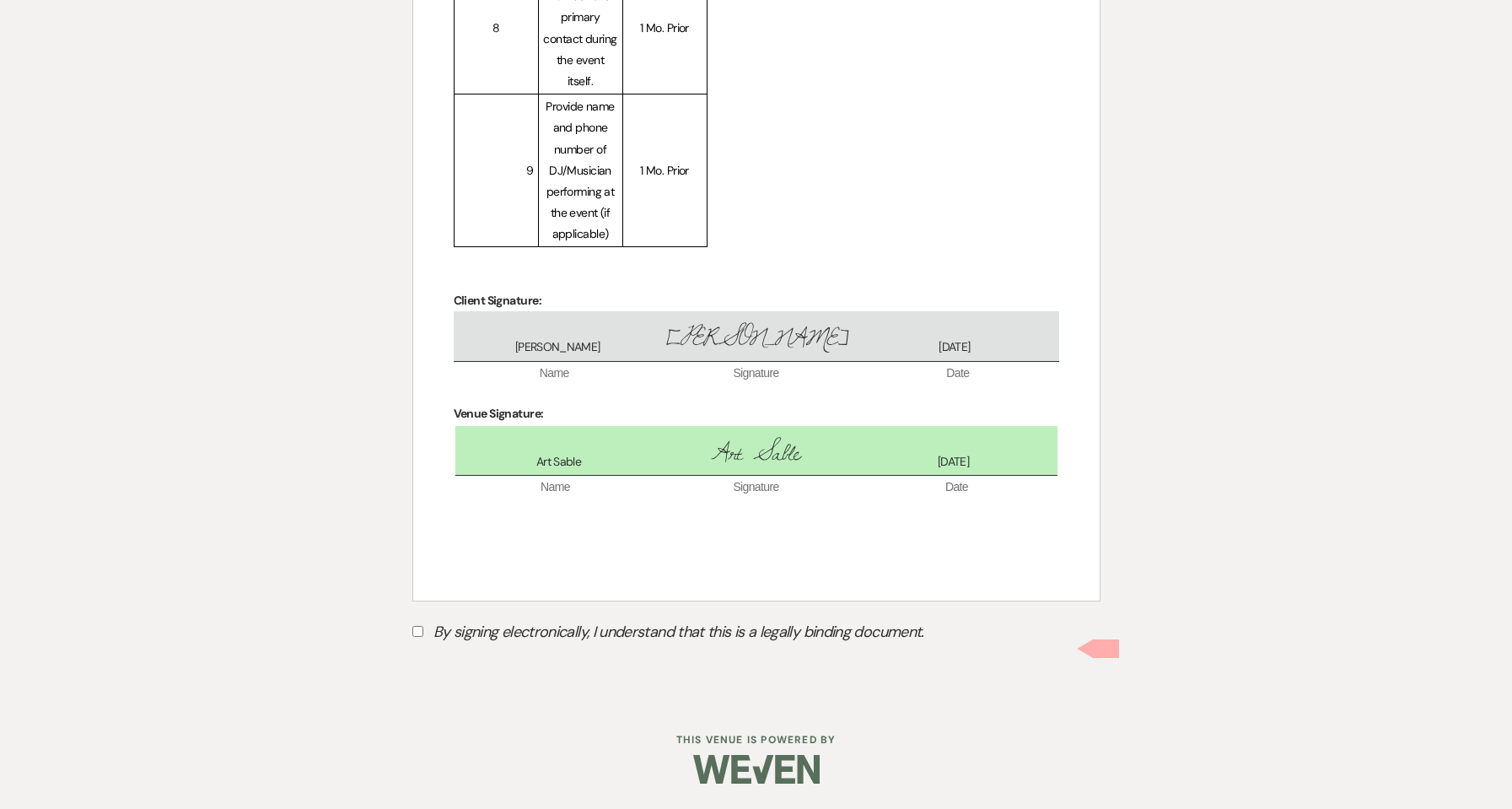
checkbox input "true"
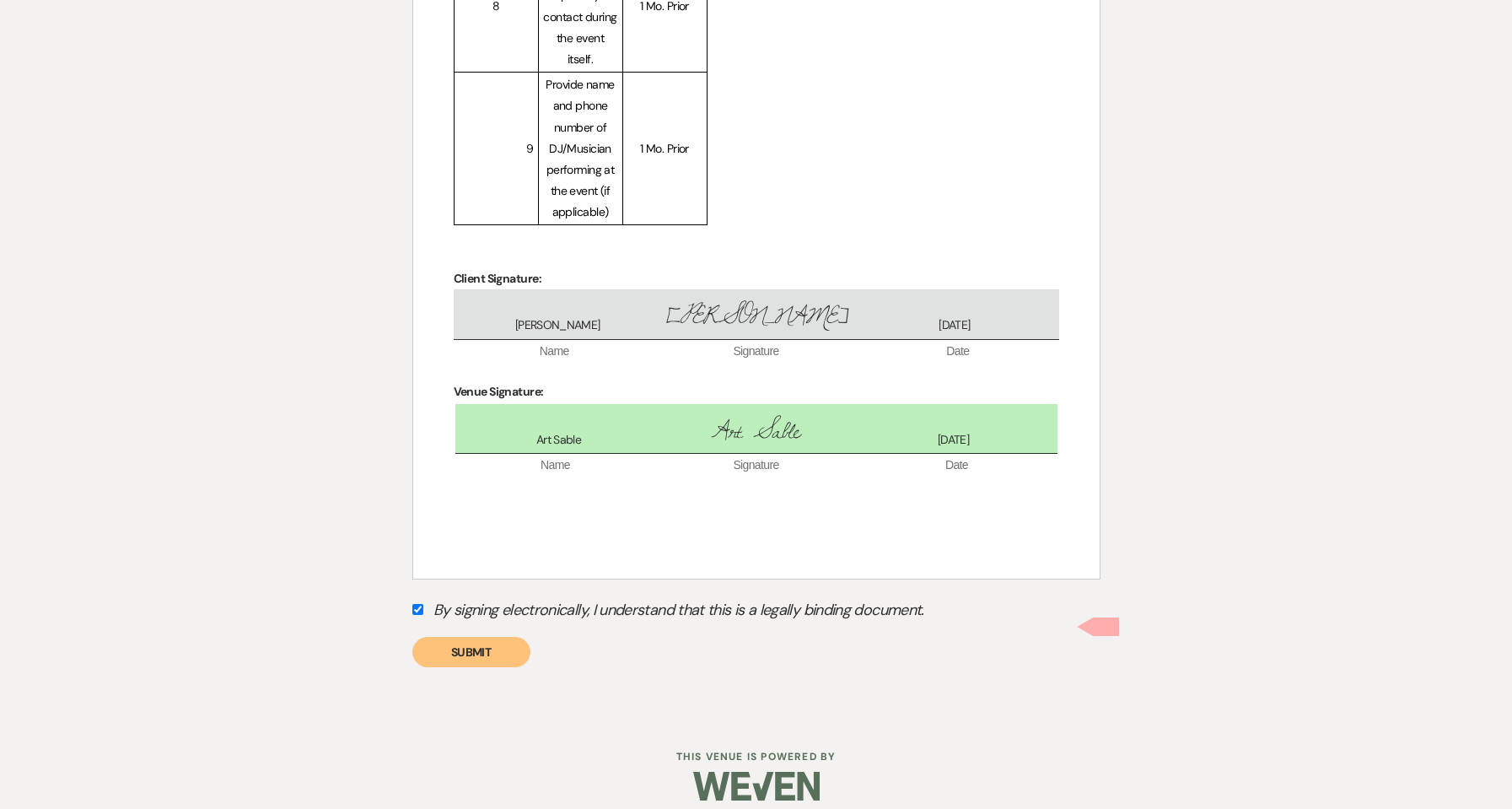
click at [472, 667] on button "Submit" at bounding box center [471, 652] width 118 height 31
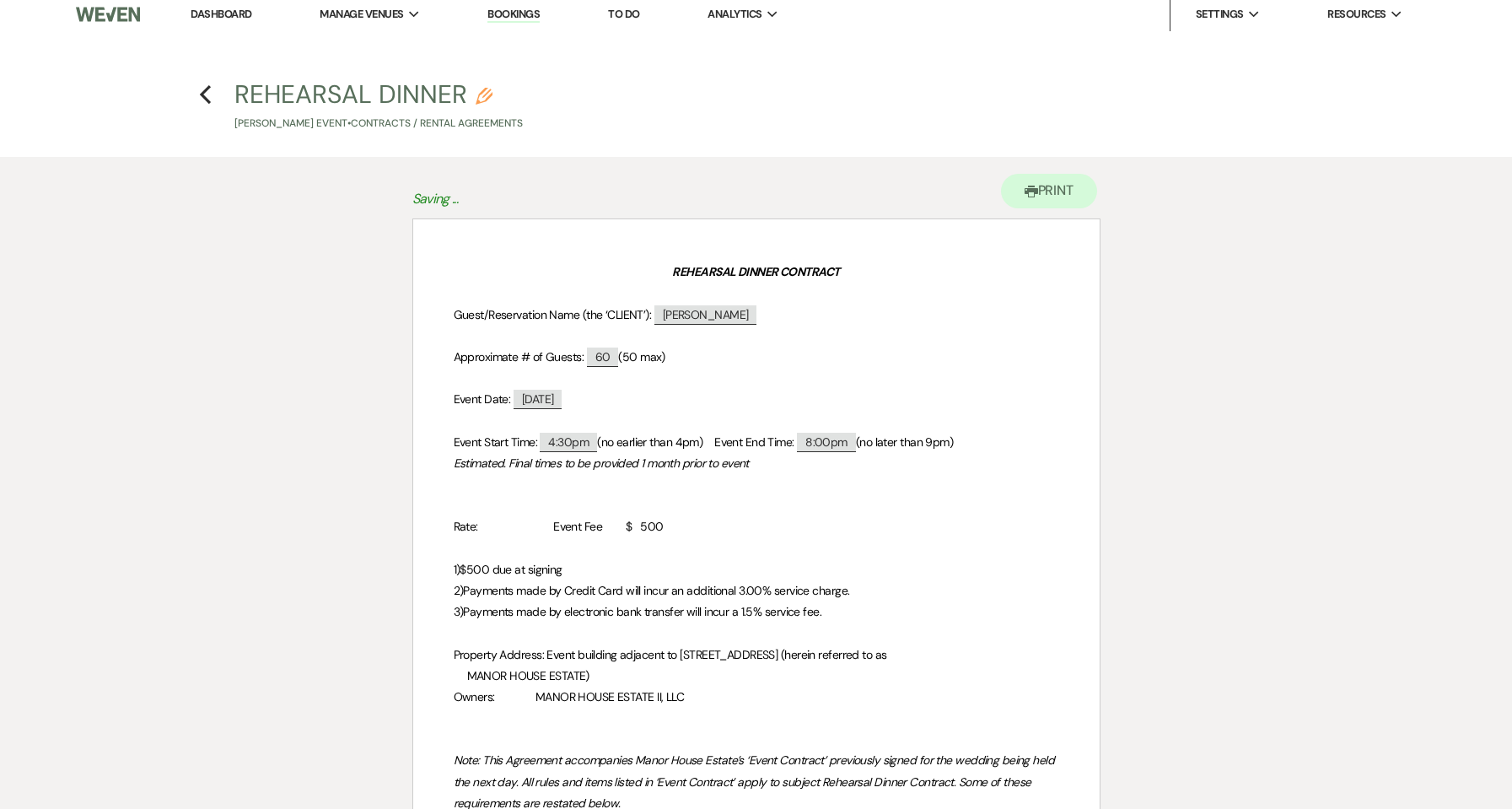
scroll to position [0, 0]
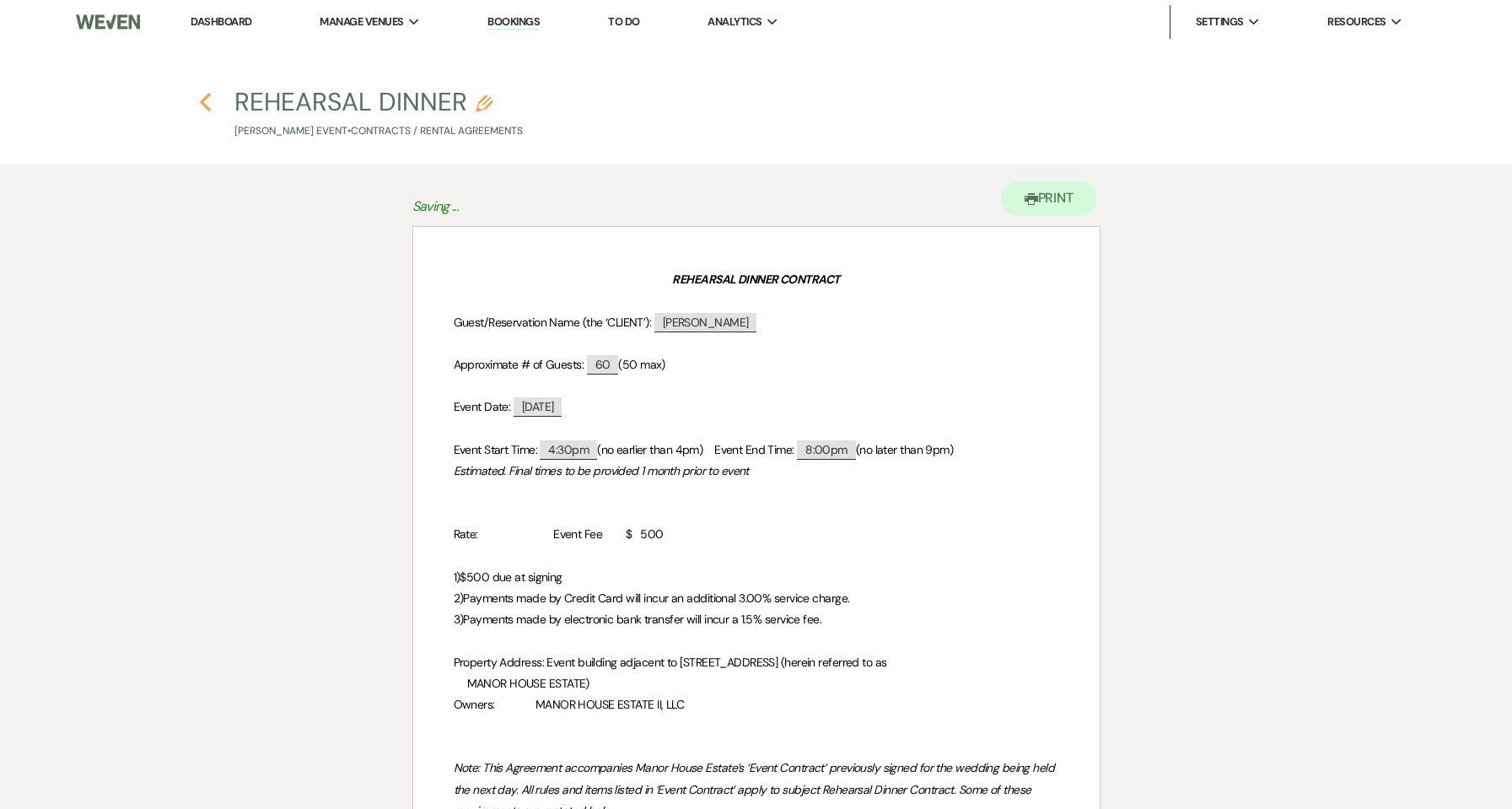
click at [202, 100] on icon "Previous" at bounding box center [205, 102] width 12 height 20
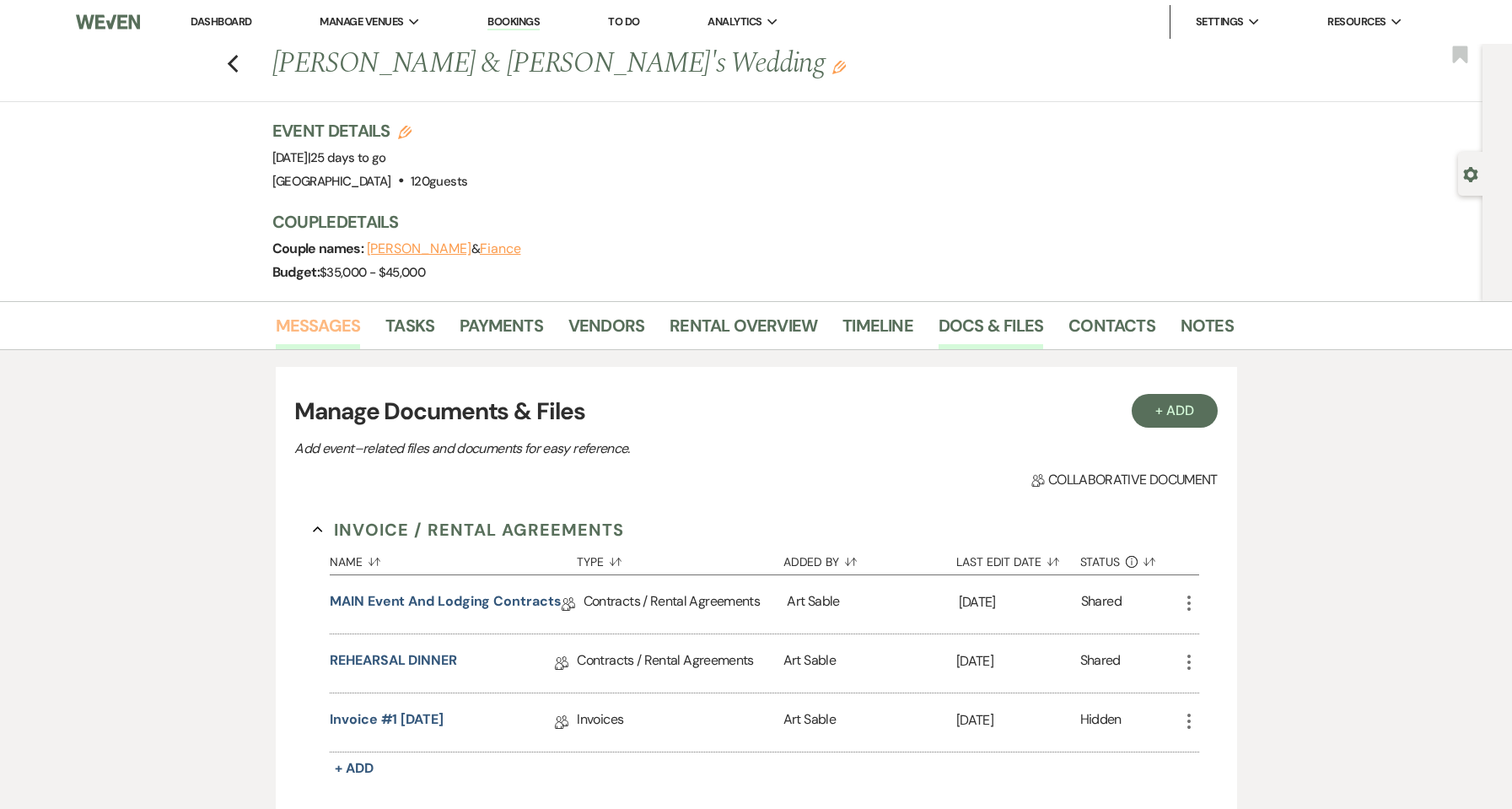
click at [312, 328] on link "Messages" at bounding box center [318, 331] width 86 height 37
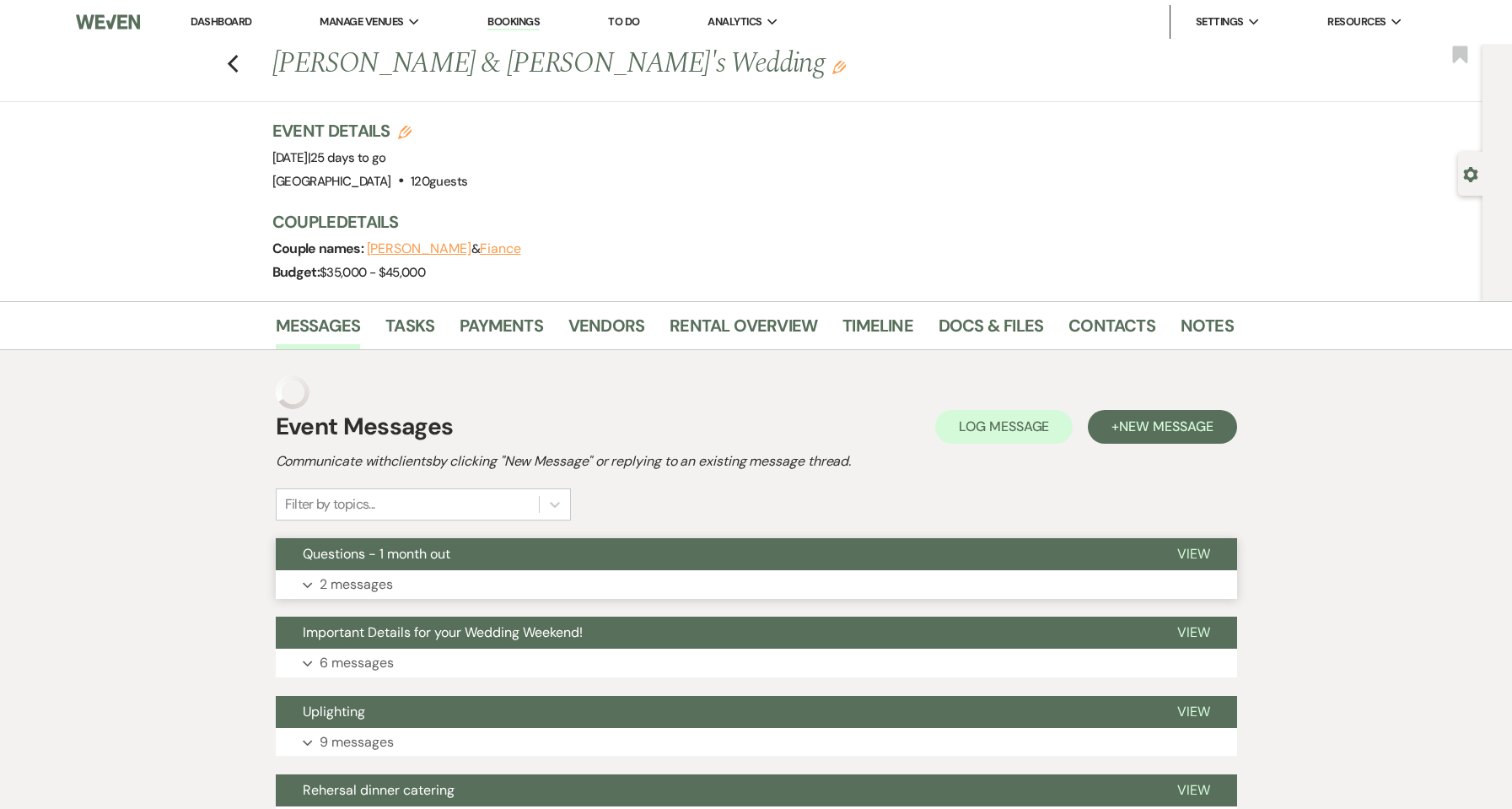
click at [461, 596] on button "Expand 2 messages" at bounding box center [756, 584] width 961 height 29
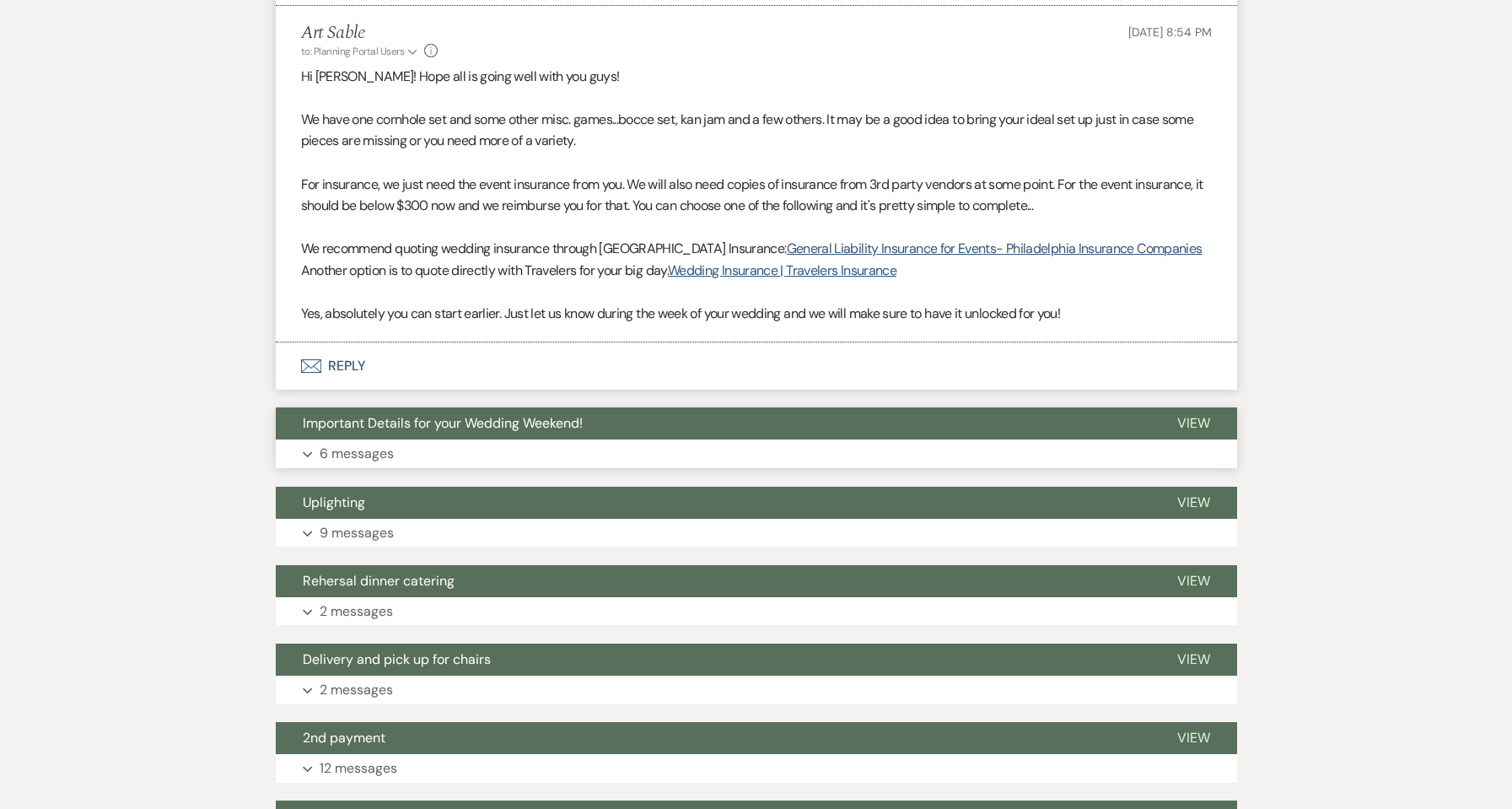
click at [417, 460] on button "Expand 6 messages" at bounding box center [756, 454] width 961 height 29
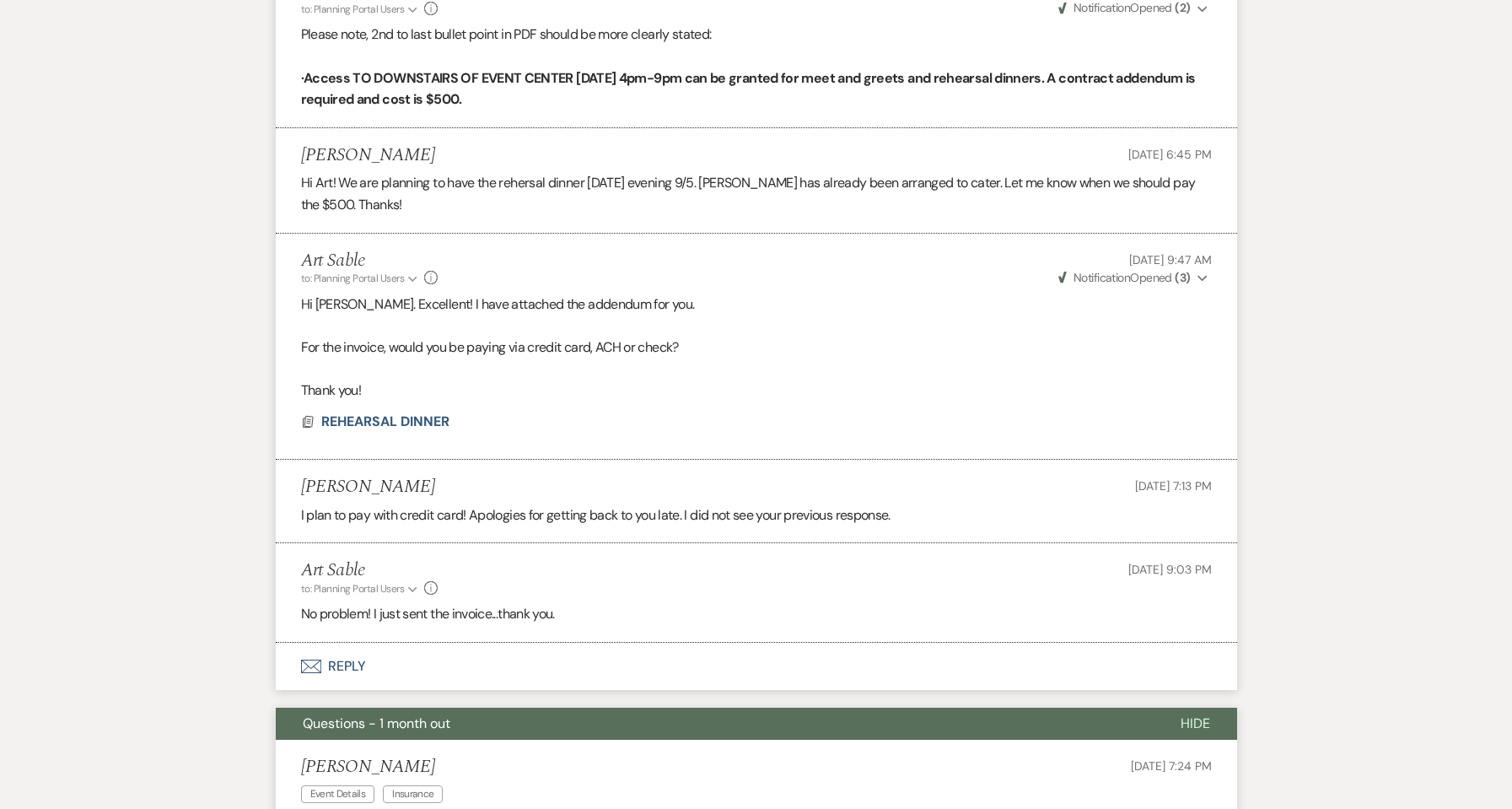
click at [352, 670] on button "Envelope Reply" at bounding box center [756, 666] width 961 height 47
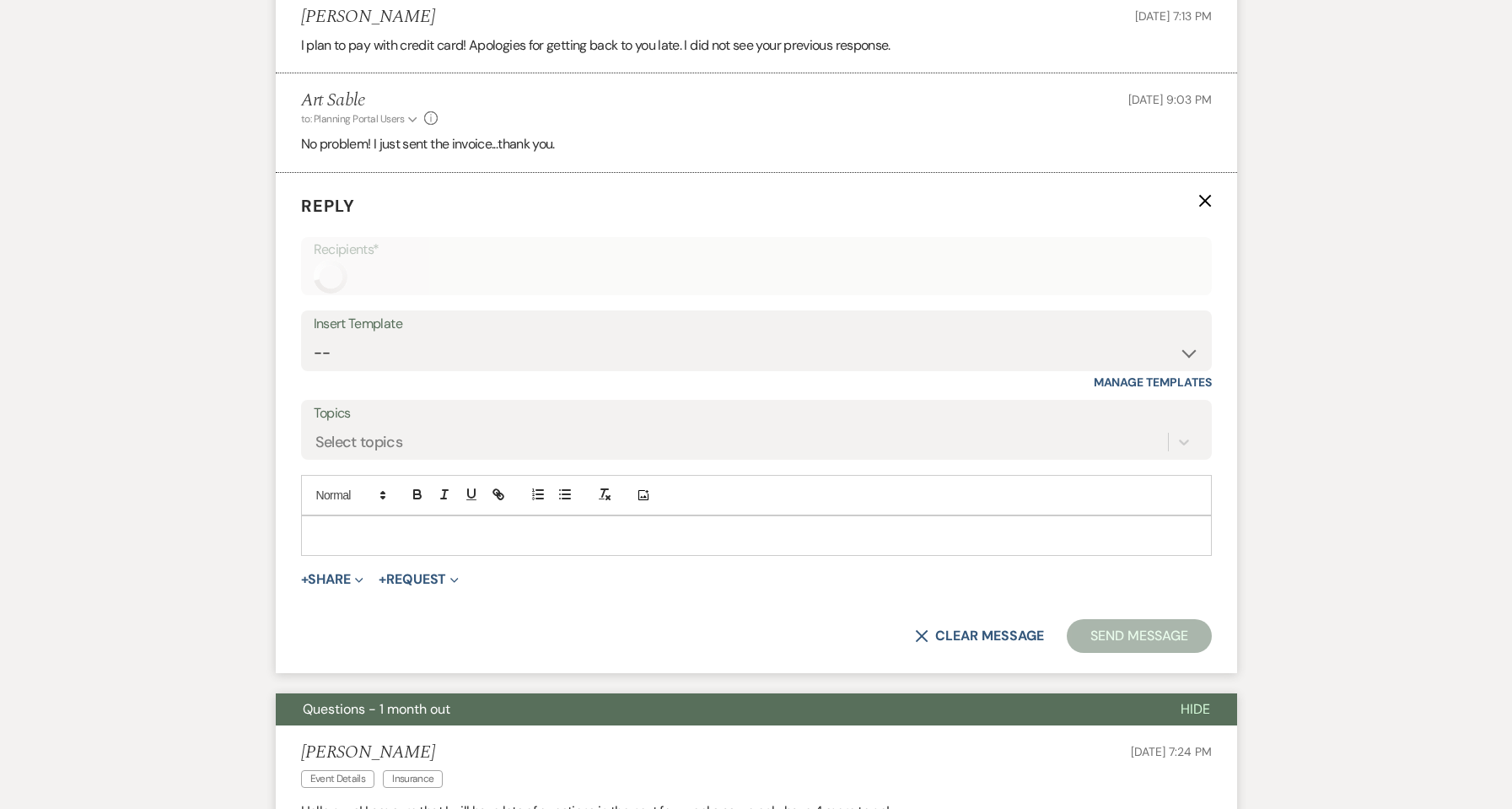
scroll to position [1373, 0]
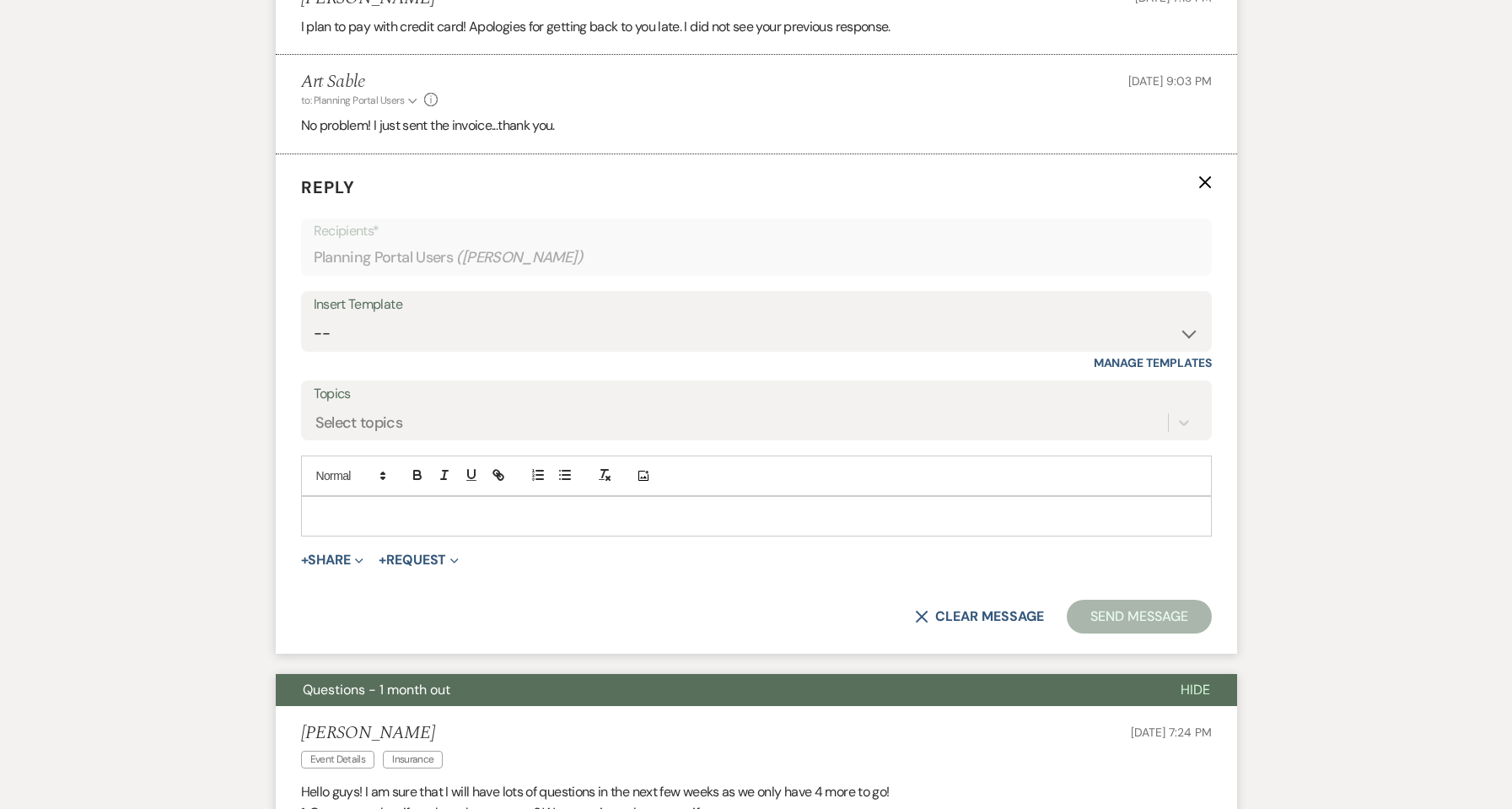
click at [445, 512] on p at bounding box center [756, 515] width 884 height 18
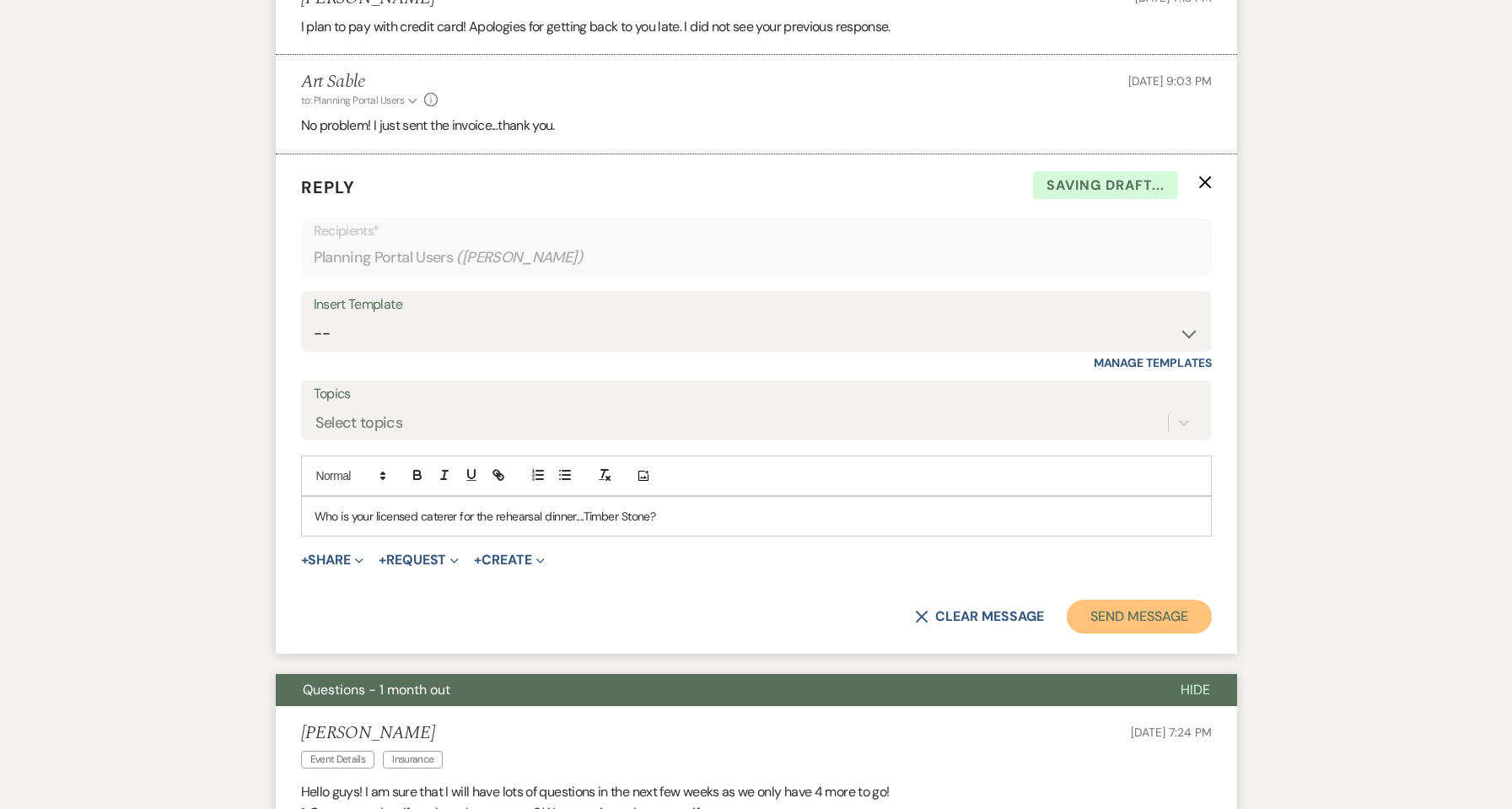
click at [1133, 619] on button "Send Message" at bounding box center [1139, 616] width 144 height 34
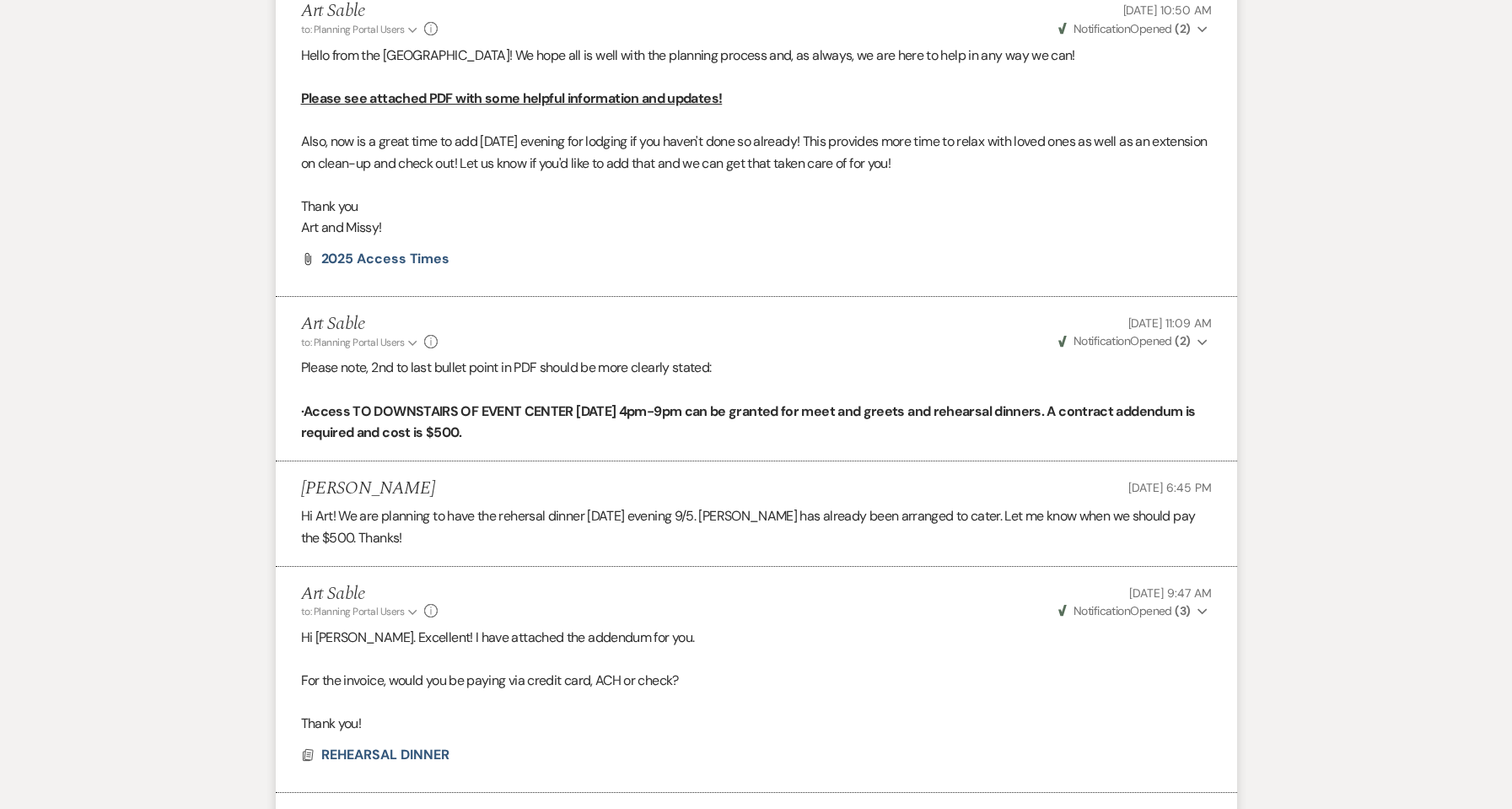
scroll to position [0, 0]
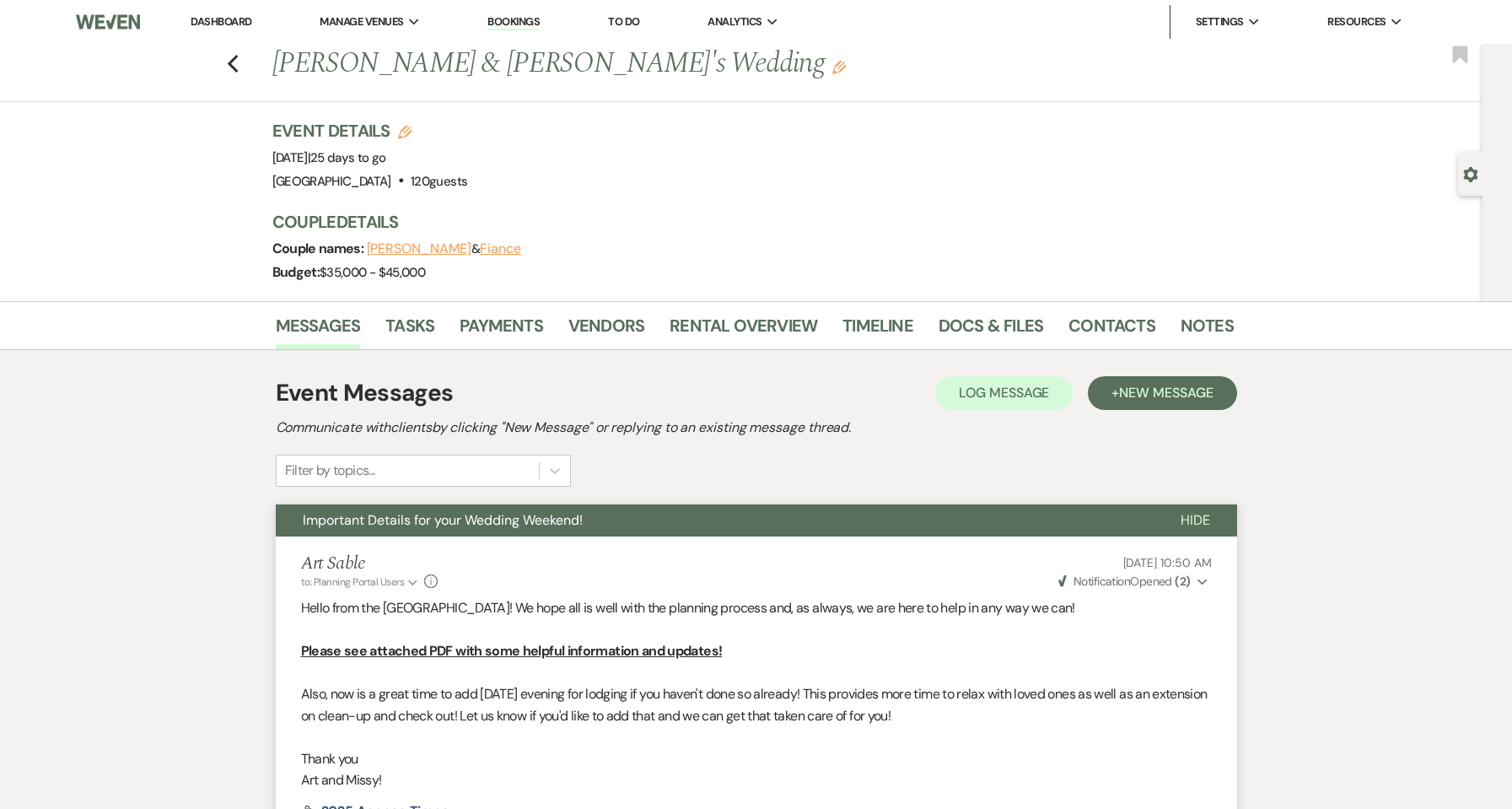
click at [236, 24] on link "Dashboard" at bounding box center [220, 21] width 61 height 14
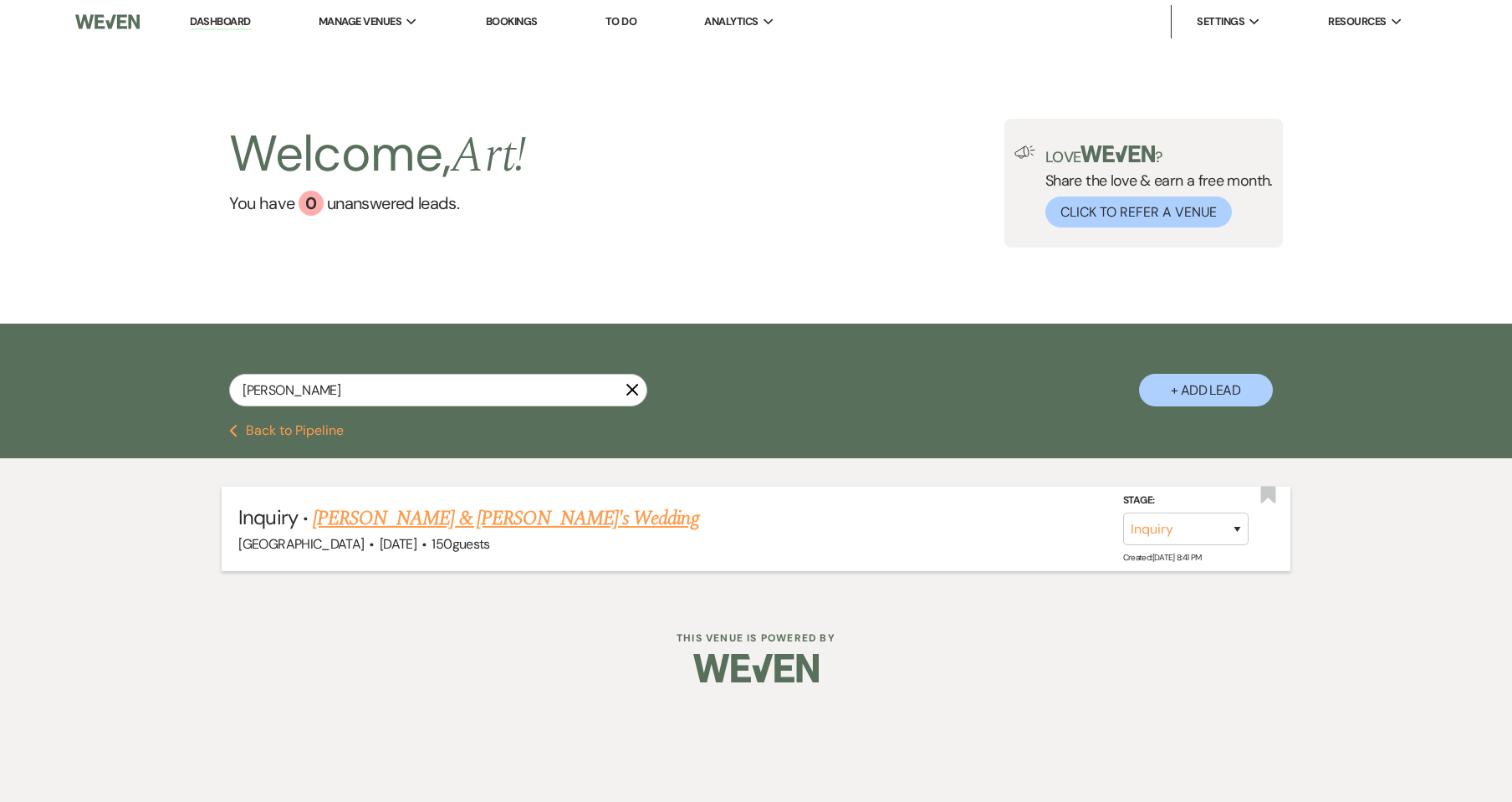
click at [437, 529] on link "[PERSON_NAME] & [PERSON_NAME]'s Wedding" at bounding box center [505, 518] width 386 height 30
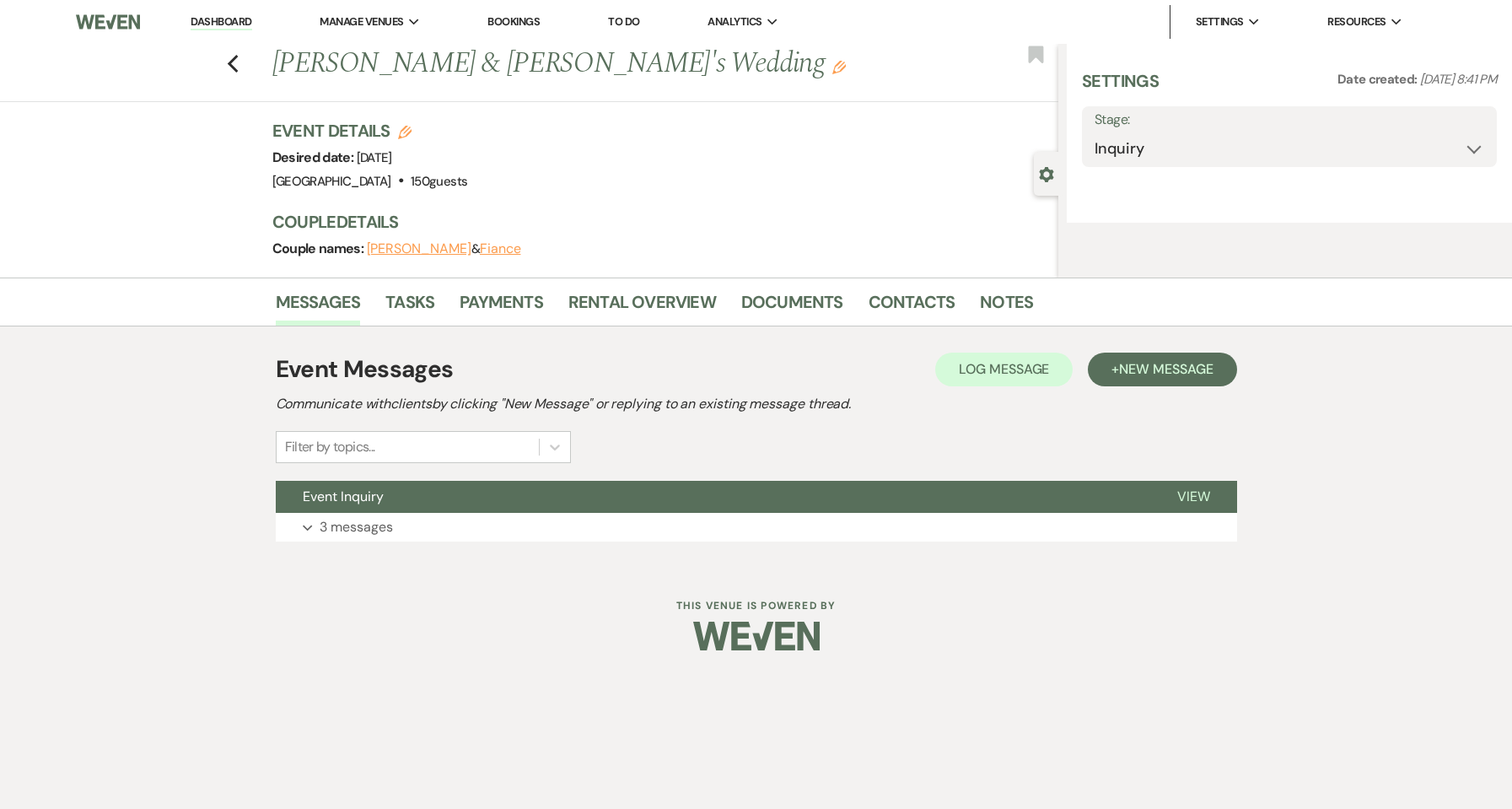
select select "5"
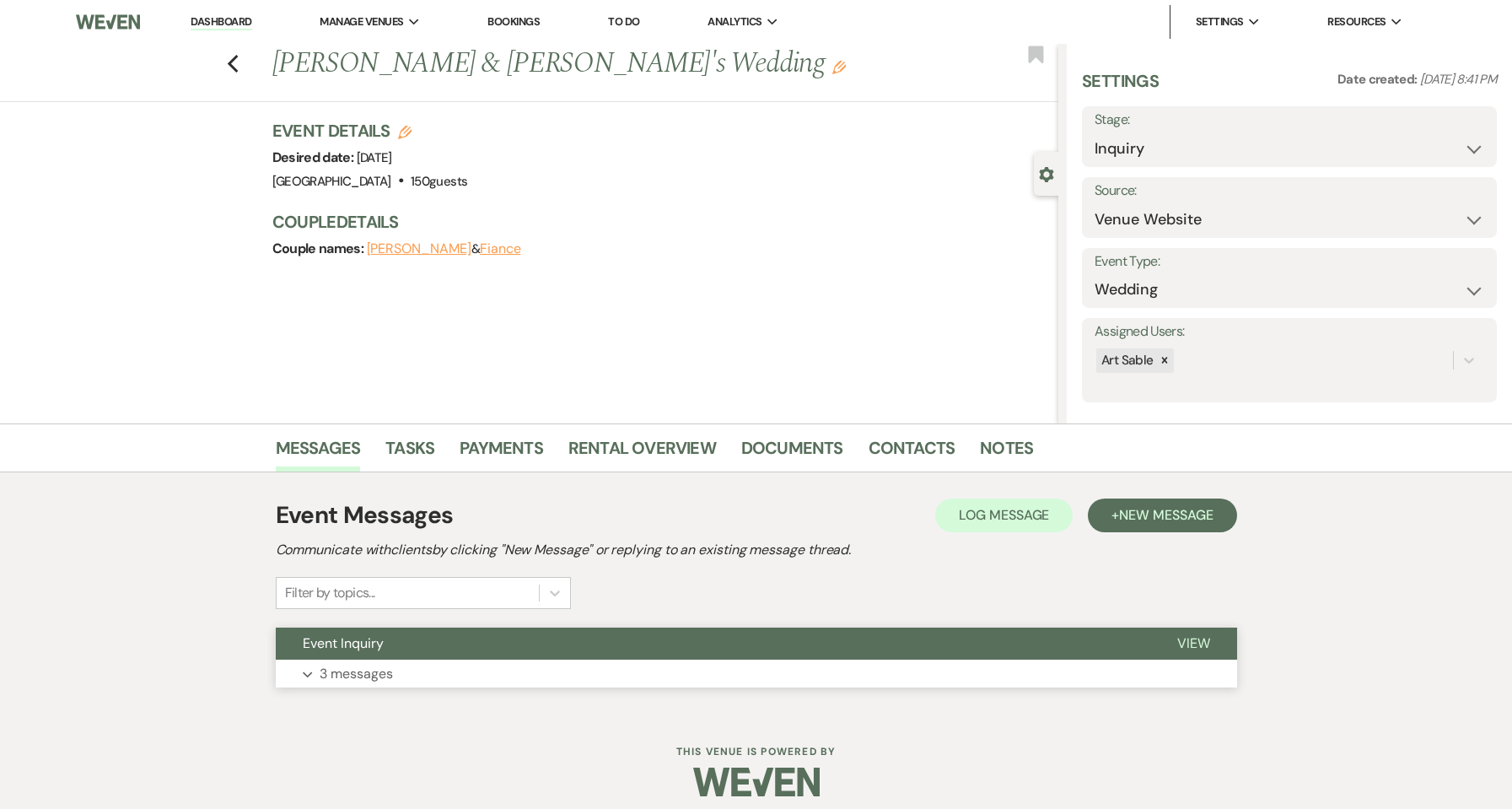
click at [386, 669] on p "3 messages" at bounding box center [357, 674] width 73 height 22
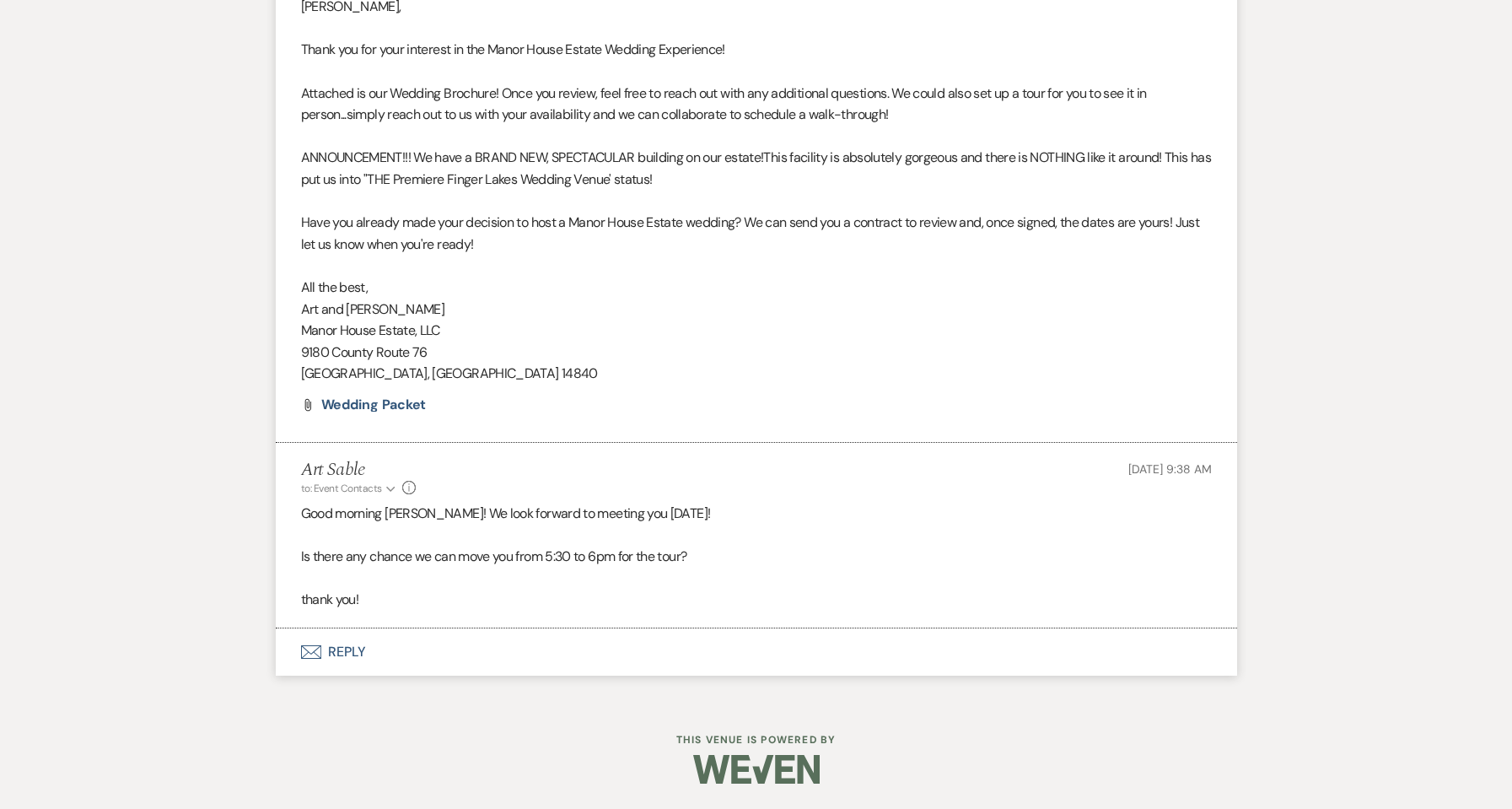
scroll to position [1044, 0]
click at [1194, 493] on button "Weven Check Notification Delivered Expand" at bounding box center [1140, 487] width 142 height 17
click at [1294, 513] on div "Messages Tasks Payments Rental Overview Documents Contacts Notes Event Messages…" at bounding box center [756, 39] width 1512 height 1322
click at [1176, 492] on span "Weven Check Notification Delivered" at bounding box center [1130, 486] width 120 height 15
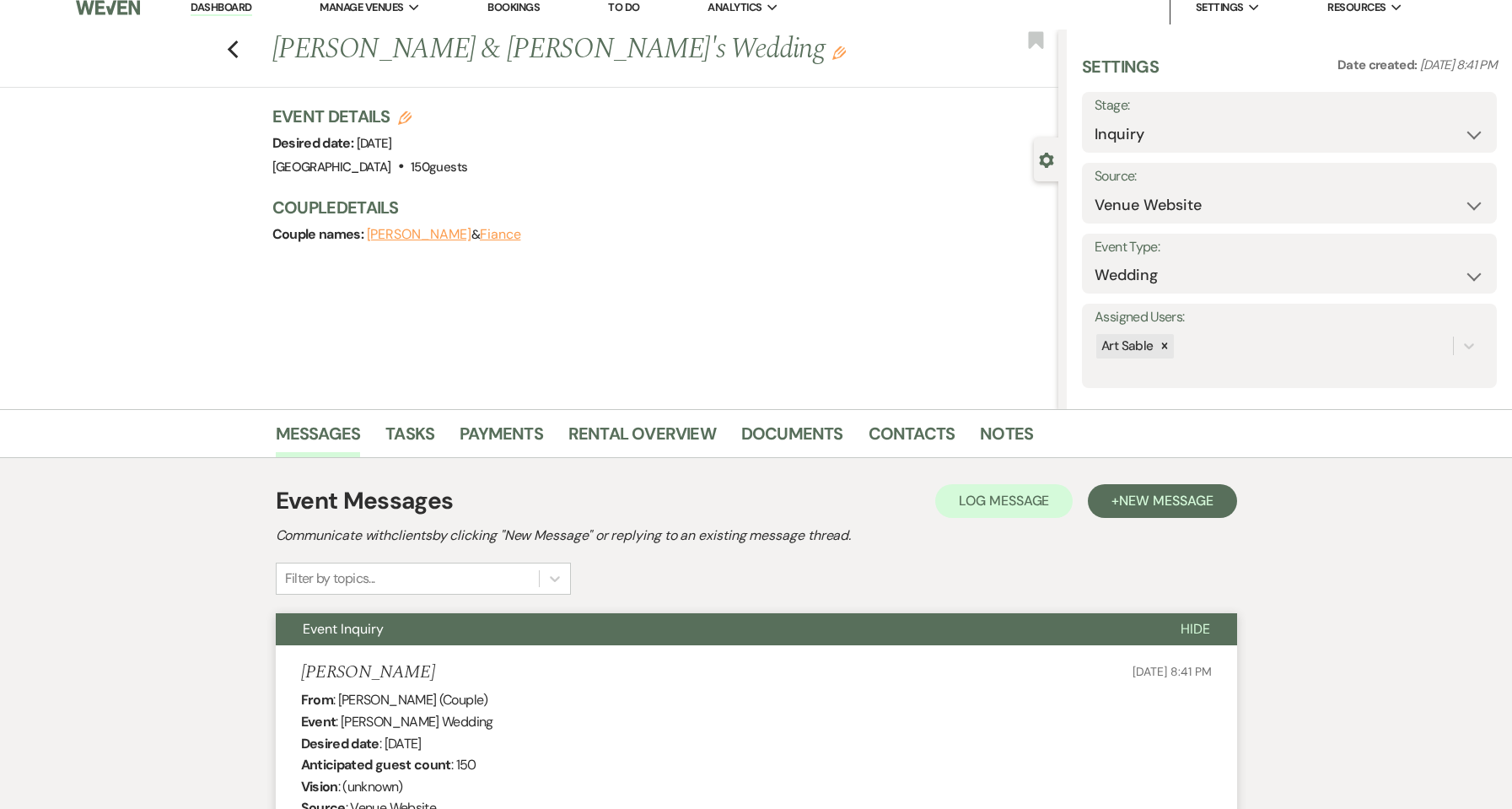
scroll to position [0, 0]
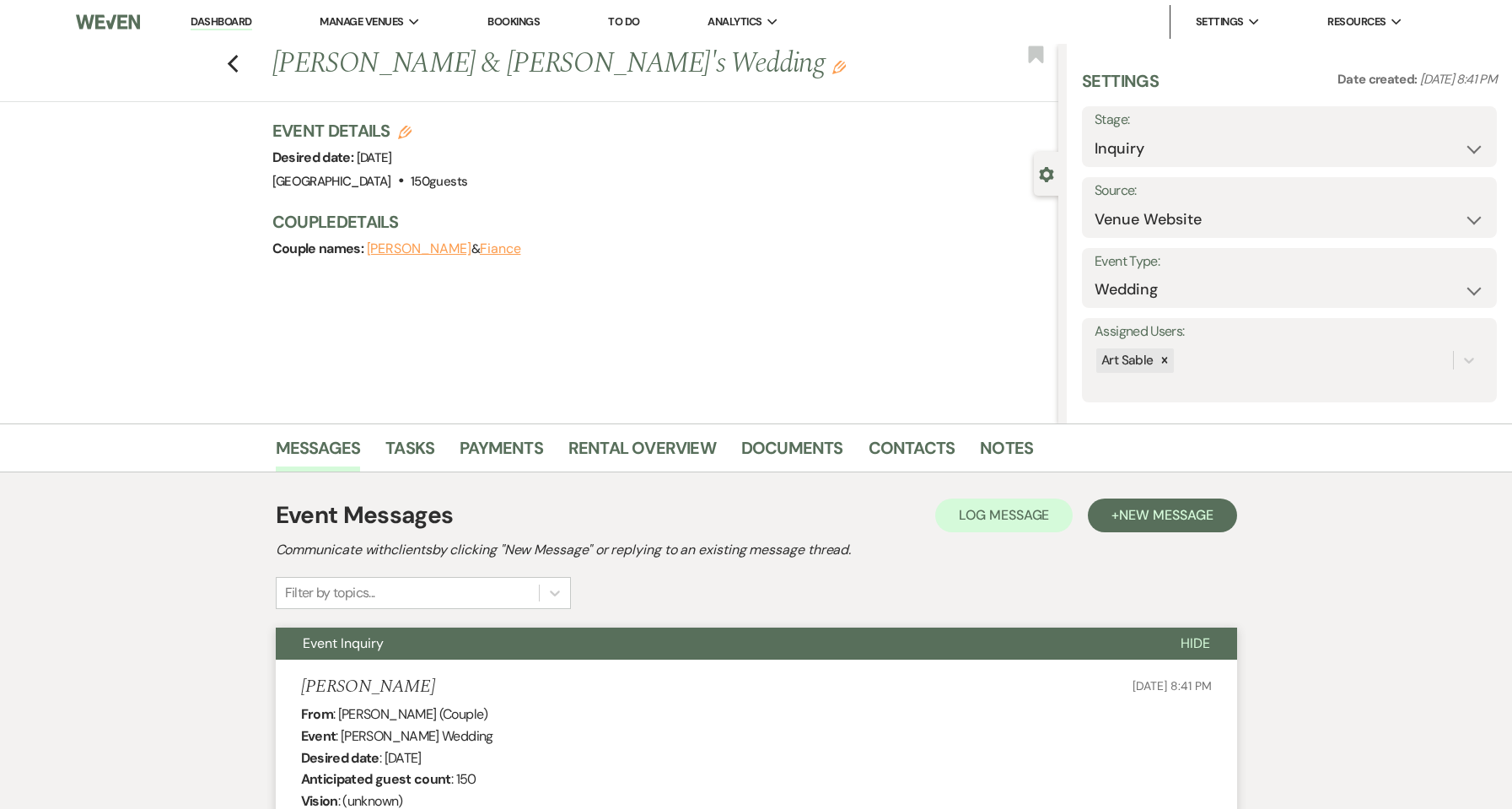
click at [208, 23] on link "Dashboard" at bounding box center [220, 22] width 61 height 16
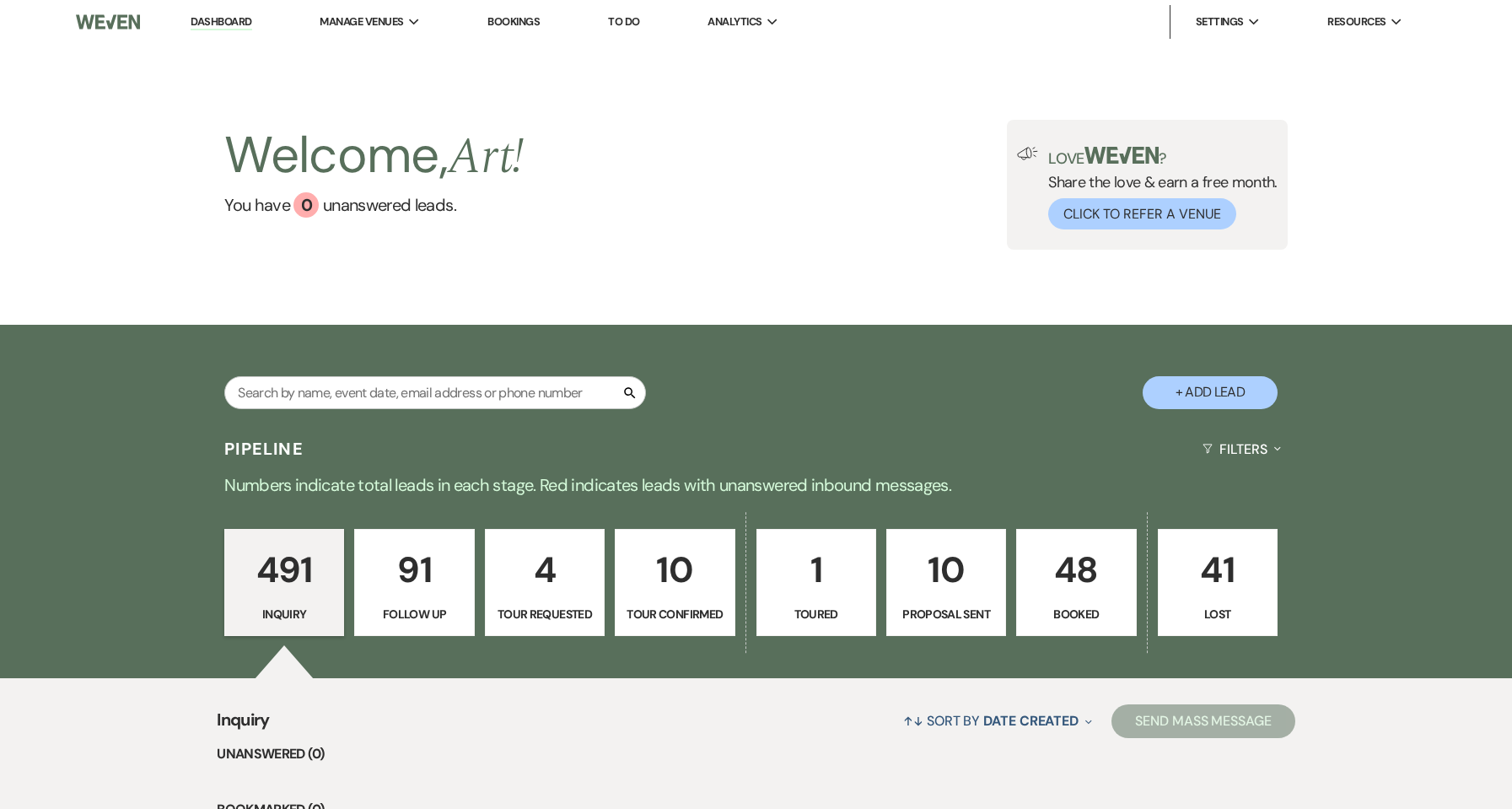
click at [1102, 613] on p "Booked" at bounding box center [1077, 613] width 98 height 18
